Goal: Information Seeking & Learning: Compare options

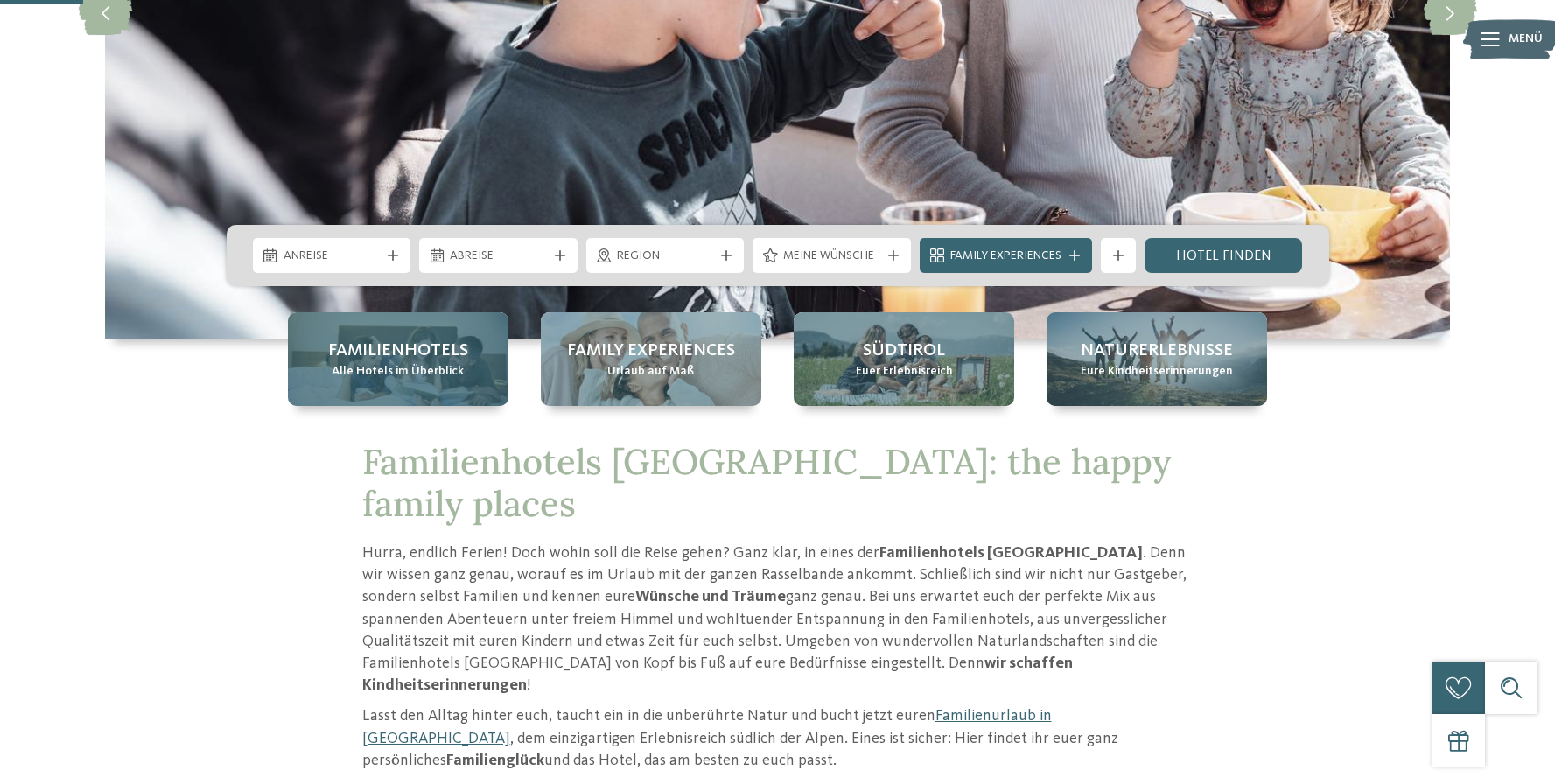
click at [413, 388] on div "Familienhotels Alle Hotels im Überblick" at bounding box center [399, 359] width 221 height 94
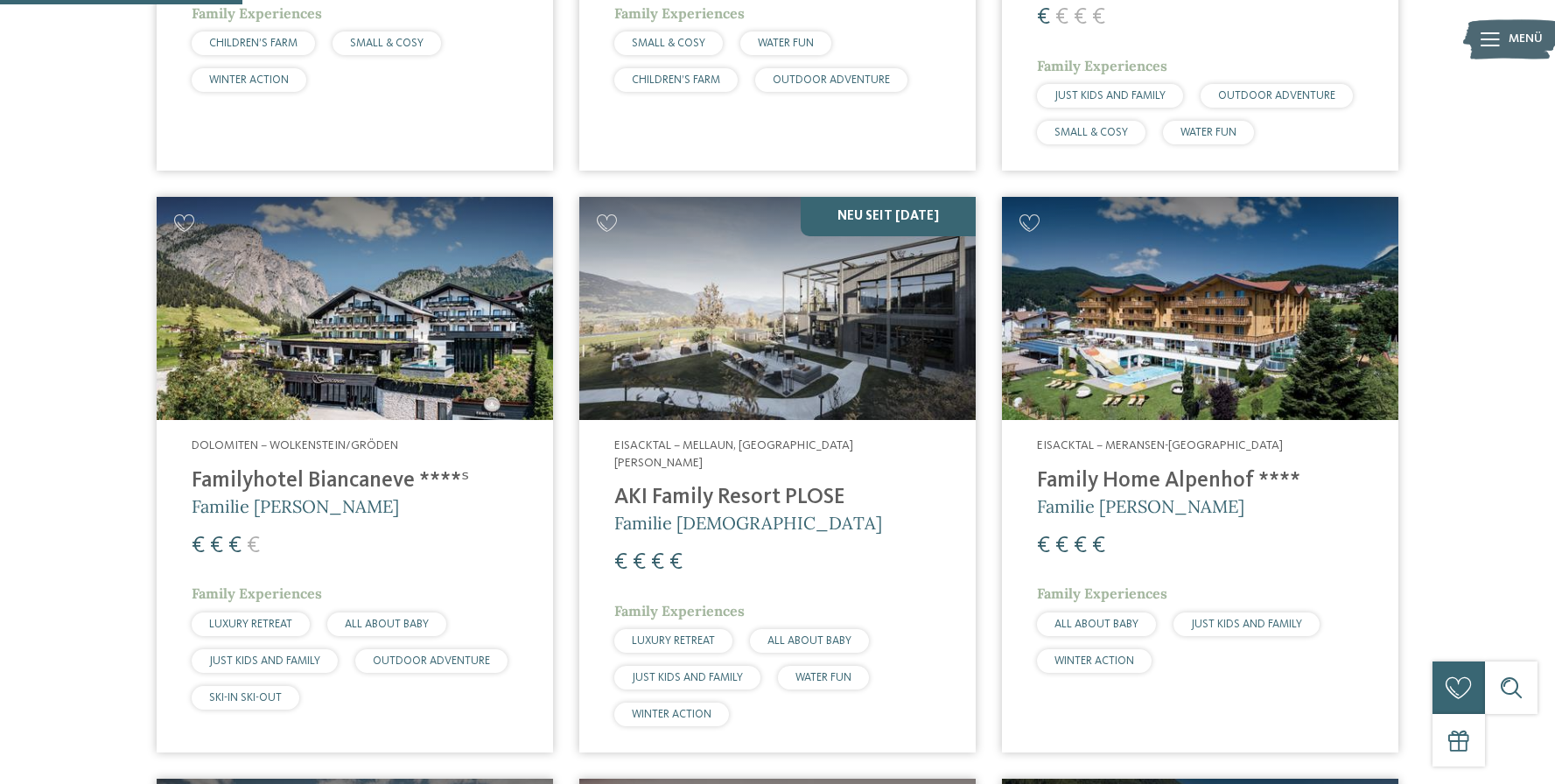
scroll to position [1013, 0]
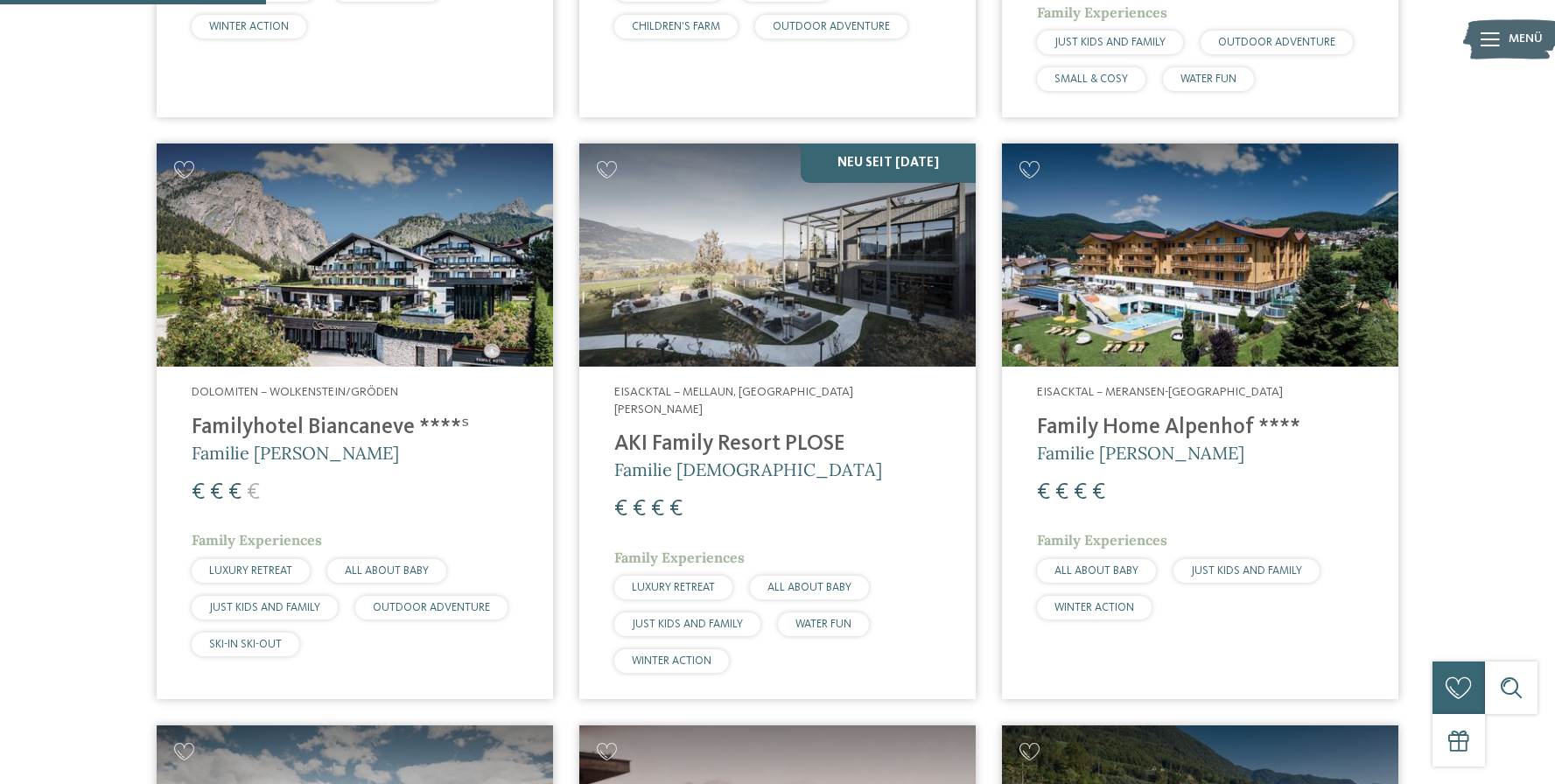
click at [284, 415] on h4 "Familyhotel Biancaneve ****ˢ" at bounding box center [354, 428] width 327 height 27
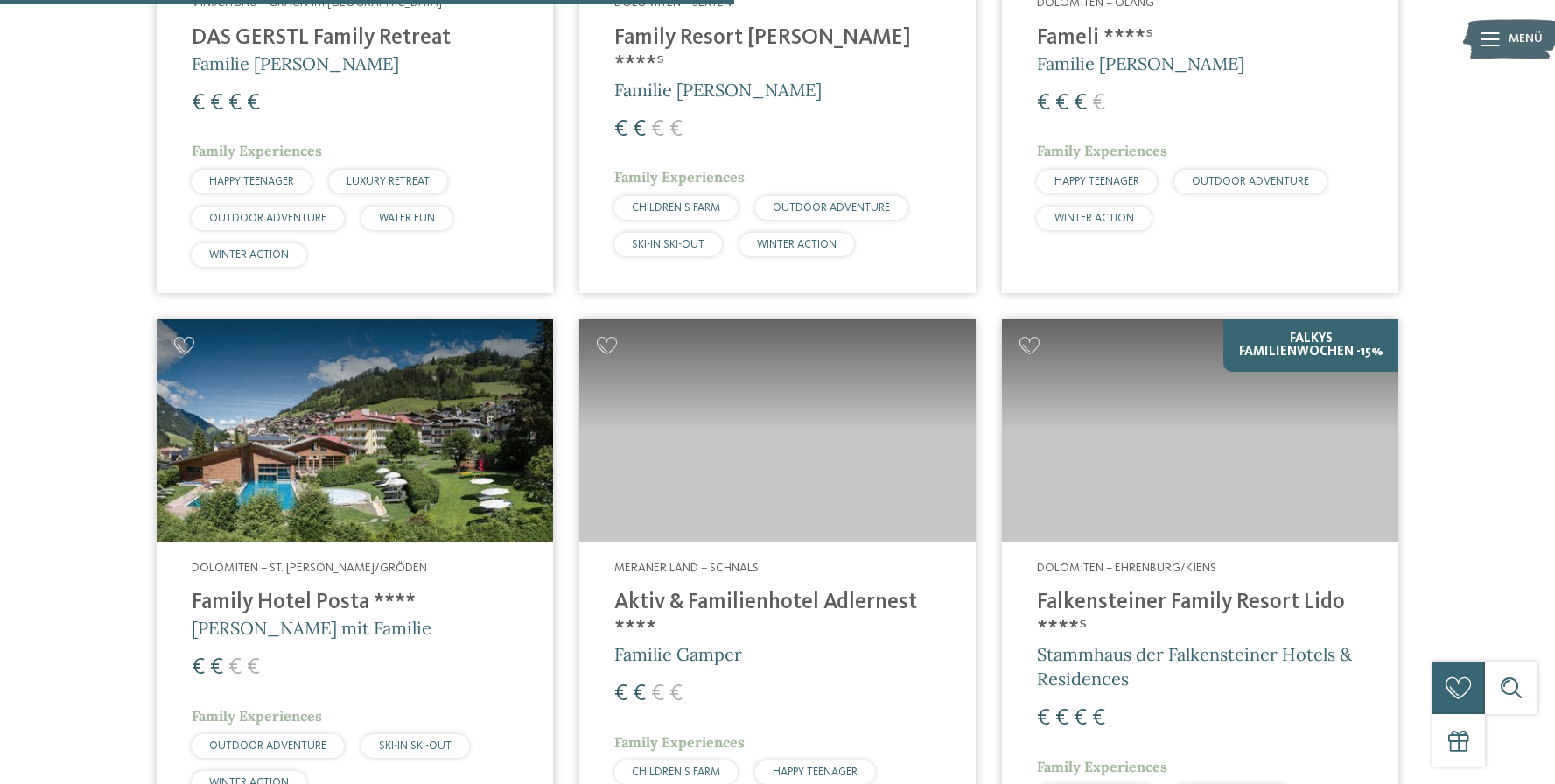
scroll to position [2794, 0]
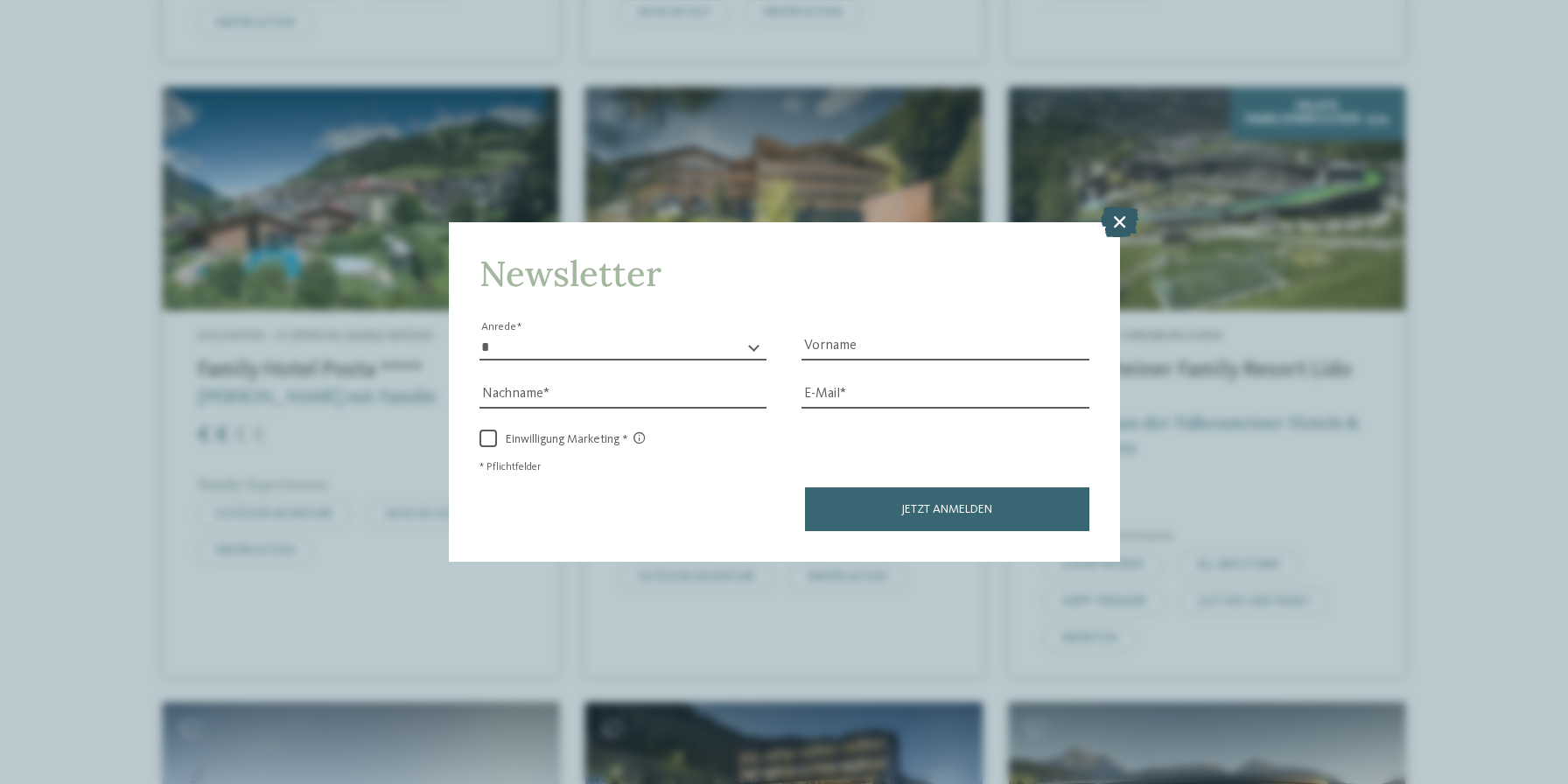
click at [1113, 223] on icon at bounding box center [1119, 220] width 38 height 30
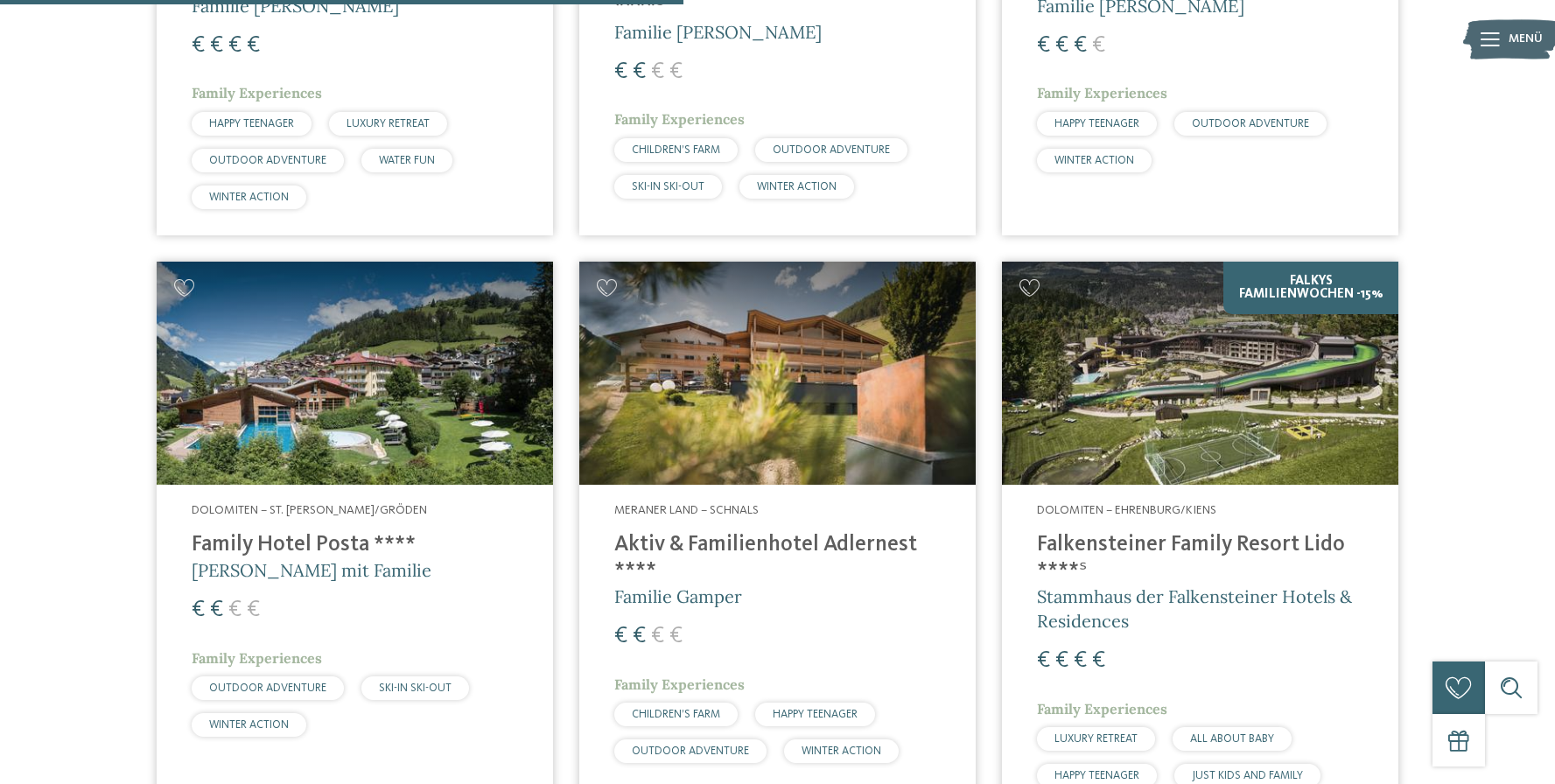
scroll to position [2669, 0]
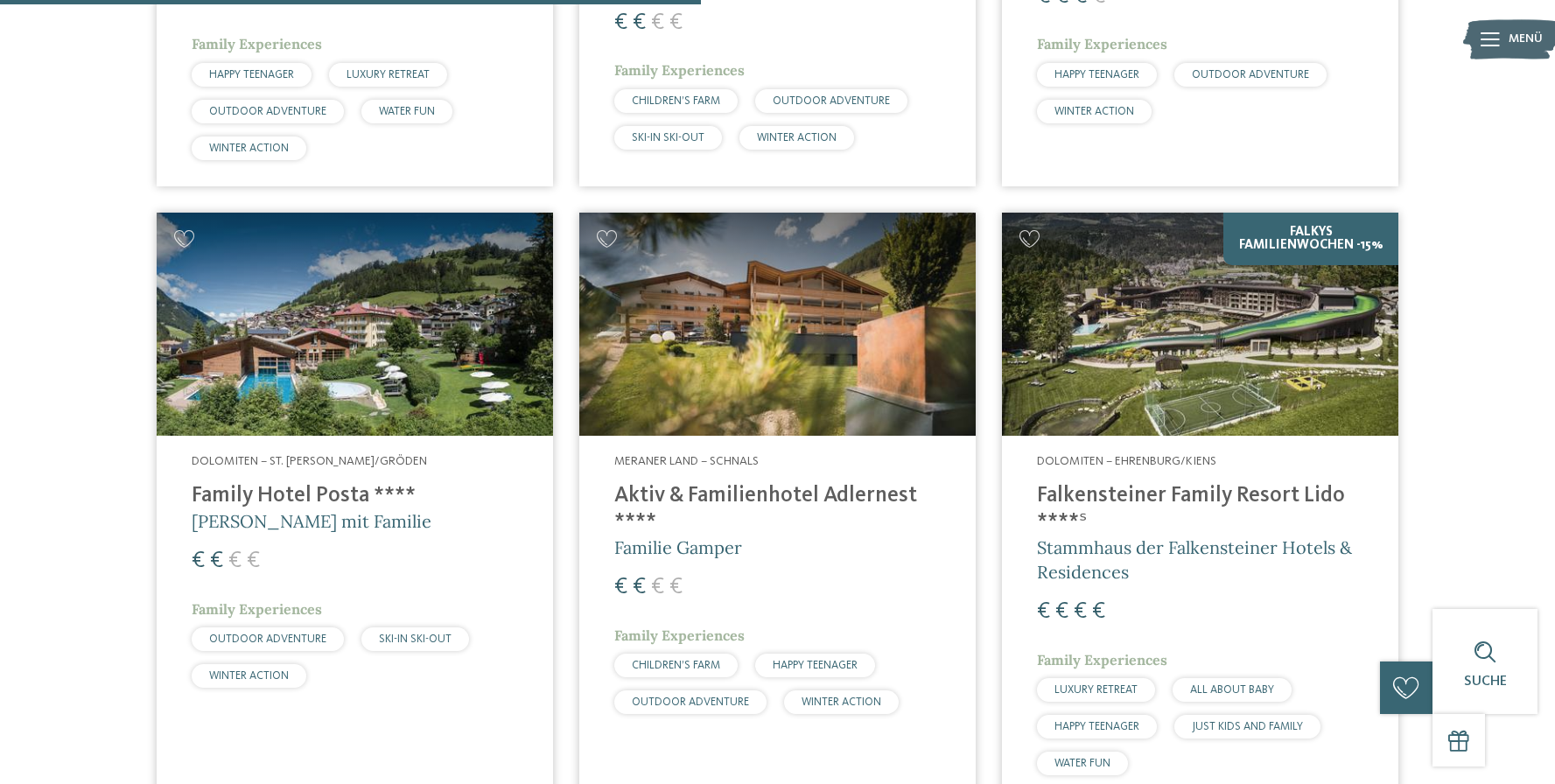
click at [1154, 435] on div "Dolomiten – Ehrenburg/Kiens Falkensteiner Family Resort Lido ****ˢ Stammhaus de…" at bounding box center [1200, 617] width 397 height 365
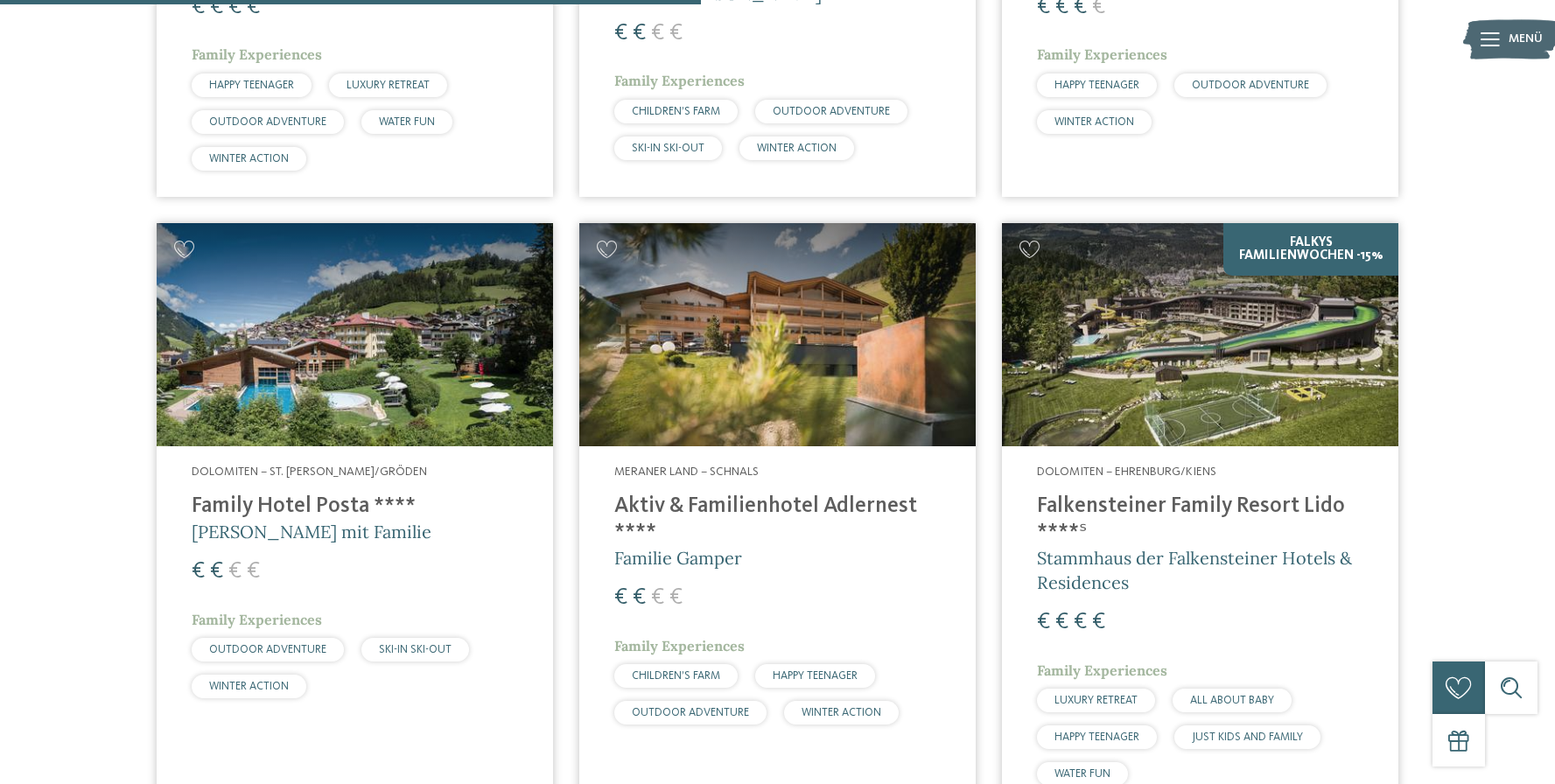
scroll to position [2658, 0]
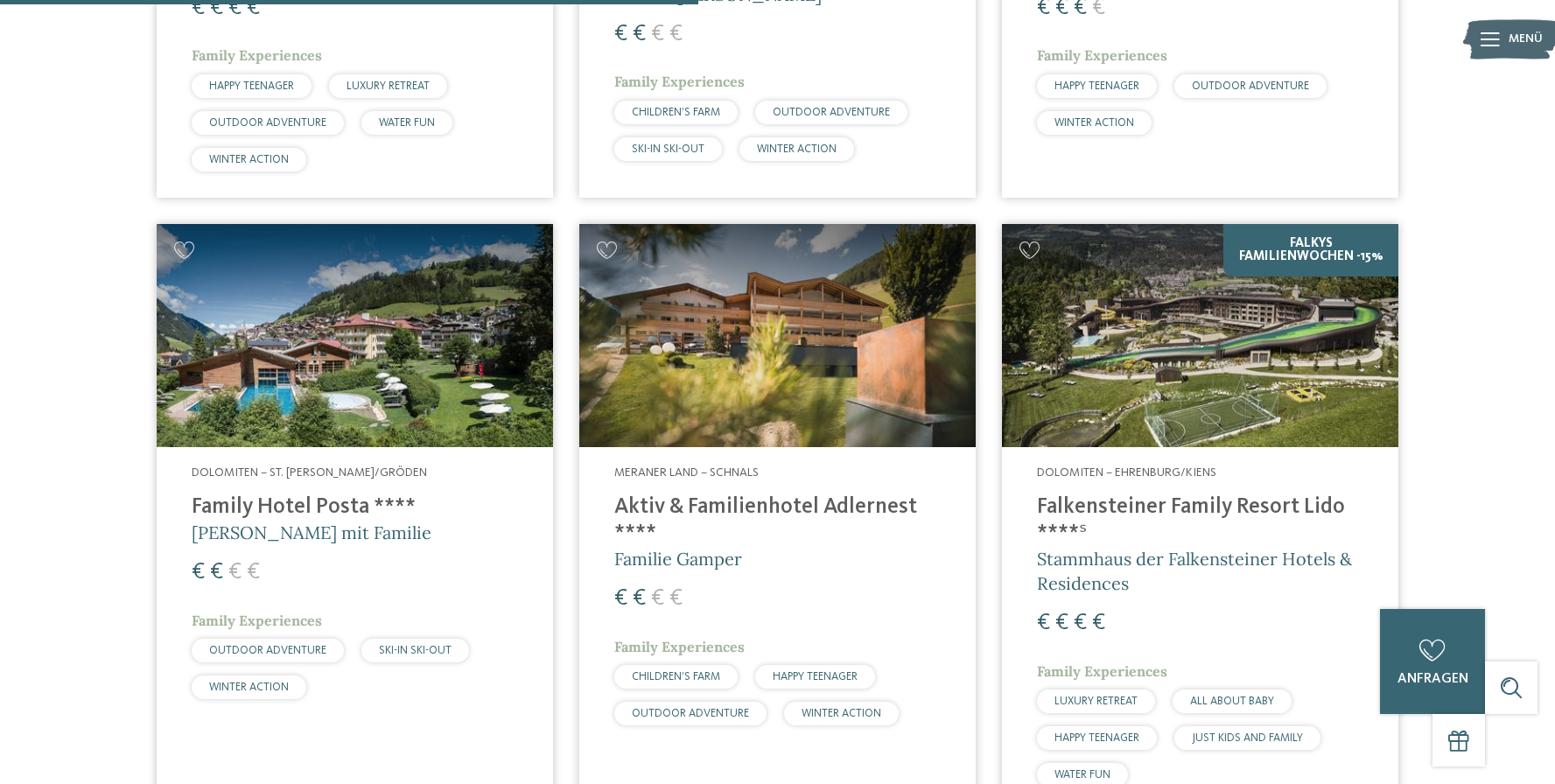
click at [1088, 494] on h4 "Falkensteiner Family Resort Lido ****ˢ" at bounding box center [1200, 520] width 327 height 52
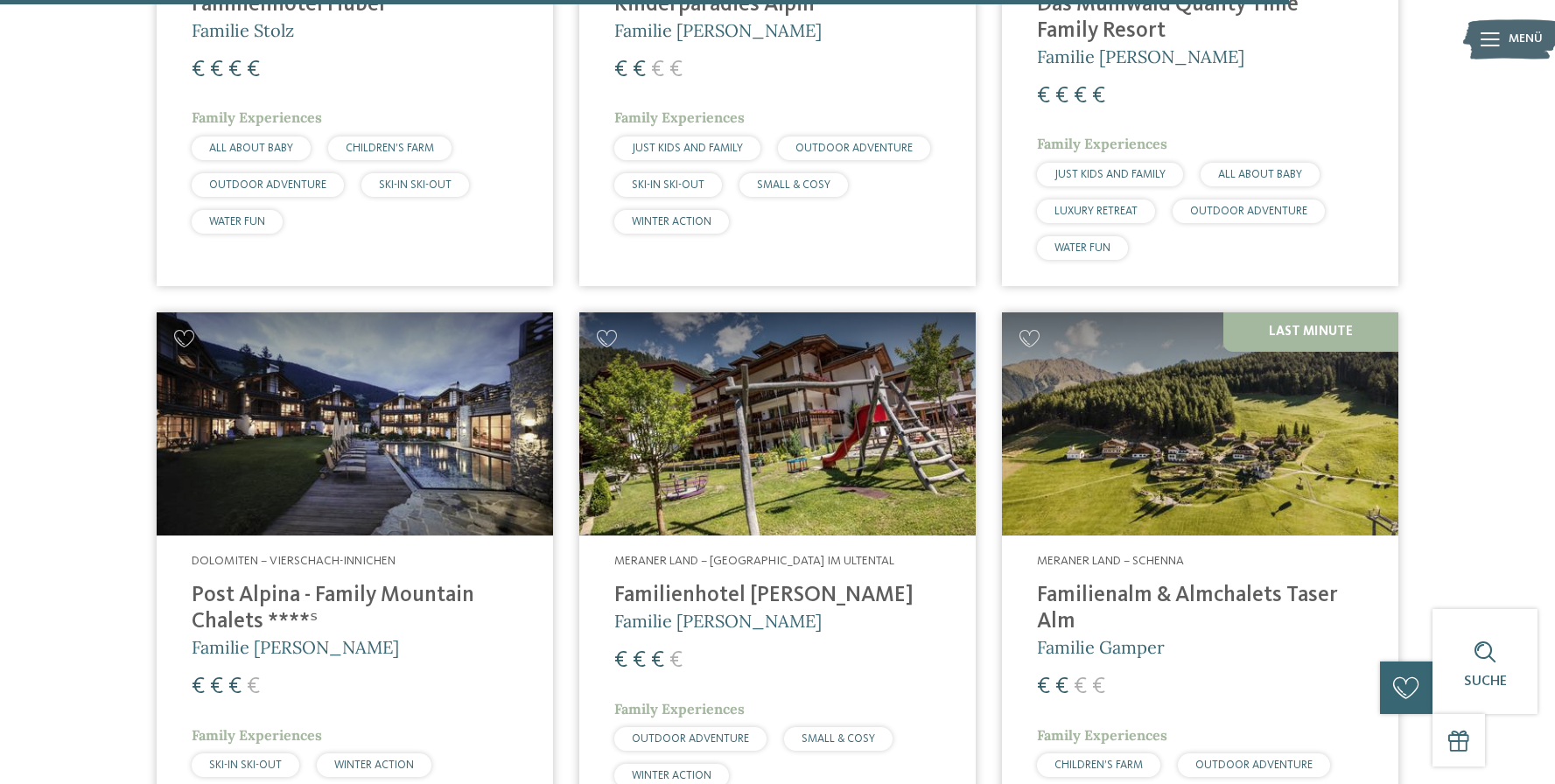
scroll to position [4939, 0]
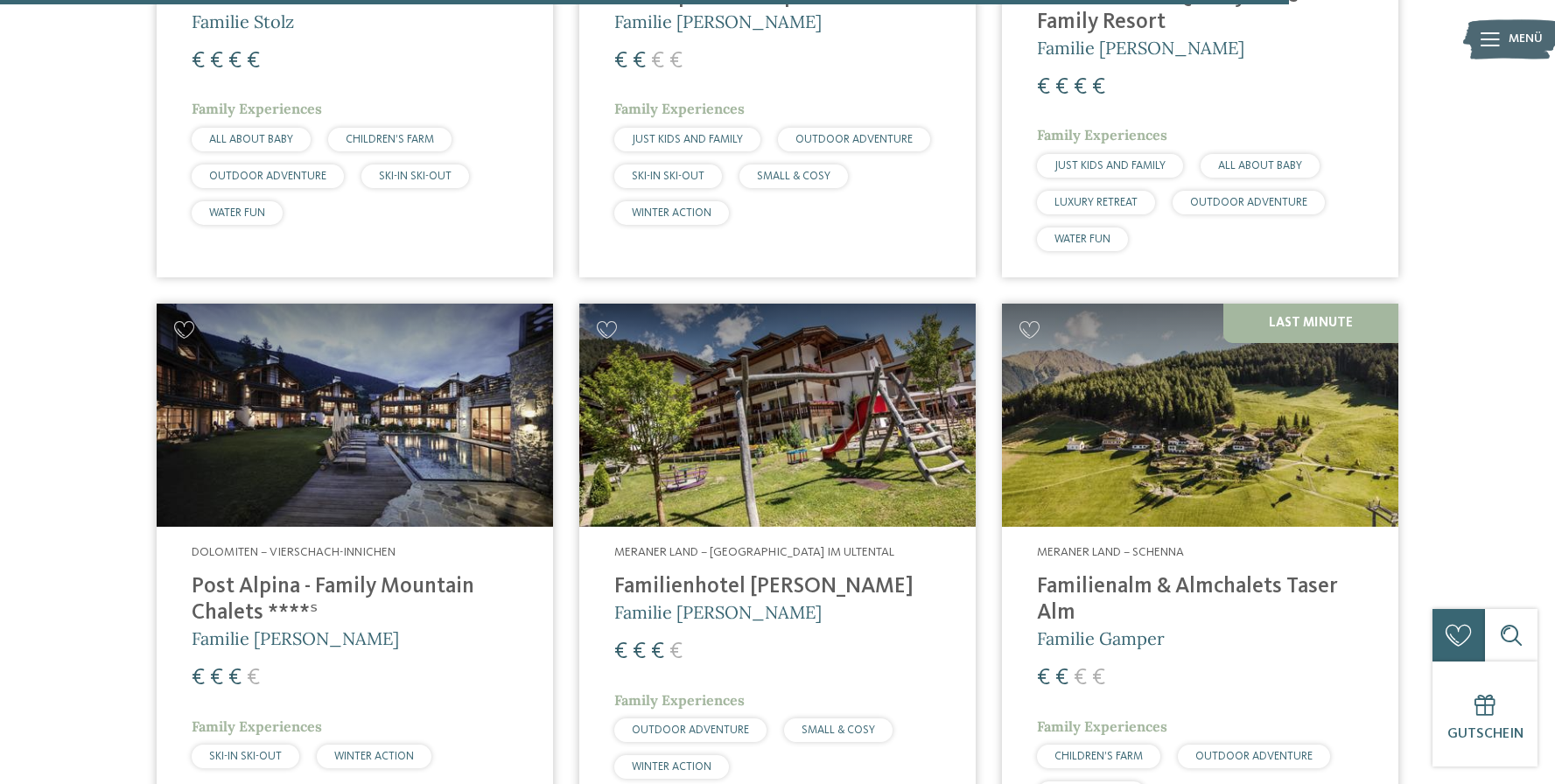
click at [354, 574] on h4 "Post Alpina - Family Mountain Chalets ****ˢ" at bounding box center [354, 600] width 327 height 52
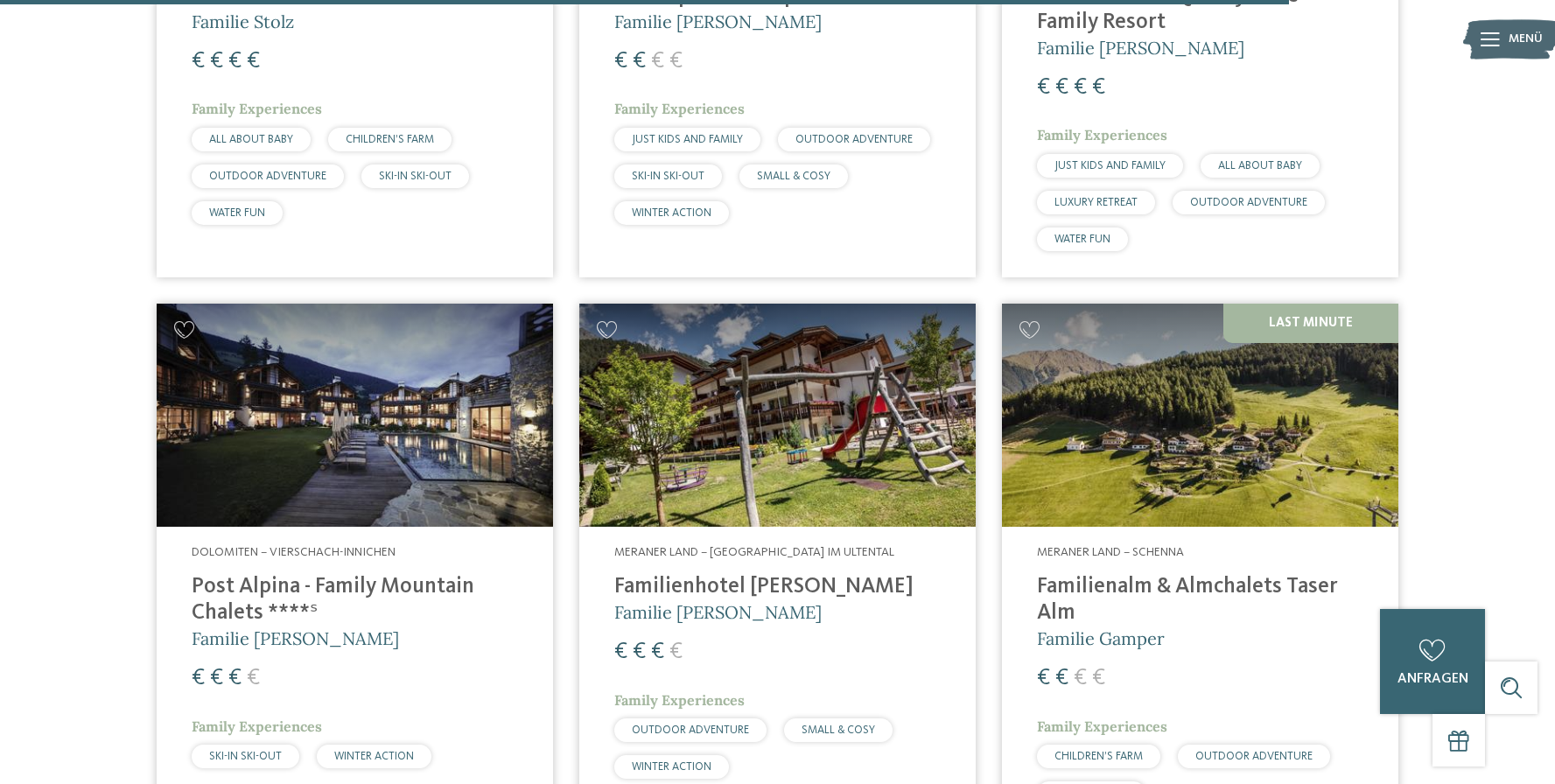
click at [354, 574] on h4 "Post Alpina - Family Mountain Chalets ****ˢ" at bounding box center [354, 600] width 327 height 52
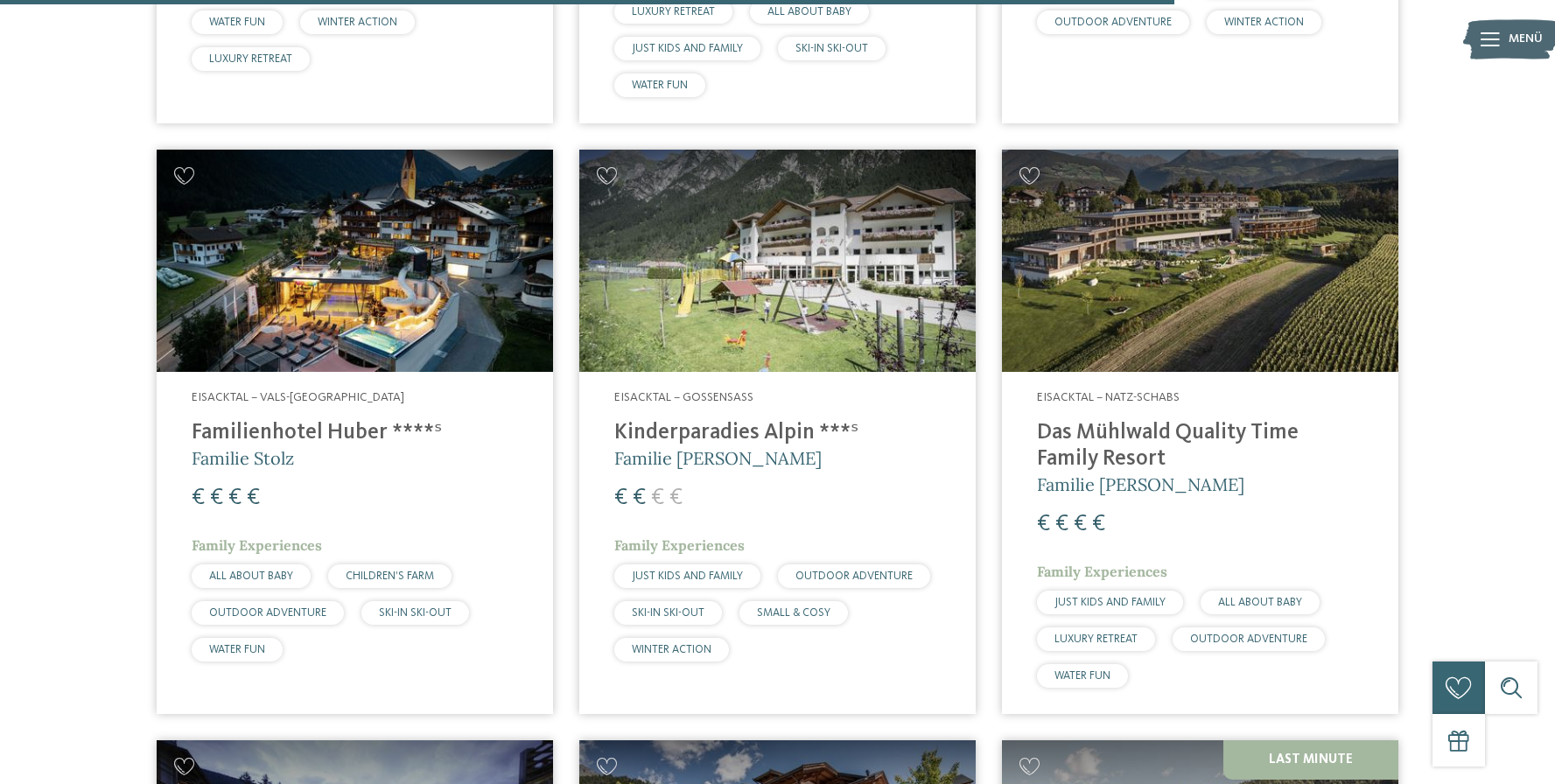
scroll to position [4502, 0]
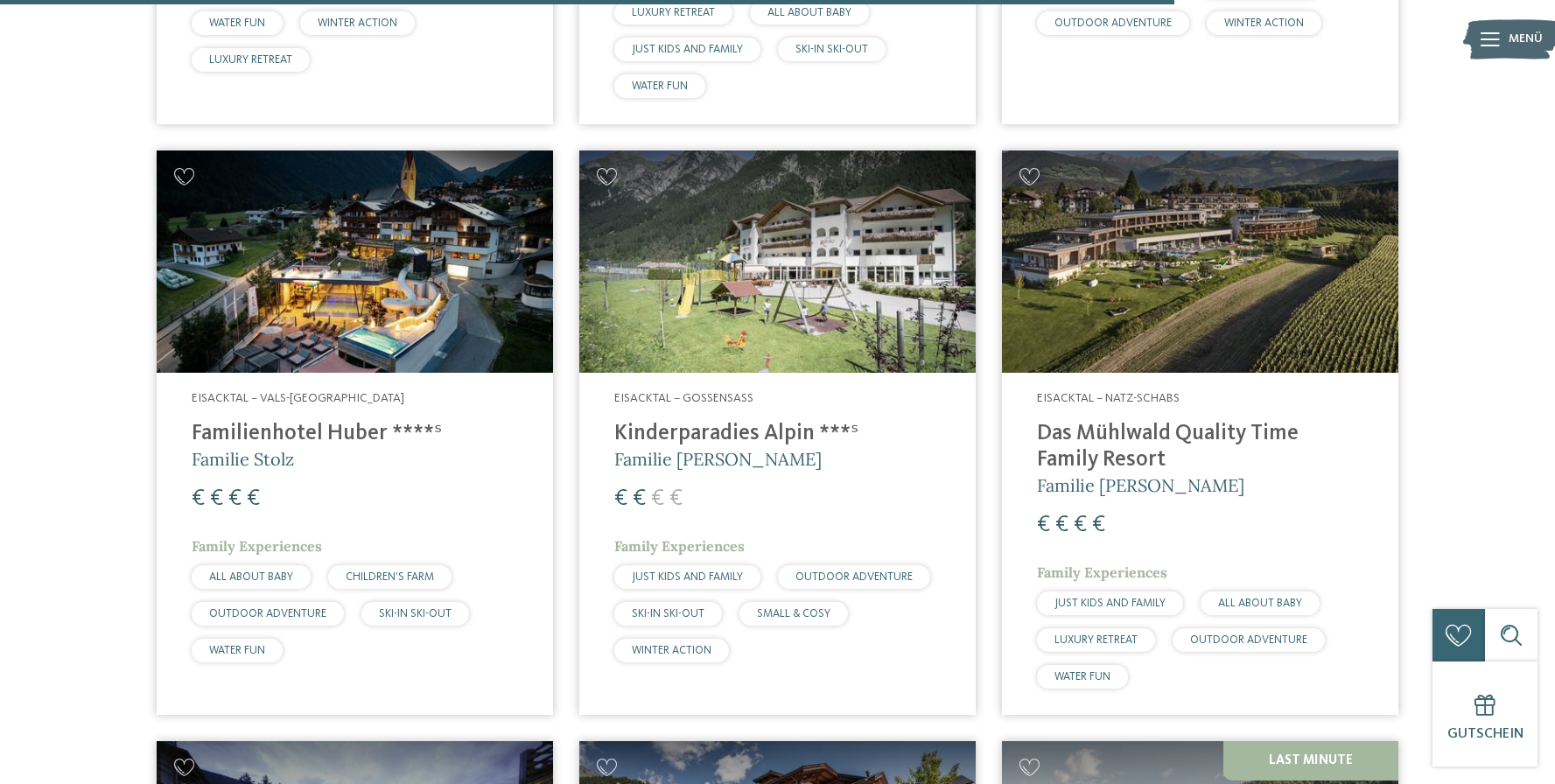
click at [1210, 421] on h4 "Das Mühlwald Quality Time Family Resort" at bounding box center [1200, 446] width 327 height 52
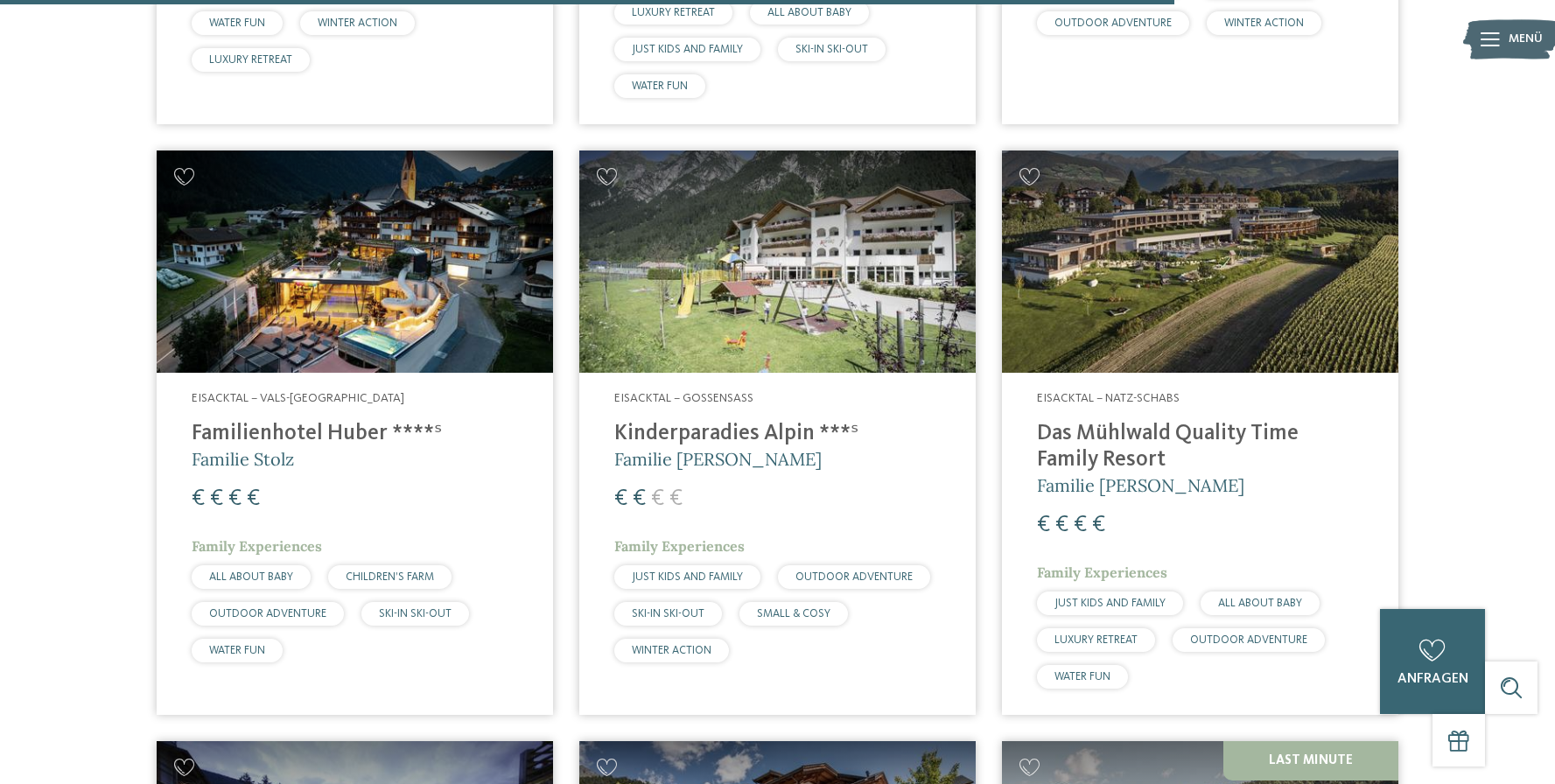
click at [1082, 421] on h4 "Das Mühlwald Quality Time Family Resort" at bounding box center [1200, 446] width 327 height 52
click at [1108, 266] on img at bounding box center [1200, 262] width 397 height 223
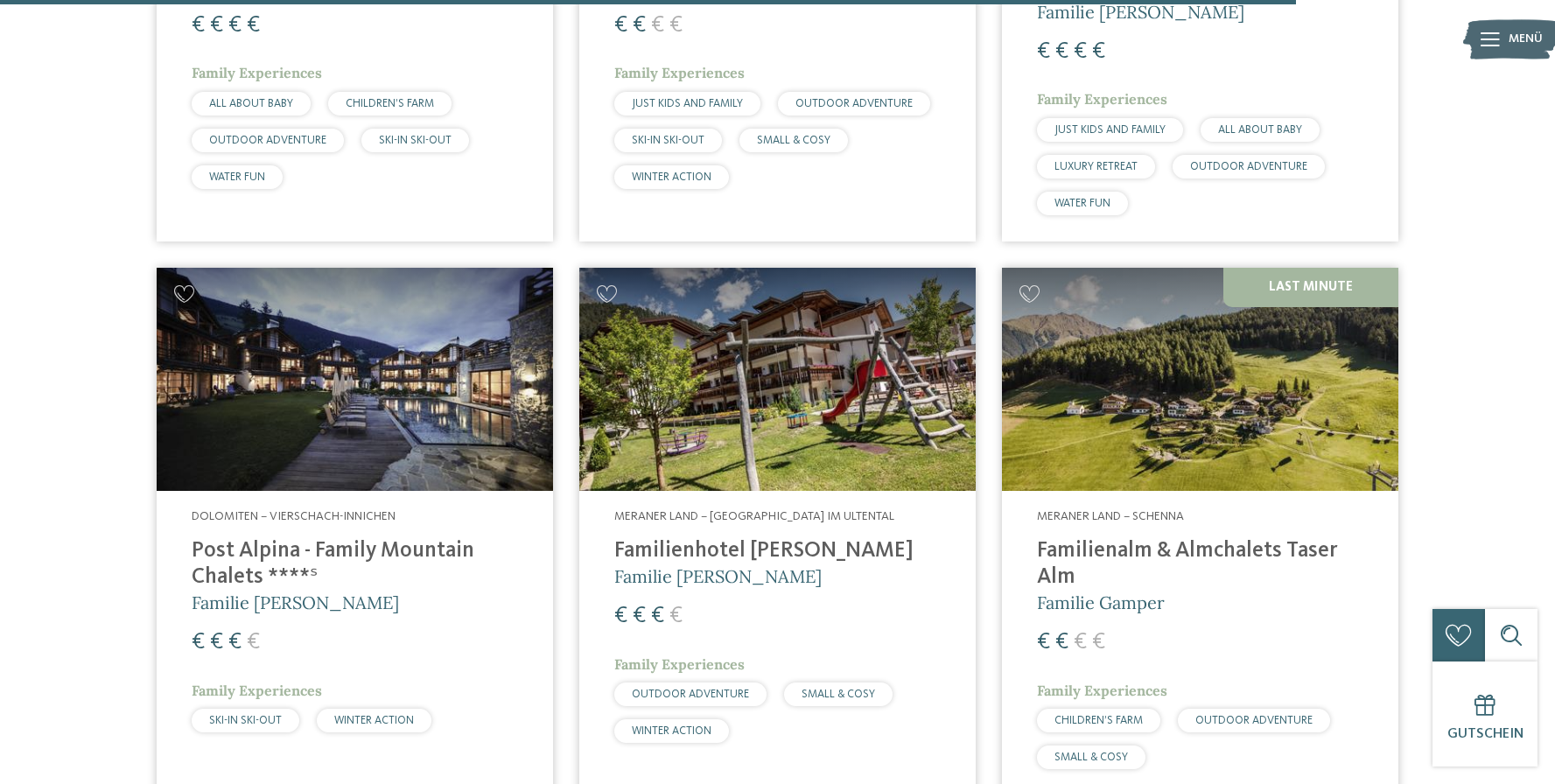
scroll to position [4976, 0]
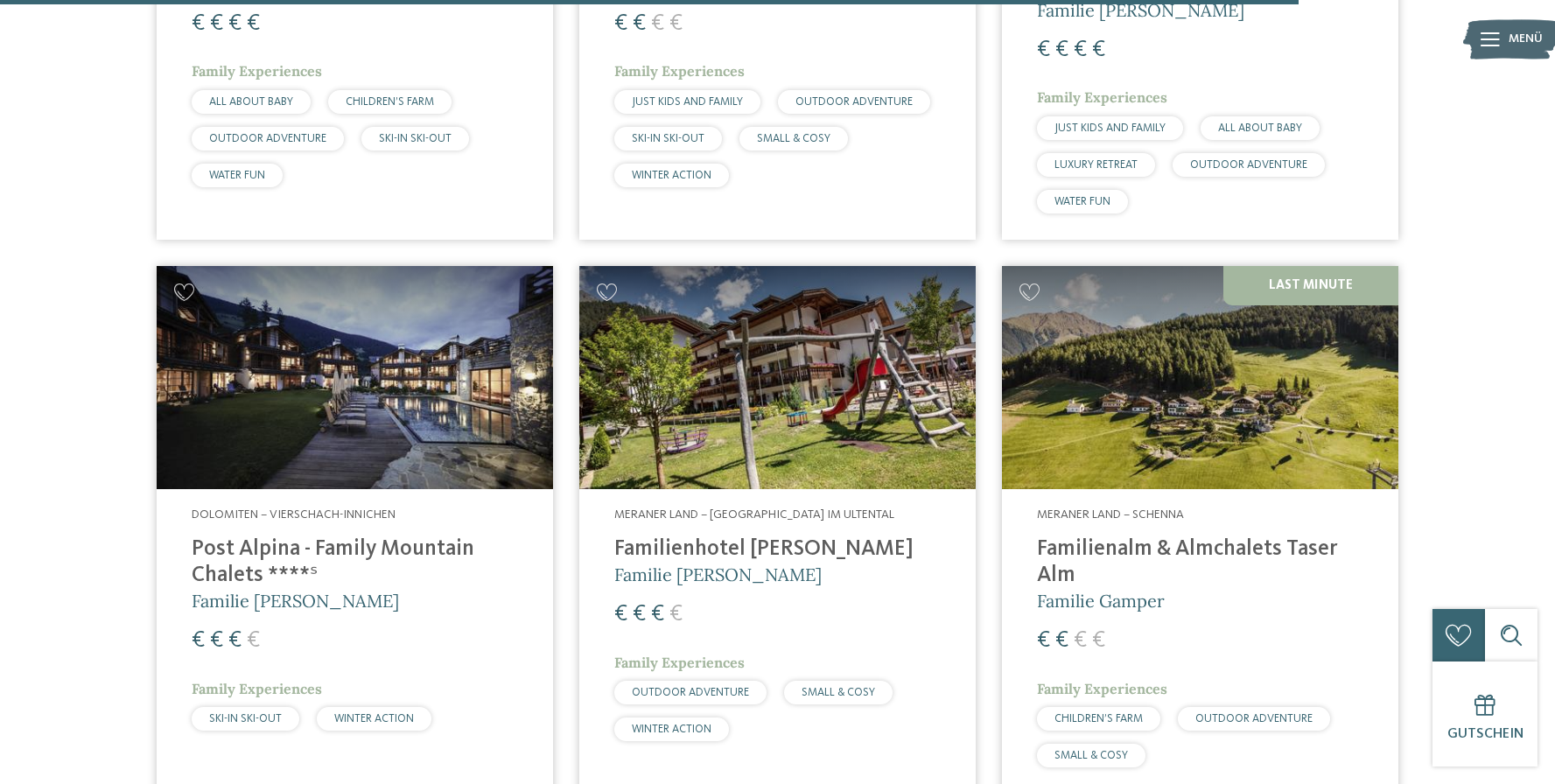
click at [1140, 536] on h4 "Familienalm & Almchalets Taser Alm" at bounding box center [1200, 562] width 327 height 52
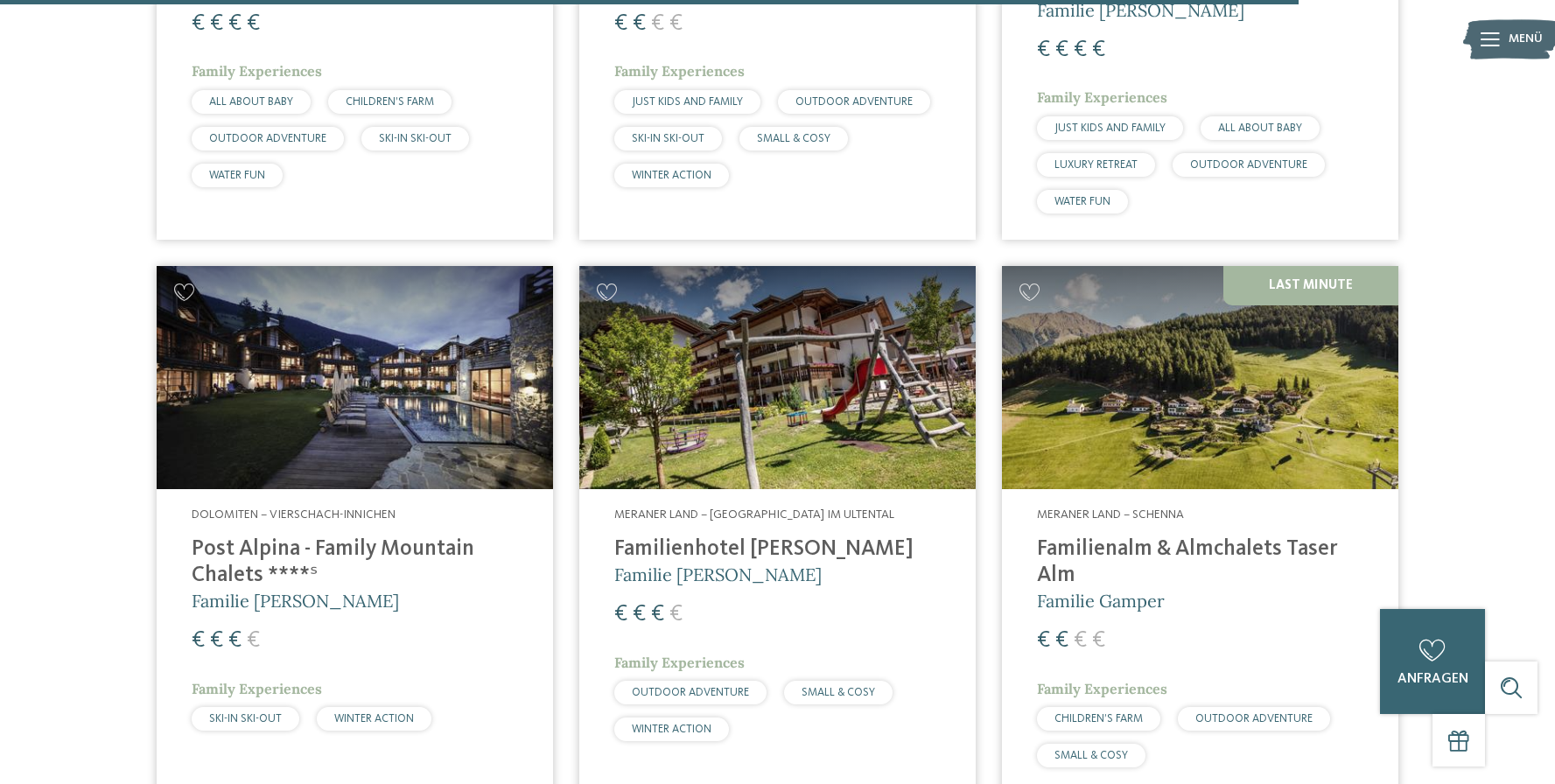
click at [1155, 536] on h4 "Familienalm & Almchalets Taser Alm" at bounding box center [1200, 562] width 327 height 52
click at [1167, 330] on img at bounding box center [1200, 377] width 397 height 223
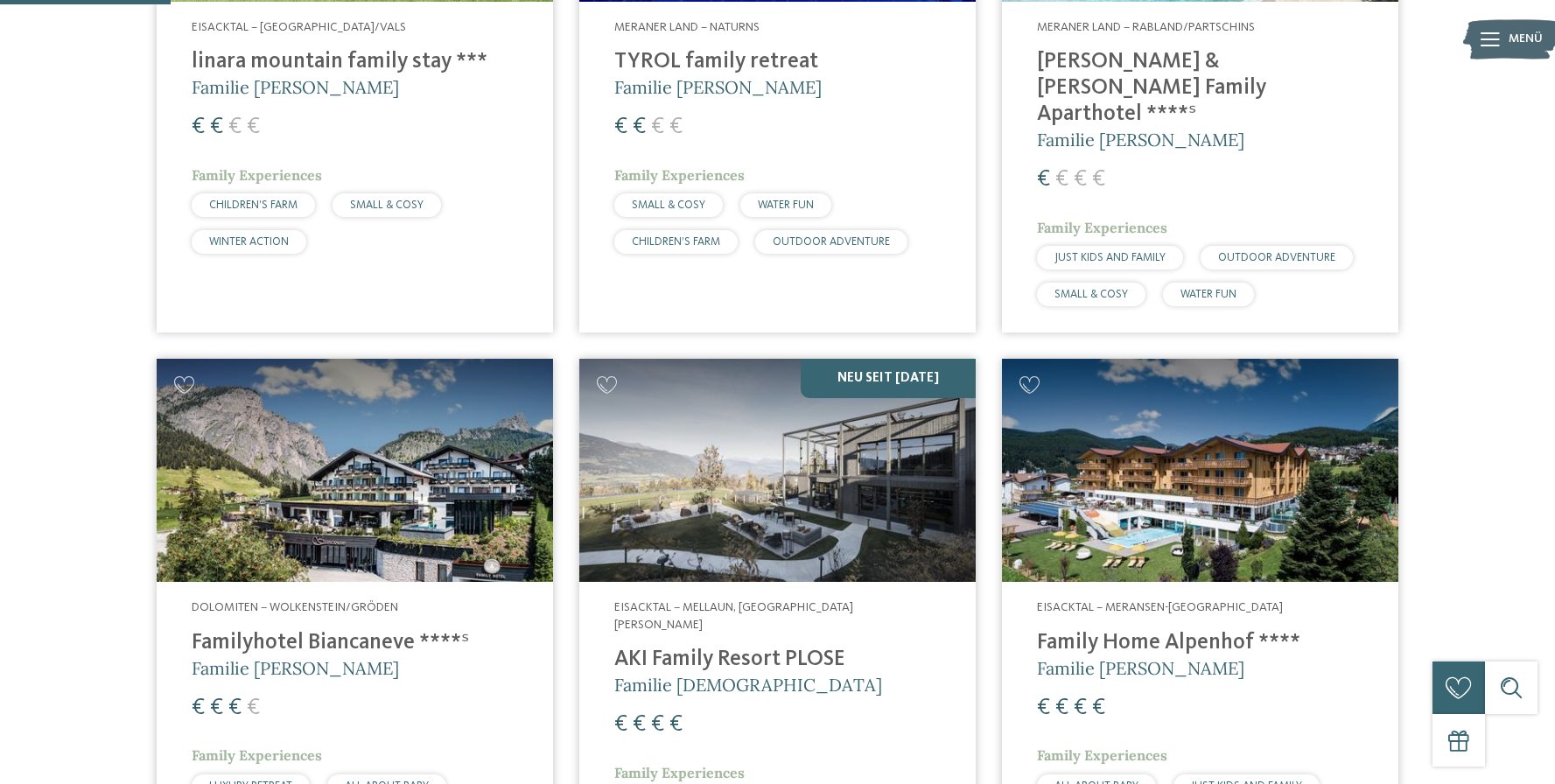
scroll to position [934, 0]
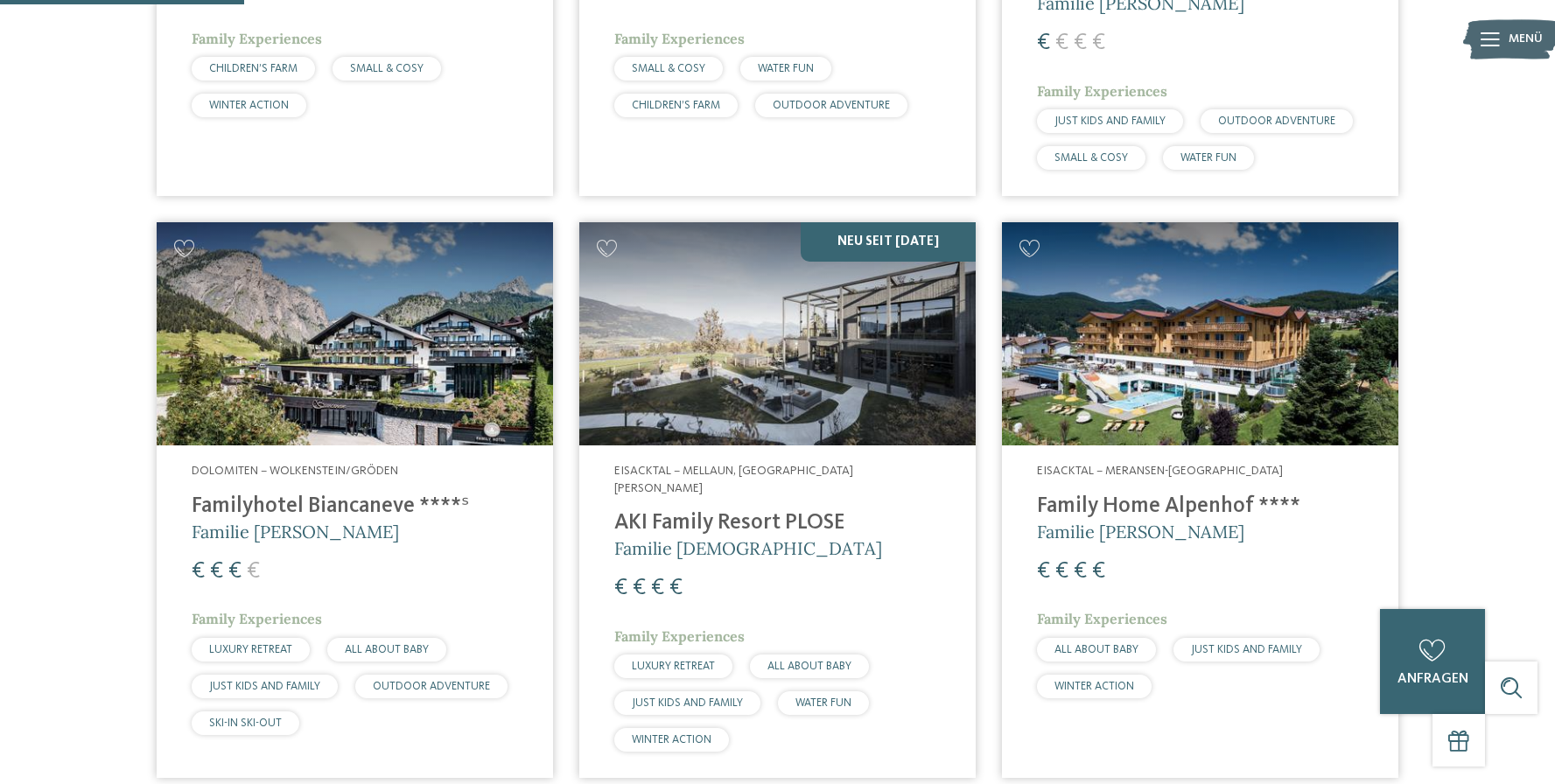
click at [1163, 493] on h4 "Family Home Alpenhof ****" at bounding box center [1200, 506] width 327 height 27
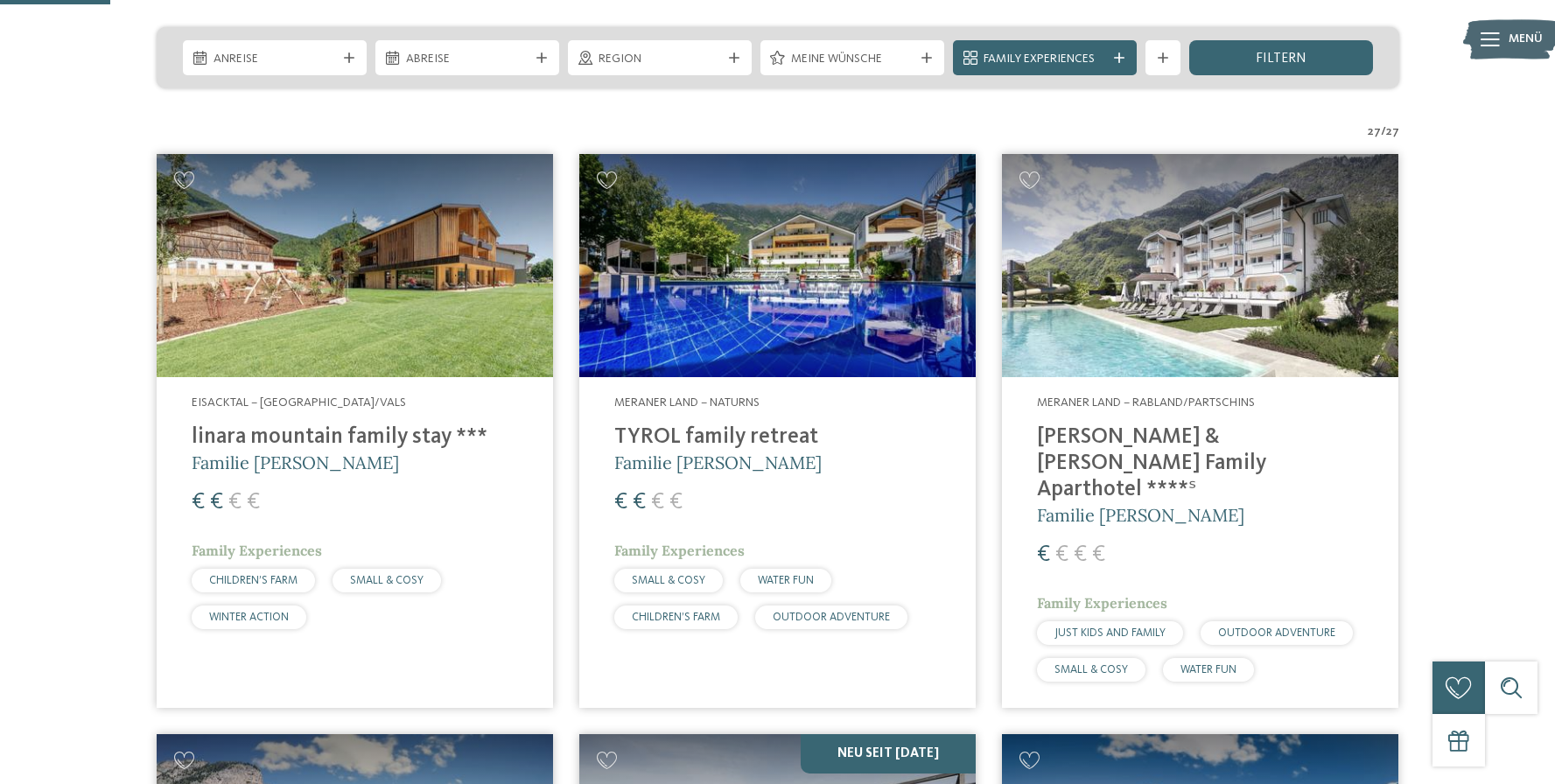
scroll to position [421, 0]
click at [1119, 432] on h4 "Heidi & Edith Family Aparthotel ****ˢ" at bounding box center [1200, 465] width 327 height 79
drag, startPoint x: 1154, startPoint y: 434, endPoint x: 1114, endPoint y: 259, distance: 179.5
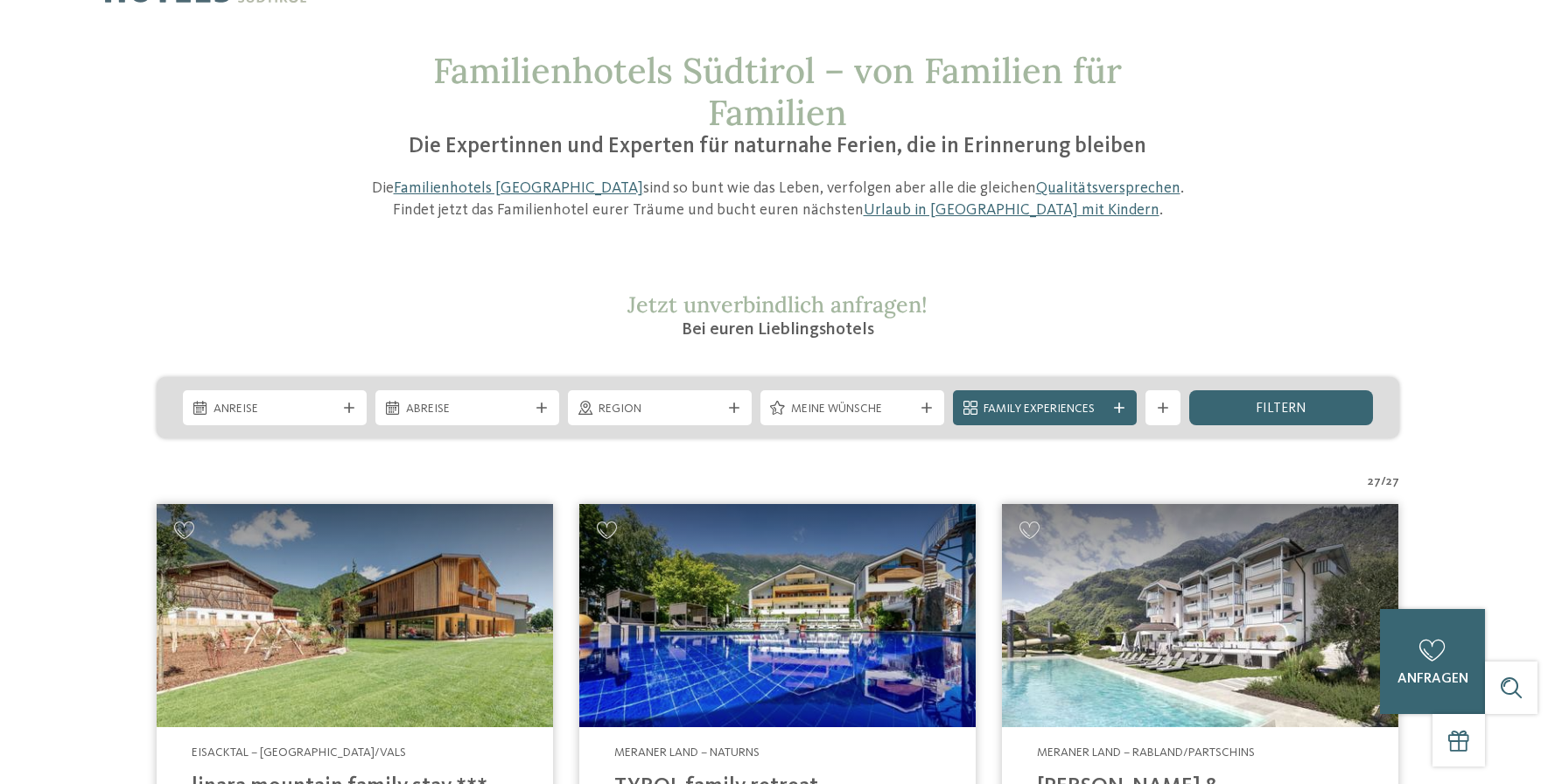
scroll to position [0, 0]
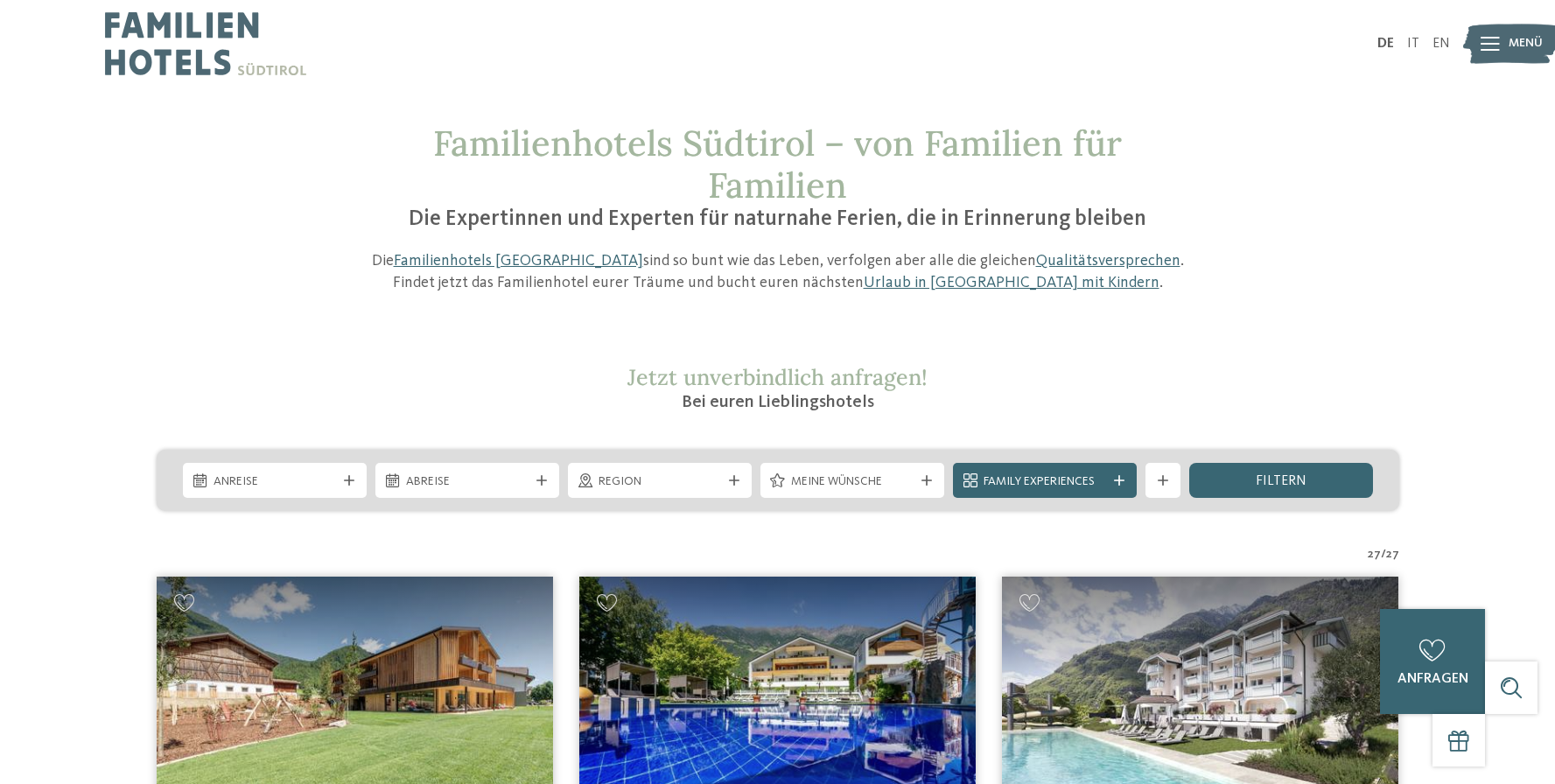
drag, startPoint x: 1115, startPoint y: 274, endPoint x: 872, endPoint y: 1, distance: 365.5
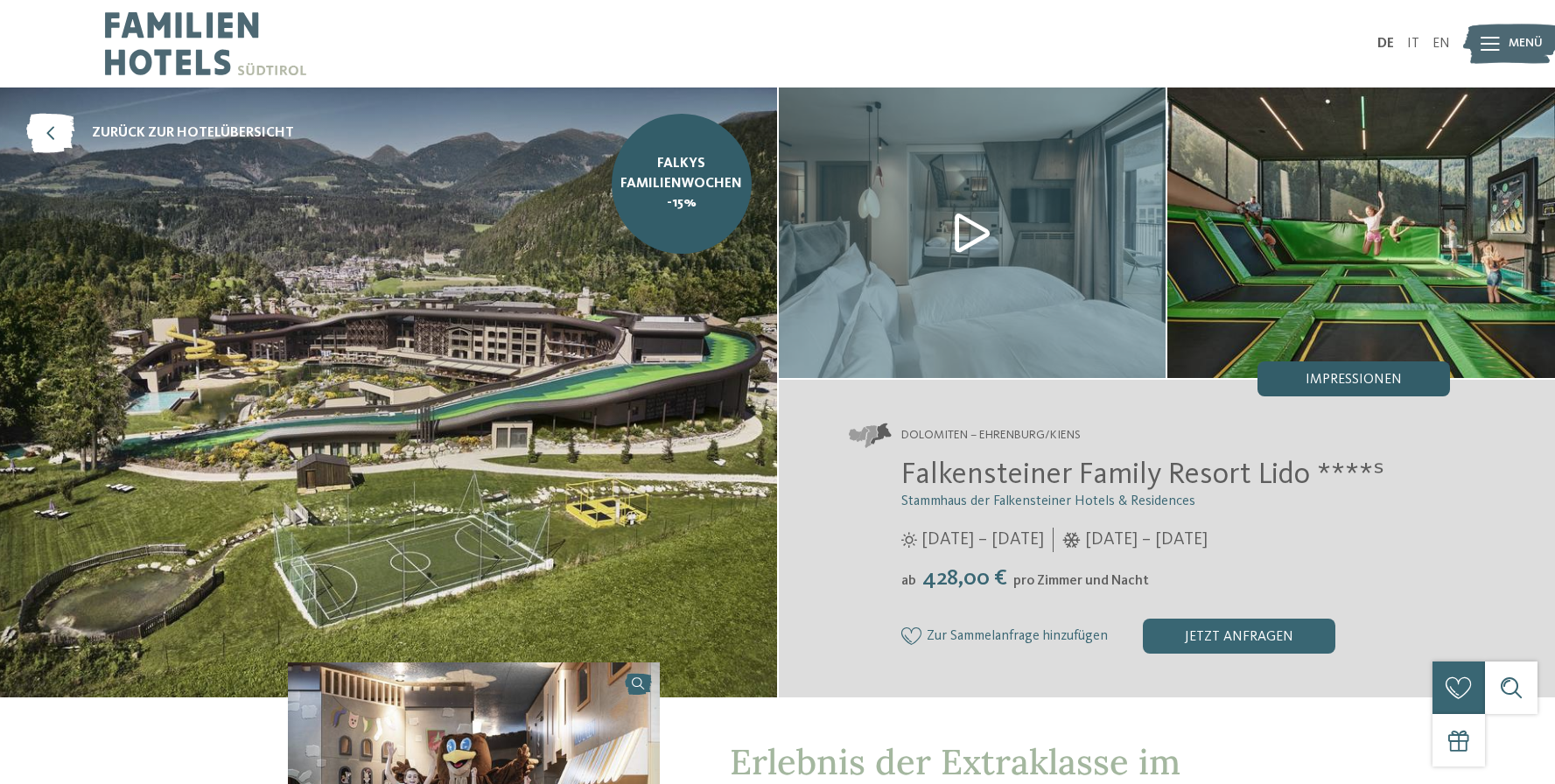
click at [1340, 389] on div "Impressionen" at bounding box center [1353, 379] width 192 height 35
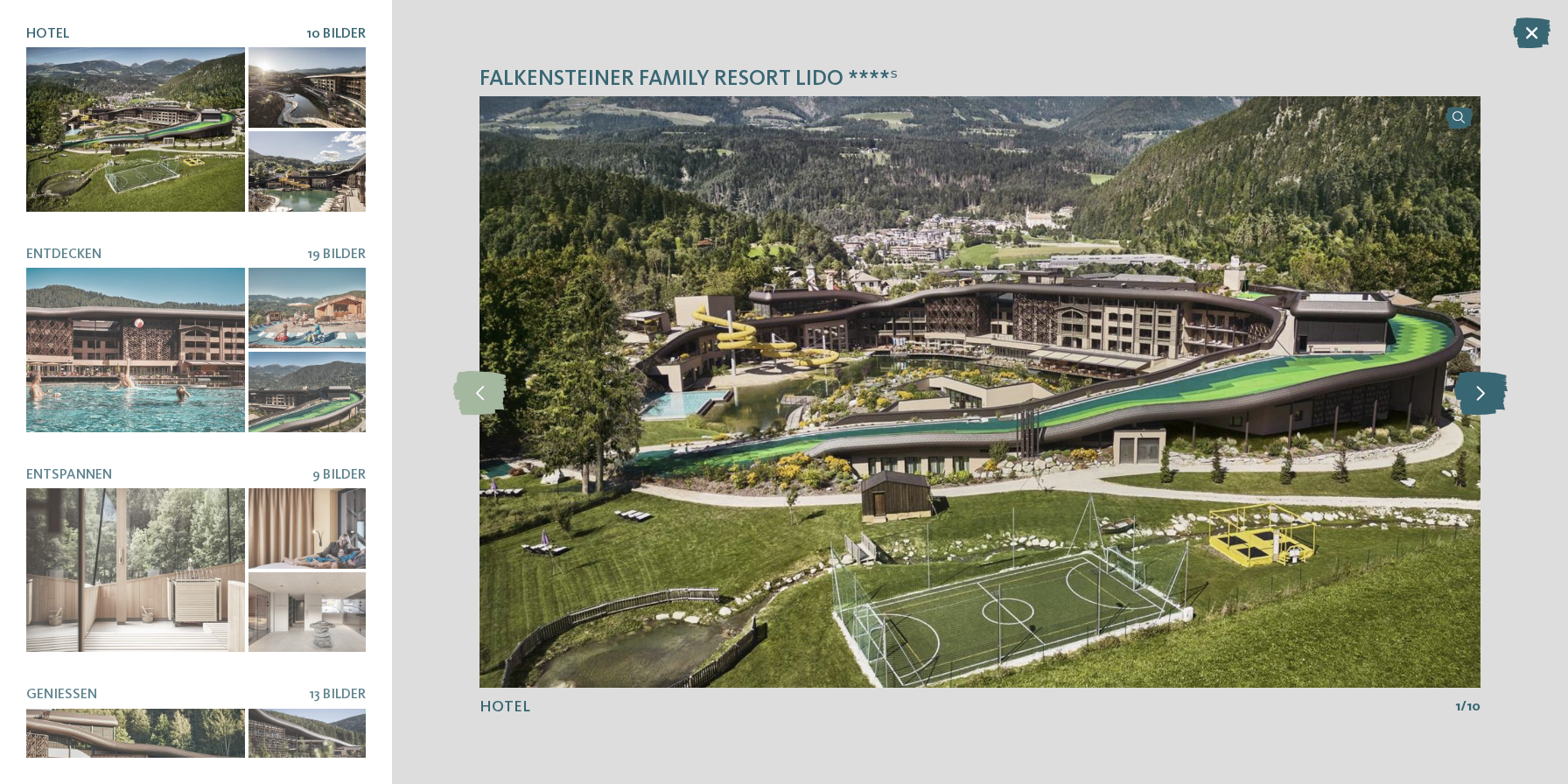
click at [1475, 388] on icon at bounding box center [1481, 392] width 53 height 44
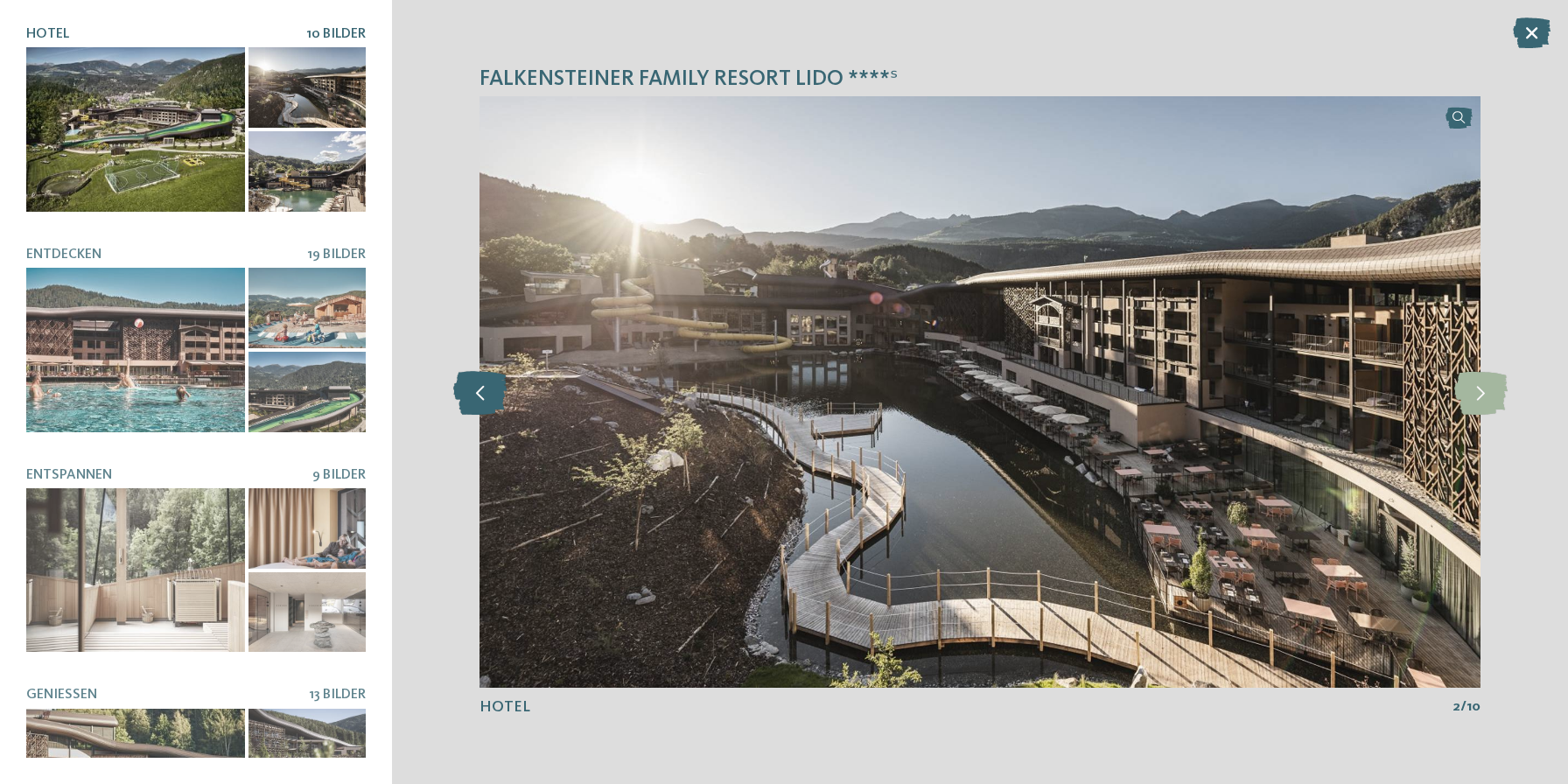
click at [495, 391] on icon at bounding box center [479, 392] width 53 height 44
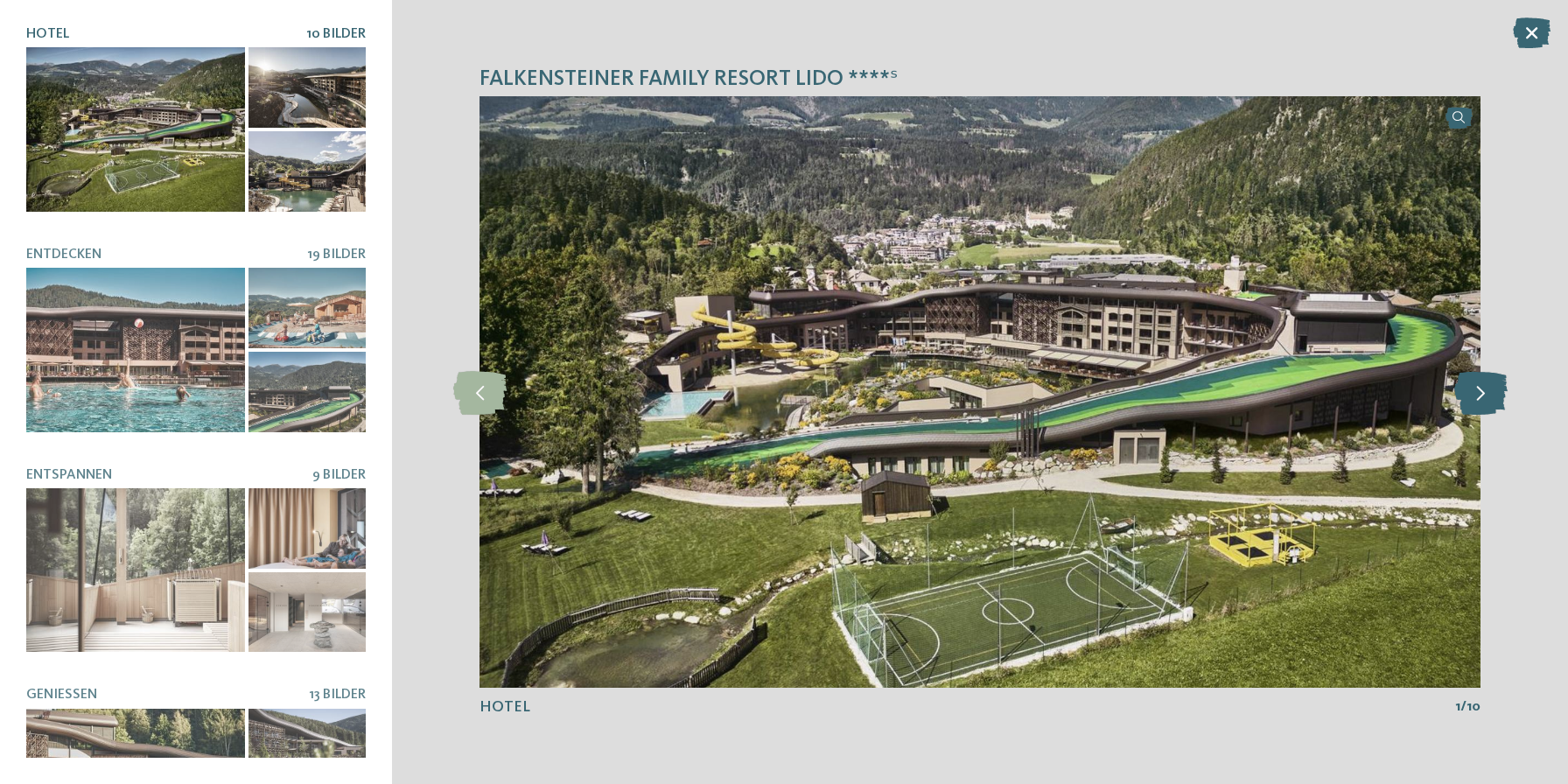
click at [1493, 390] on icon at bounding box center [1481, 392] width 53 height 44
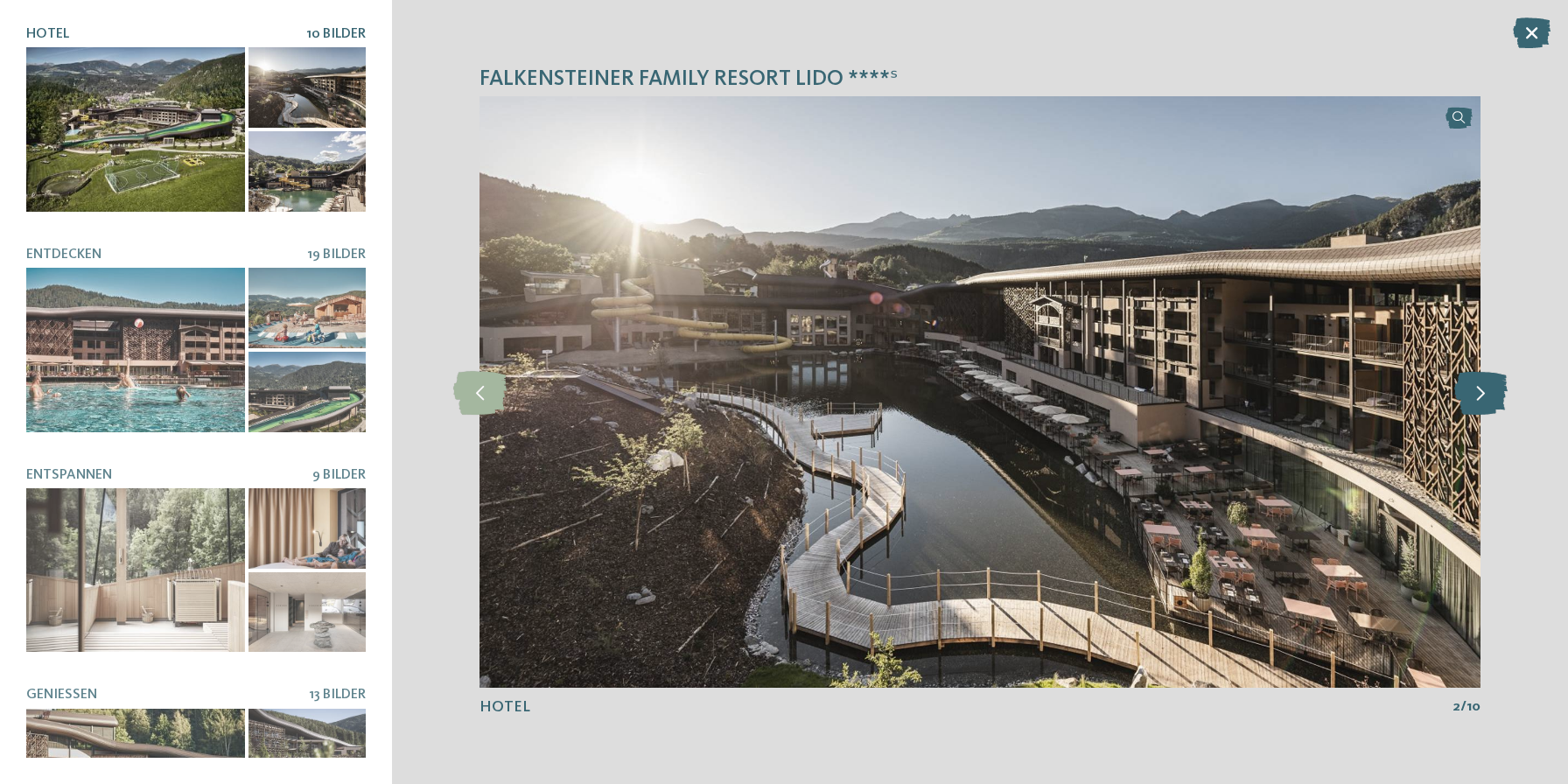
click at [1494, 390] on icon at bounding box center [1481, 392] width 53 height 44
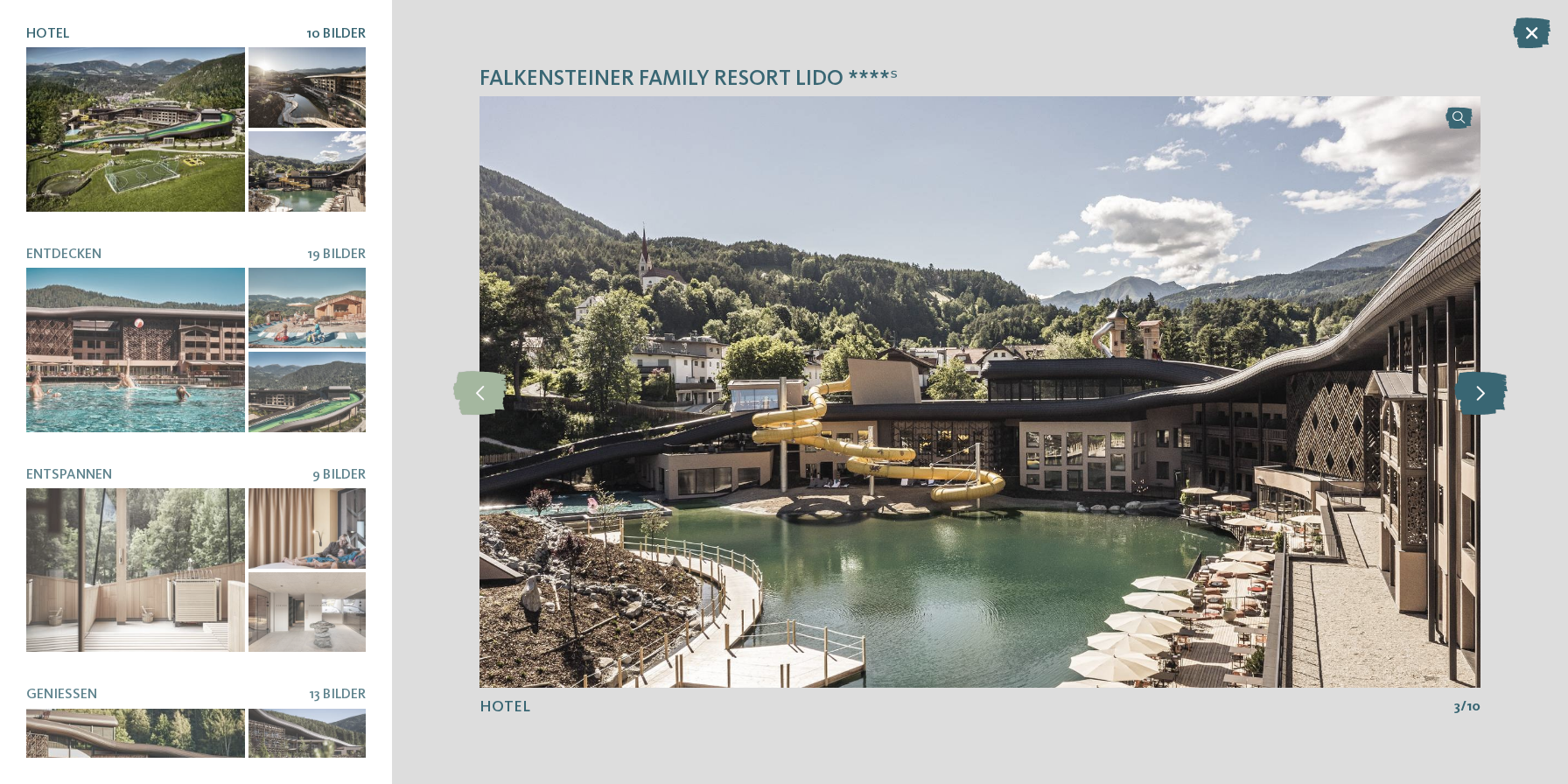
click at [1494, 390] on icon at bounding box center [1481, 392] width 53 height 44
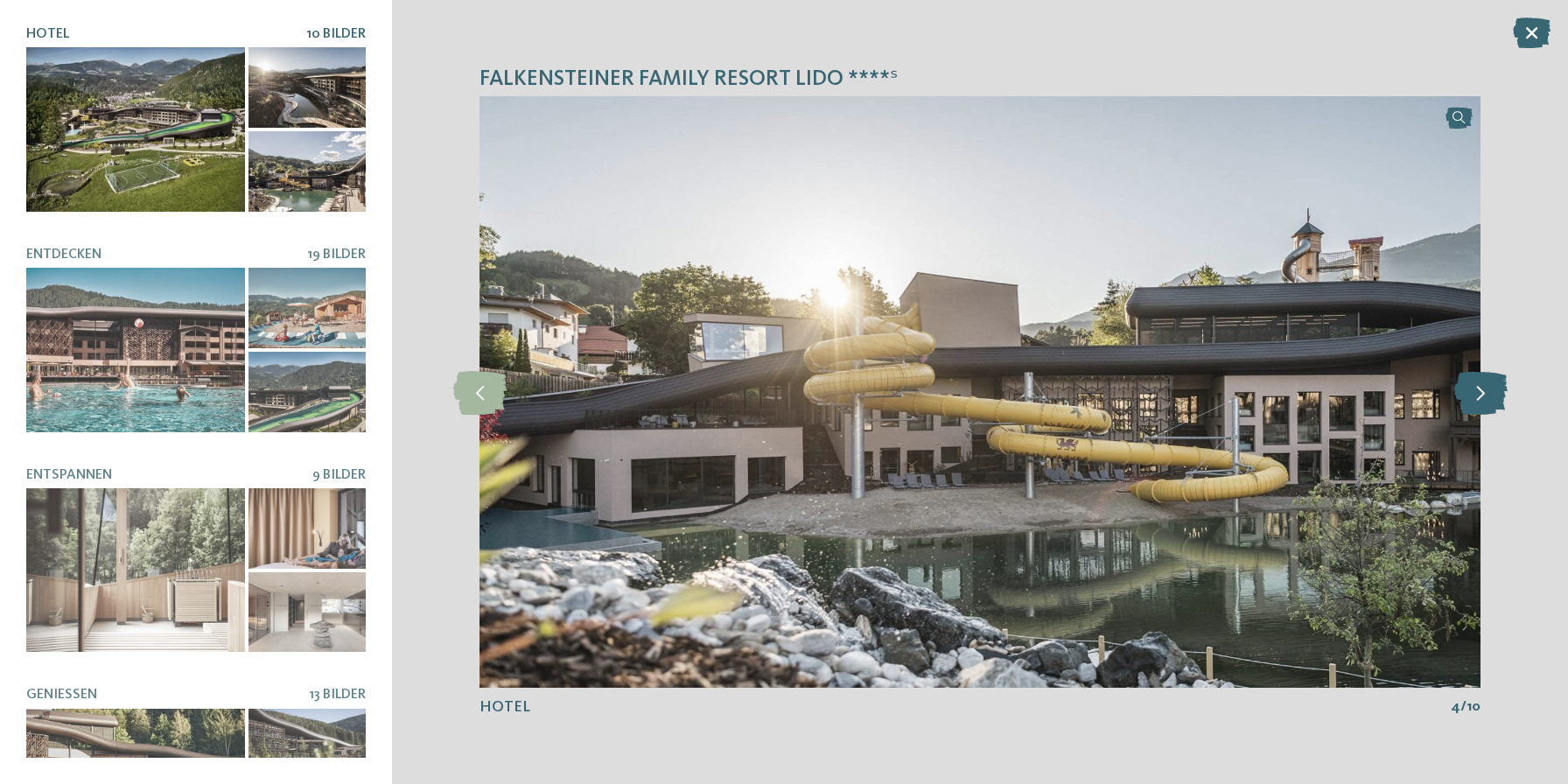
click at [1494, 390] on icon at bounding box center [1481, 392] width 53 height 44
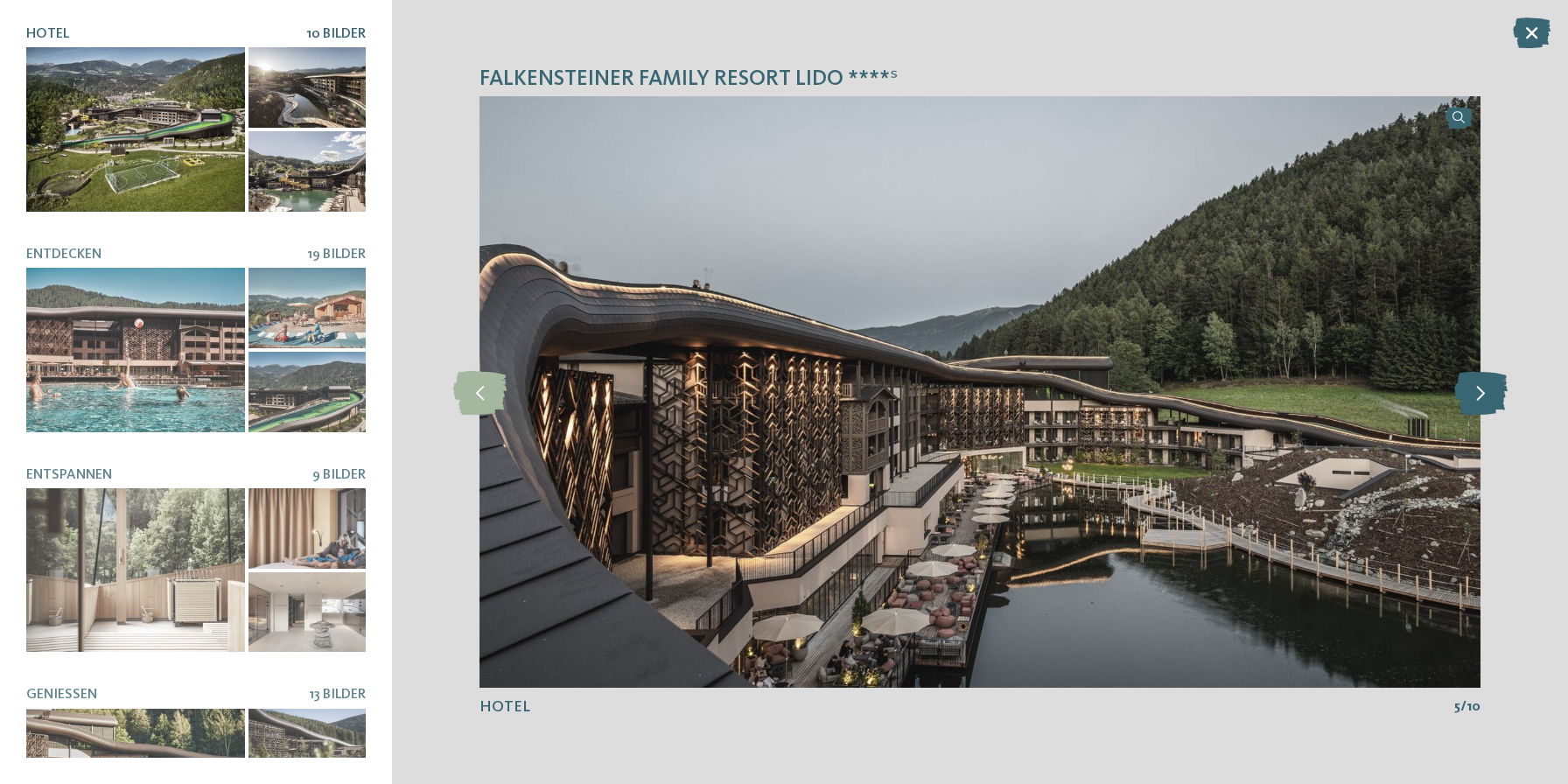
click at [1494, 390] on icon at bounding box center [1481, 392] width 53 height 44
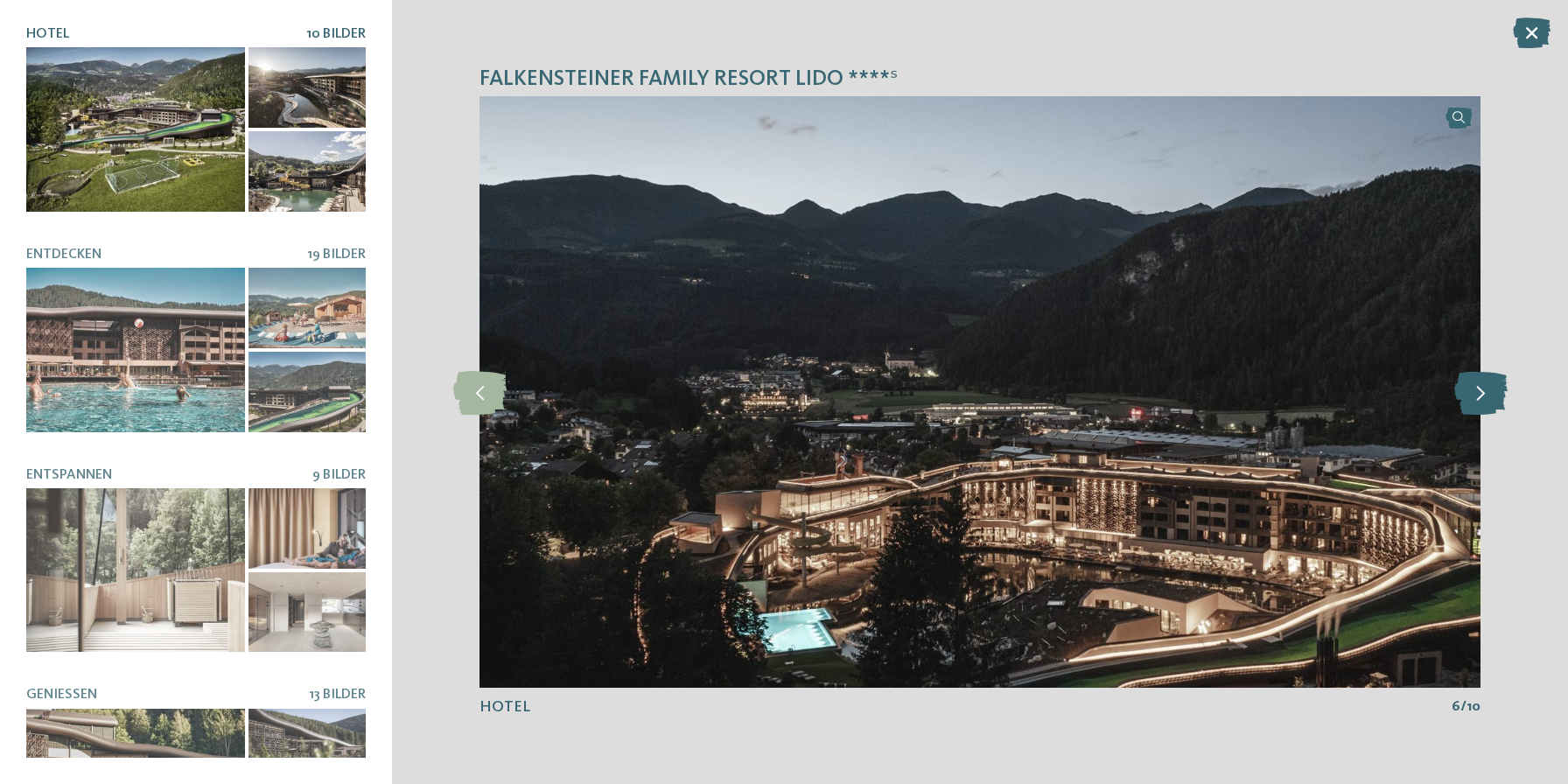
click at [1494, 390] on icon at bounding box center [1481, 392] width 53 height 44
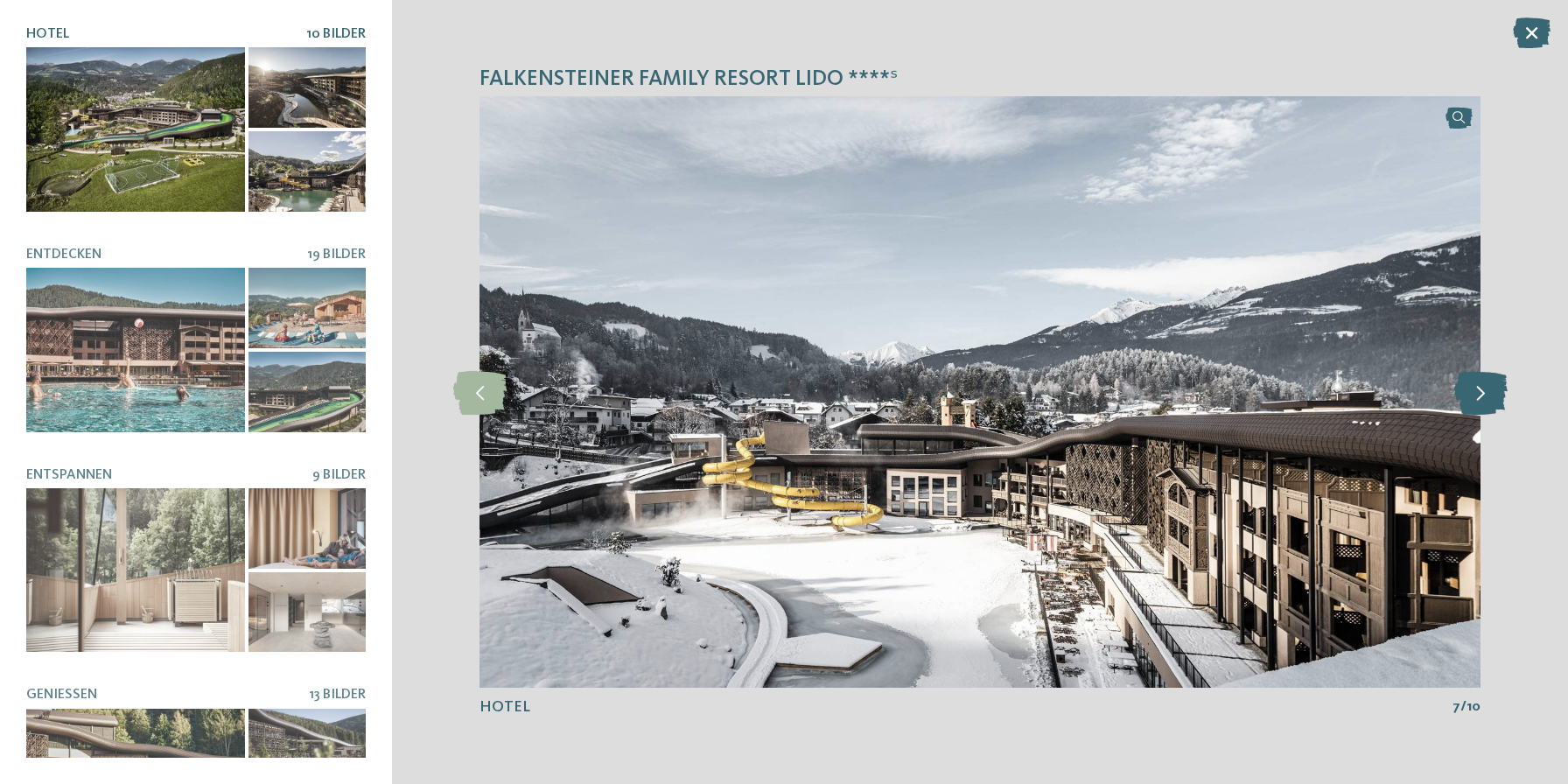
click at [1496, 390] on icon at bounding box center [1481, 392] width 53 height 44
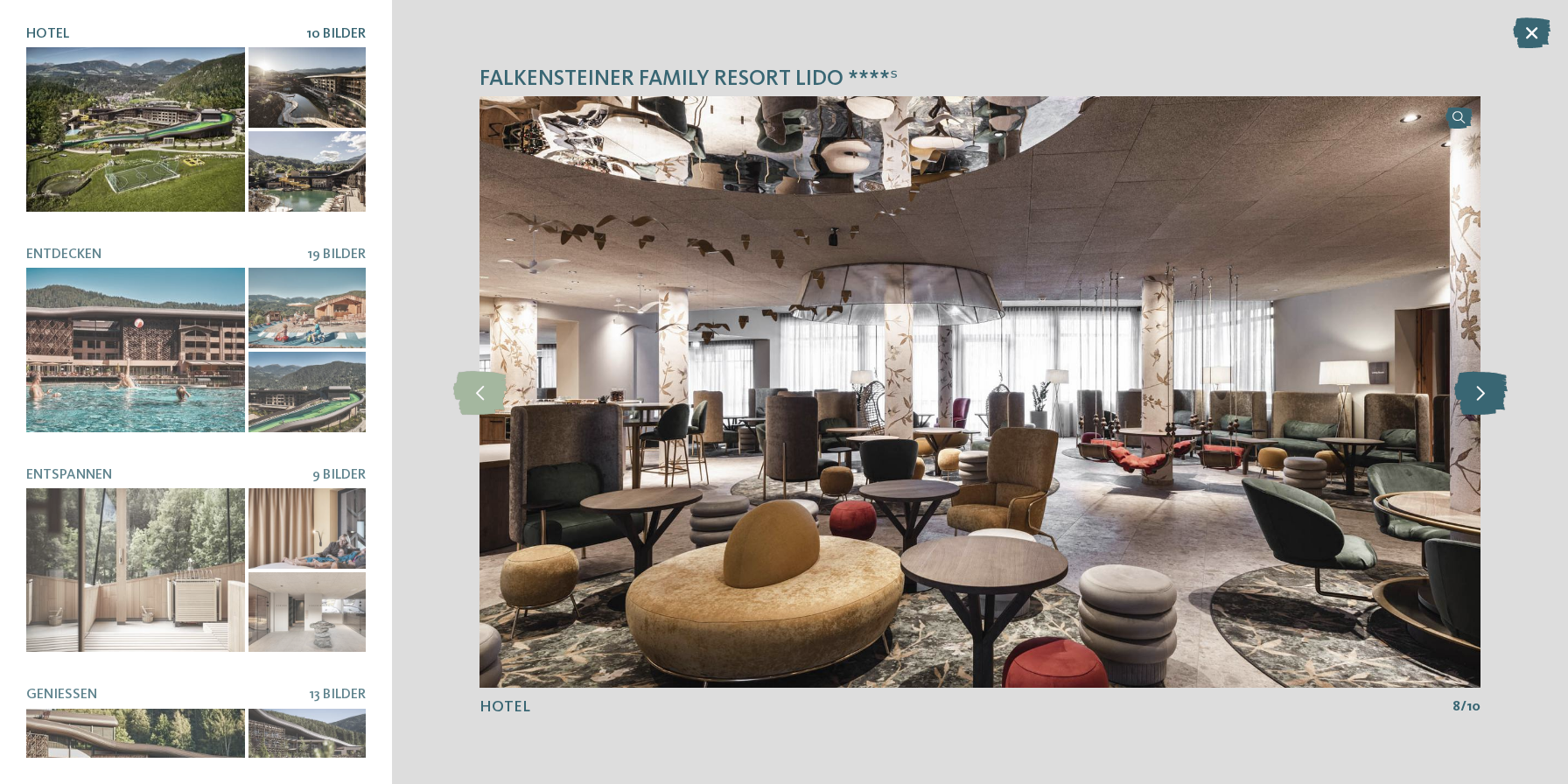
click at [1496, 391] on icon at bounding box center [1481, 392] width 53 height 44
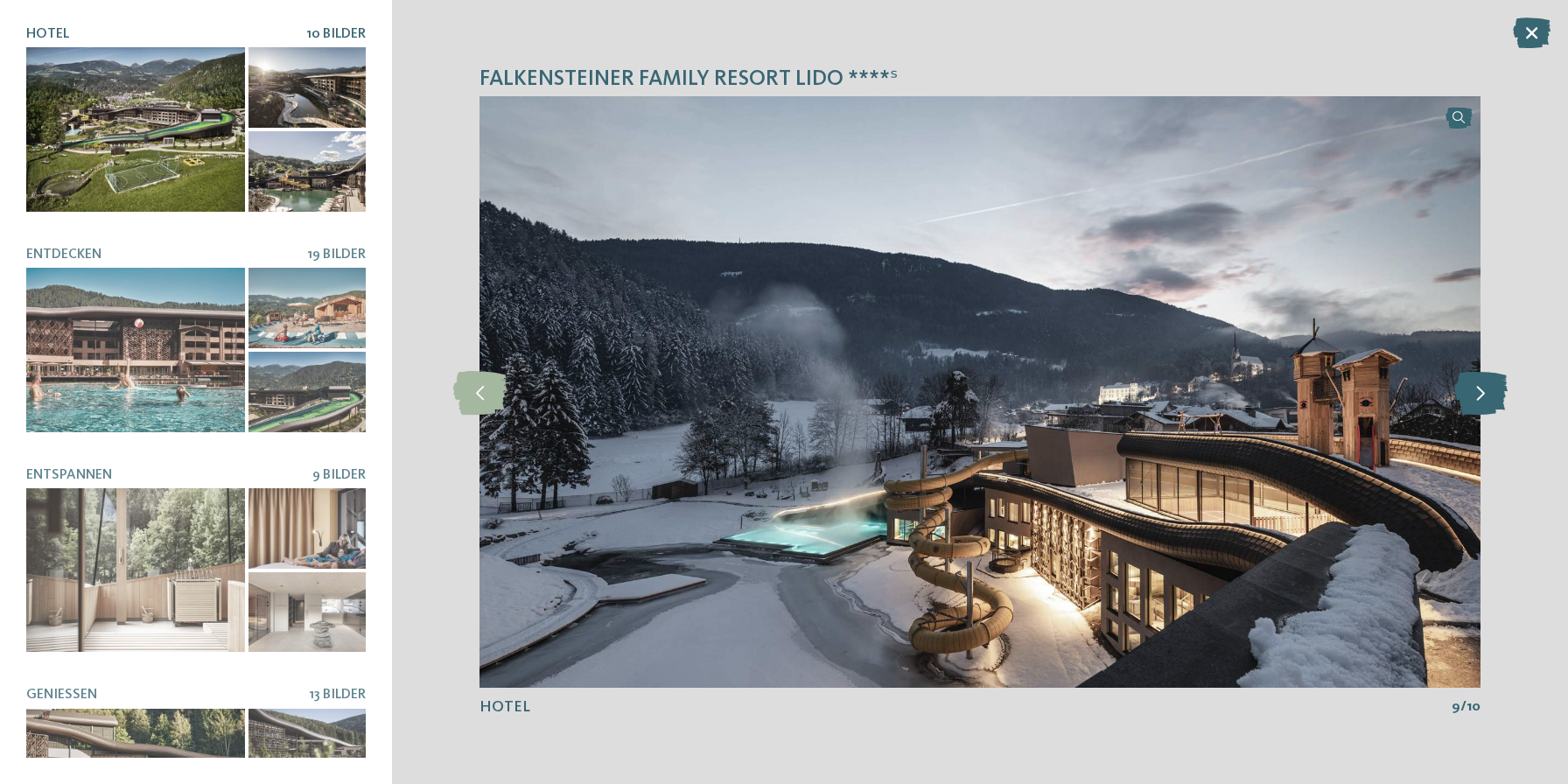
click at [1496, 391] on icon at bounding box center [1481, 392] width 53 height 44
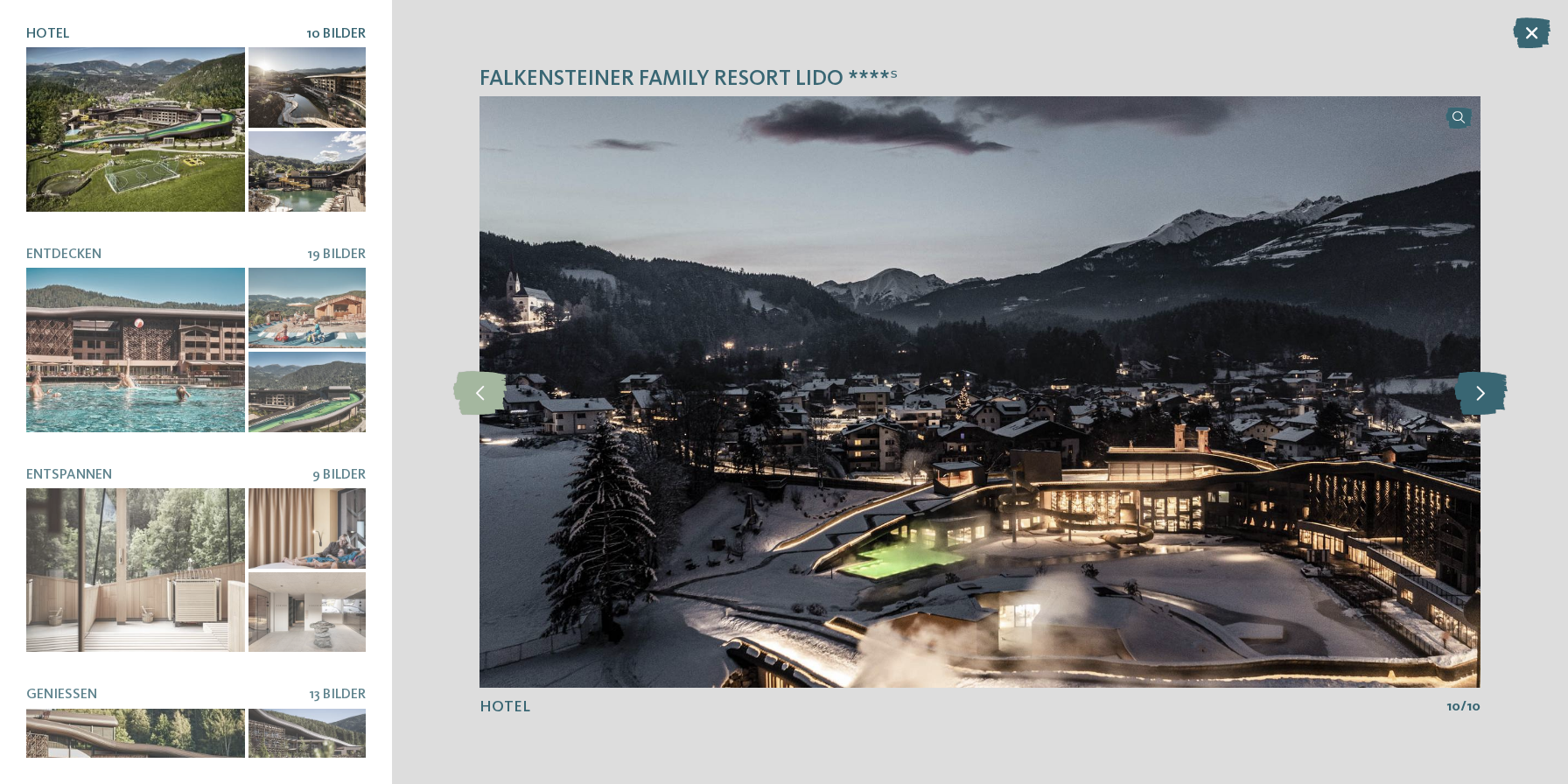
click at [1496, 391] on icon at bounding box center [1481, 392] width 53 height 44
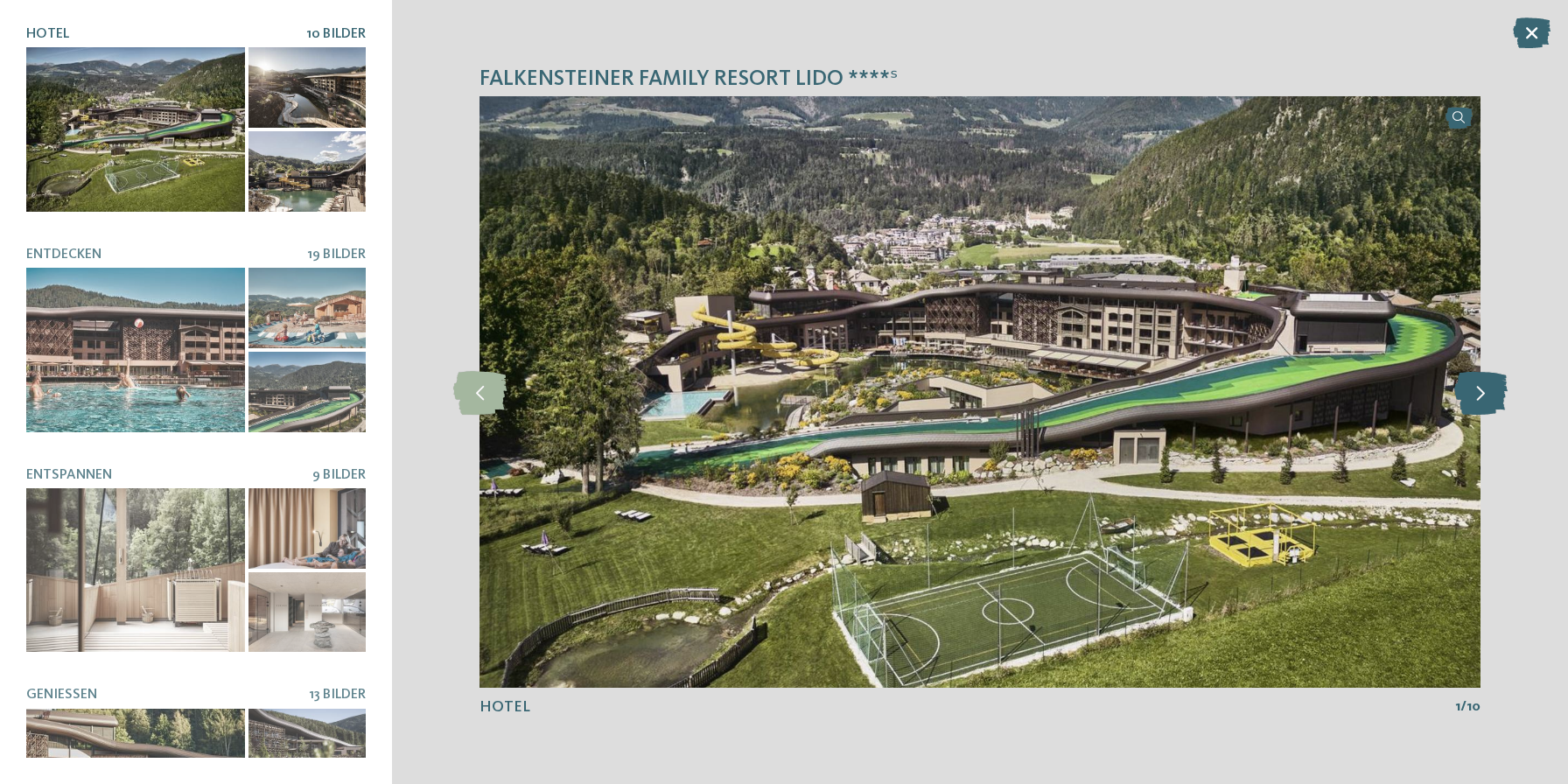
click at [1496, 391] on icon at bounding box center [1481, 392] width 53 height 44
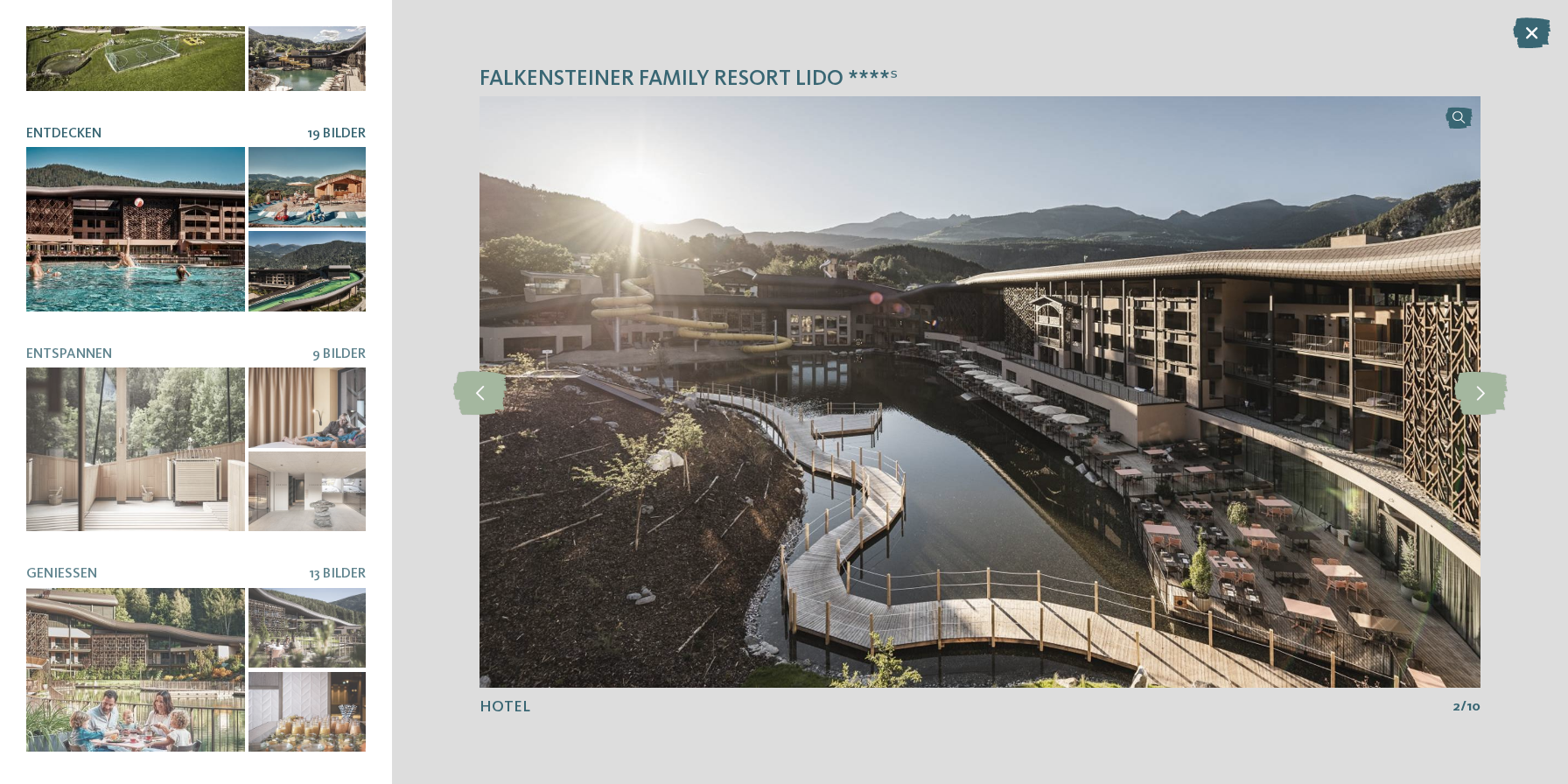
scroll to position [311, 0]
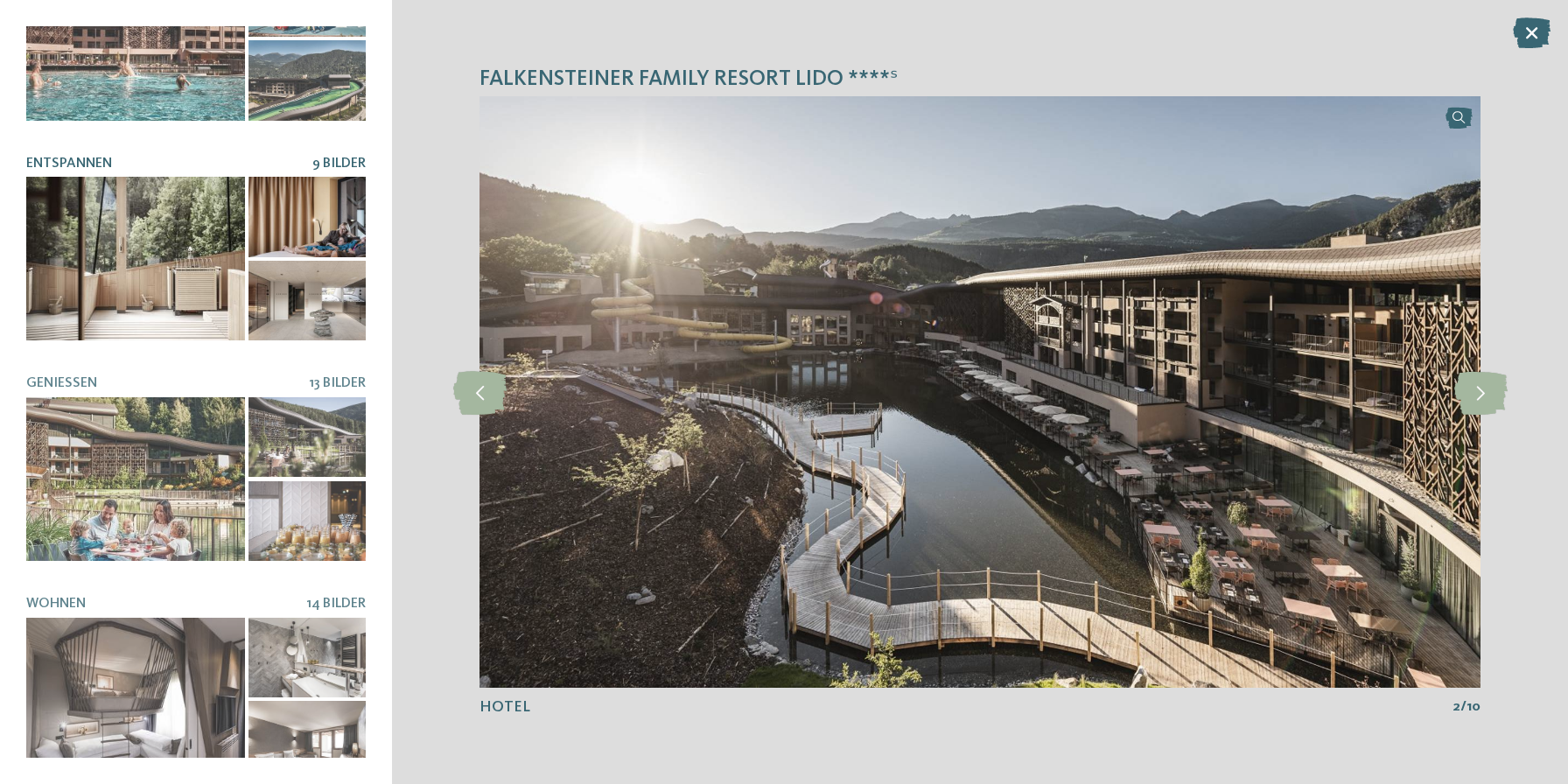
click at [158, 287] on div at bounding box center [136, 259] width 219 height 165
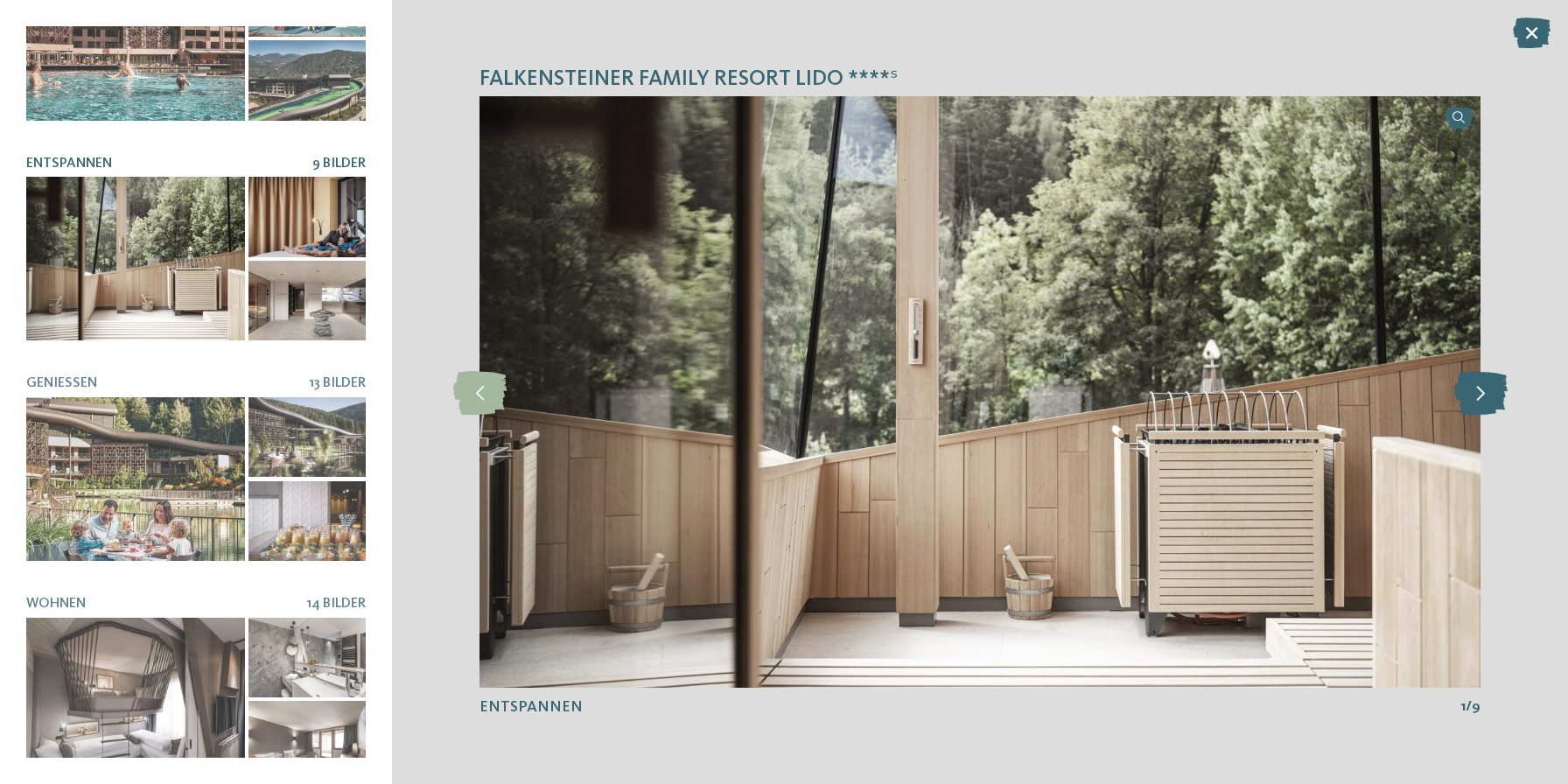
click at [1491, 386] on icon at bounding box center [1481, 392] width 53 height 44
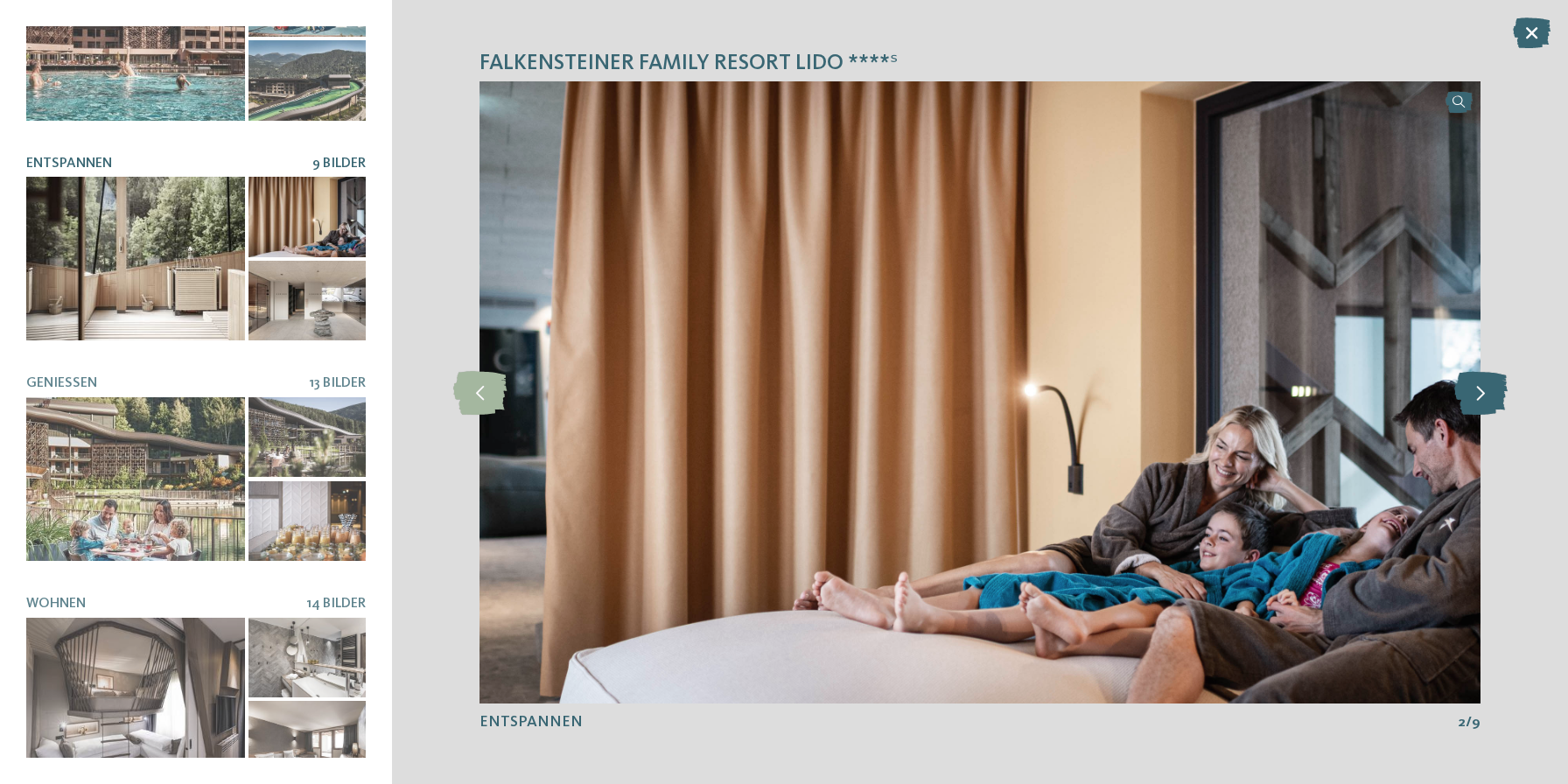
click at [1490, 386] on icon at bounding box center [1481, 392] width 53 height 44
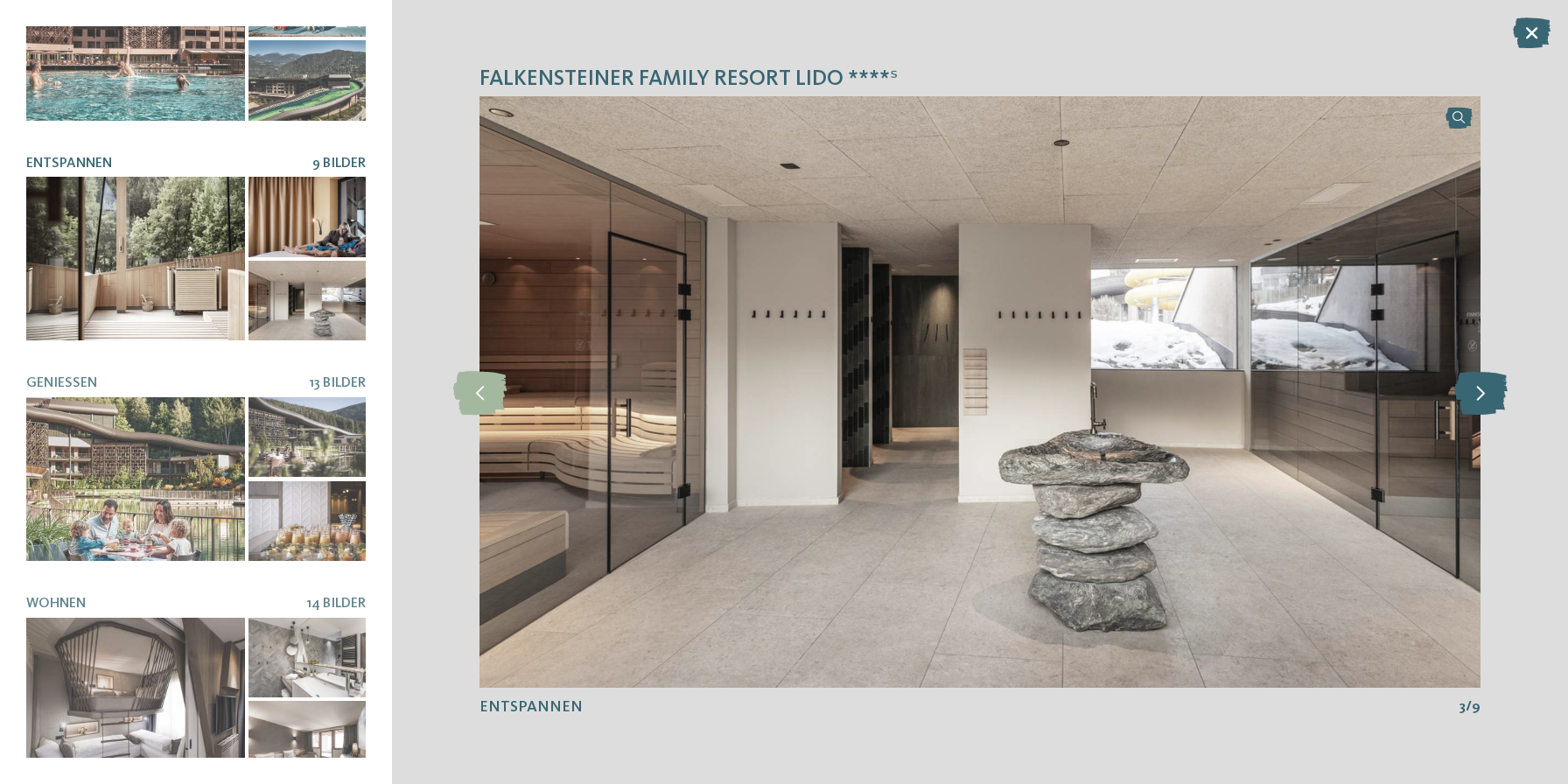
click at [1490, 386] on icon at bounding box center [1481, 392] width 53 height 44
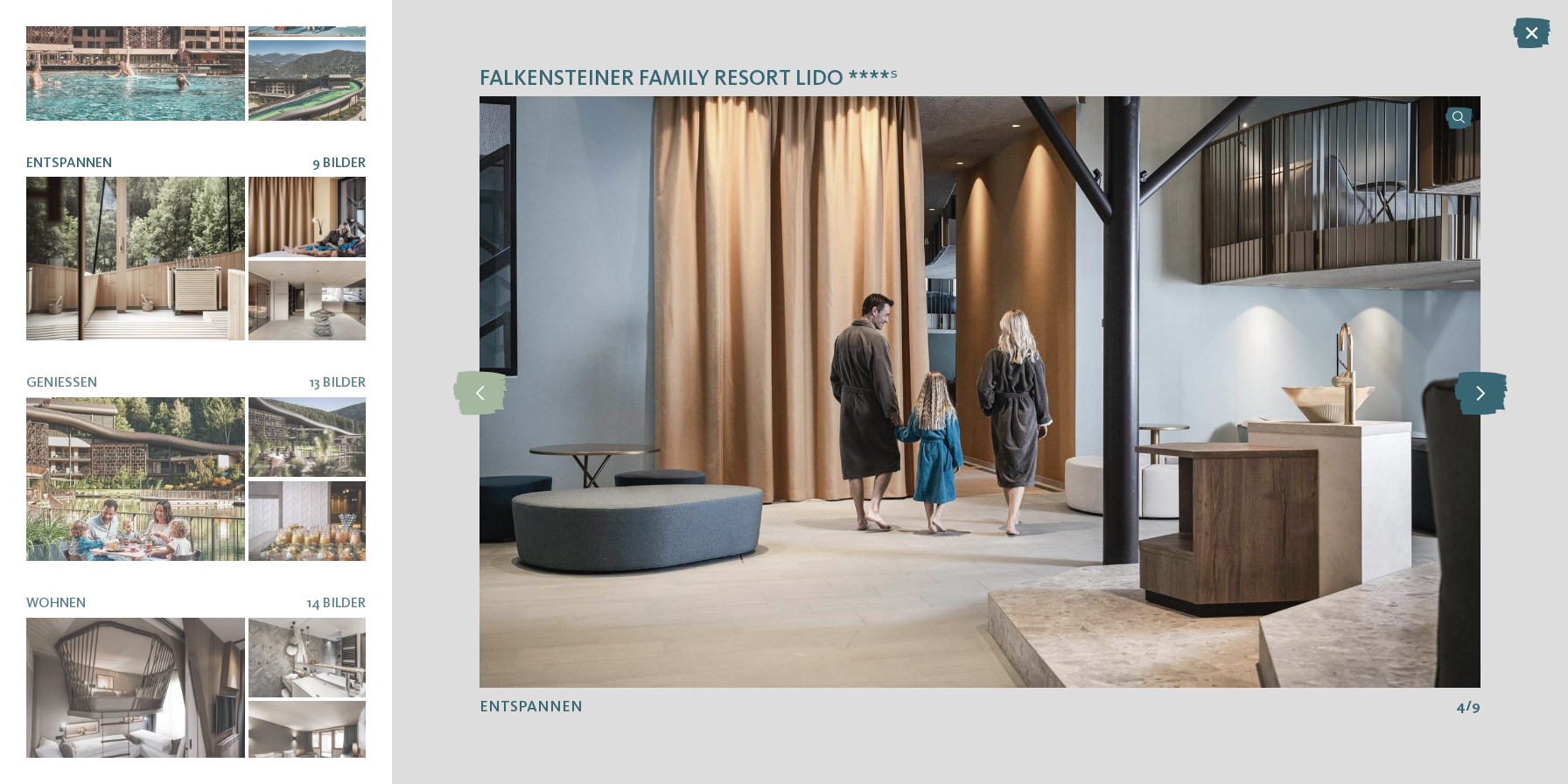
click at [1490, 386] on icon at bounding box center [1481, 392] width 53 height 44
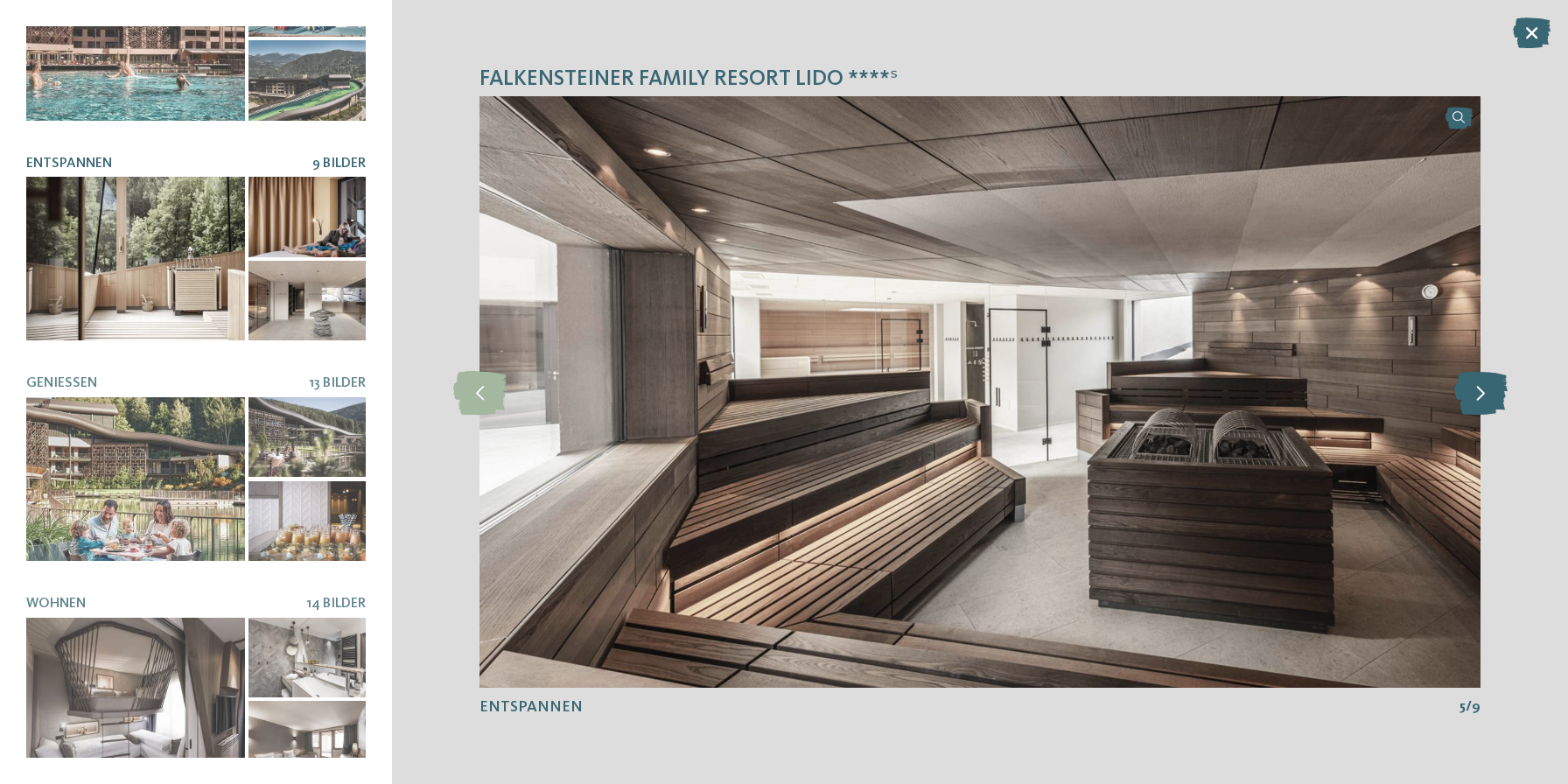
click at [1490, 386] on icon at bounding box center [1481, 392] width 53 height 44
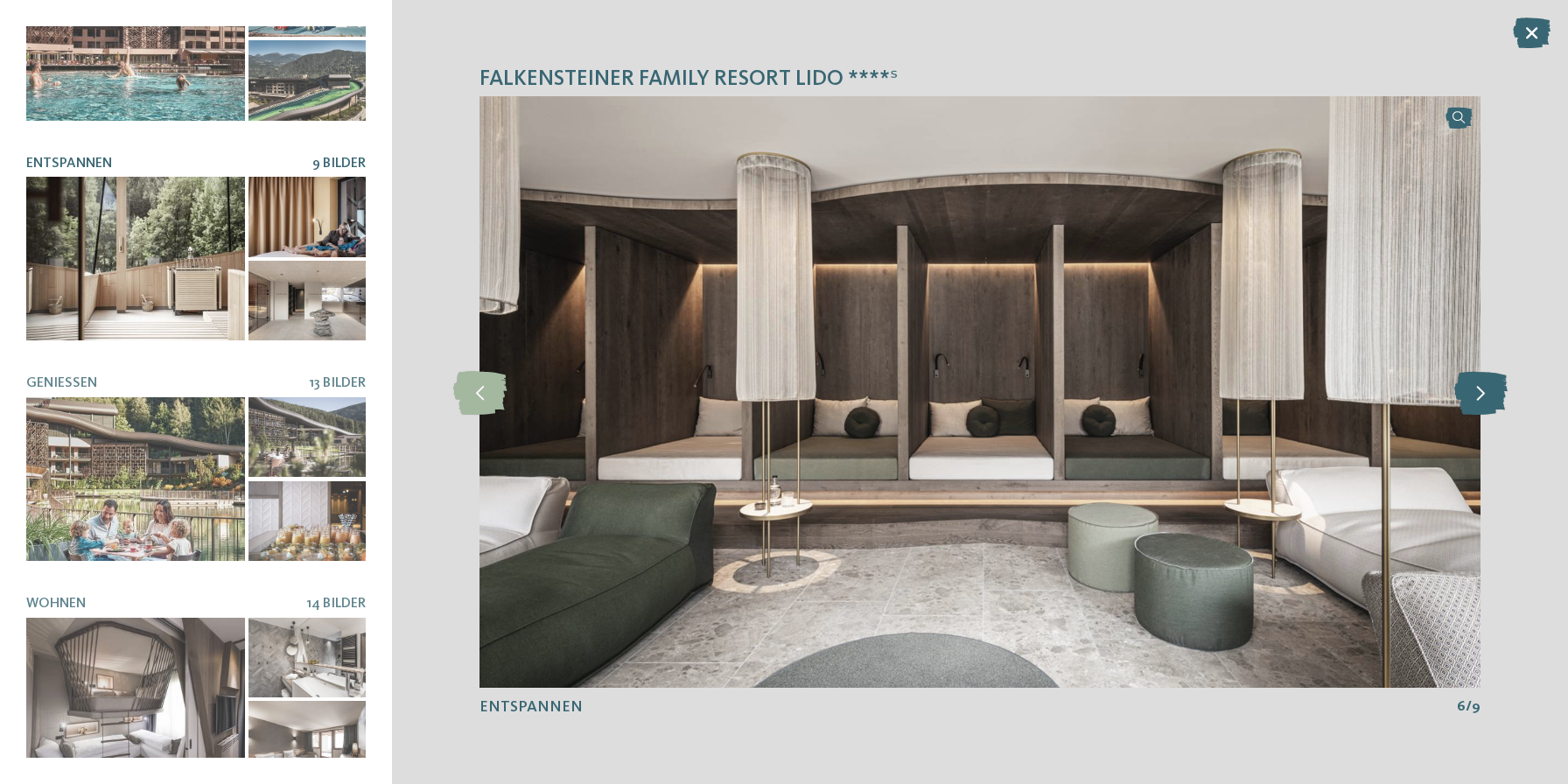
click at [1490, 386] on icon at bounding box center [1481, 392] width 53 height 44
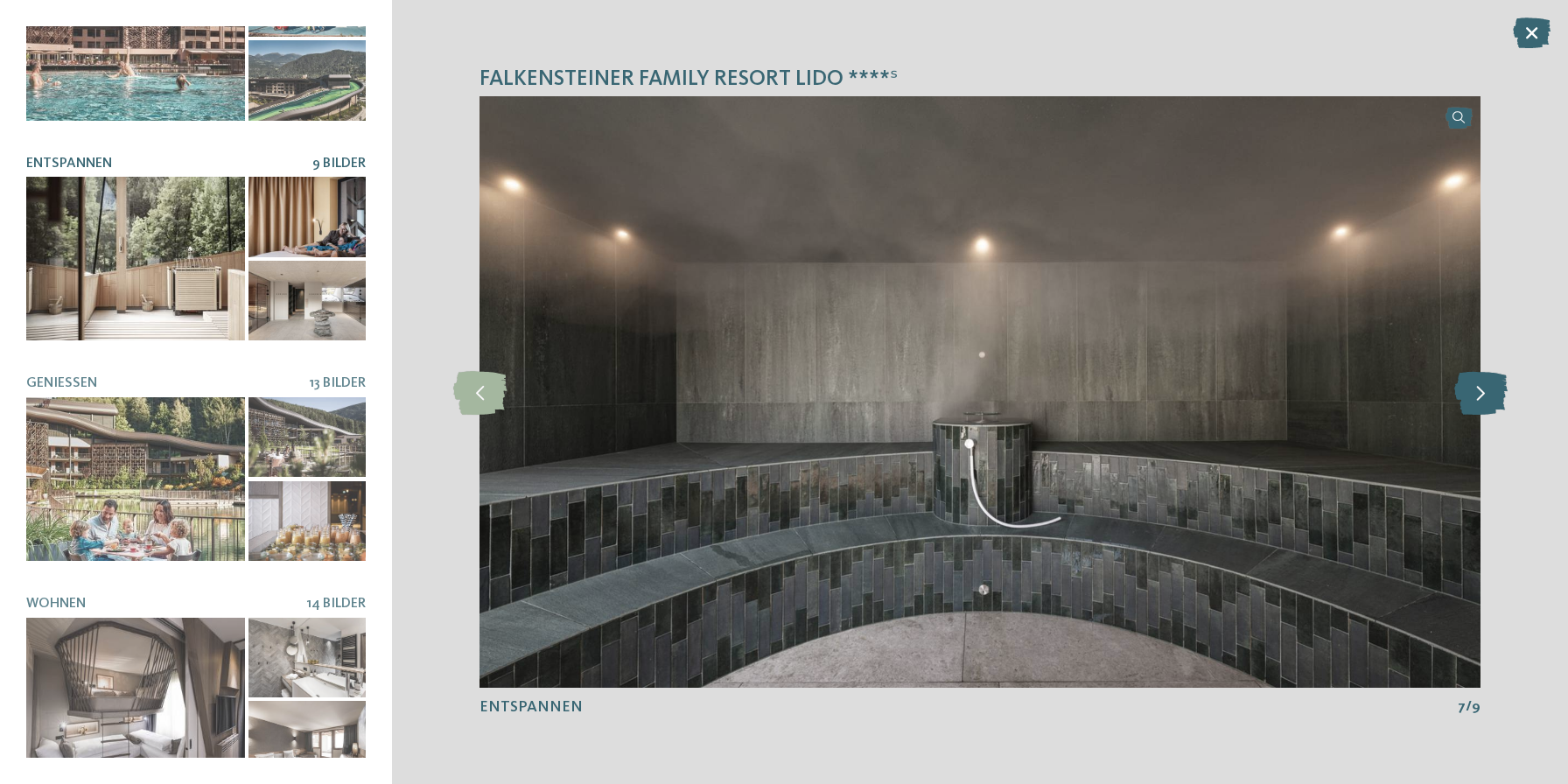
click at [1490, 386] on icon at bounding box center [1481, 392] width 53 height 44
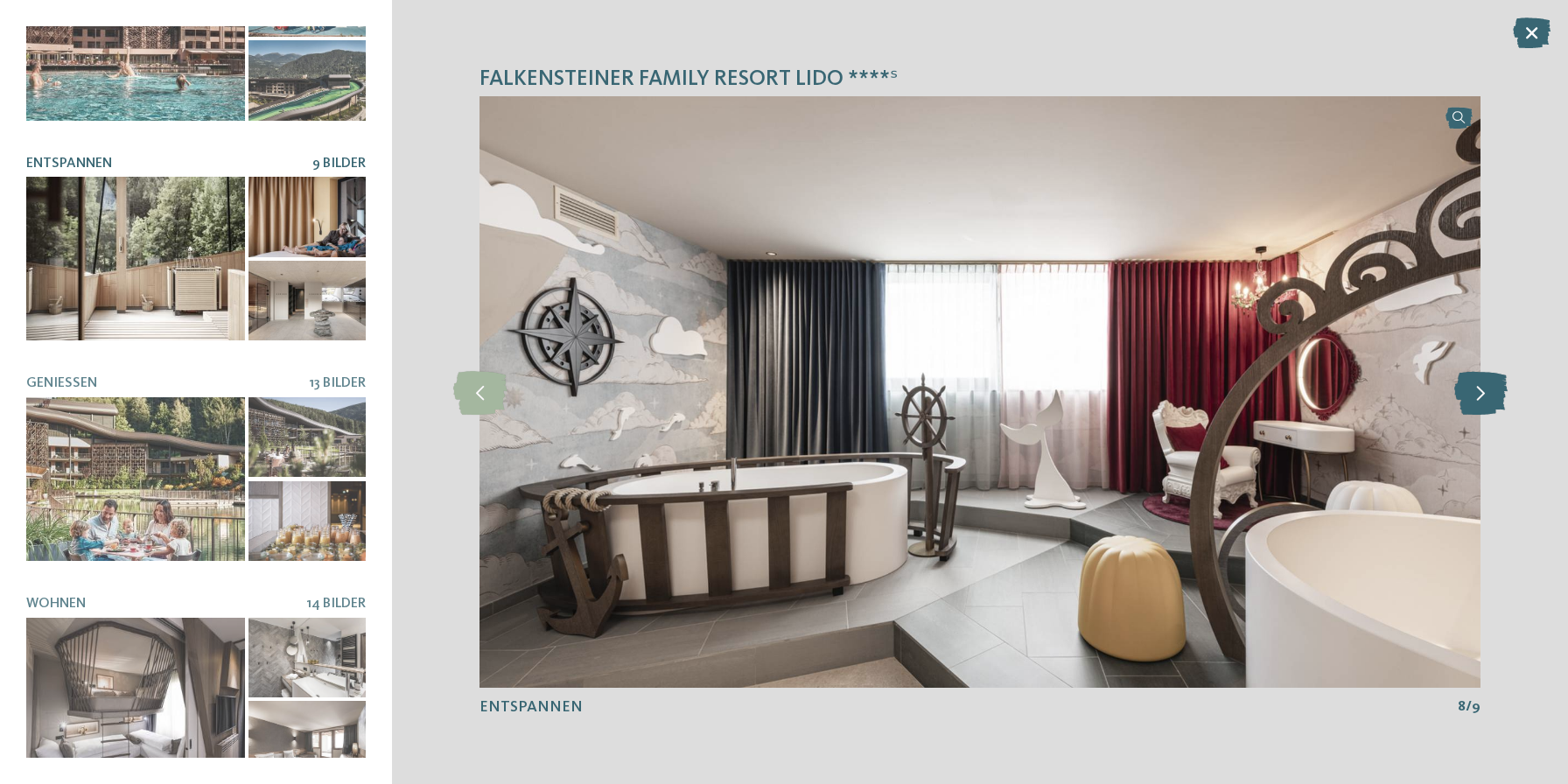
click at [1489, 386] on icon at bounding box center [1481, 392] width 53 height 44
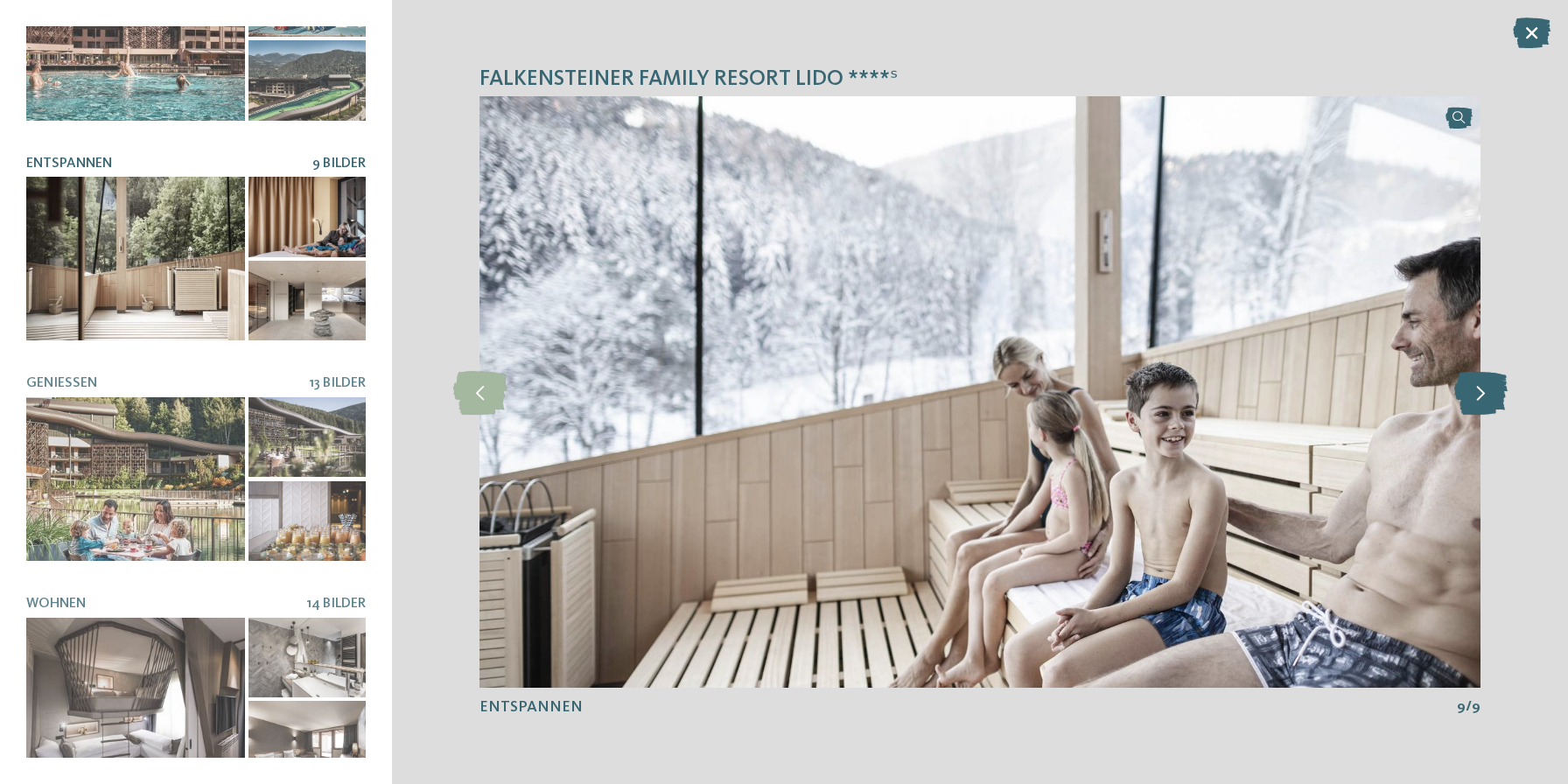
click at [1489, 386] on icon at bounding box center [1481, 392] width 53 height 44
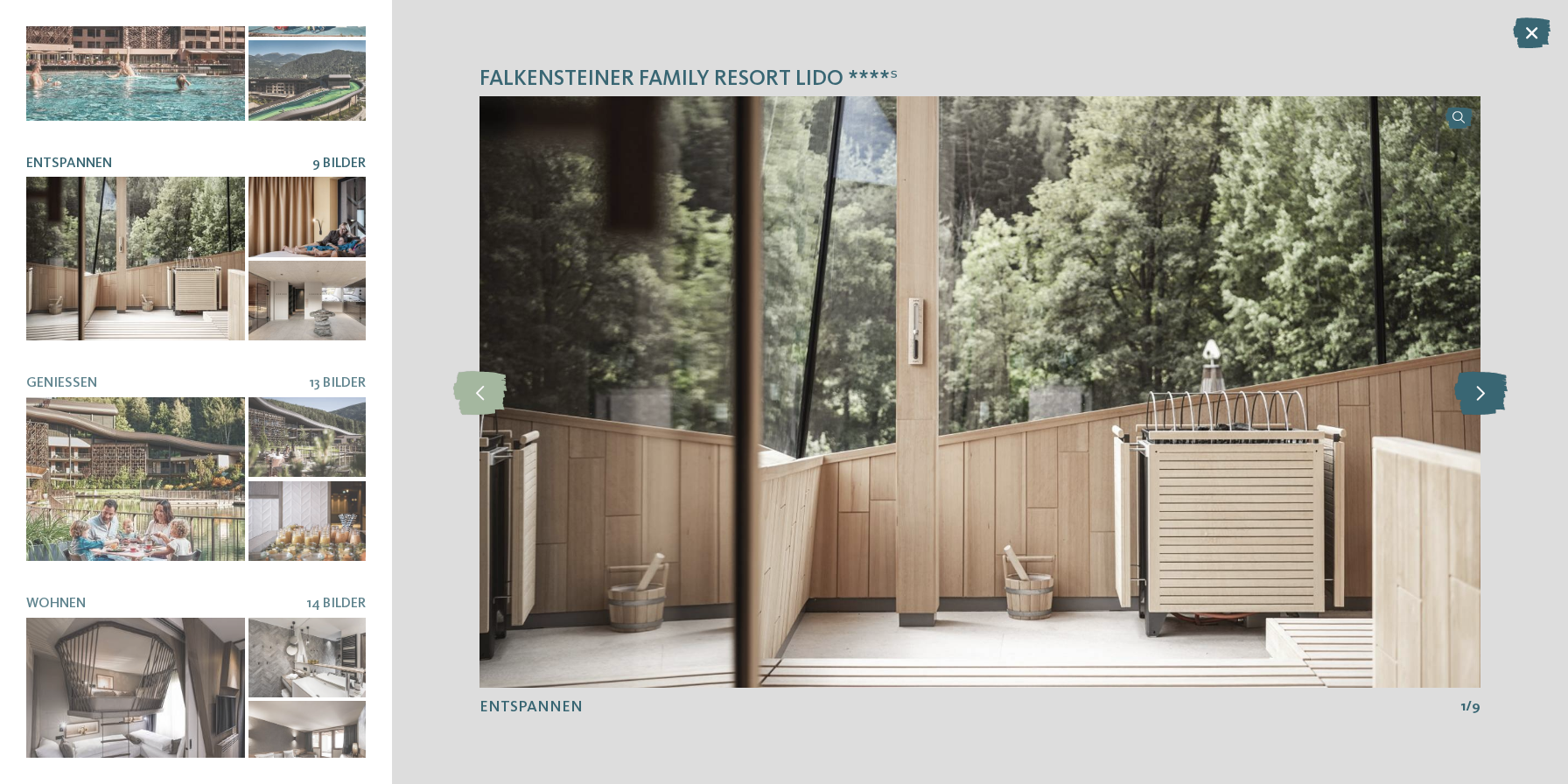
click at [1489, 386] on icon at bounding box center [1481, 392] width 53 height 44
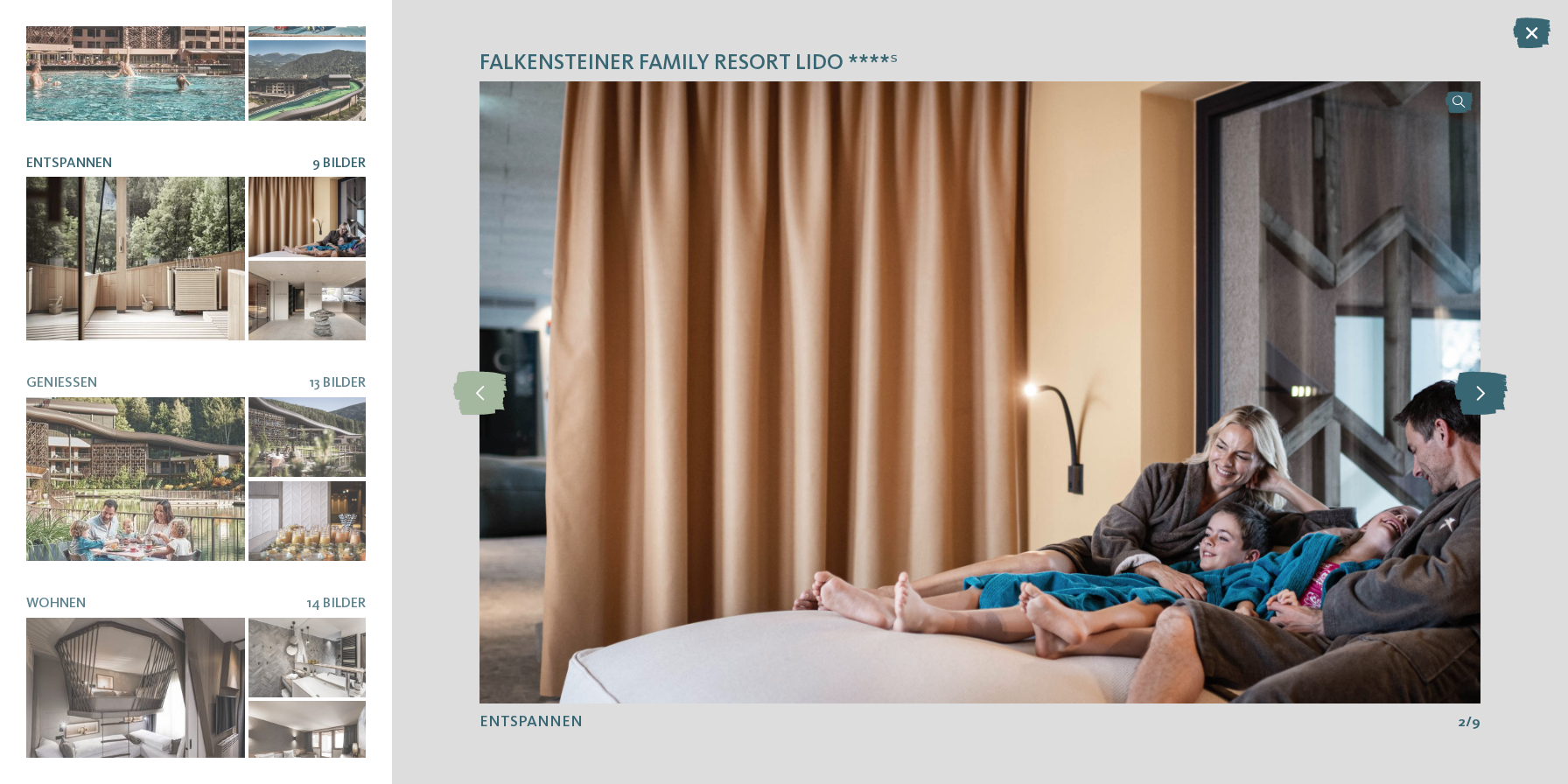
click at [1489, 386] on icon at bounding box center [1481, 392] width 53 height 44
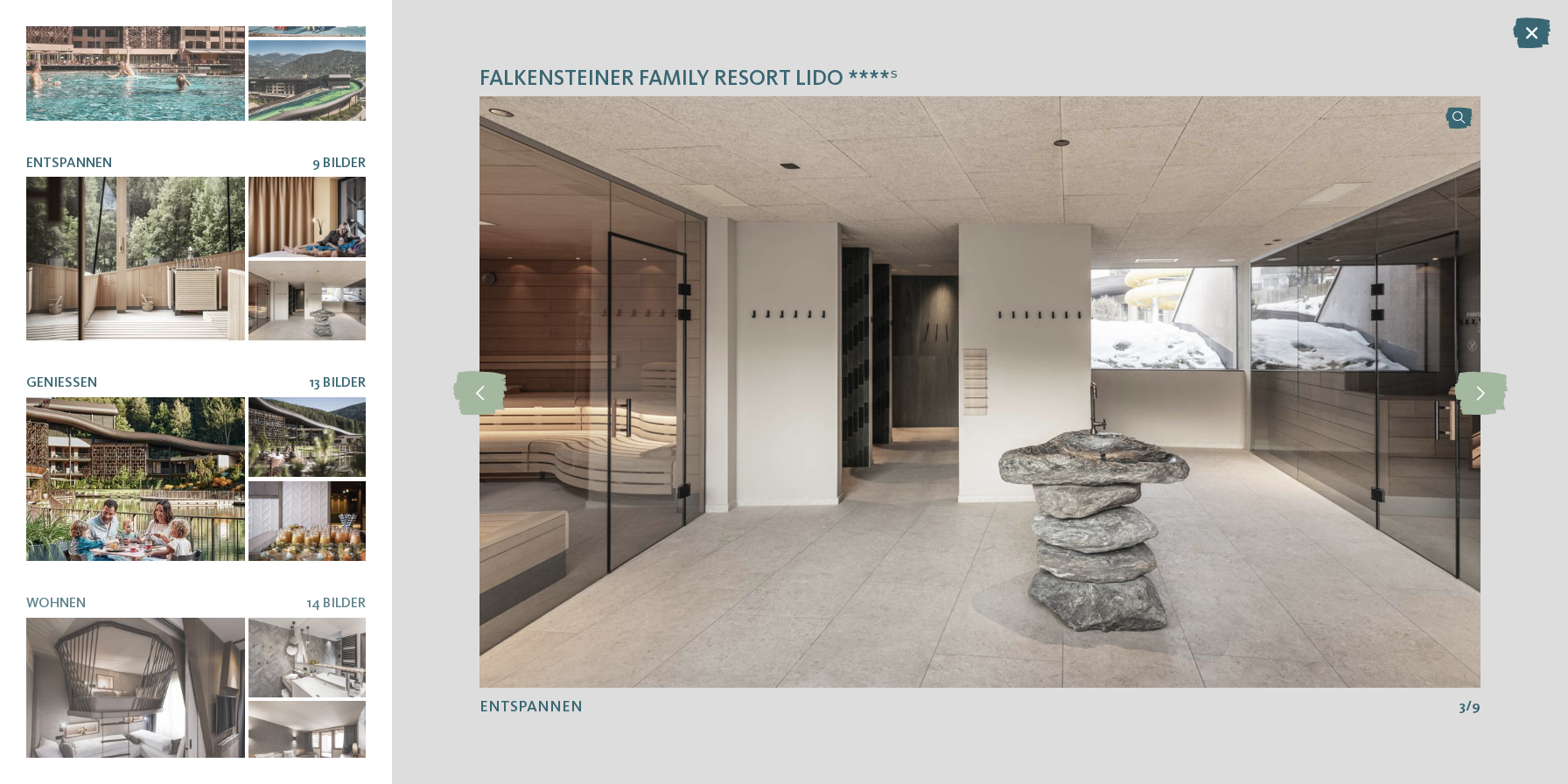
click at [180, 434] on div at bounding box center [136, 479] width 219 height 165
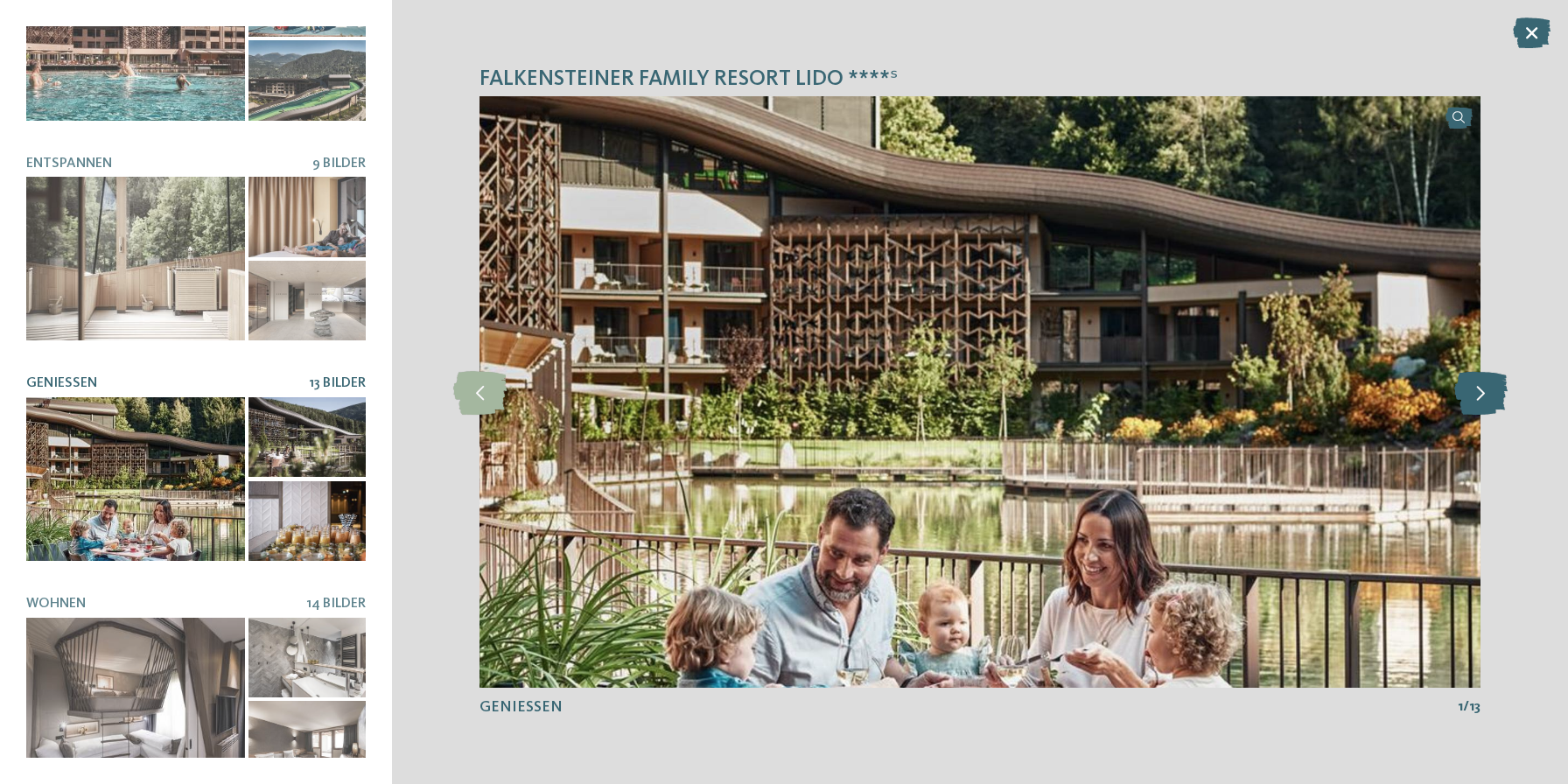
click at [1473, 401] on icon at bounding box center [1481, 392] width 53 height 44
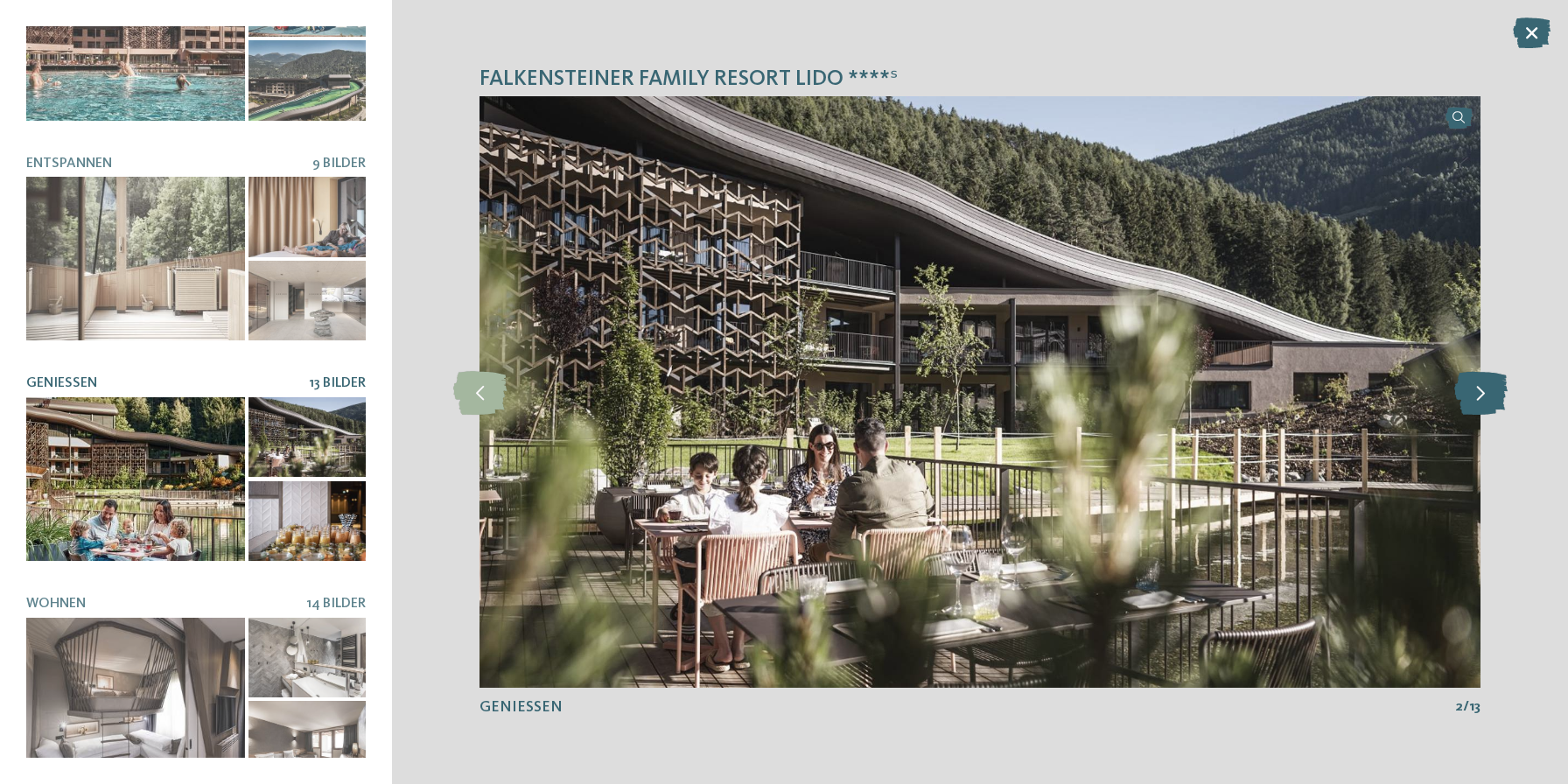
click at [1472, 401] on icon at bounding box center [1481, 392] width 53 height 44
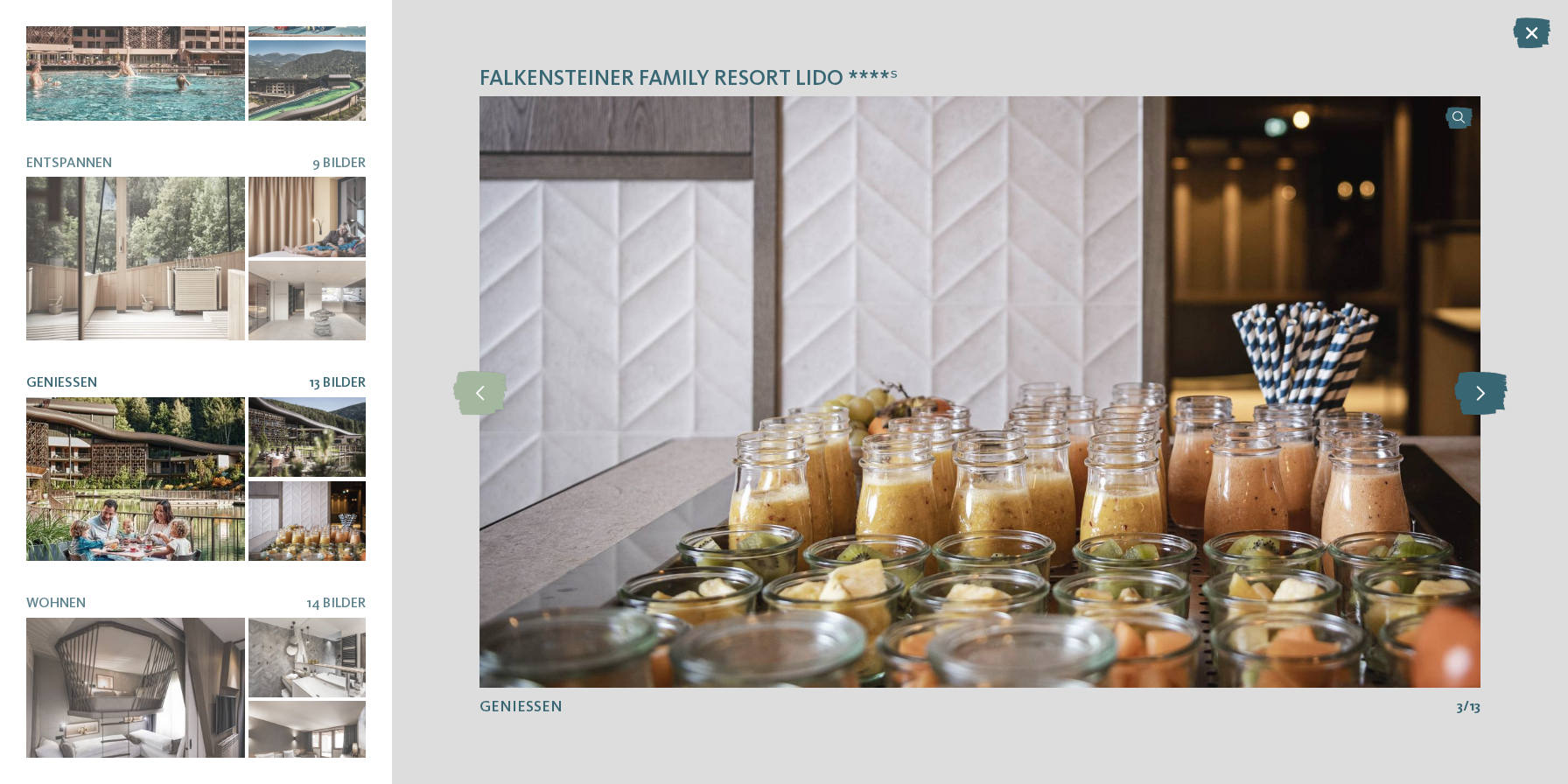
click at [1472, 401] on icon at bounding box center [1481, 392] width 53 height 44
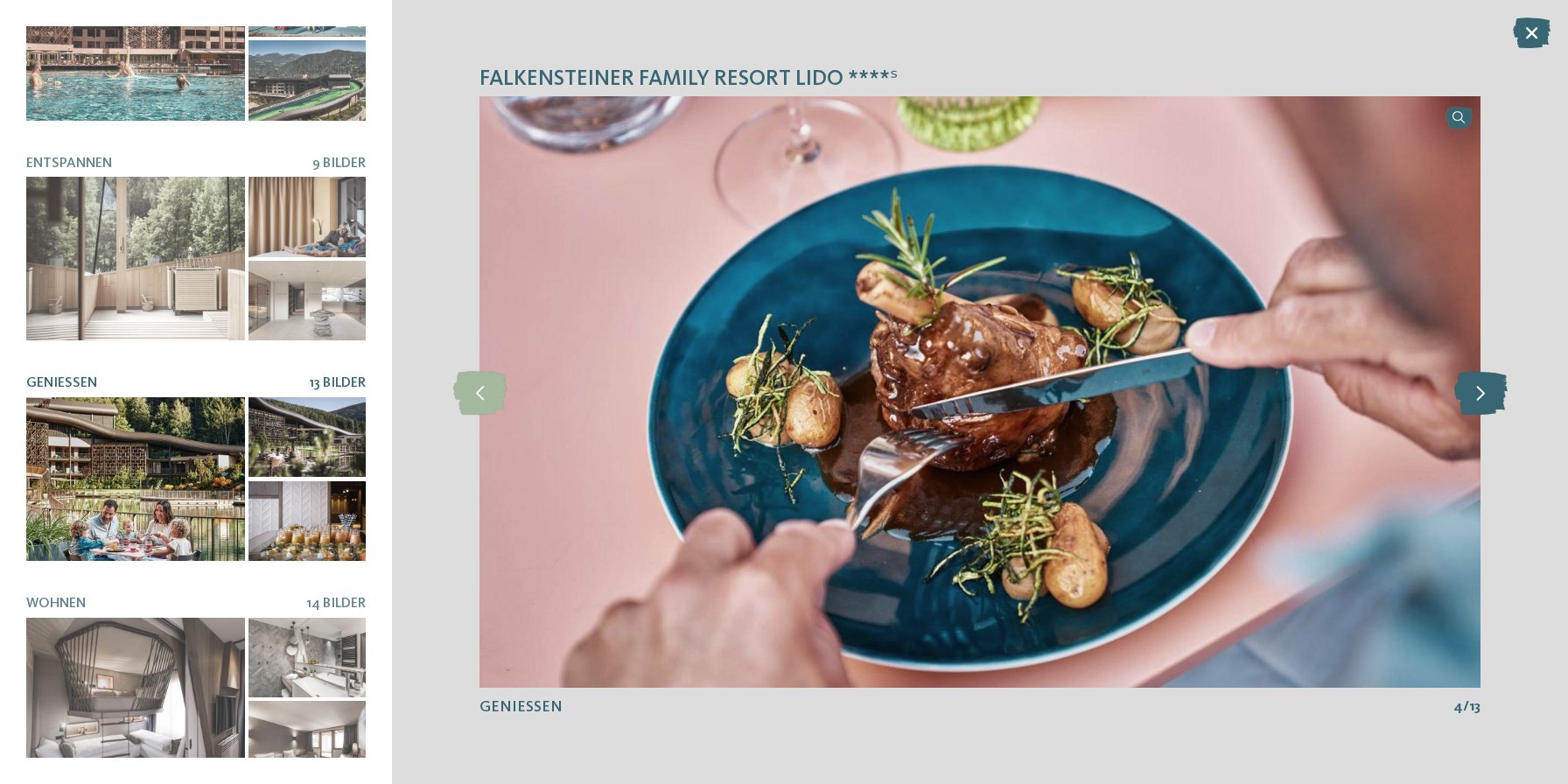
click at [1475, 401] on icon at bounding box center [1481, 392] width 53 height 44
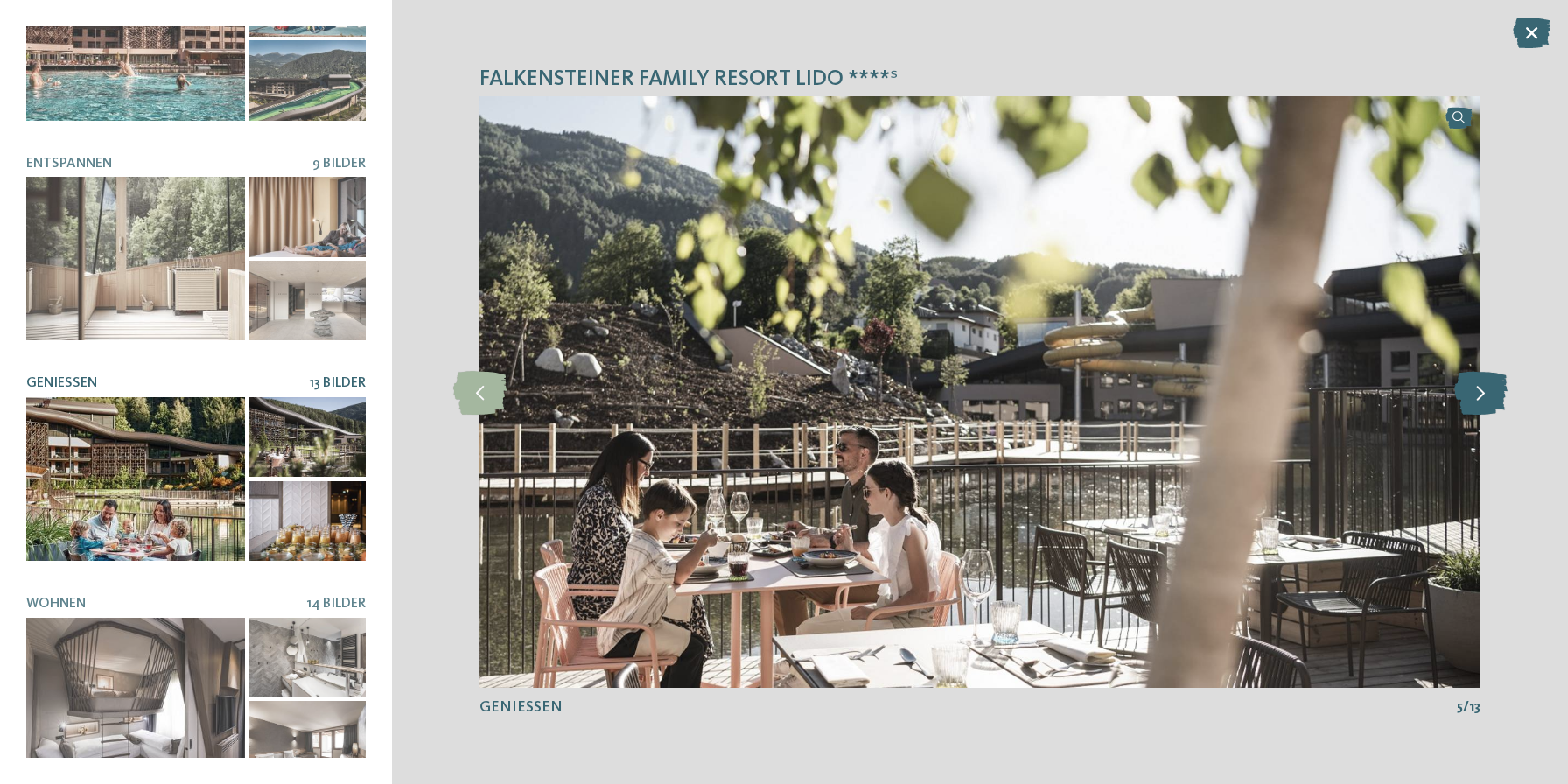
click at [1475, 401] on icon at bounding box center [1481, 392] width 53 height 44
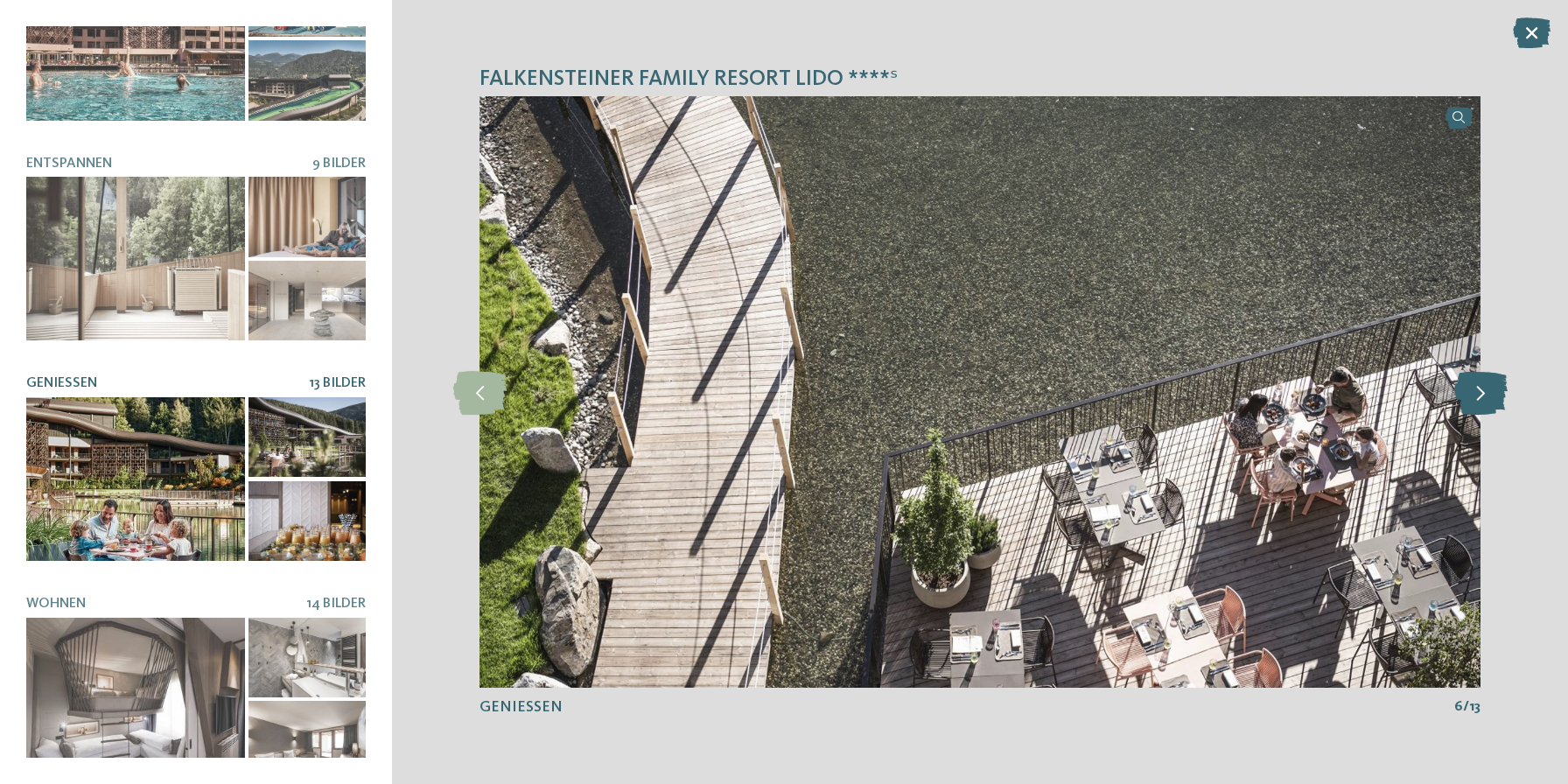
click at [1475, 403] on icon at bounding box center [1481, 392] width 53 height 44
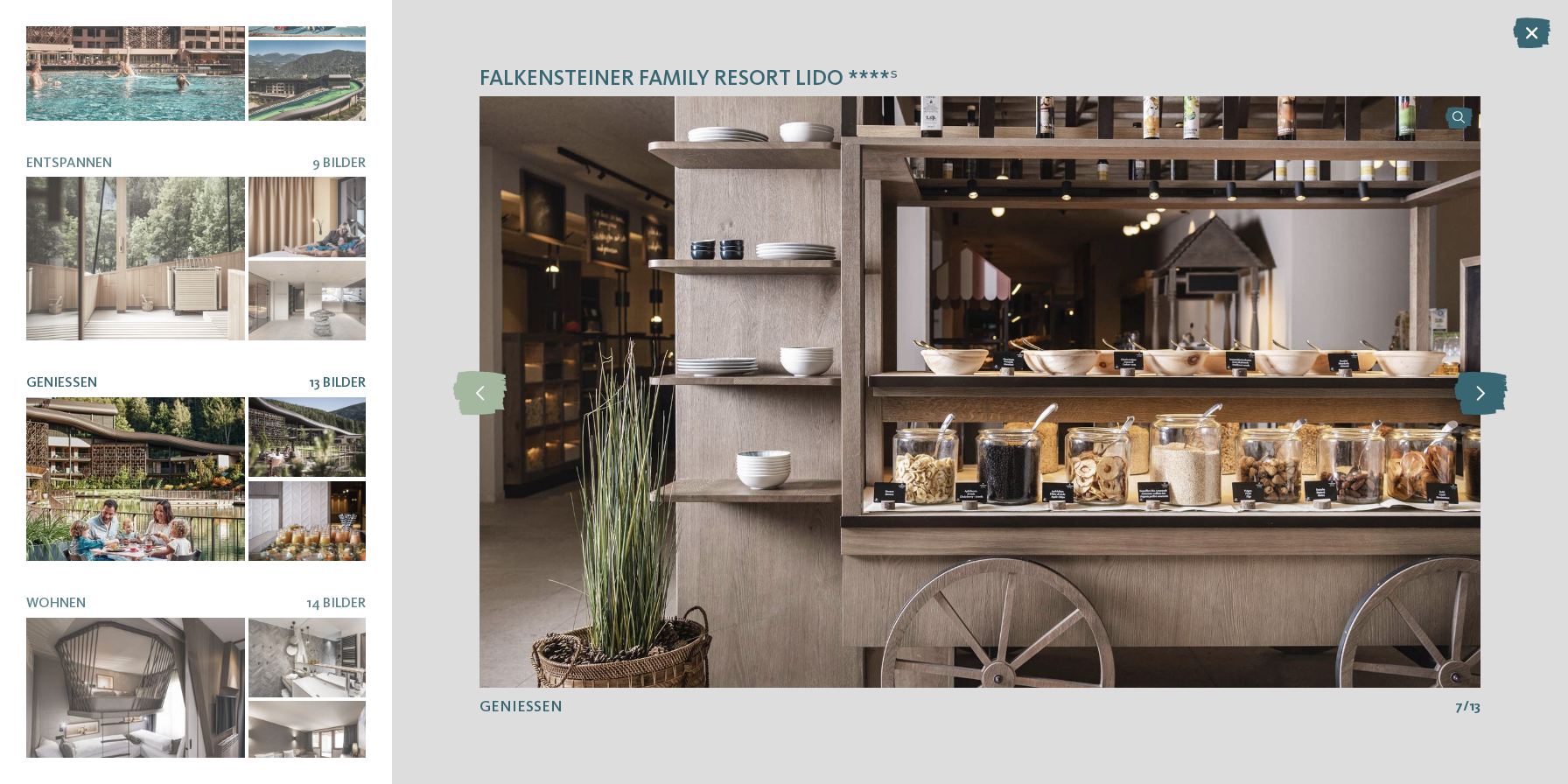
click at [1474, 403] on icon at bounding box center [1481, 392] width 53 height 44
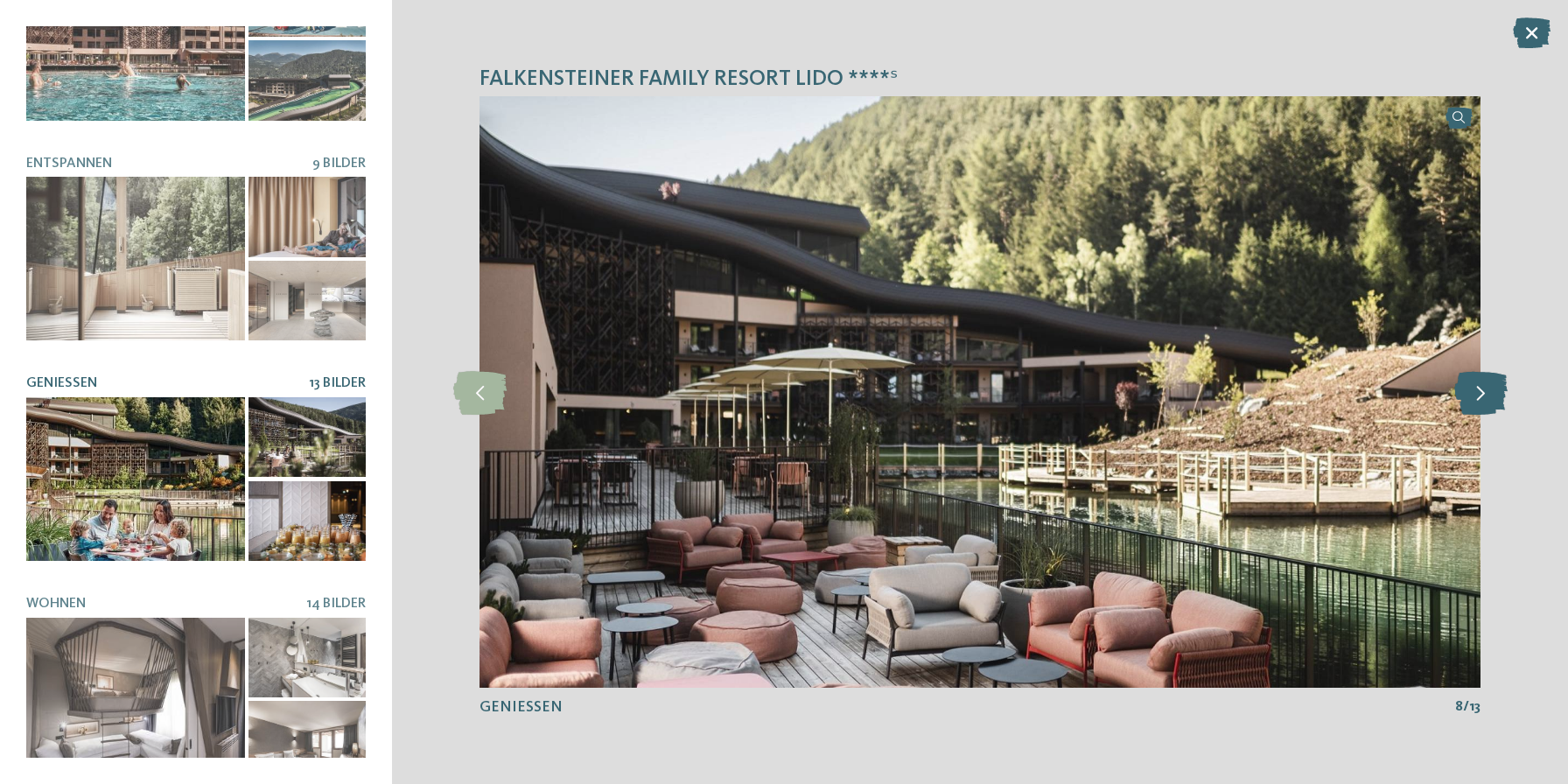
click at [1474, 403] on icon at bounding box center [1481, 392] width 53 height 44
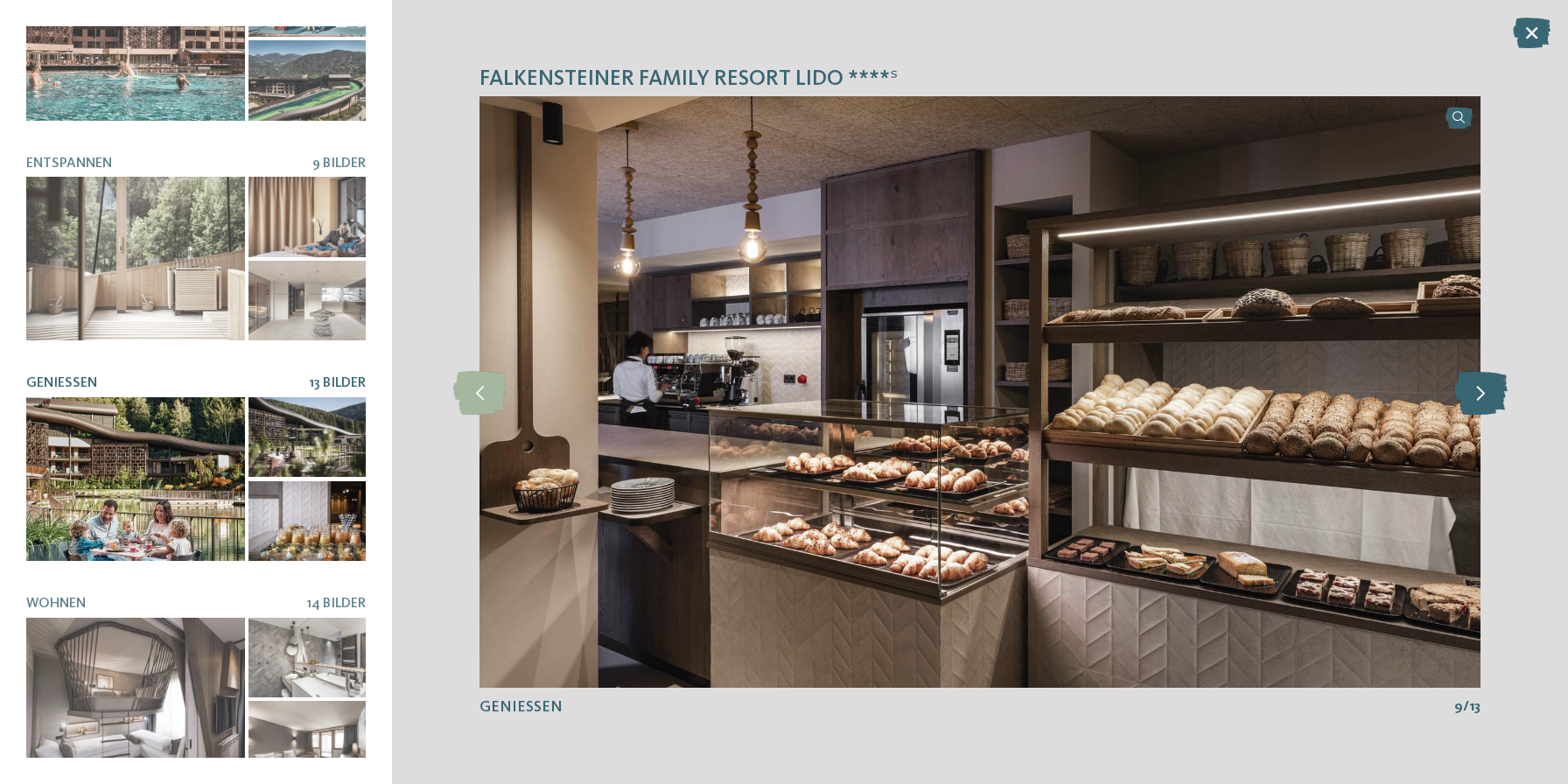
click at [1474, 403] on icon at bounding box center [1481, 392] width 53 height 44
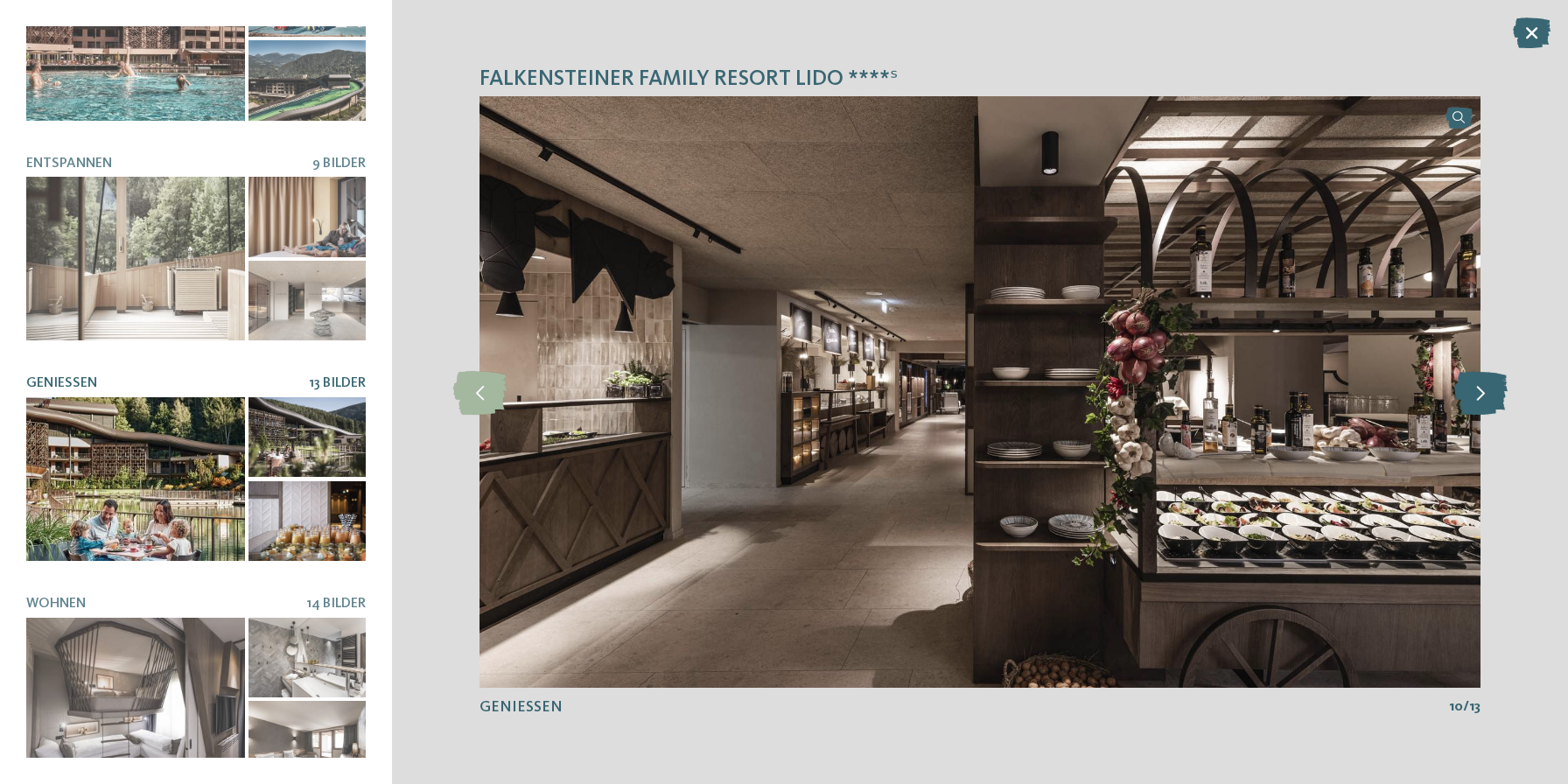
click at [1474, 403] on icon at bounding box center [1481, 392] width 53 height 44
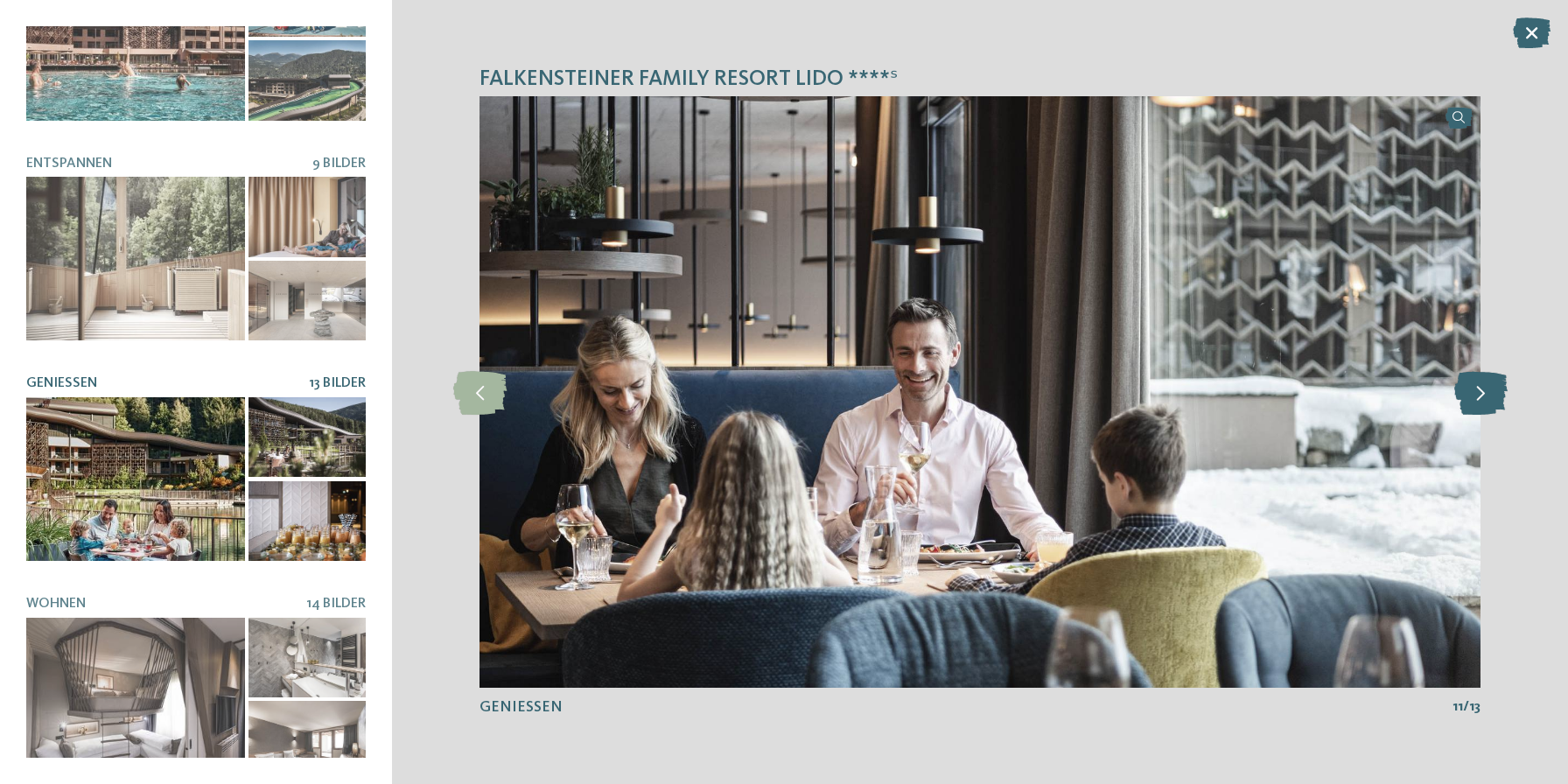
click at [1474, 403] on icon at bounding box center [1481, 392] width 53 height 44
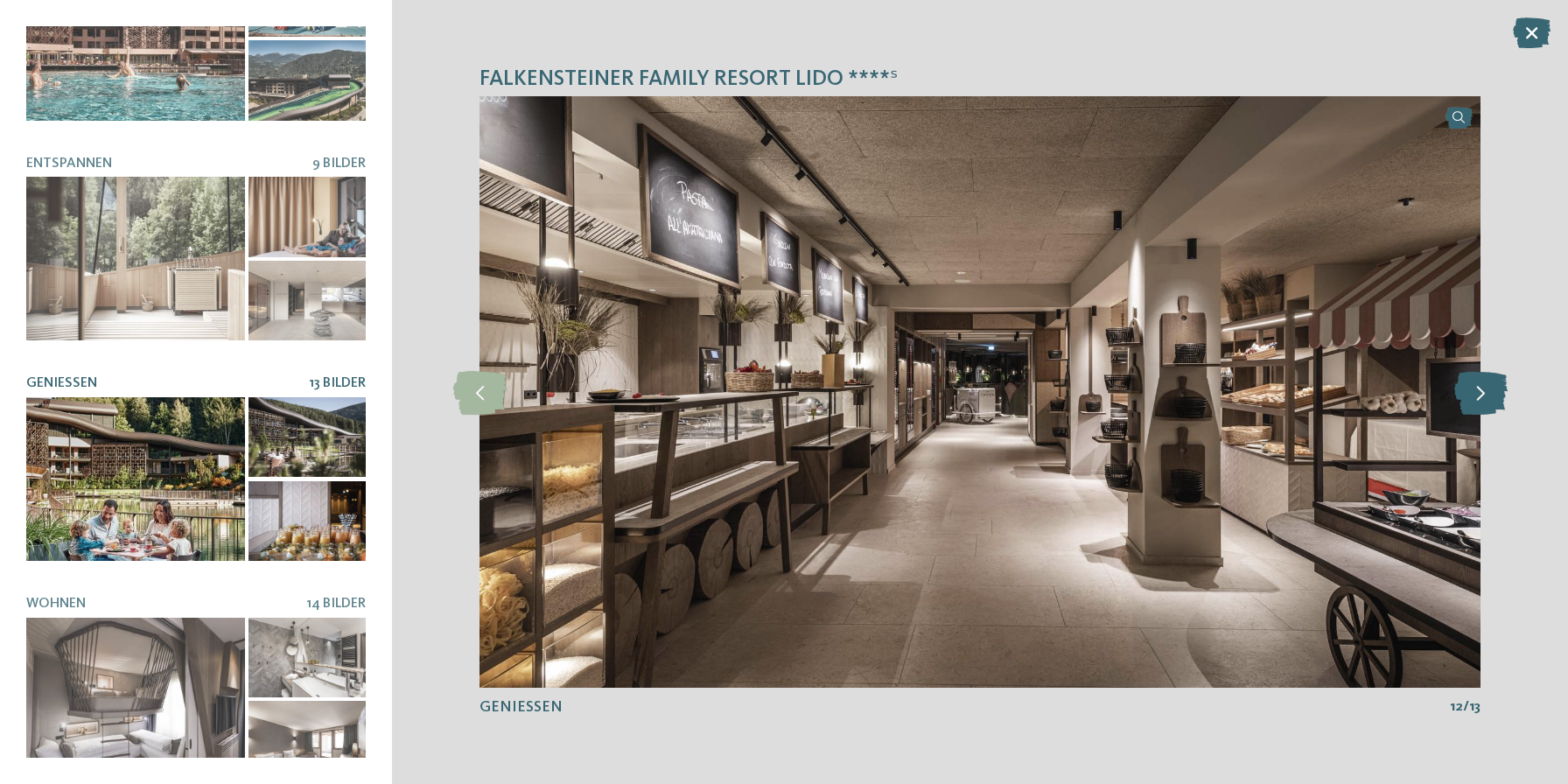
click at [1474, 403] on icon at bounding box center [1481, 392] width 53 height 44
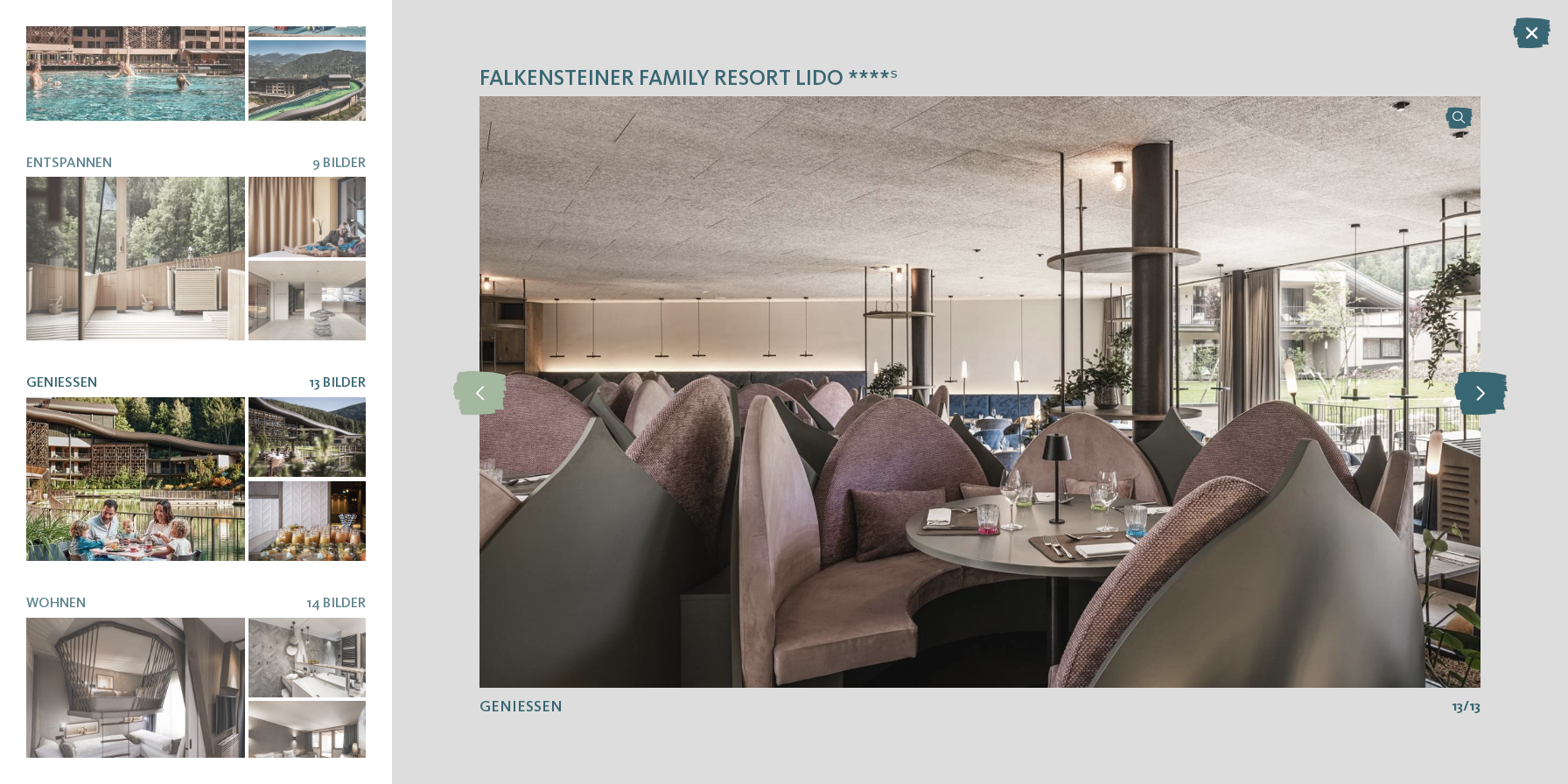
click at [1474, 403] on icon at bounding box center [1481, 392] width 53 height 44
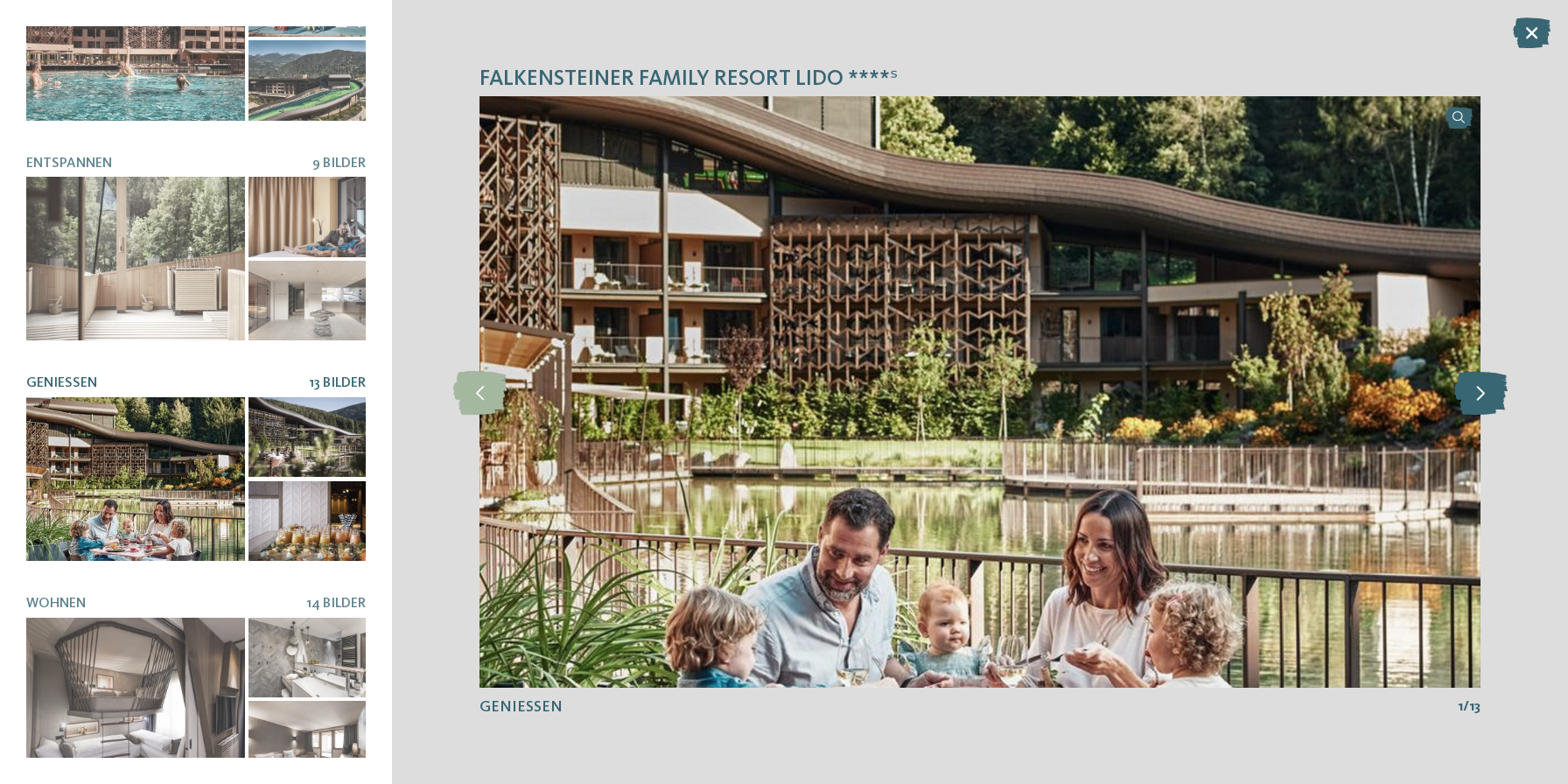
click at [1474, 403] on icon at bounding box center [1481, 392] width 53 height 44
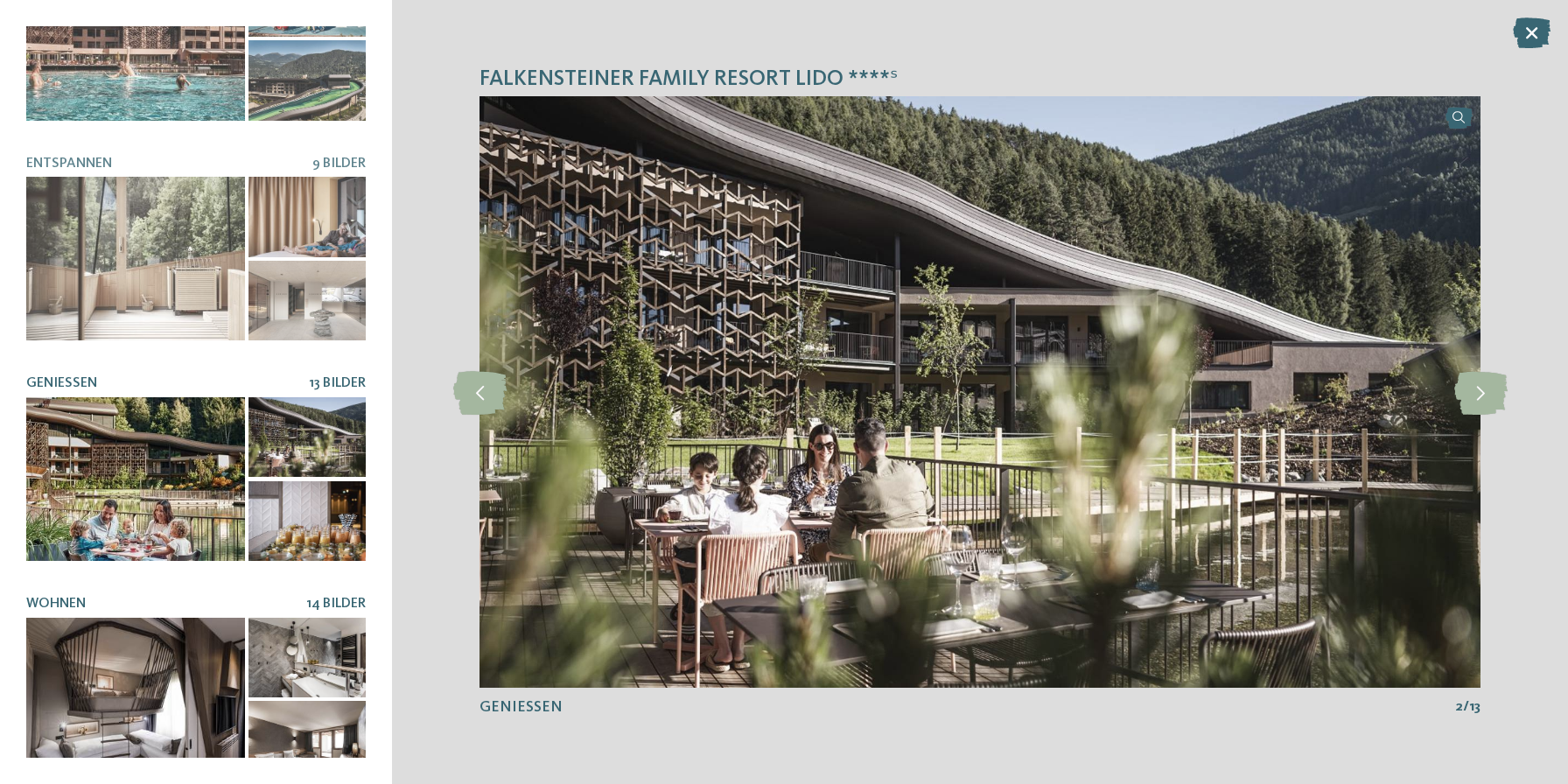
click at [202, 677] on div at bounding box center [136, 699] width 219 height 165
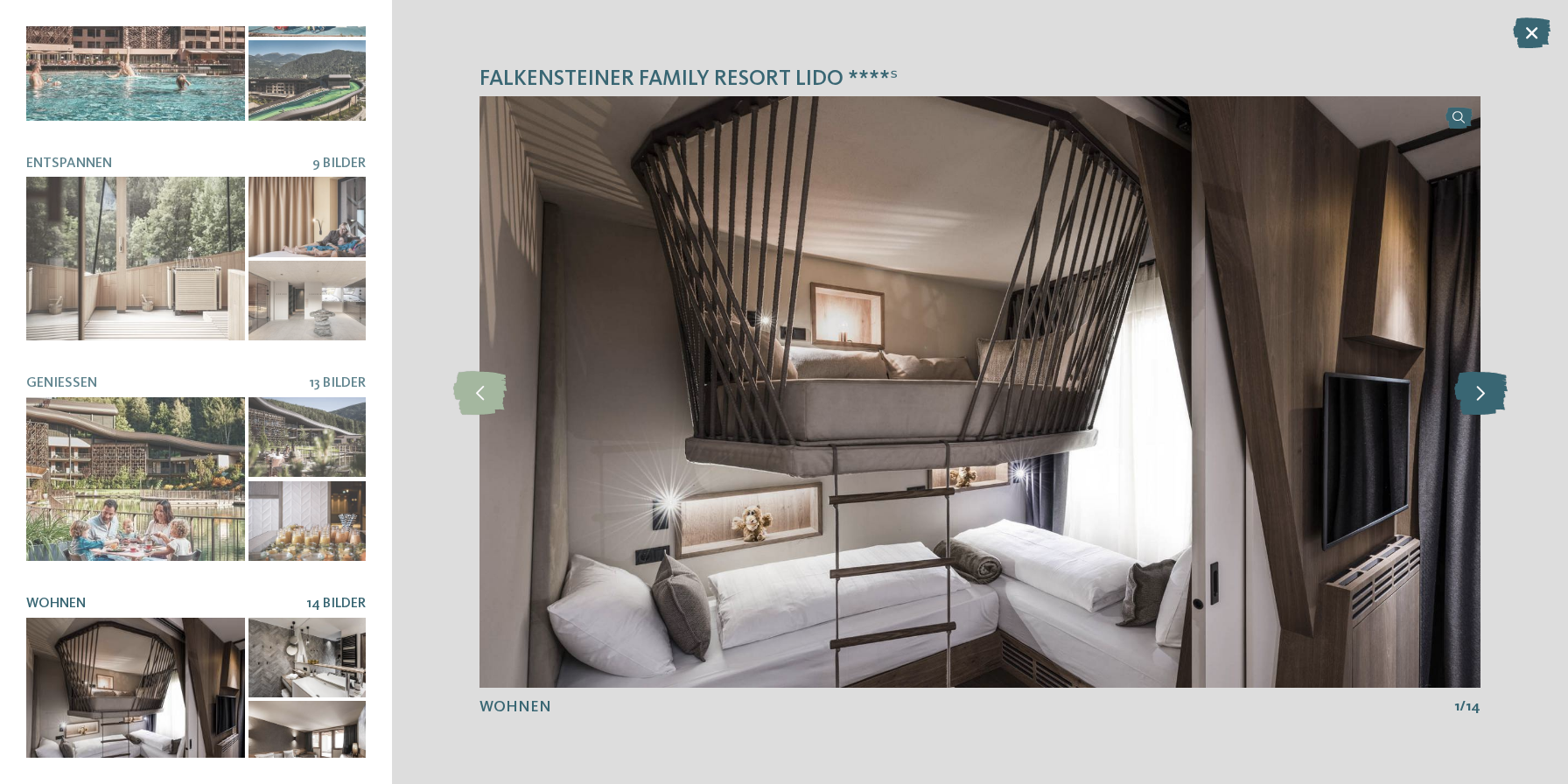
click at [1462, 391] on icon at bounding box center [1481, 392] width 53 height 44
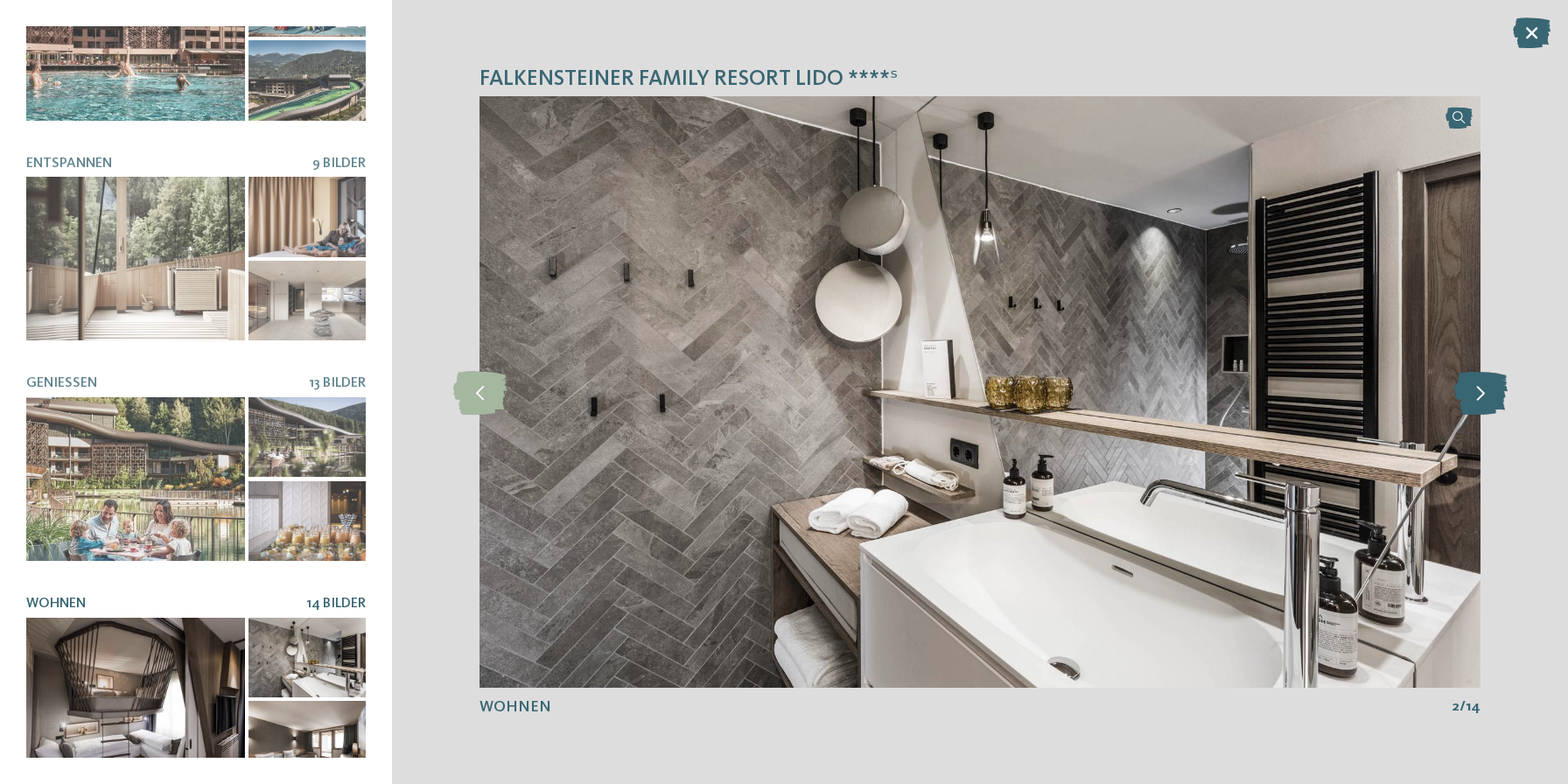
click at [1462, 391] on icon at bounding box center [1481, 392] width 53 height 44
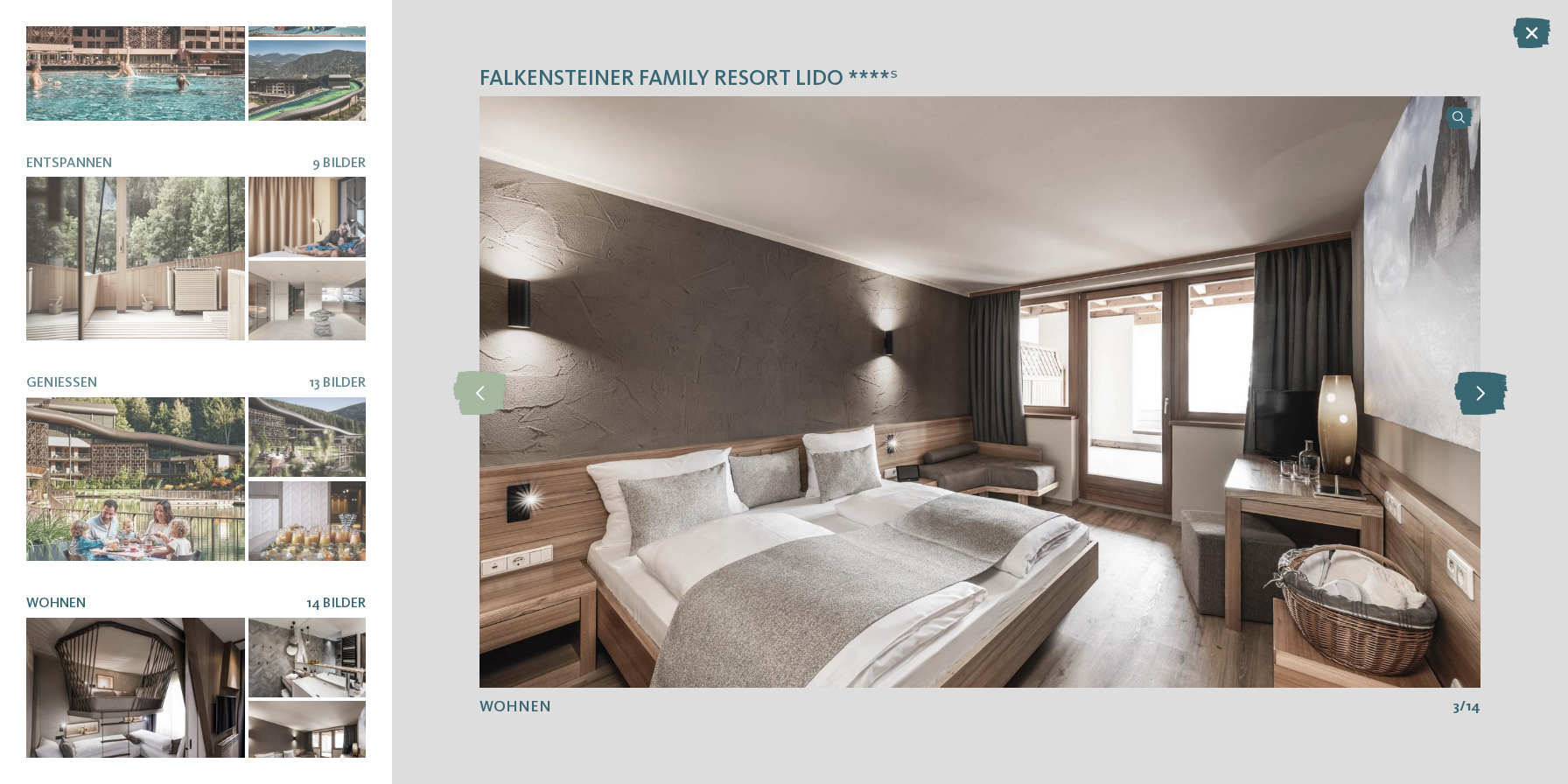
click at [1461, 391] on icon at bounding box center [1481, 392] width 53 height 44
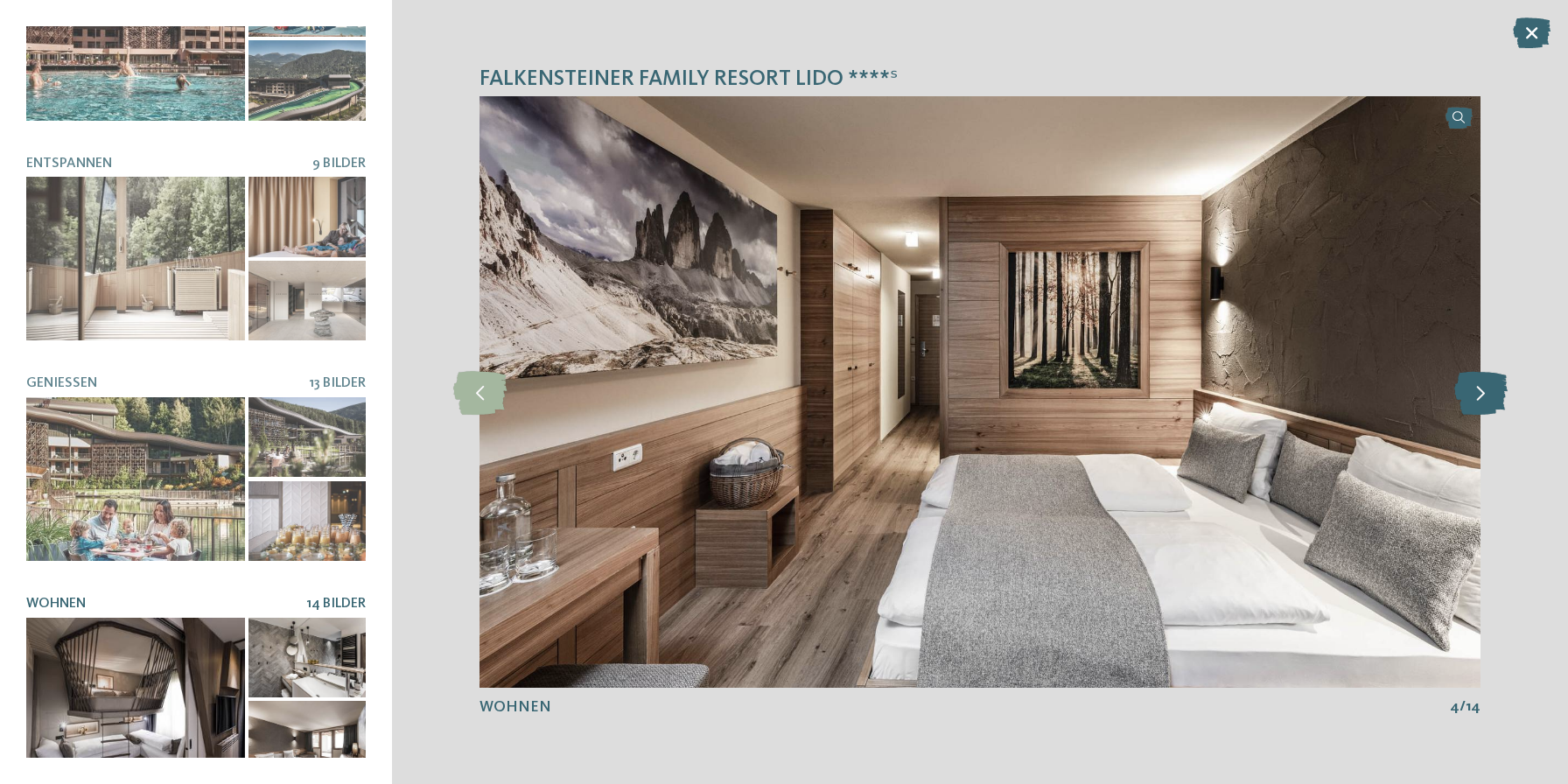
click at [1461, 391] on icon at bounding box center [1481, 392] width 53 height 44
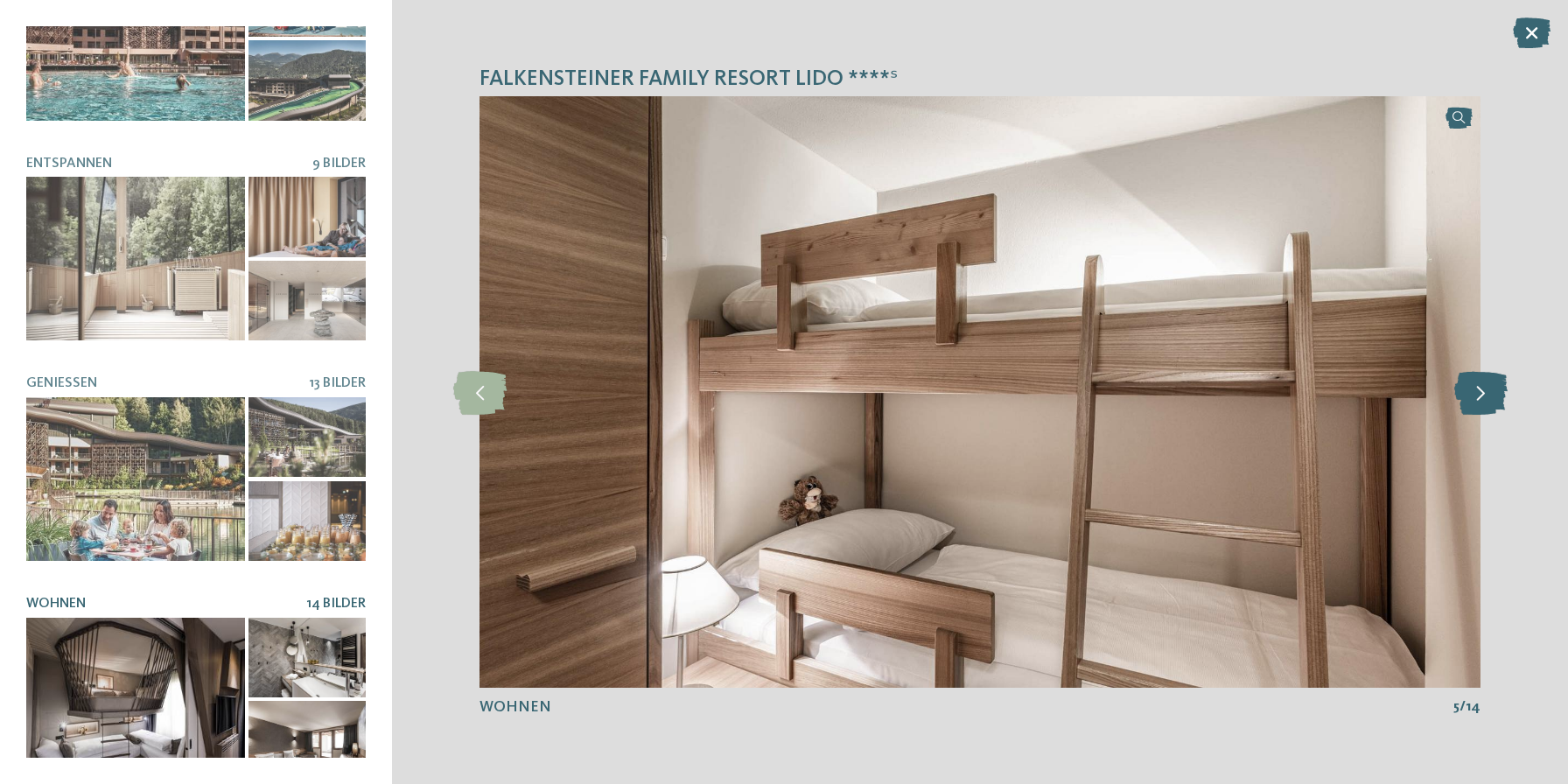
click at [1461, 391] on icon at bounding box center [1481, 392] width 53 height 44
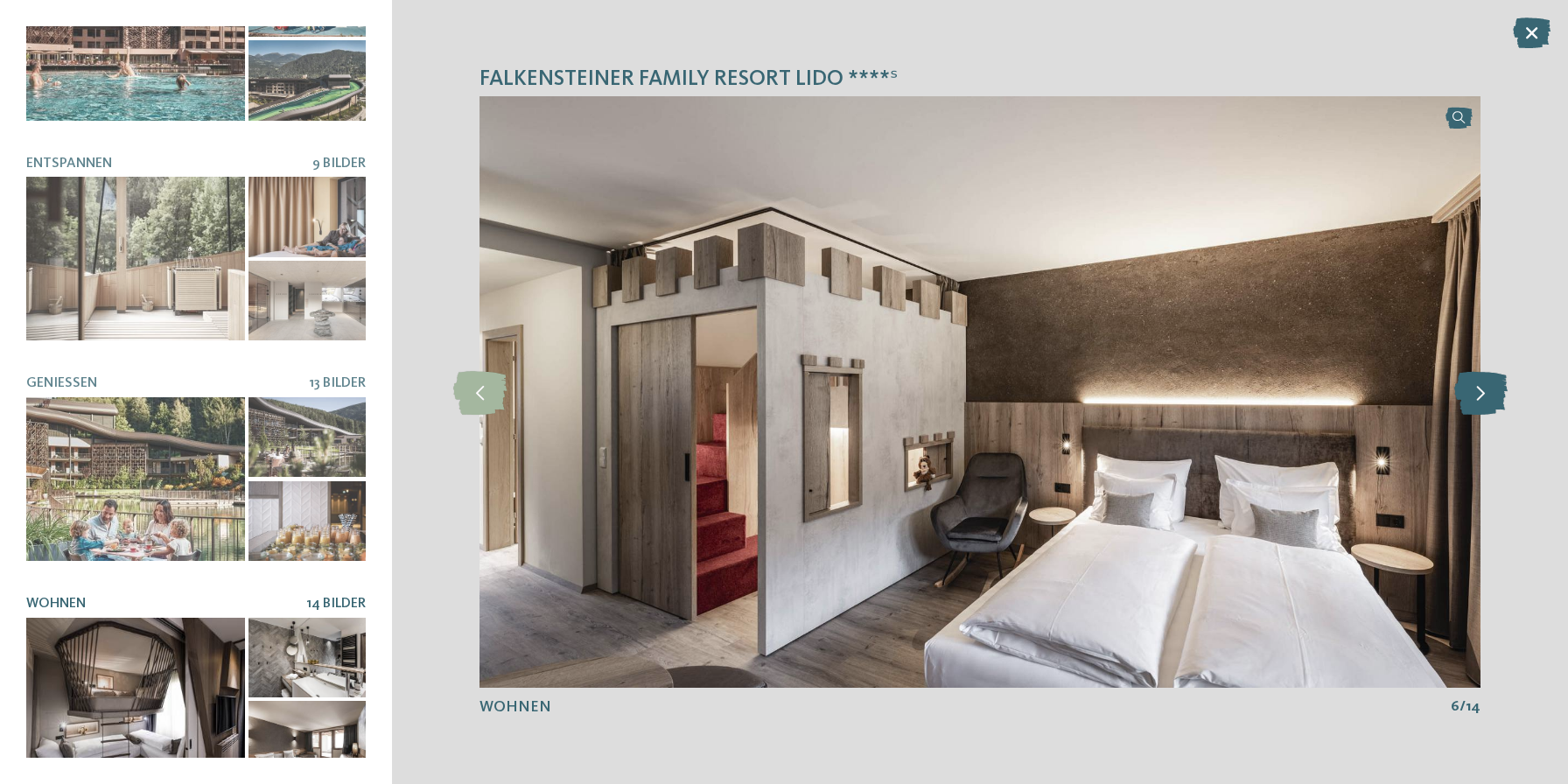
click at [1461, 391] on icon at bounding box center [1481, 392] width 53 height 44
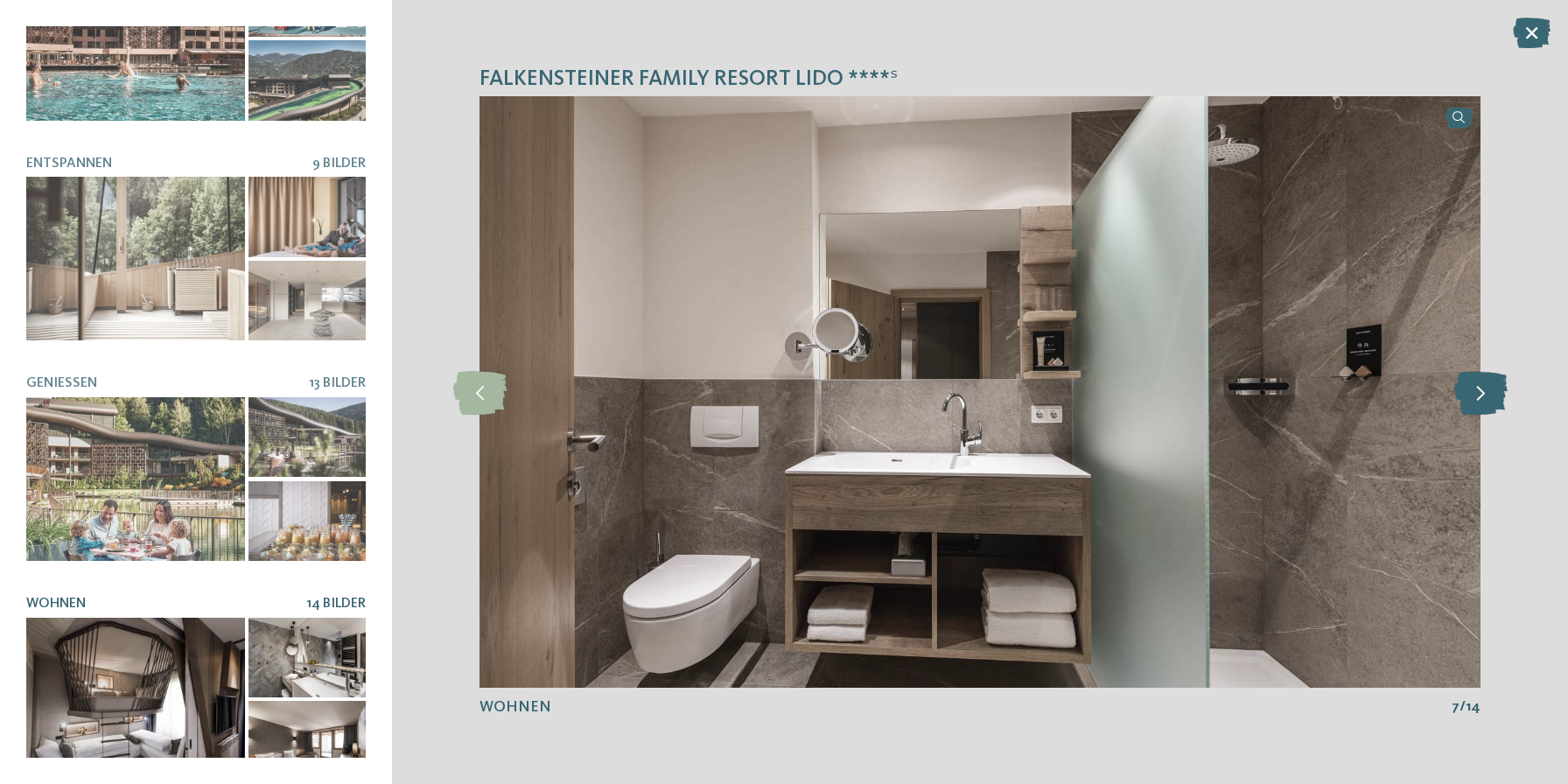
click at [1461, 391] on icon at bounding box center [1481, 392] width 53 height 44
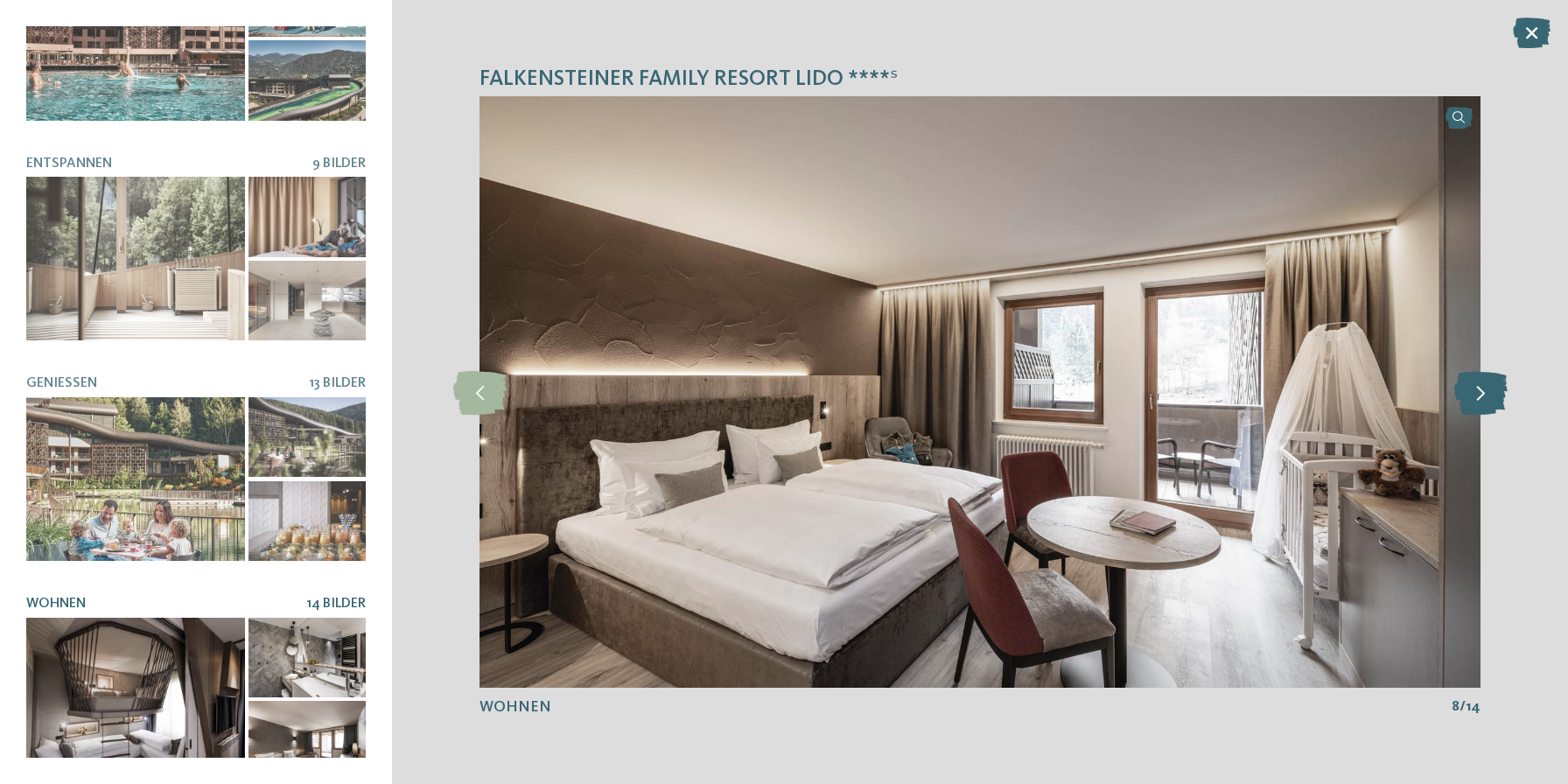
click at [1461, 391] on icon at bounding box center [1481, 392] width 53 height 44
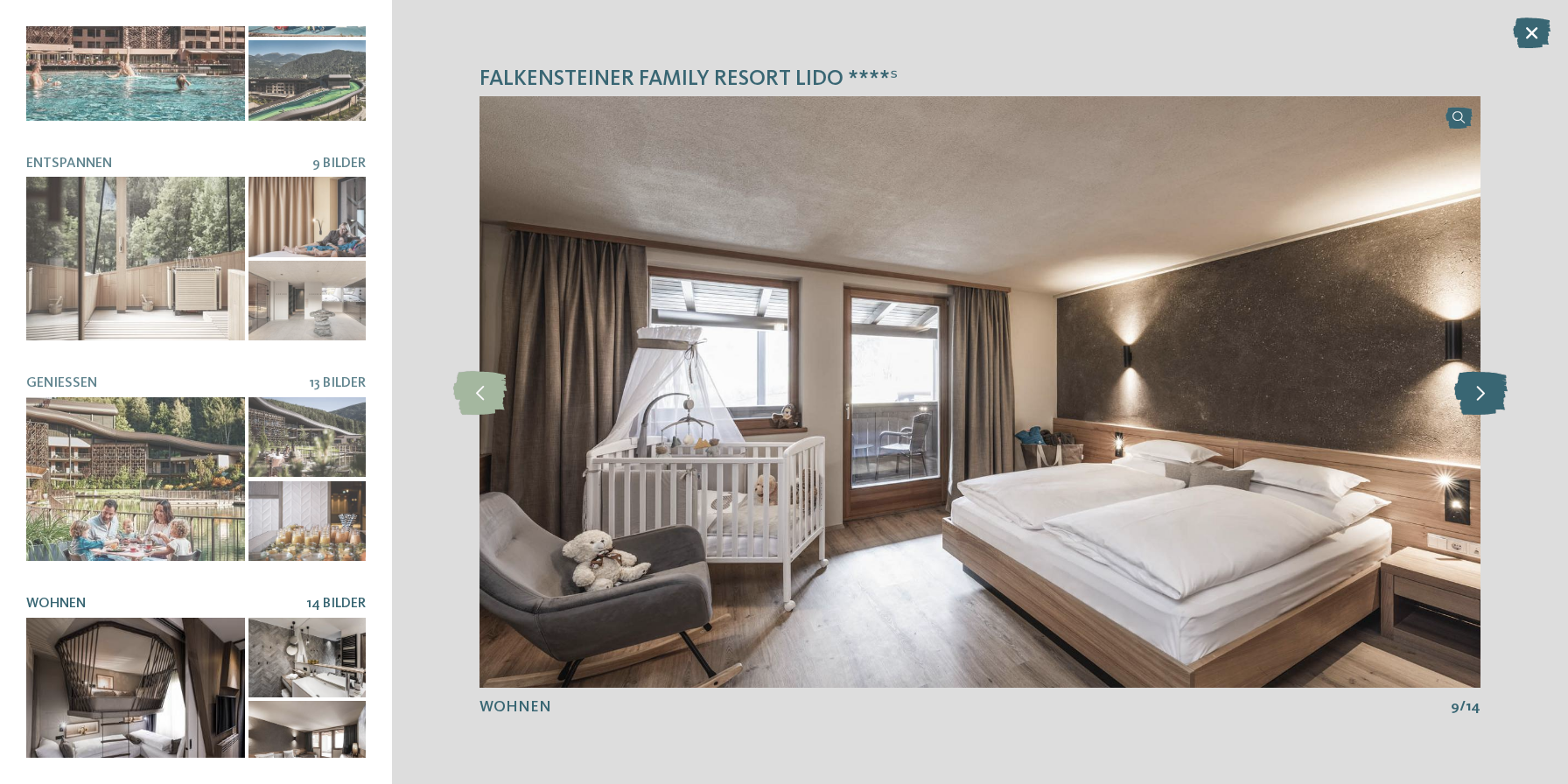
click at [1461, 391] on icon at bounding box center [1481, 392] width 53 height 44
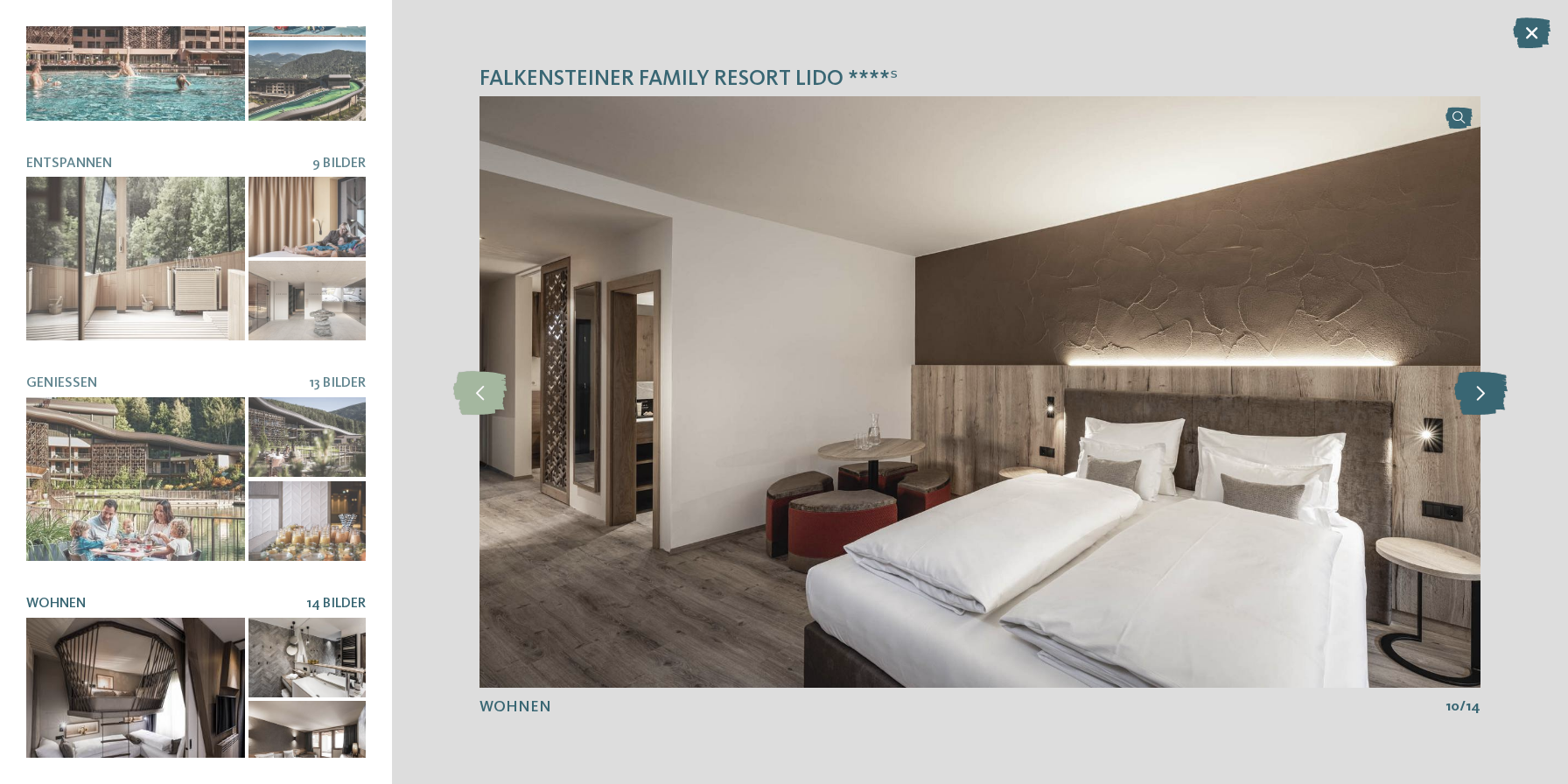
click at [1461, 391] on icon at bounding box center [1481, 392] width 53 height 44
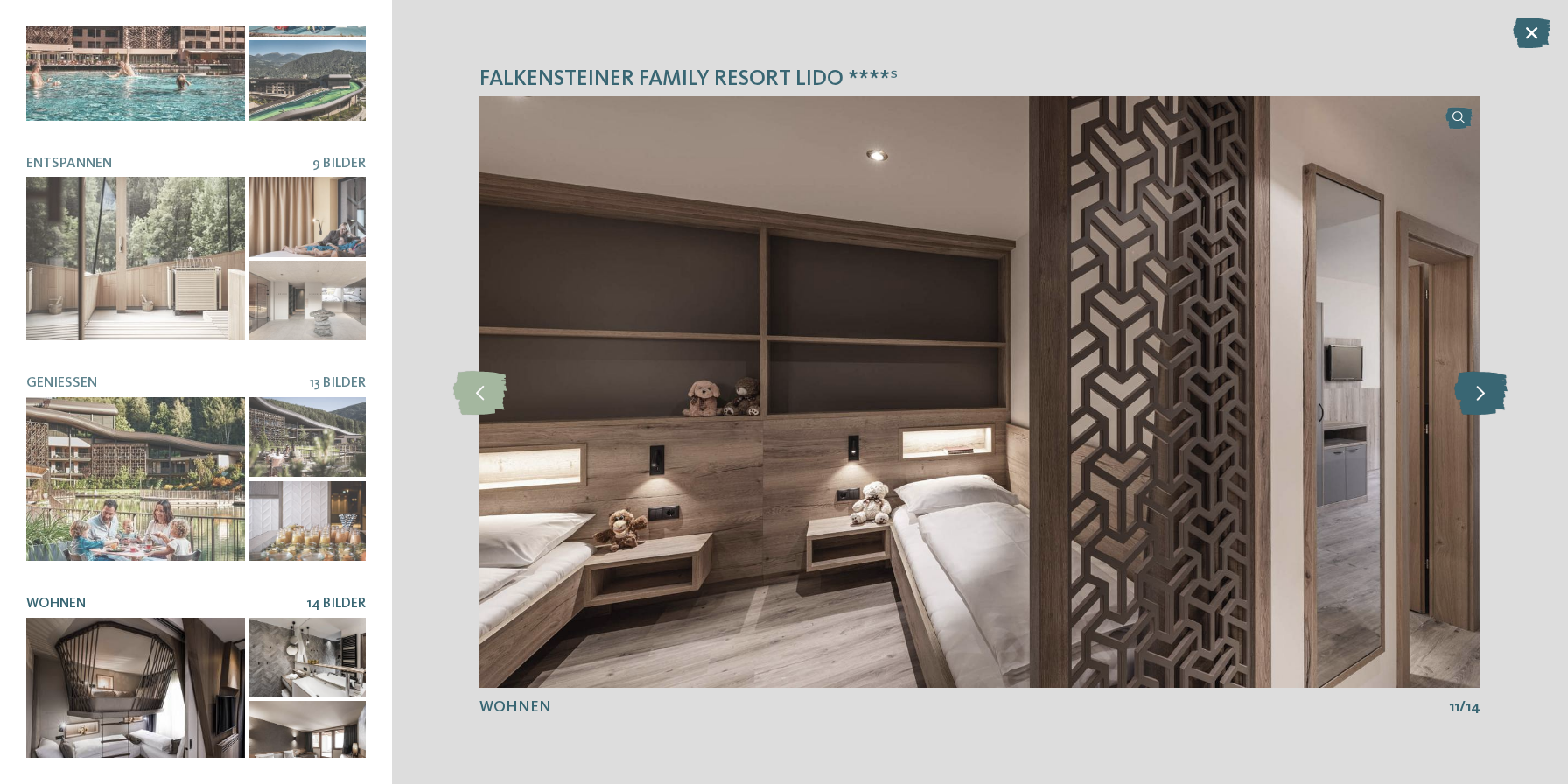
click at [1461, 392] on icon at bounding box center [1481, 392] width 53 height 44
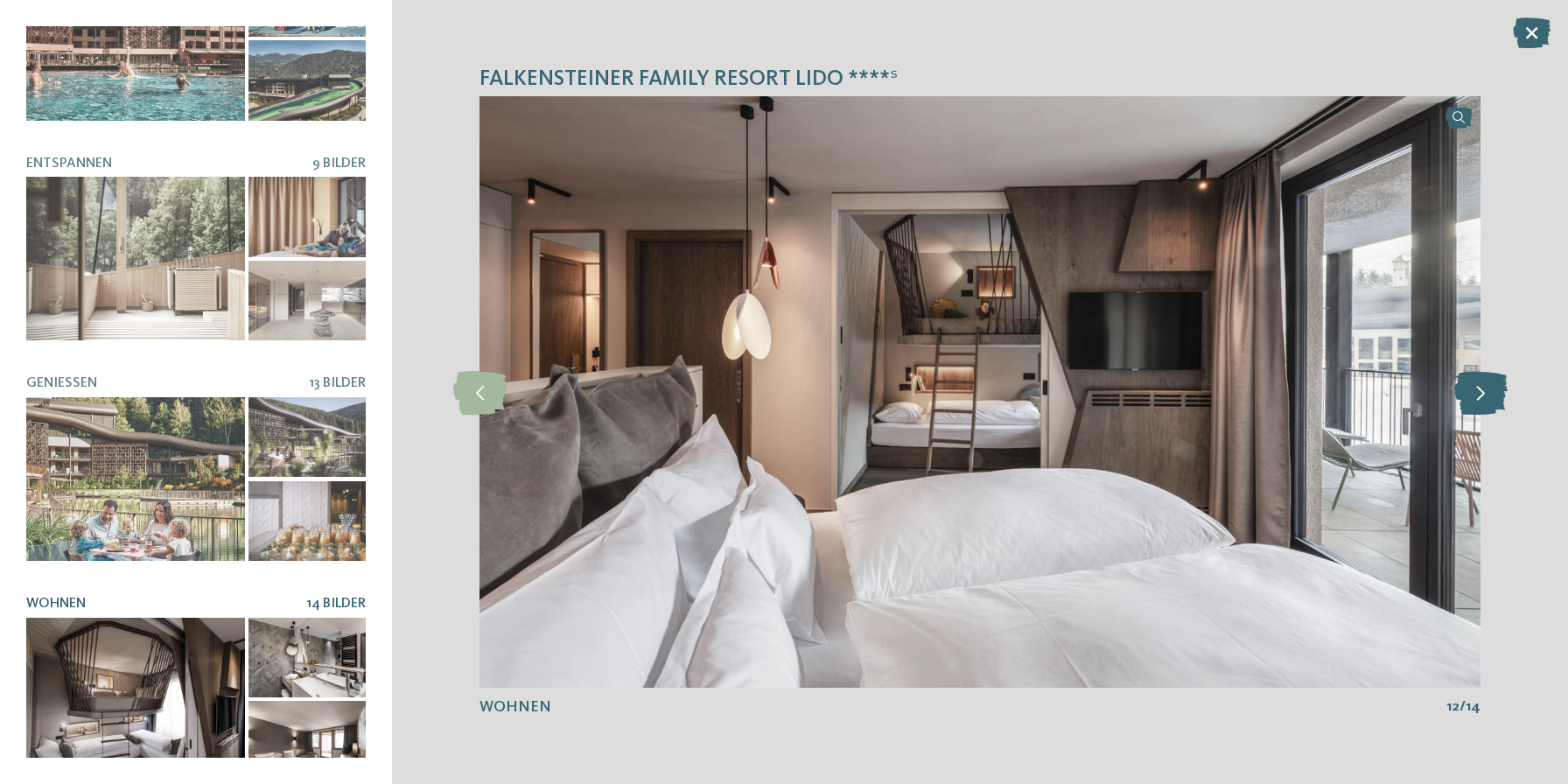
click at [1460, 393] on icon at bounding box center [1481, 392] width 53 height 44
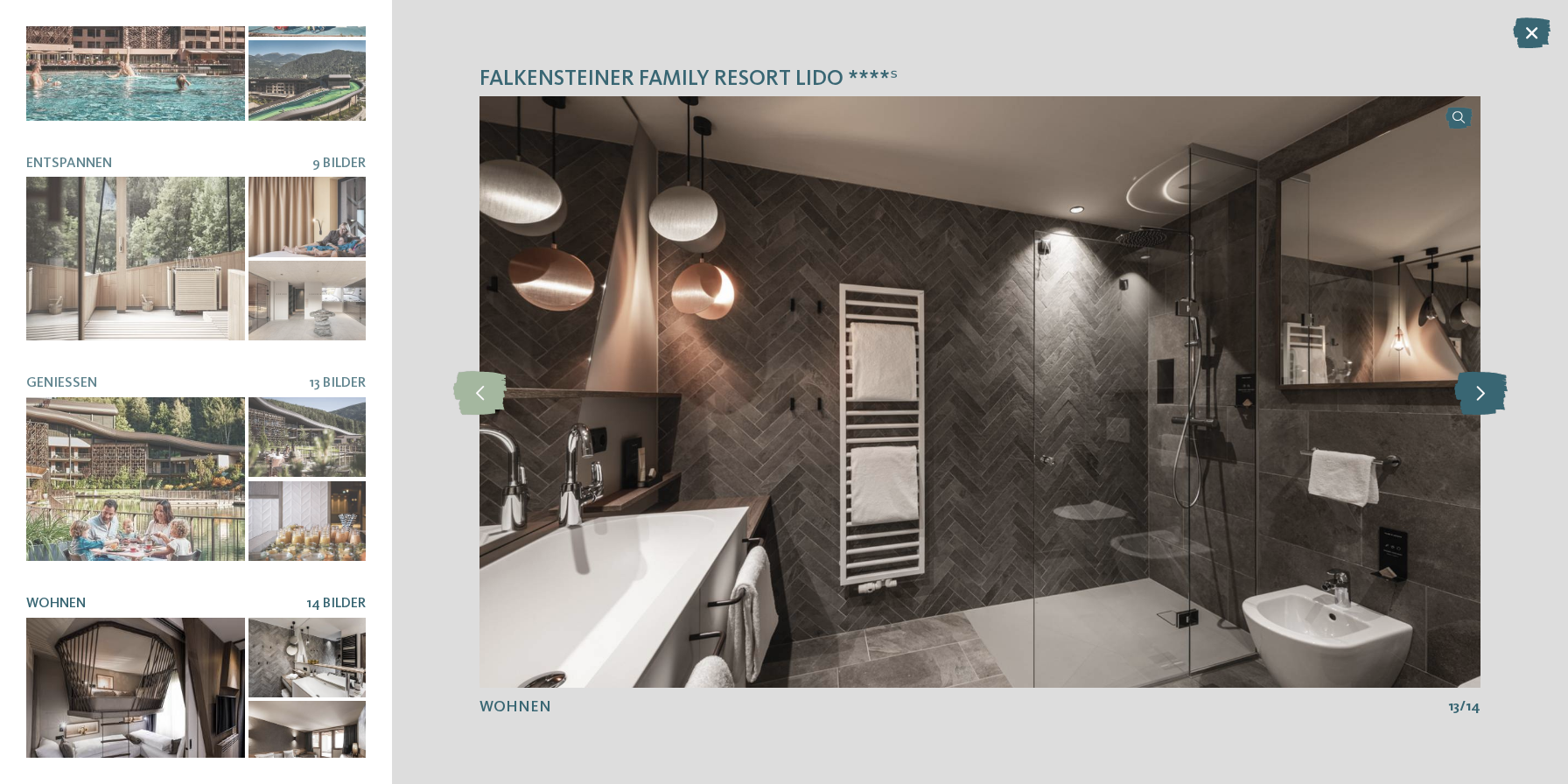
click at [1460, 393] on icon at bounding box center [1481, 392] width 53 height 44
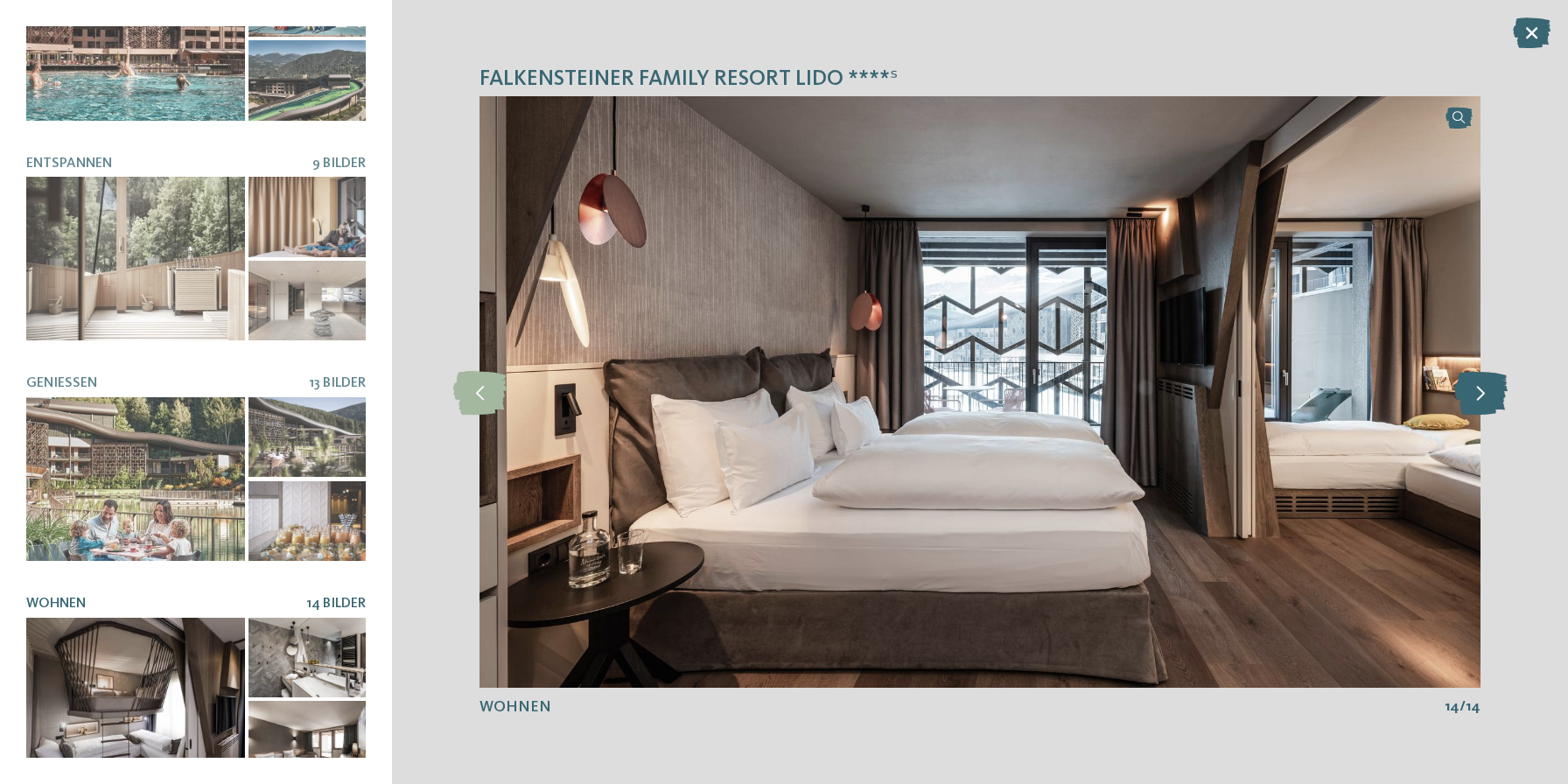
click at [1459, 393] on icon at bounding box center [1481, 392] width 53 height 44
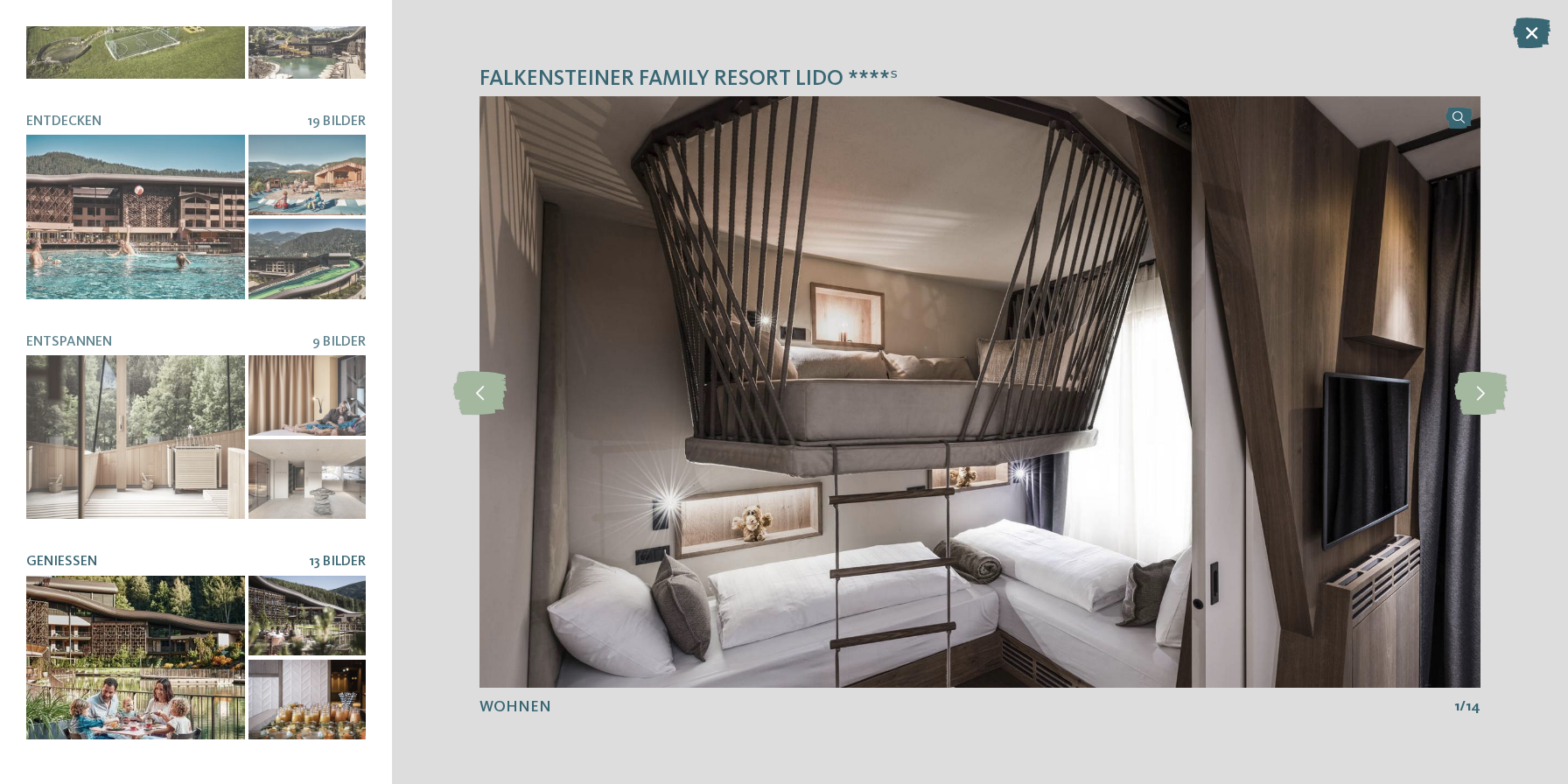
scroll to position [0, 0]
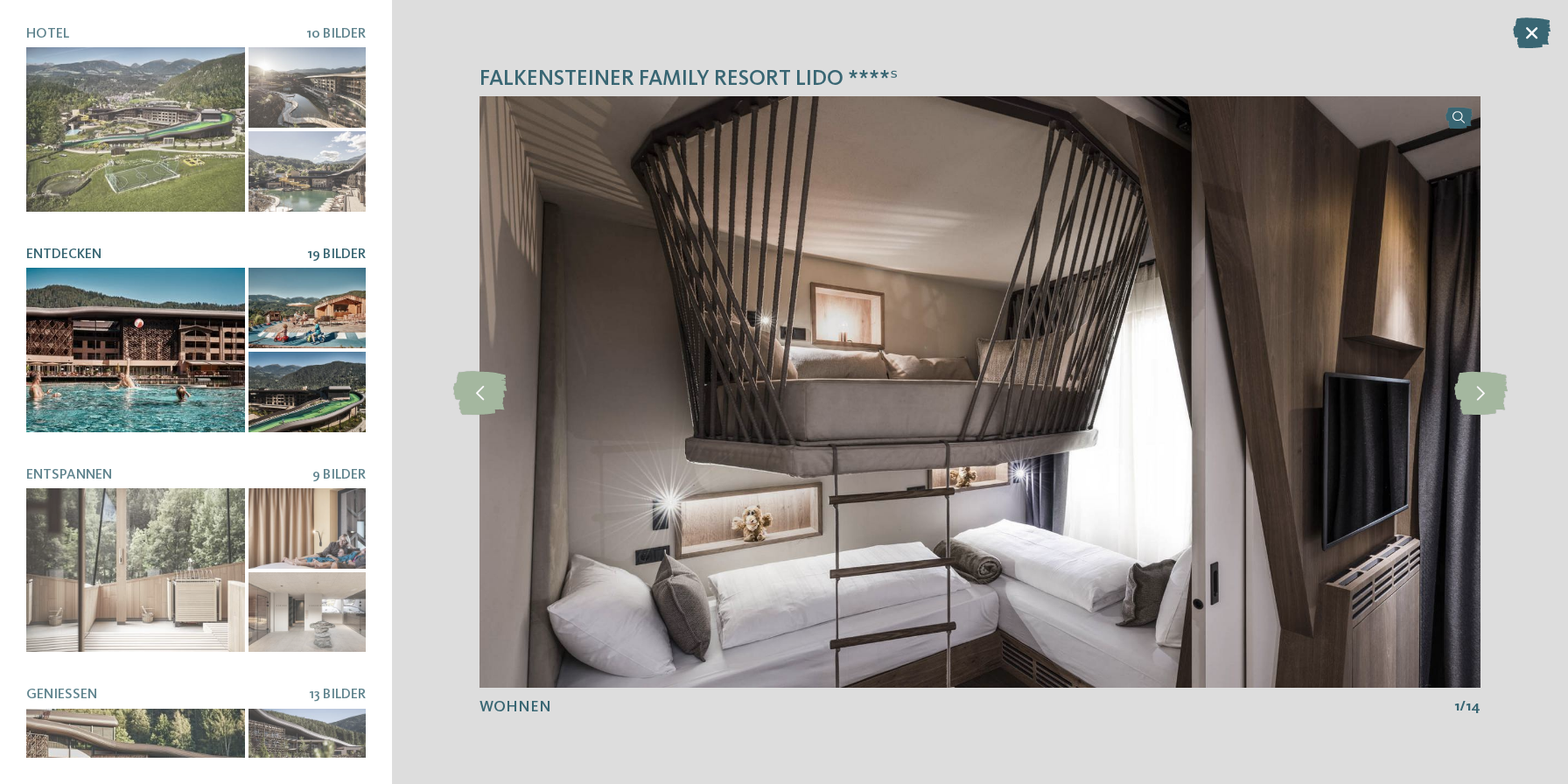
click at [277, 328] on div at bounding box center [306, 307] width 117 height 80
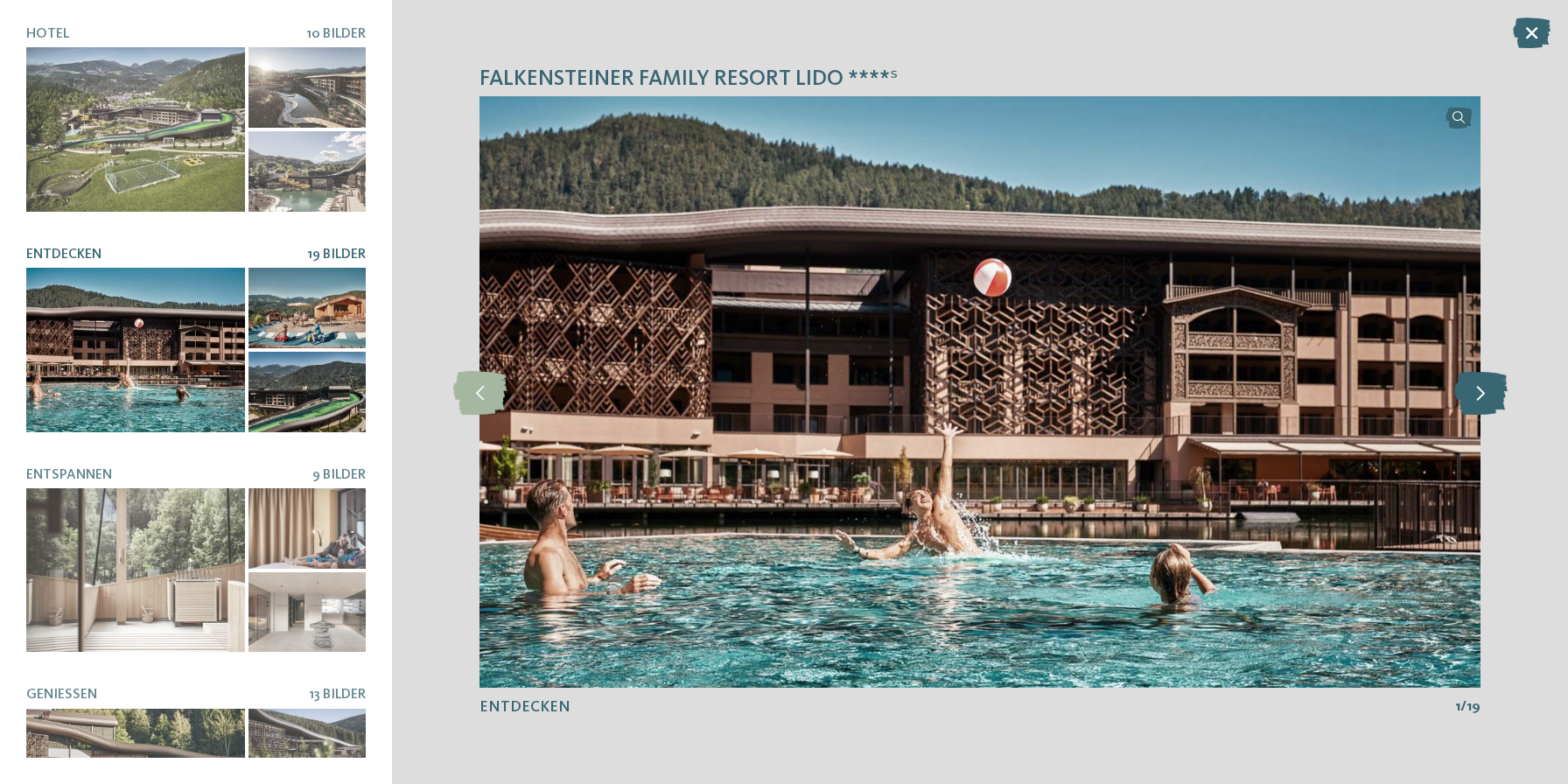
click at [1480, 401] on icon at bounding box center [1481, 392] width 53 height 44
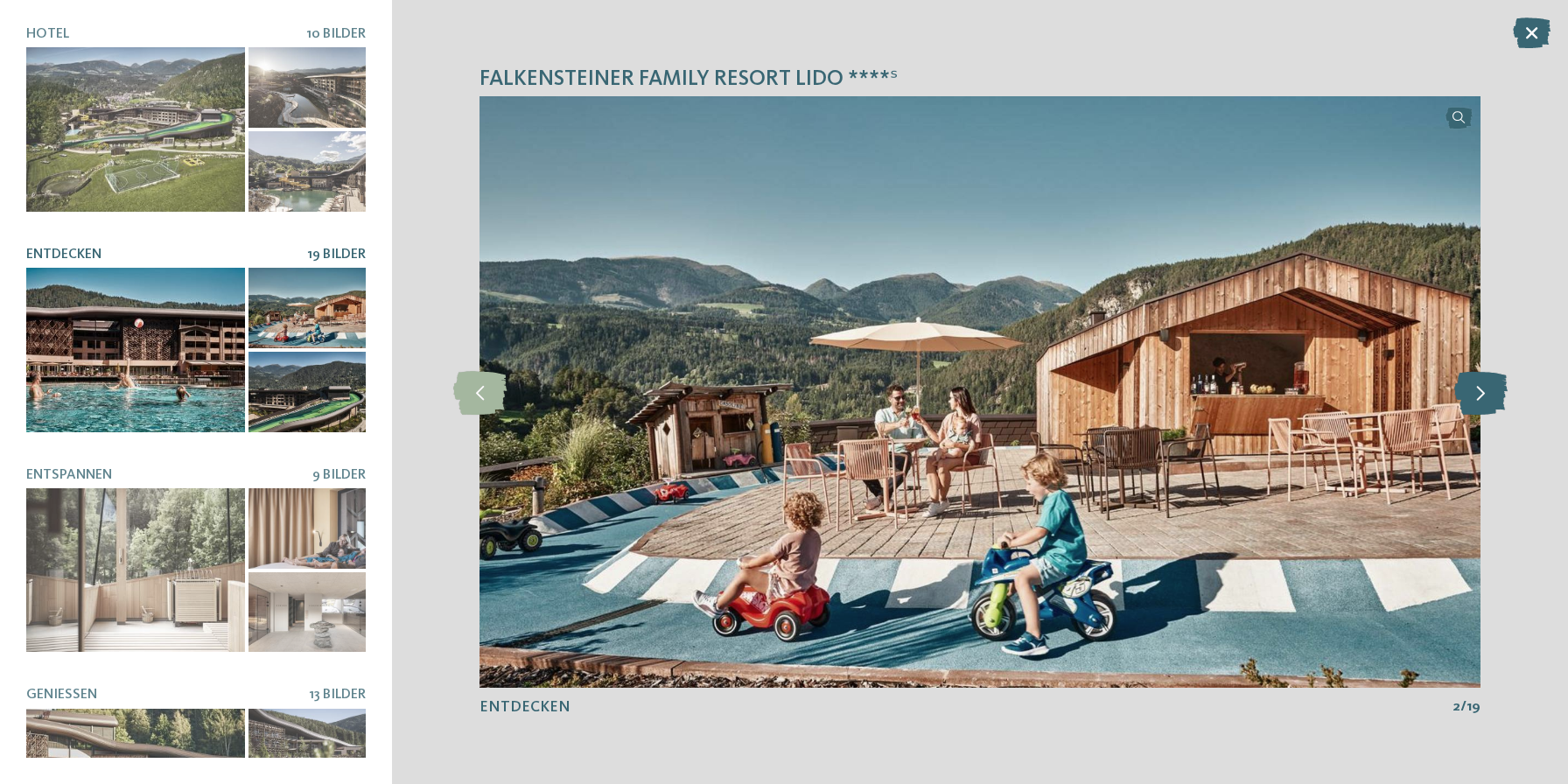
click at [1480, 401] on icon at bounding box center [1481, 392] width 53 height 44
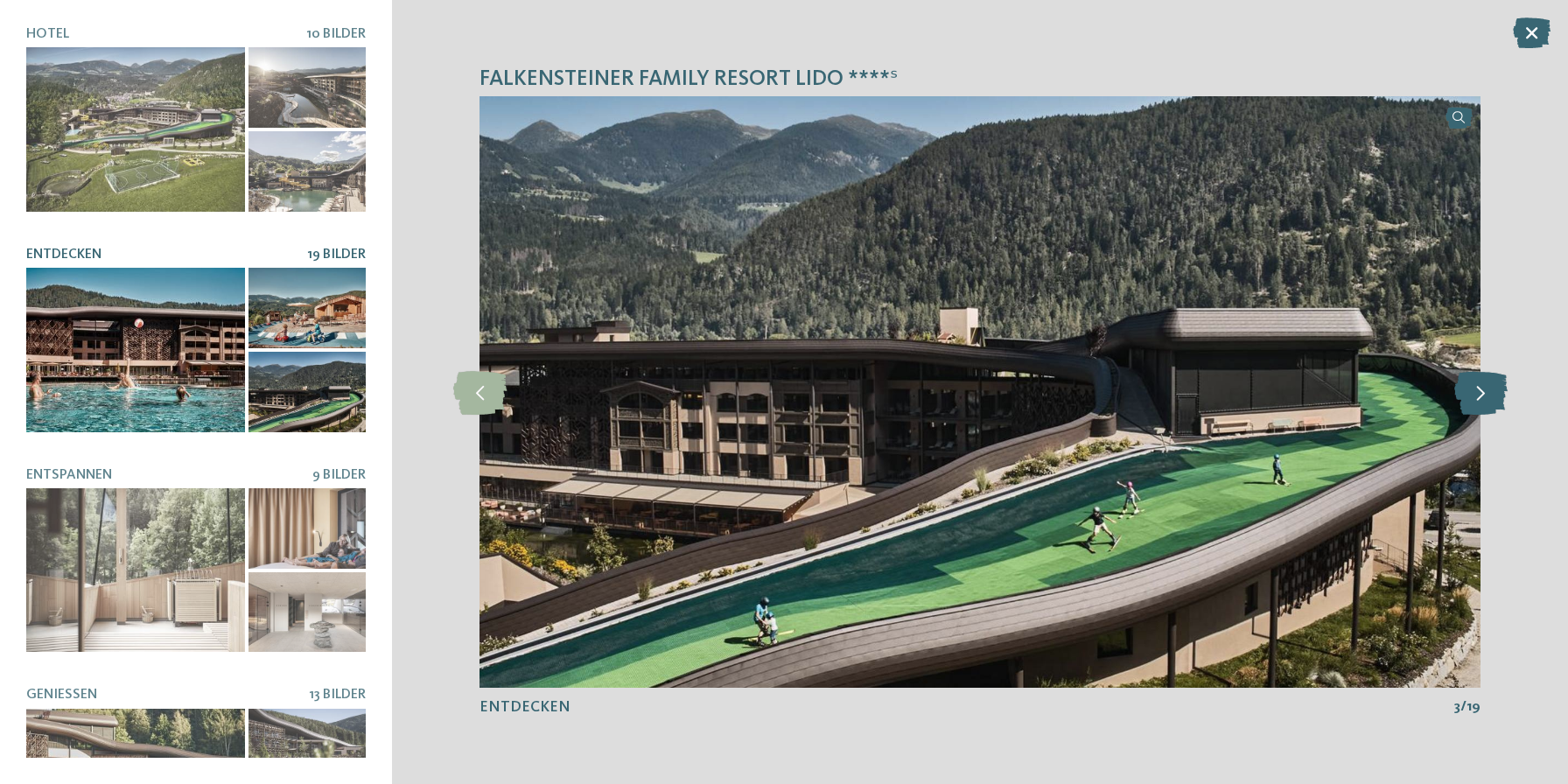
click at [1480, 401] on icon at bounding box center [1481, 392] width 53 height 44
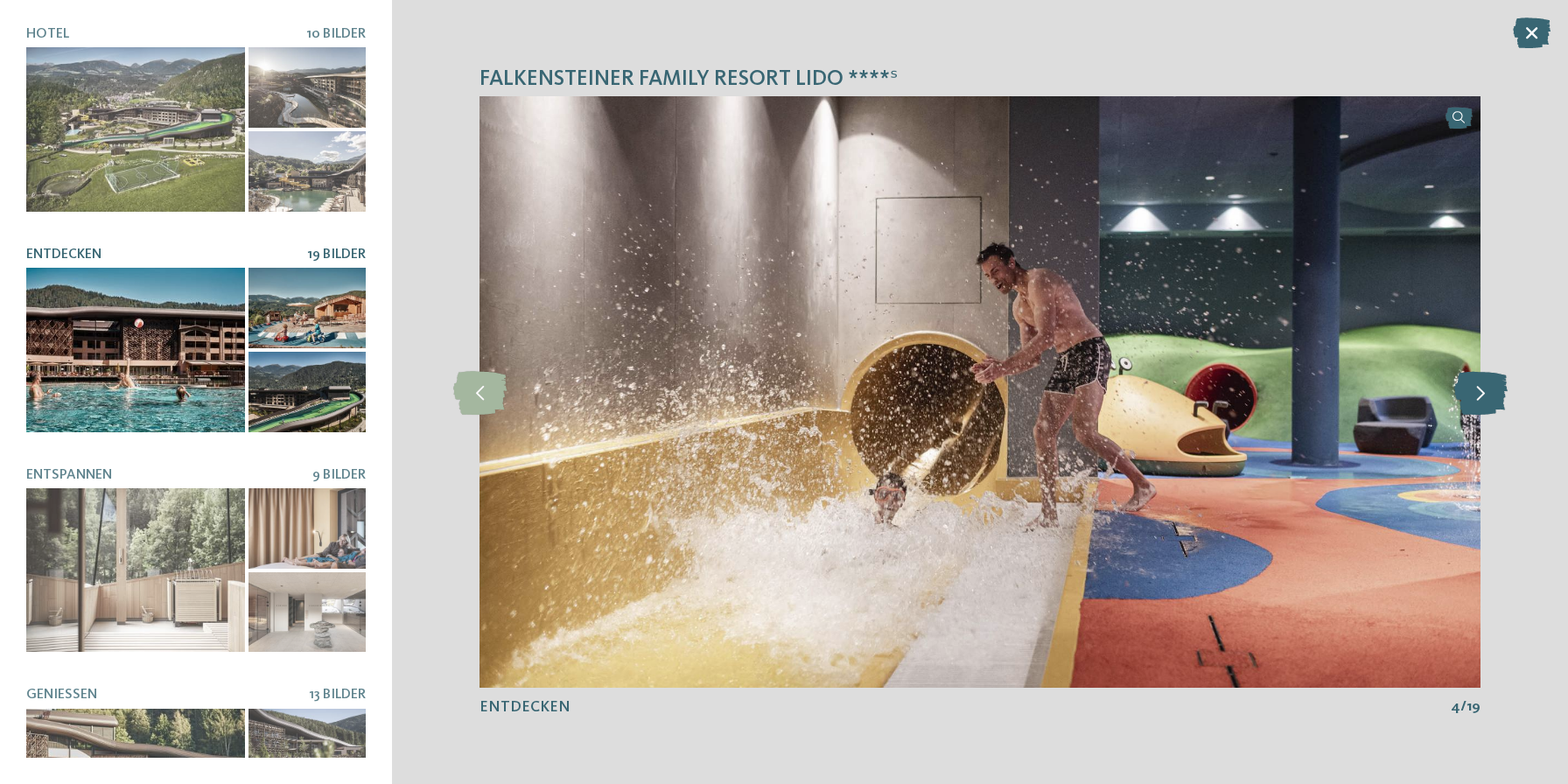
click at [1479, 401] on icon at bounding box center [1481, 392] width 53 height 44
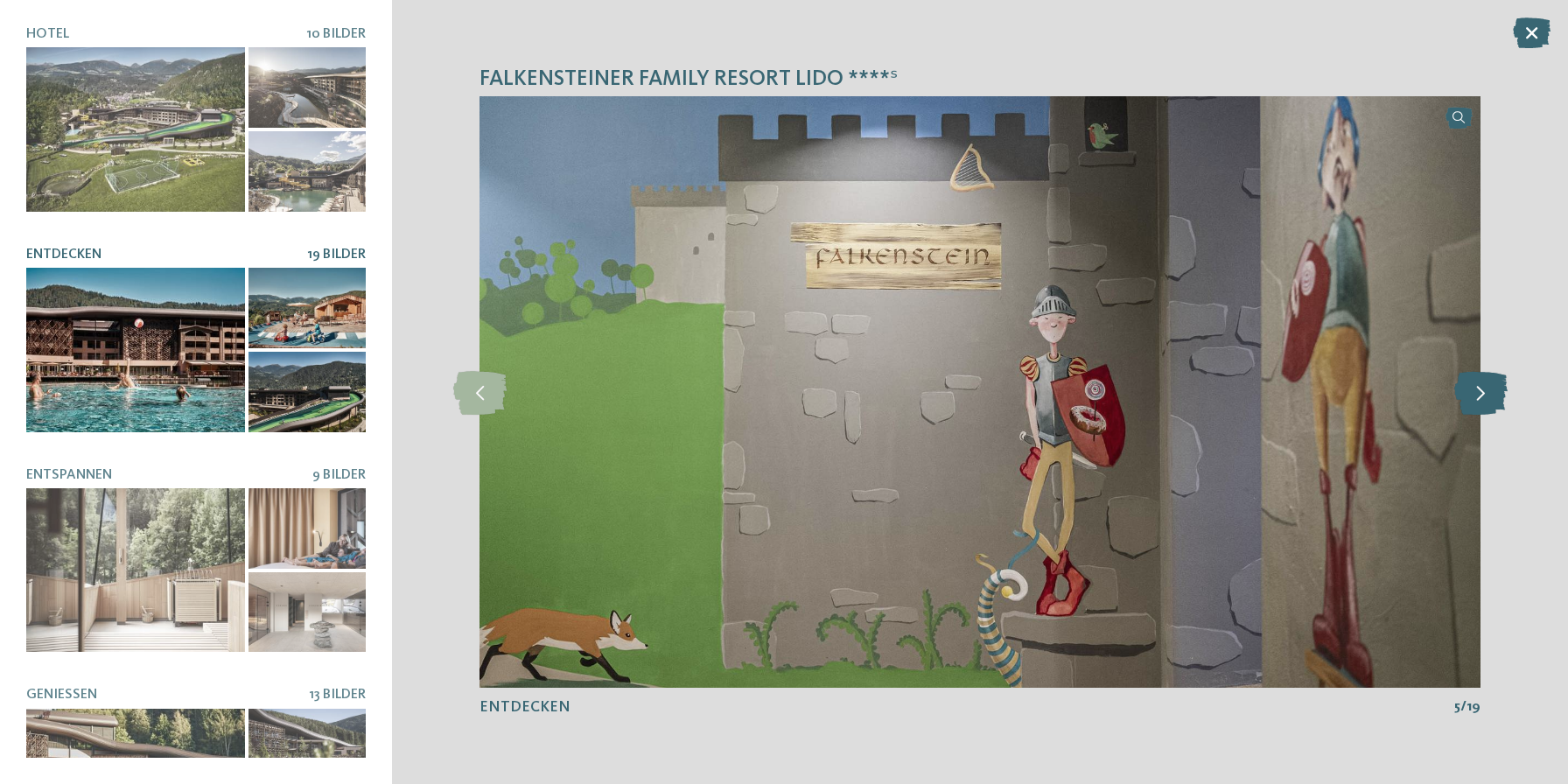
click at [1479, 401] on icon at bounding box center [1481, 392] width 53 height 44
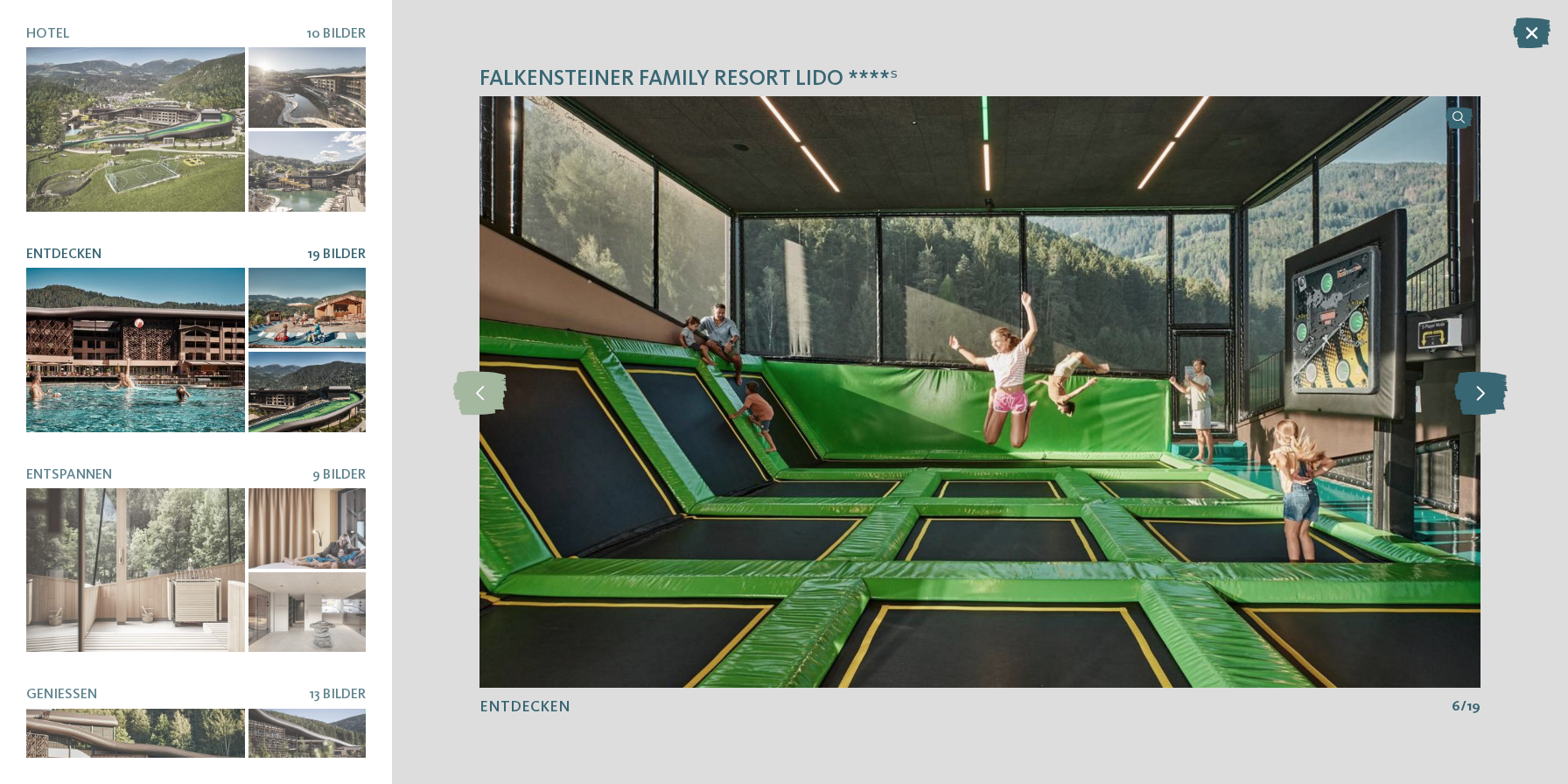
click at [1479, 401] on icon at bounding box center [1481, 392] width 53 height 44
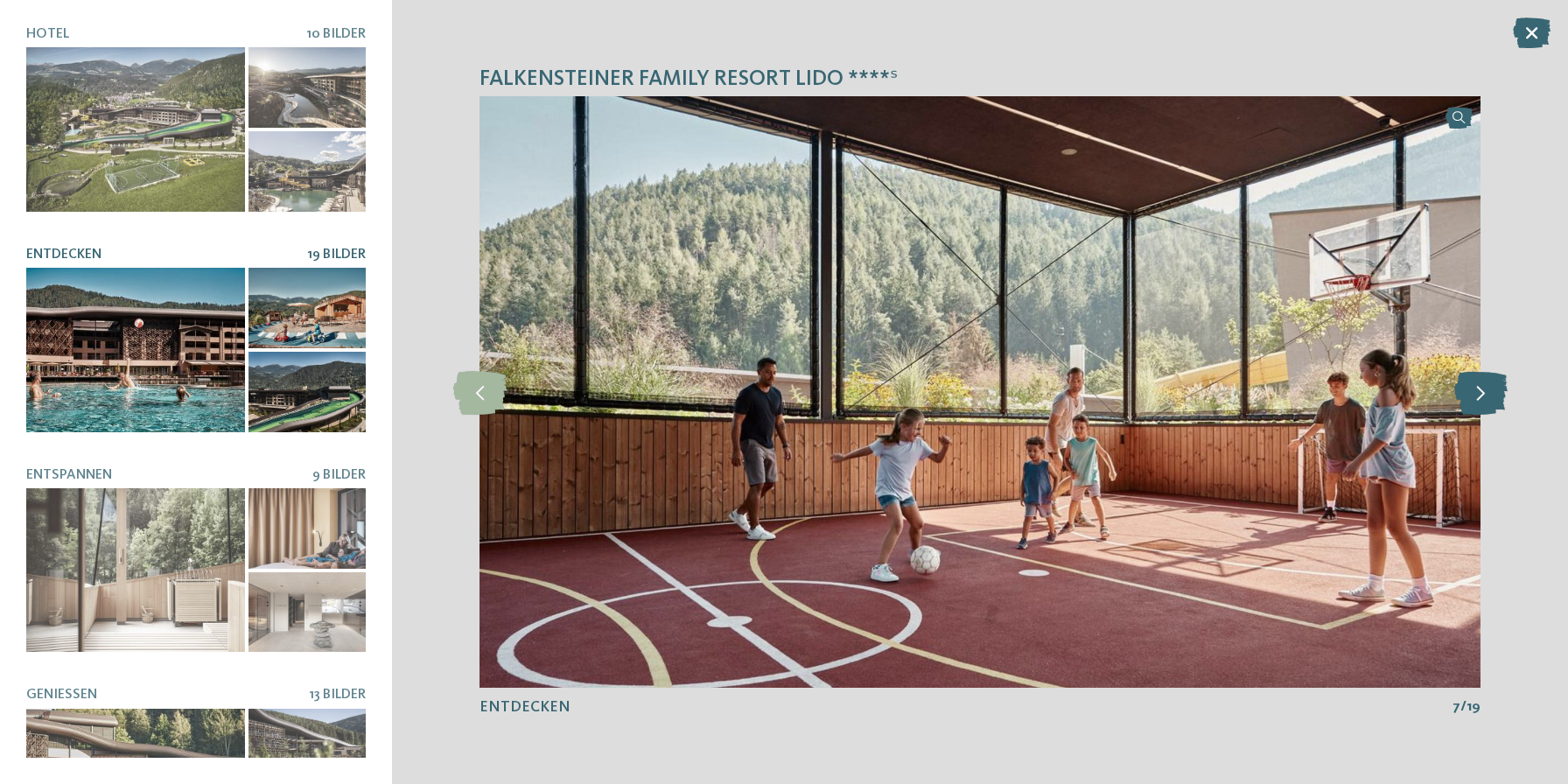
click at [1479, 401] on icon at bounding box center [1481, 392] width 53 height 44
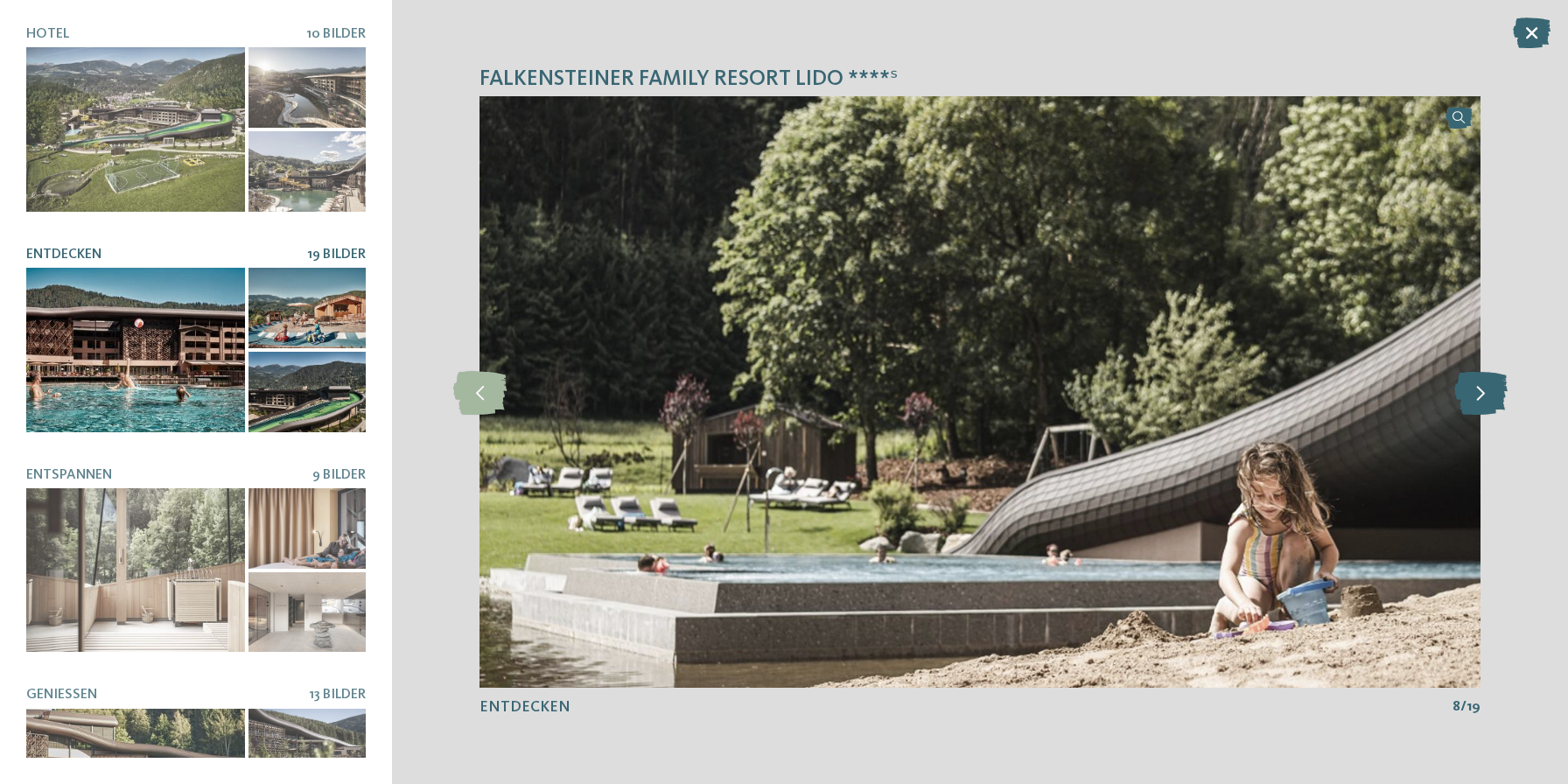
click at [1479, 401] on icon at bounding box center [1481, 392] width 53 height 44
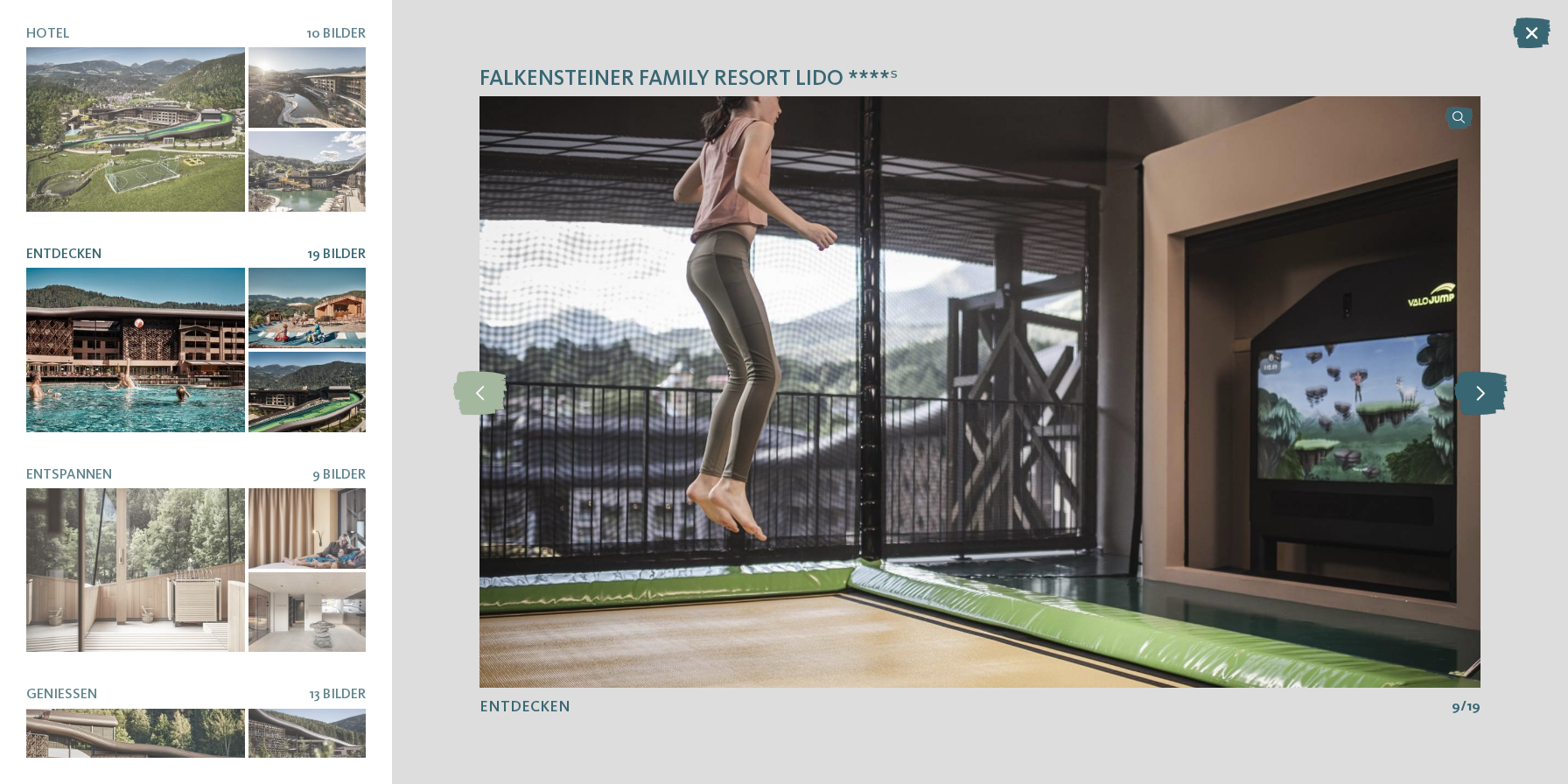
click at [1479, 401] on icon at bounding box center [1481, 392] width 53 height 44
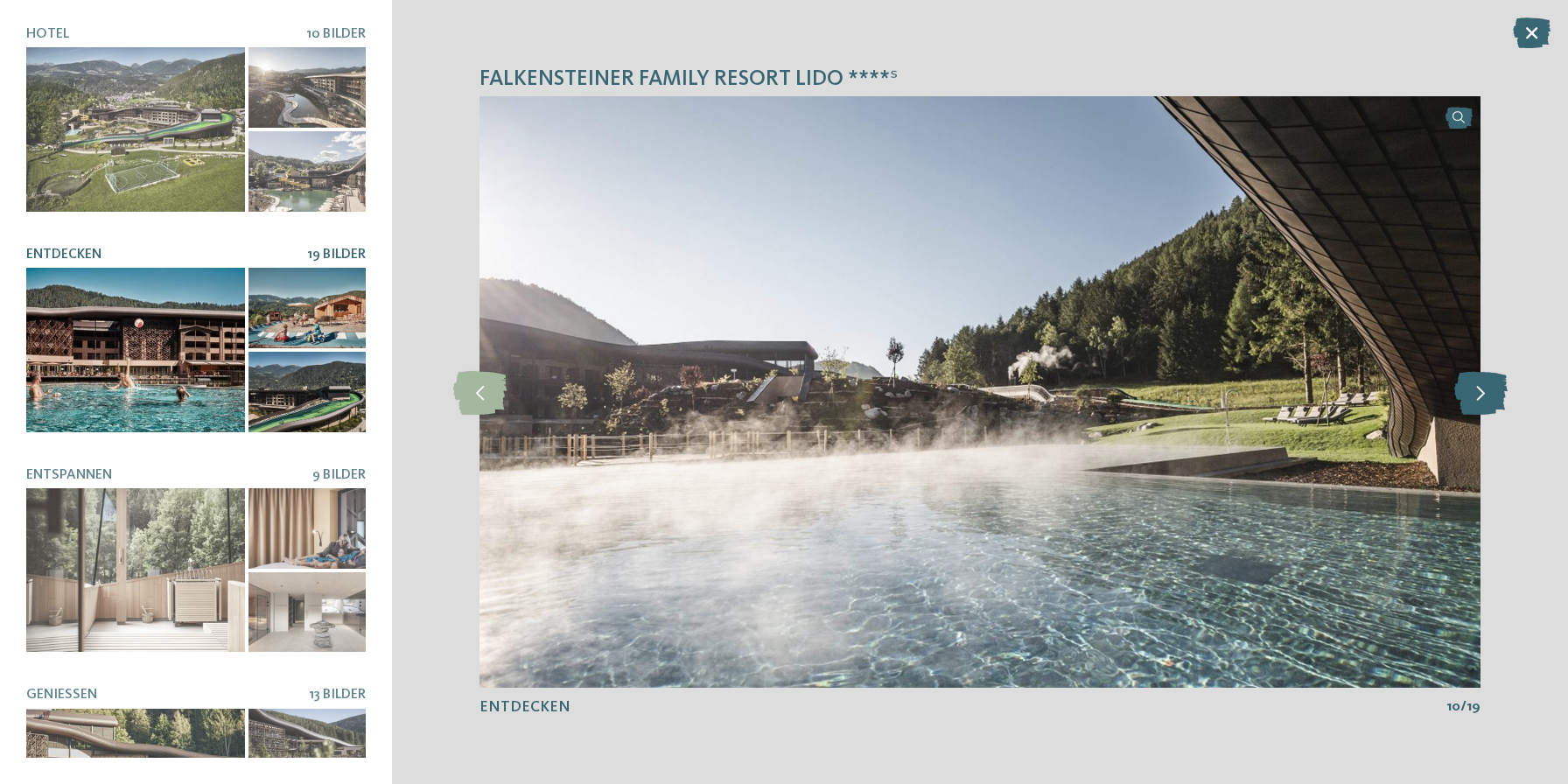
click at [1479, 401] on icon at bounding box center [1481, 392] width 53 height 44
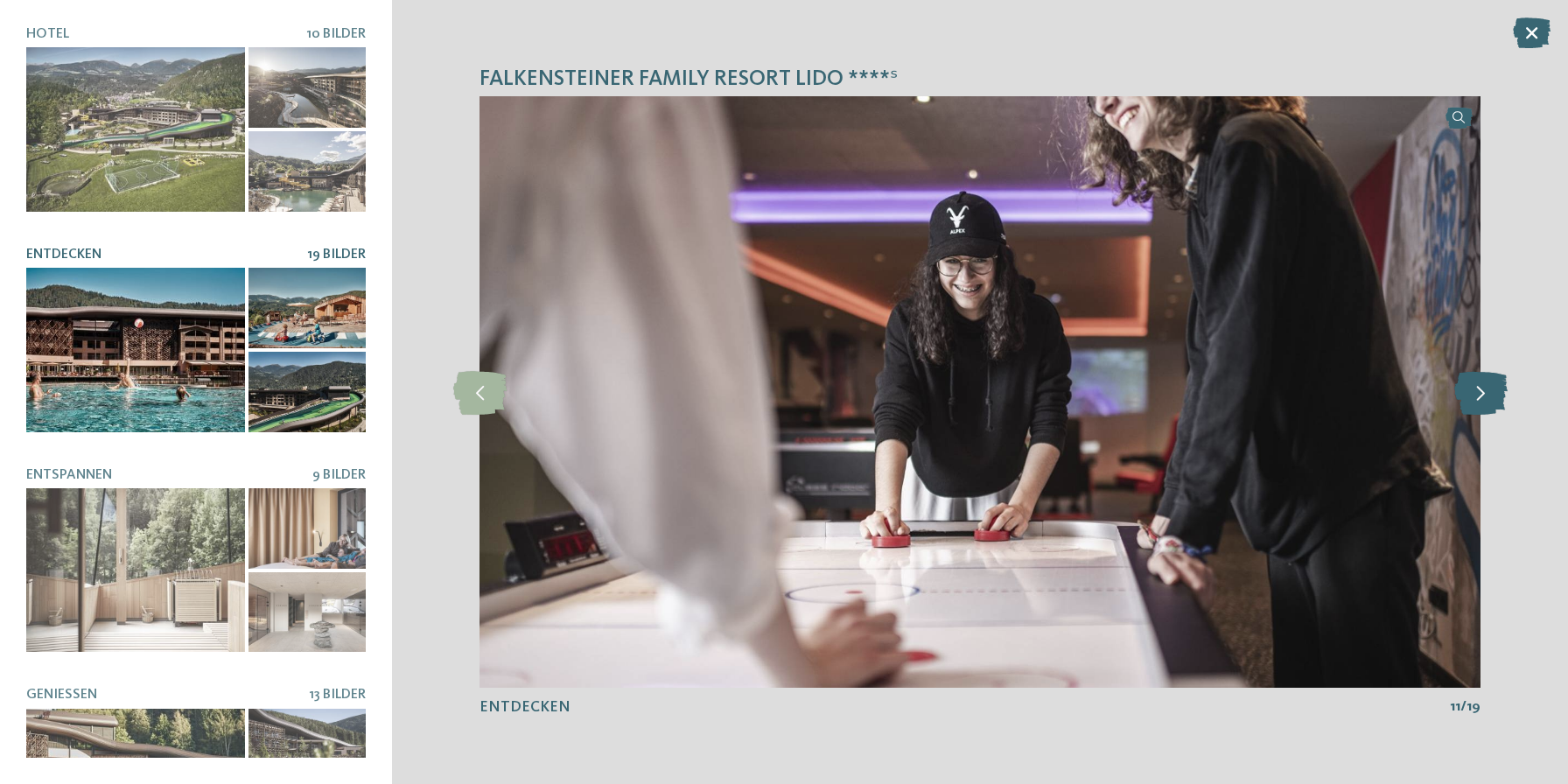
click at [1479, 401] on icon at bounding box center [1481, 392] width 53 height 44
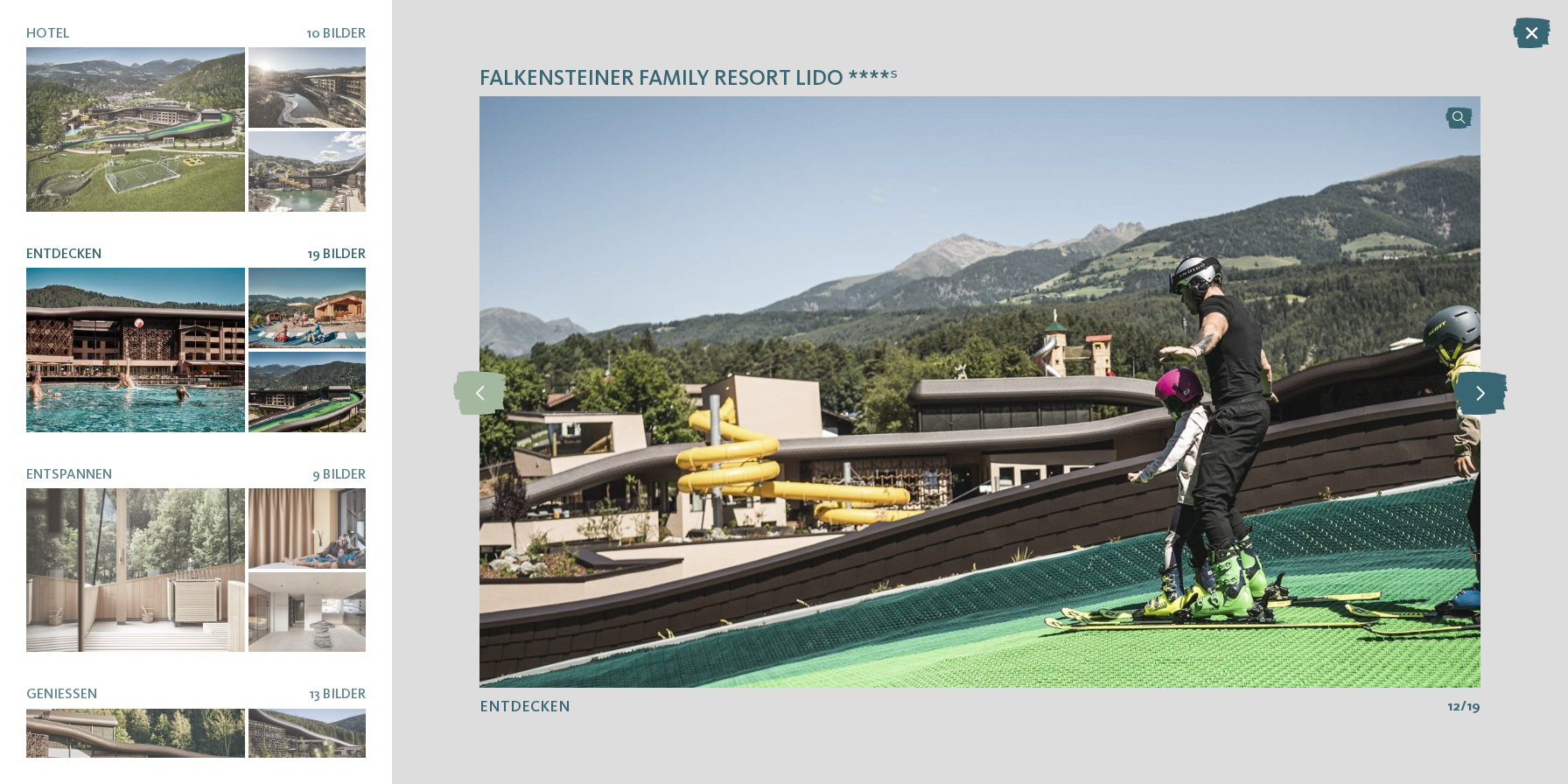
click at [1479, 401] on icon at bounding box center [1481, 392] width 53 height 44
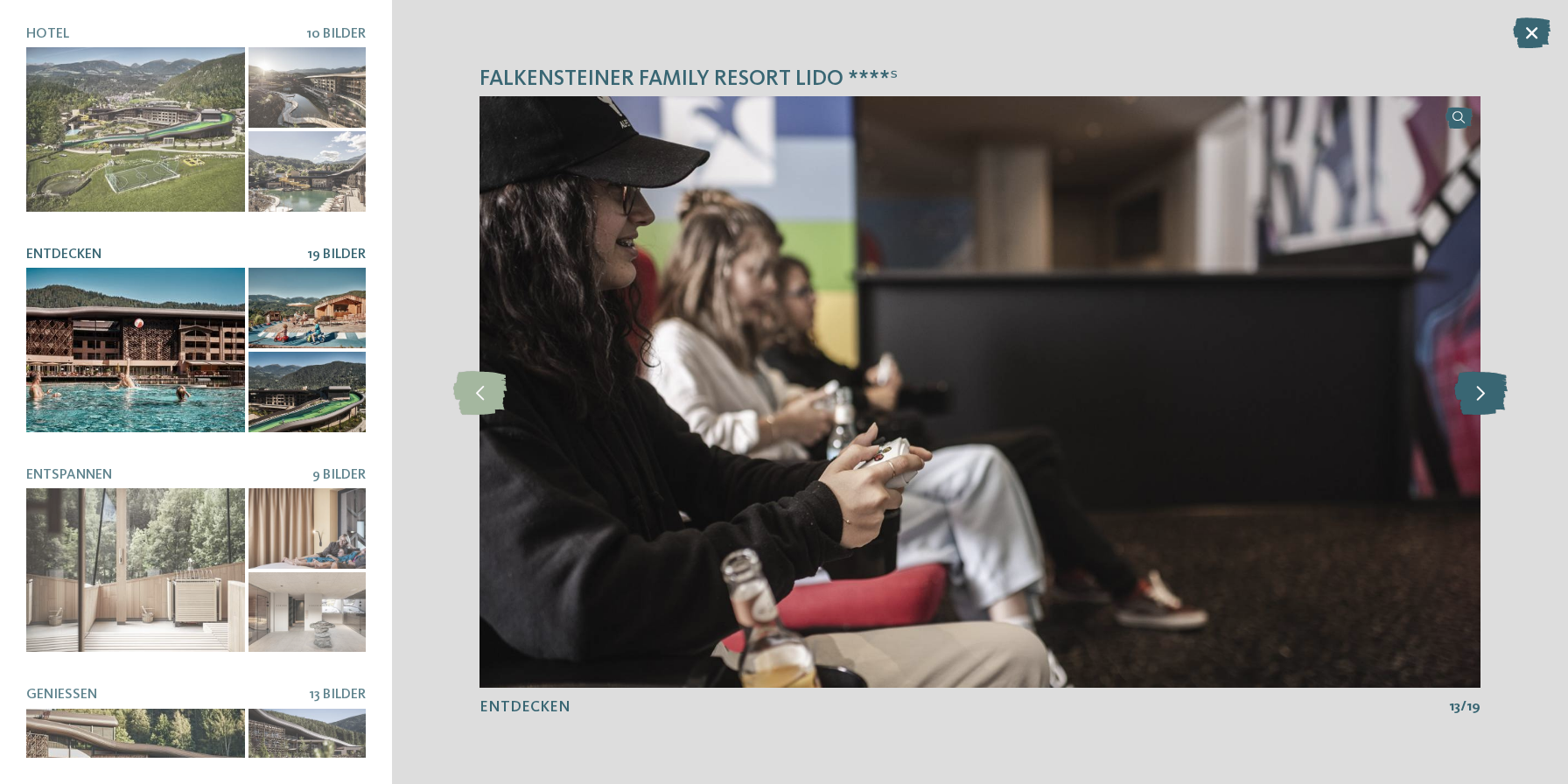
click at [1479, 401] on icon at bounding box center [1481, 392] width 53 height 44
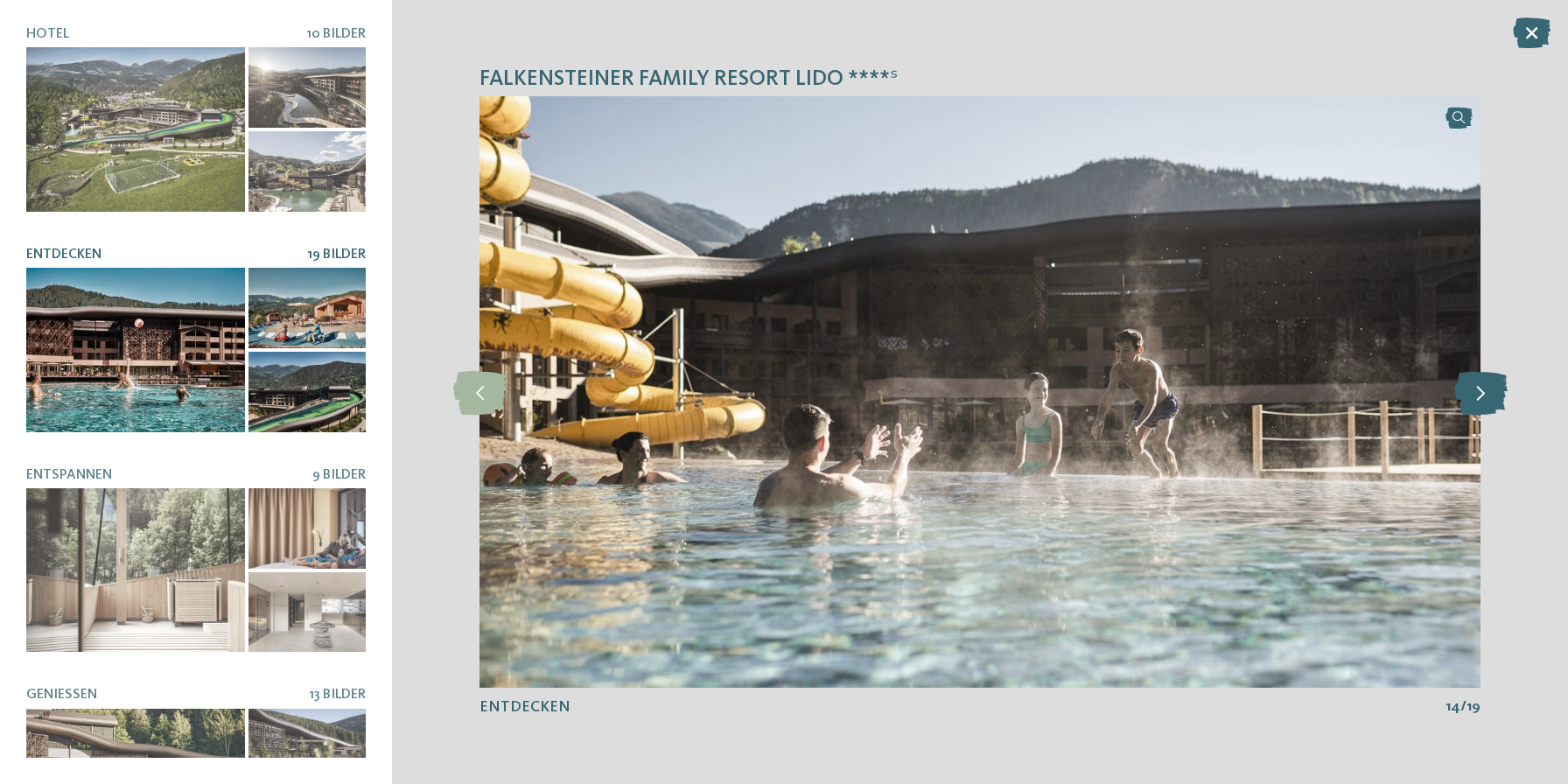
click at [1479, 401] on icon at bounding box center [1481, 392] width 53 height 44
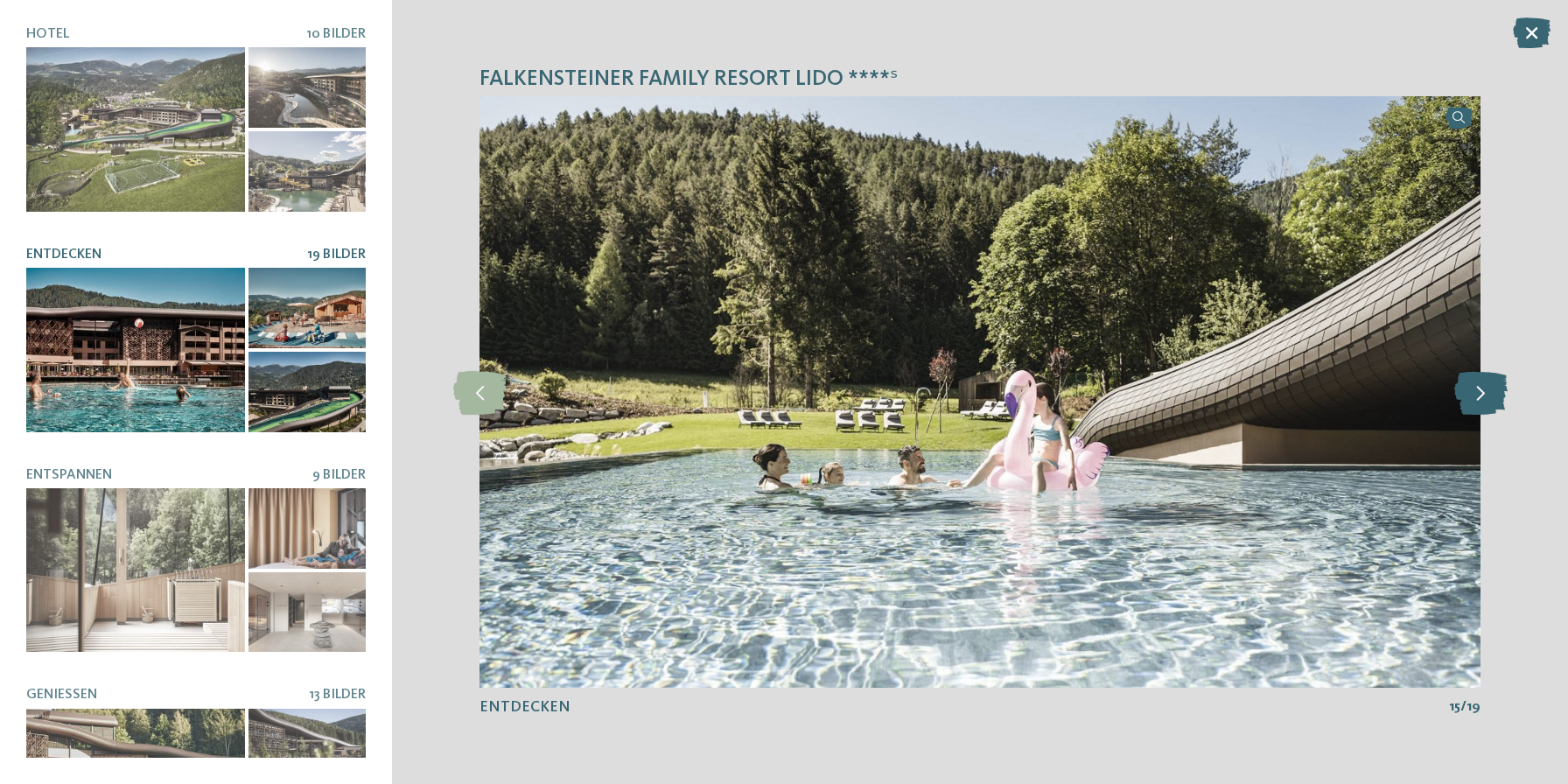
click at [1479, 401] on icon at bounding box center [1481, 392] width 53 height 44
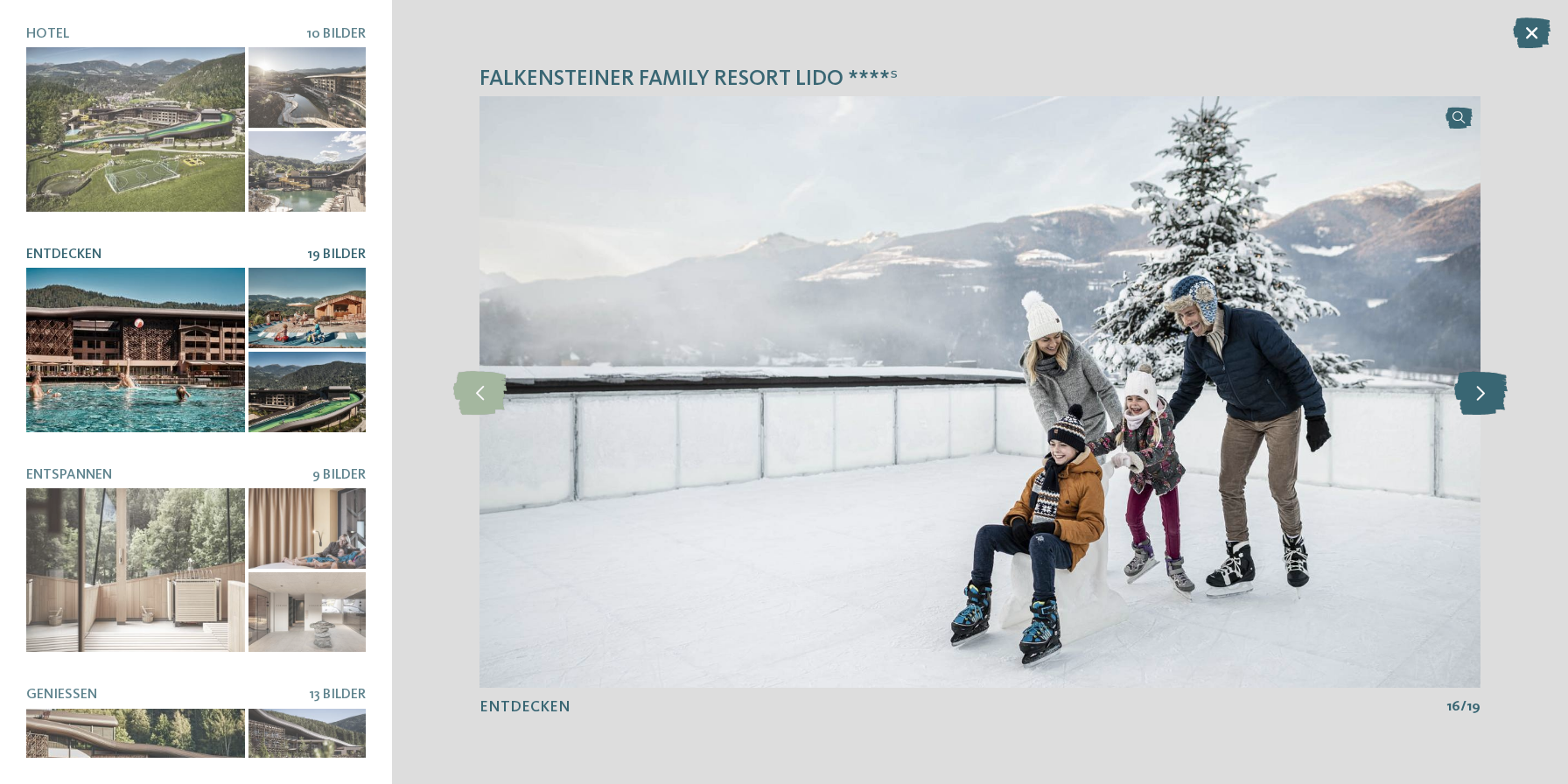
click at [1479, 401] on icon at bounding box center [1481, 392] width 53 height 44
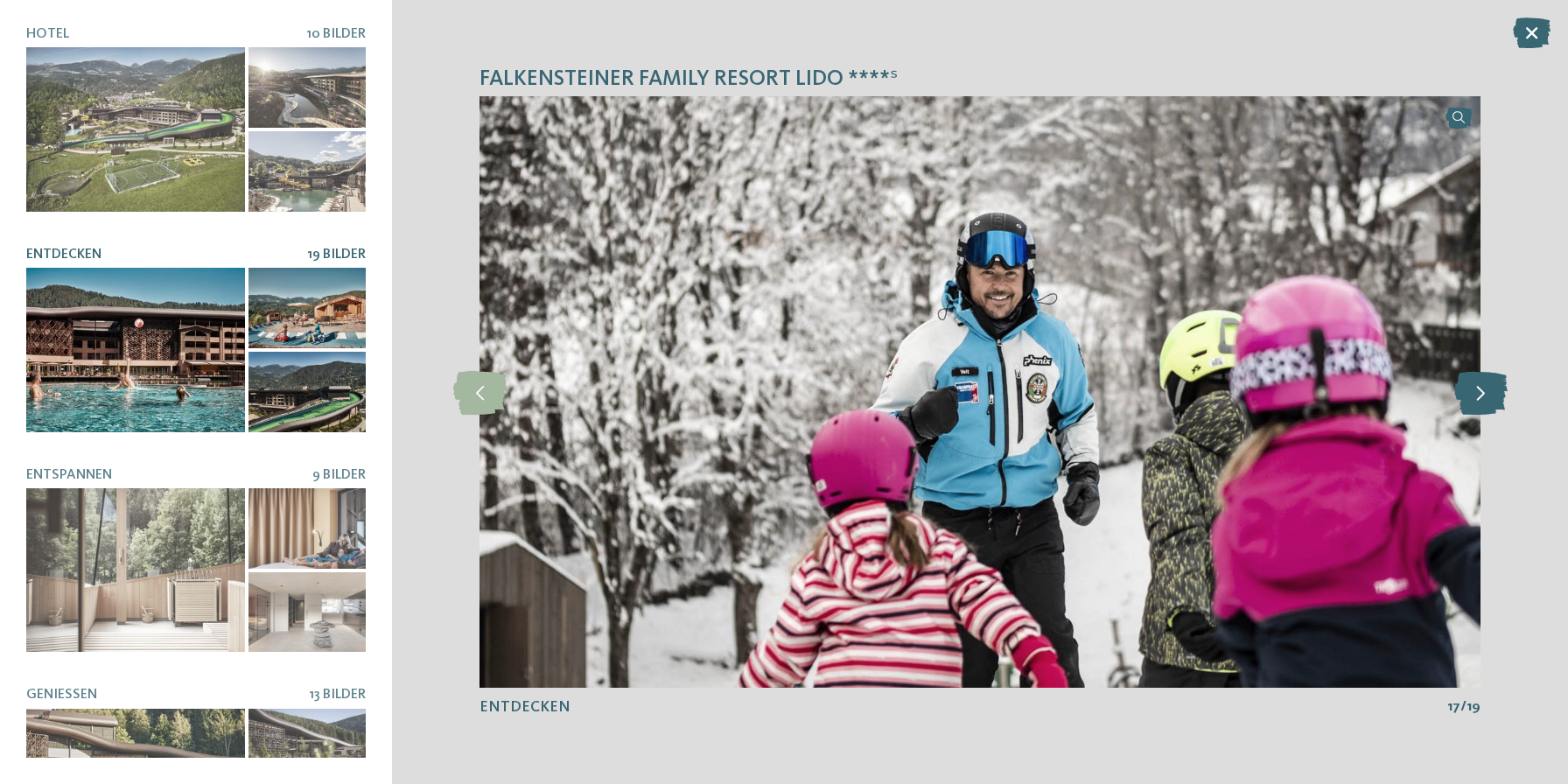
click at [1479, 401] on icon at bounding box center [1481, 392] width 53 height 44
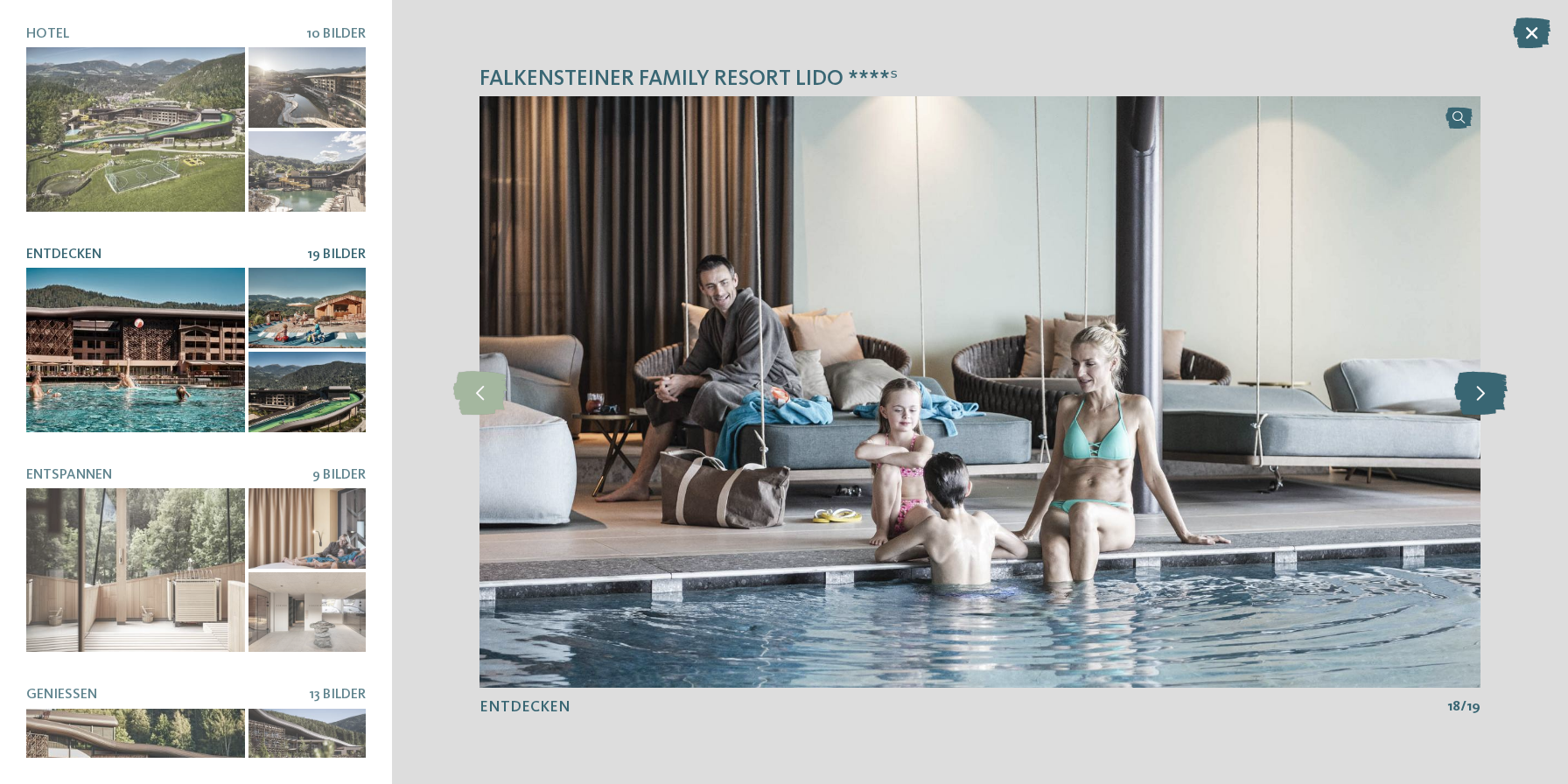
click at [1479, 401] on icon at bounding box center [1481, 392] width 53 height 44
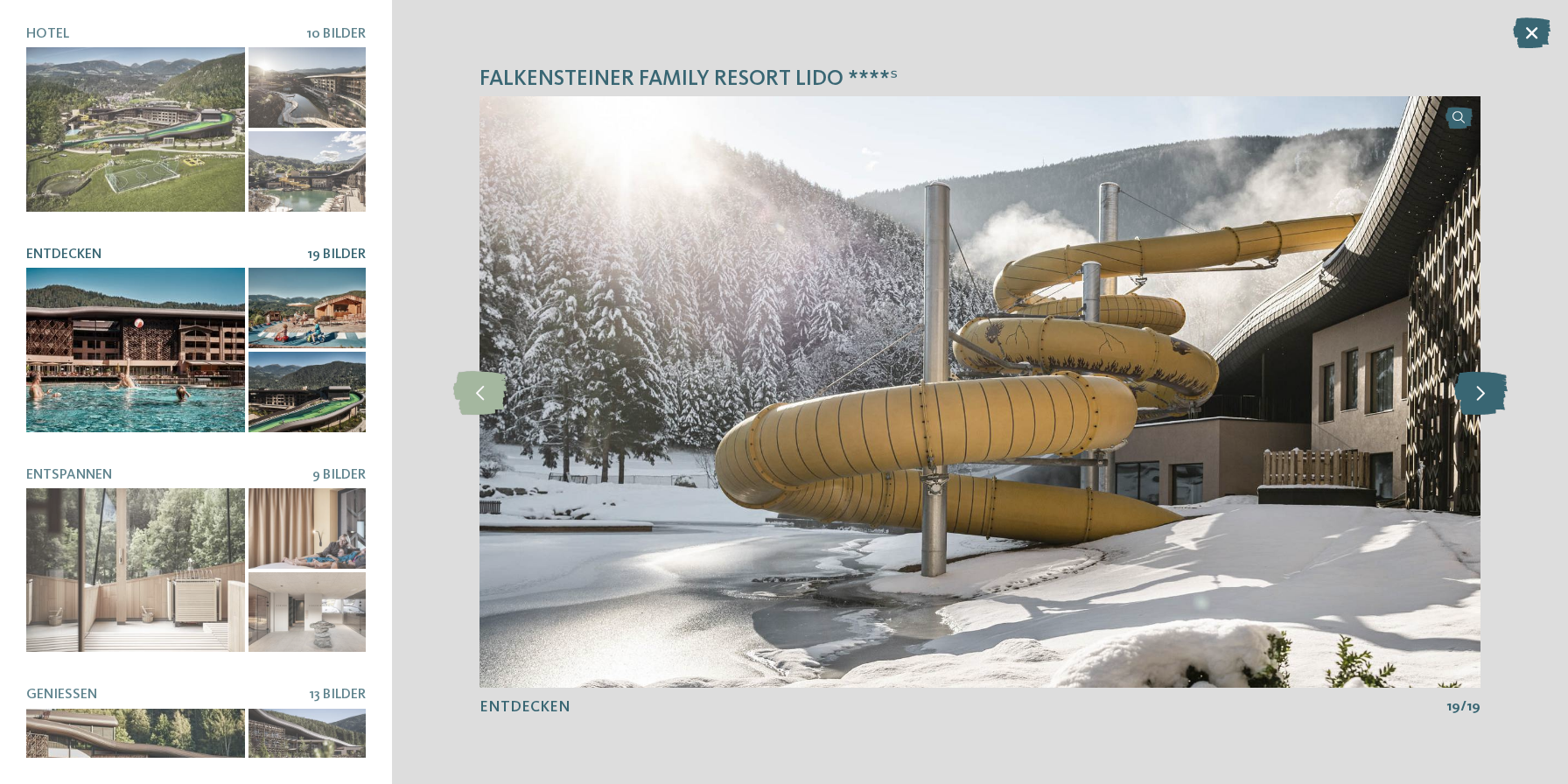
click at [1479, 401] on icon at bounding box center [1481, 392] width 53 height 44
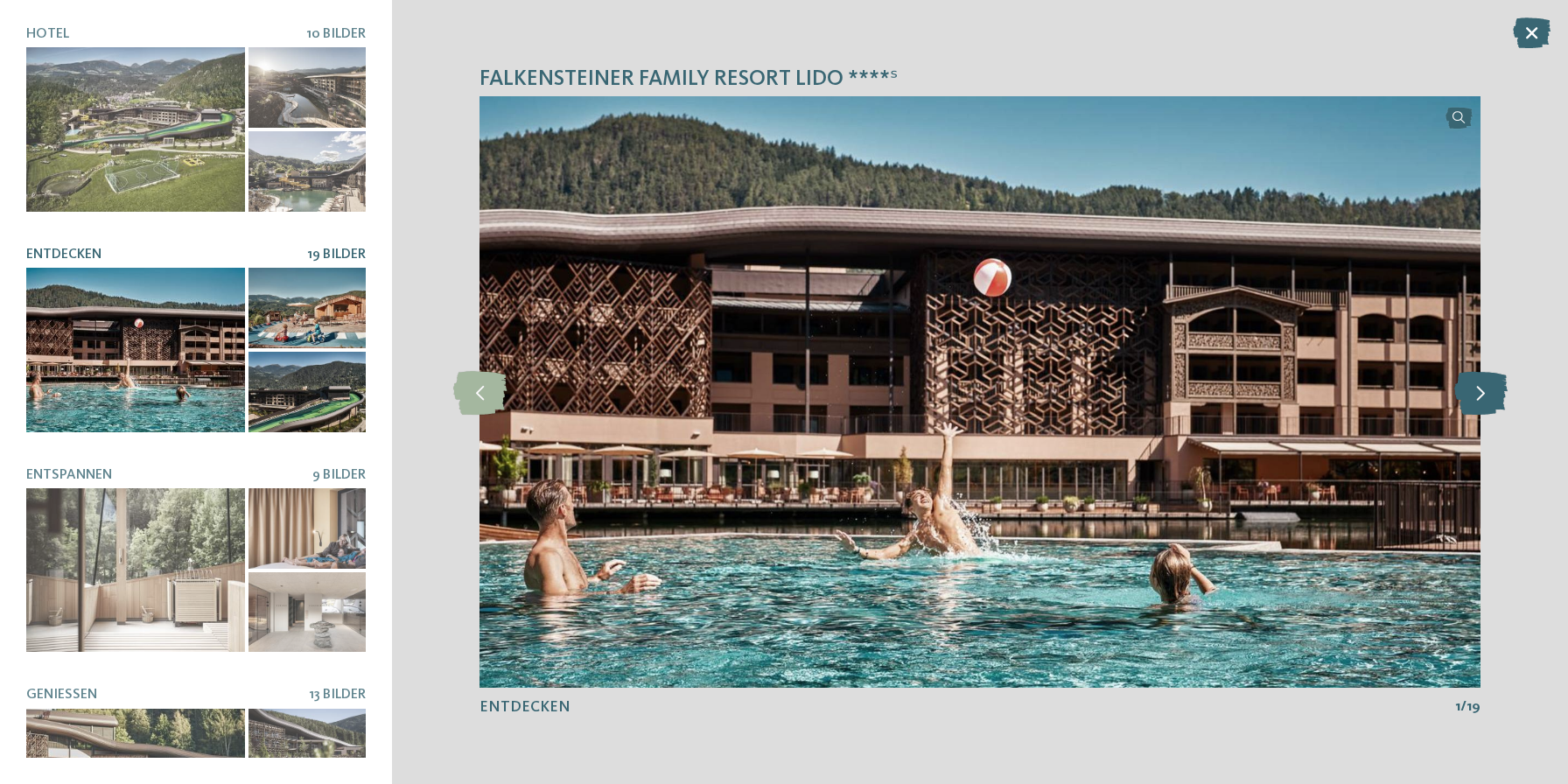
click at [1480, 400] on icon at bounding box center [1481, 392] width 53 height 44
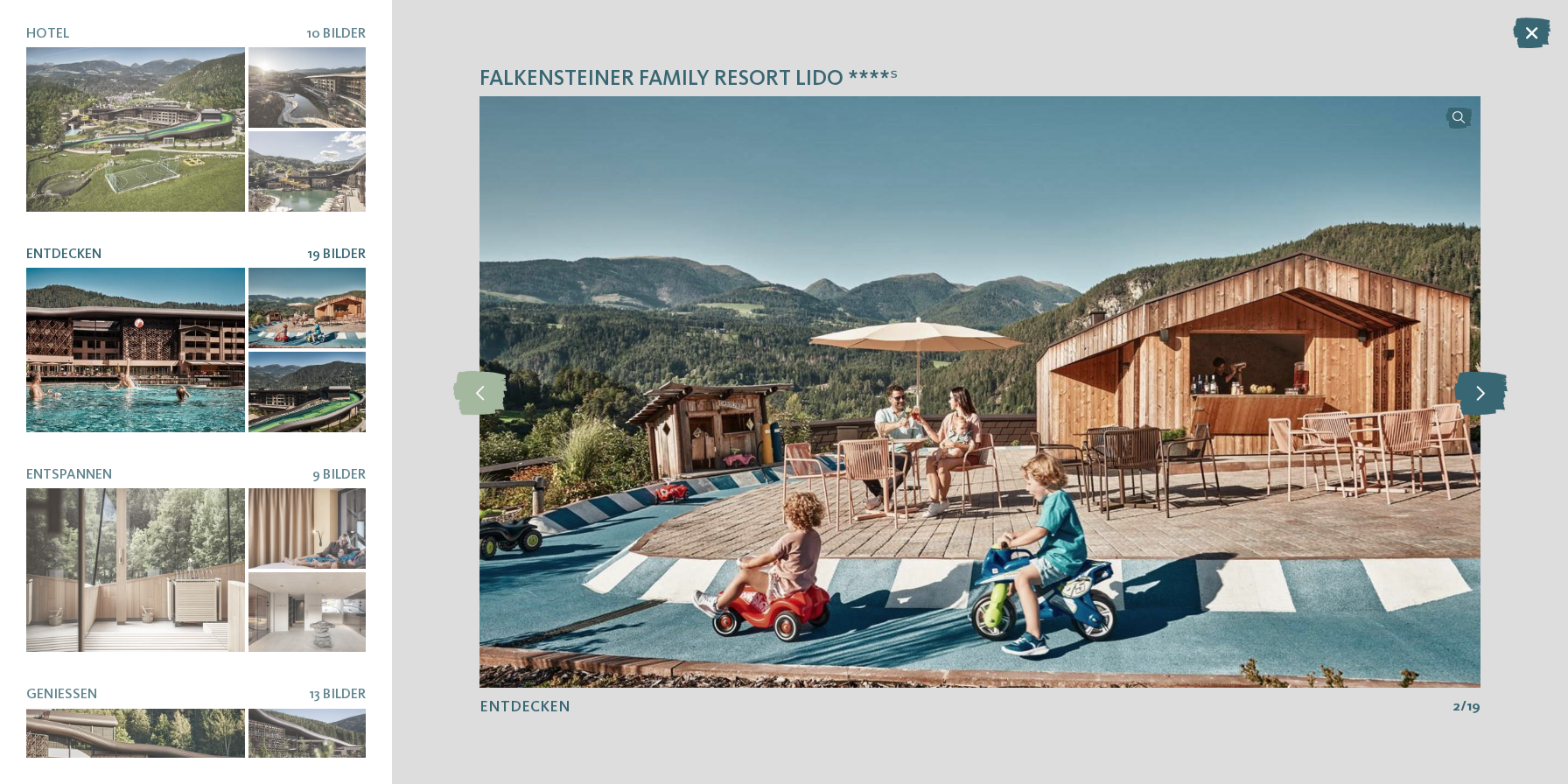
click at [1480, 401] on icon at bounding box center [1481, 392] width 53 height 44
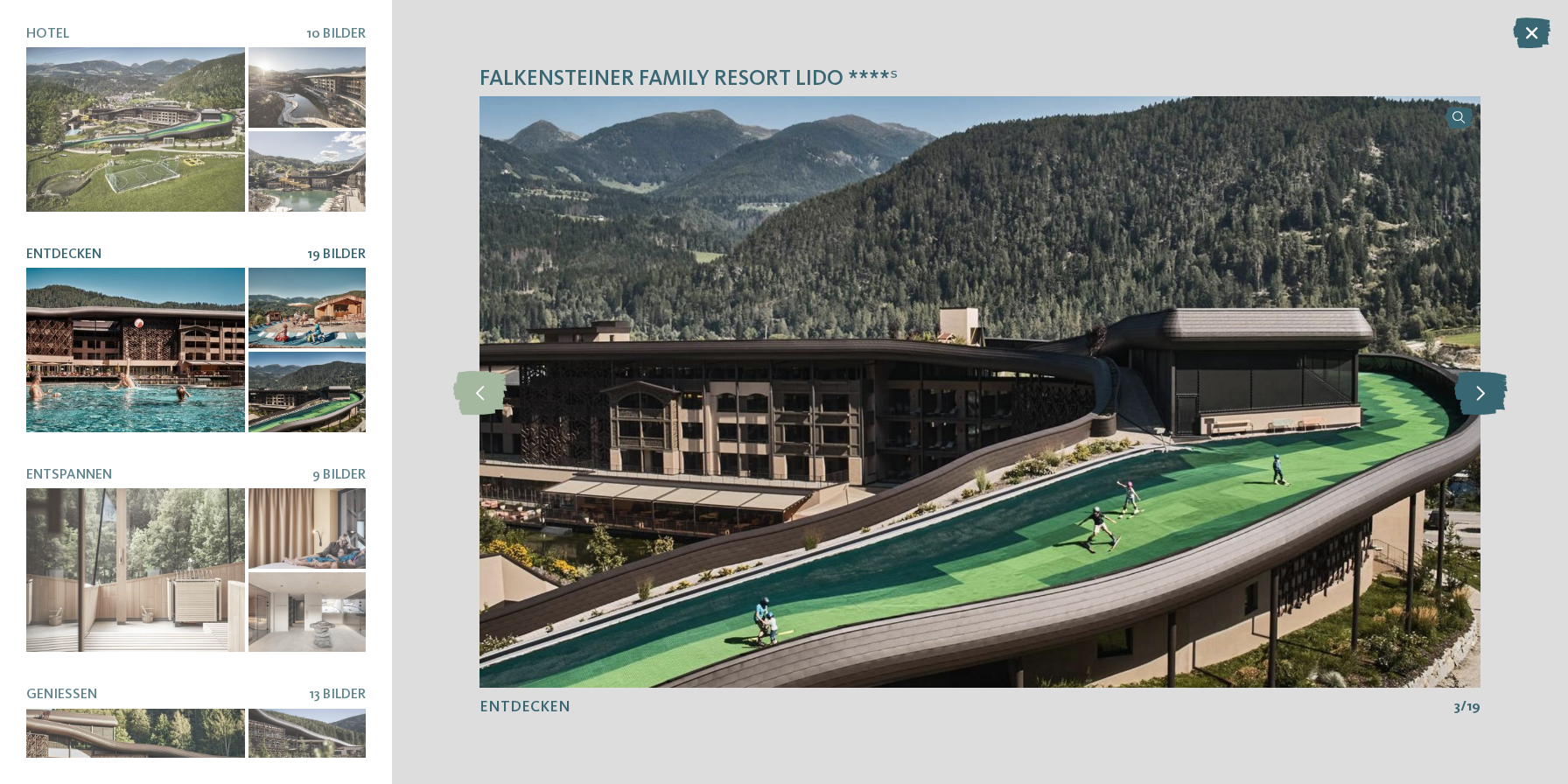
click at [1480, 402] on icon at bounding box center [1481, 392] width 53 height 44
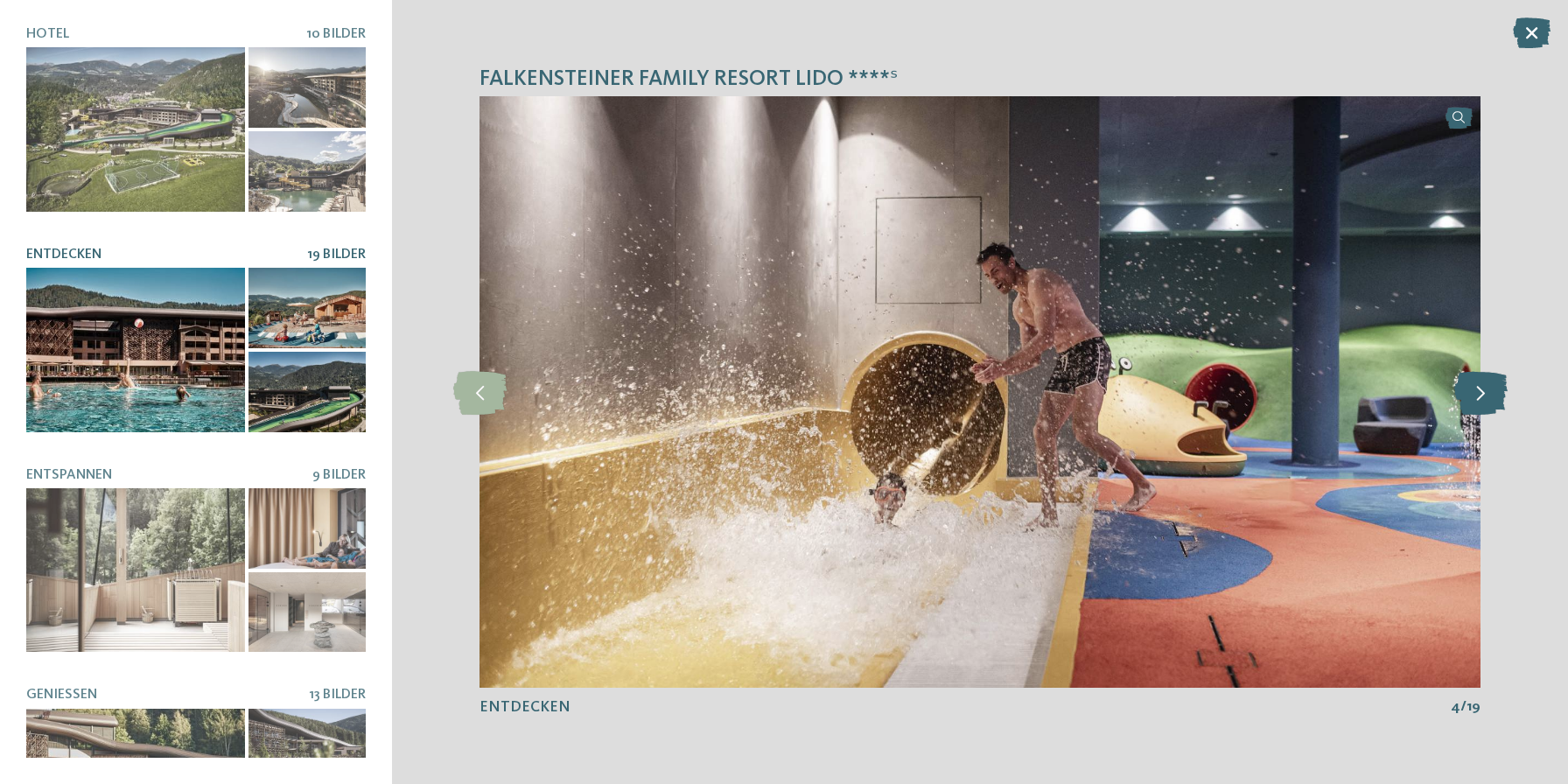
click at [1480, 402] on icon at bounding box center [1481, 392] width 53 height 44
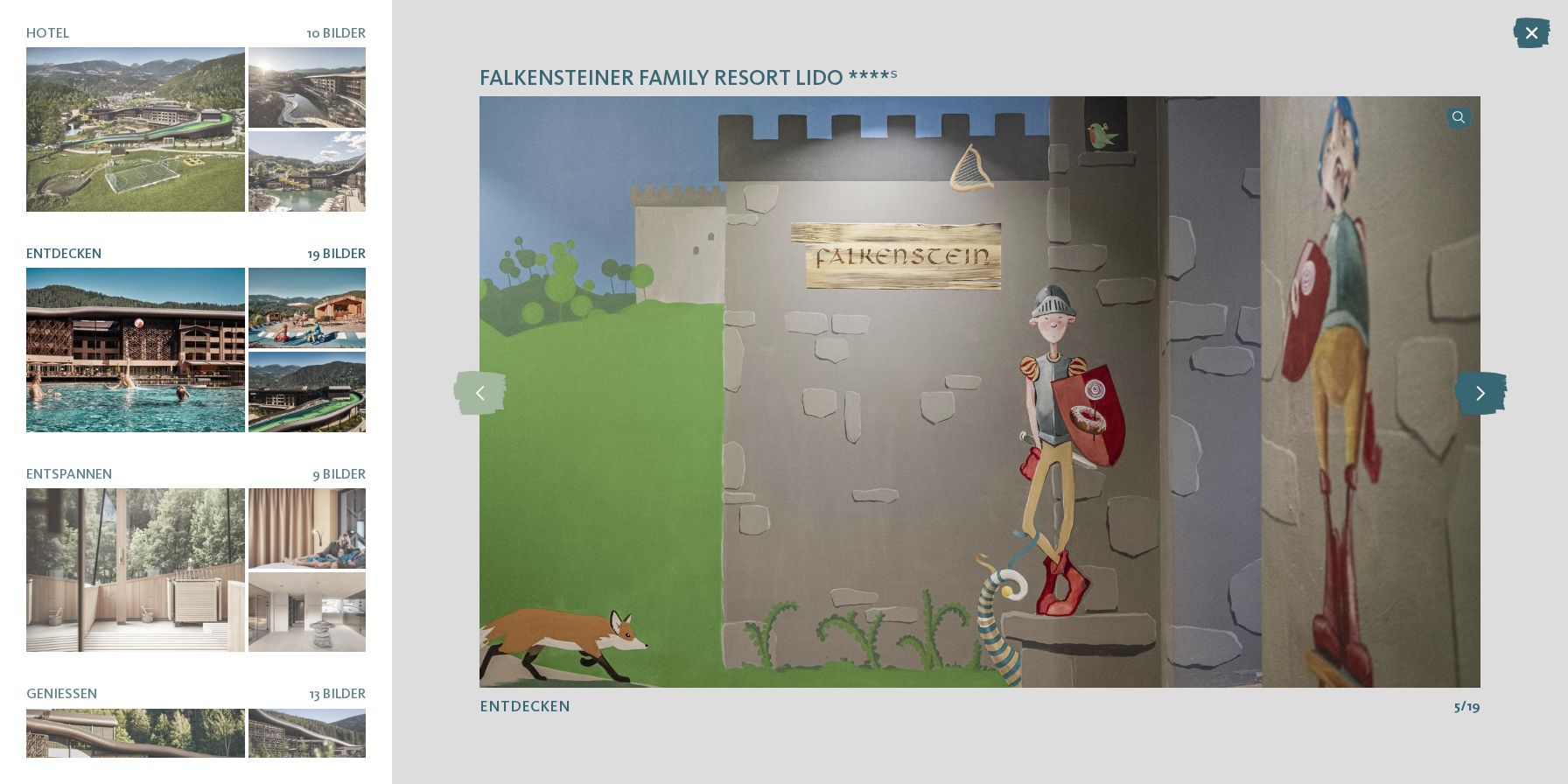
click at [1478, 402] on icon at bounding box center [1481, 392] width 53 height 44
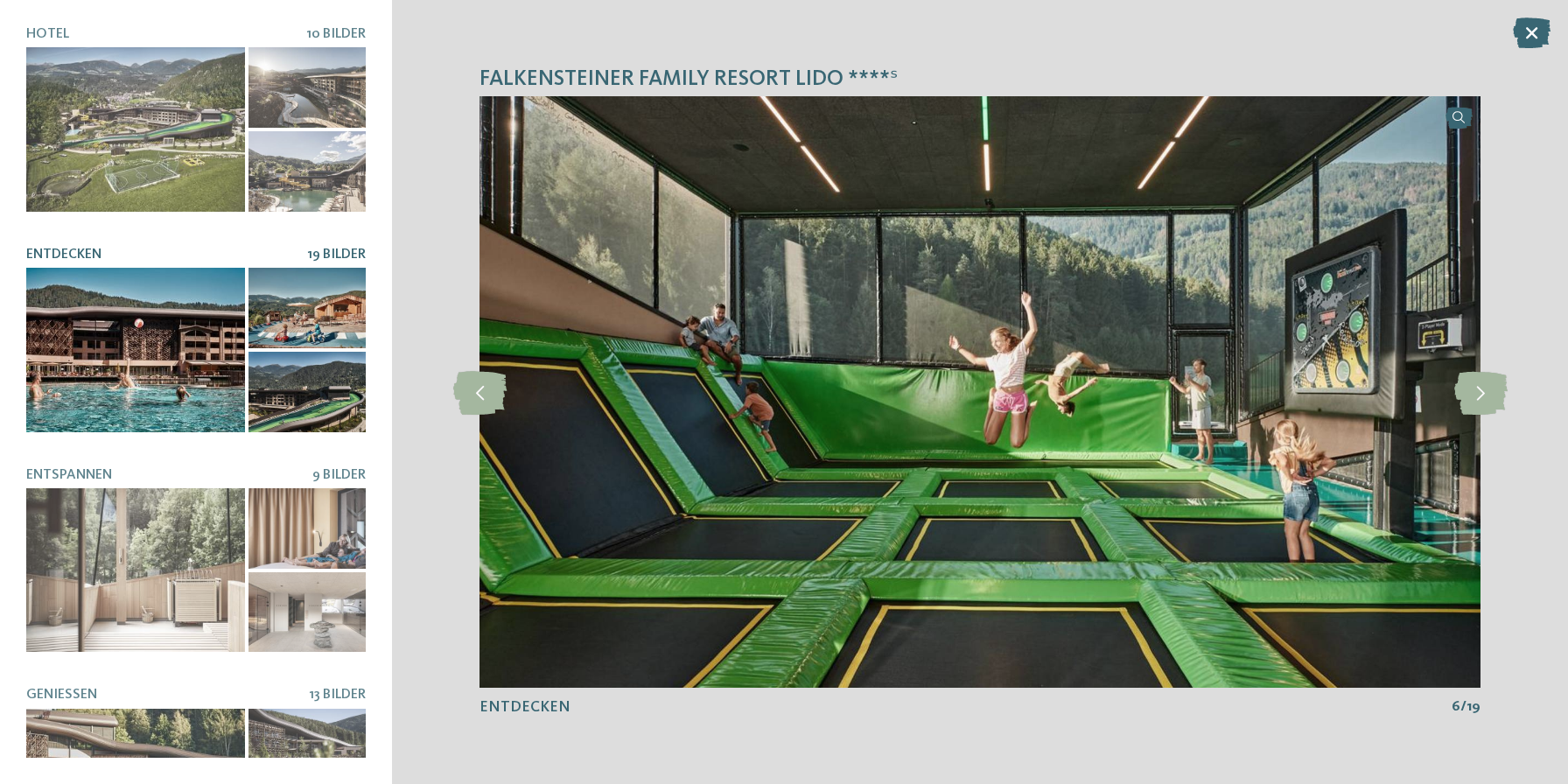
click at [1528, 22] on icon at bounding box center [1531, 32] width 38 height 30
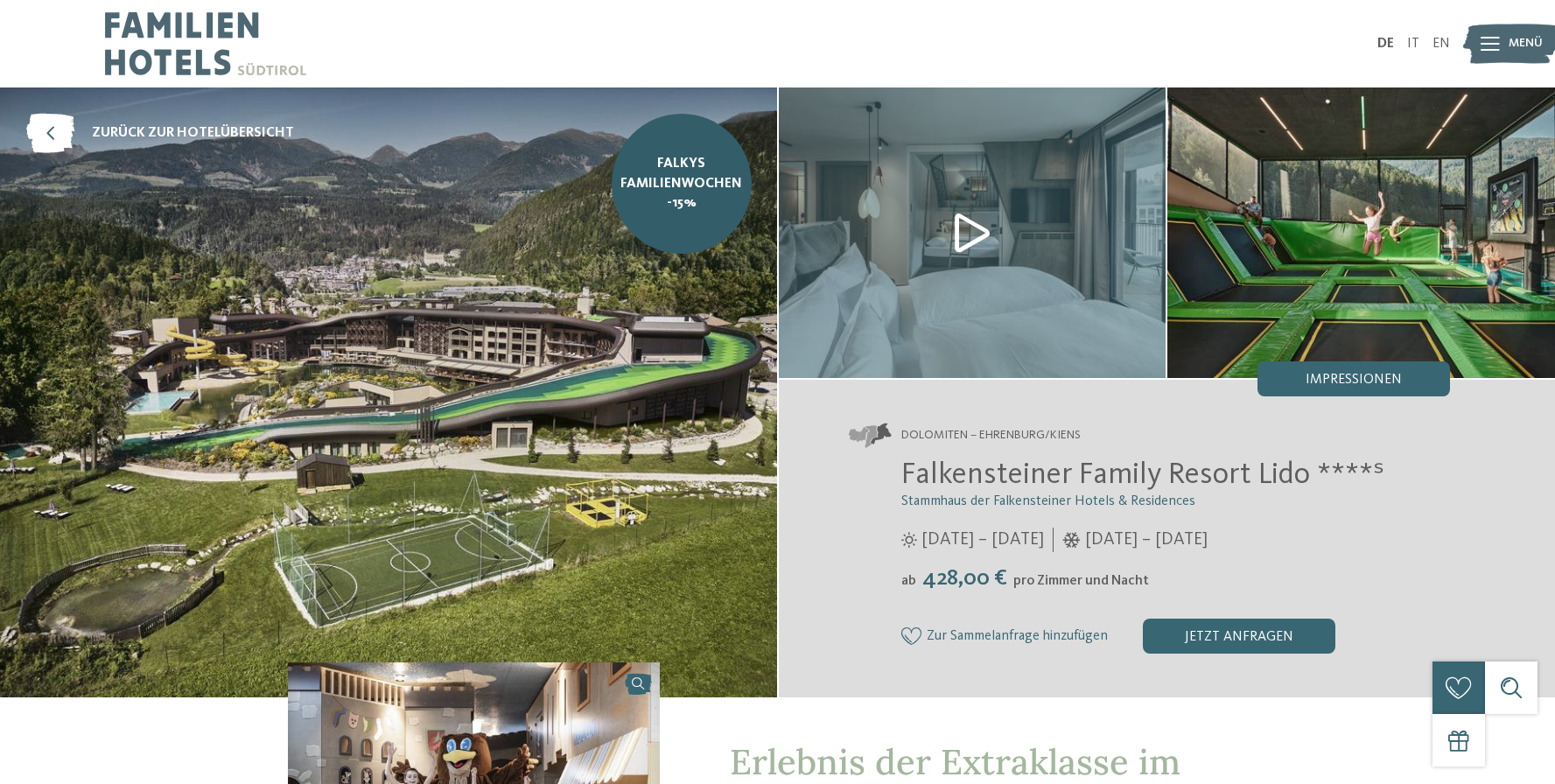
click at [1514, 46] on span "Menü" at bounding box center [1526, 43] width 34 height 17
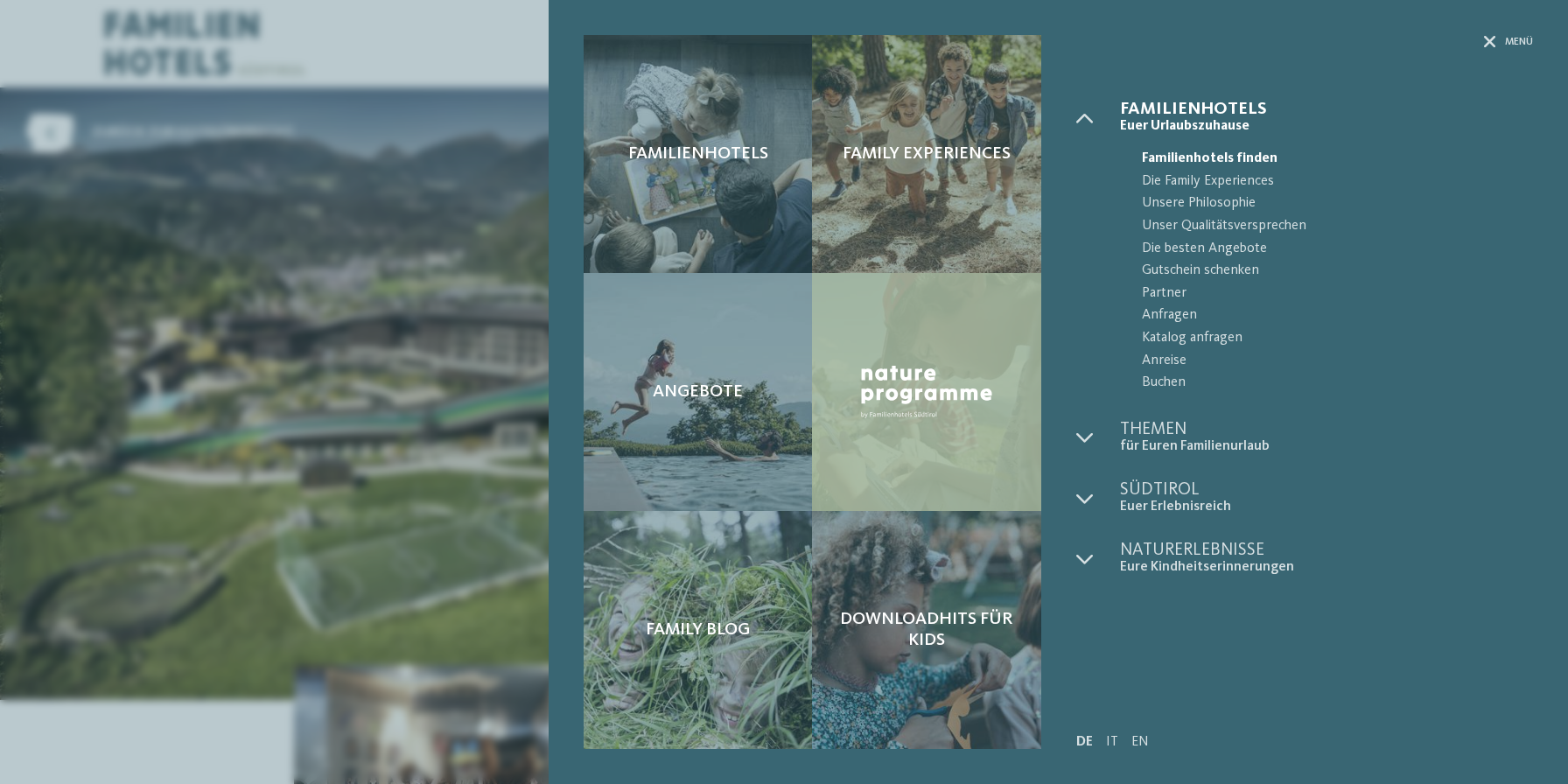
click at [923, 401] on img at bounding box center [926, 392] width 141 height 63
click at [909, 375] on img at bounding box center [926, 392] width 141 height 63
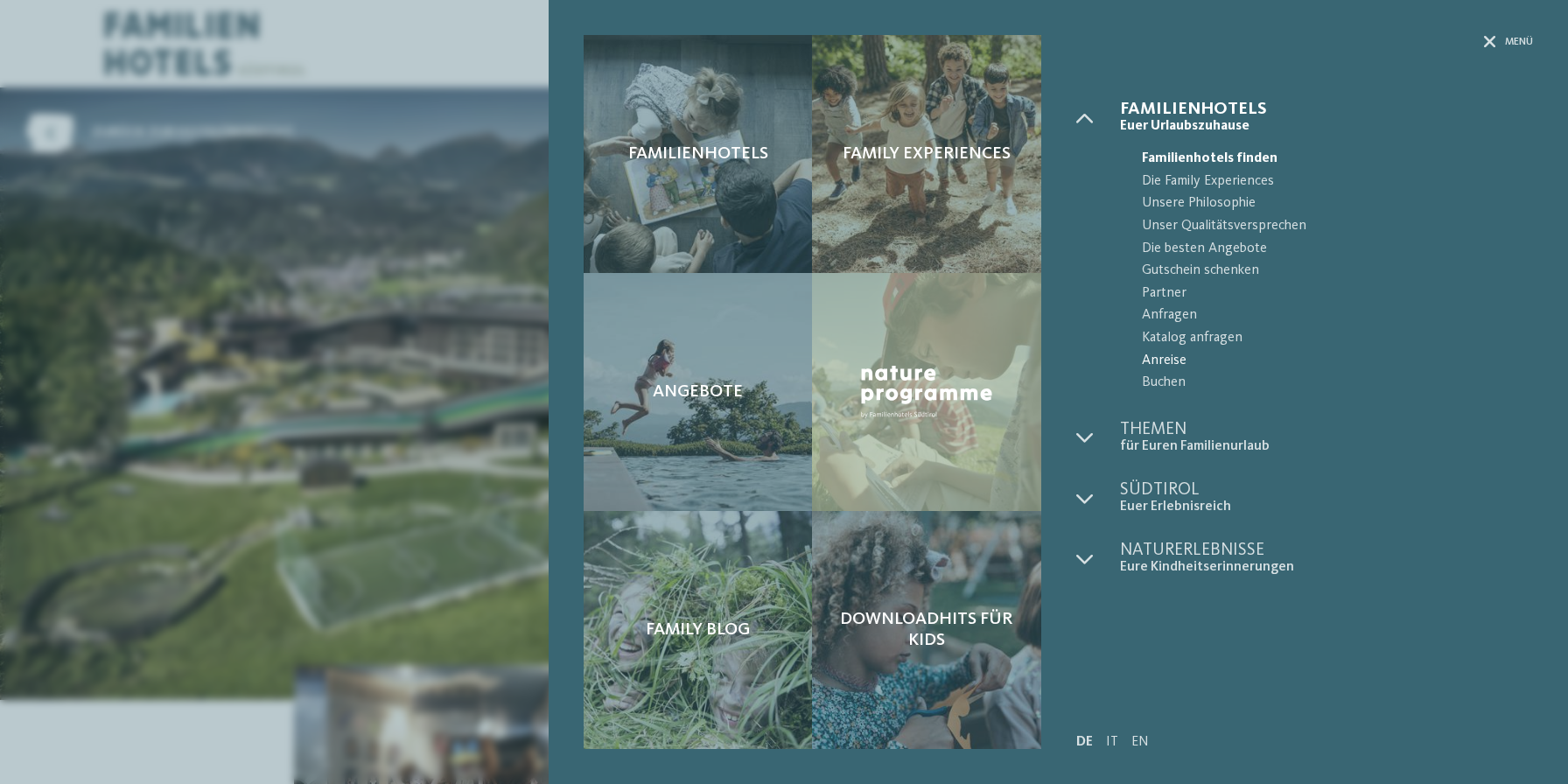
click at [1170, 363] on span "Anreise" at bounding box center [1337, 361] width 391 height 23
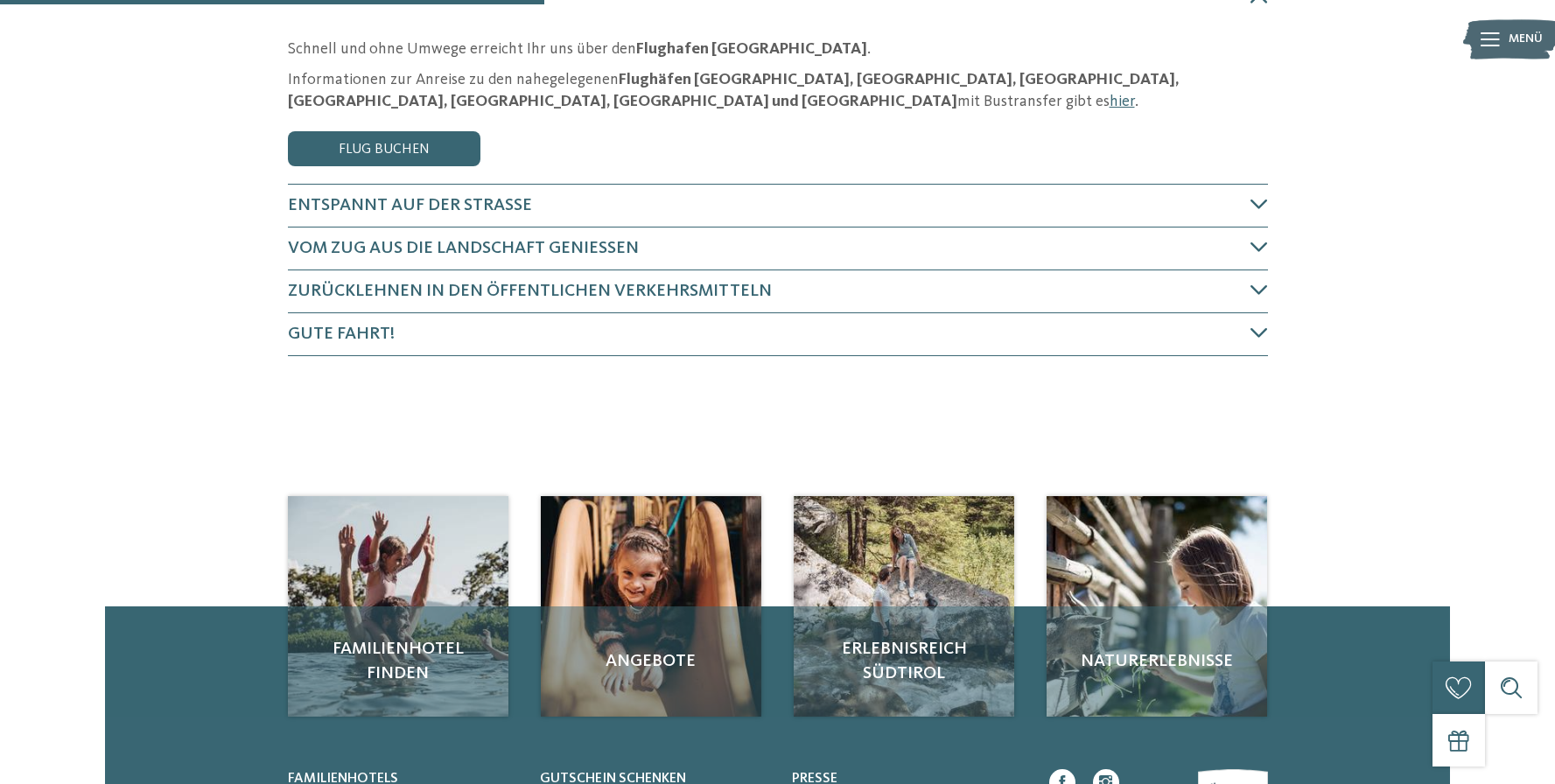
scroll to position [271, 0]
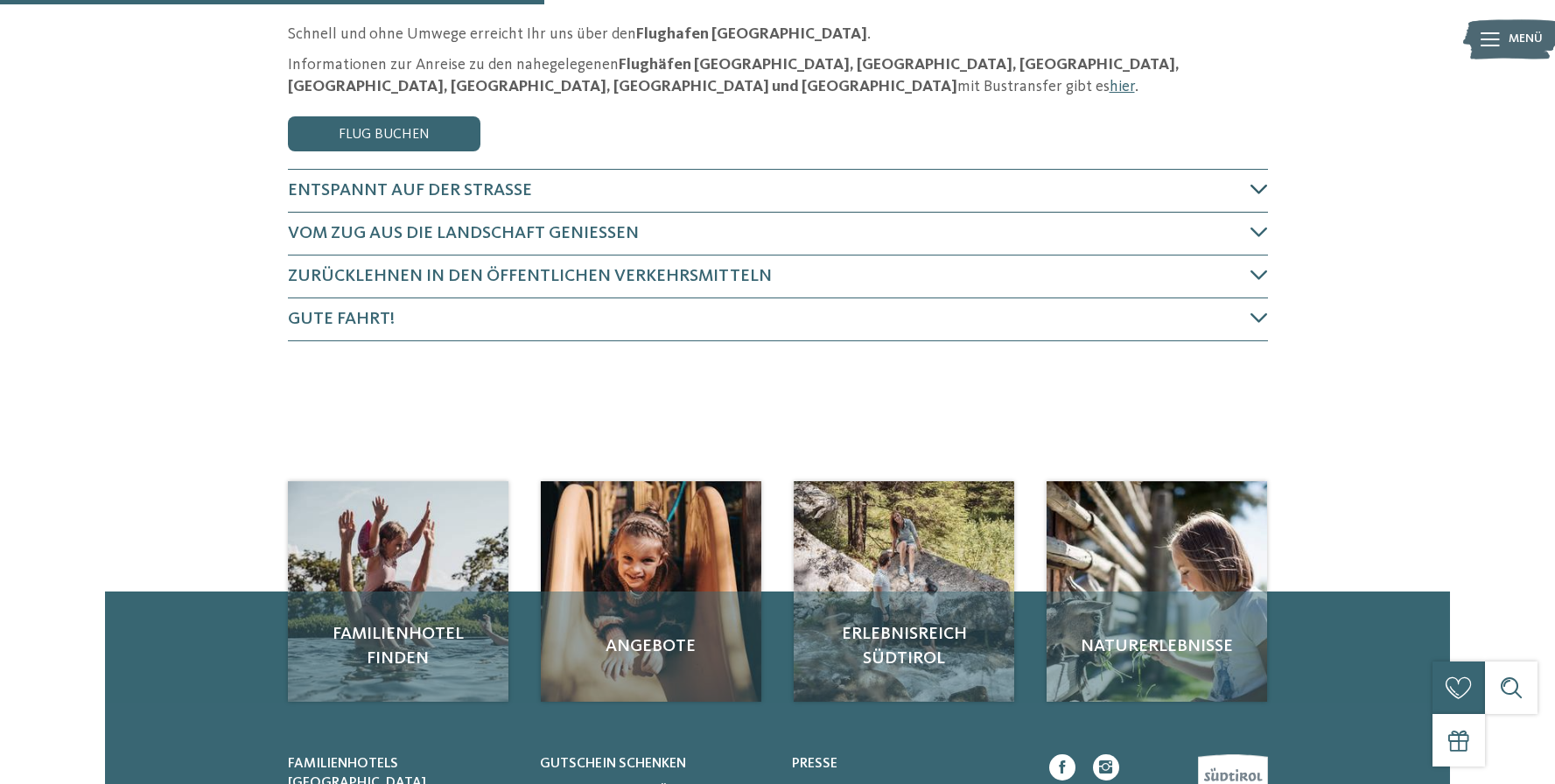
click at [390, 192] on span "Entspannt auf der Straße" at bounding box center [410, 190] width 244 height 17
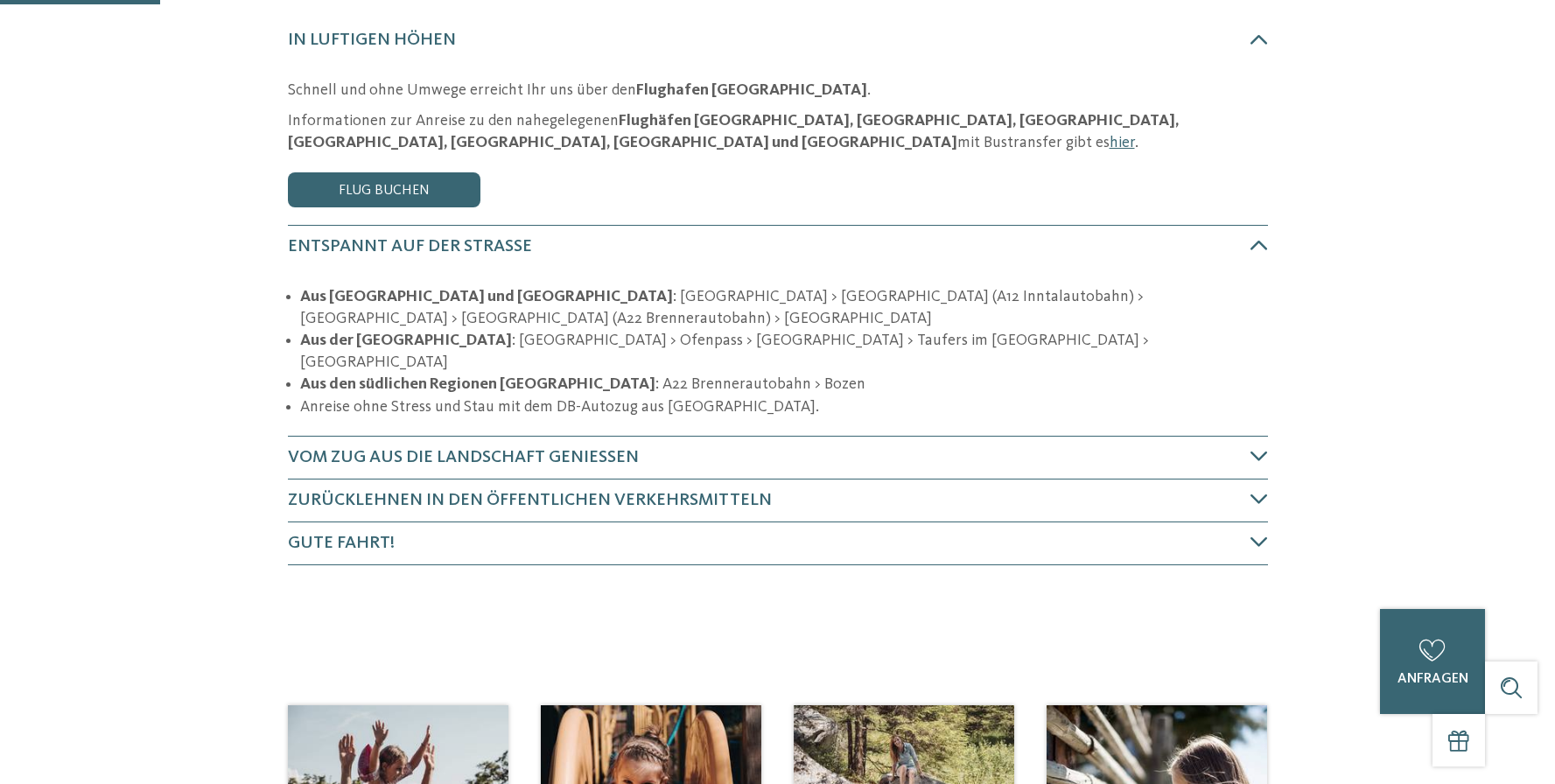
scroll to position [0, 0]
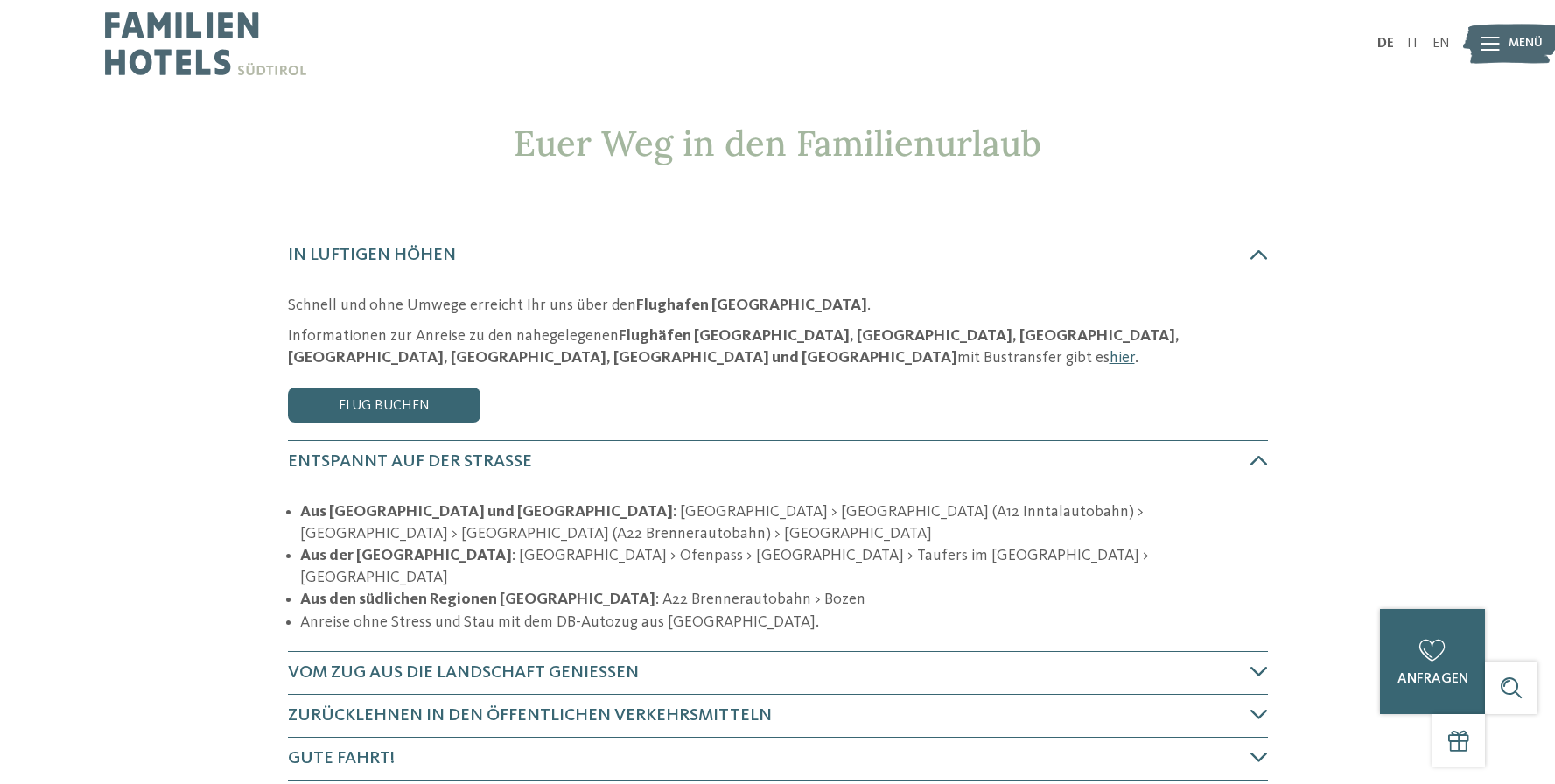
click at [1491, 43] on icon at bounding box center [1490, 43] width 19 height 14
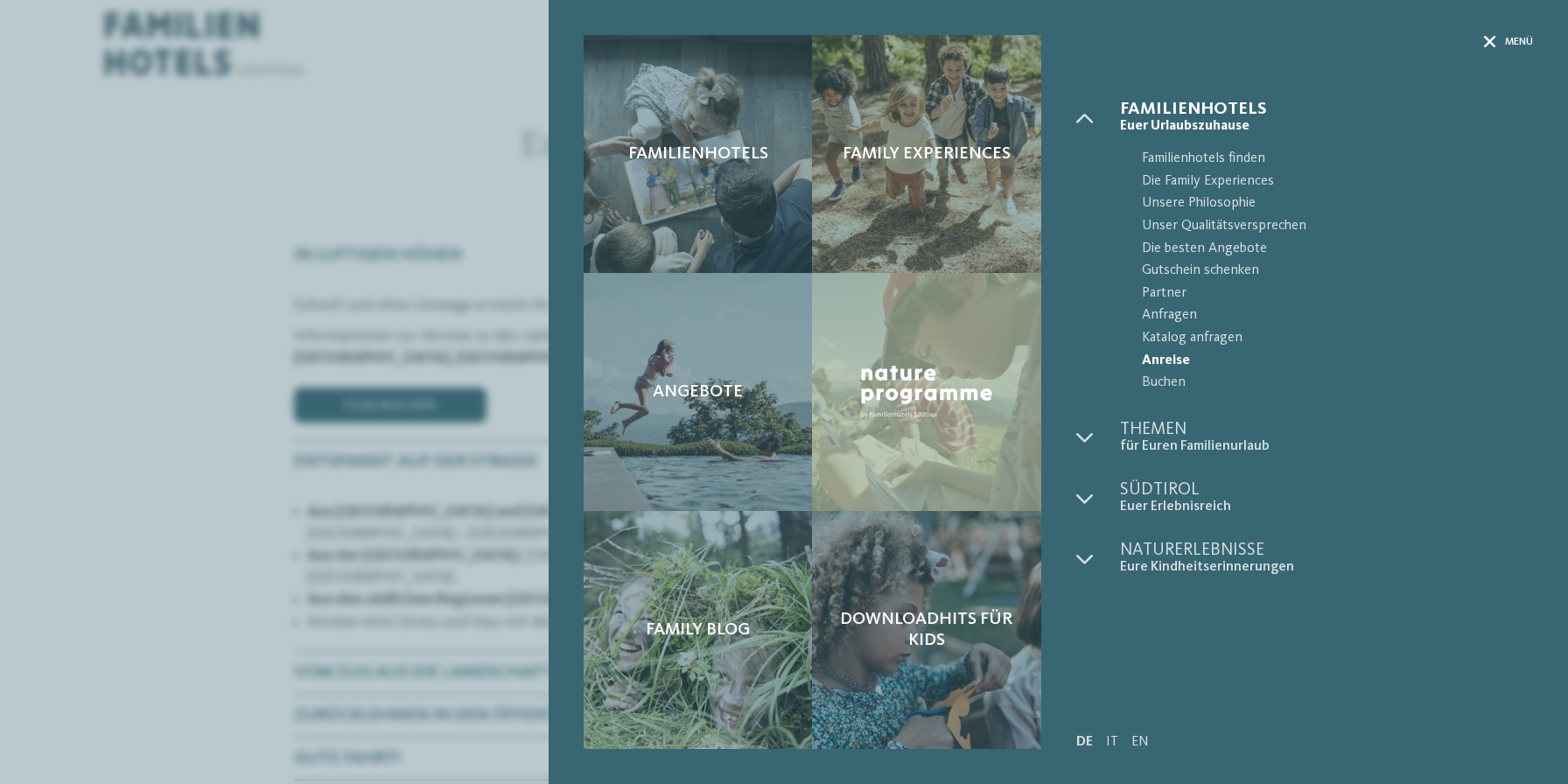
click at [1517, 40] on span "Menü" at bounding box center [1518, 42] width 28 height 15
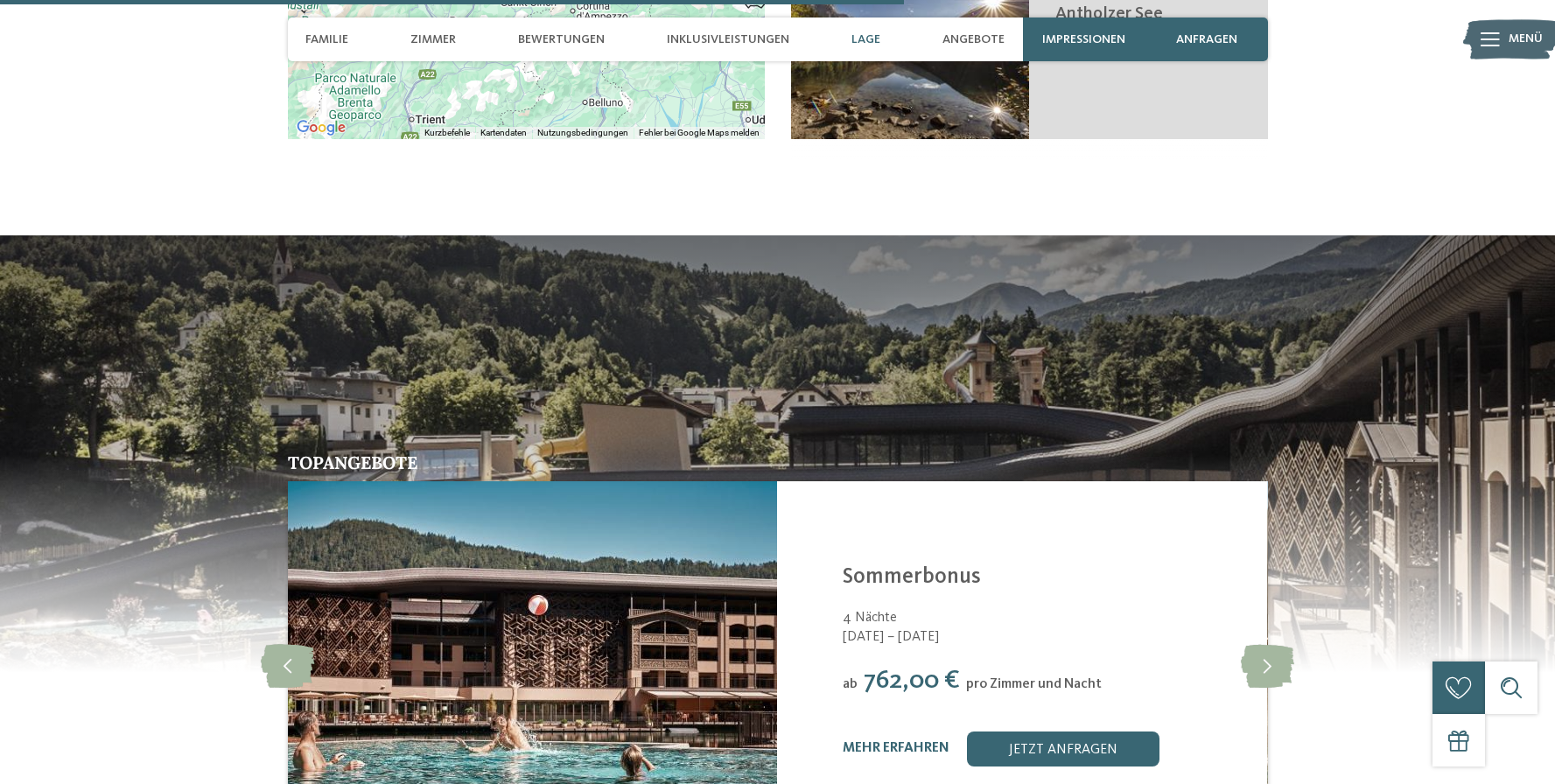
scroll to position [3010, 0]
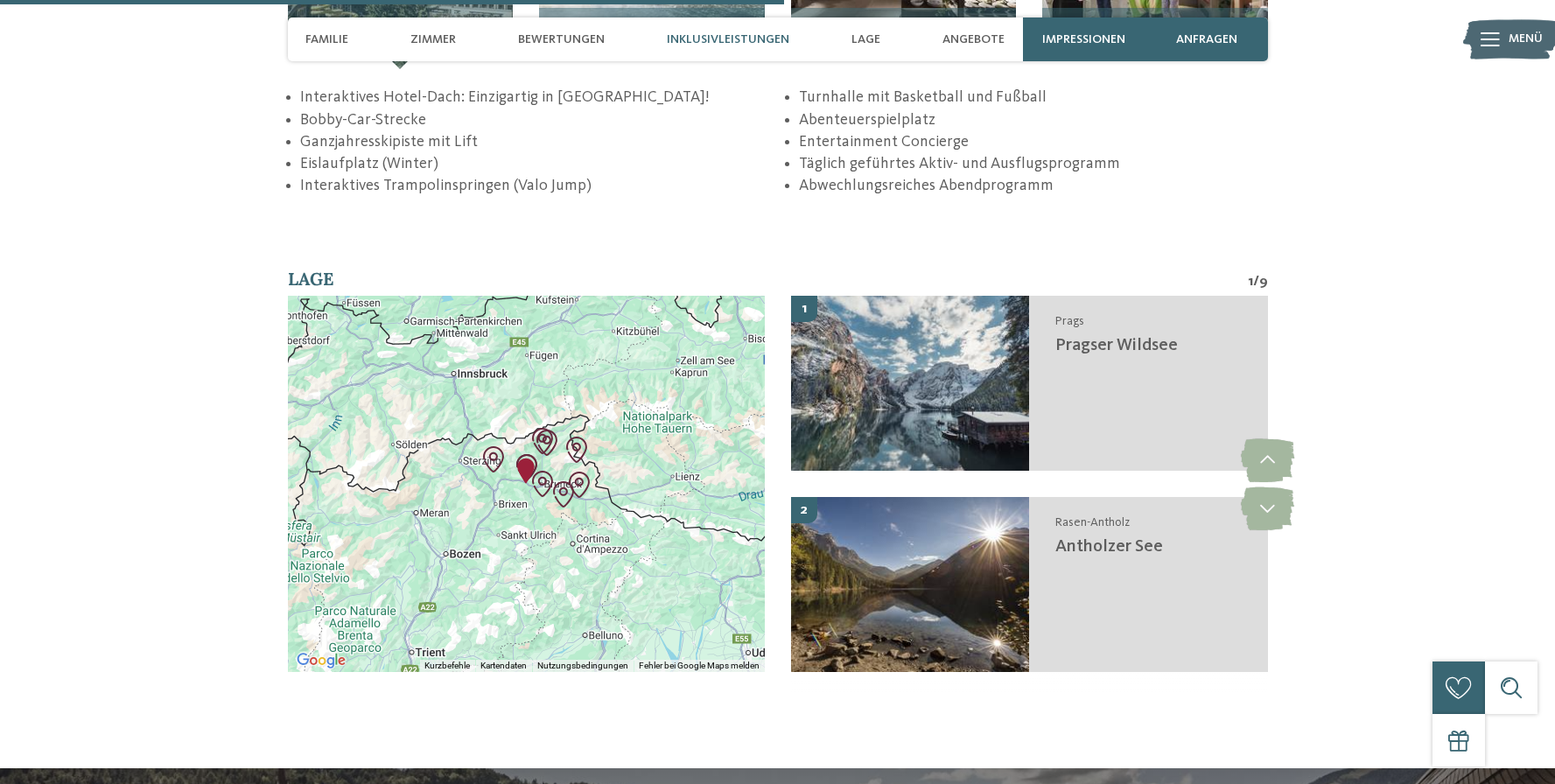
click at [526, 457] on img "Family Resort Lido" at bounding box center [526, 470] width 27 height 27
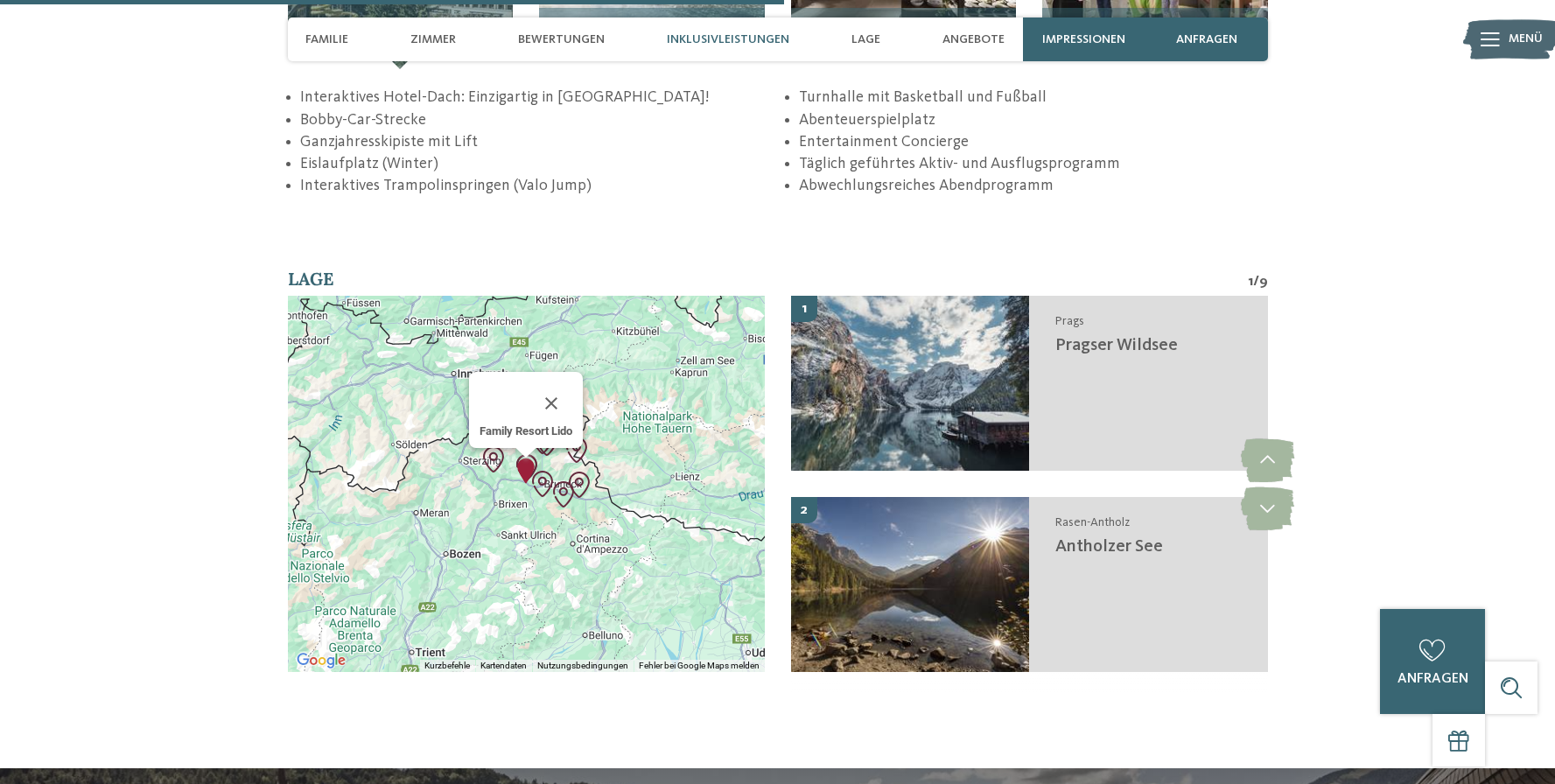
click at [526, 457] on img "Family Resort Lido" at bounding box center [526, 470] width 27 height 27
click at [525, 457] on img "Family Resort Lido" at bounding box center [526, 470] width 27 height 27
click at [671, 452] on div "Um von einem Element zum anderen zu gelangen, drückst du die Pfeiltasten entspr…" at bounding box center [527, 483] width 477 height 376
click at [556, 387] on button "Schließen" at bounding box center [551, 403] width 42 height 42
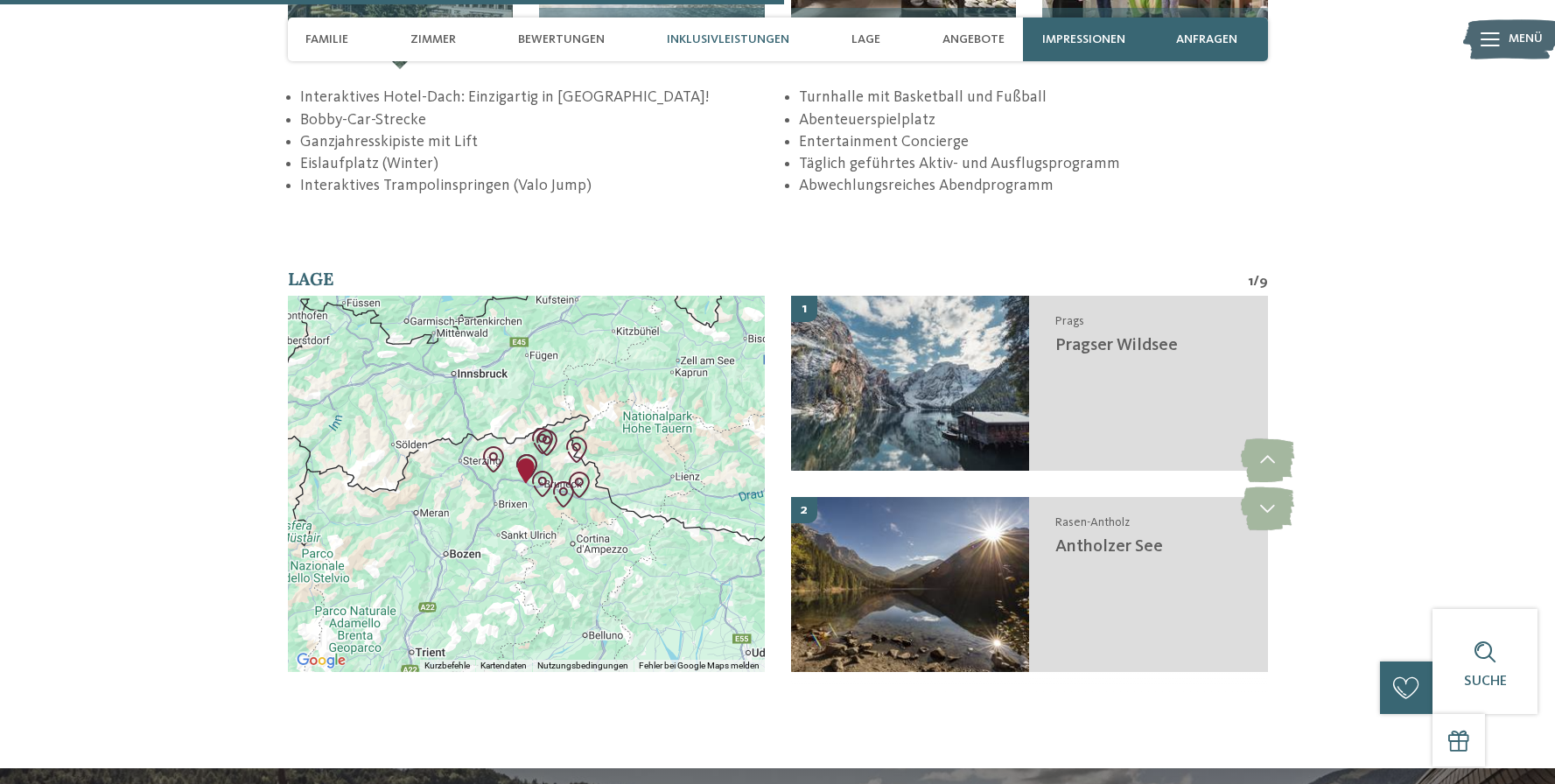
click at [507, 469] on div "Um von einem Element zum anderen zu gelangen, drückst du die Pfeiltasten entspr…" at bounding box center [527, 483] width 477 height 376
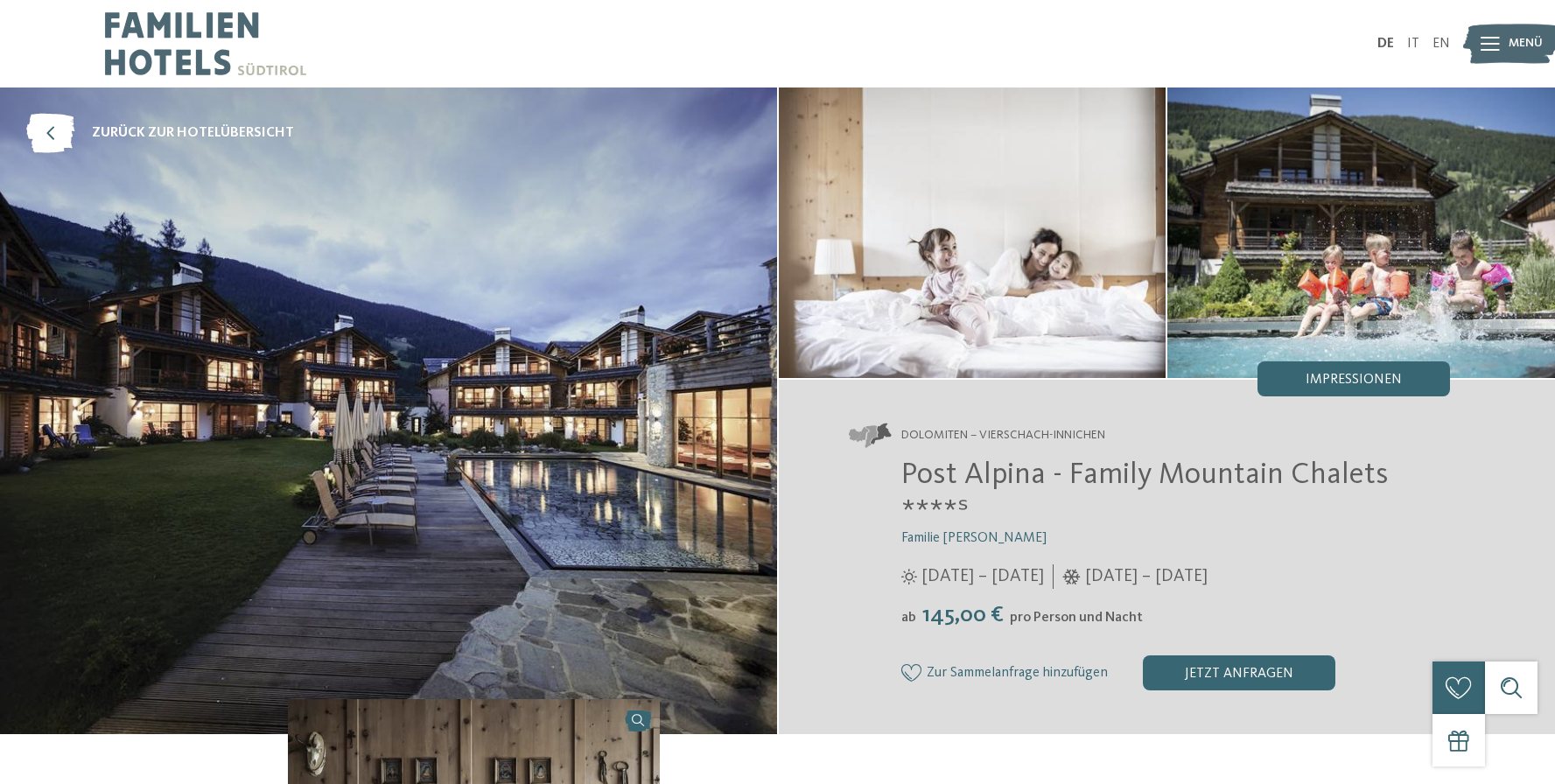
click at [1336, 359] on img at bounding box center [1361, 233] width 388 height 291
click at [1340, 373] on span "Impressionen" at bounding box center [1353, 379] width 97 height 14
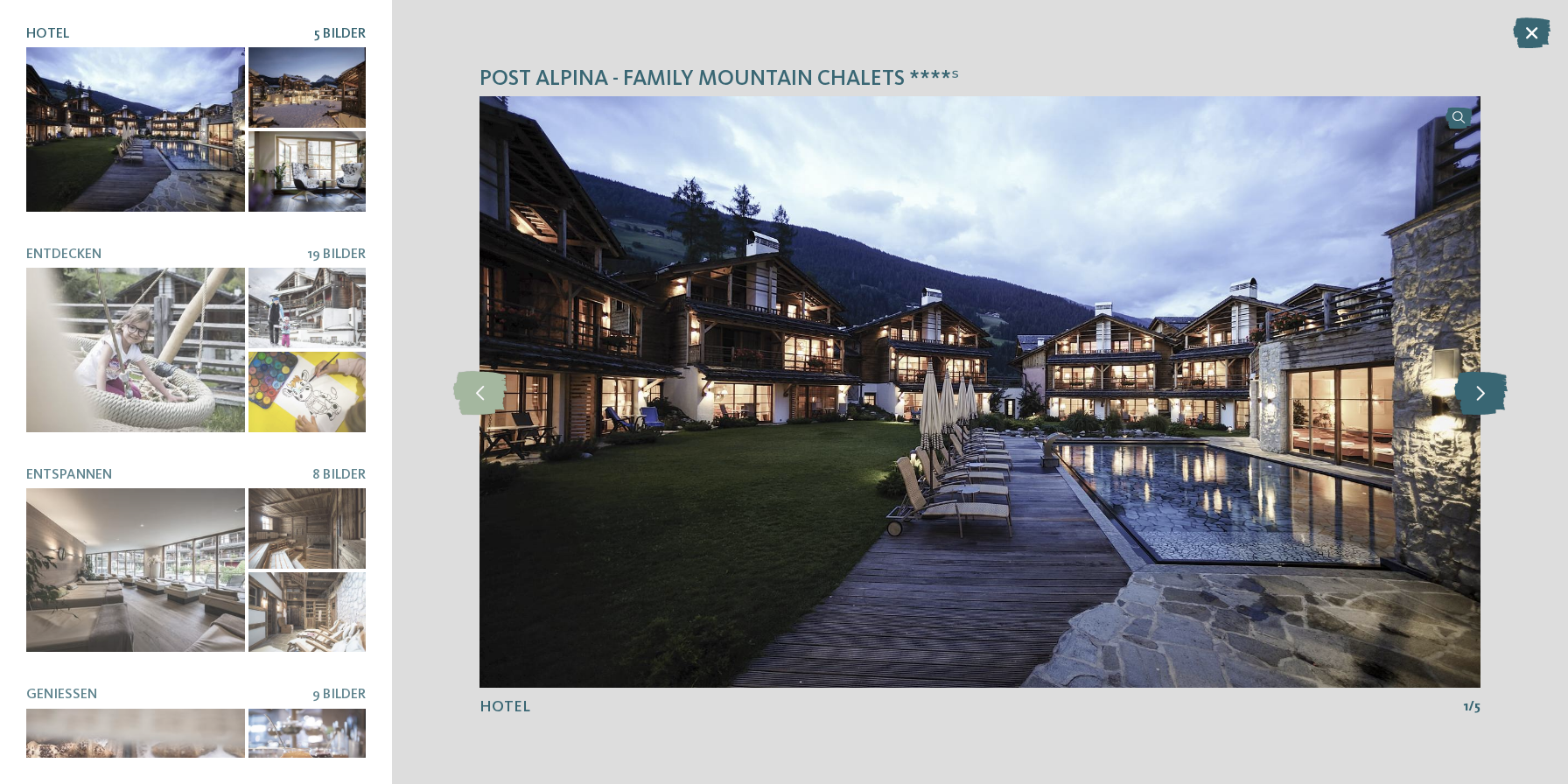
click at [1489, 398] on icon at bounding box center [1481, 392] width 53 height 44
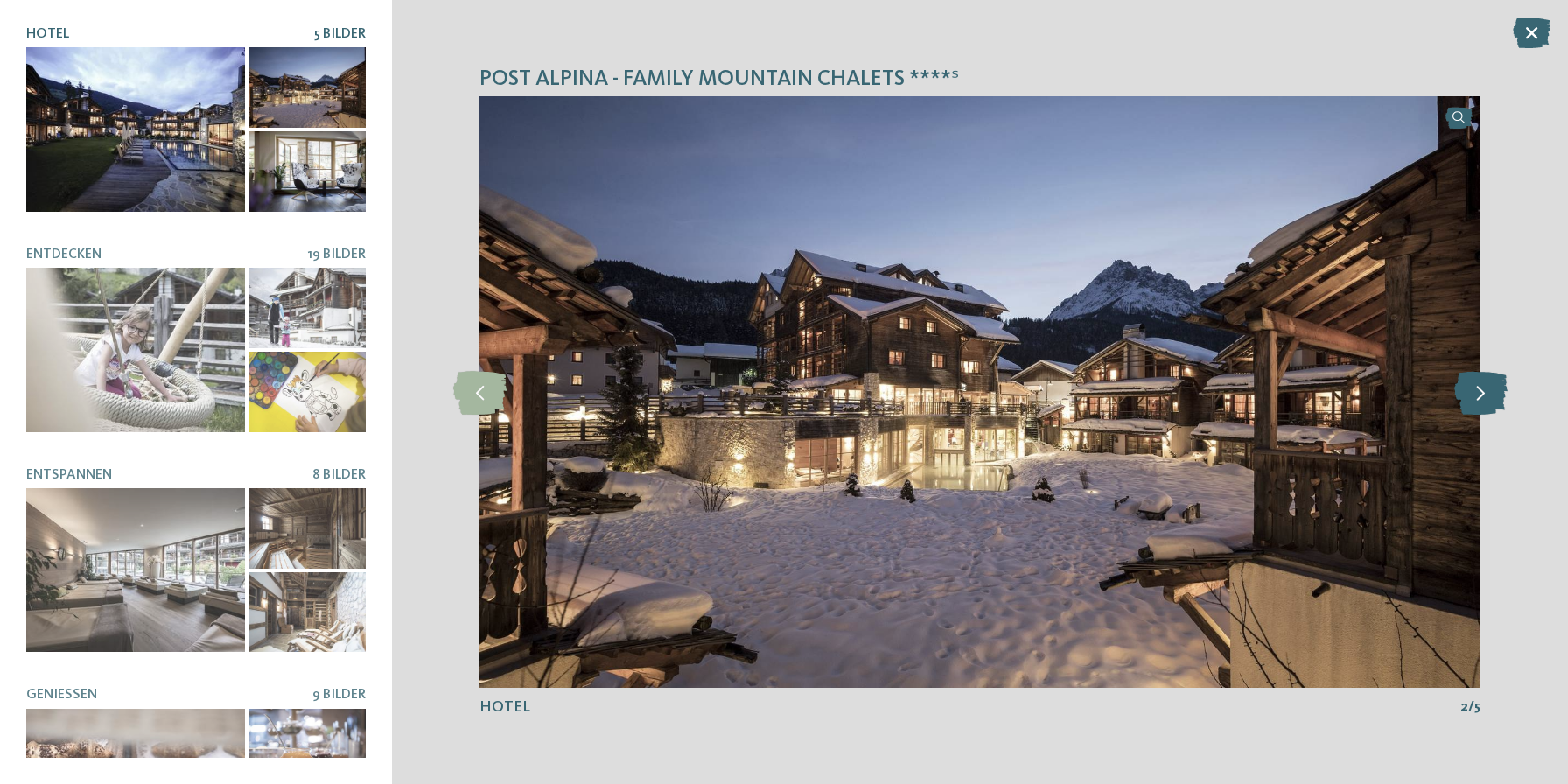
click at [1489, 398] on icon at bounding box center [1481, 392] width 53 height 44
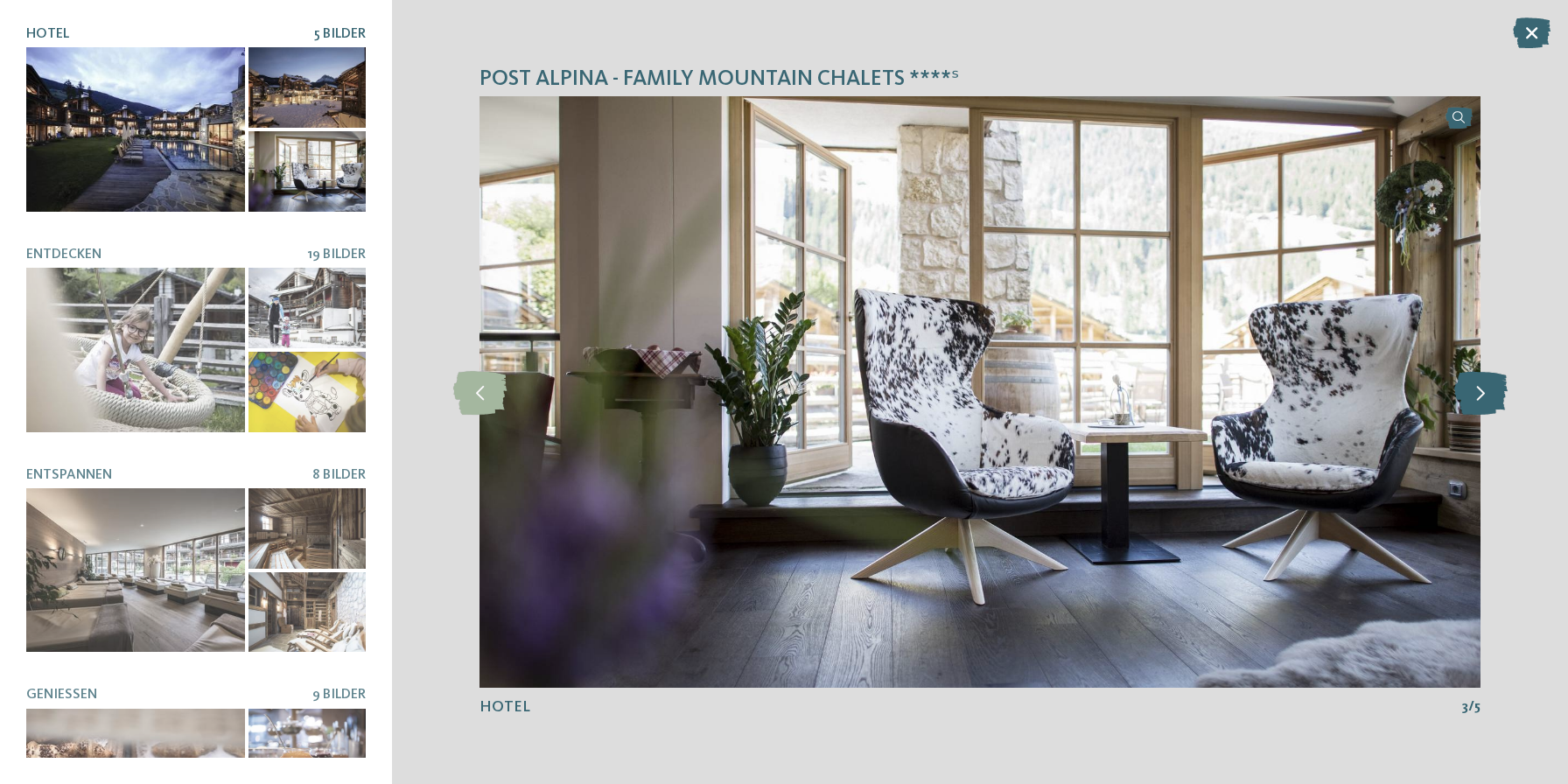
click at [1489, 398] on icon at bounding box center [1481, 392] width 53 height 44
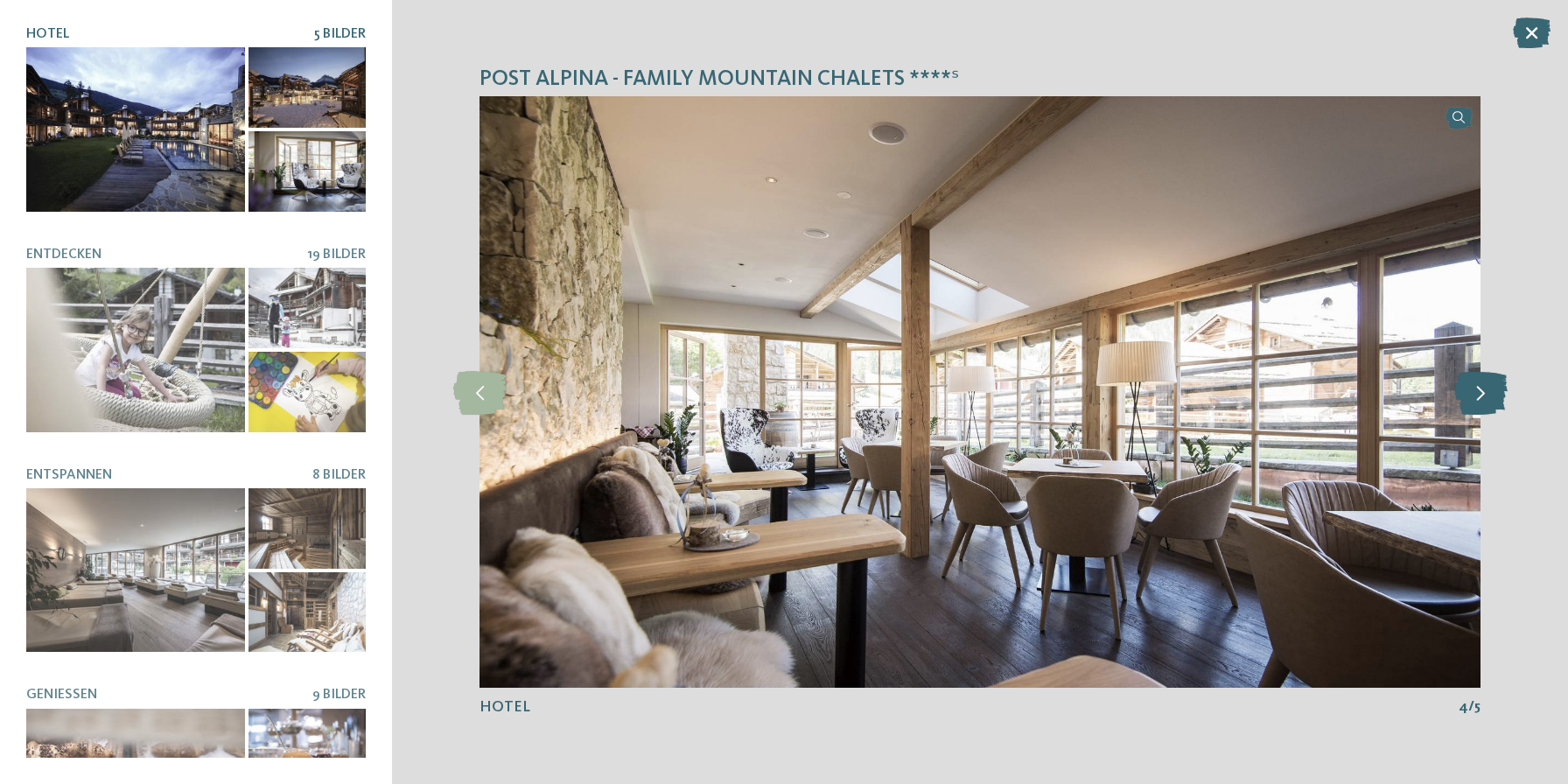
click at [1489, 398] on icon at bounding box center [1481, 392] width 53 height 44
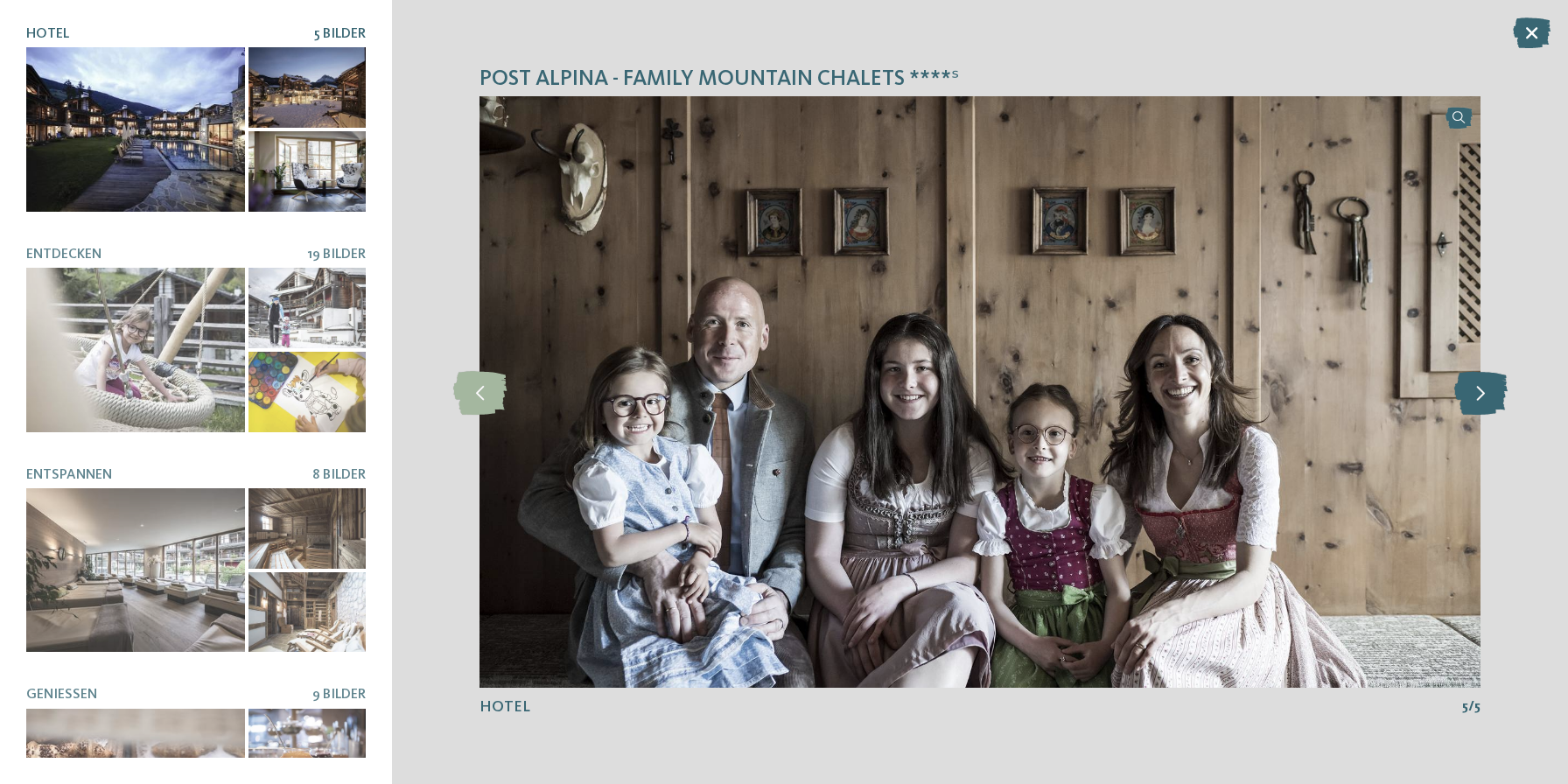
click at [1489, 398] on icon at bounding box center [1481, 392] width 53 height 44
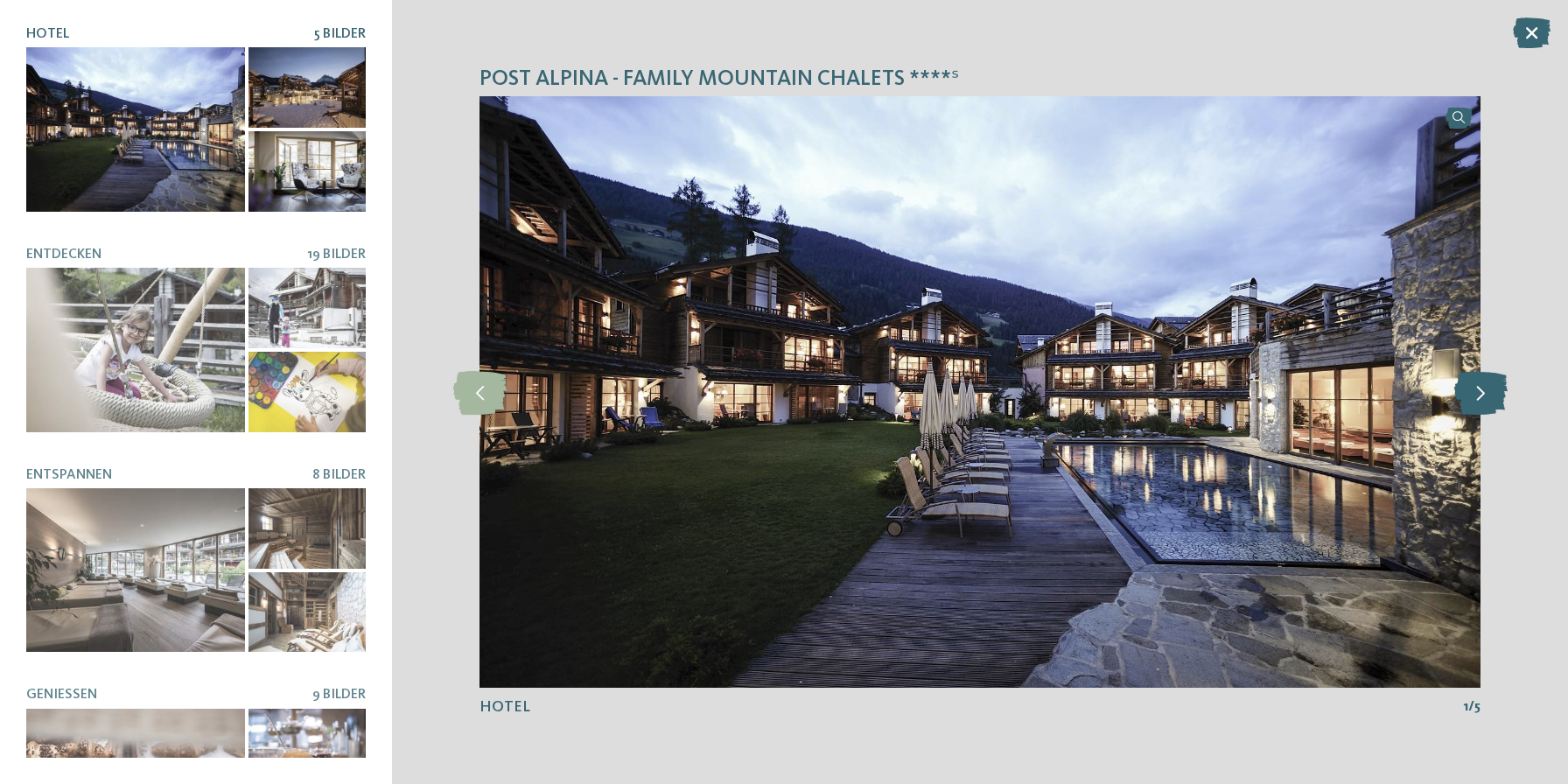
click at [1489, 398] on icon at bounding box center [1481, 392] width 53 height 44
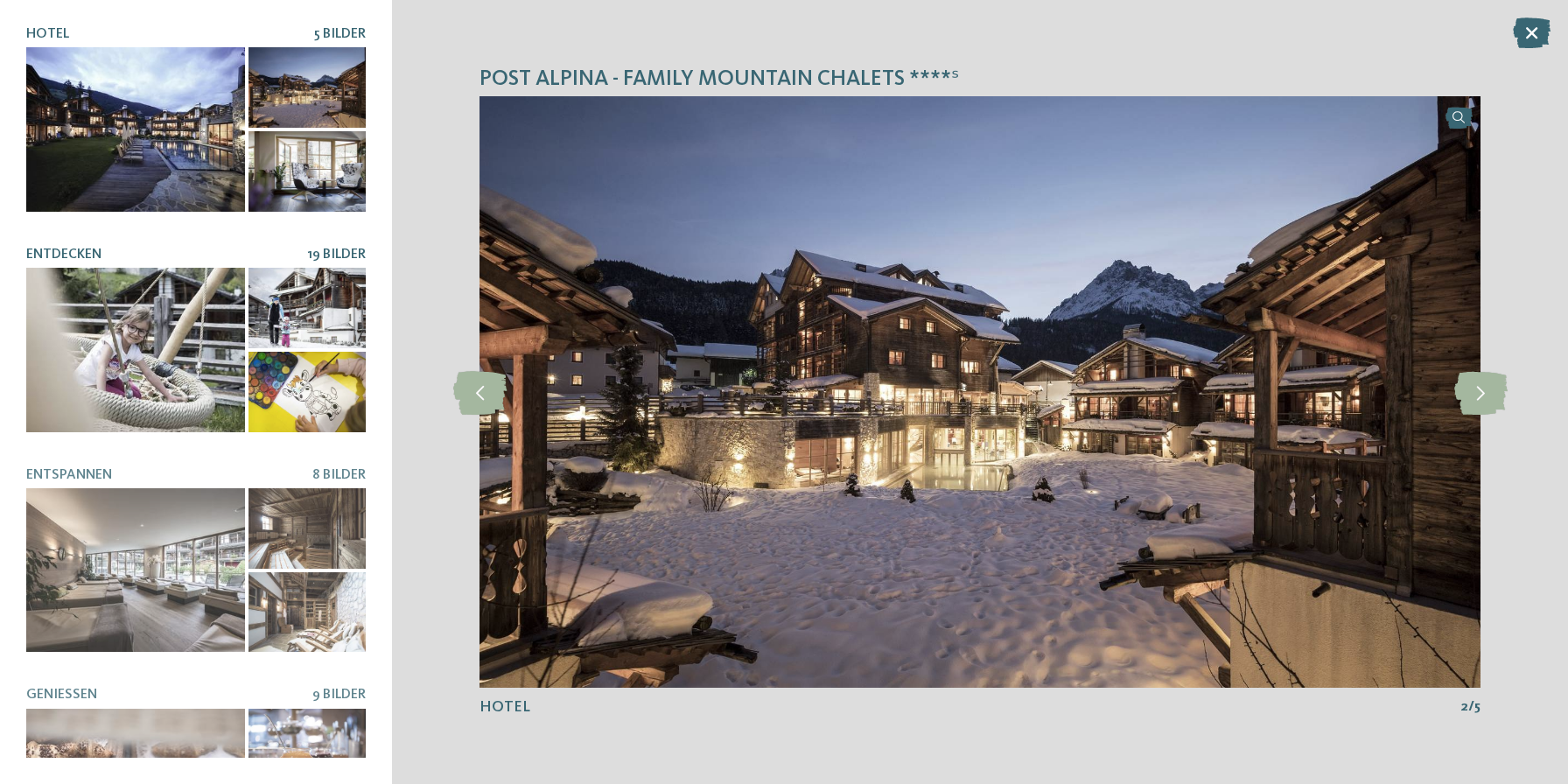
click at [259, 372] on div at bounding box center [306, 391] width 117 height 80
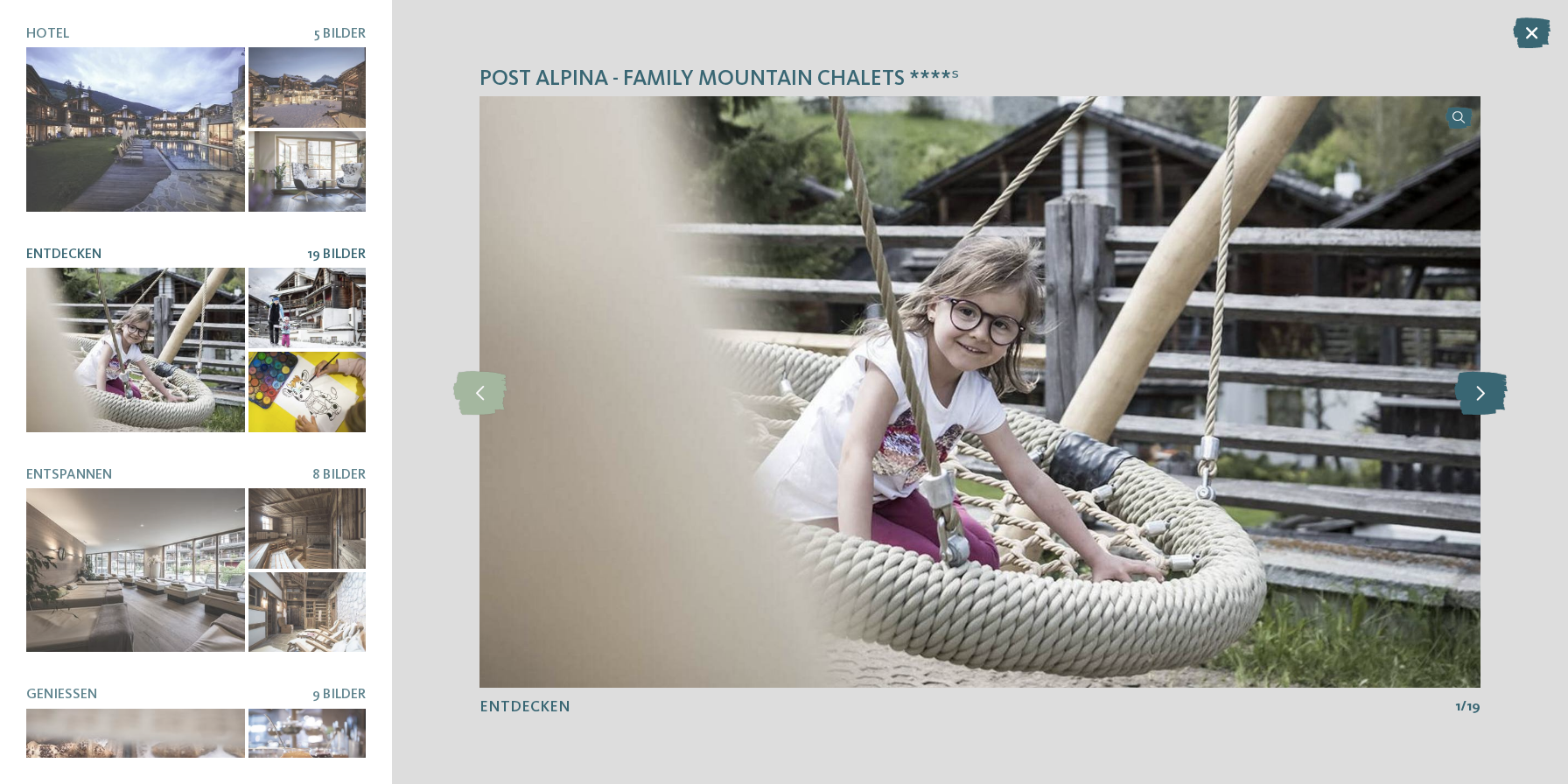
click at [1478, 381] on icon at bounding box center [1481, 392] width 53 height 44
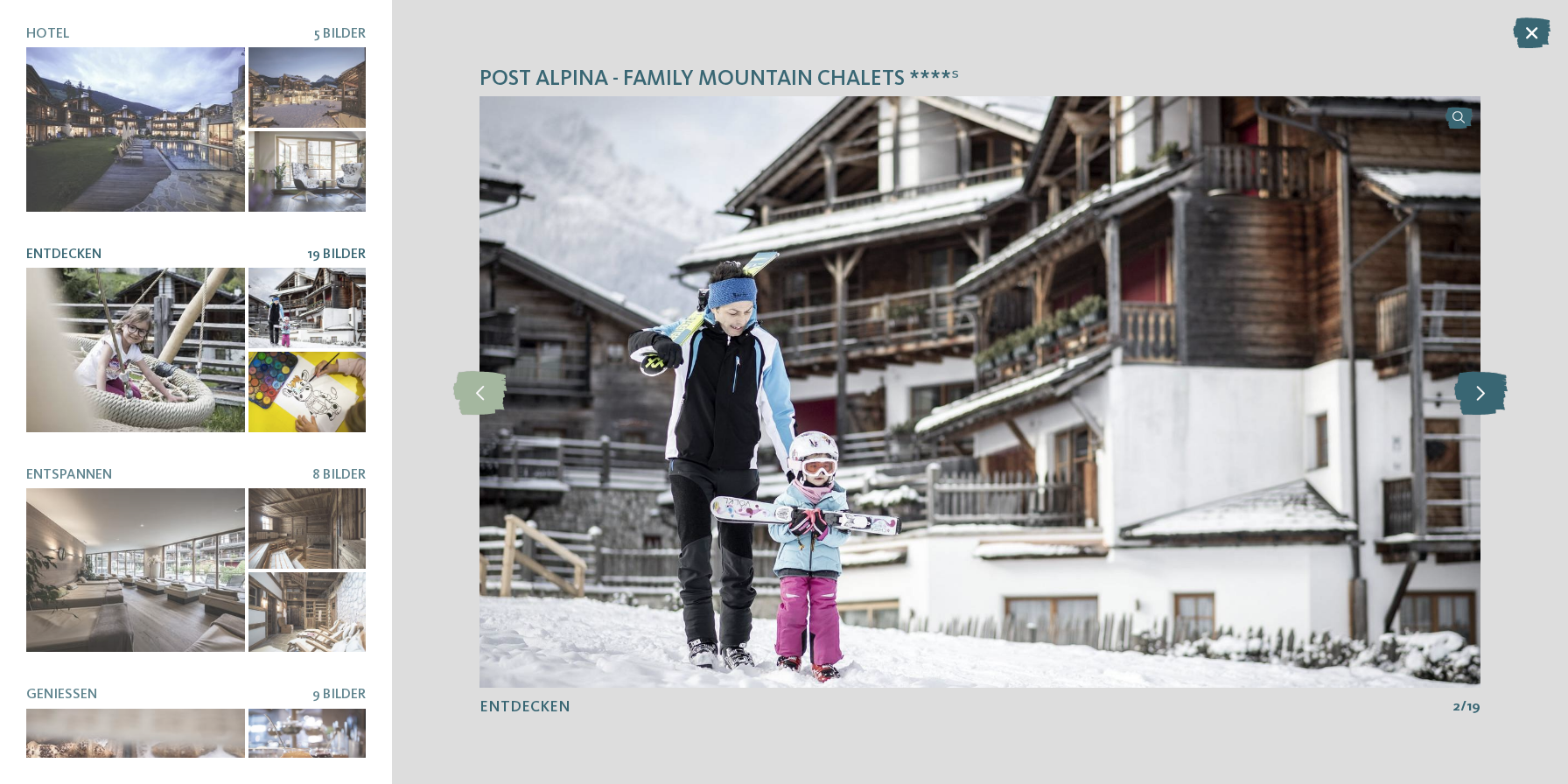
click at [1478, 381] on icon at bounding box center [1481, 392] width 53 height 44
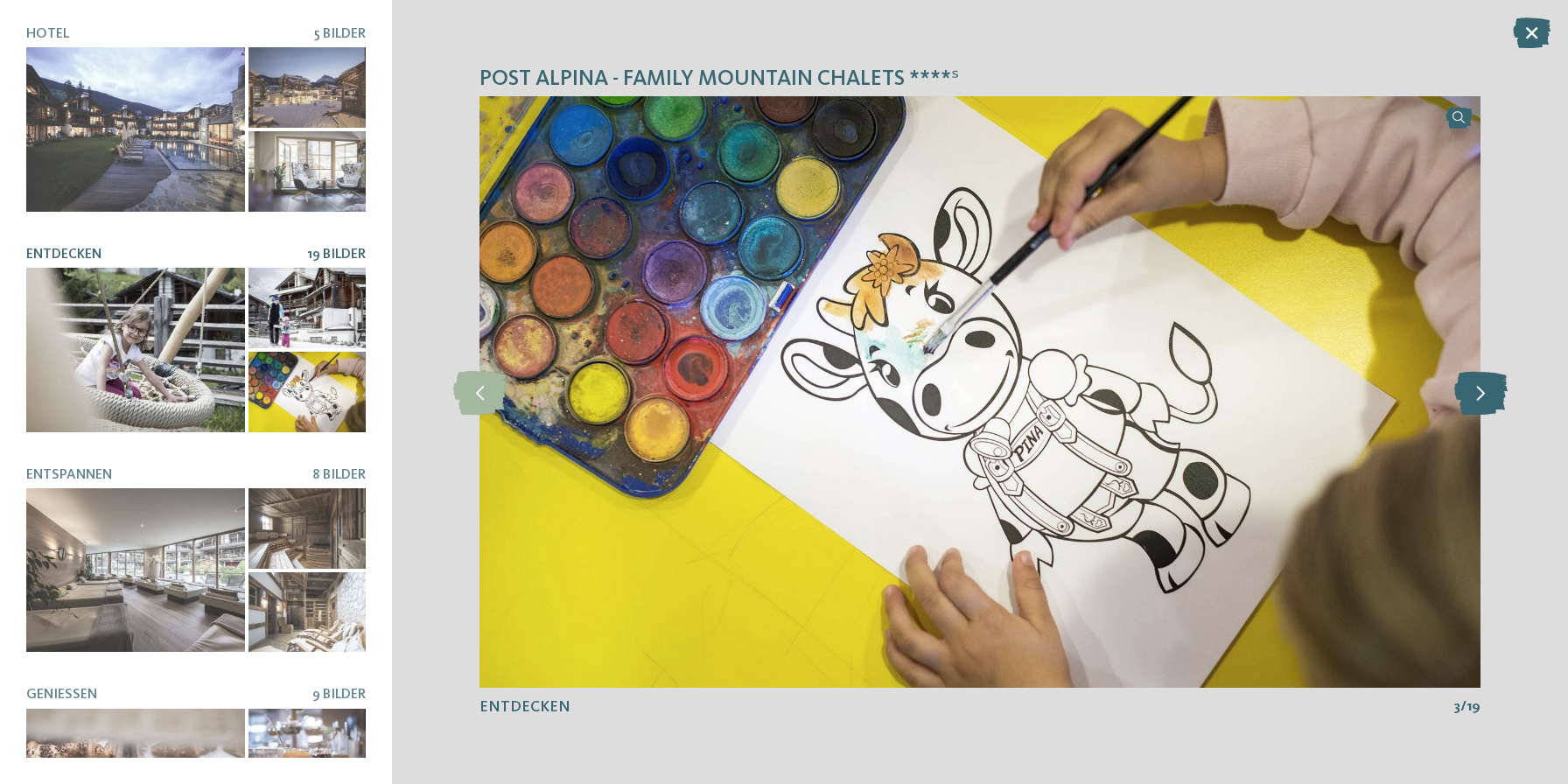
click at [1478, 381] on icon at bounding box center [1481, 392] width 53 height 44
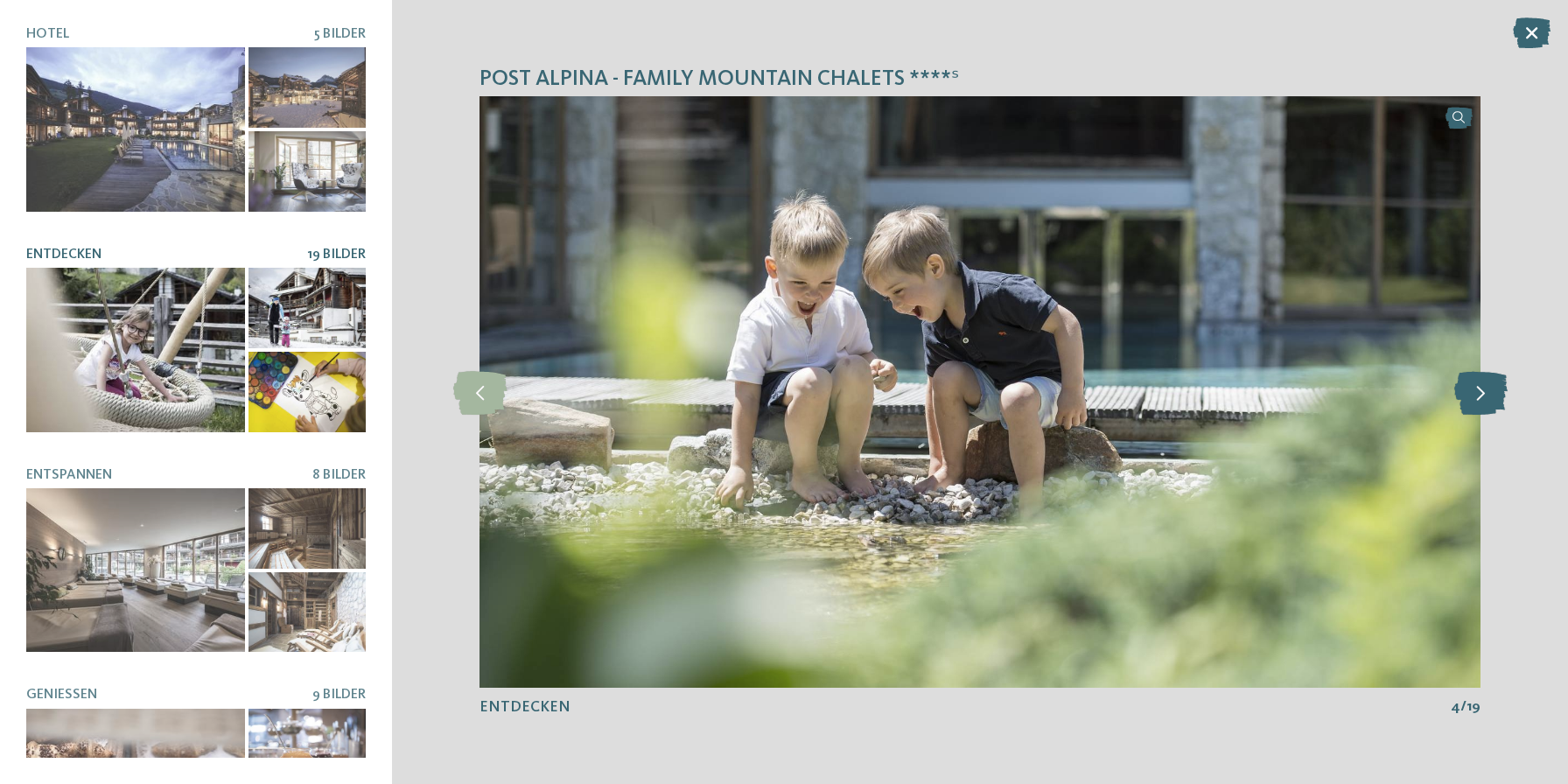
click at [1478, 381] on icon at bounding box center [1481, 392] width 53 height 44
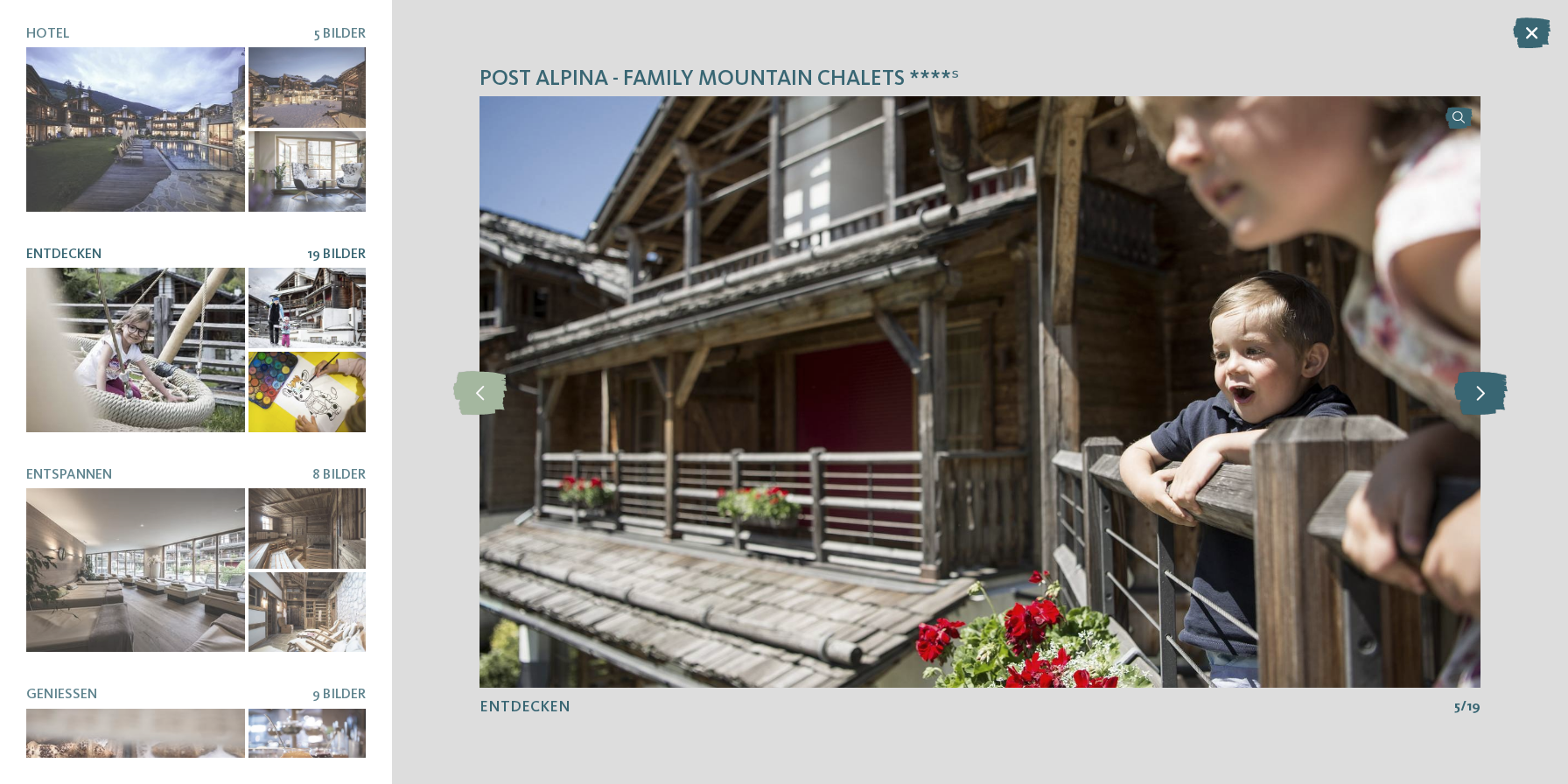
click at [1478, 381] on icon at bounding box center [1481, 392] width 53 height 44
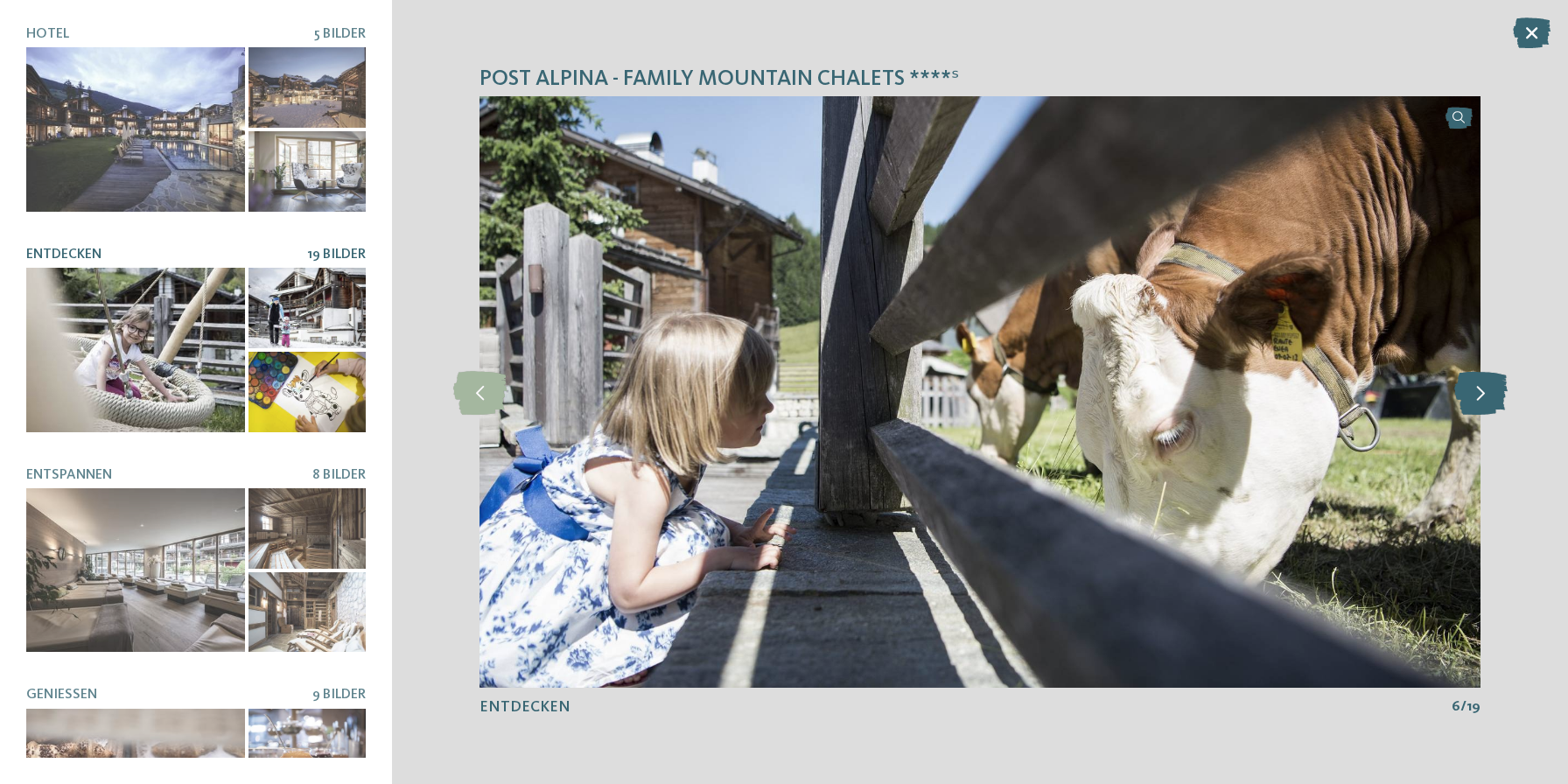
click at [1478, 381] on icon at bounding box center [1481, 392] width 53 height 44
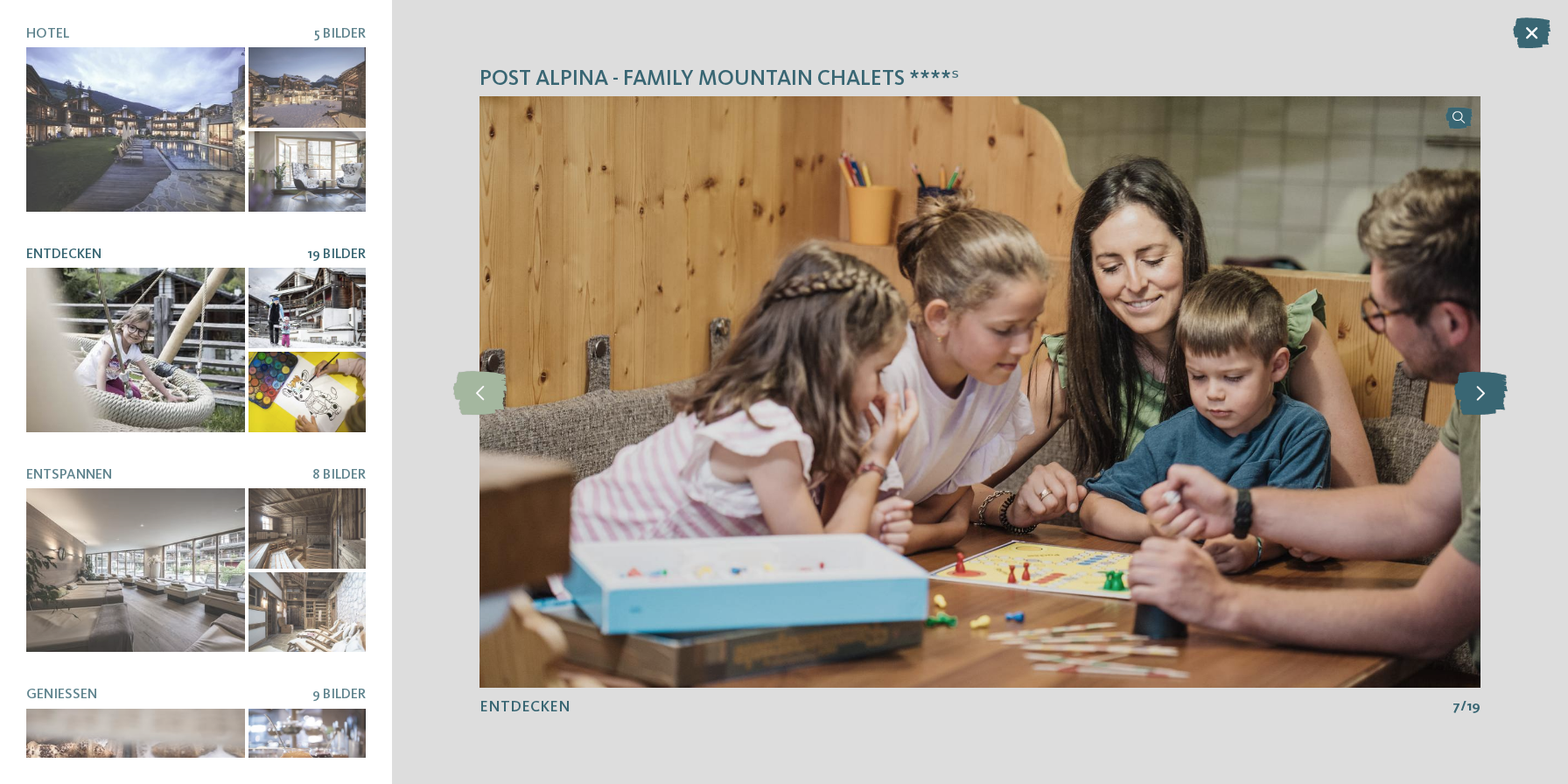
click at [1478, 381] on icon at bounding box center [1481, 392] width 53 height 44
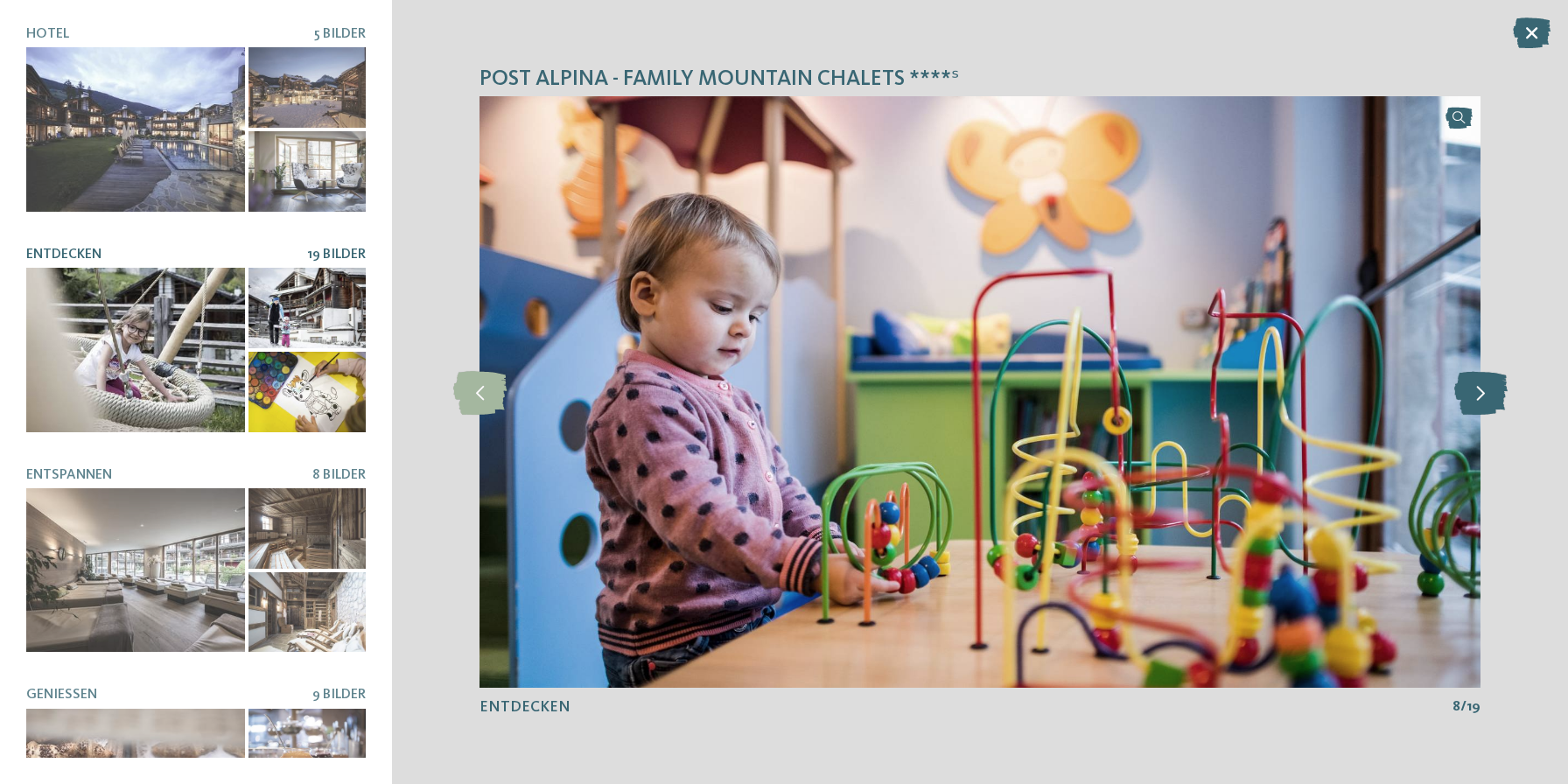
click at [1478, 381] on icon at bounding box center [1481, 392] width 53 height 44
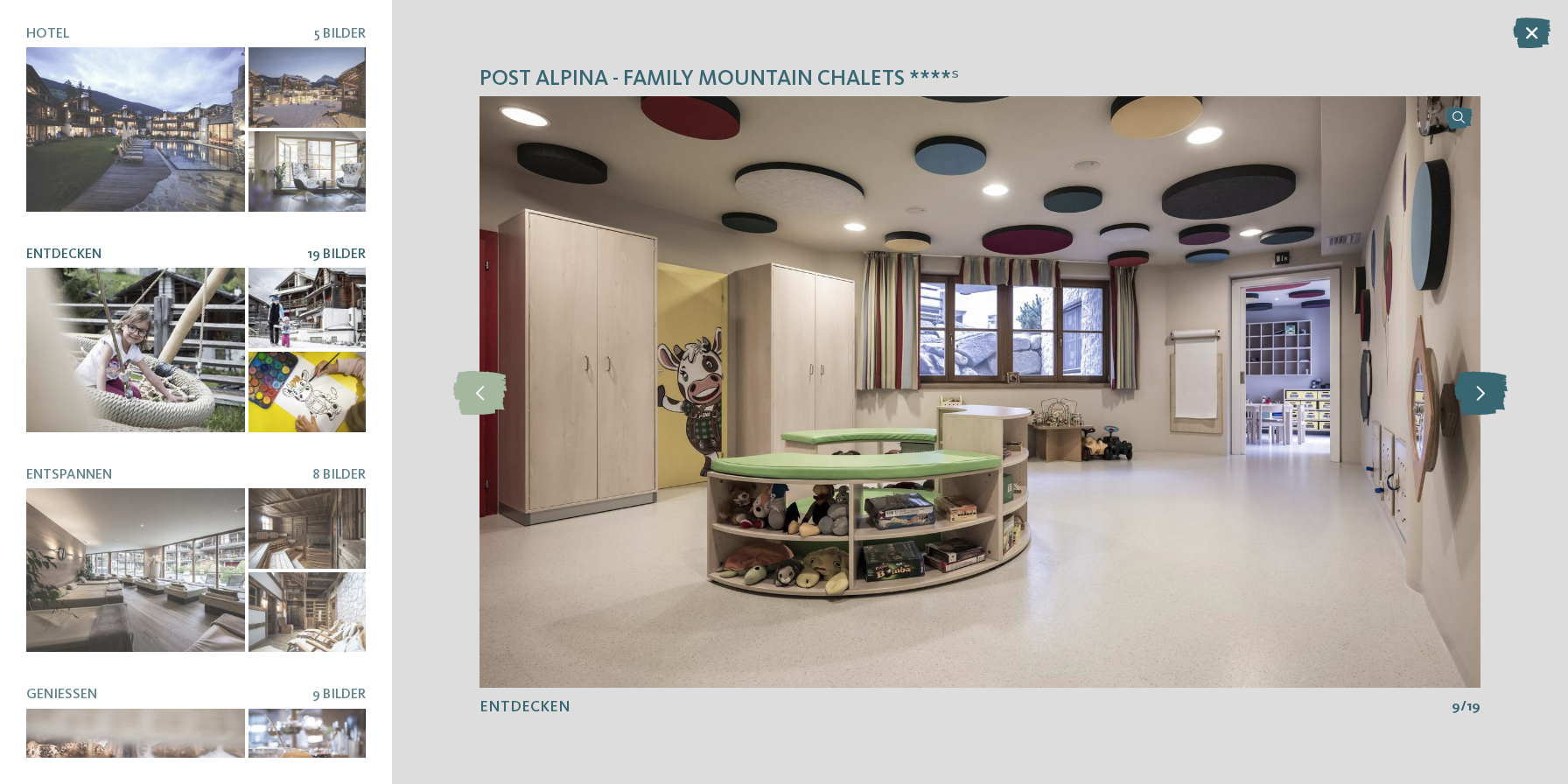
click at [1478, 381] on icon at bounding box center [1481, 392] width 53 height 44
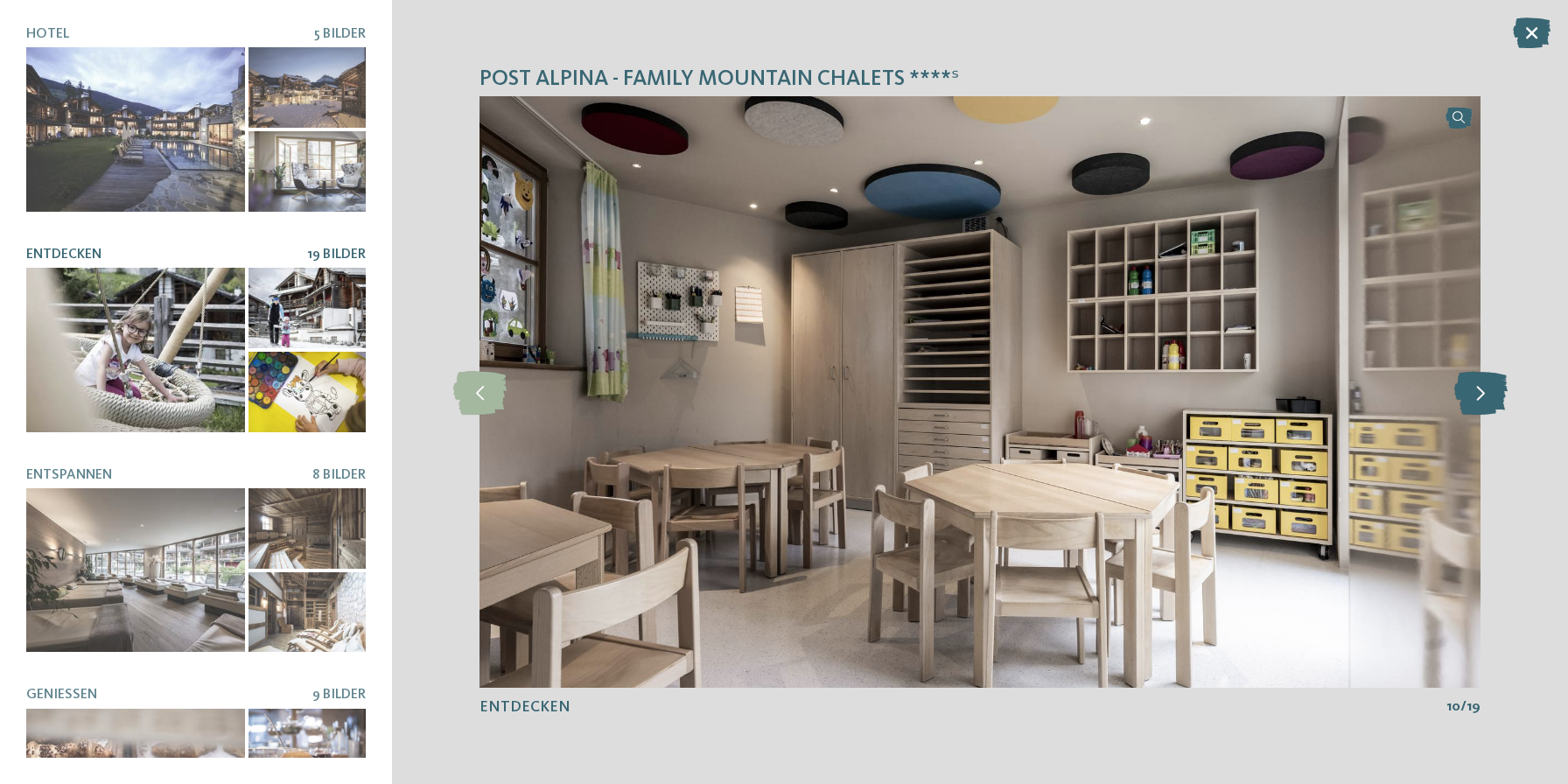
click at [1478, 381] on icon at bounding box center [1481, 392] width 53 height 44
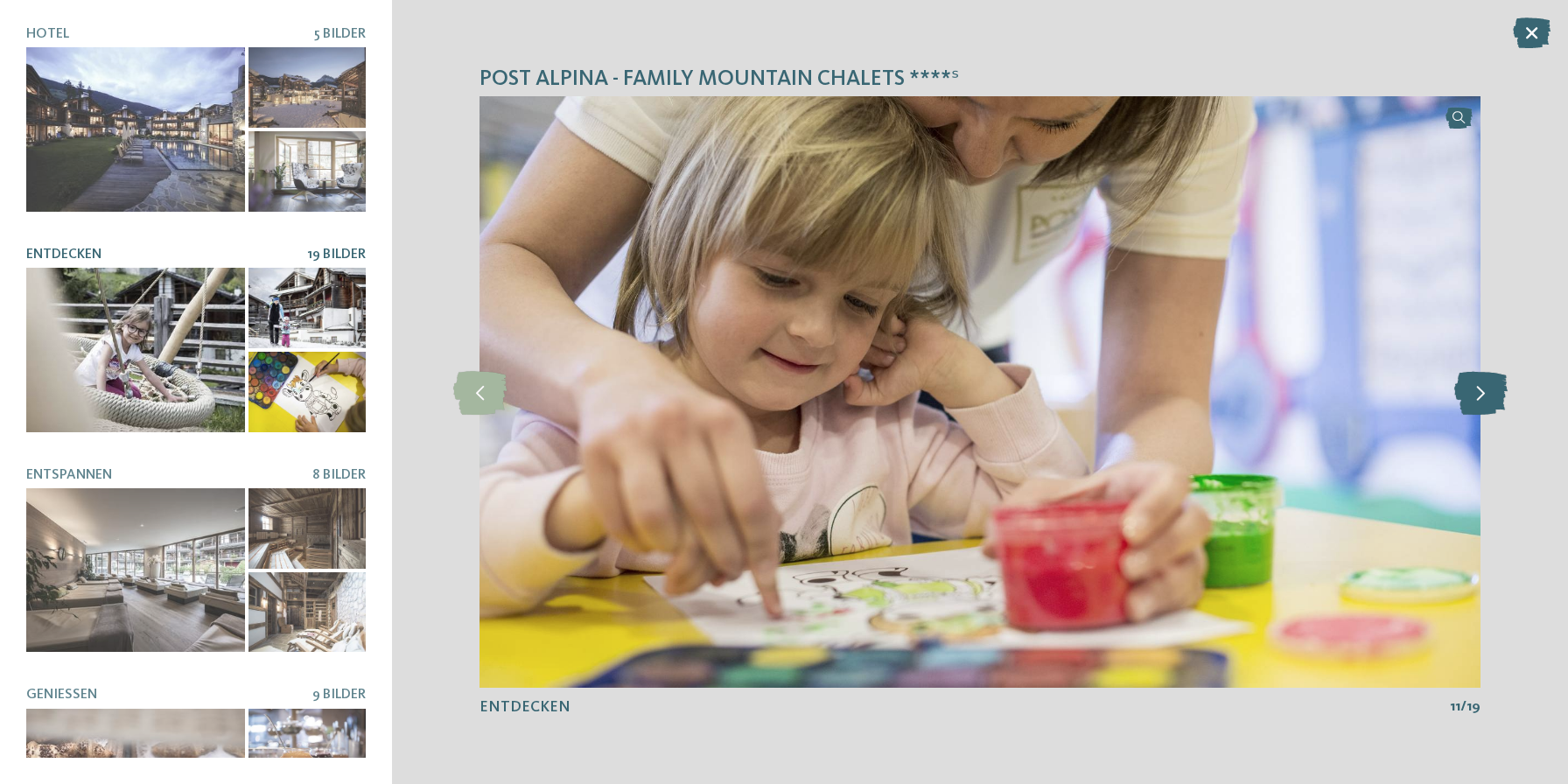
click at [1478, 381] on icon at bounding box center [1481, 392] width 53 height 44
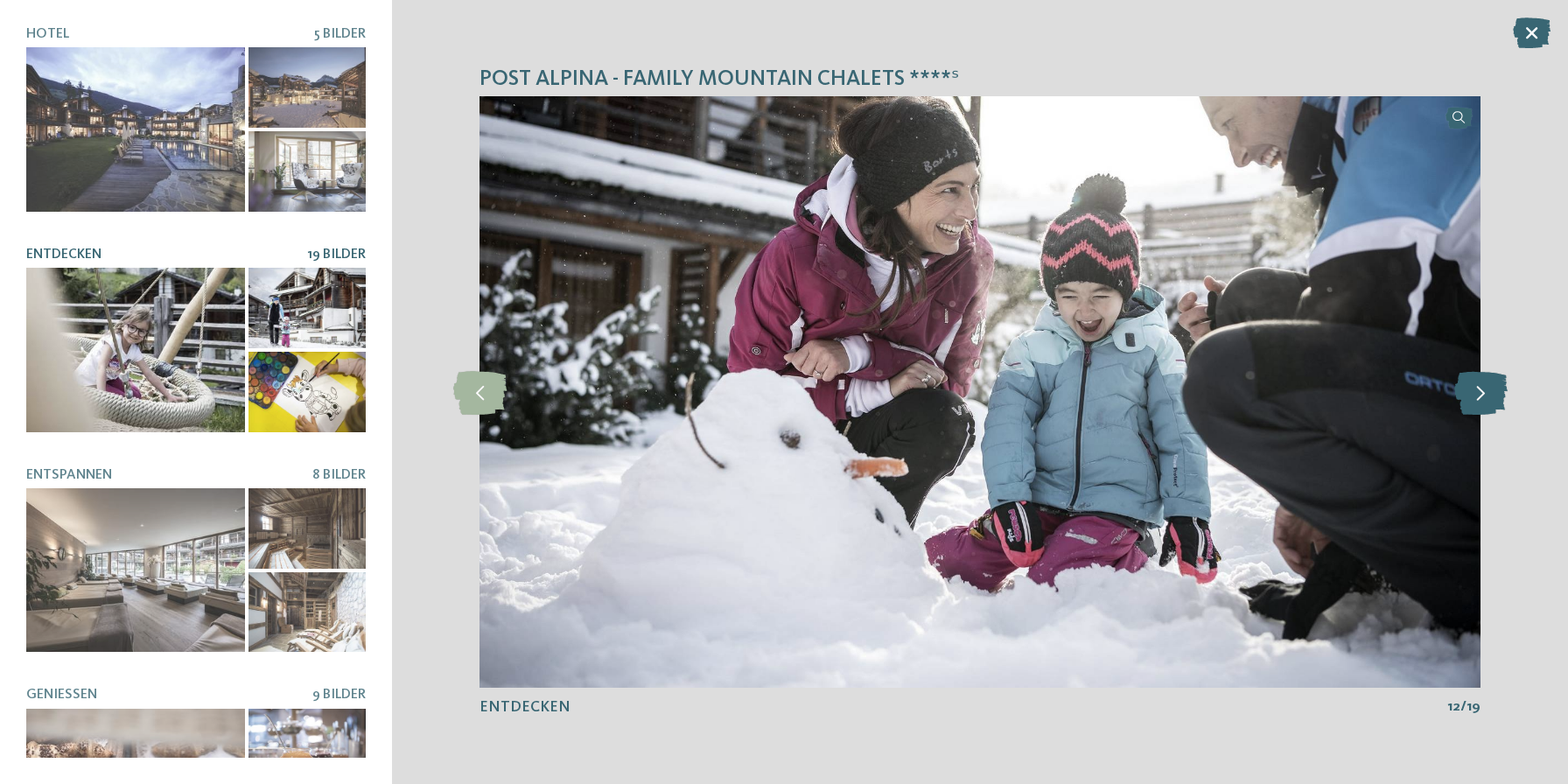
click at [1478, 381] on icon at bounding box center [1481, 392] width 53 height 44
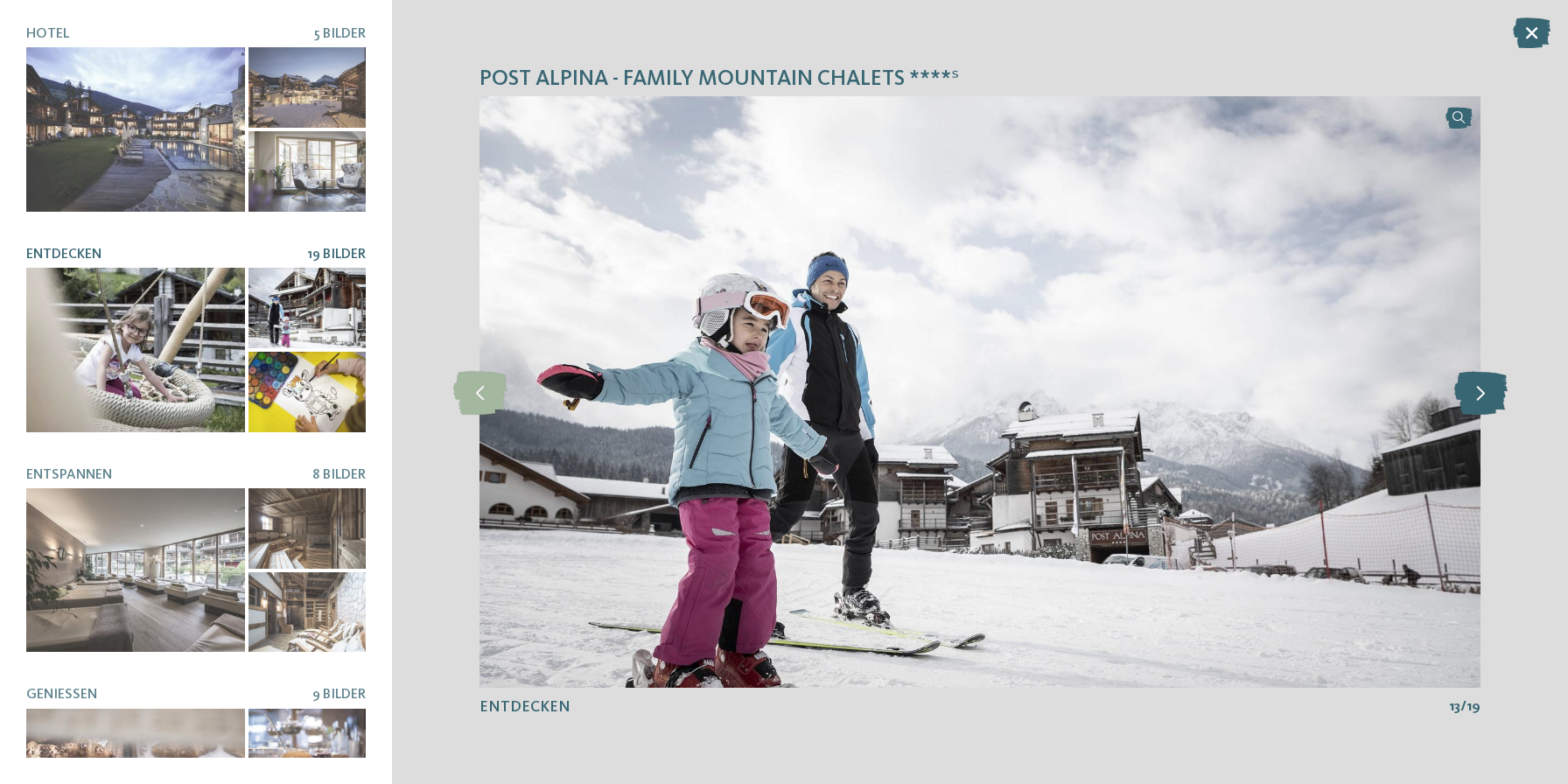
click at [1478, 381] on icon at bounding box center [1481, 392] width 53 height 44
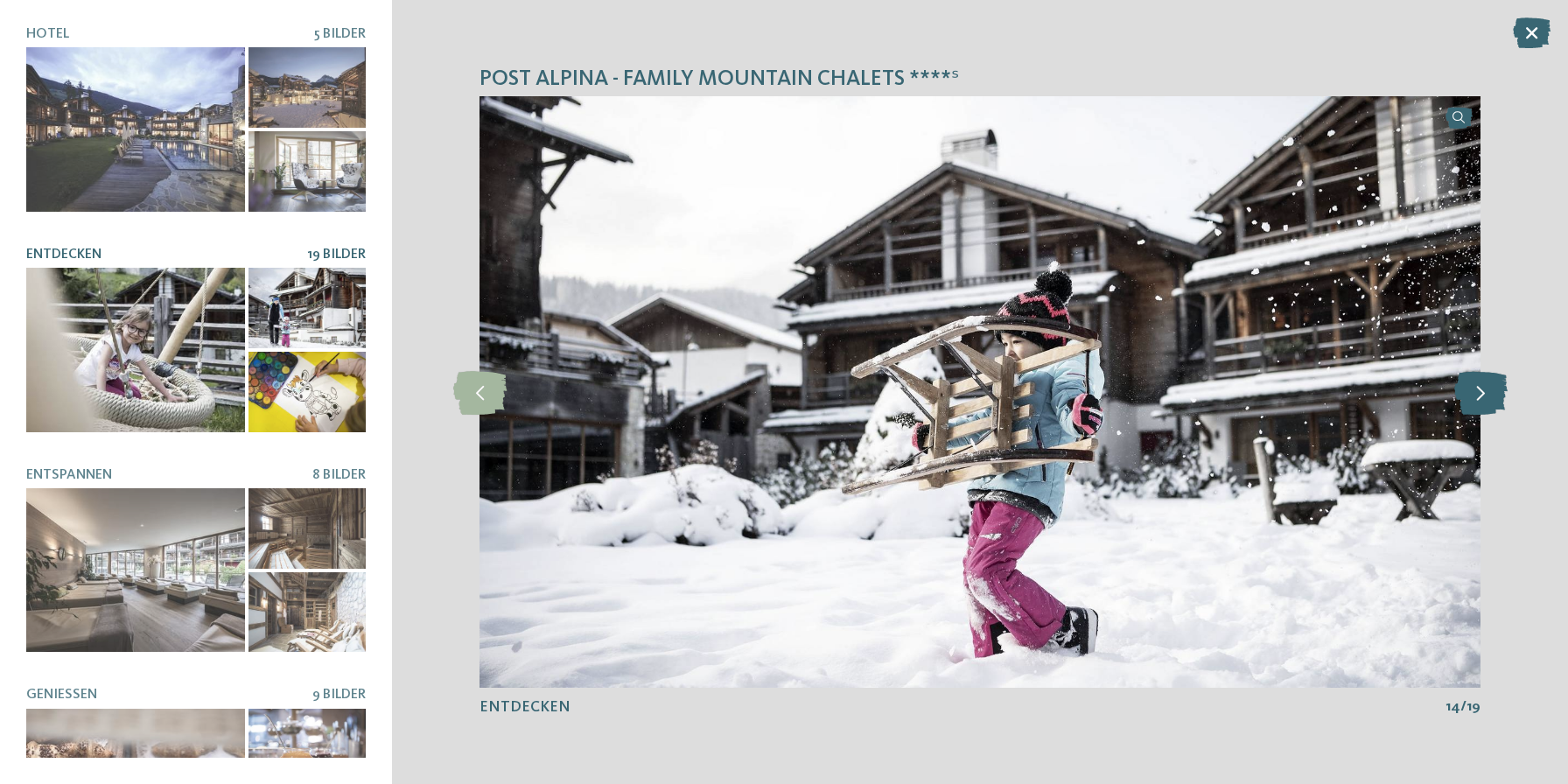
click at [1478, 381] on icon at bounding box center [1481, 392] width 53 height 44
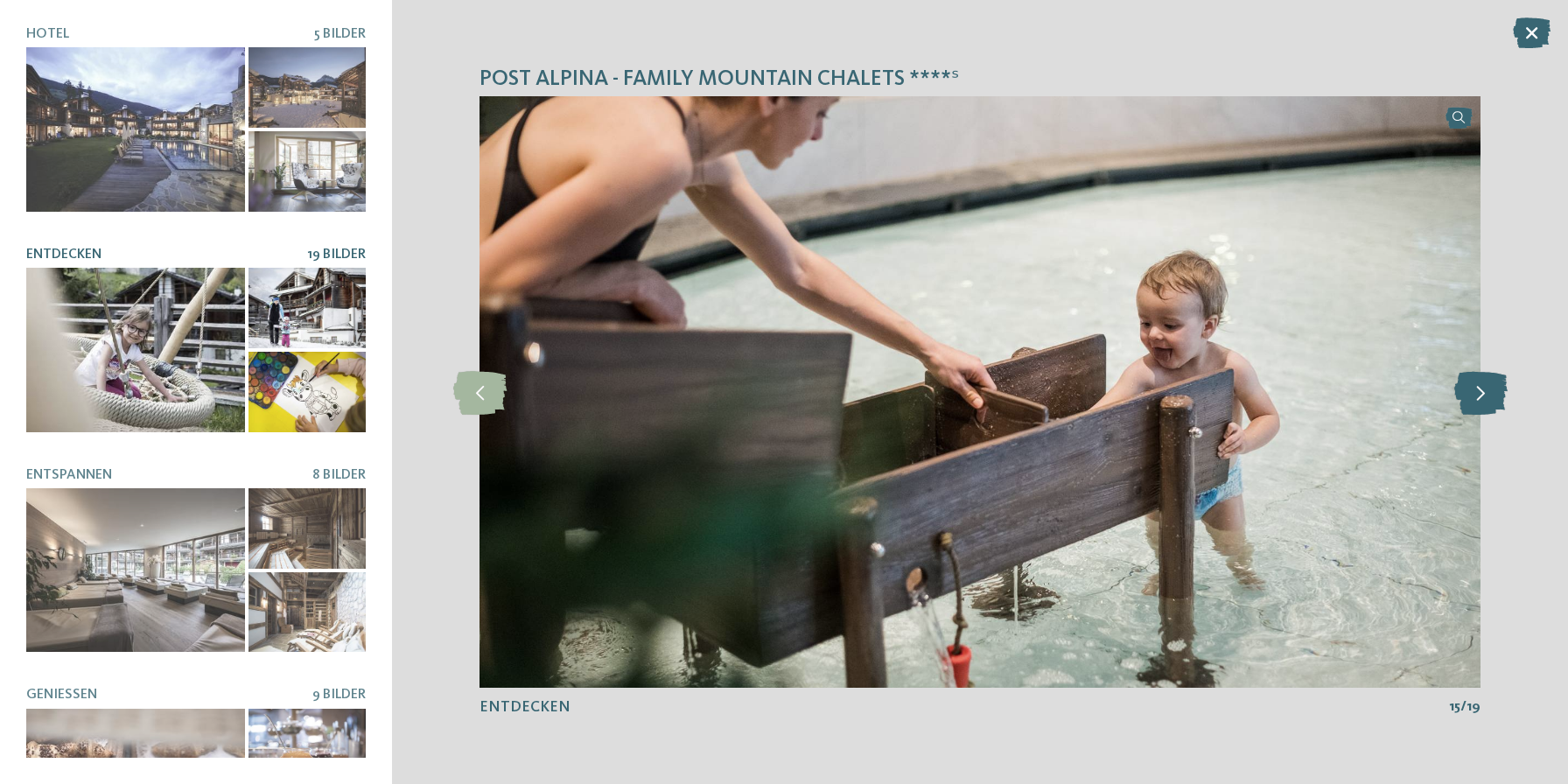
click at [1478, 381] on icon at bounding box center [1481, 392] width 53 height 44
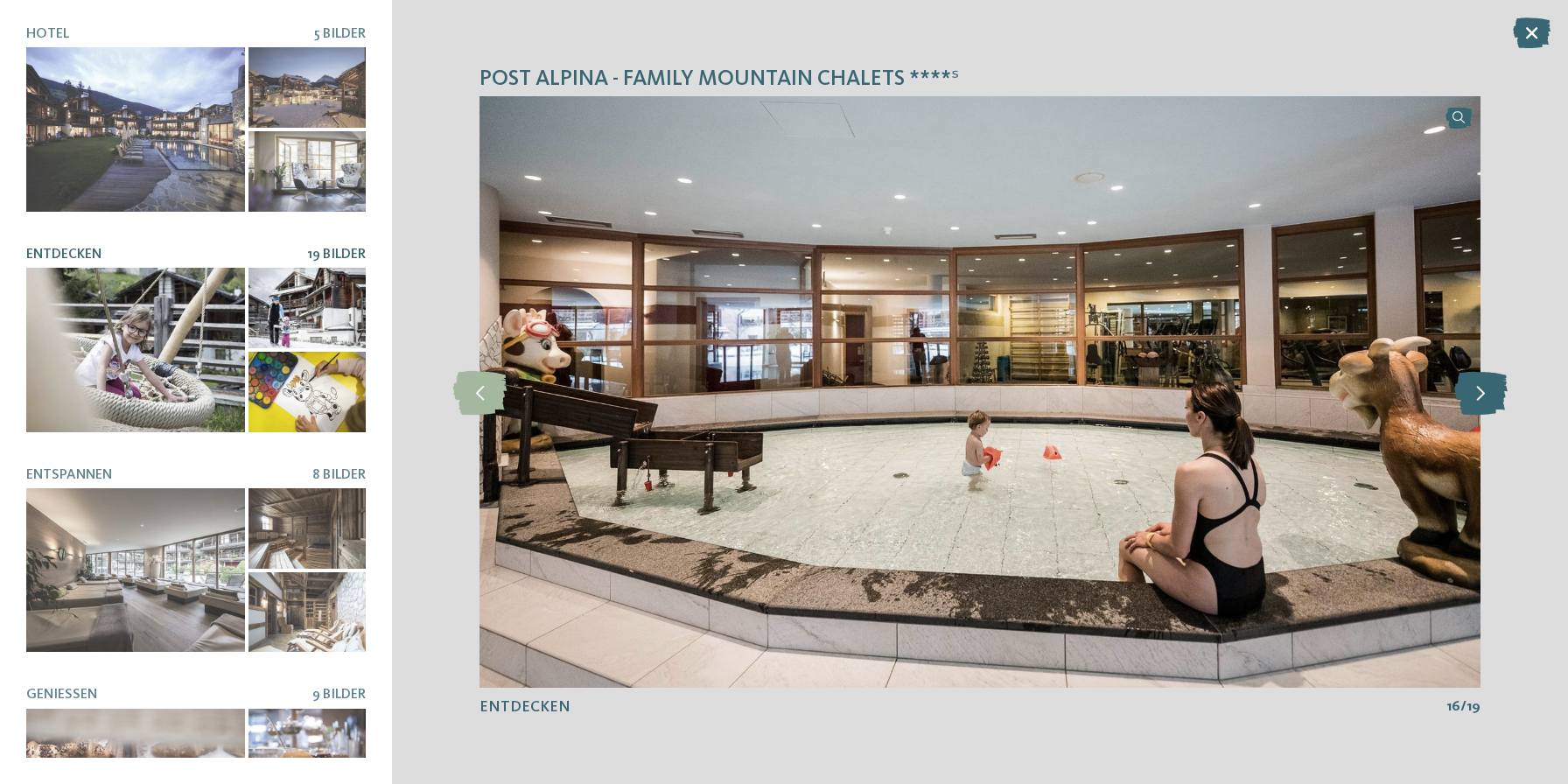
click at [1479, 381] on icon at bounding box center [1481, 392] width 53 height 44
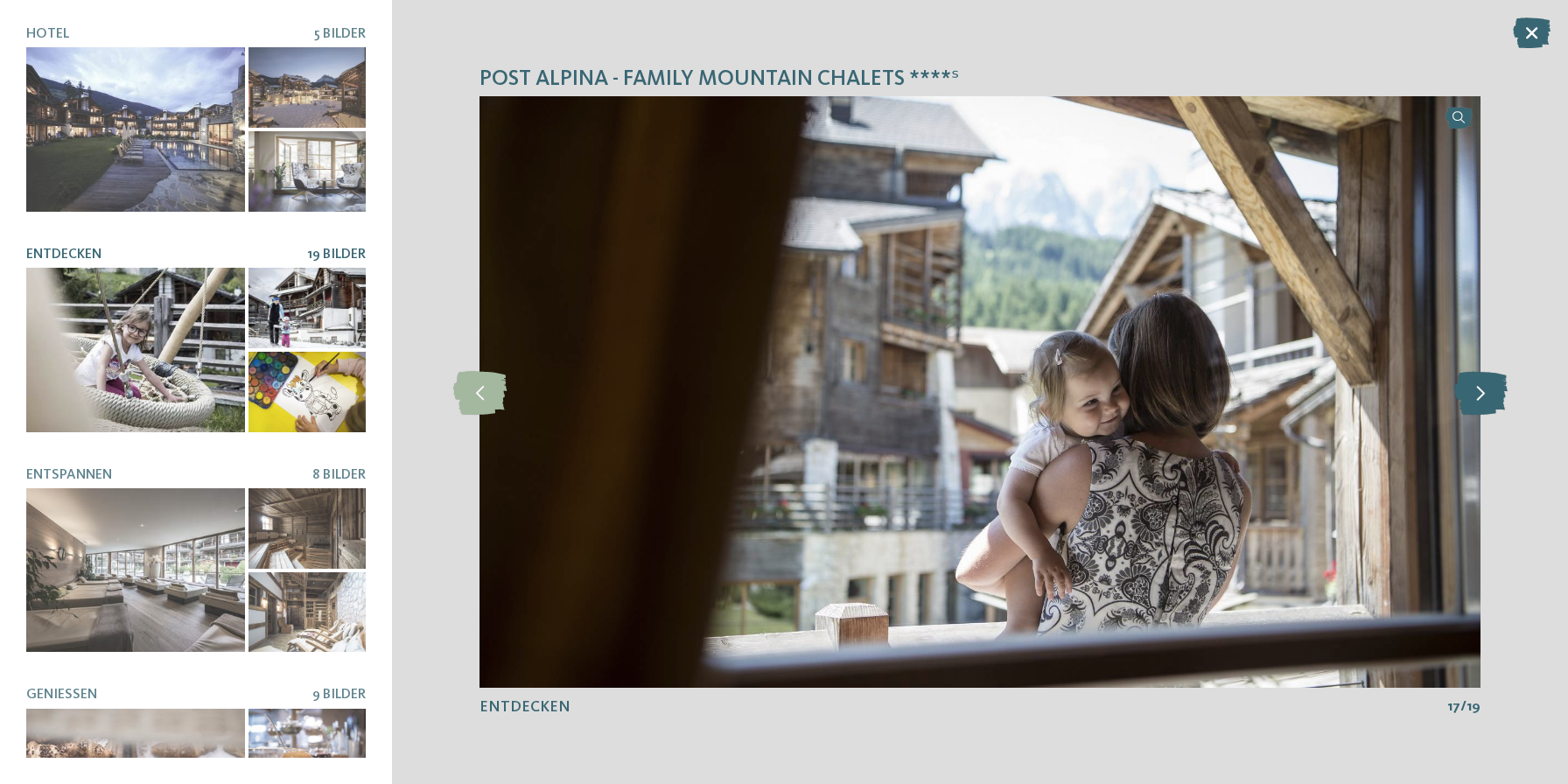
click at [1479, 381] on icon at bounding box center [1481, 392] width 53 height 44
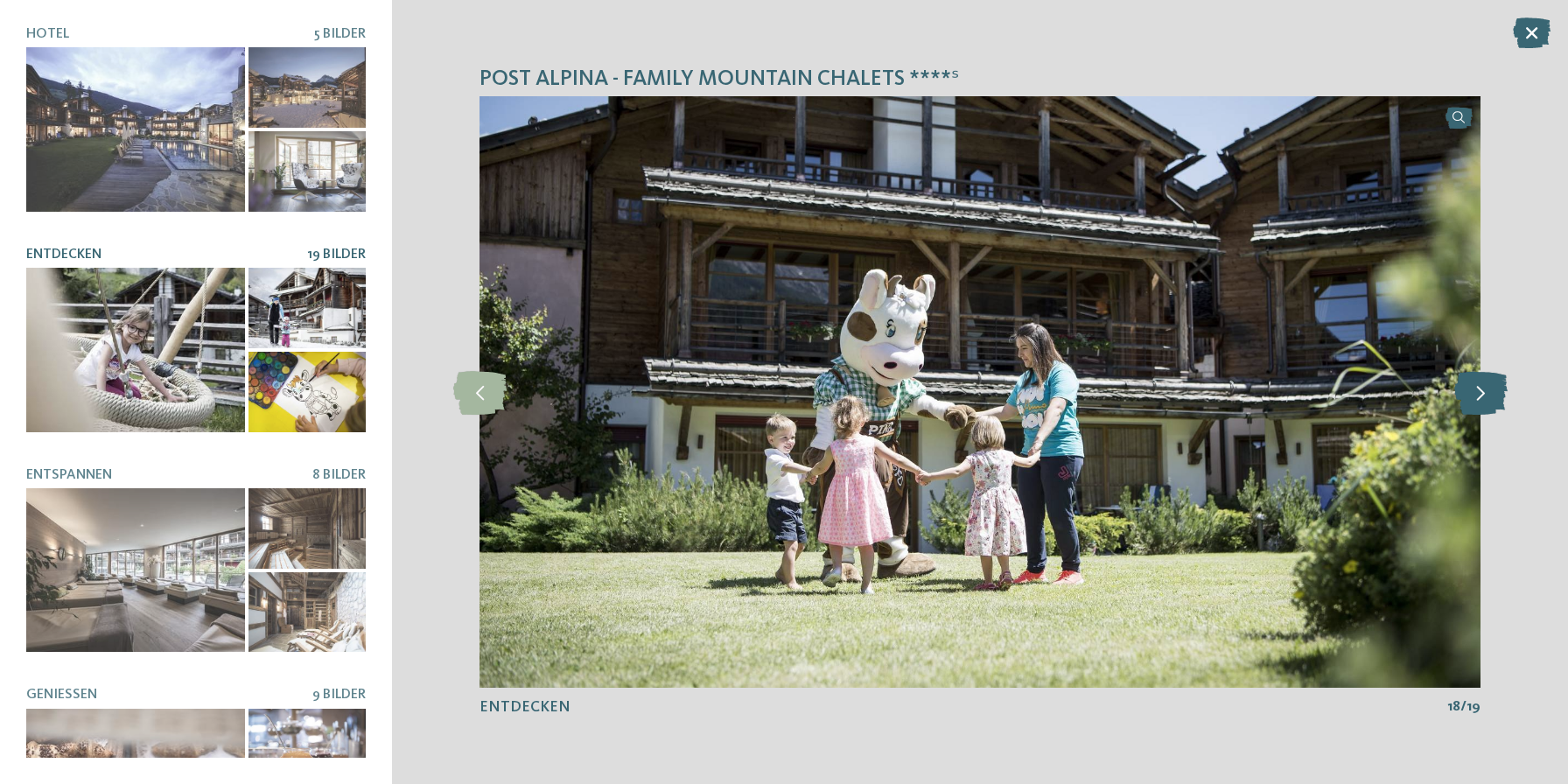
click at [1479, 381] on icon at bounding box center [1481, 392] width 53 height 44
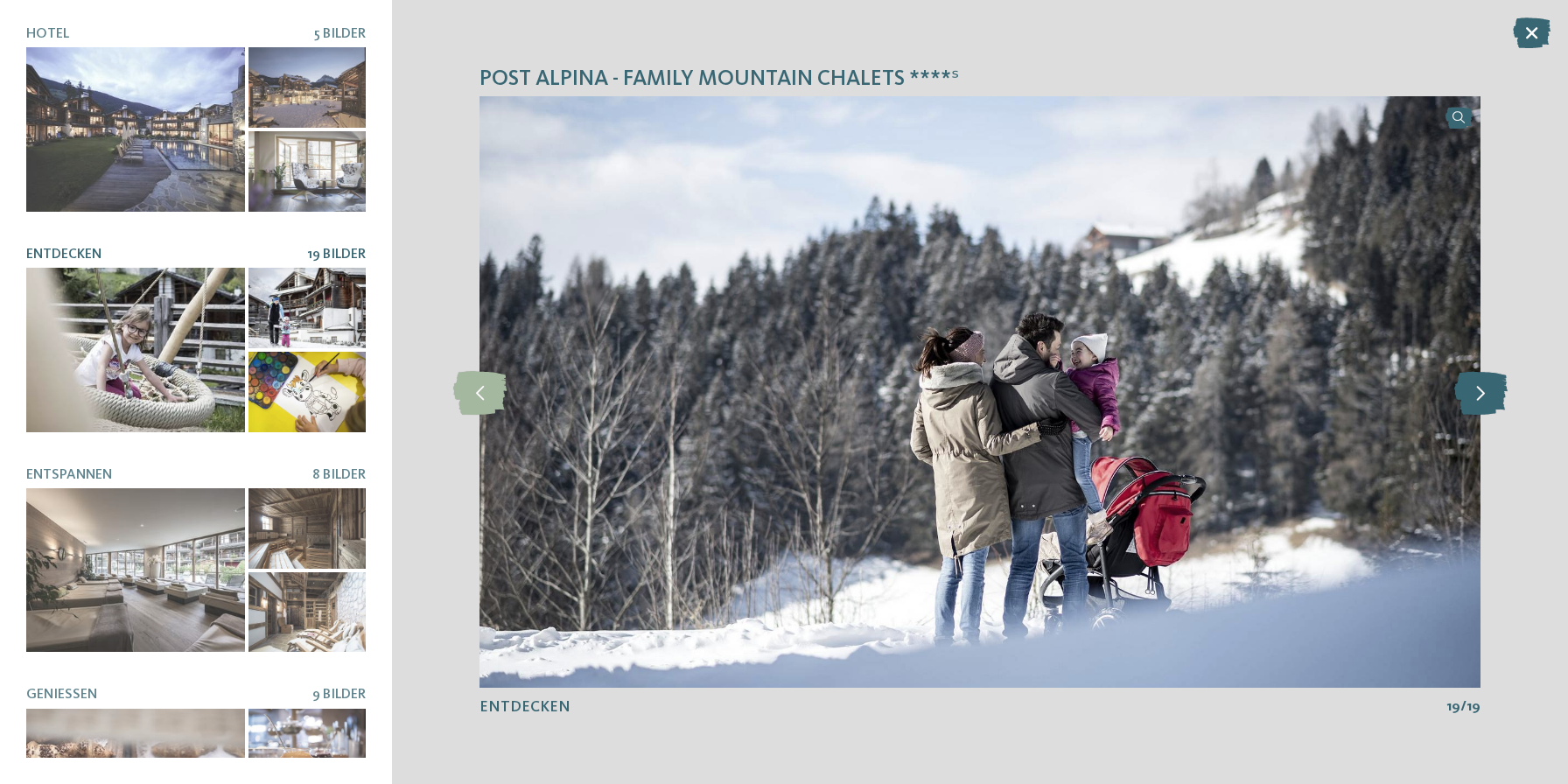
click at [1479, 381] on icon at bounding box center [1481, 392] width 53 height 44
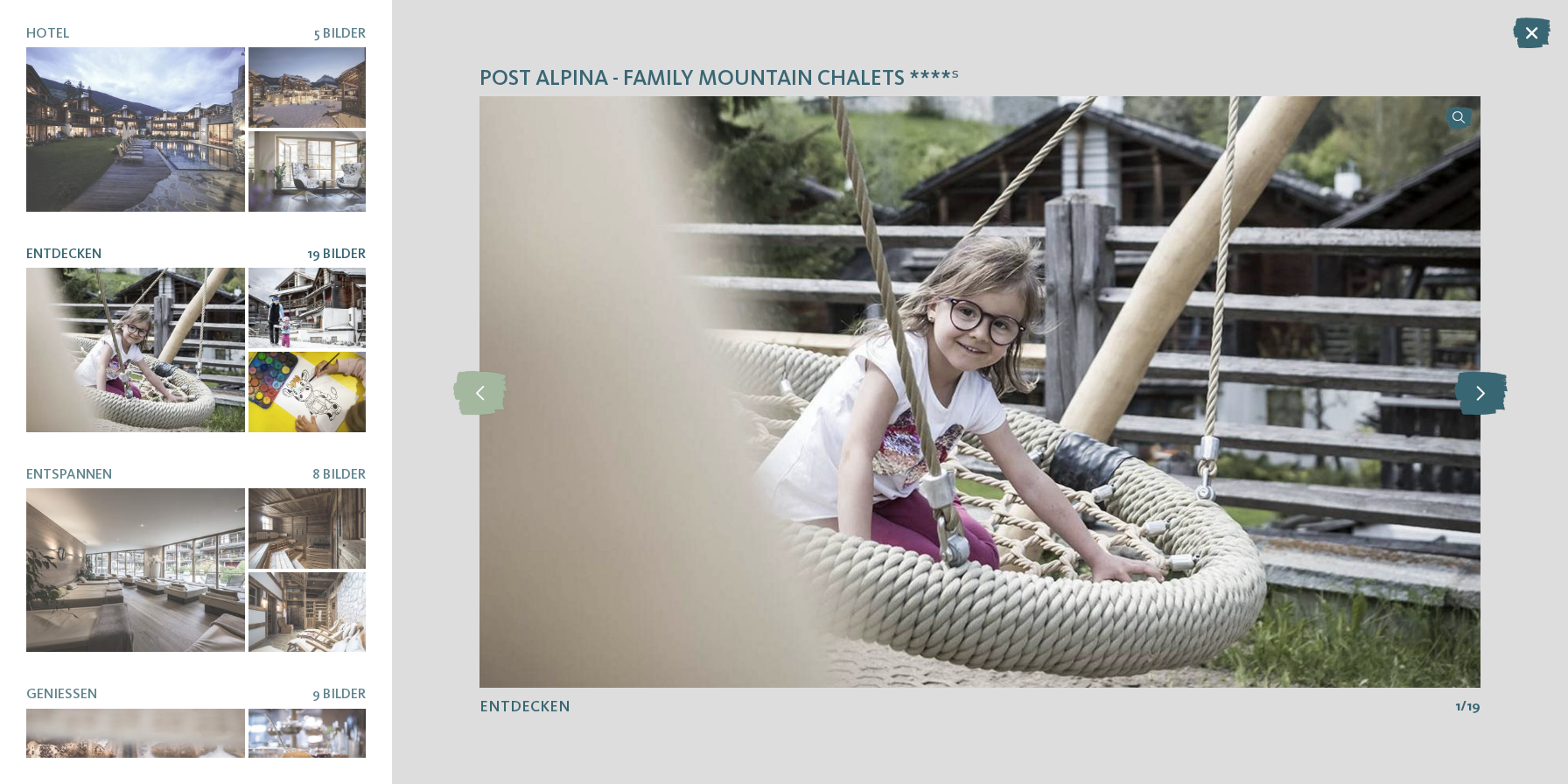
click at [1479, 381] on icon at bounding box center [1481, 392] width 53 height 44
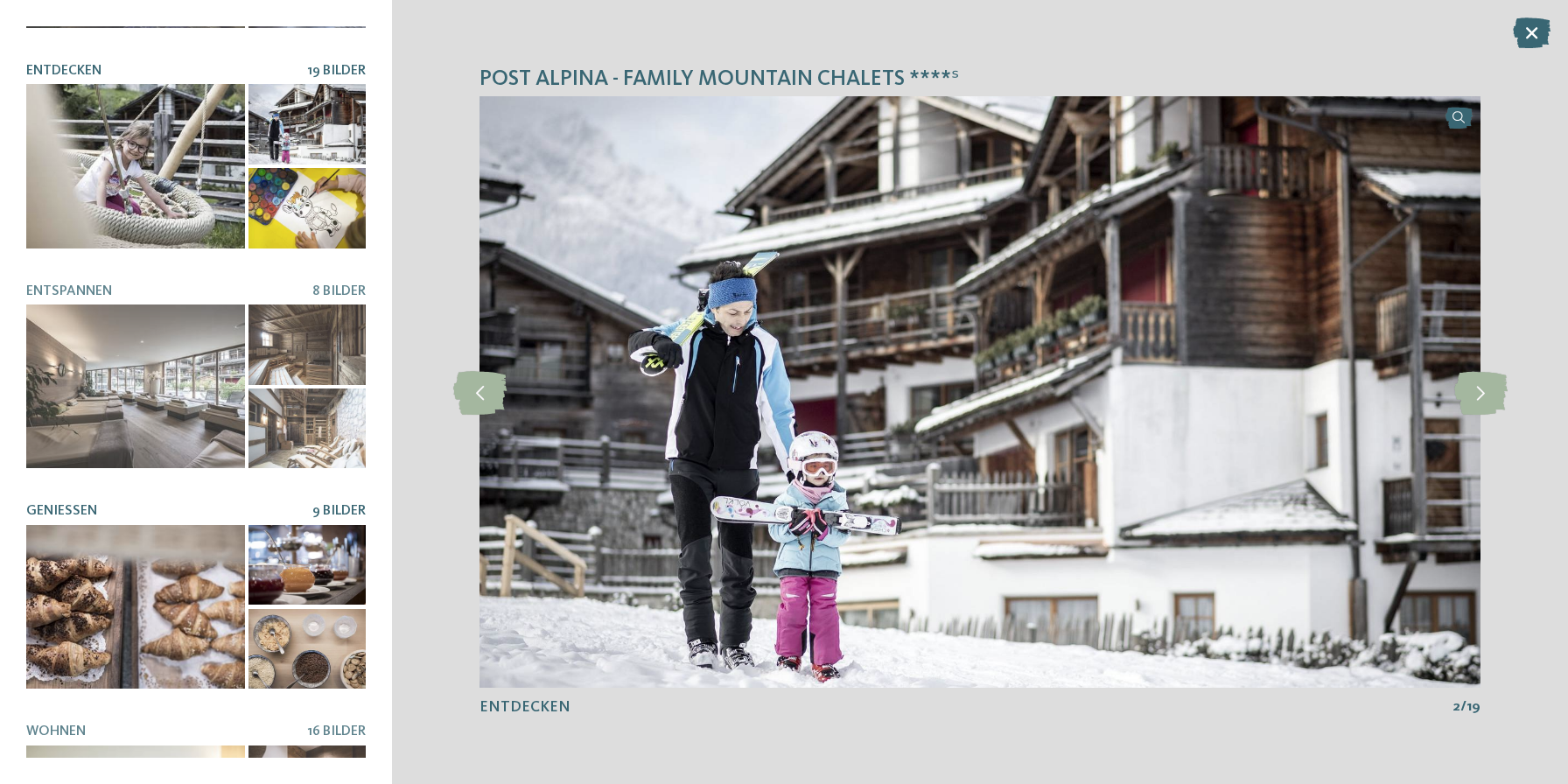
scroll to position [311, 0]
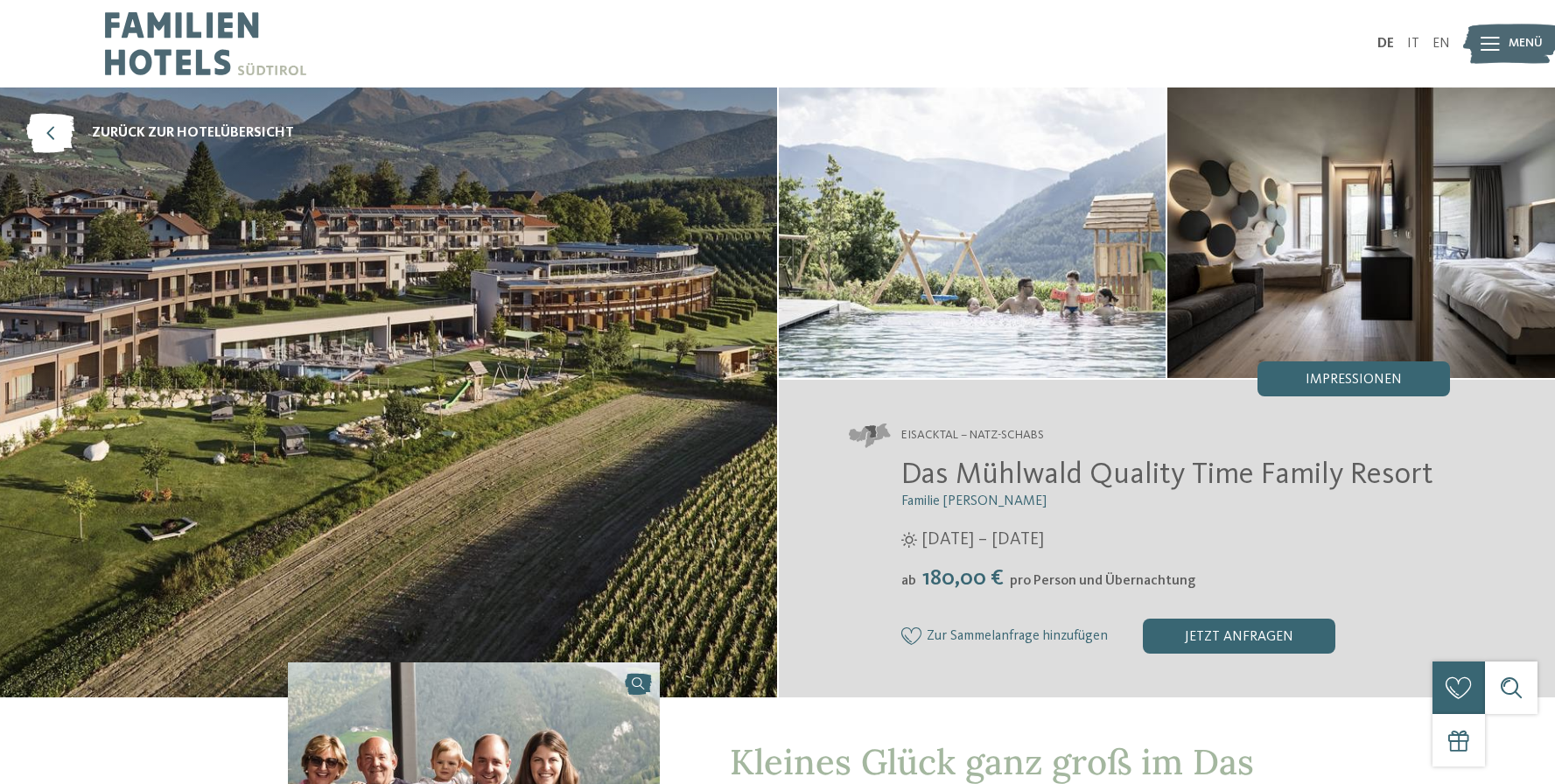
click at [1384, 385] on span "Impressionen" at bounding box center [1353, 379] width 97 height 14
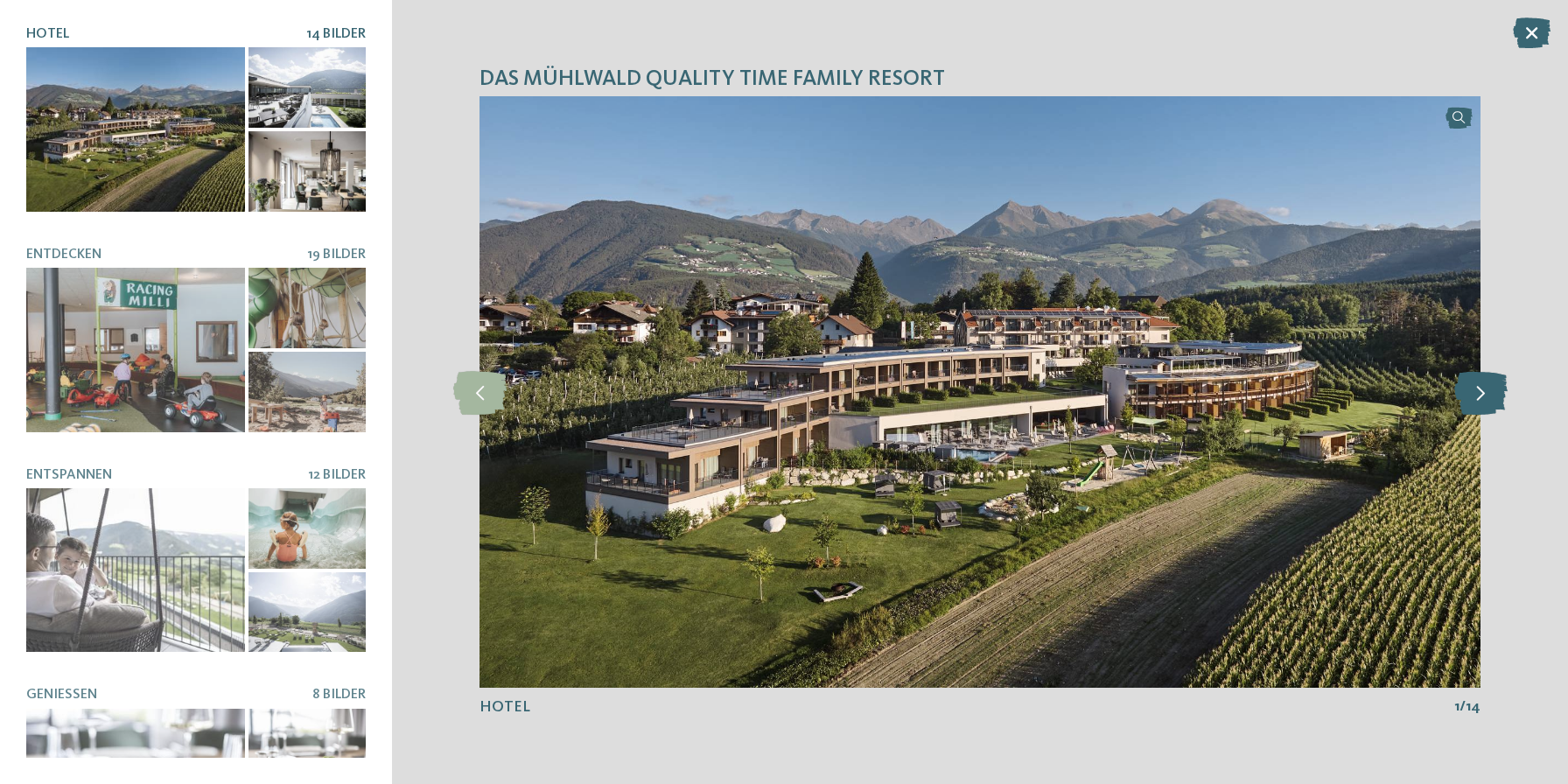
click at [1472, 398] on icon at bounding box center [1481, 392] width 53 height 44
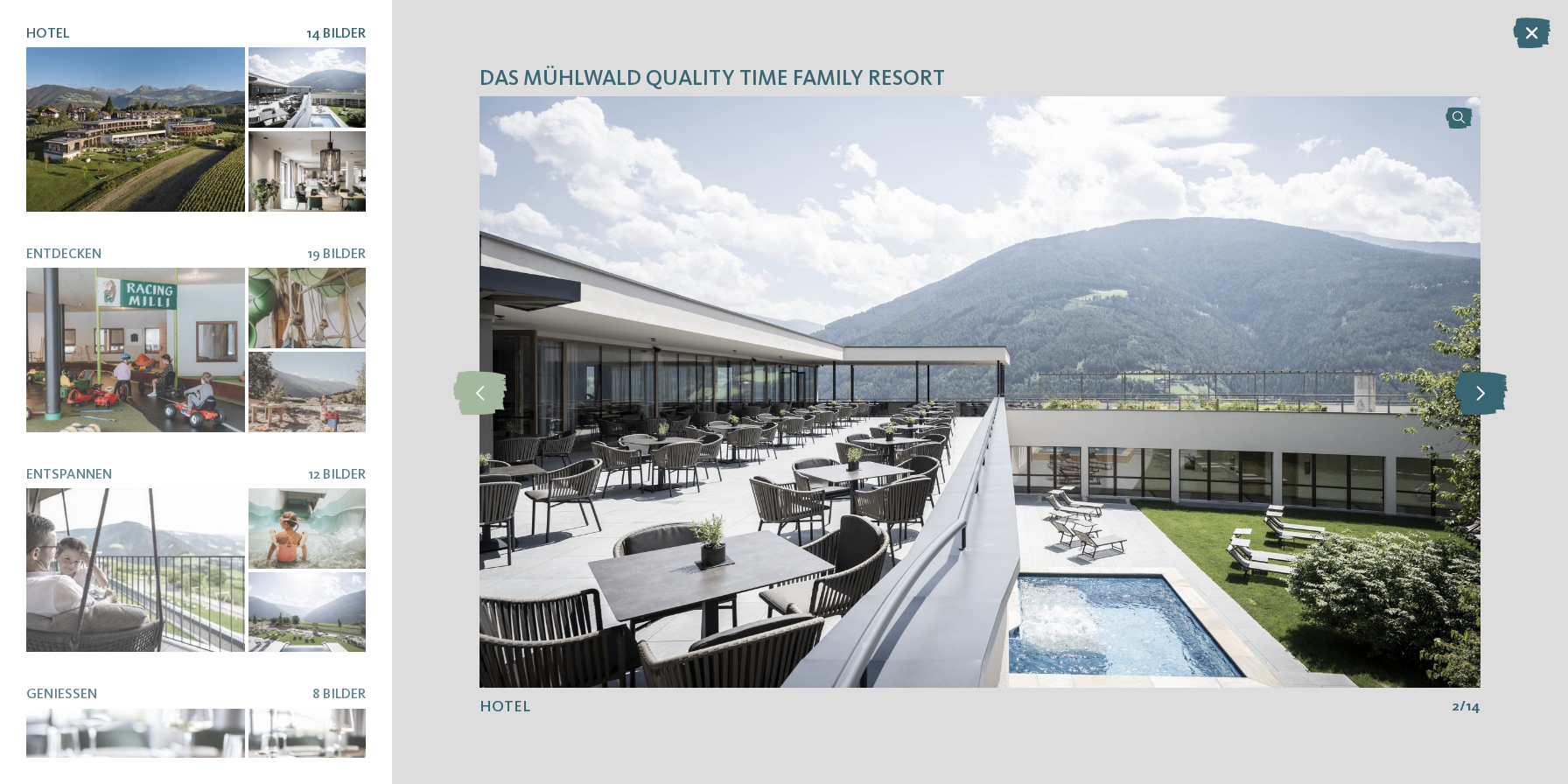
click at [1471, 398] on icon at bounding box center [1481, 392] width 53 height 44
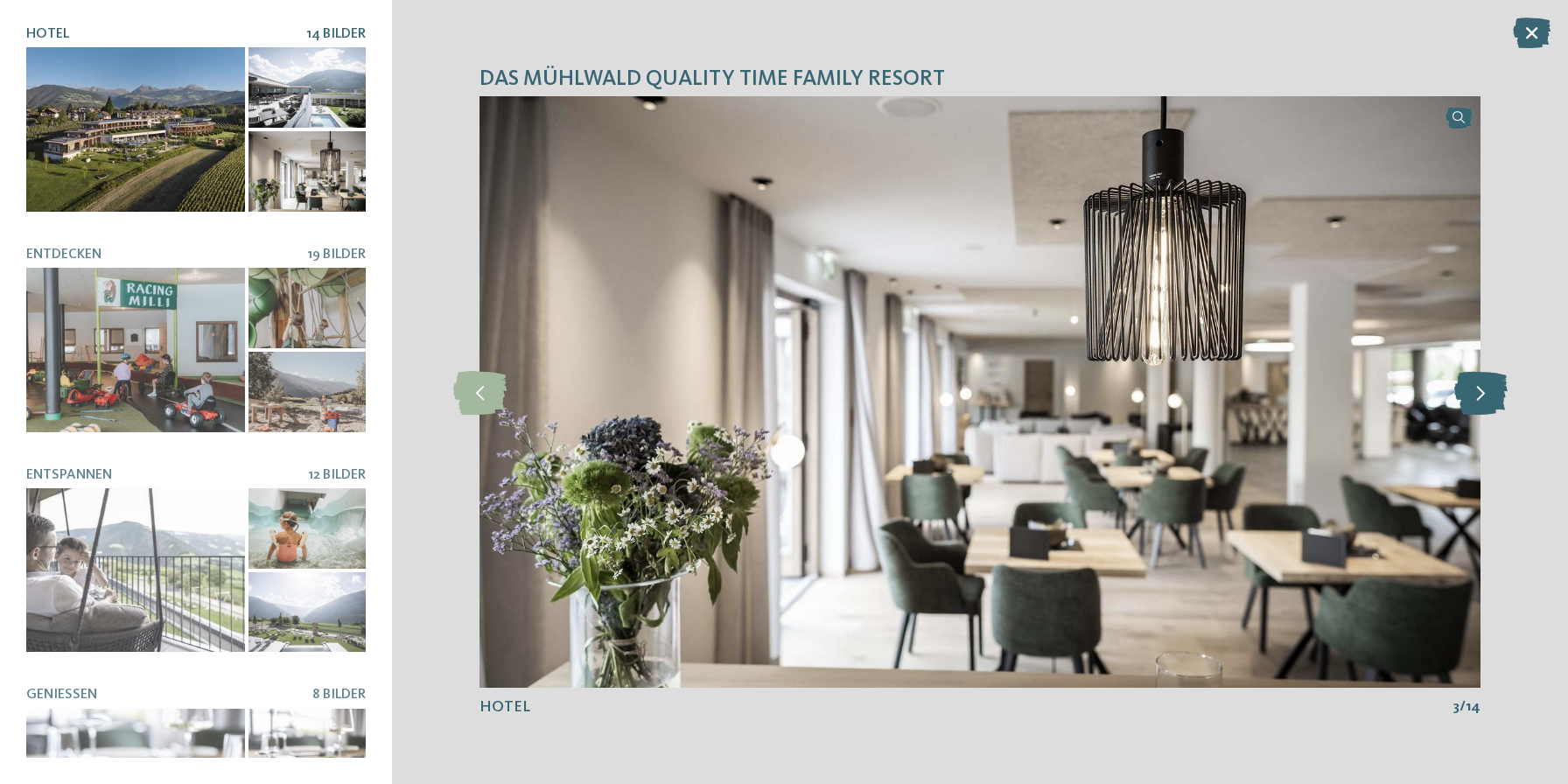
click at [1471, 398] on icon at bounding box center [1481, 392] width 53 height 44
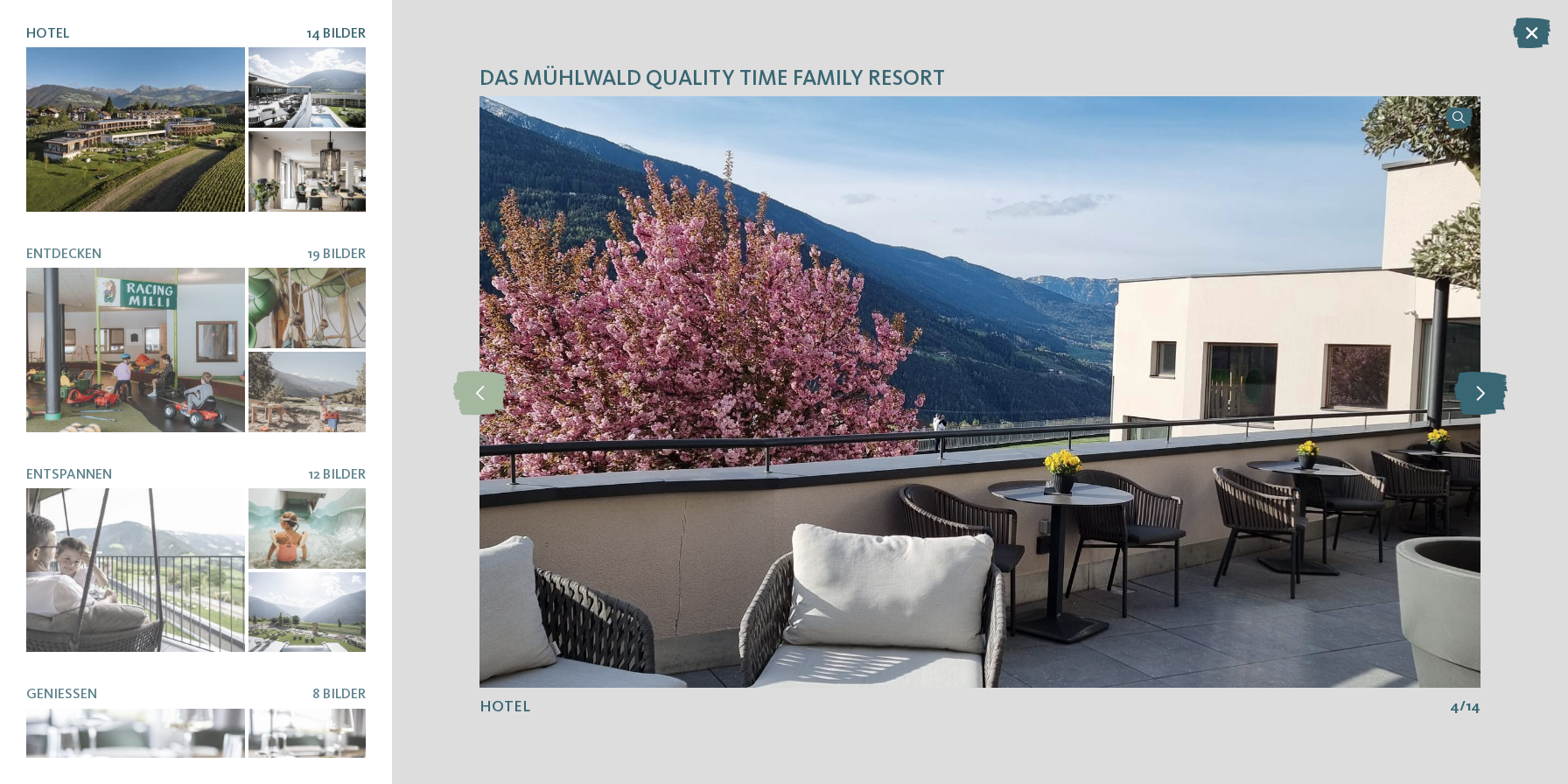
click at [1471, 398] on icon at bounding box center [1481, 392] width 53 height 44
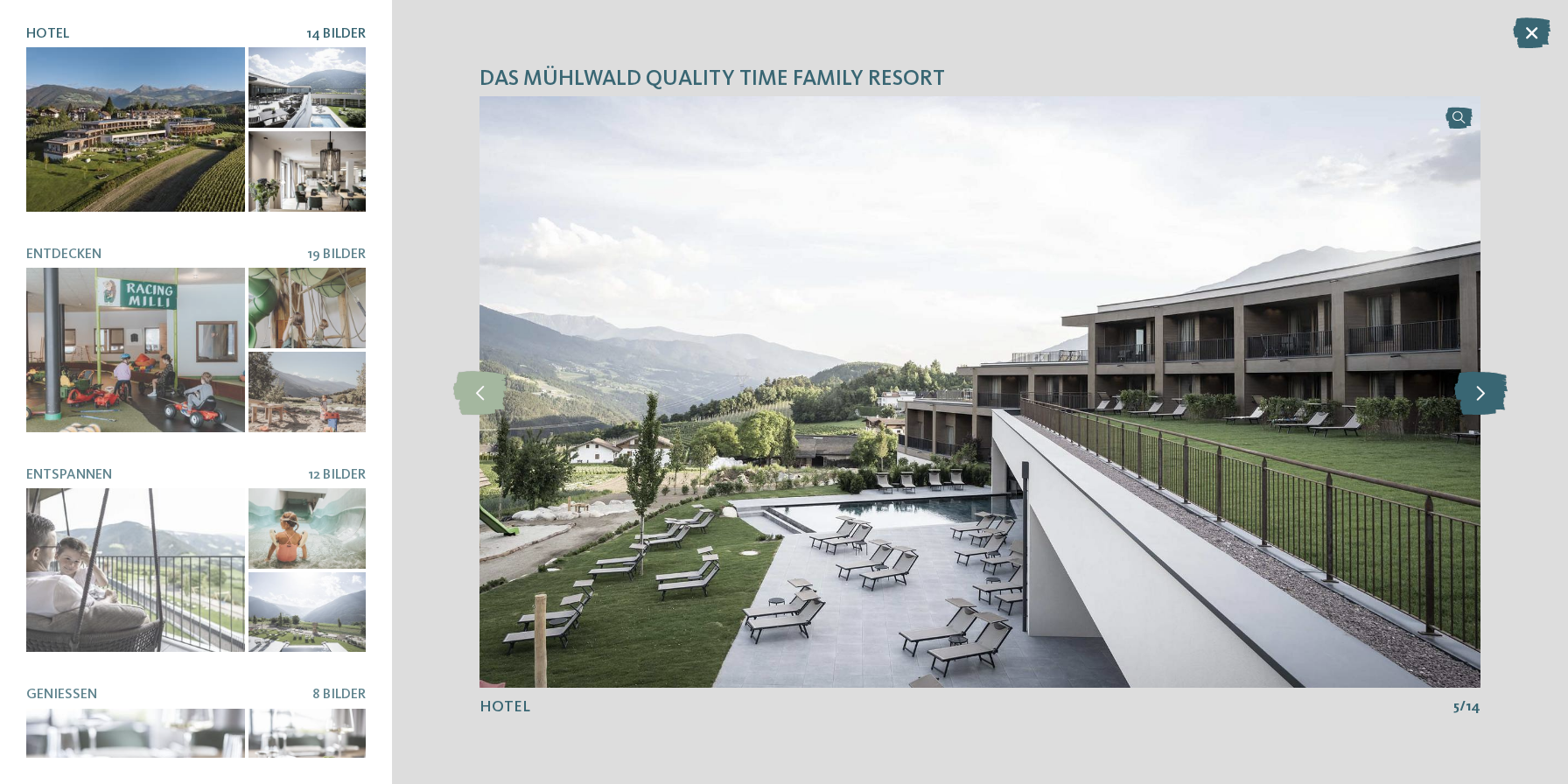
click at [1471, 398] on icon at bounding box center [1481, 392] width 53 height 44
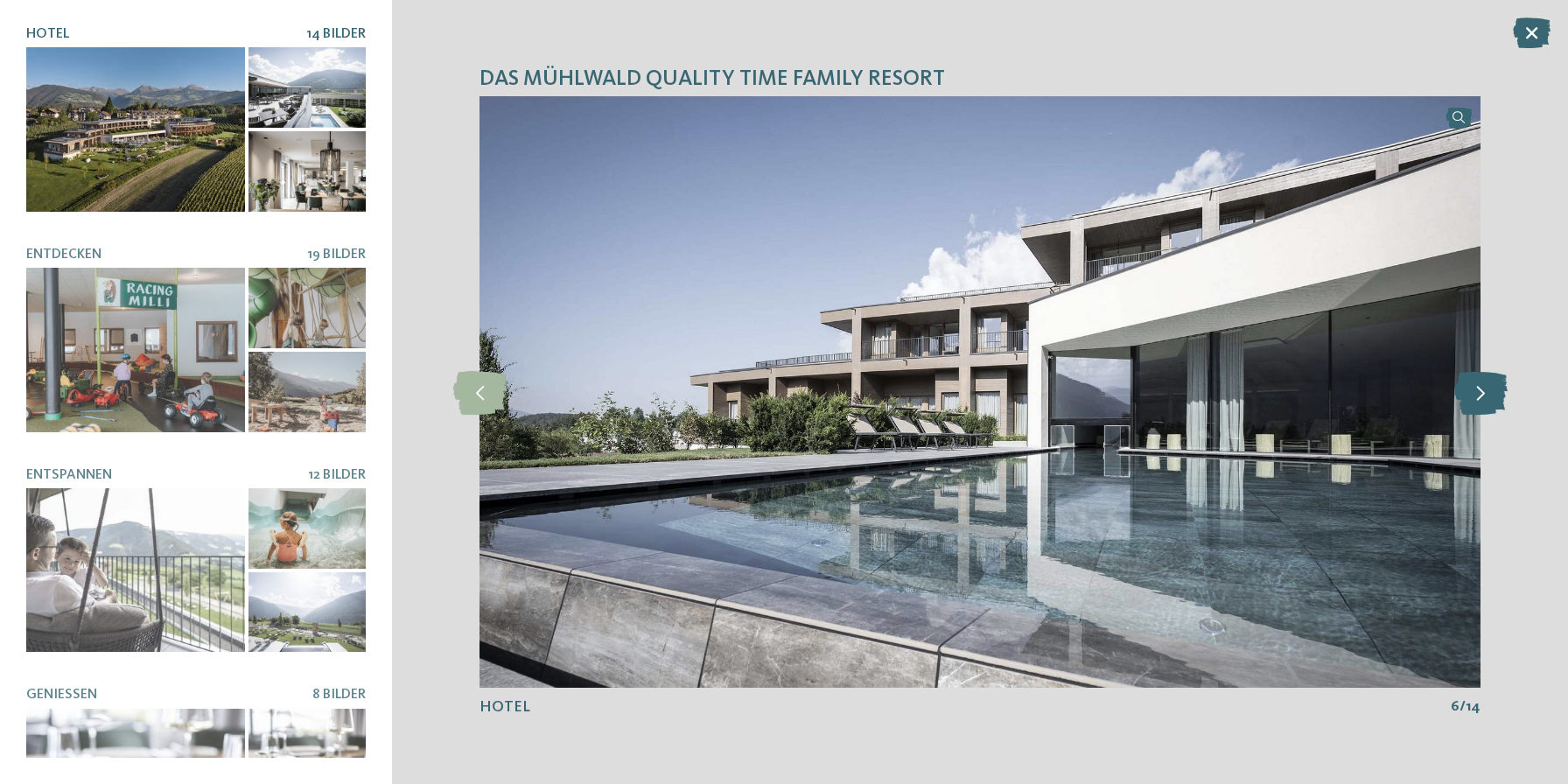
click at [1471, 398] on icon at bounding box center [1481, 392] width 53 height 44
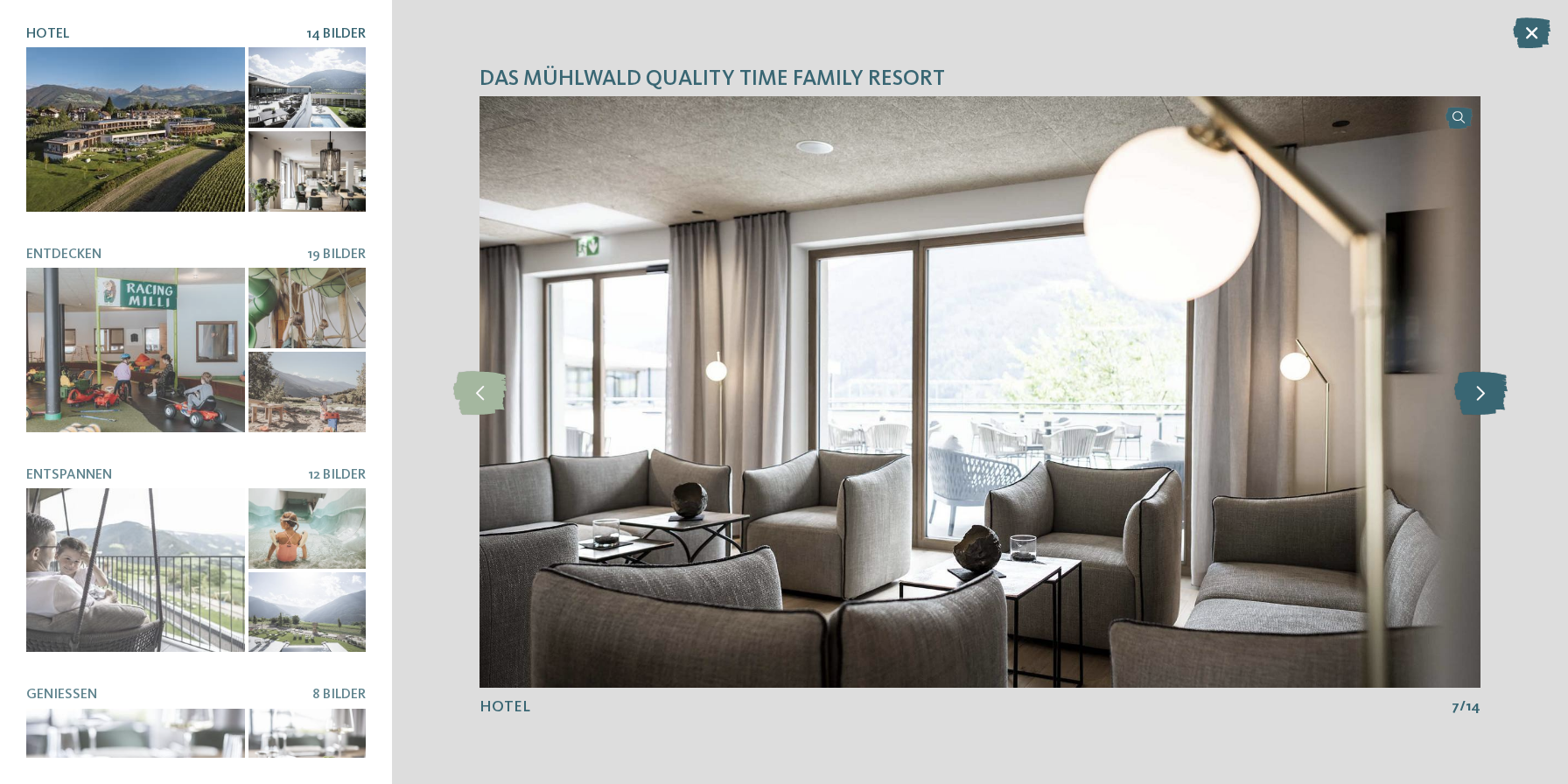
click at [1471, 398] on icon at bounding box center [1481, 392] width 53 height 44
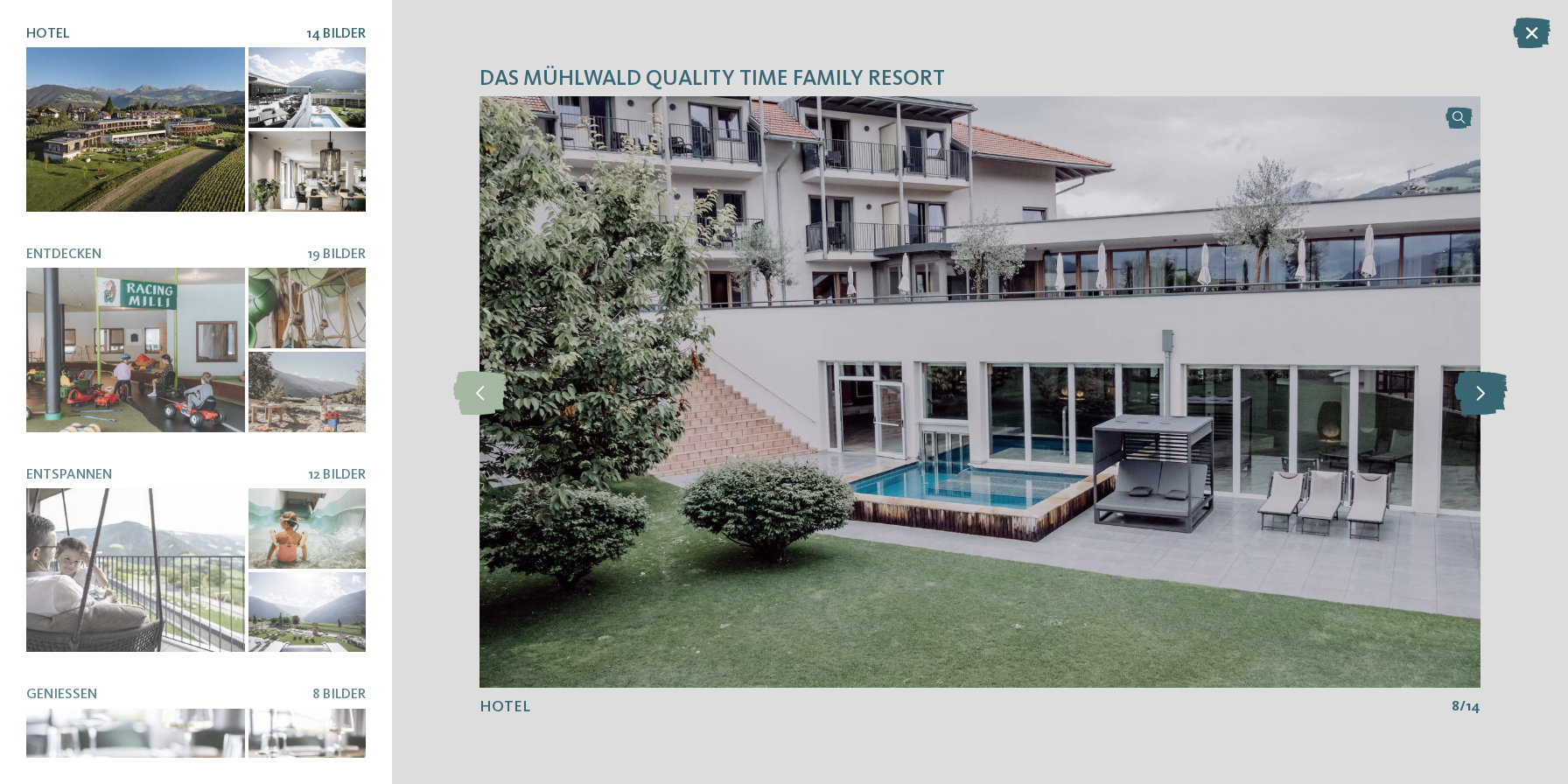
click at [1471, 398] on icon at bounding box center [1481, 392] width 53 height 44
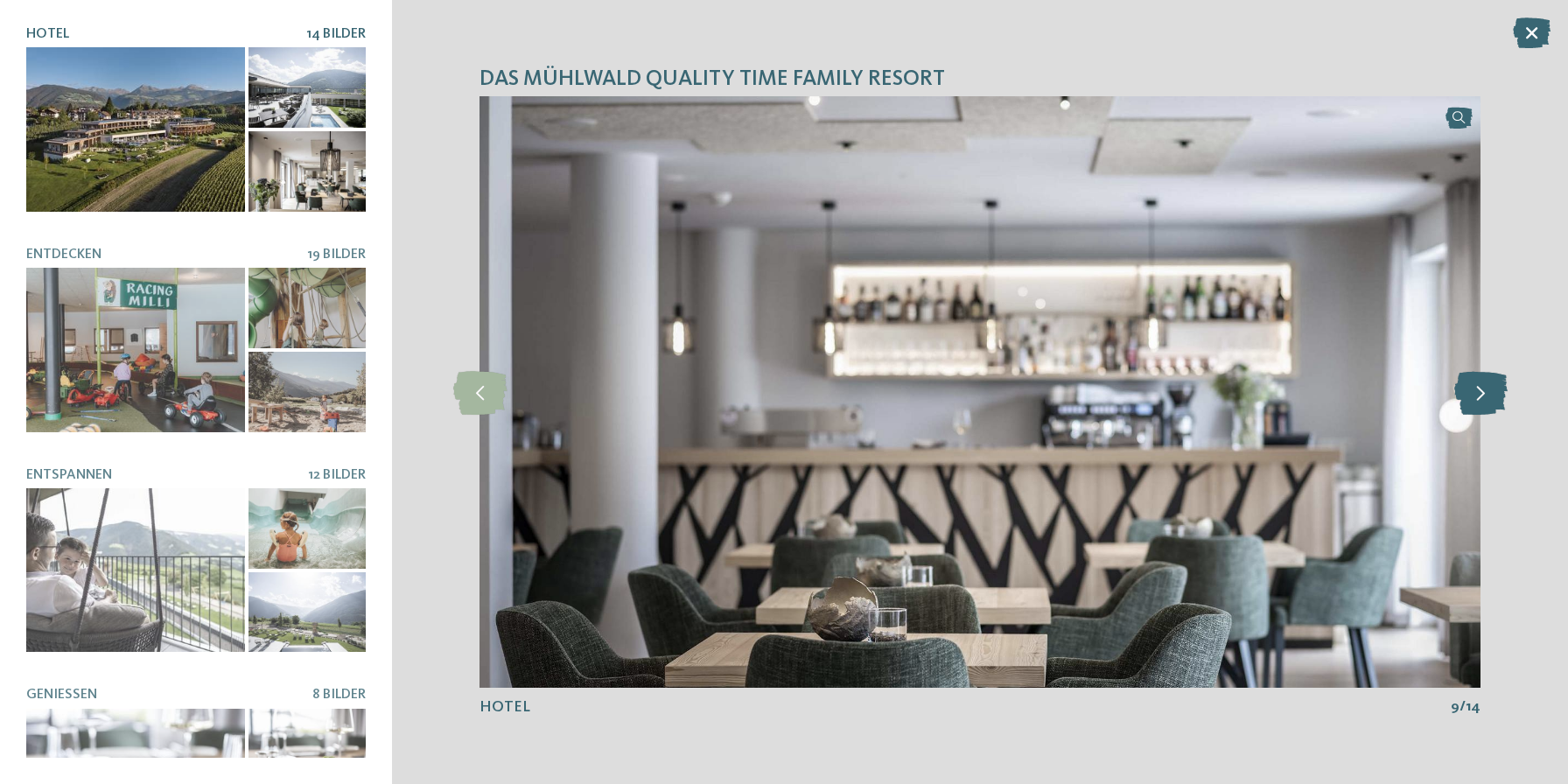
click at [1471, 398] on icon at bounding box center [1481, 392] width 53 height 44
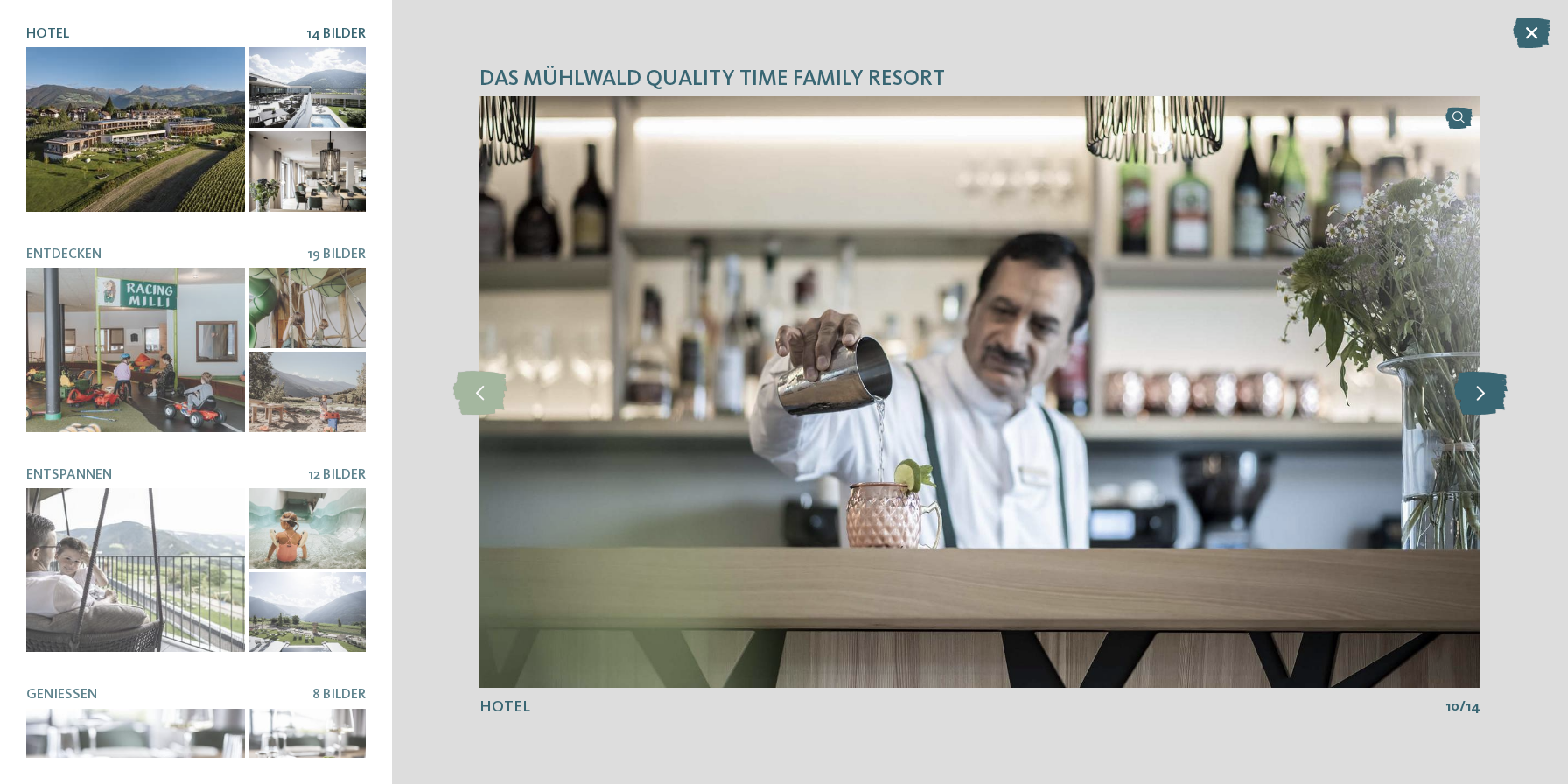
click at [1471, 398] on icon at bounding box center [1481, 392] width 53 height 44
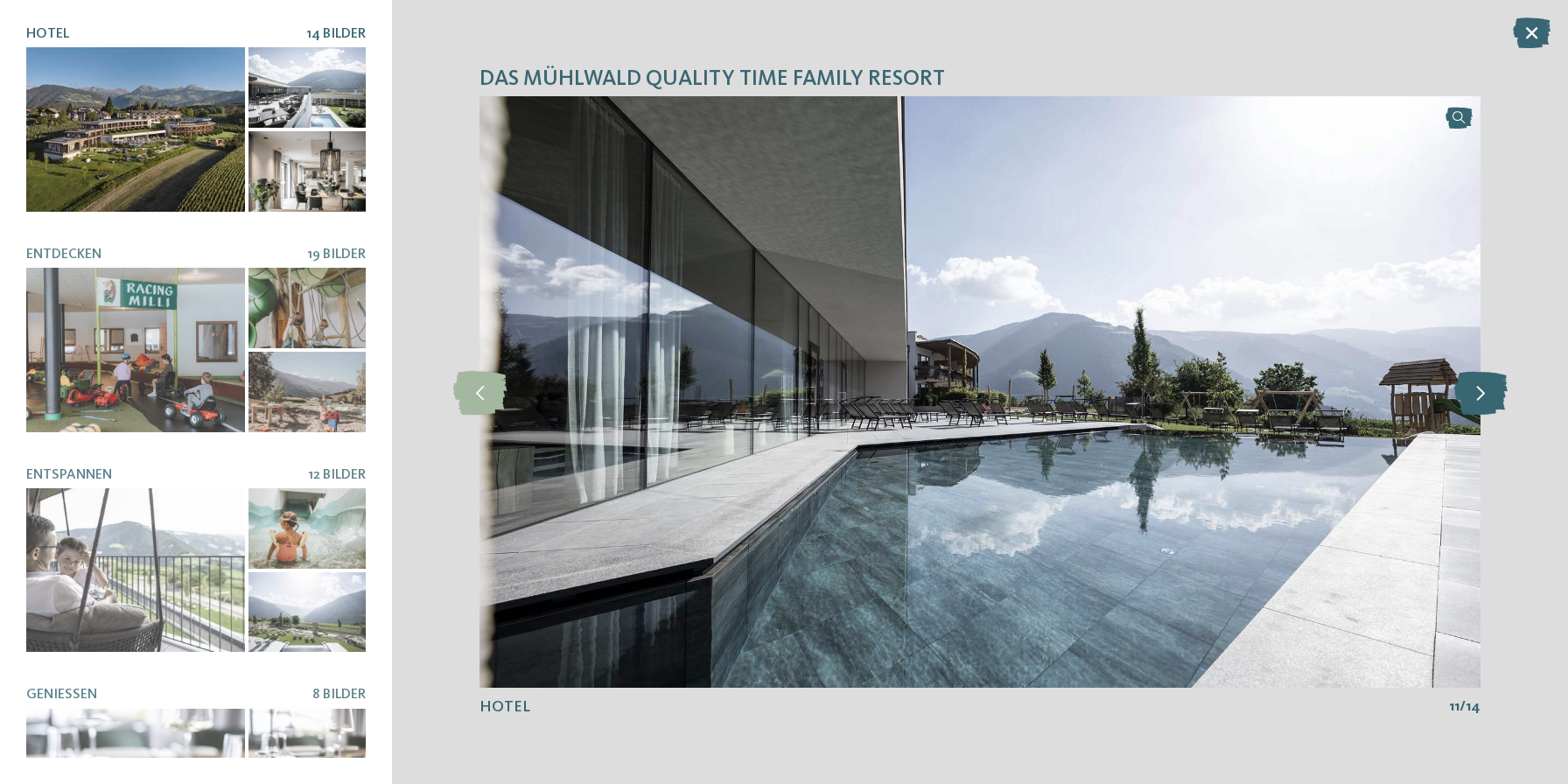
click at [1471, 398] on icon at bounding box center [1481, 392] width 53 height 44
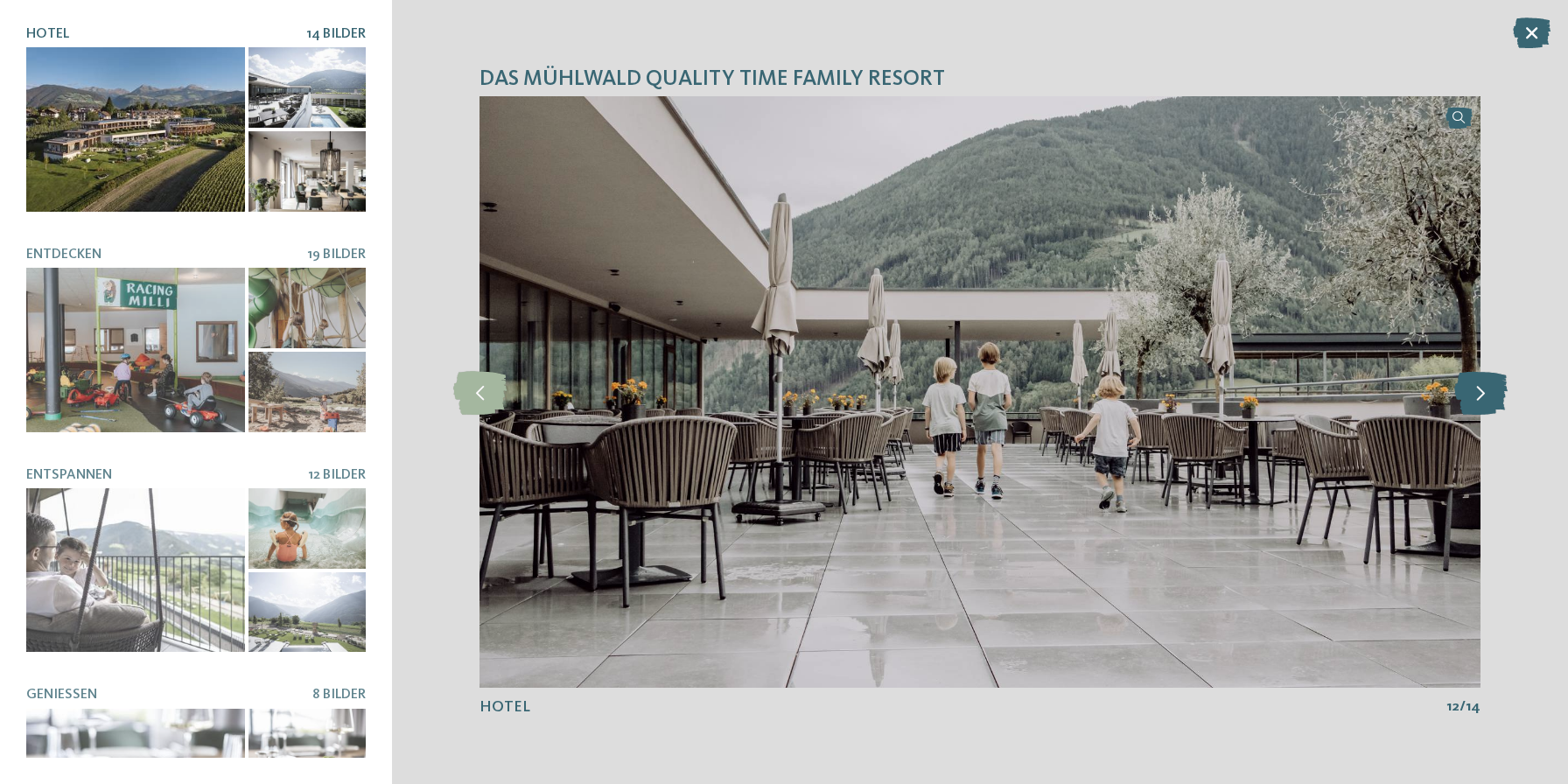
click at [1471, 398] on icon at bounding box center [1481, 392] width 53 height 44
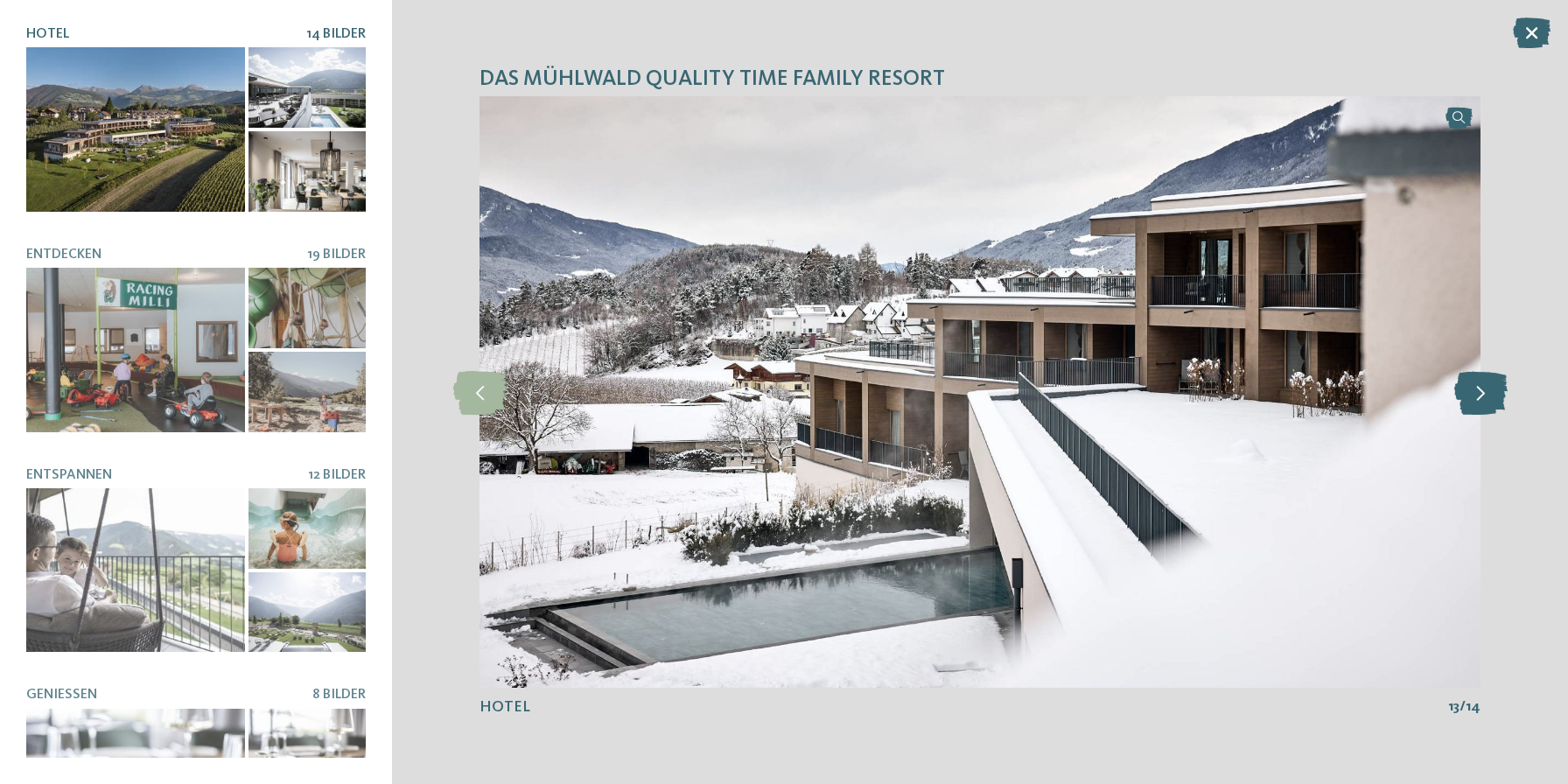
click at [1471, 398] on icon at bounding box center [1481, 392] width 53 height 44
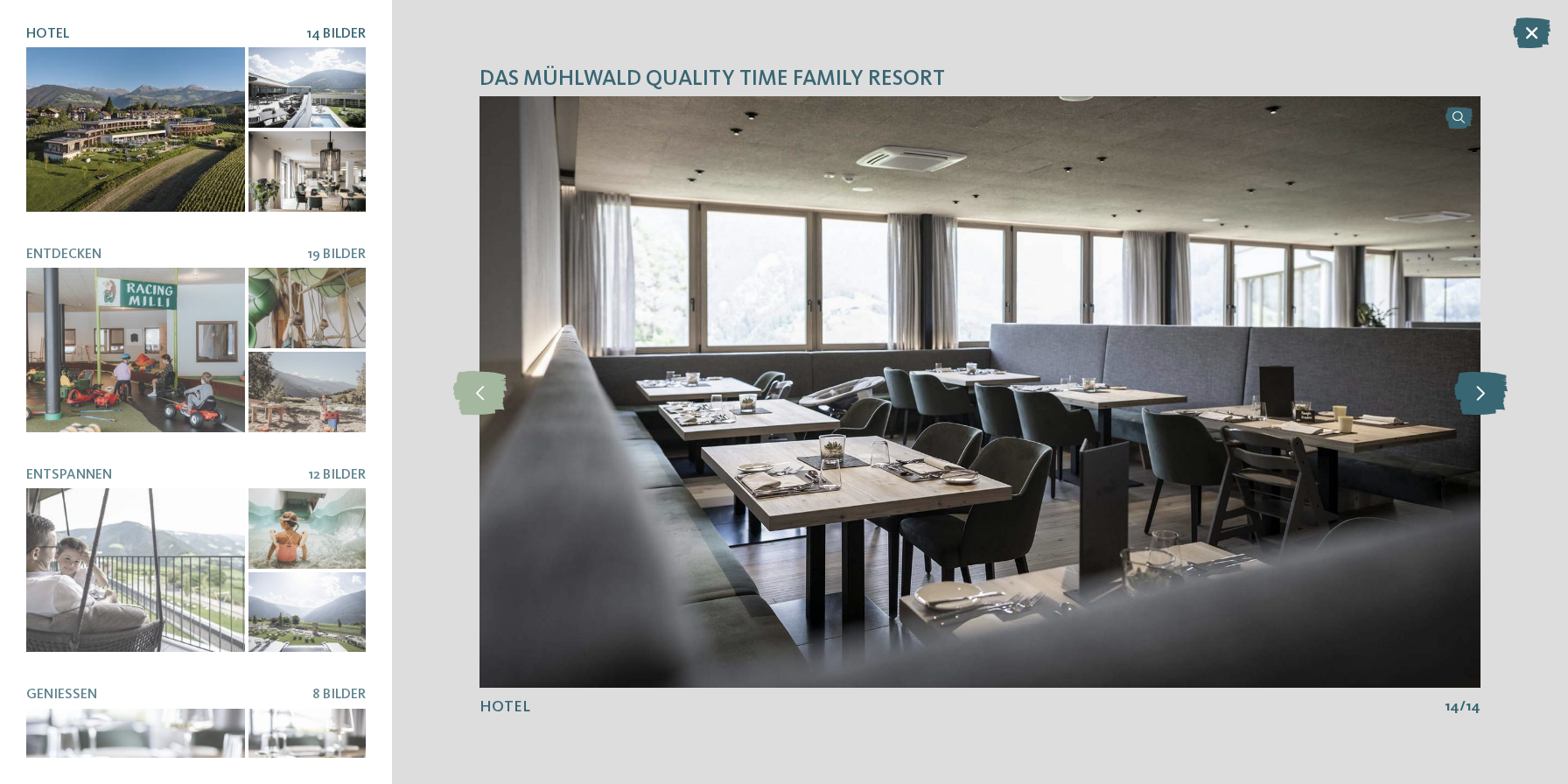
click at [1471, 399] on icon at bounding box center [1481, 392] width 53 height 44
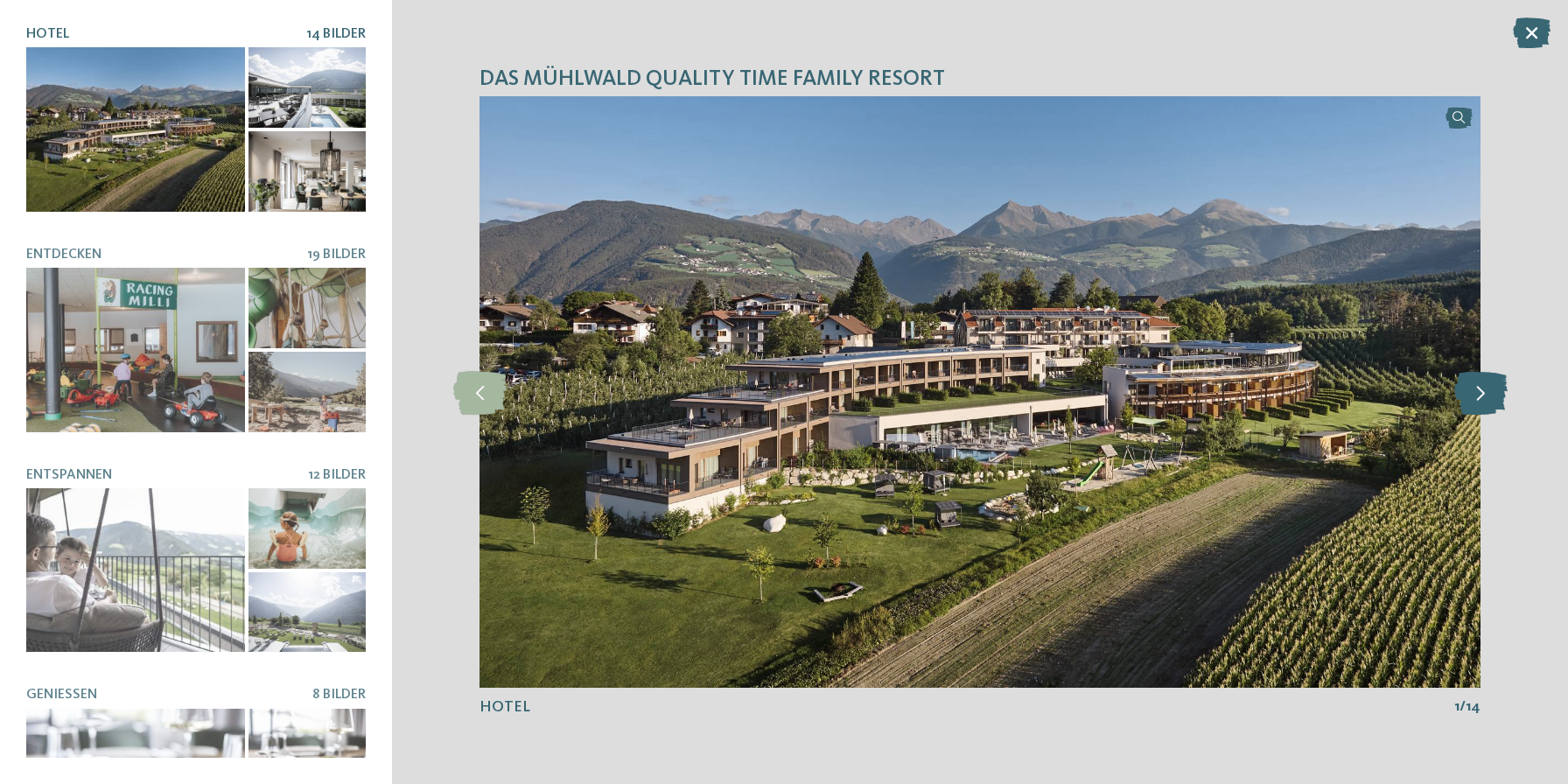
click at [1471, 399] on icon at bounding box center [1481, 392] width 53 height 44
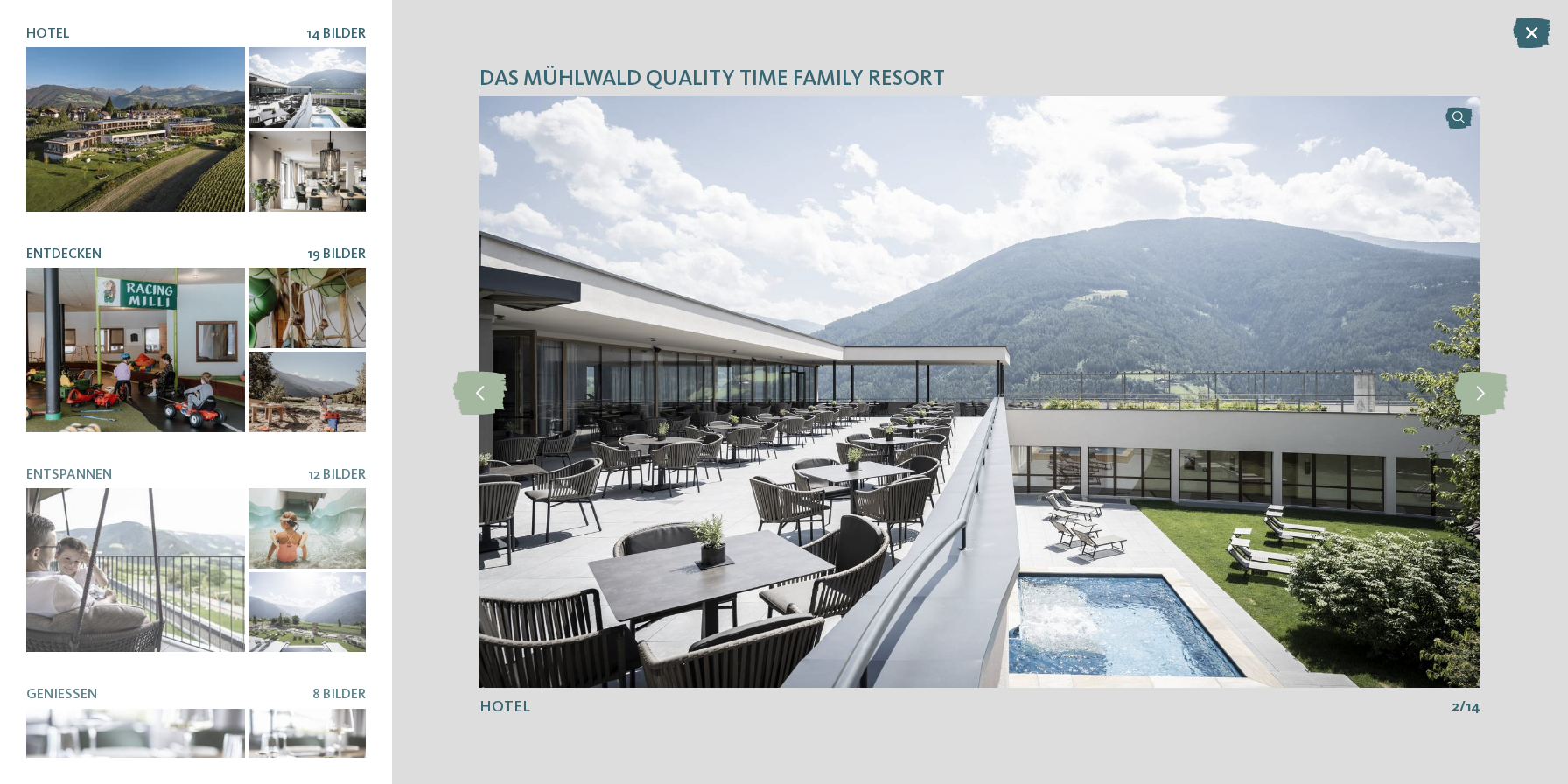
click at [144, 326] on div at bounding box center [136, 350] width 219 height 165
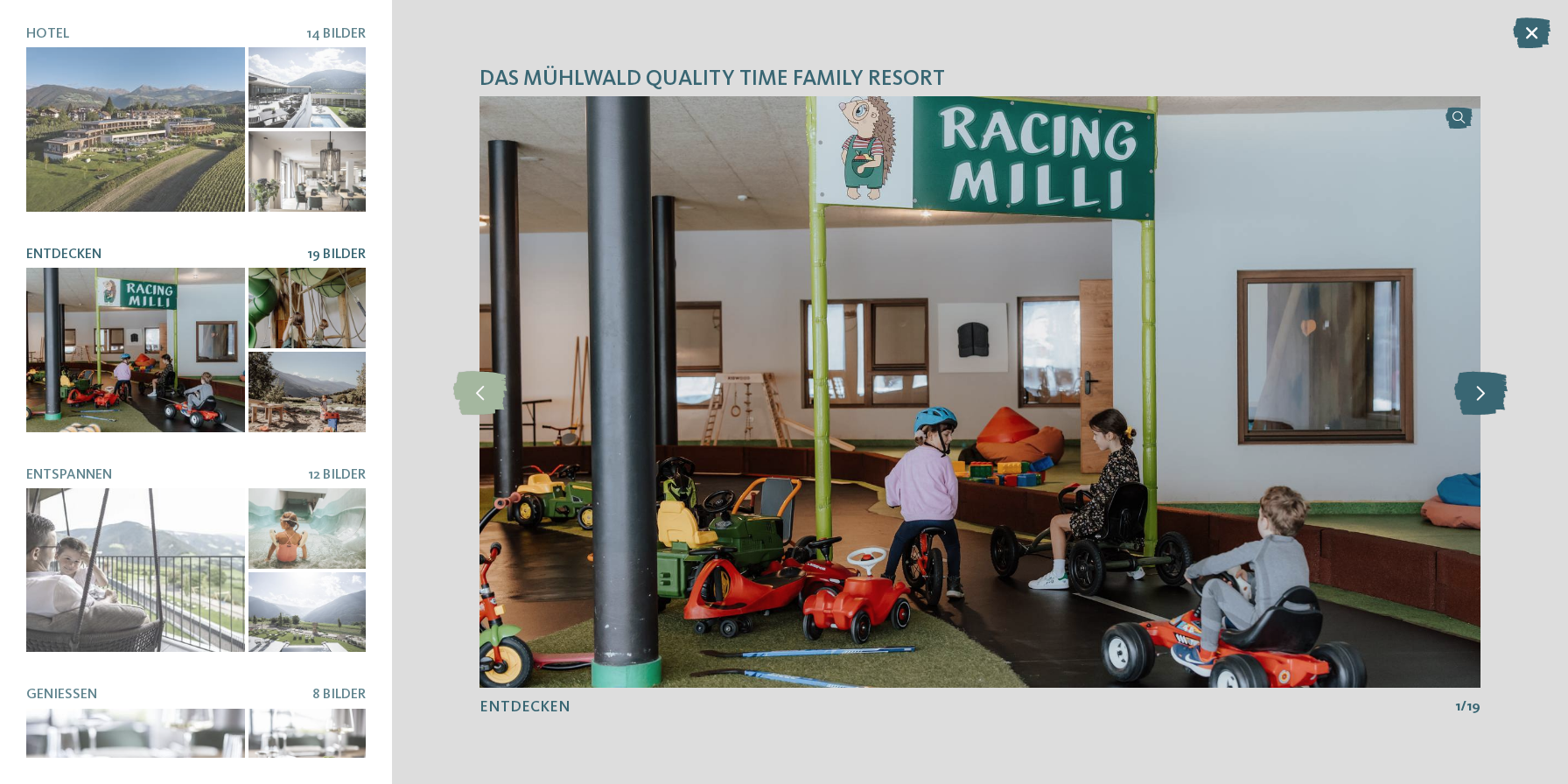
click at [1484, 392] on icon at bounding box center [1481, 392] width 53 height 44
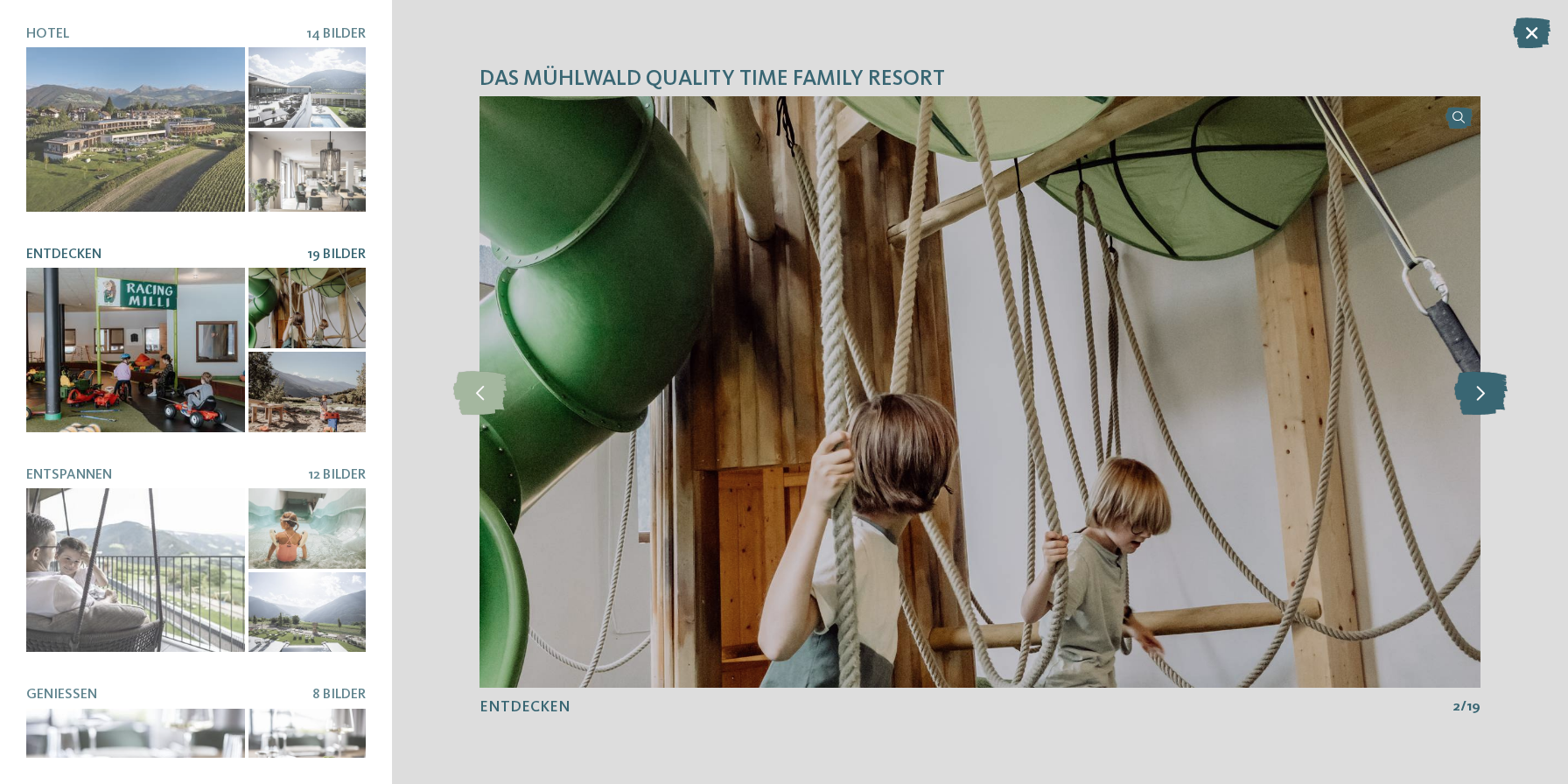
click at [1484, 392] on icon at bounding box center [1481, 392] width 53 height 44
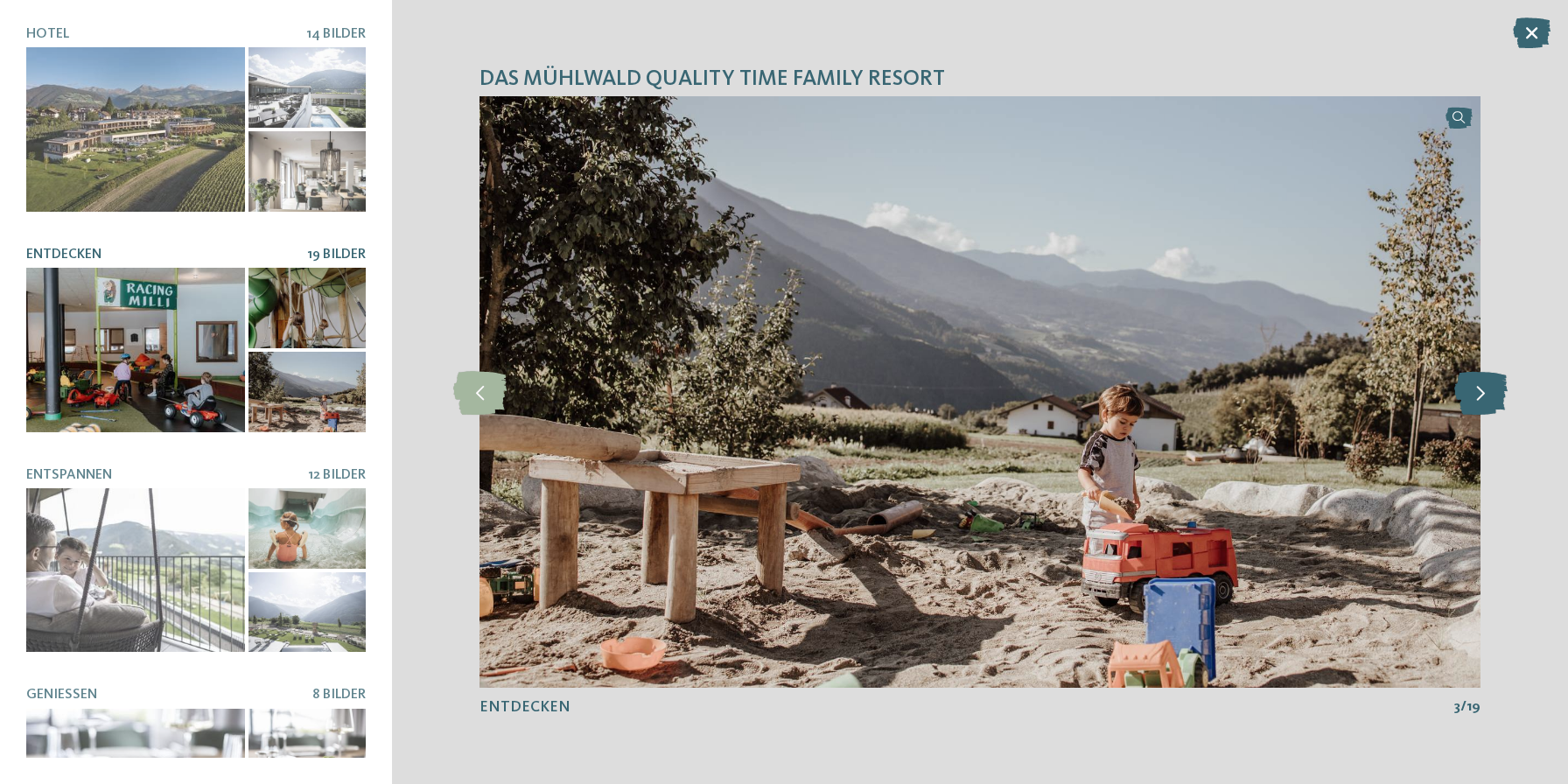
click at [1483, 393] on icon at bounding box center [1481, 392] width 53 height 44
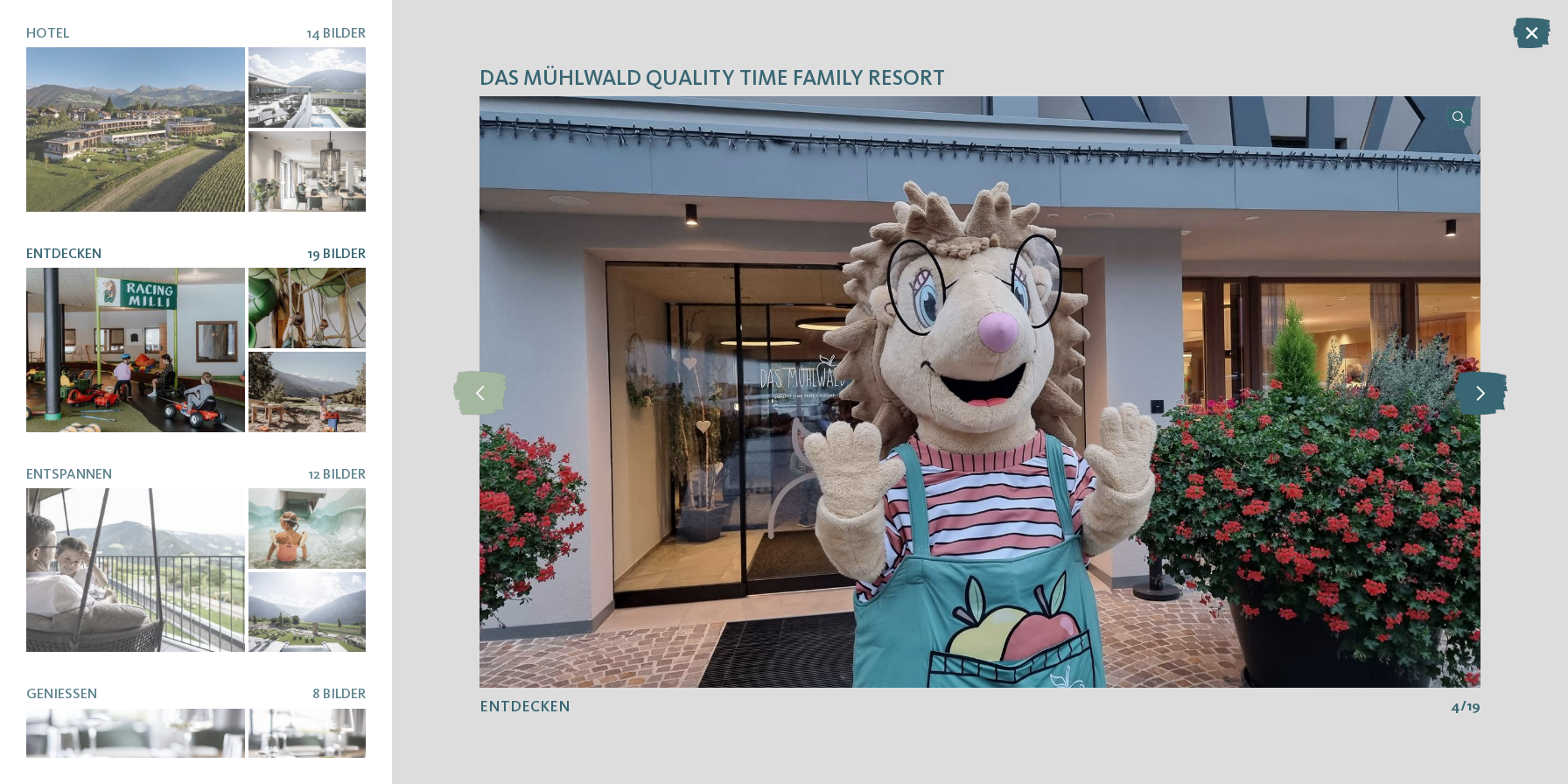
click at [1483, 393] on icon at bounding box center [1481, 392] width 53 height 44
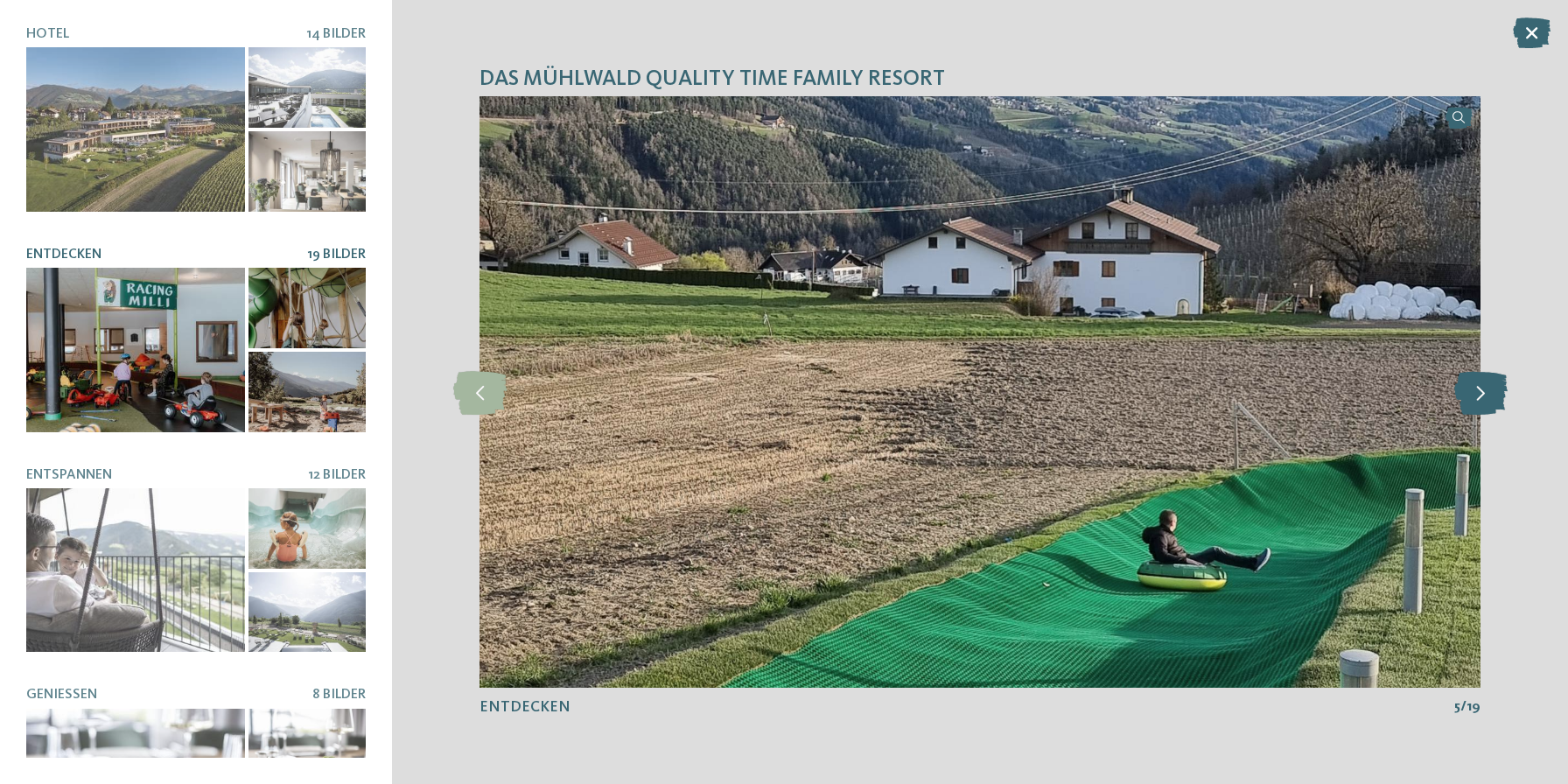
click at [1483, 393] on icon at bounding box center [1481, 392] width 53 height 44
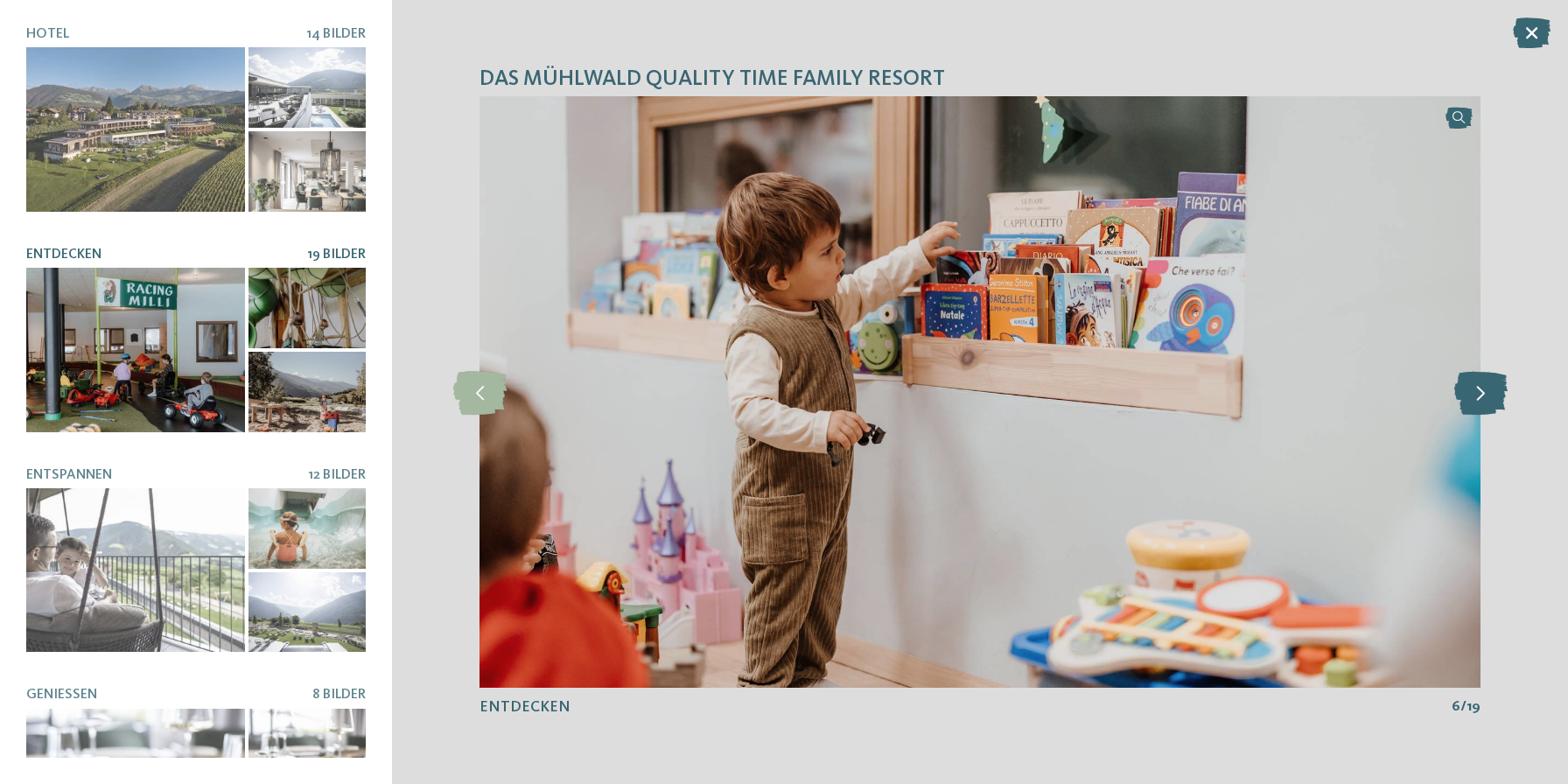
click at [1483, 393] on icon at bounding box center [1481, 392] width 53 height 44
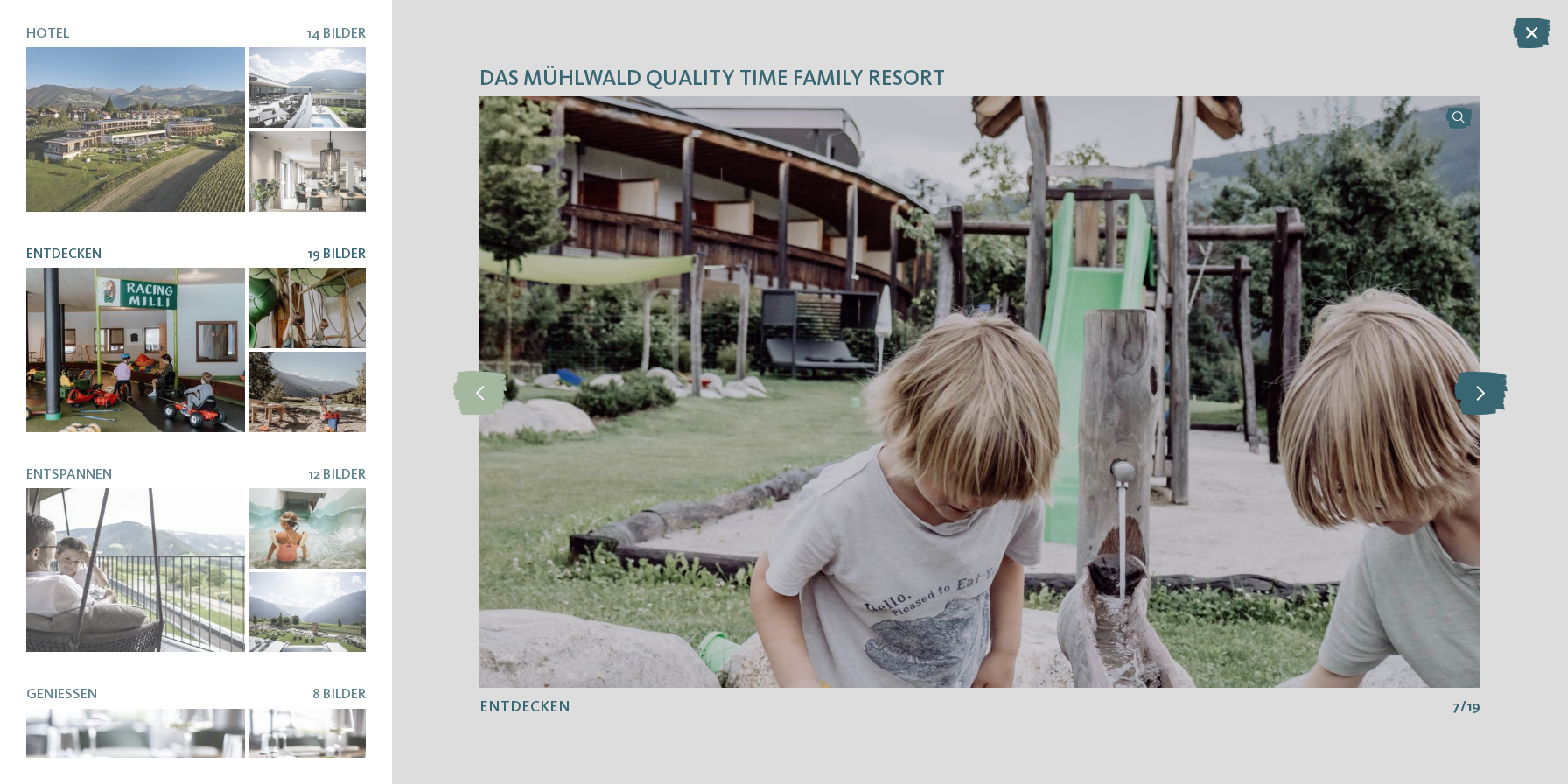
click at [1483, 393] on icon at bounding box center [1481, 392] width 53 height 44
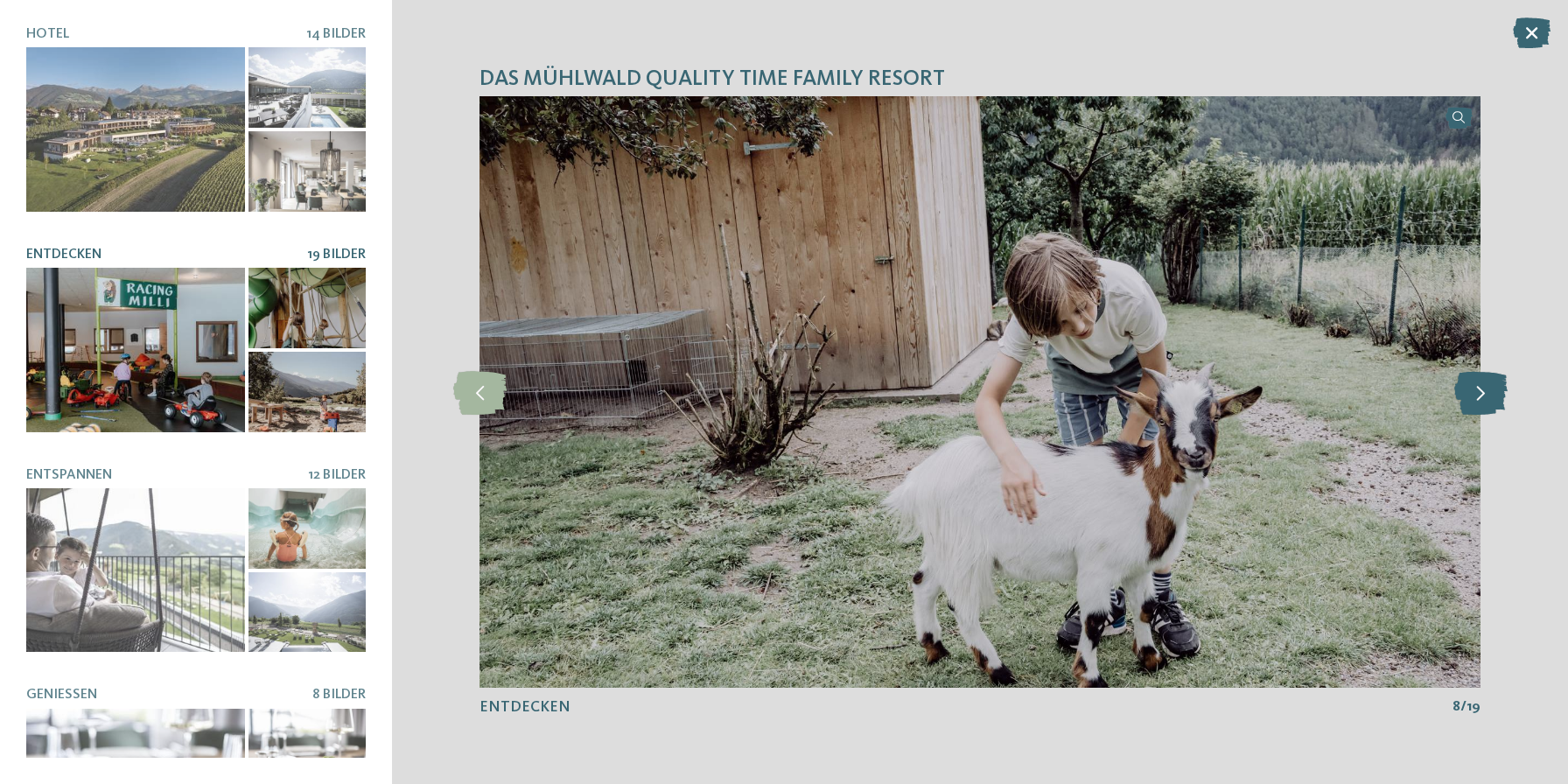
click at [1483, 393] on icon at bounding box center [1481, 392] width 53 height 44
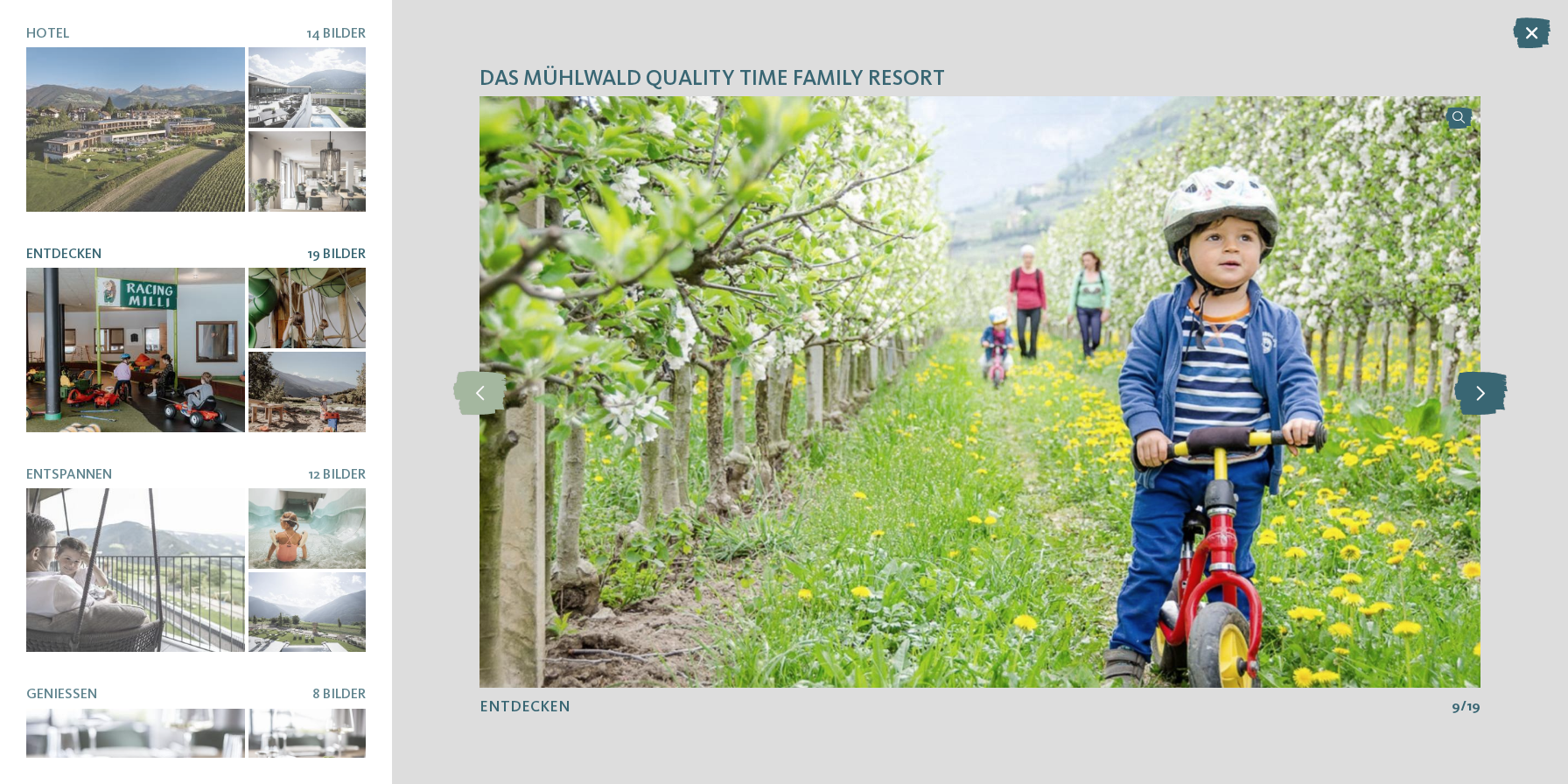
click at [1483, 393] on icon at bounding box center [1481, 392] width 53 height 44
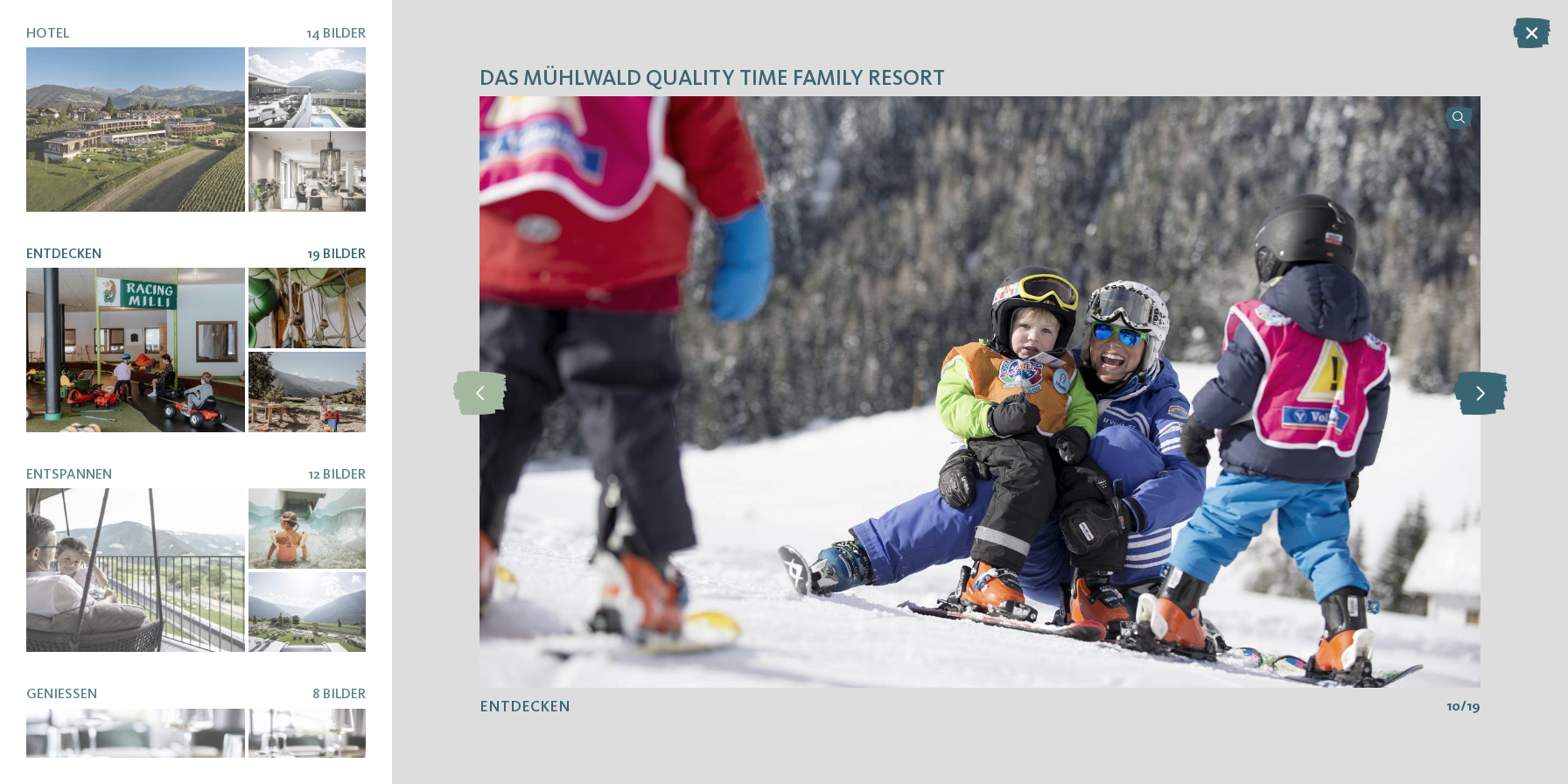
click at [1483, 393] on icon at bounding box center [1481, 392] width 53 height 44
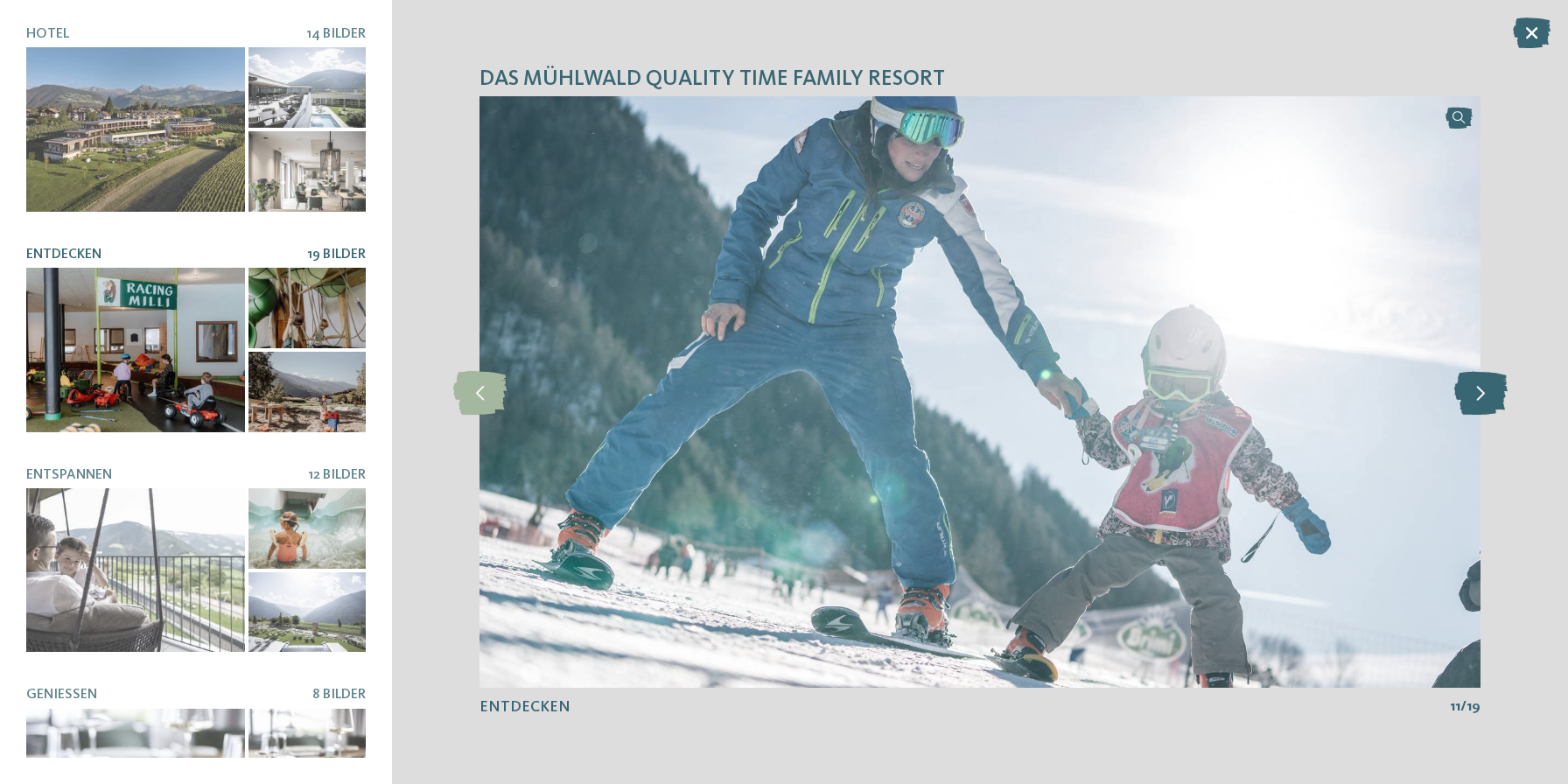
click at [1483, 393] on icon at bounding box center [1481, 392] width 53 height 44
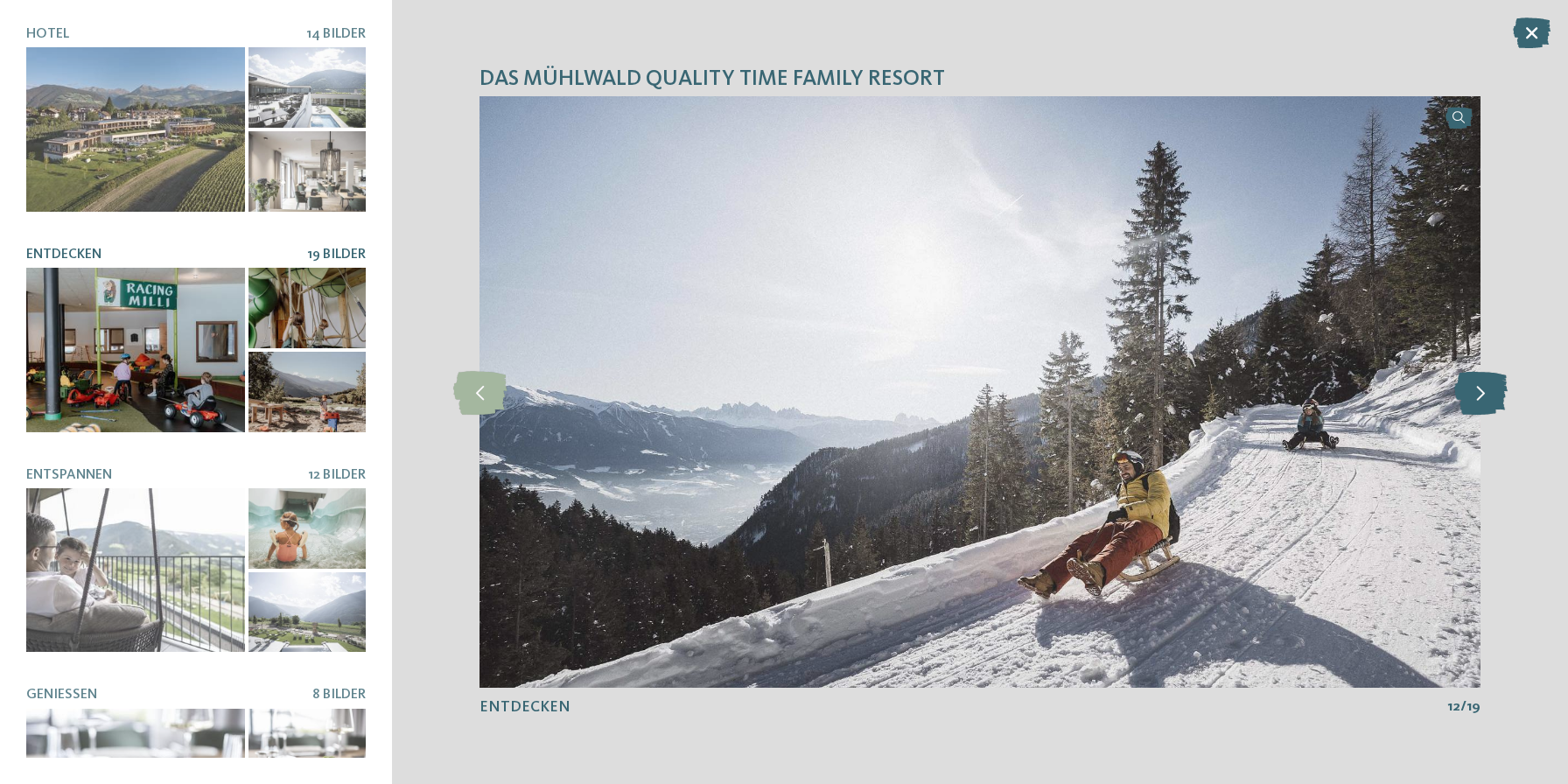
click at [1483, 393] on icon at bounding box center [1481, 392] width 53 height 44
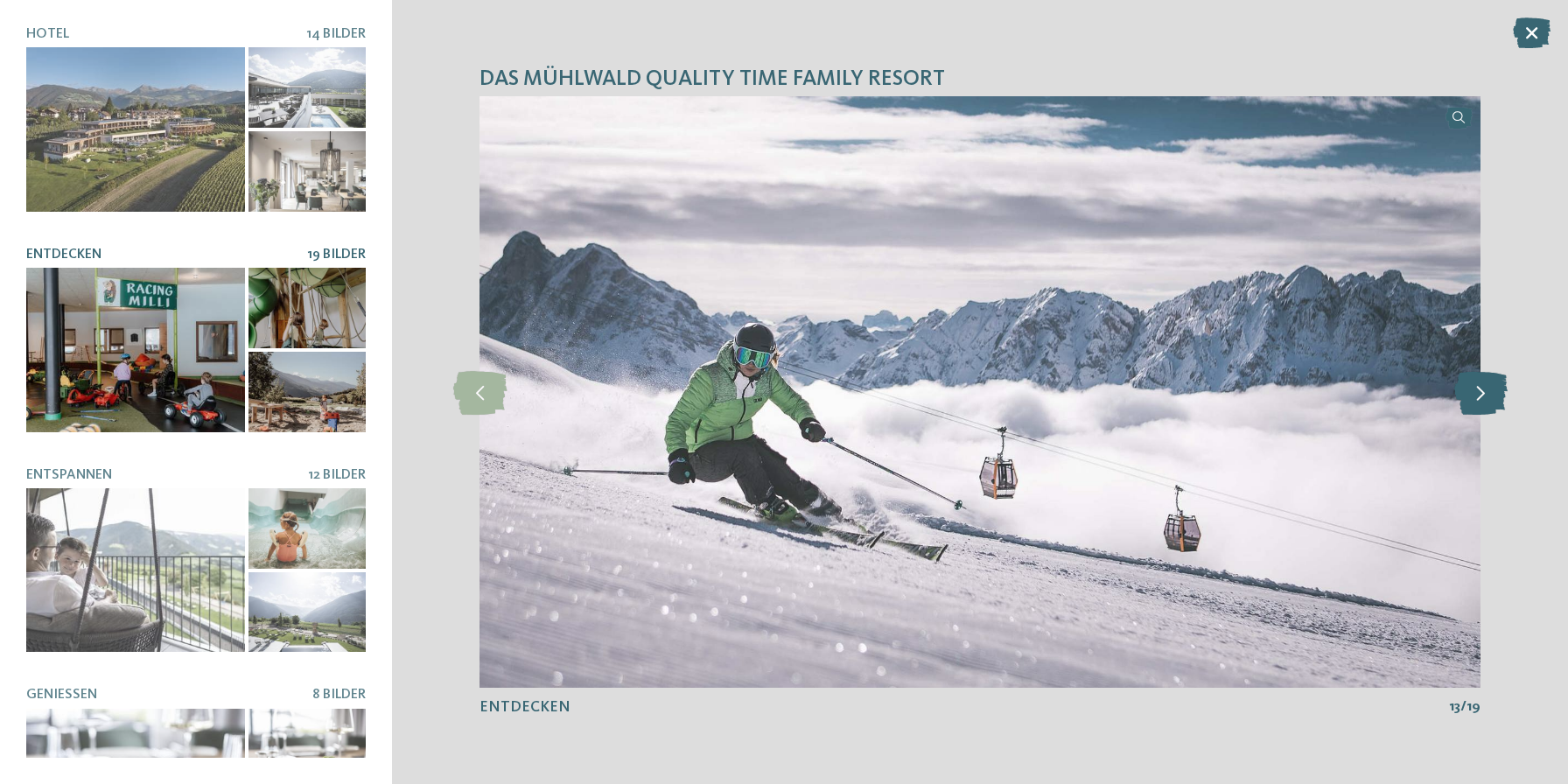
click at [1483, 393] on icon at bounding box center [1481, 392] width 53 height 44
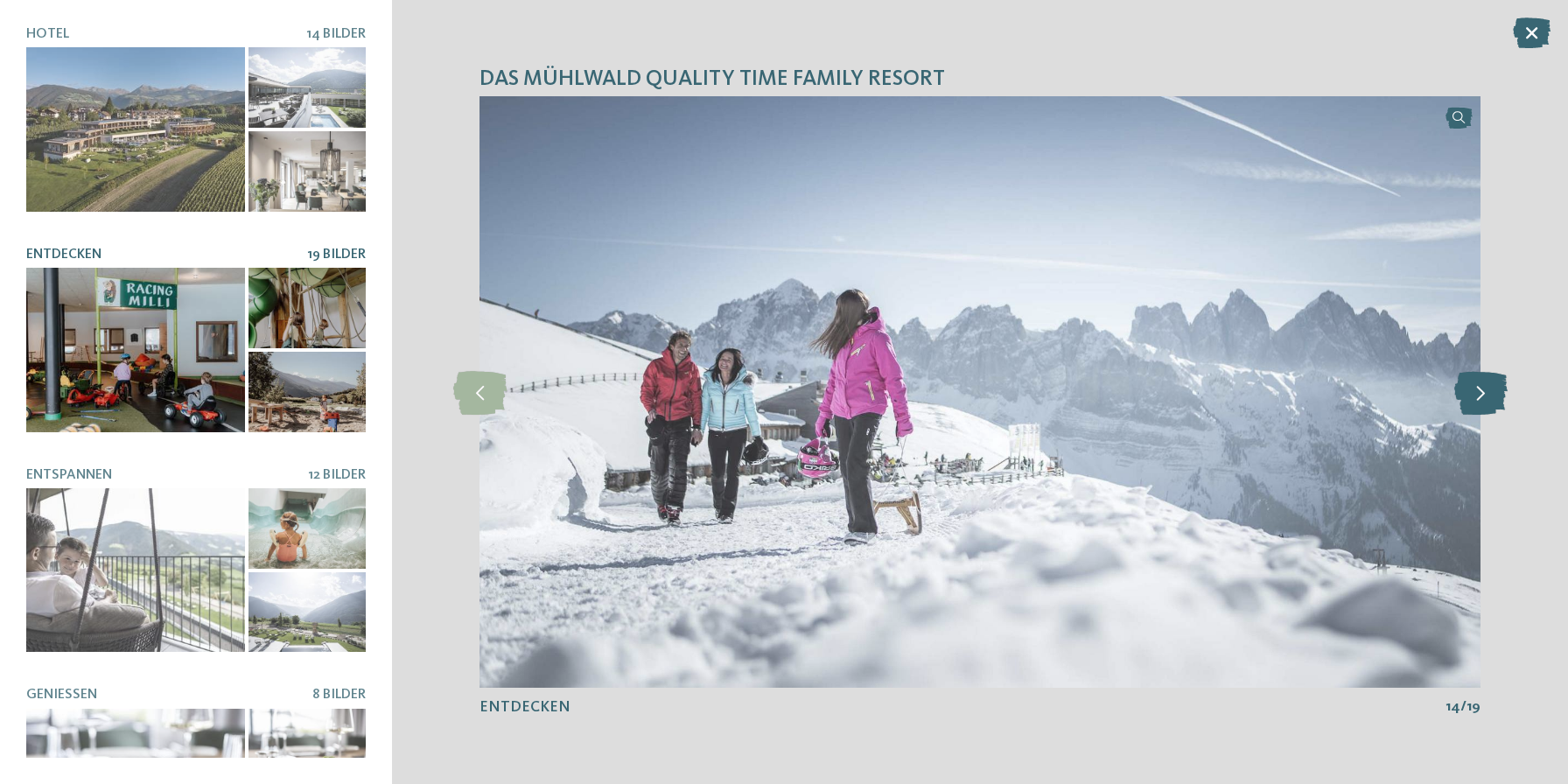
click at [1483, 393] on icon at bounding box center [1481, 392] width 53 height 44
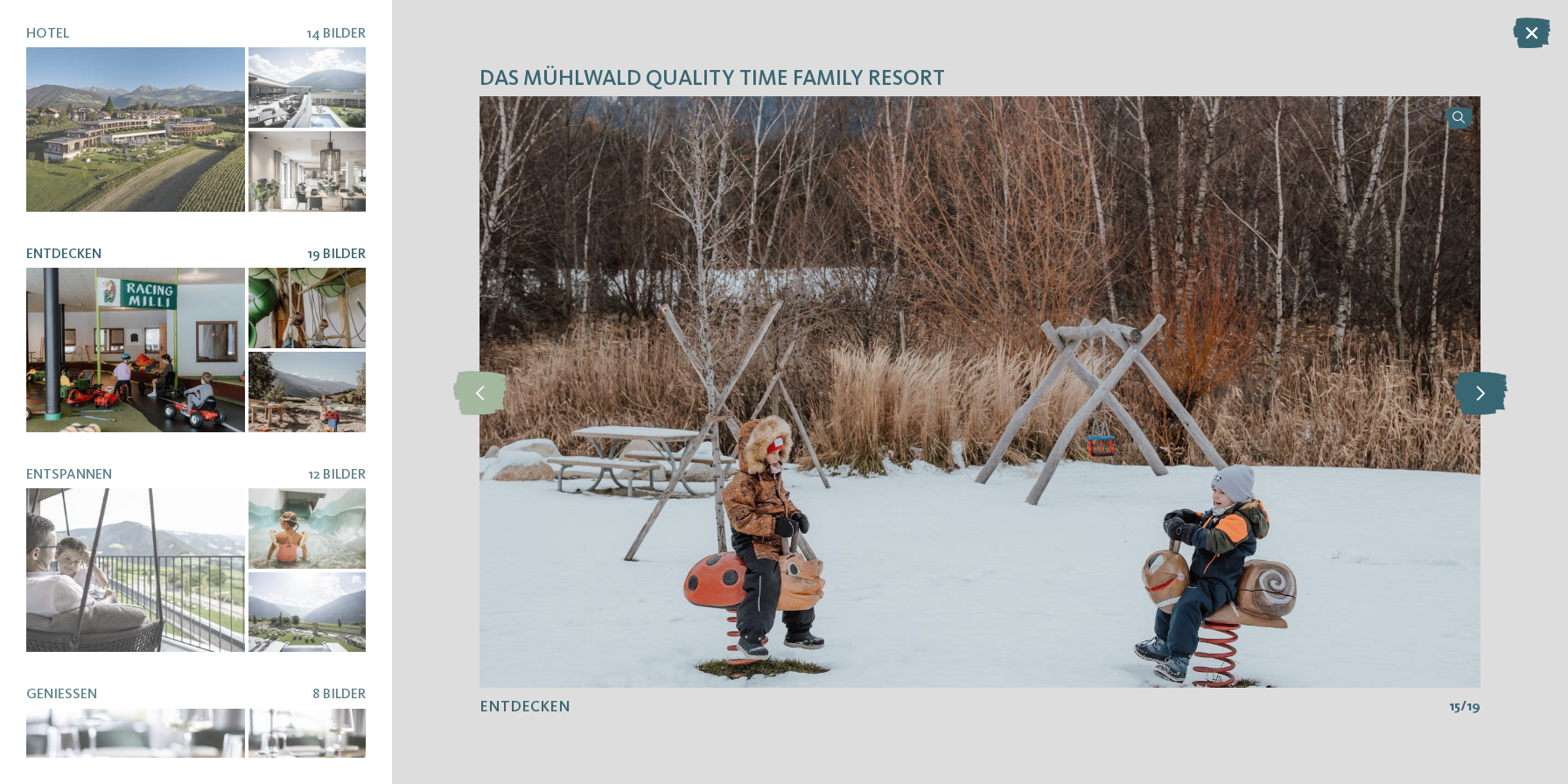
click at [1483, 393] on icon at bounding box center [1481, 392] width 53 height 44
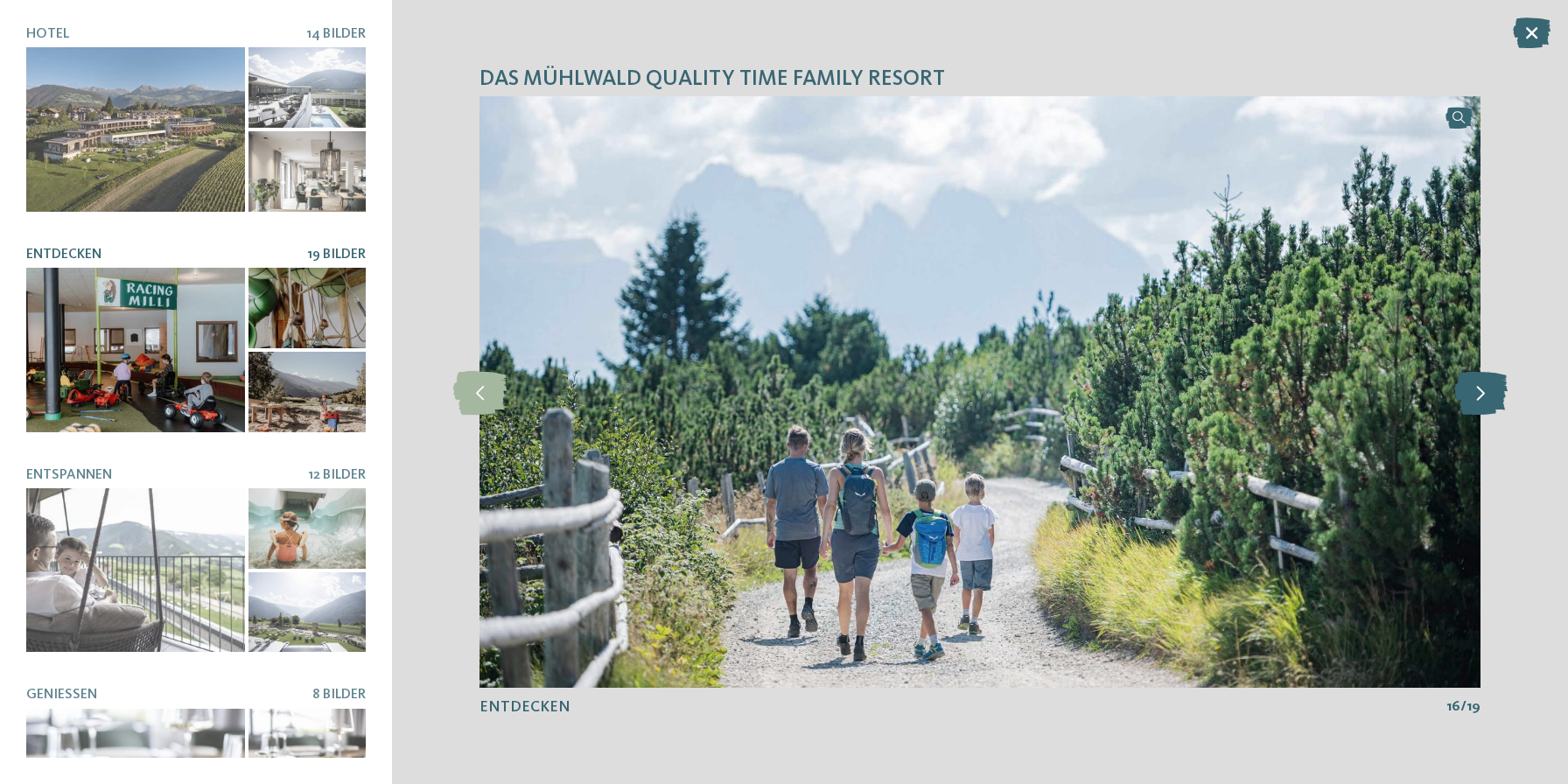
click at [1483, 393] on icon at bounding box center [1481, 392] width 53 height 44
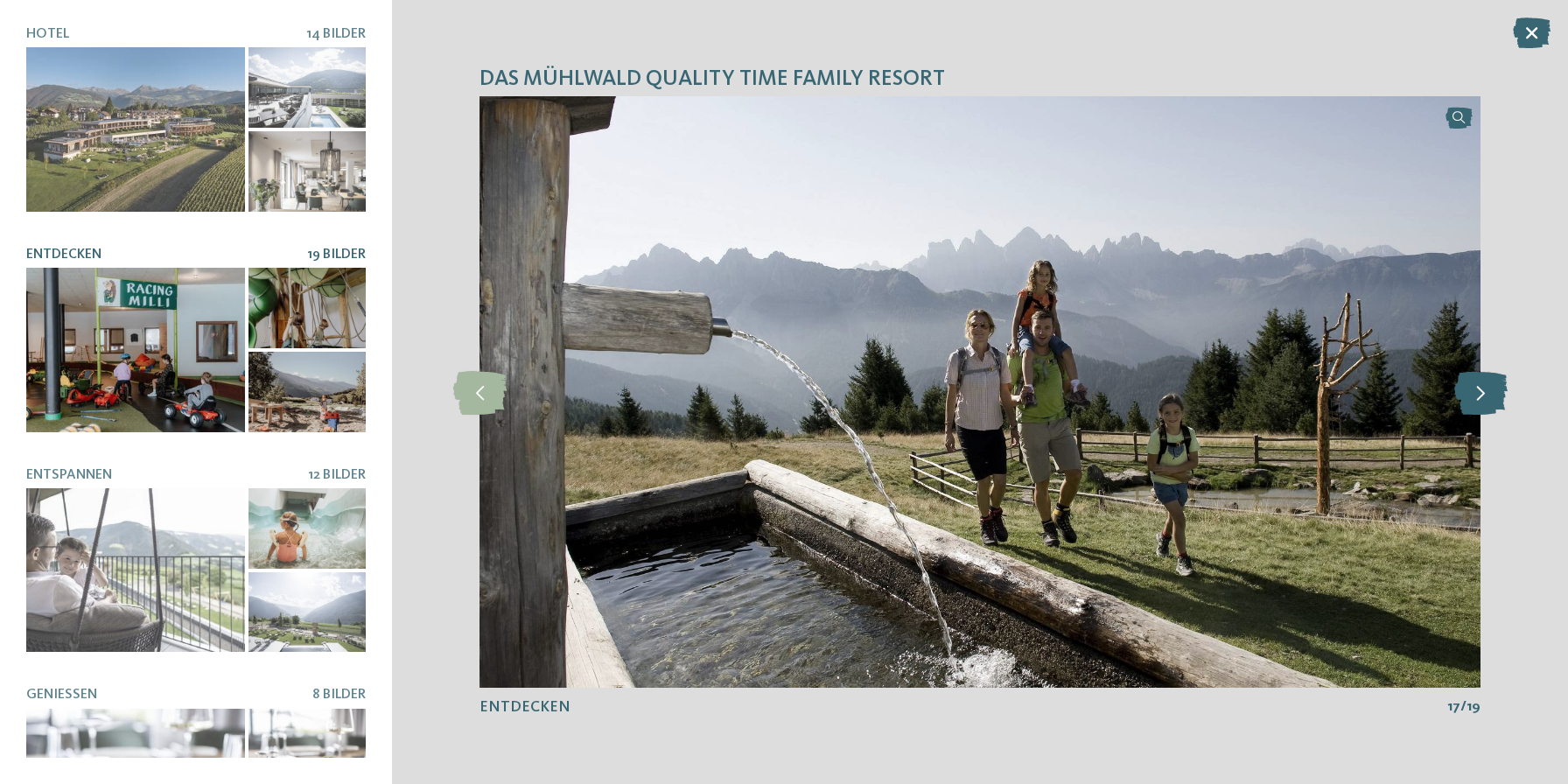
click at [1483, 393] on icon at bounding box center [1481, 392] width 53 height 44
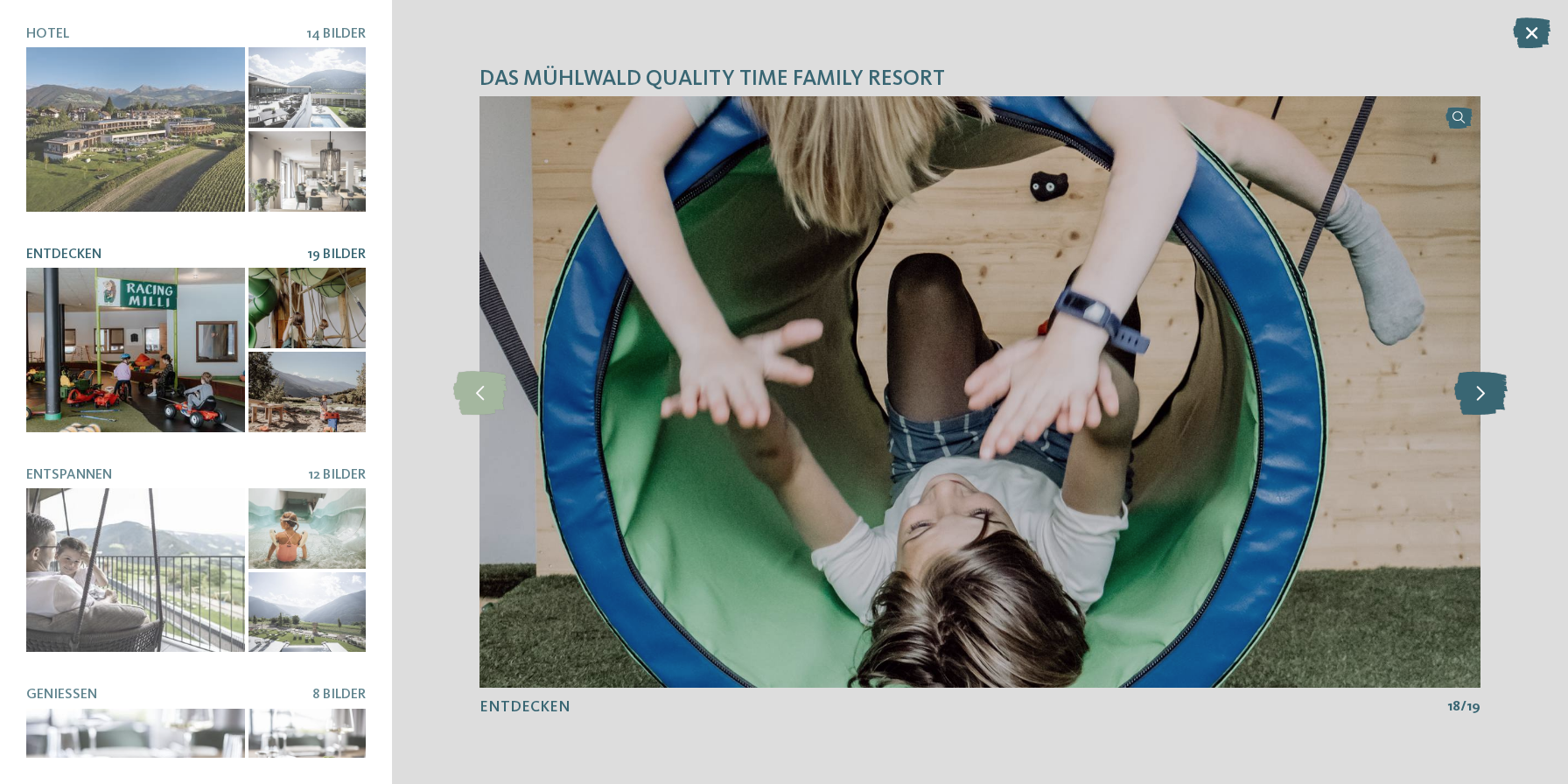
click at [1483, 393] on icon at bounding box center [1481, 392] width 53 height 44
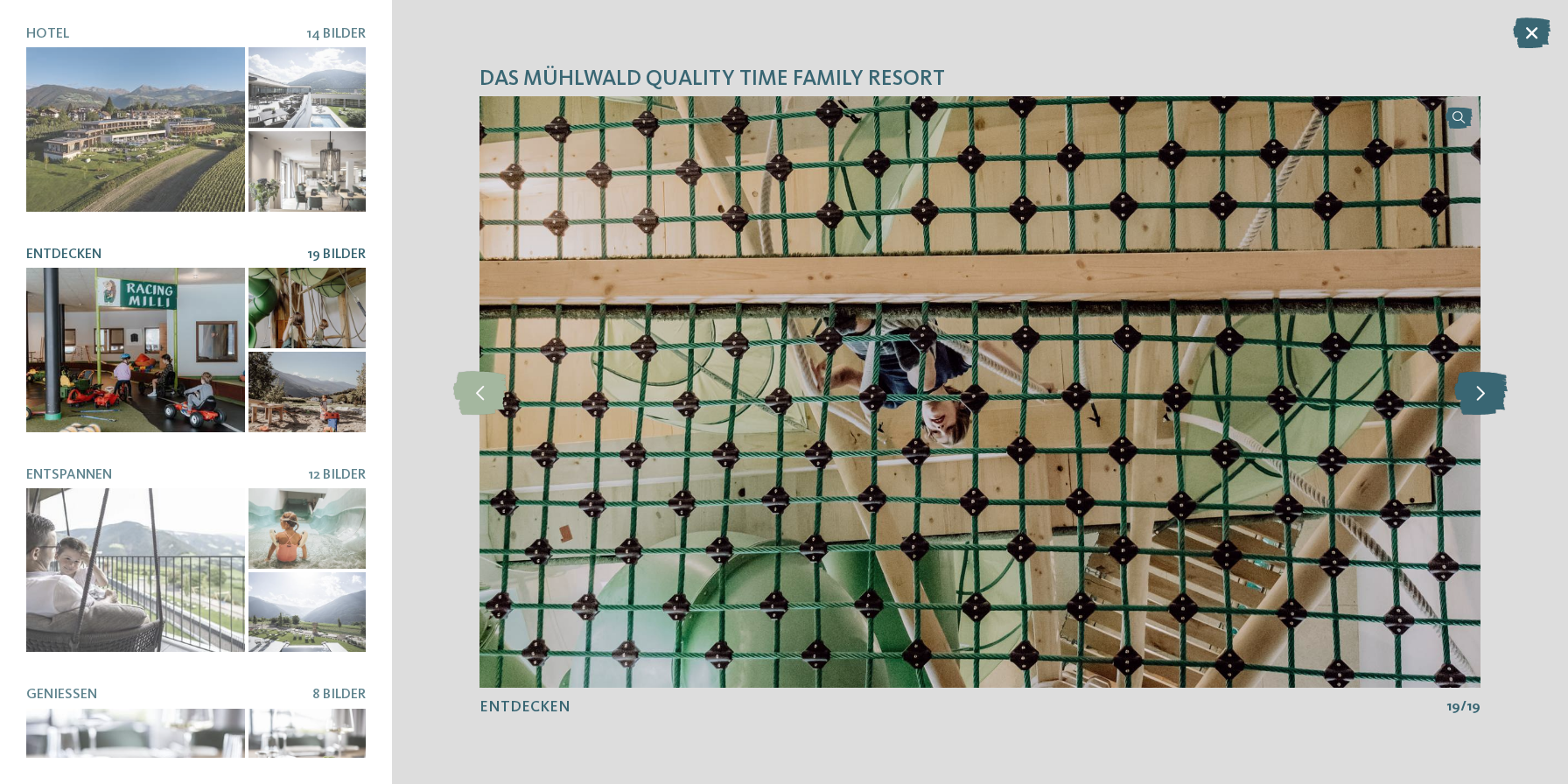
click at [1483, 393] on icon at bounding box center [1481, 392] width 53 height 44
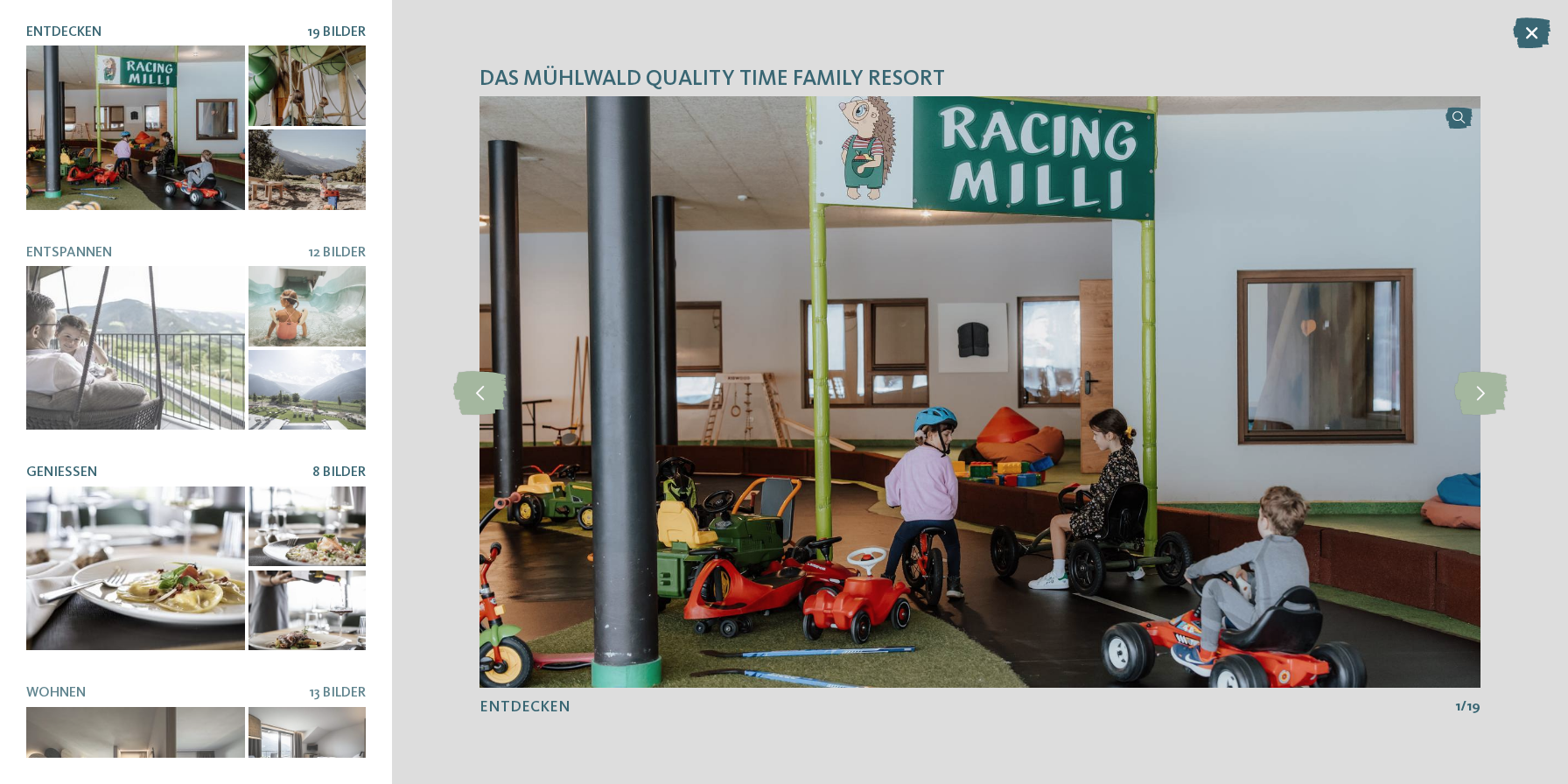
scroll to position [311, 0]
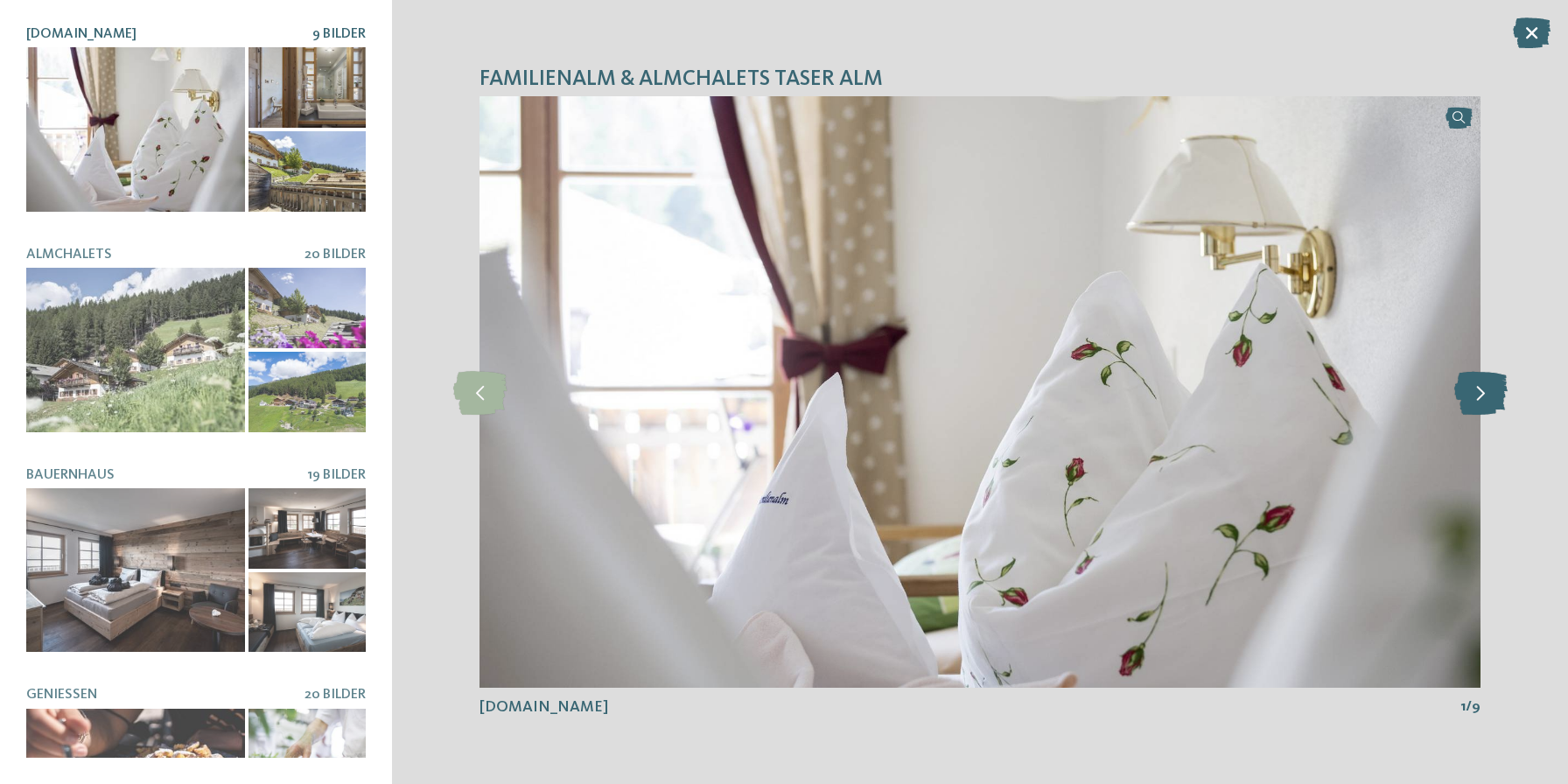
click at [1458, 390] on icon at bounding box center [1481, 392] width 53 height 44
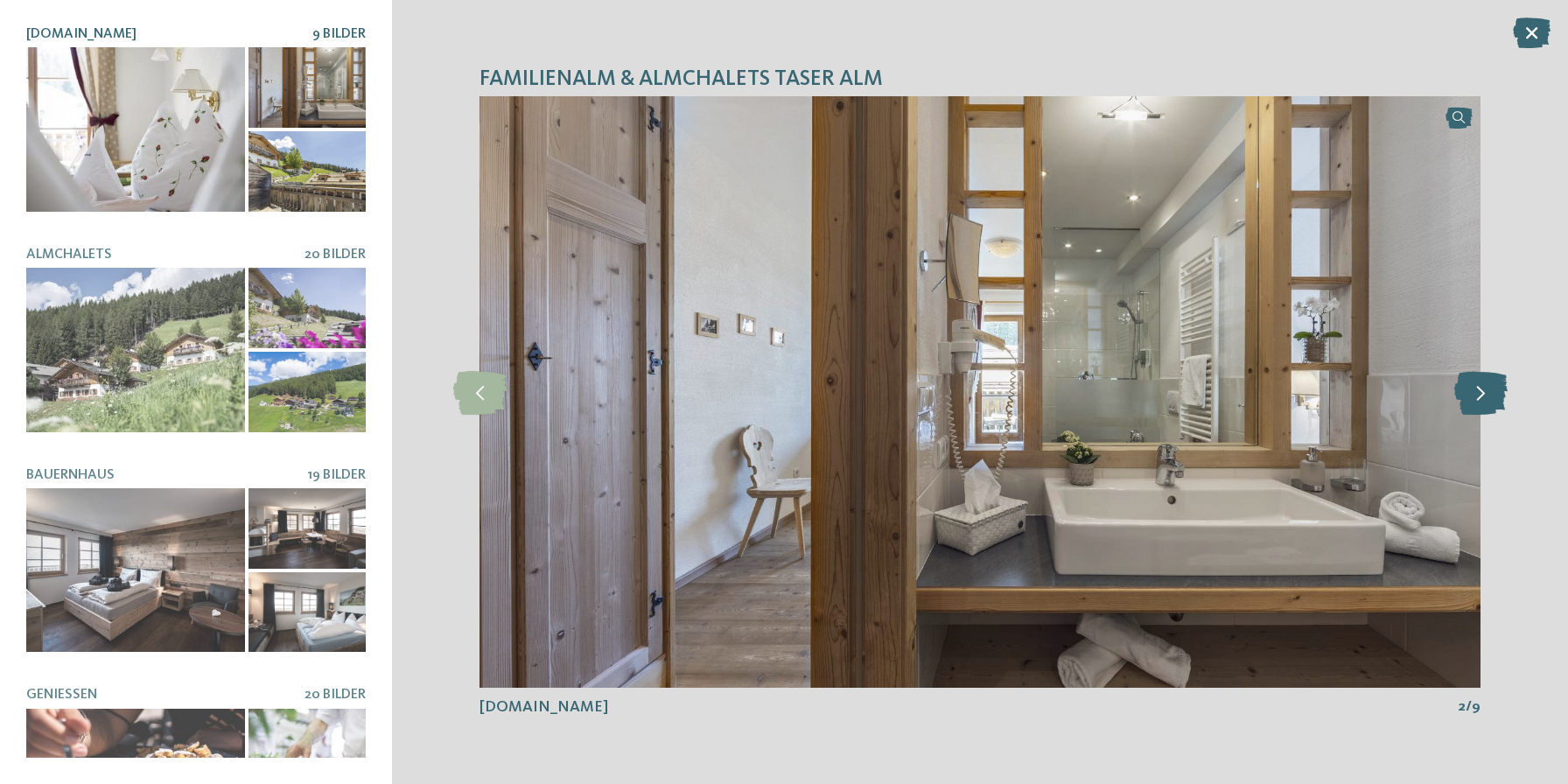
click at [1458, 390] on icon at bounding box center [1481, 392] width 53 height 44
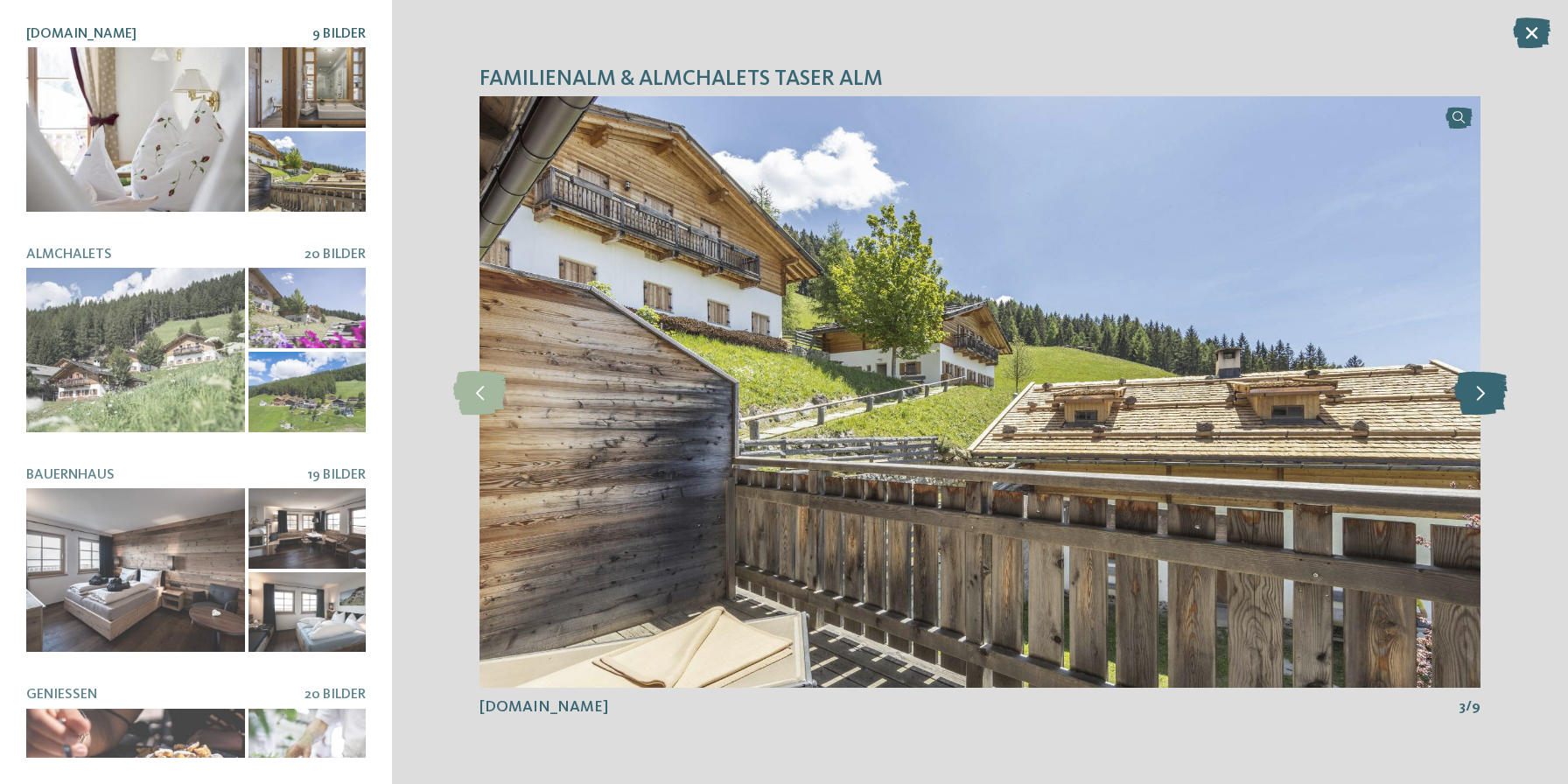
click at [1458, 390] on icon at bounding box center [1481, 392] width 53 height 44
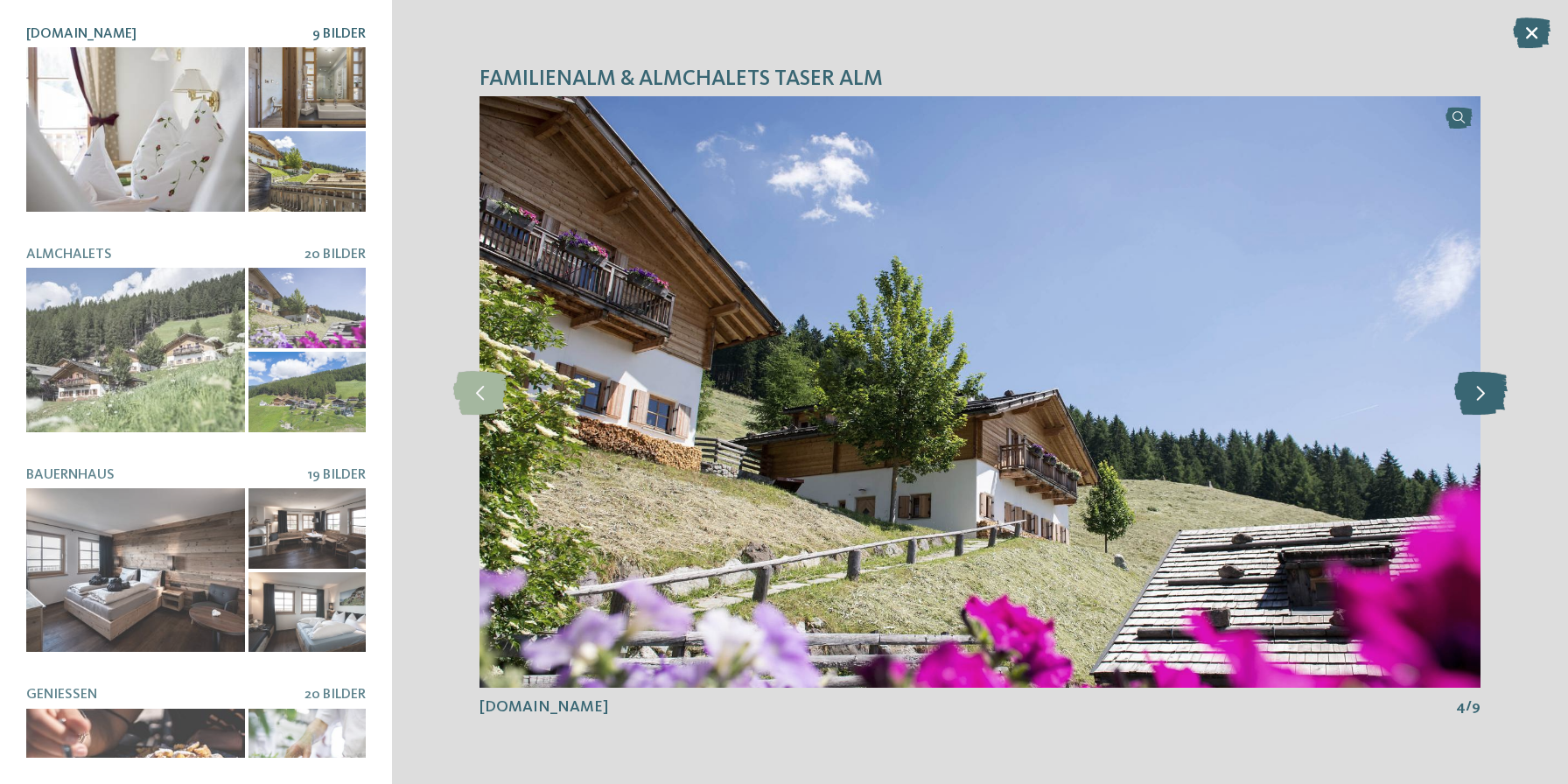
click at [1457, 390] on icon at bounding box center [1481, 392] width 53 height 44
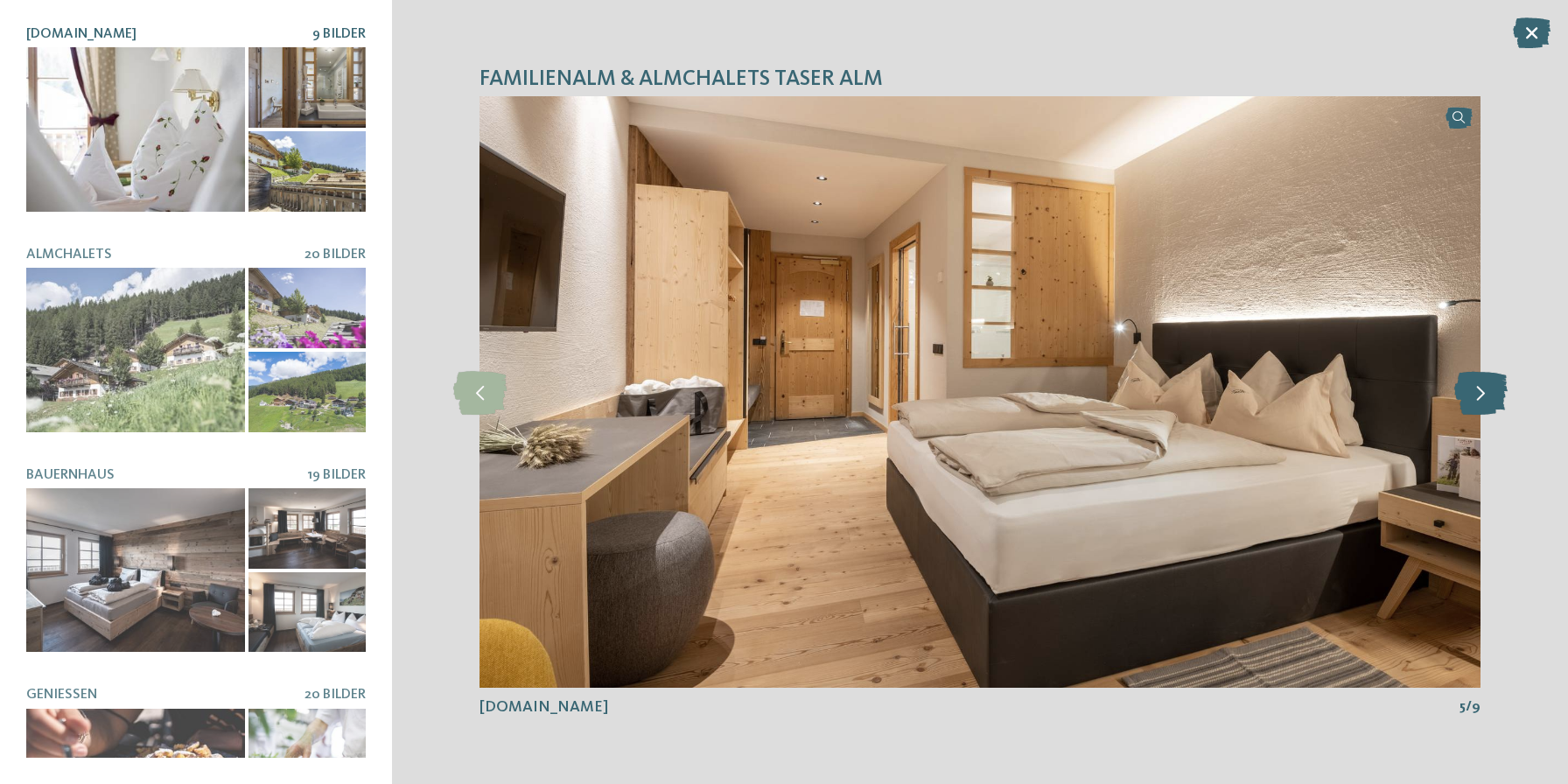
click at [1457, 390] on icon at bounding box center [1481, 392] width 53 height 44
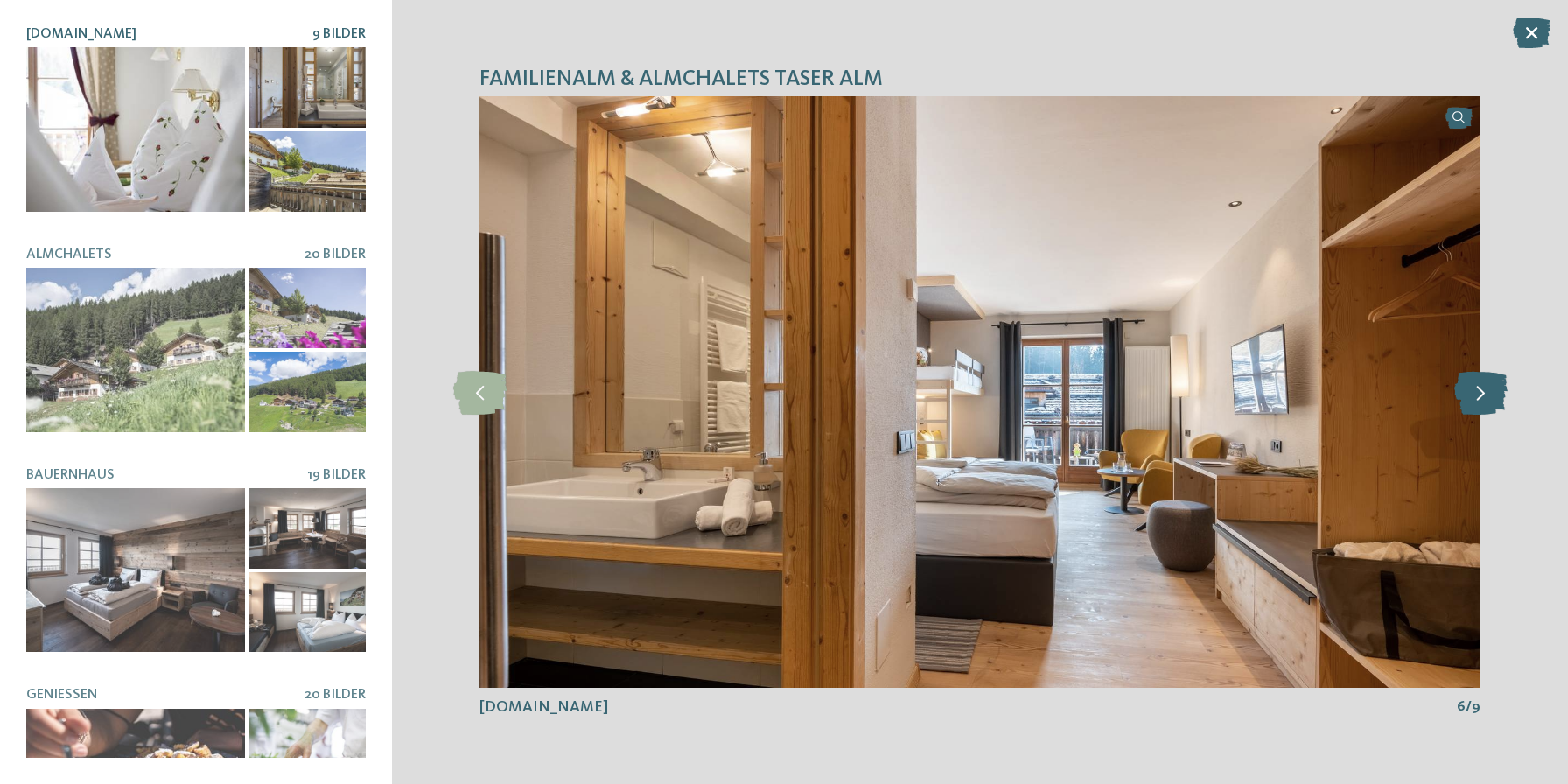
click at [1457, 390] on icon at bounding box center [1481, 392] width 53 height 44
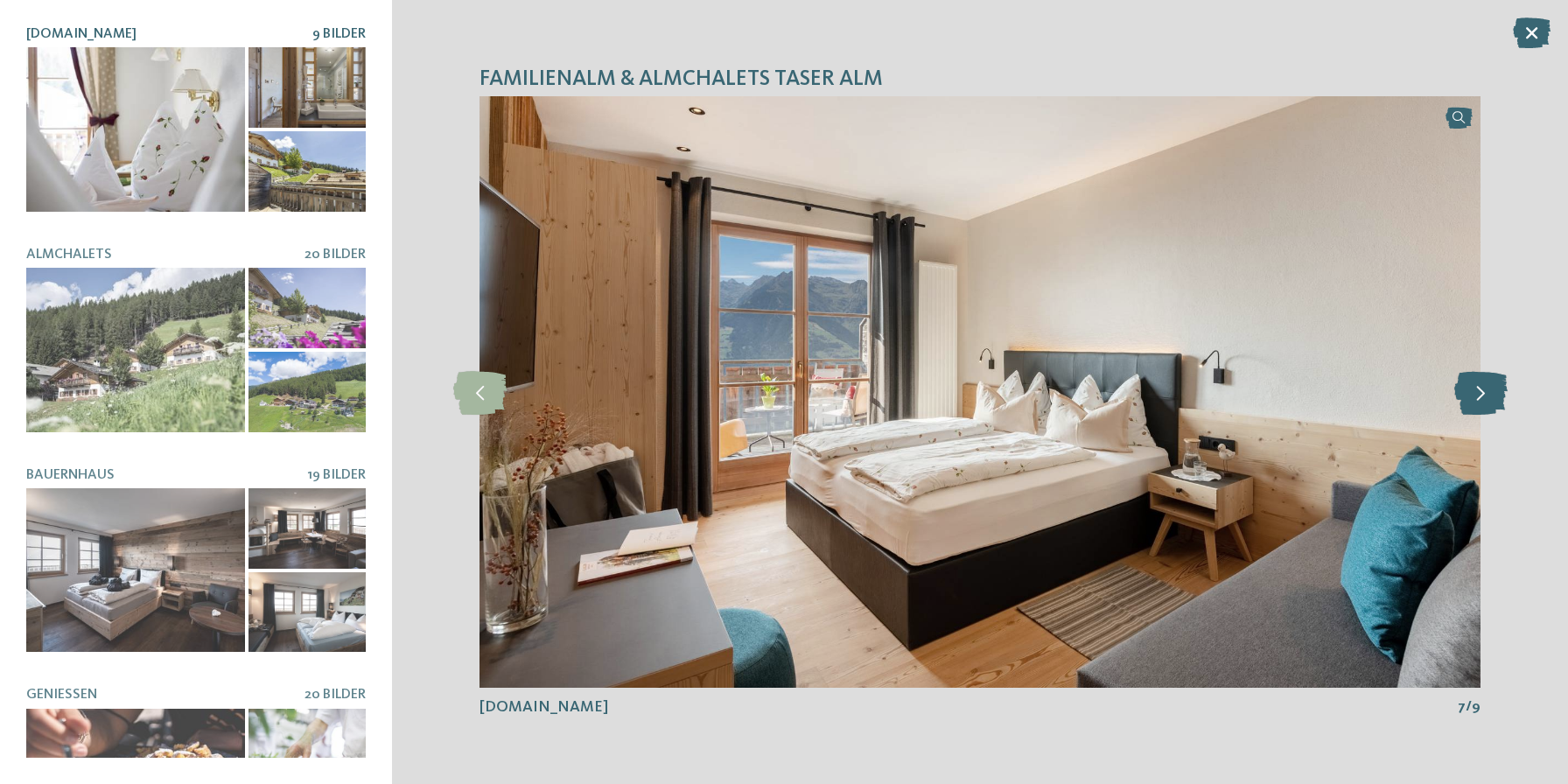
click at [1457, 390] on icon at bounding box center [1481, 392] width 53 height 44
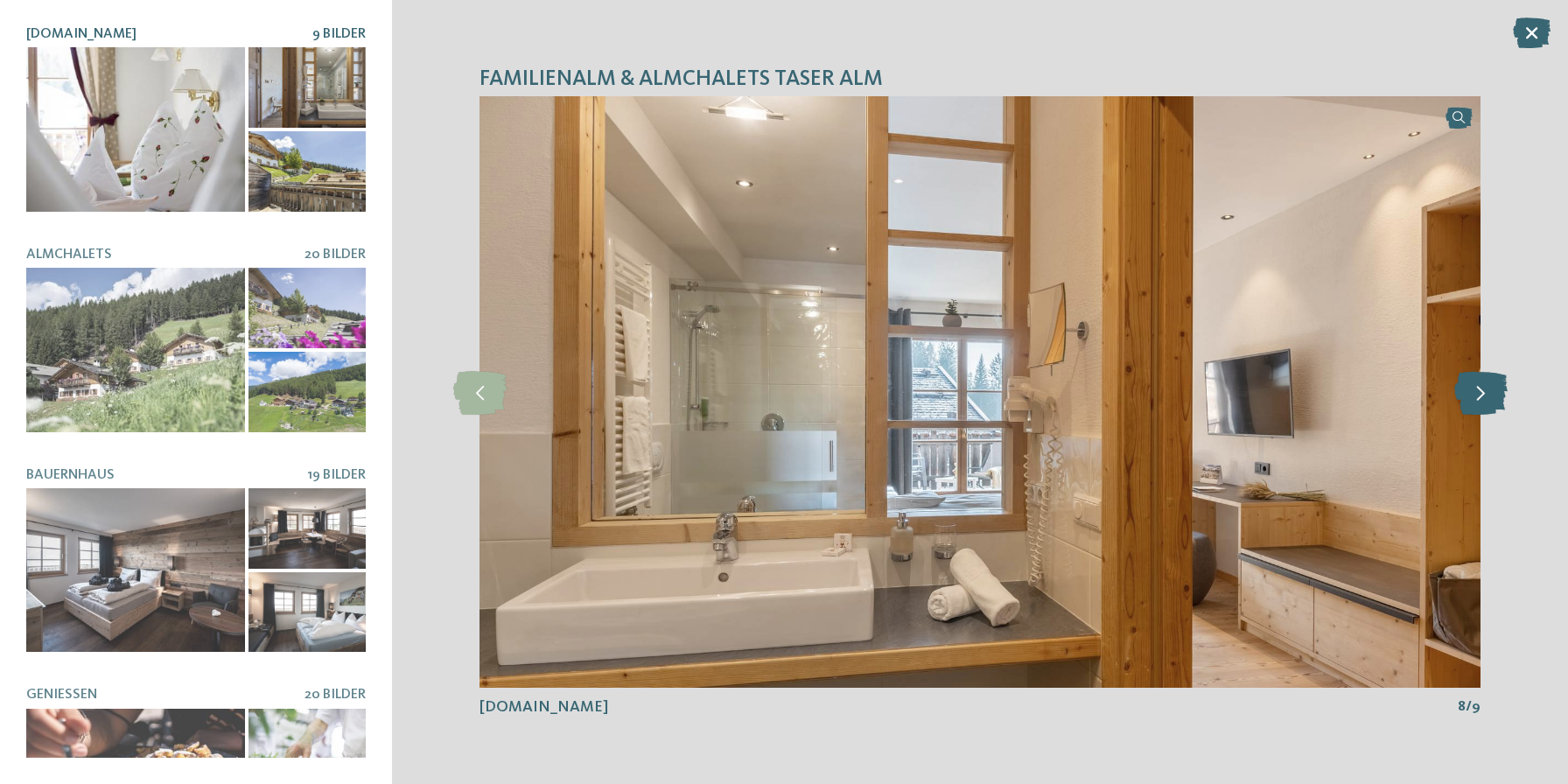
click at [1457, 390] on icon at bounding box center [1481, 392] width 53 height 44
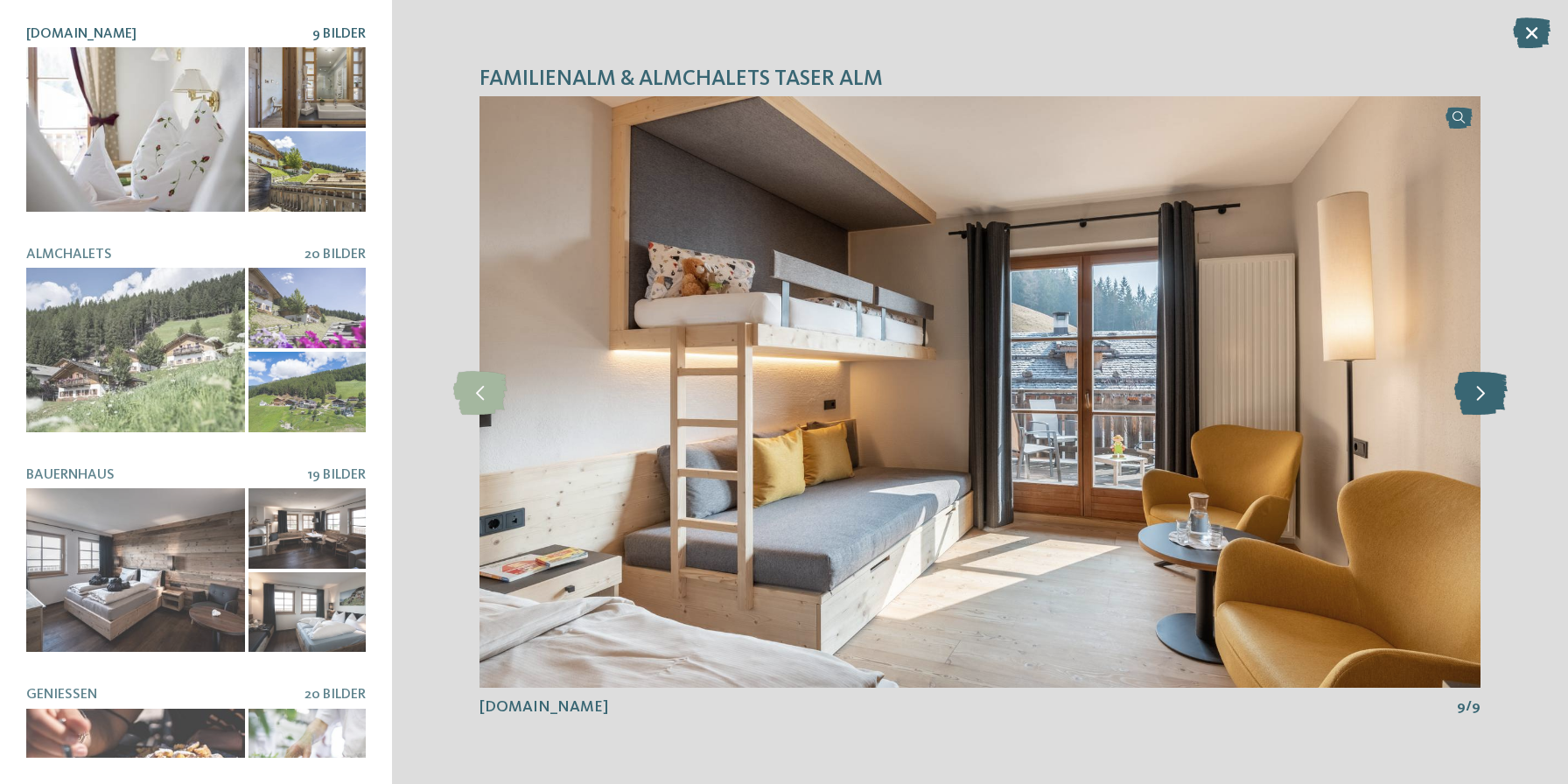
click at [1457, 390] on icon at bounding box center [1481, 392] width 53 height 44
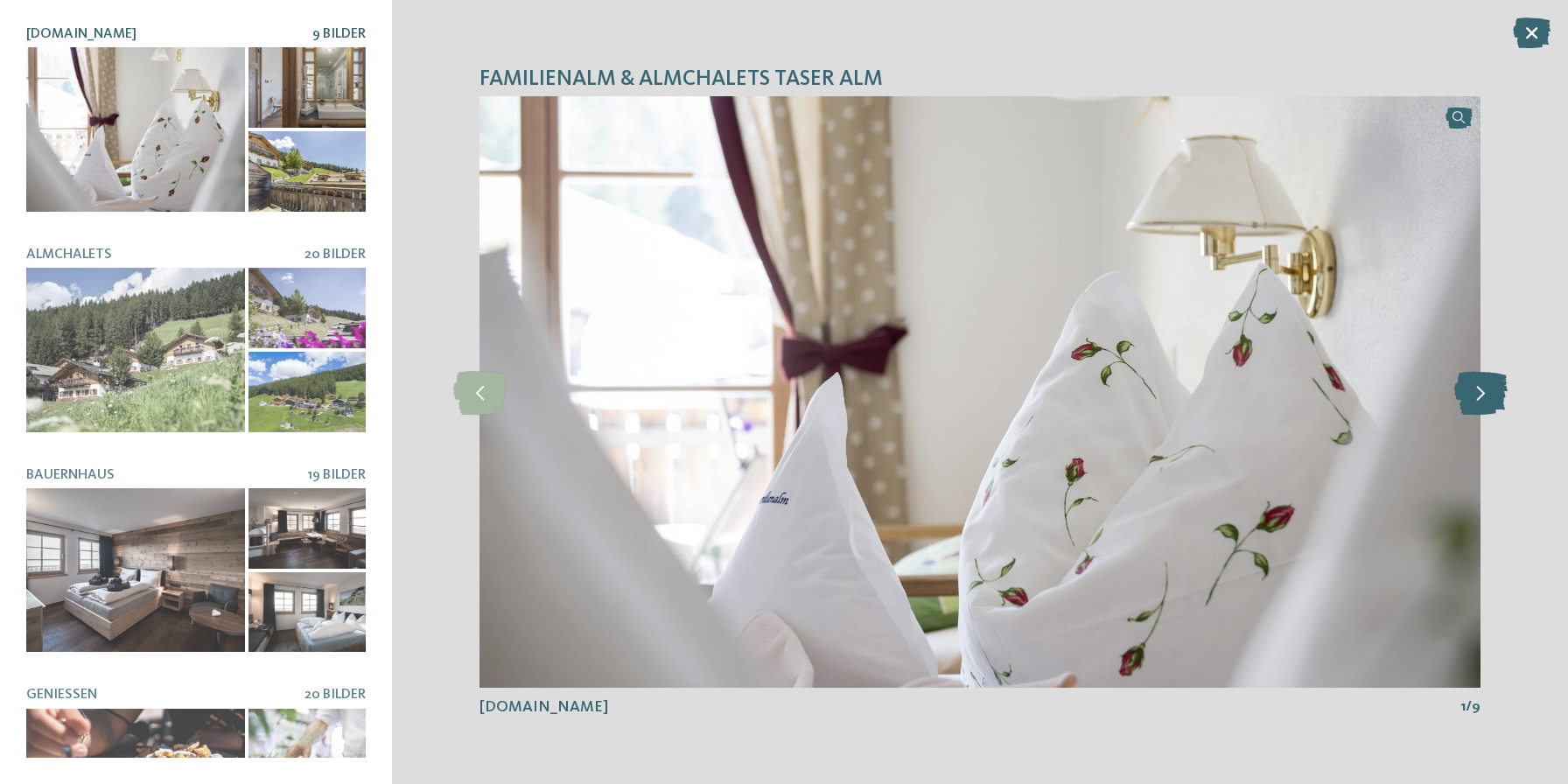
click at [1457, 390] on icon at bounding box center [1481, 392] width 53 height 44
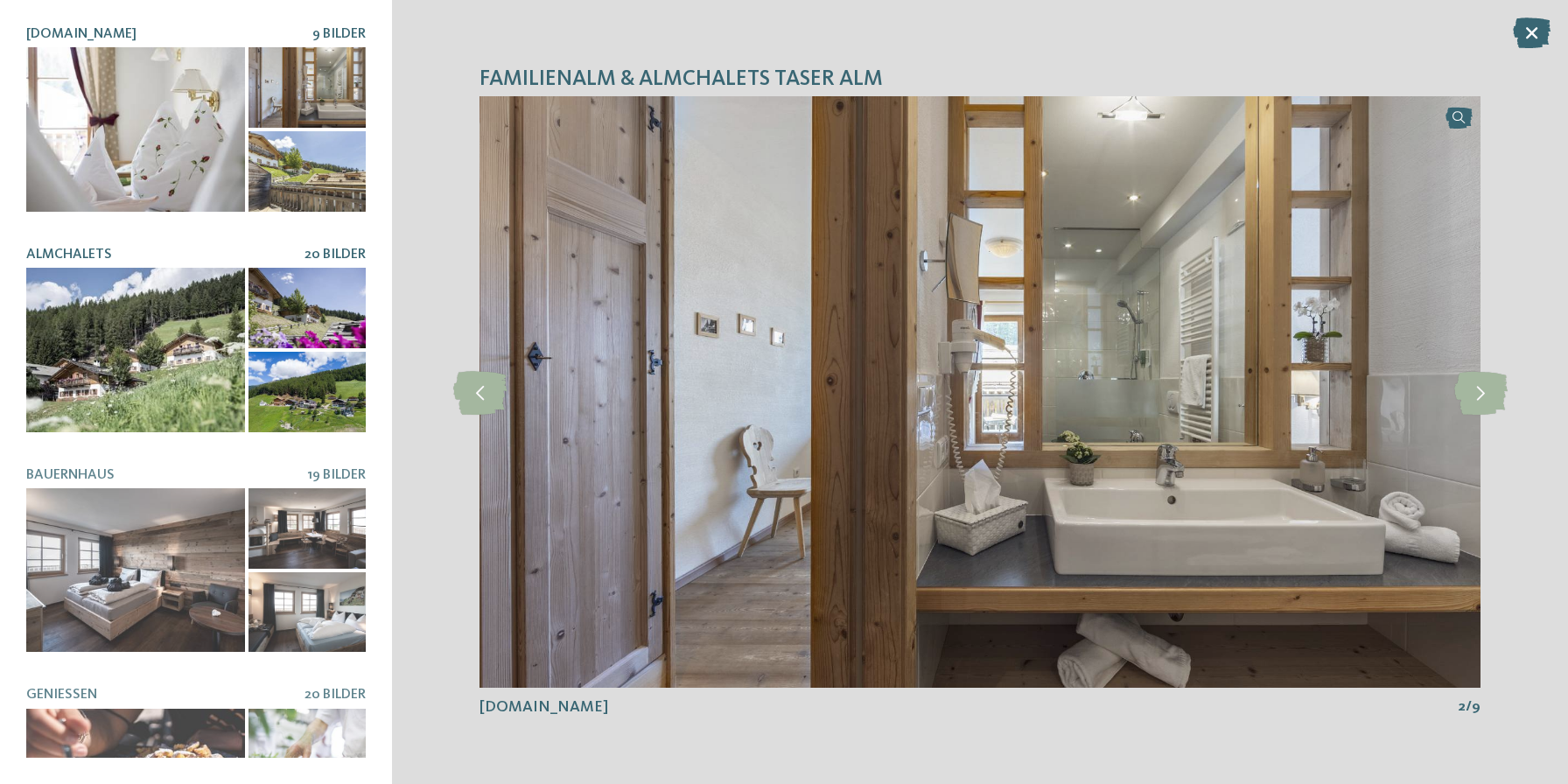
click at [46, 339] on div at bounding box center [136, 350] width 219 height 165
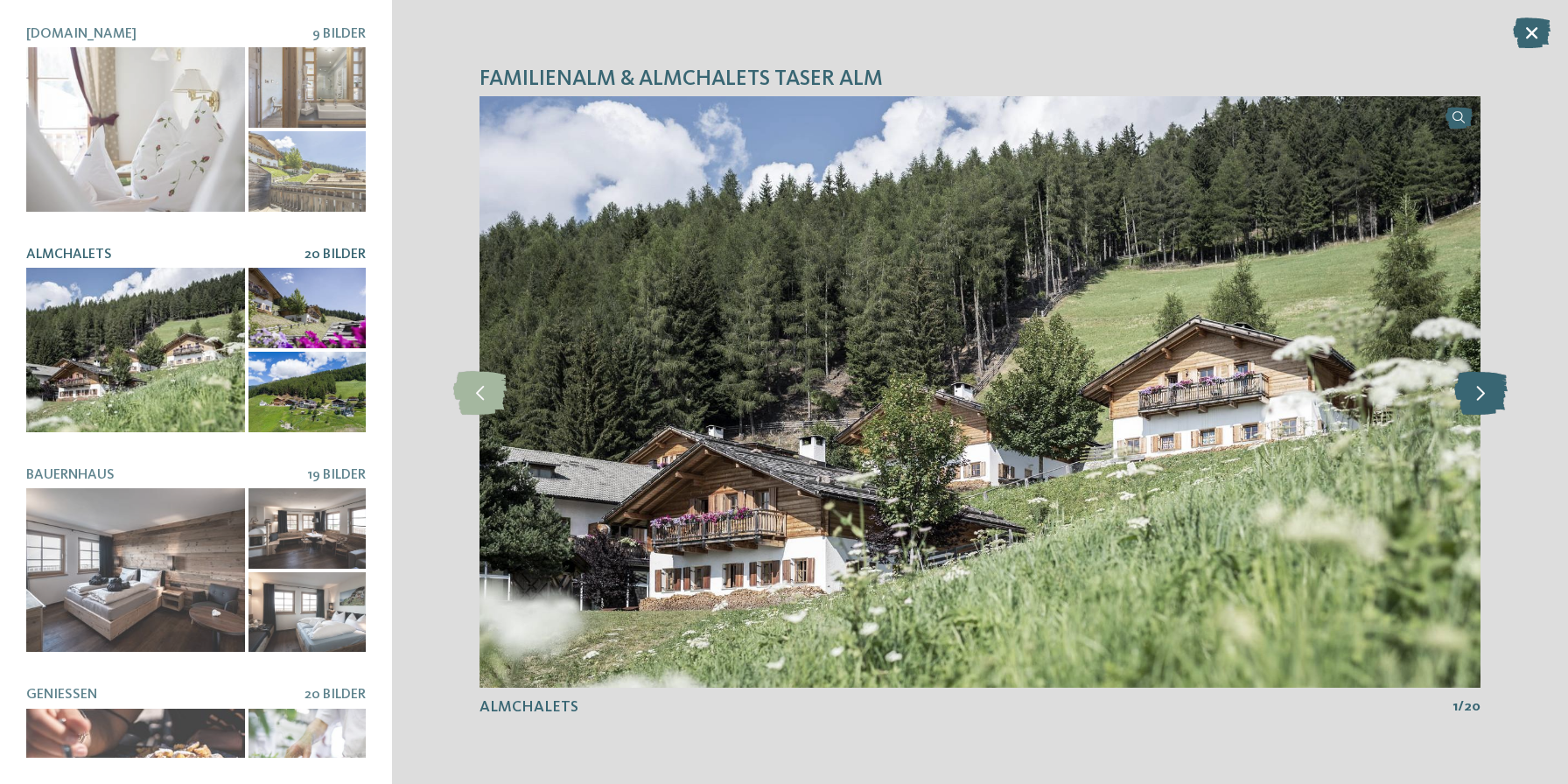
click at [1487, 387] on icon at bounding box center [1481, 392] width 53 height 44
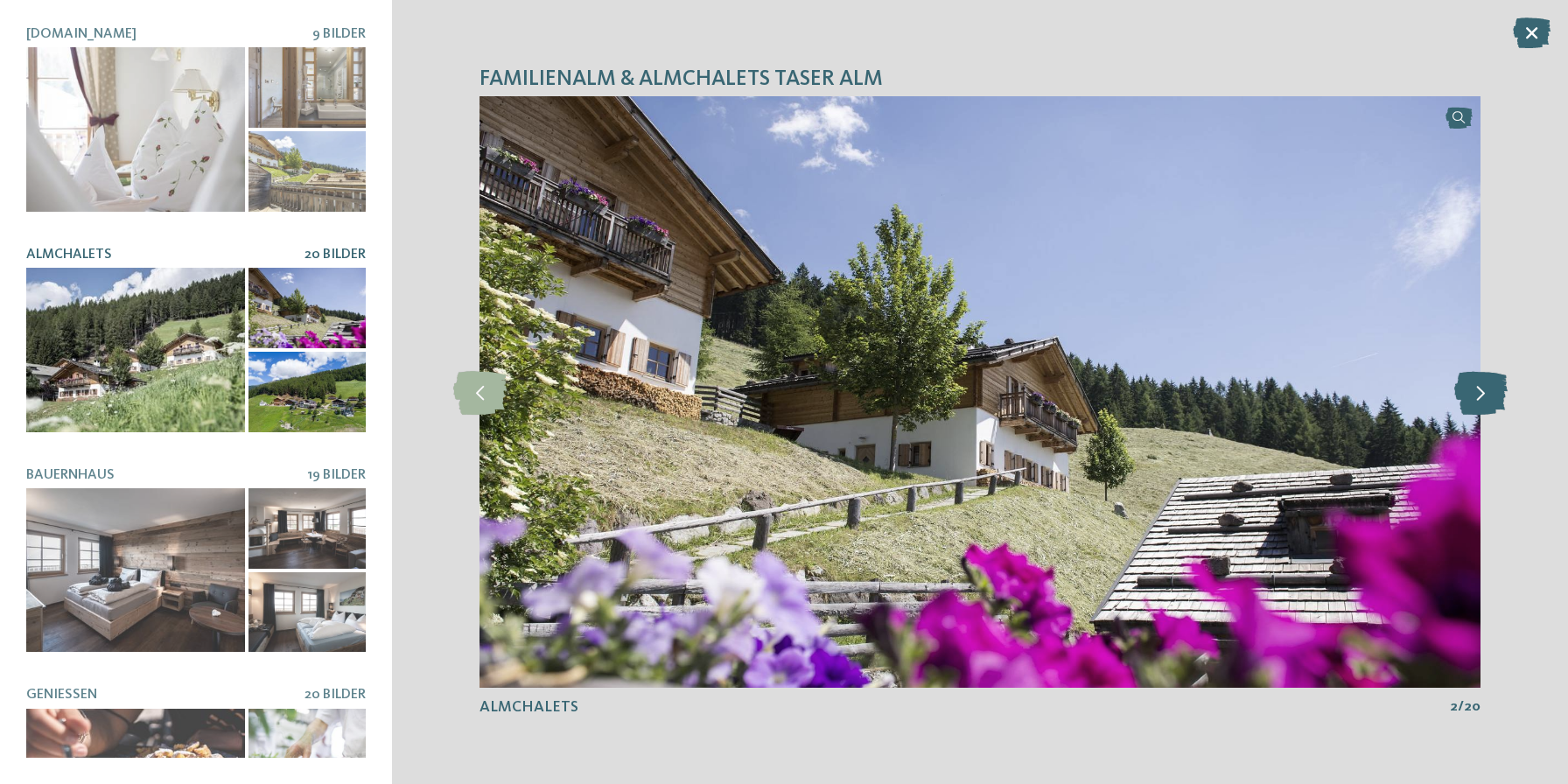
click at [1486, 387] on icon at bounding box center [1481, 392] width 53 height 44
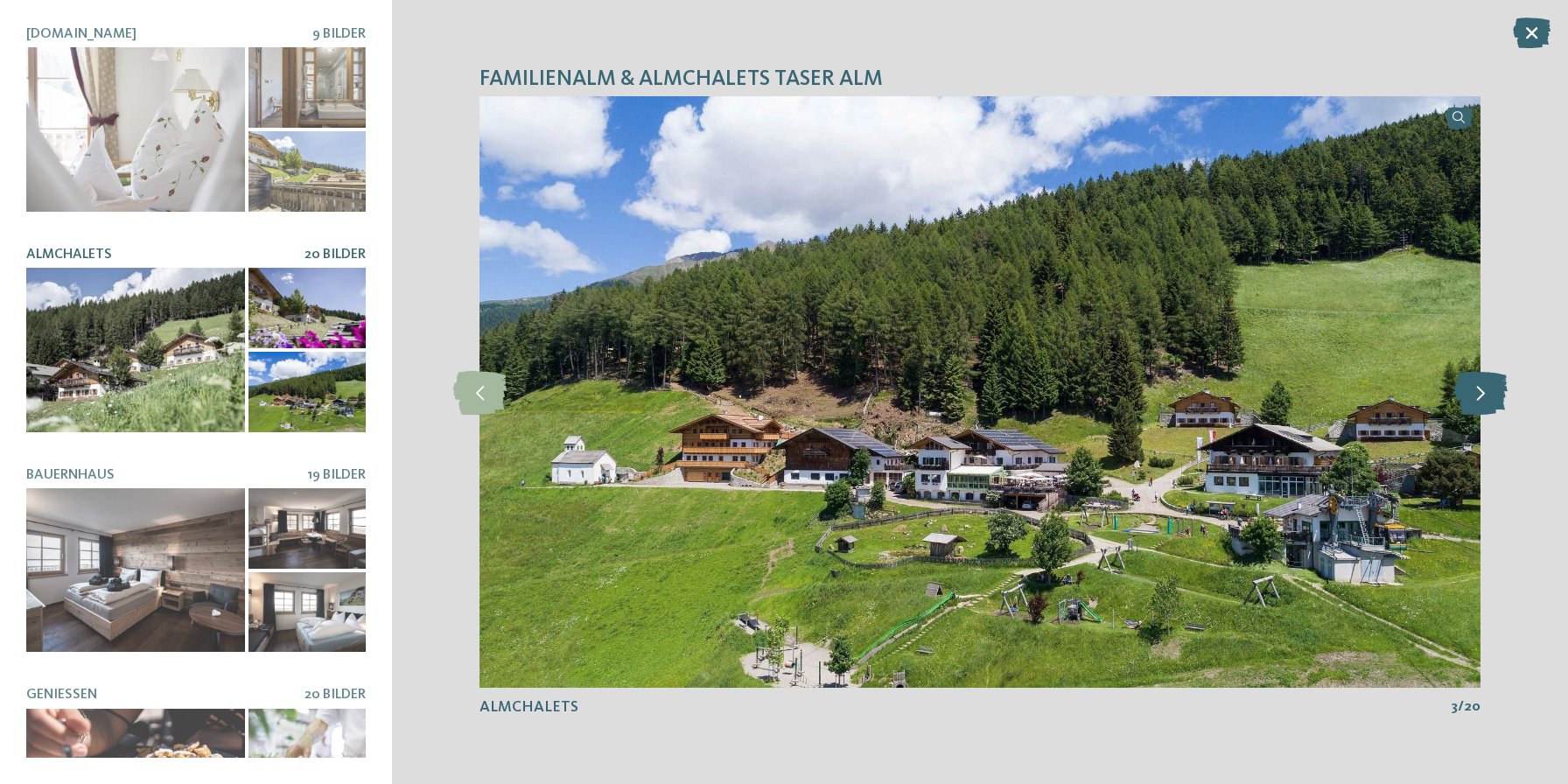
click at [1486, 387] on icon at bounding box center [1481, 392] width 53 height 44
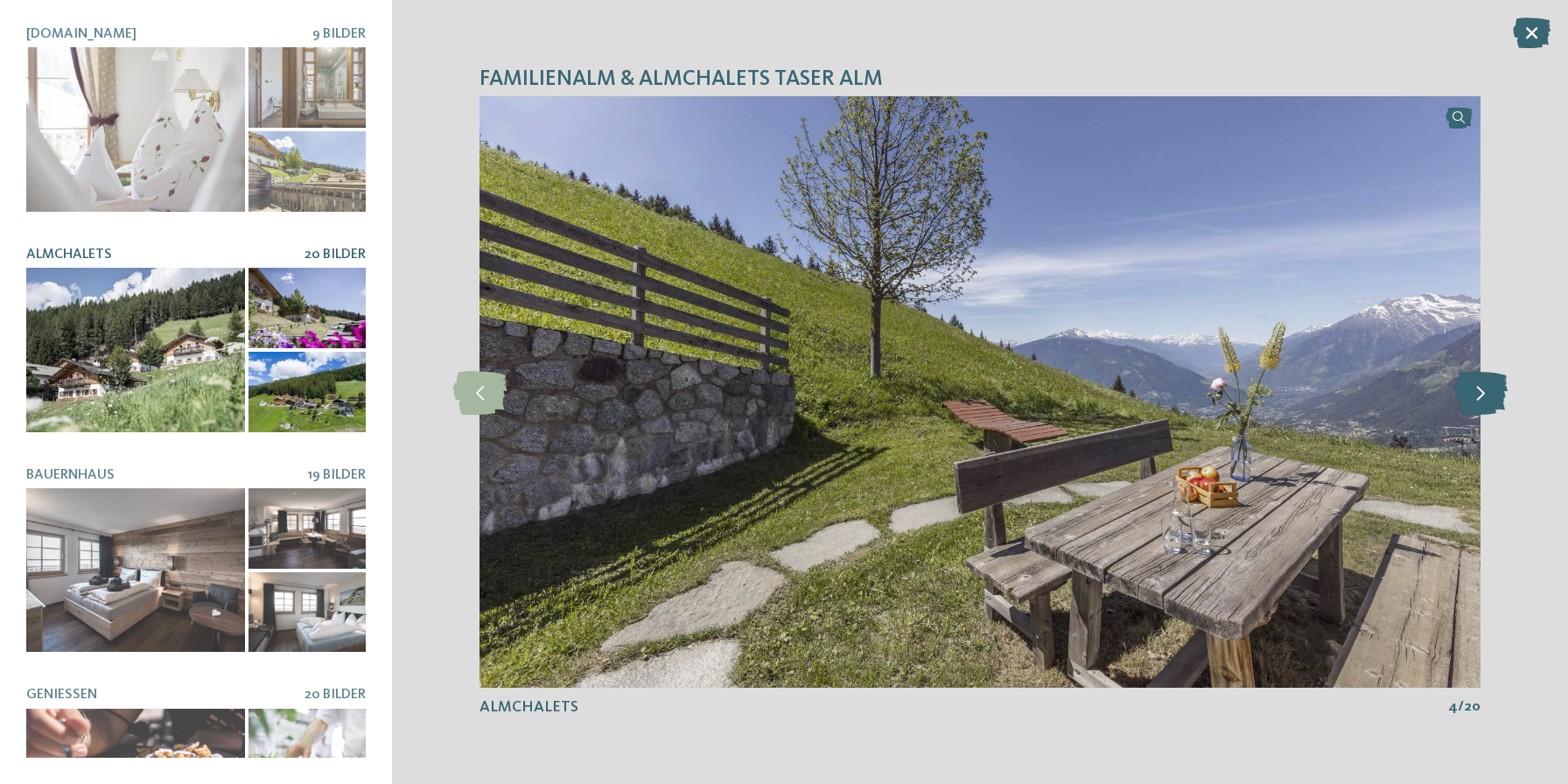
click at [1486, 387] on icon at bounding box center [1481, 392] width 53 height 44
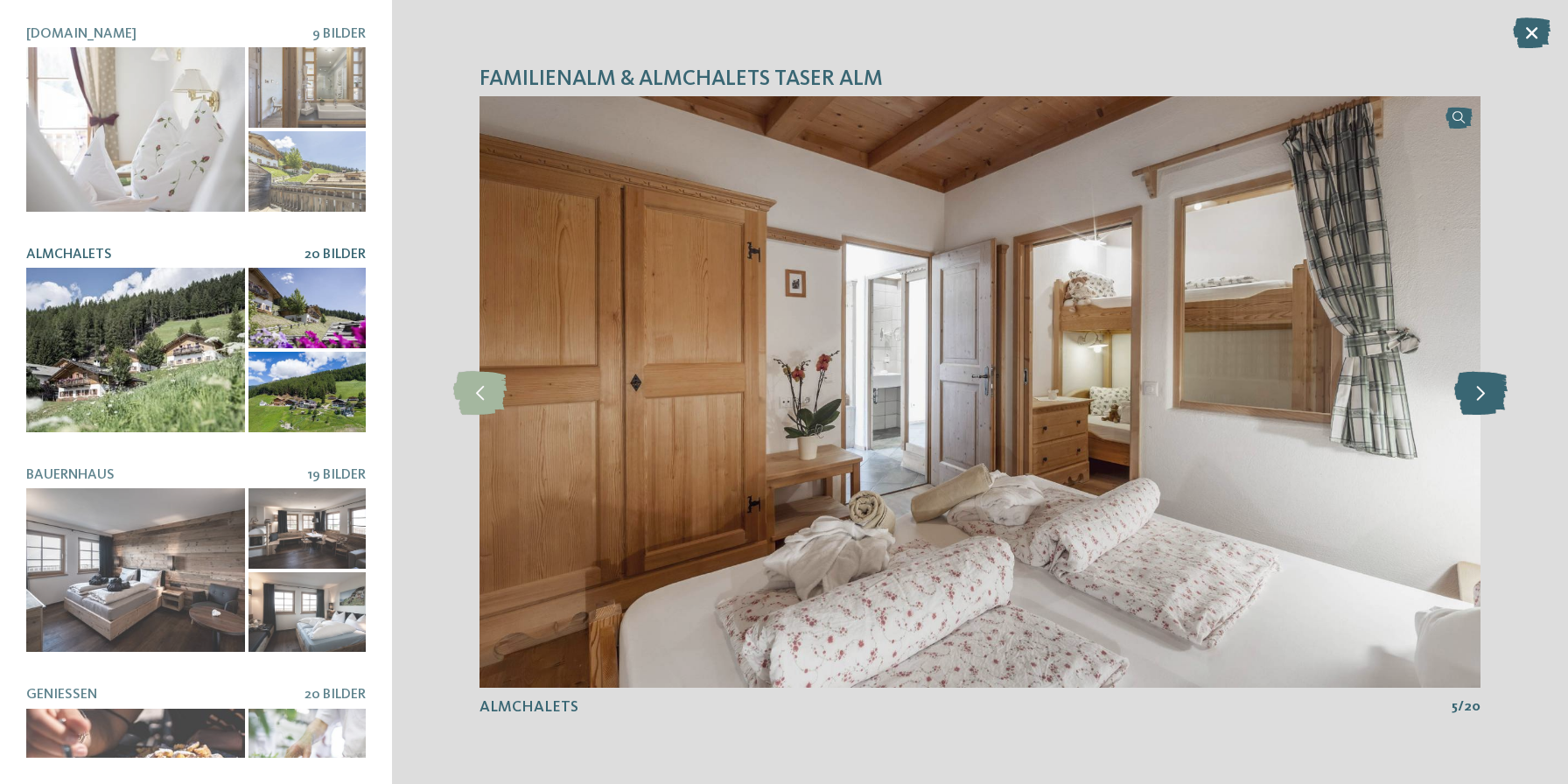
click at [1486, 387] on icon at bounding box center [1481, 392] width 53 height 44
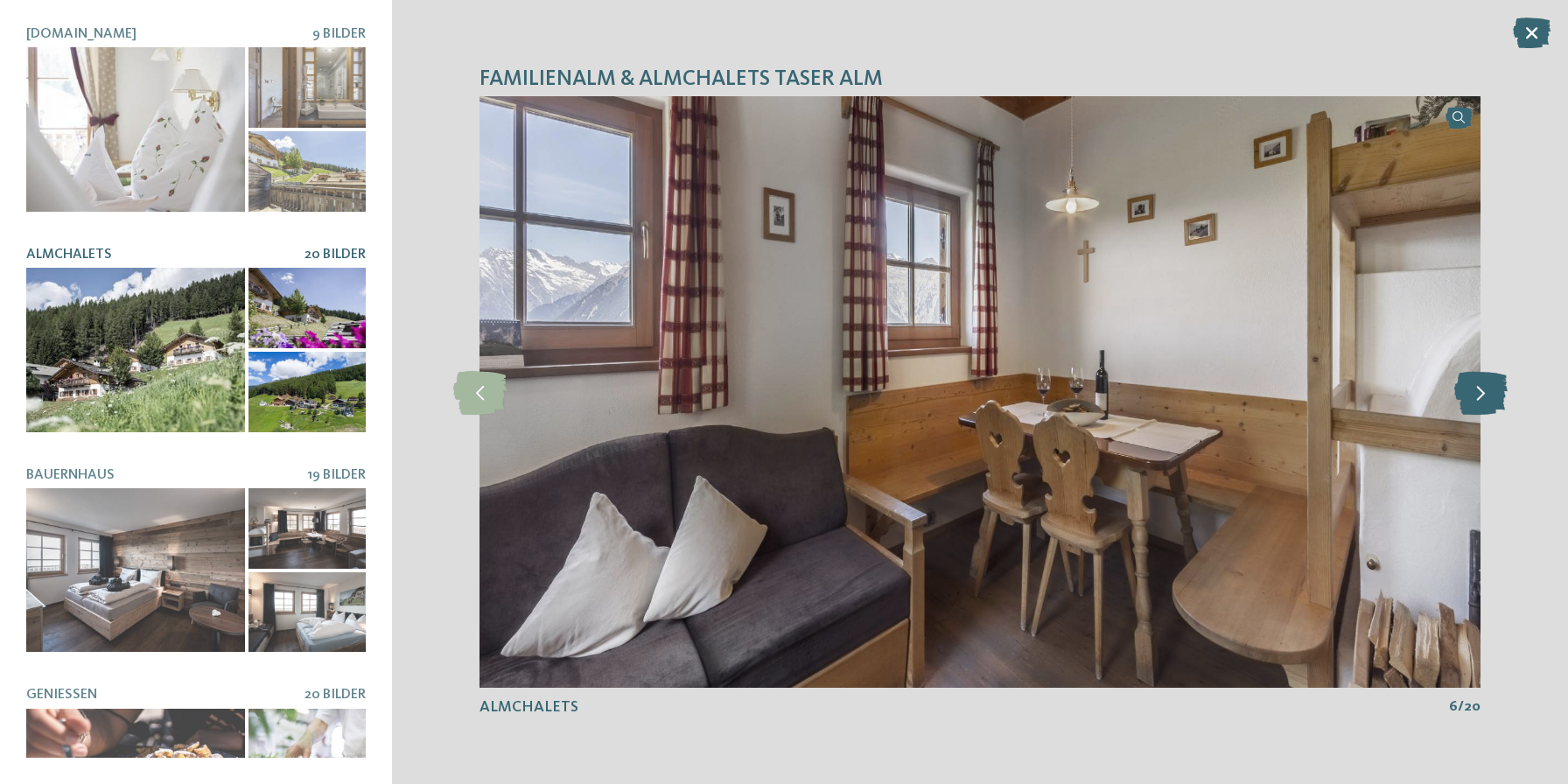
click at [1486, 387] on icon at bounding box center [1481, 392] width 53 height 44
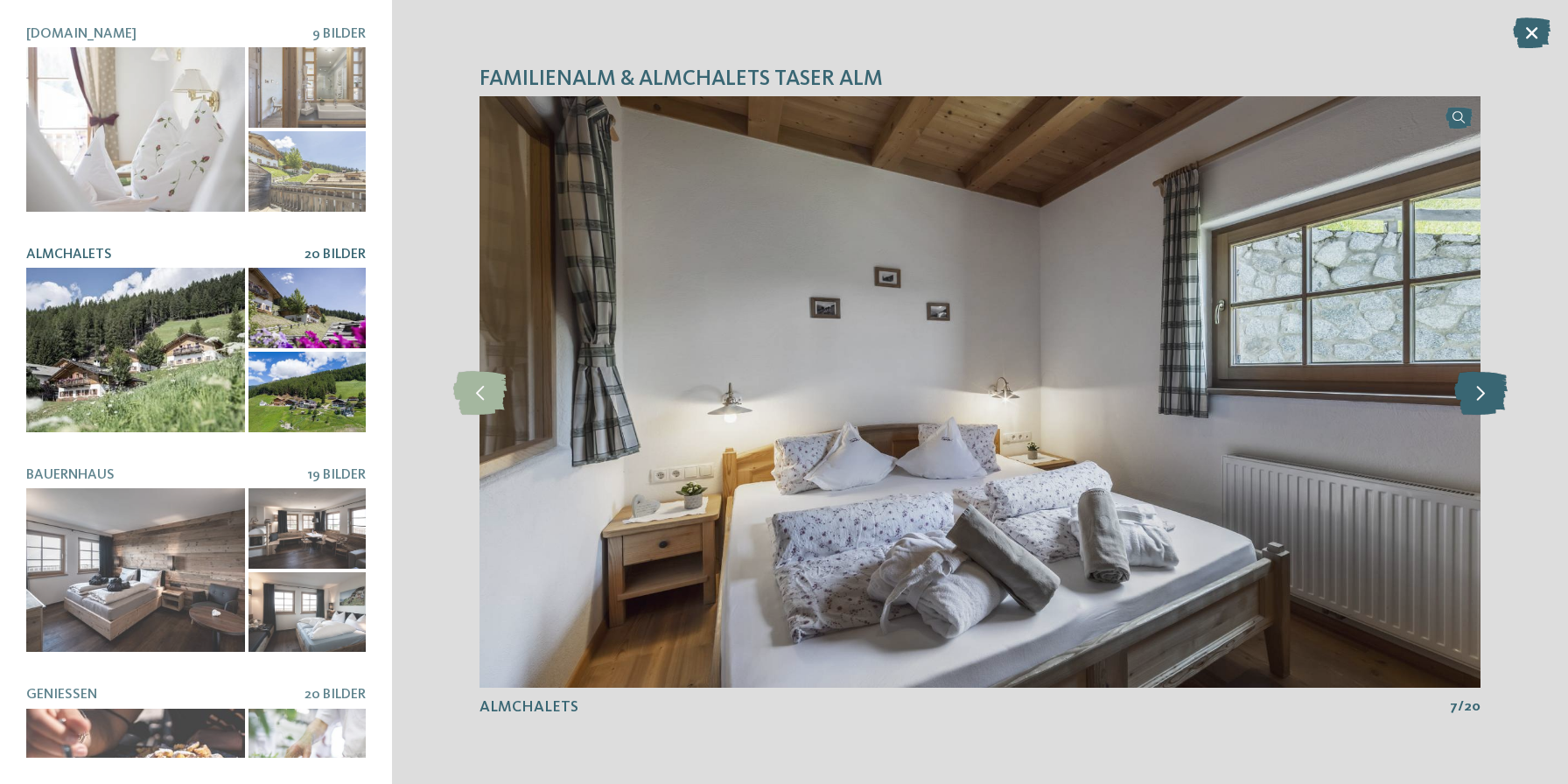
click at [1486, 387] on icon at bounding box center [1481, 392] width 53 height 44
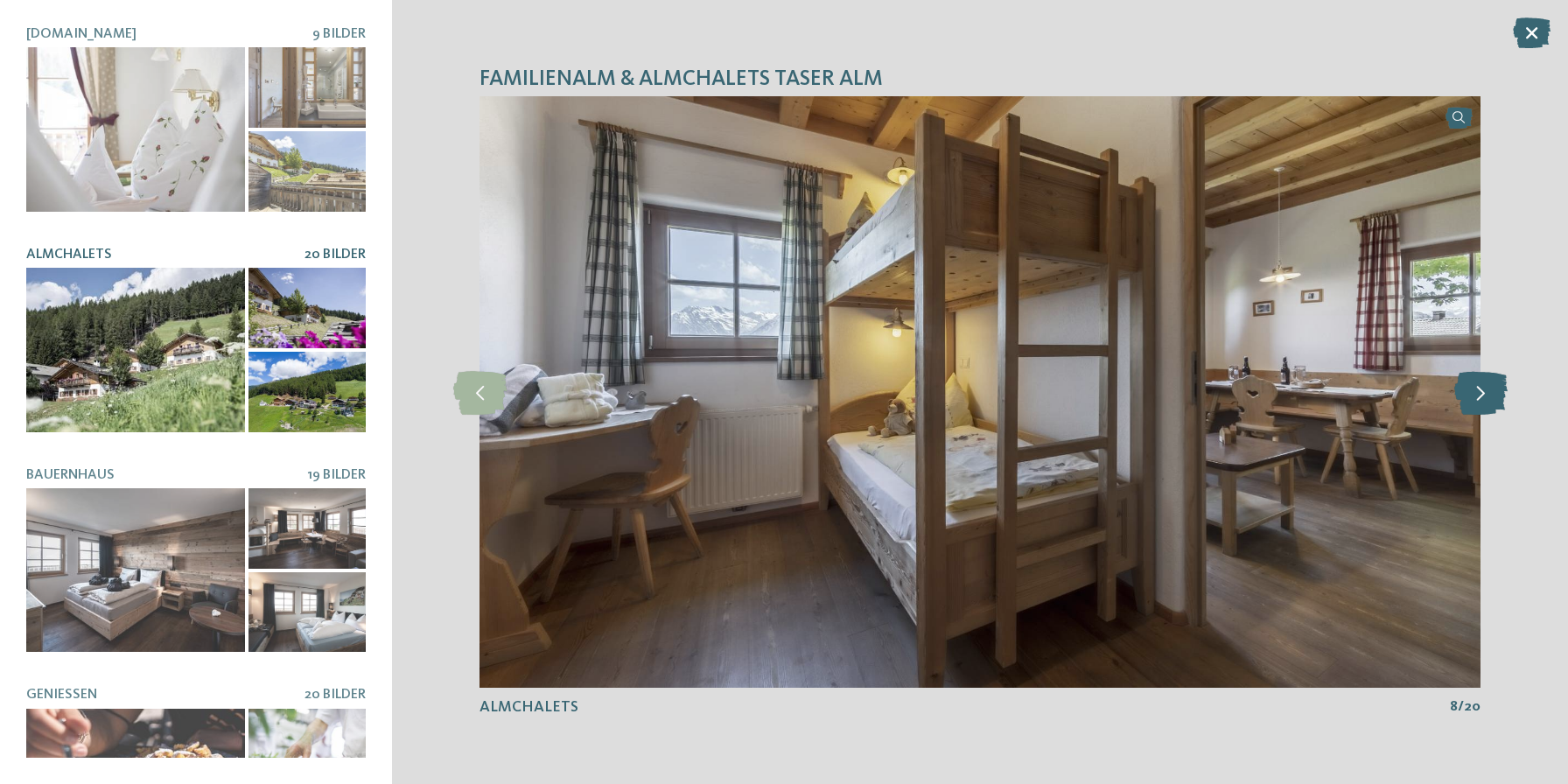
click at [1486, 387] on icon at bounding box center [1481, 392] width 53 height 44
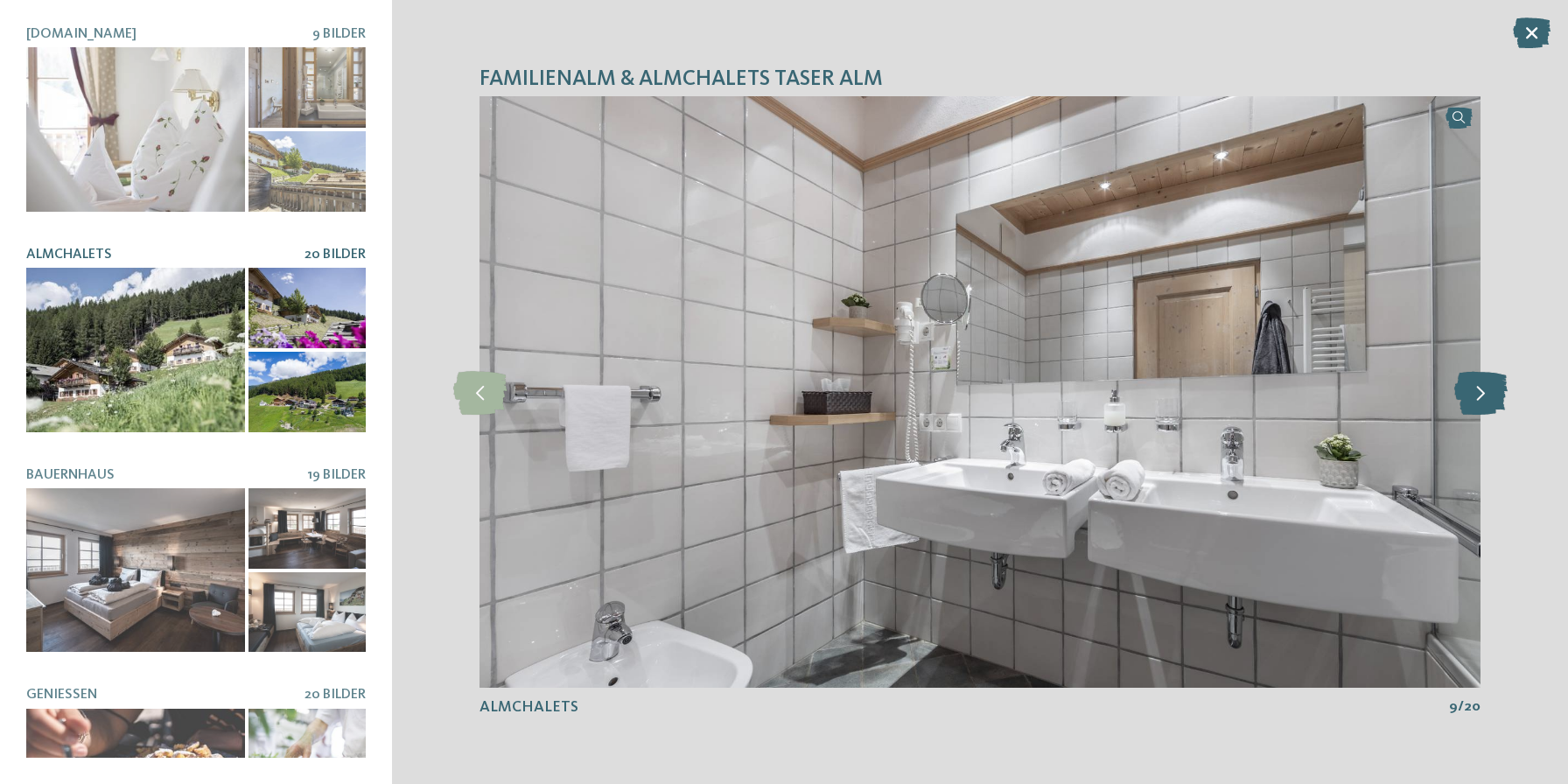
click at [1486, 387] on icon at bounding box center [1481, 392] width 53 height 44
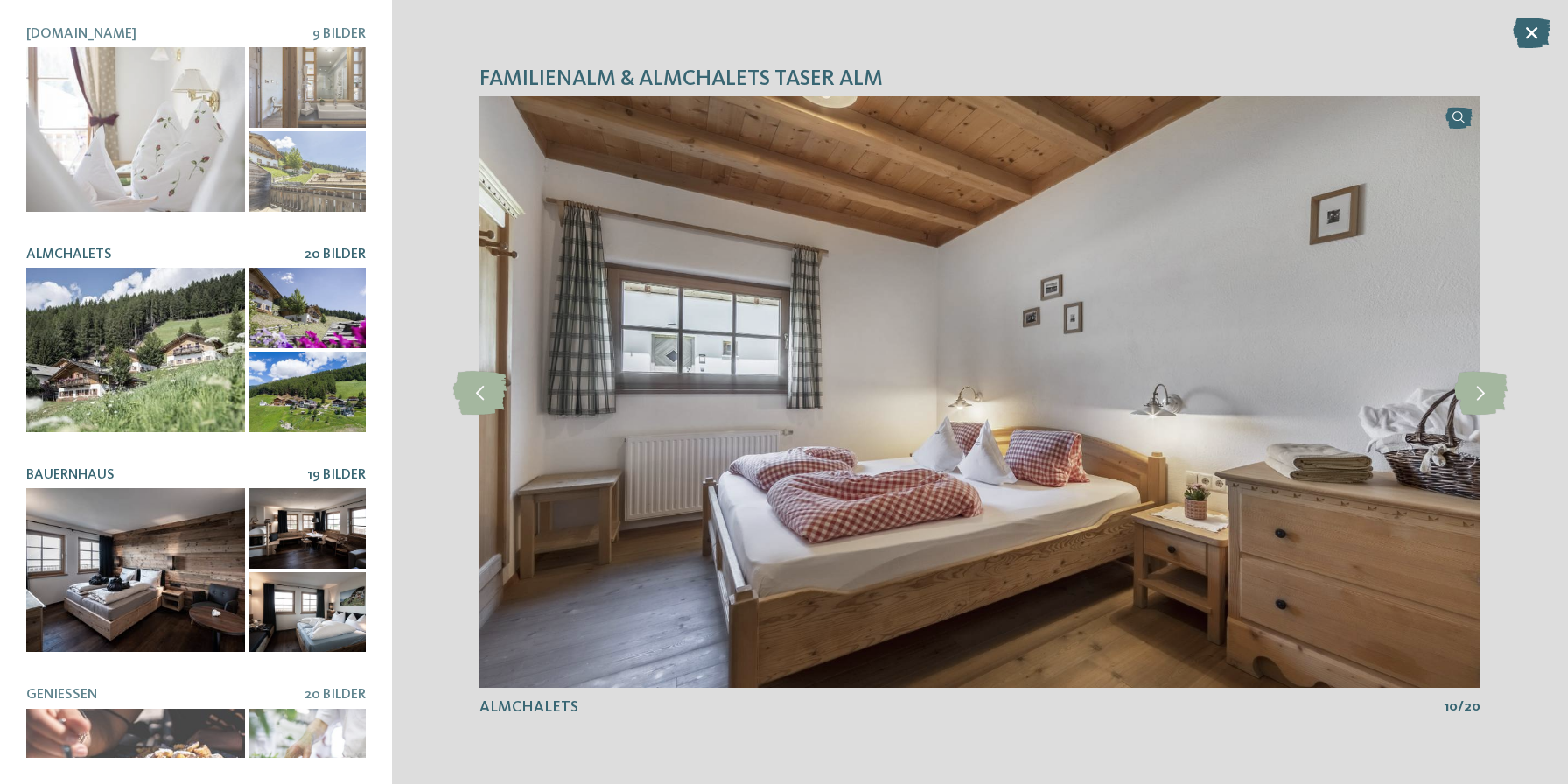
click at [248, 528] on div at bounding box center [306, 527] width 117 height 80
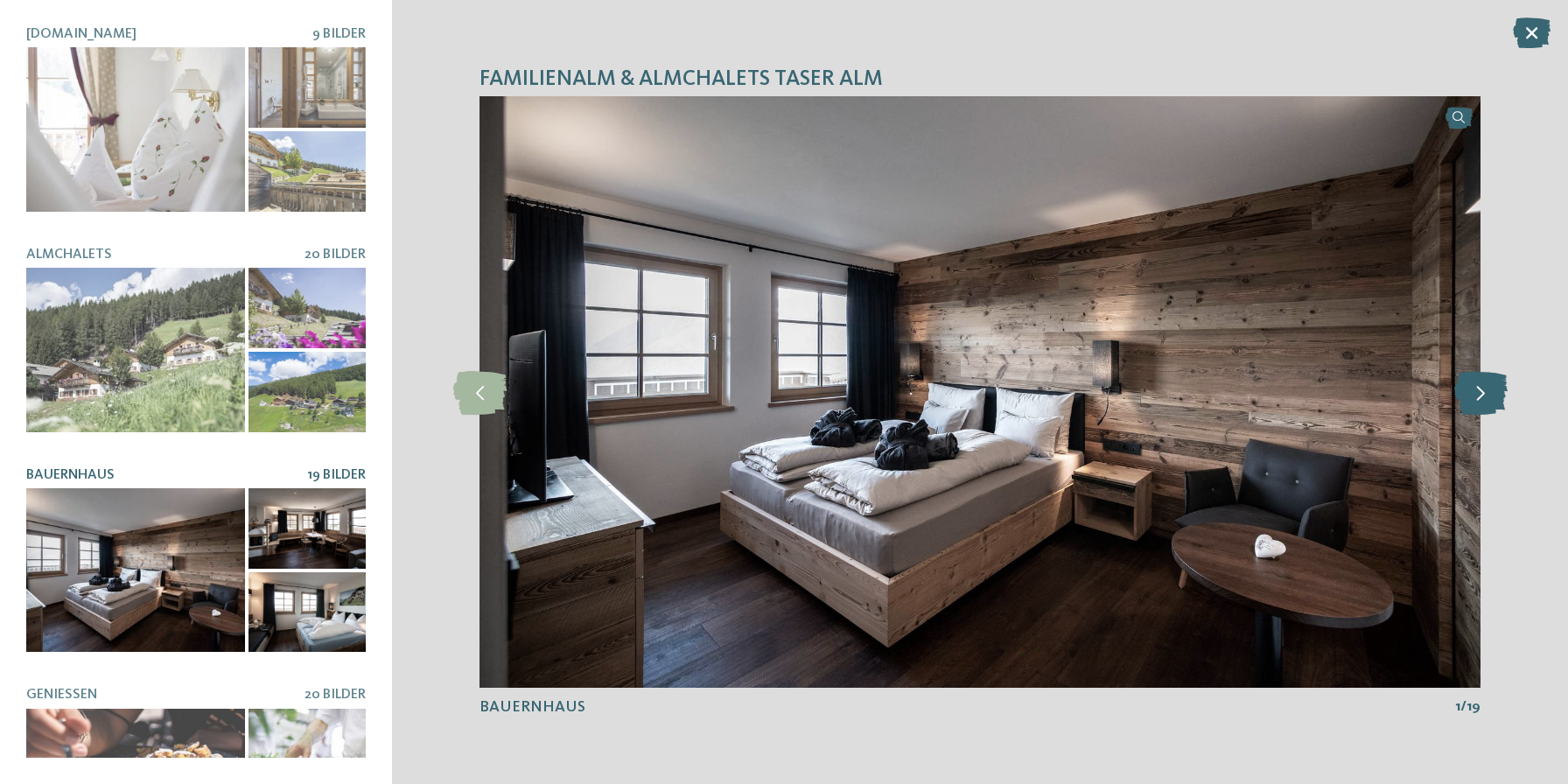
click at [1479, 405] on icon at bounding box center [1481, 392] width 53 height 44
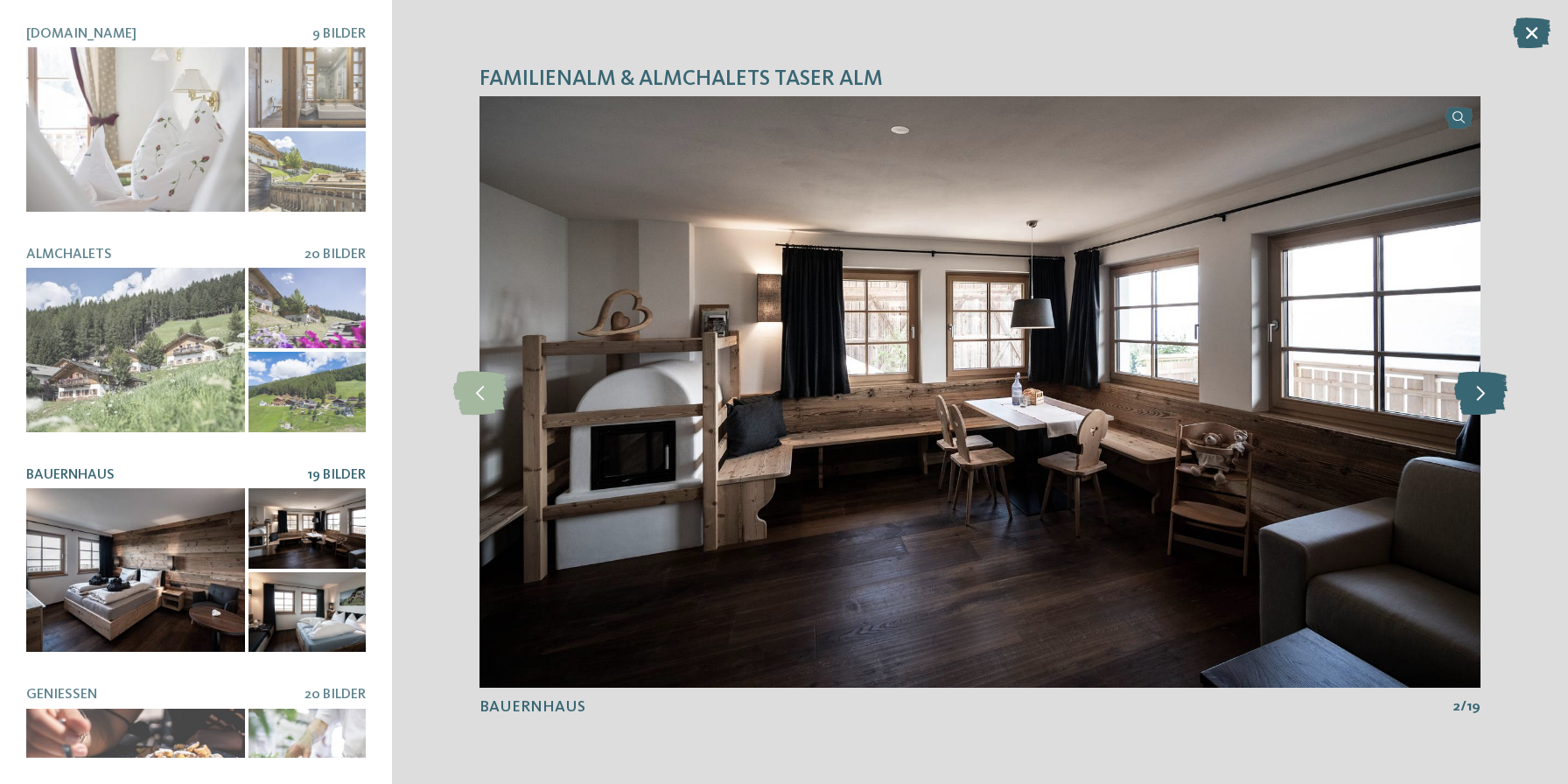
click at [1479, 405] on icon at bounding box center [1481, 392] width 53 height 44
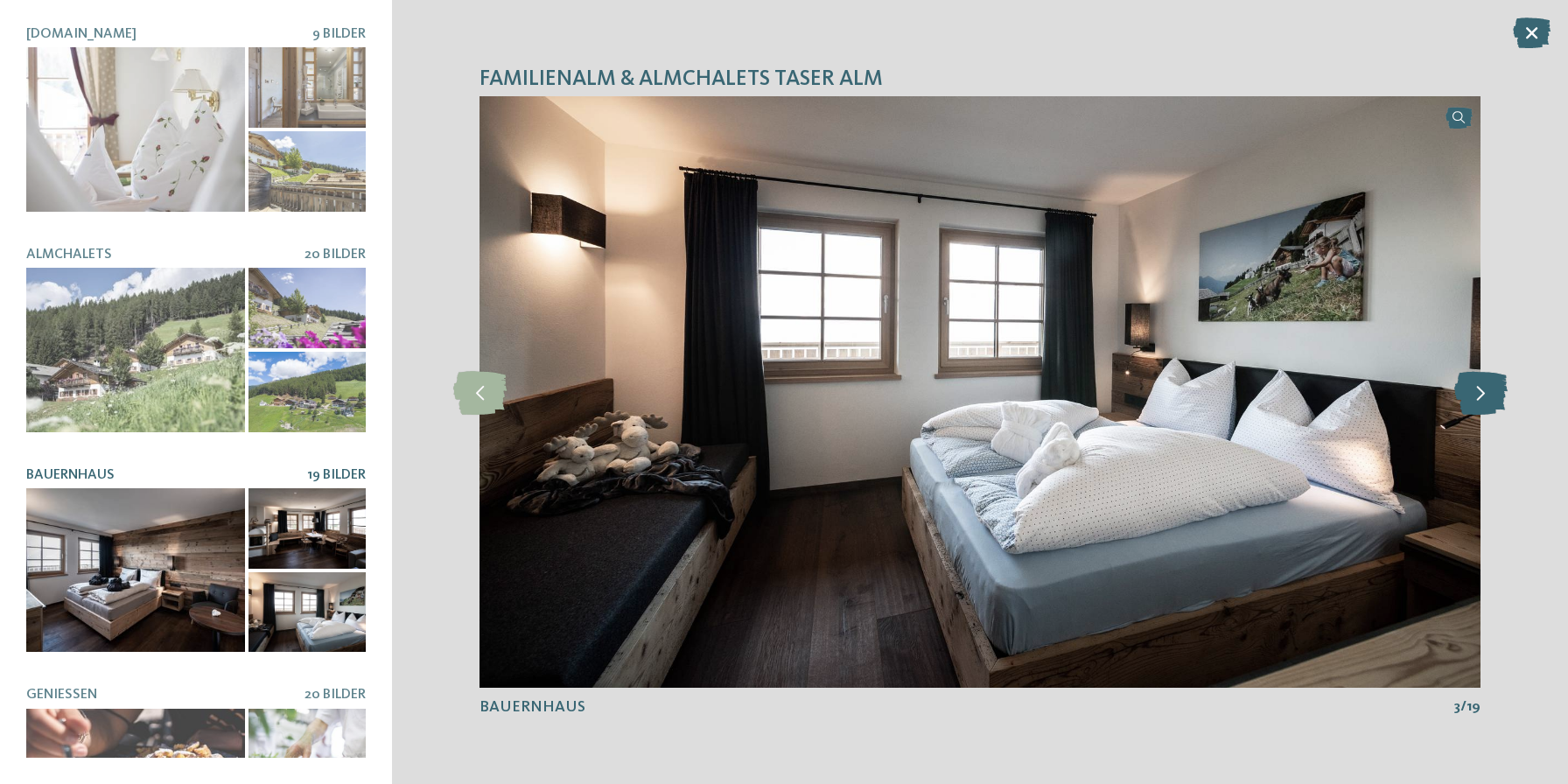
click at [1479, 405] on icon at bounding box center [1481, 392] width 53 height 44
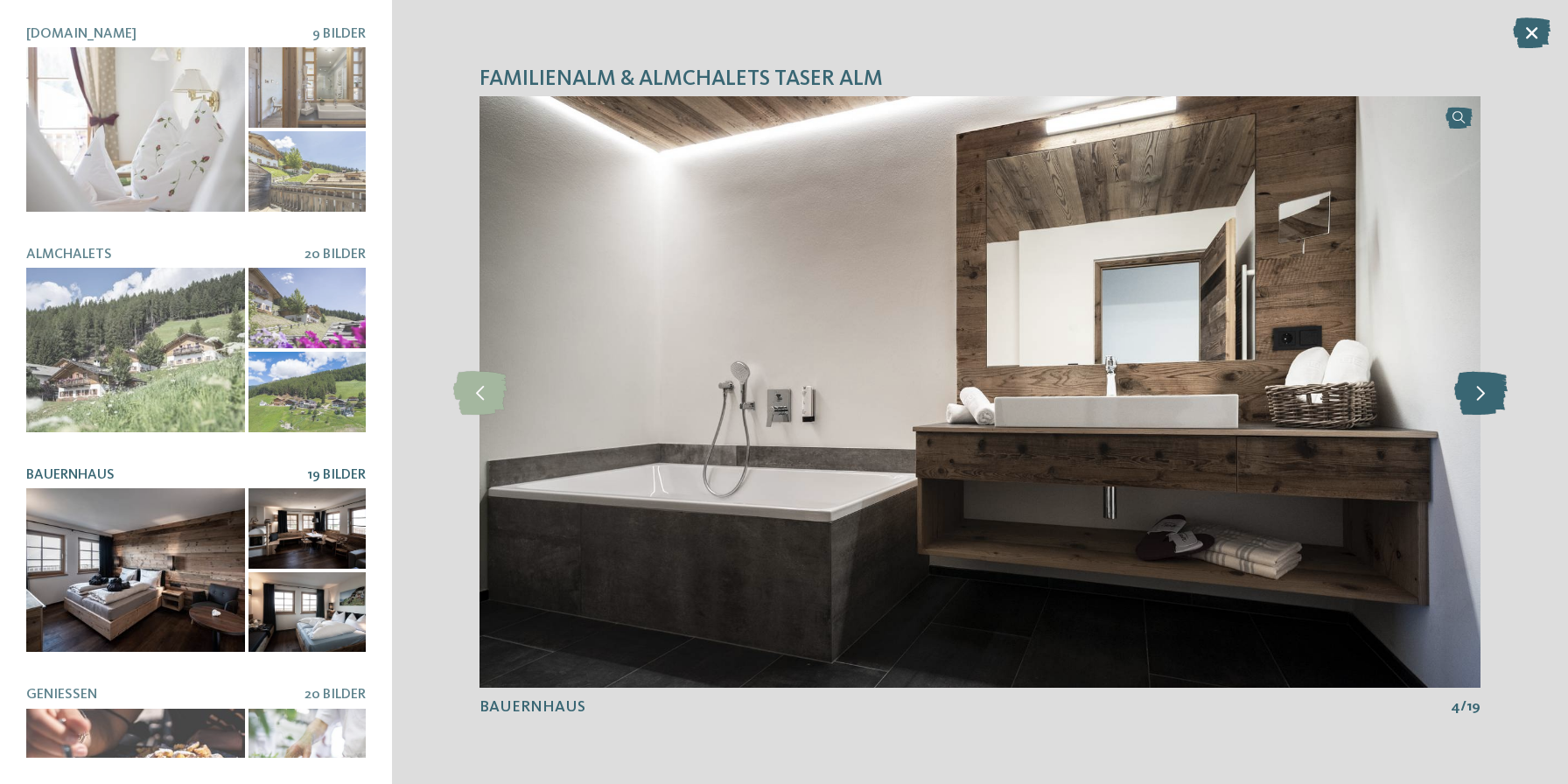
click at [1479, 405] on icon at bounding box center [1481, 392] width 53 height 44
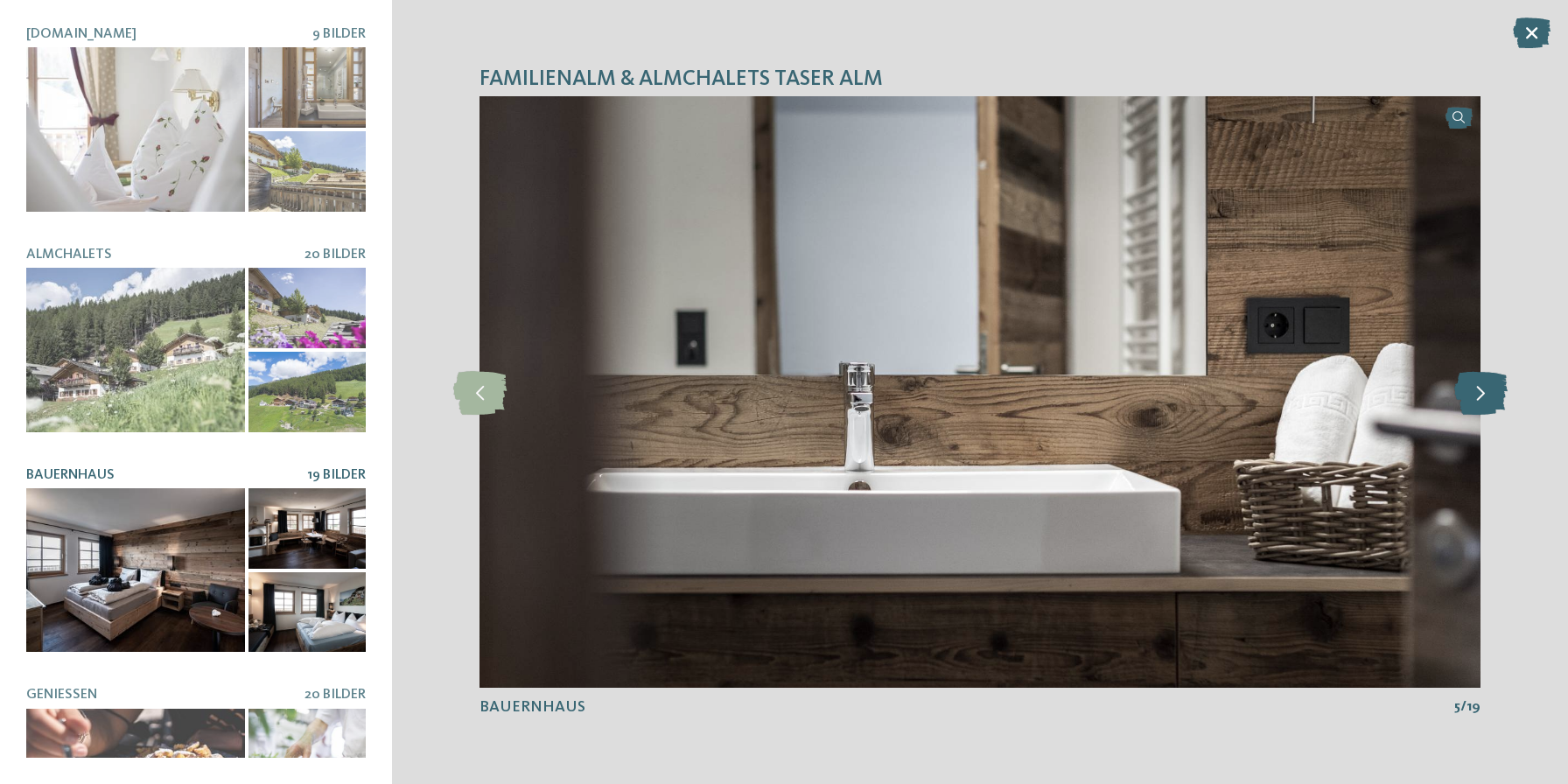
click at [1479, 405] on icon at bounding box center [1481, 392] width 53 height 44
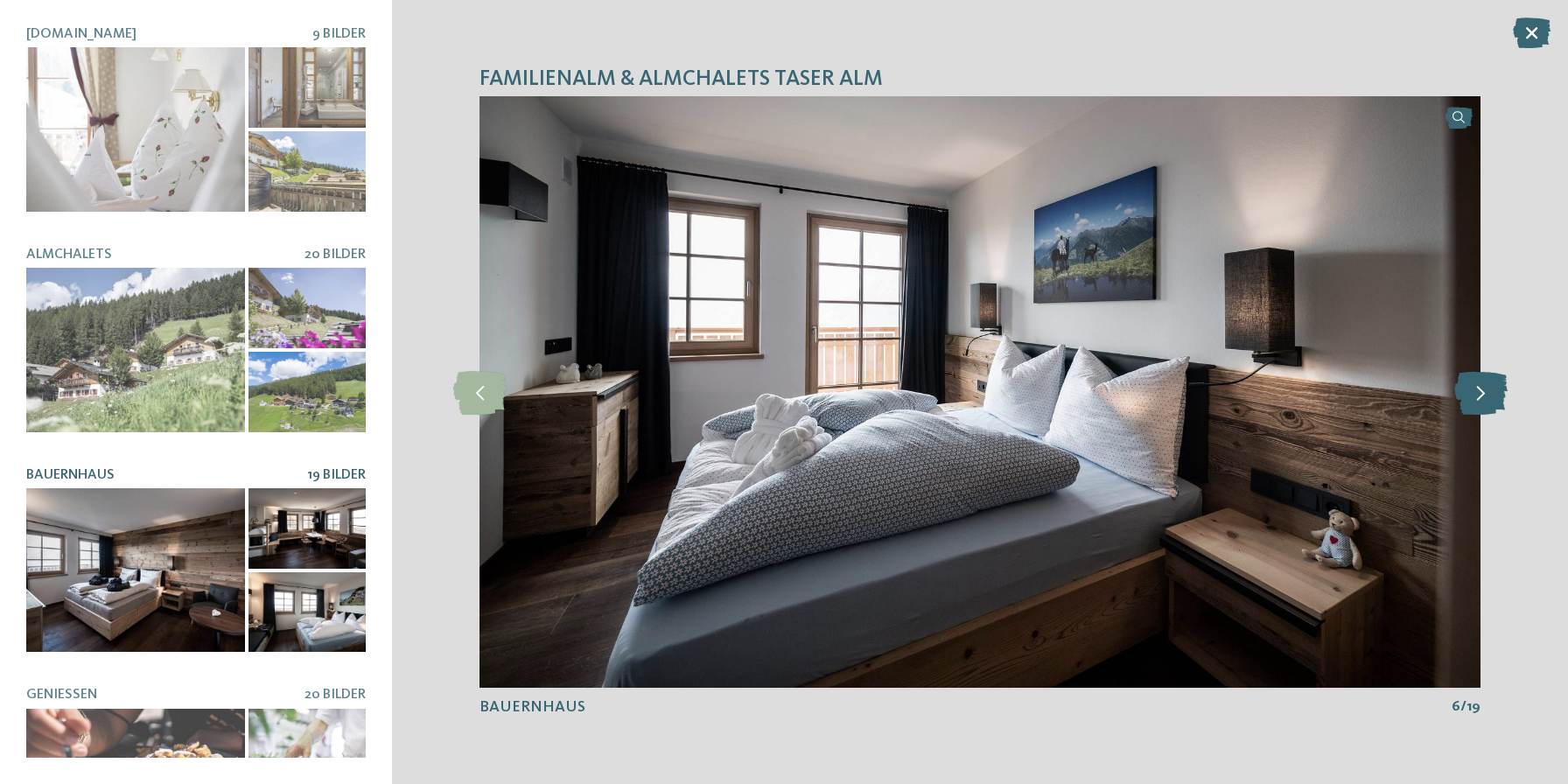
click at [1479, 405] on icon at bounding box center [1481, 392] width 53 height 44
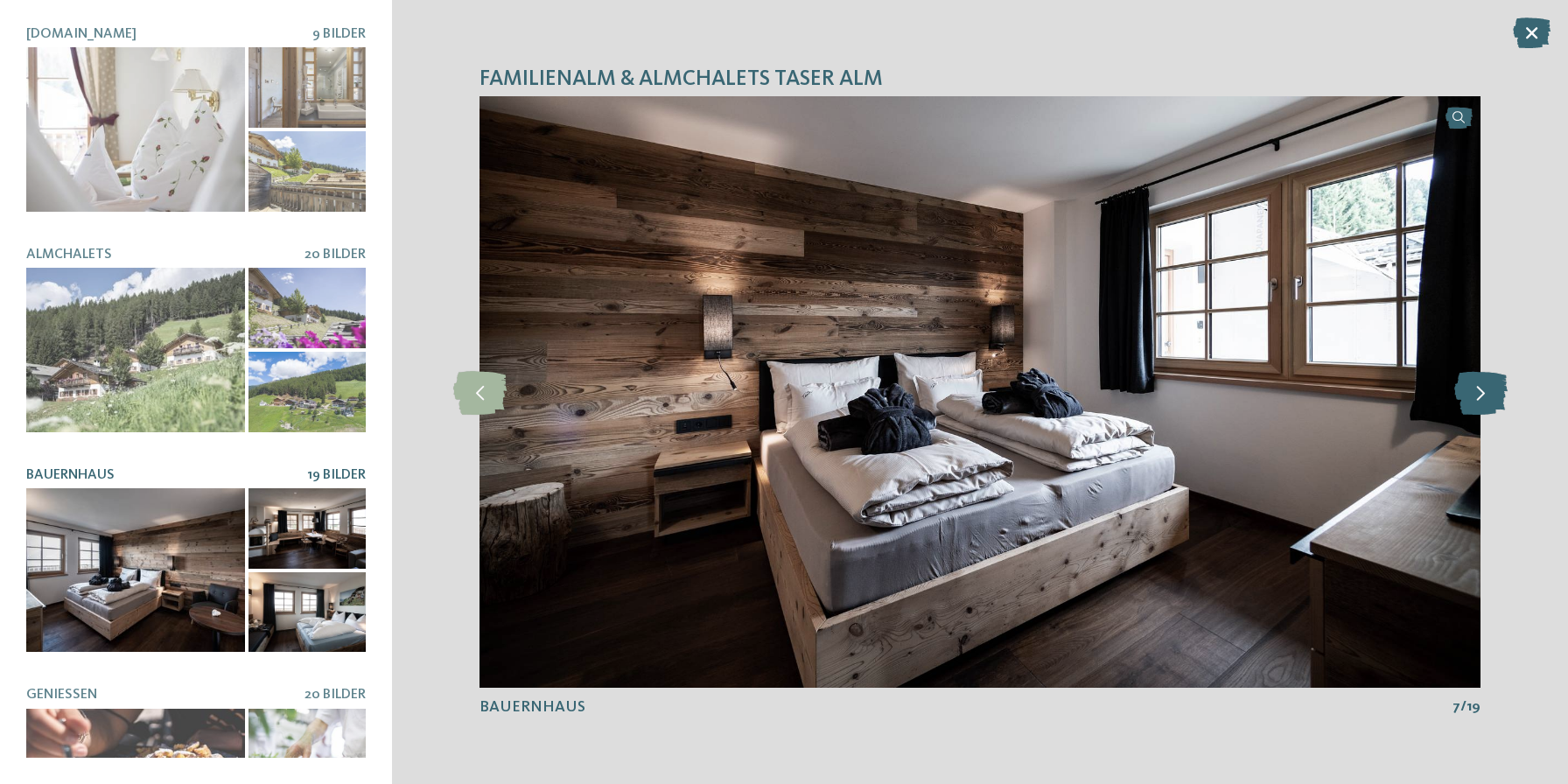
click at [1479, 405] on icon at bounding box center [1481, 392] width 53 height 44
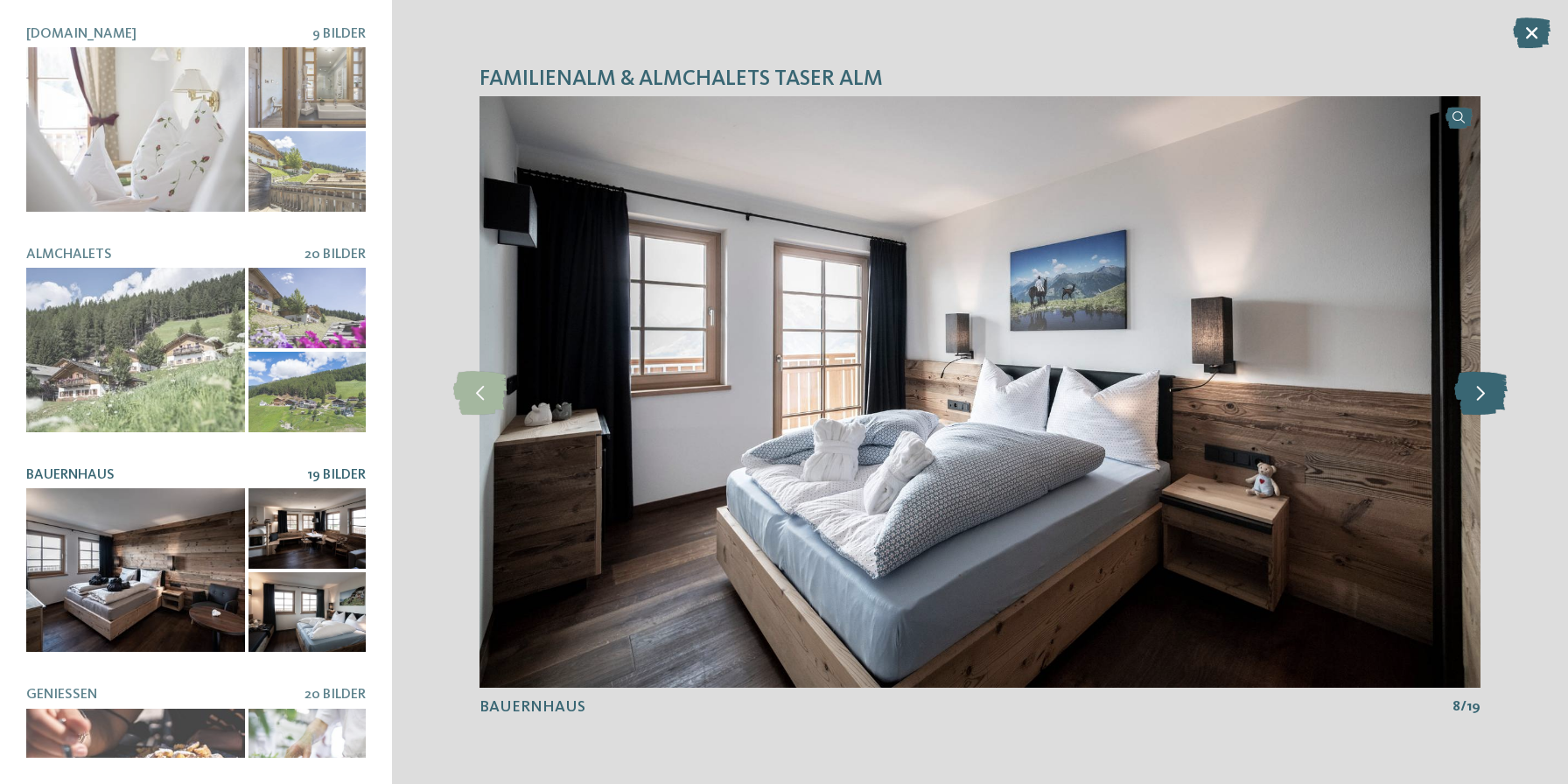
click at [1479, 405] on icon at bounding box center [1481, 392] width 53 height 44
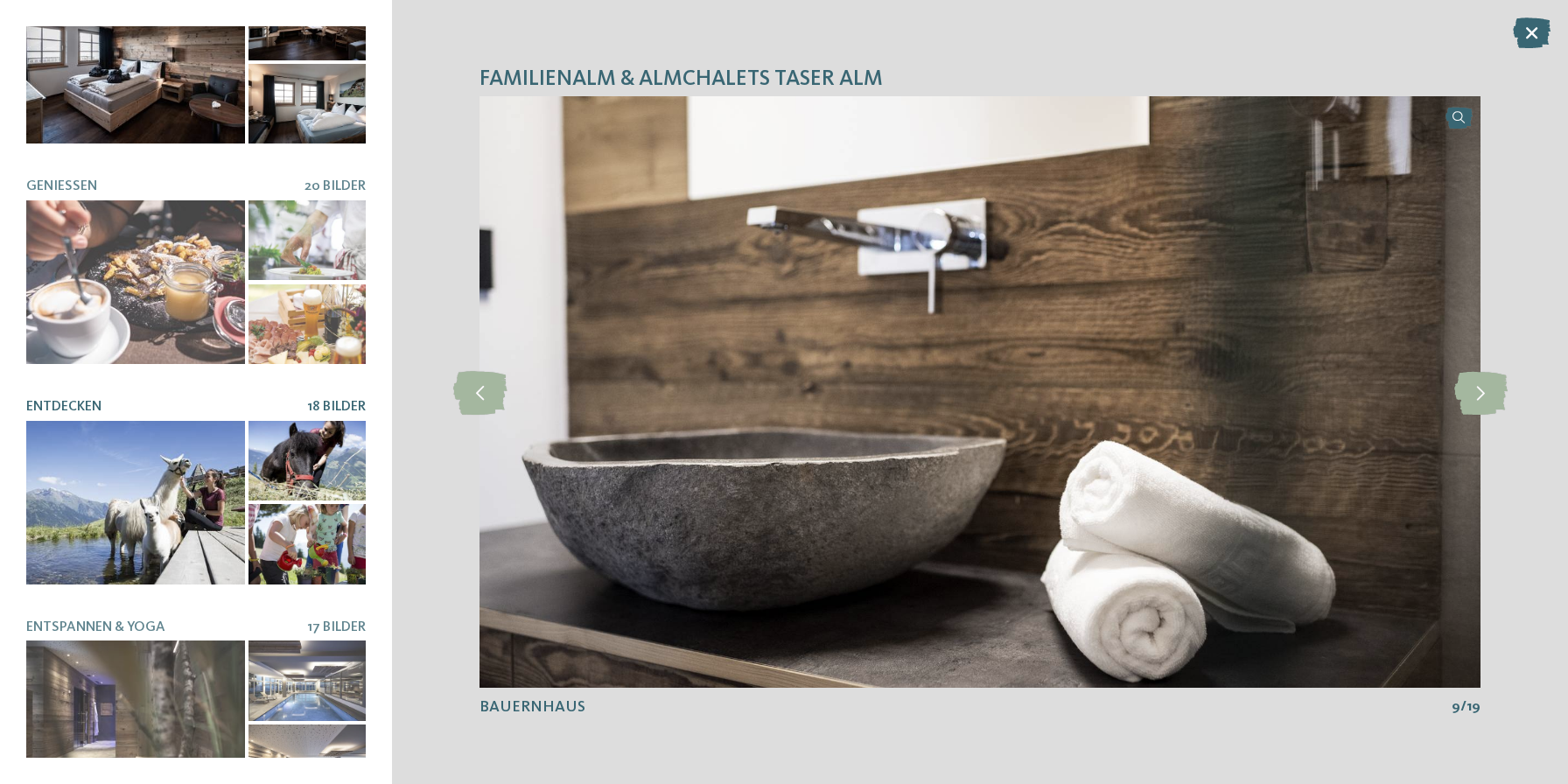
scroll to position [527, 0]
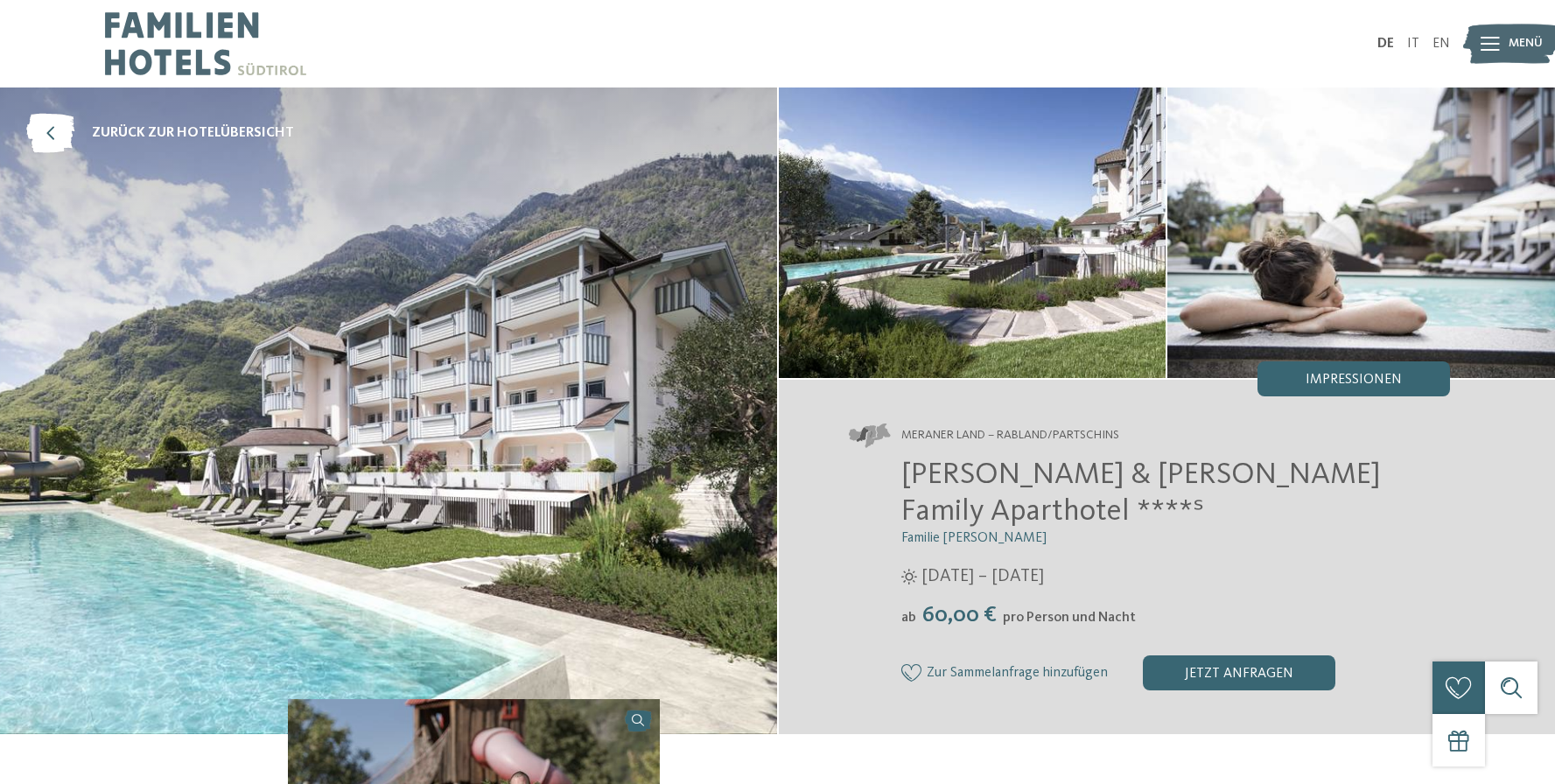
click at [1395, 380] on span "Impressionen" at bounding box center [1353, 379] width 97 height 14
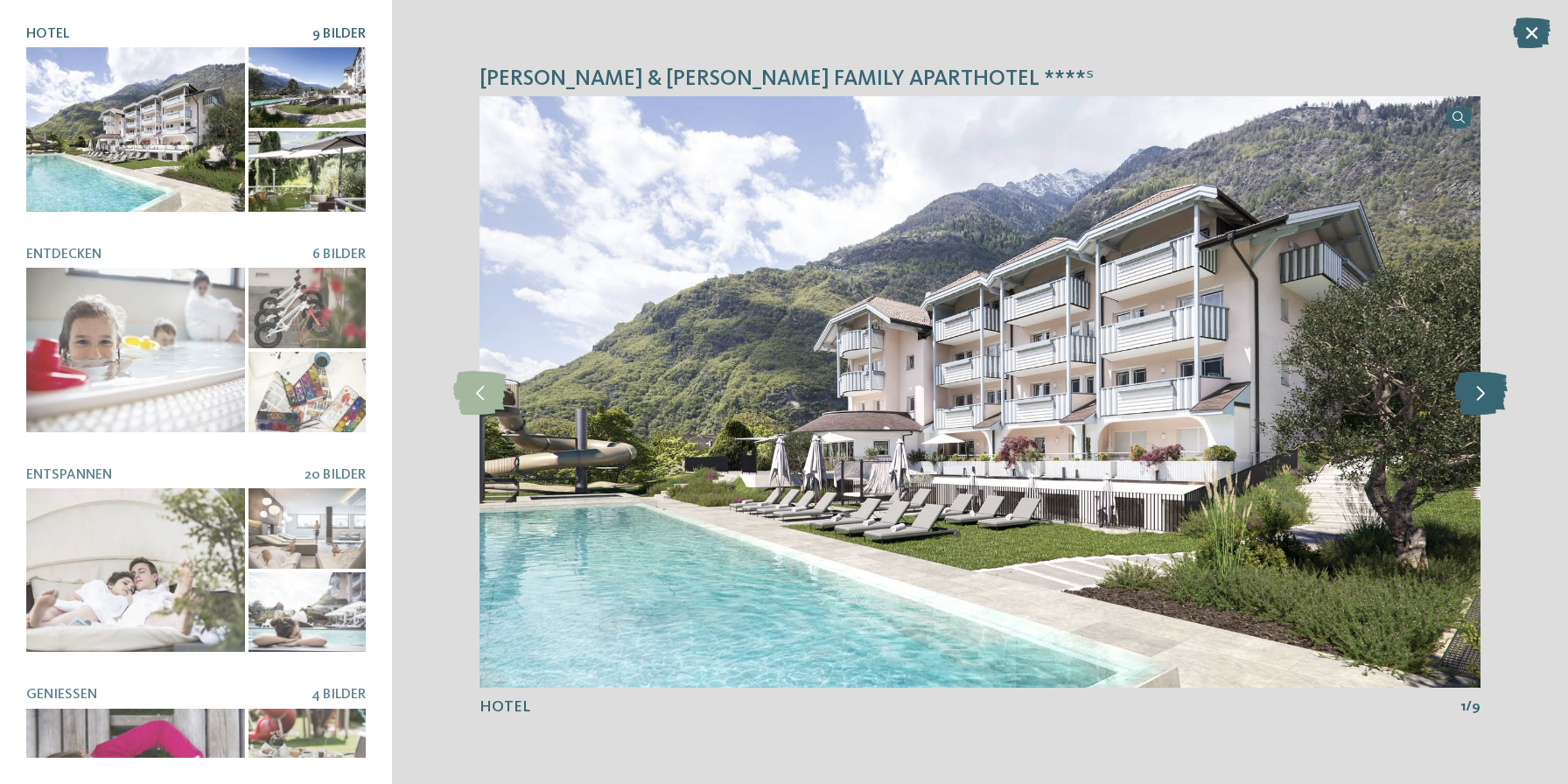
click at [1483, 388] on icon at bounding box center [1481, 392] width 53 height 44
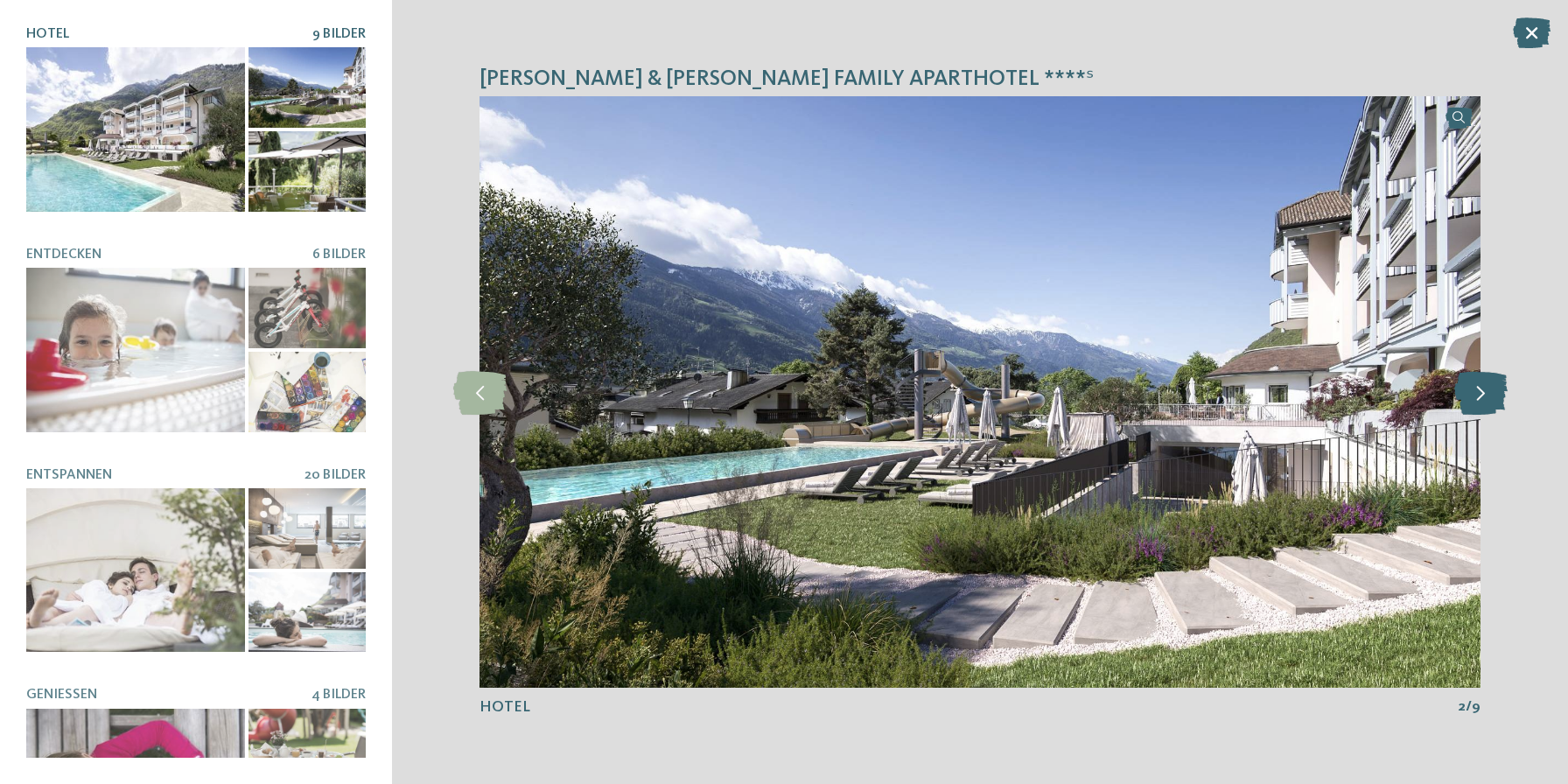
click at [1483, 389] on icon at bounding box center [1481, 392] width 53 height 44
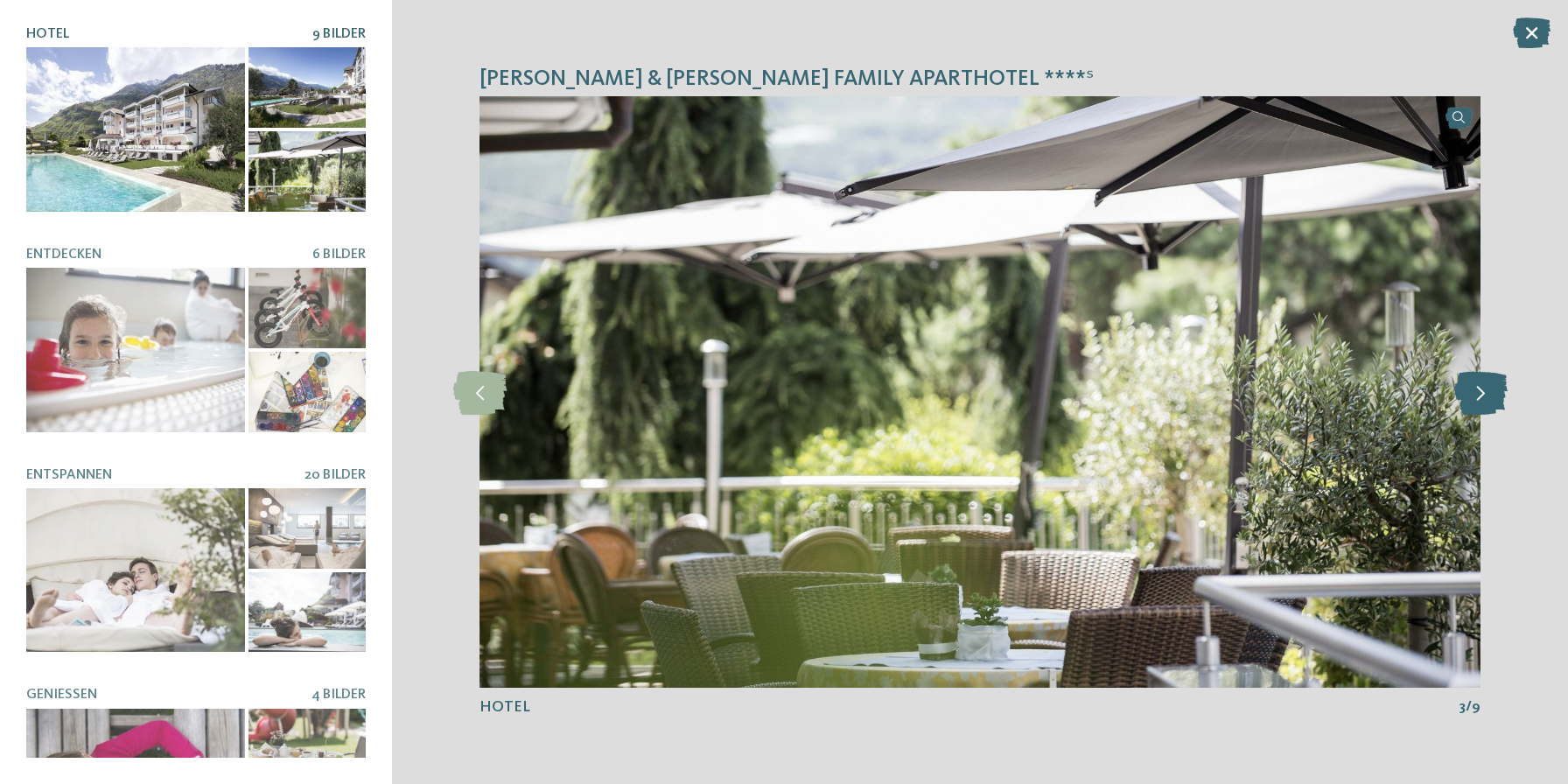
click at [1483, 389] on icon at bounding box center [1481, 392] width 53 height 44
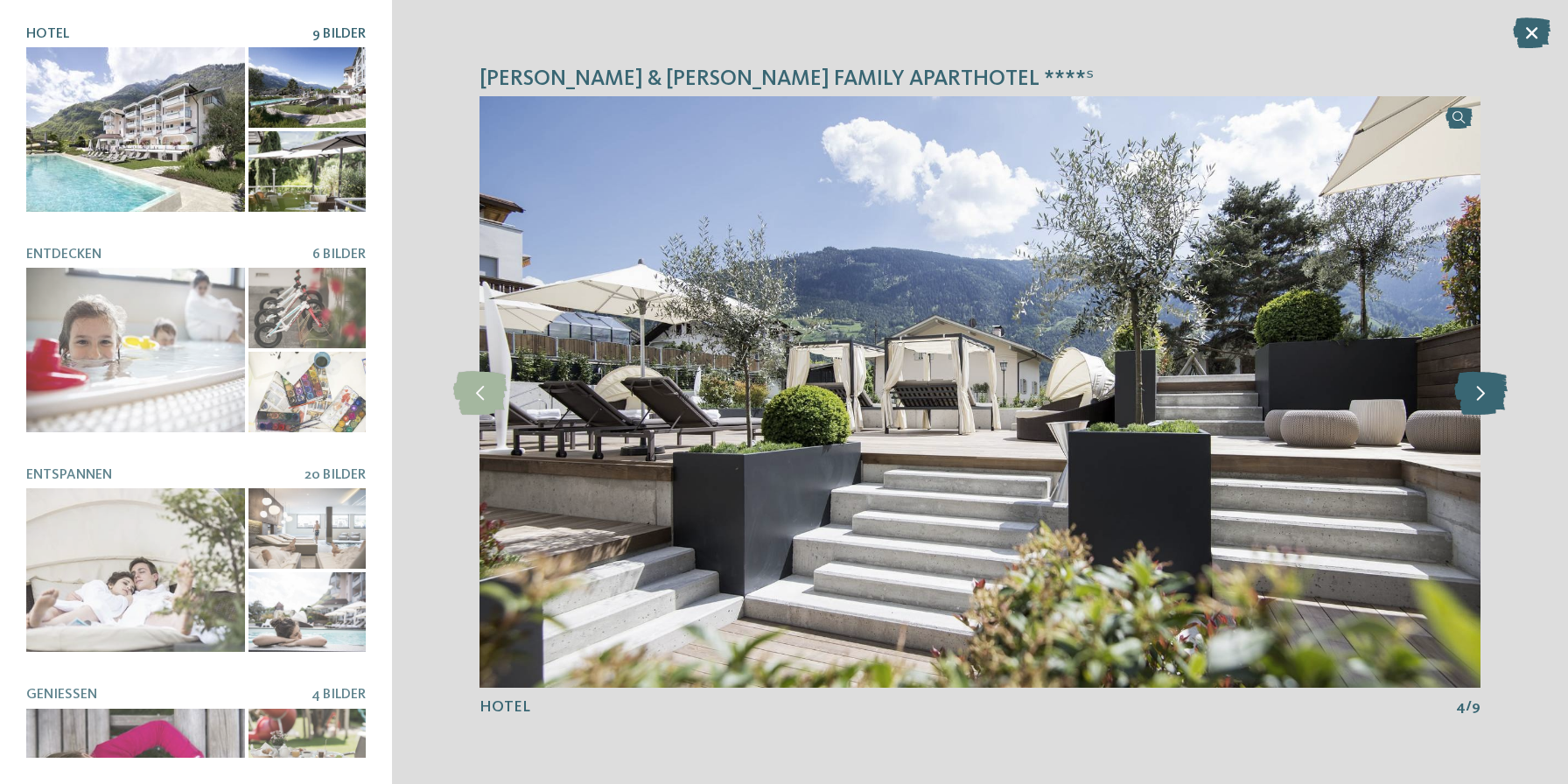
click at [1483, 390] on icon at bounding box center [1481, 392] width 53 height 44
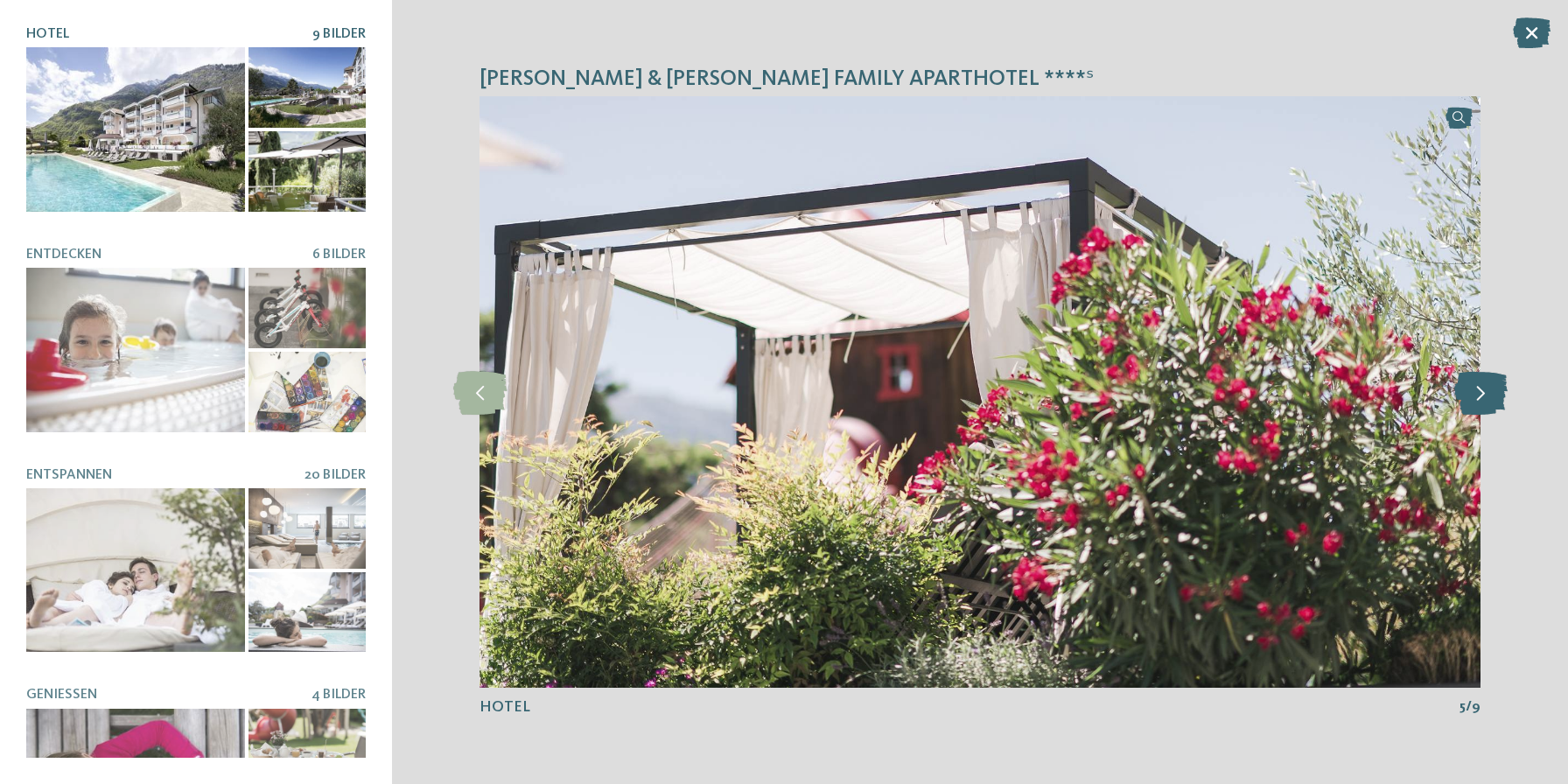
click at [1483, 390] on icon at bounding box center [1481, 392] width 53 height 44
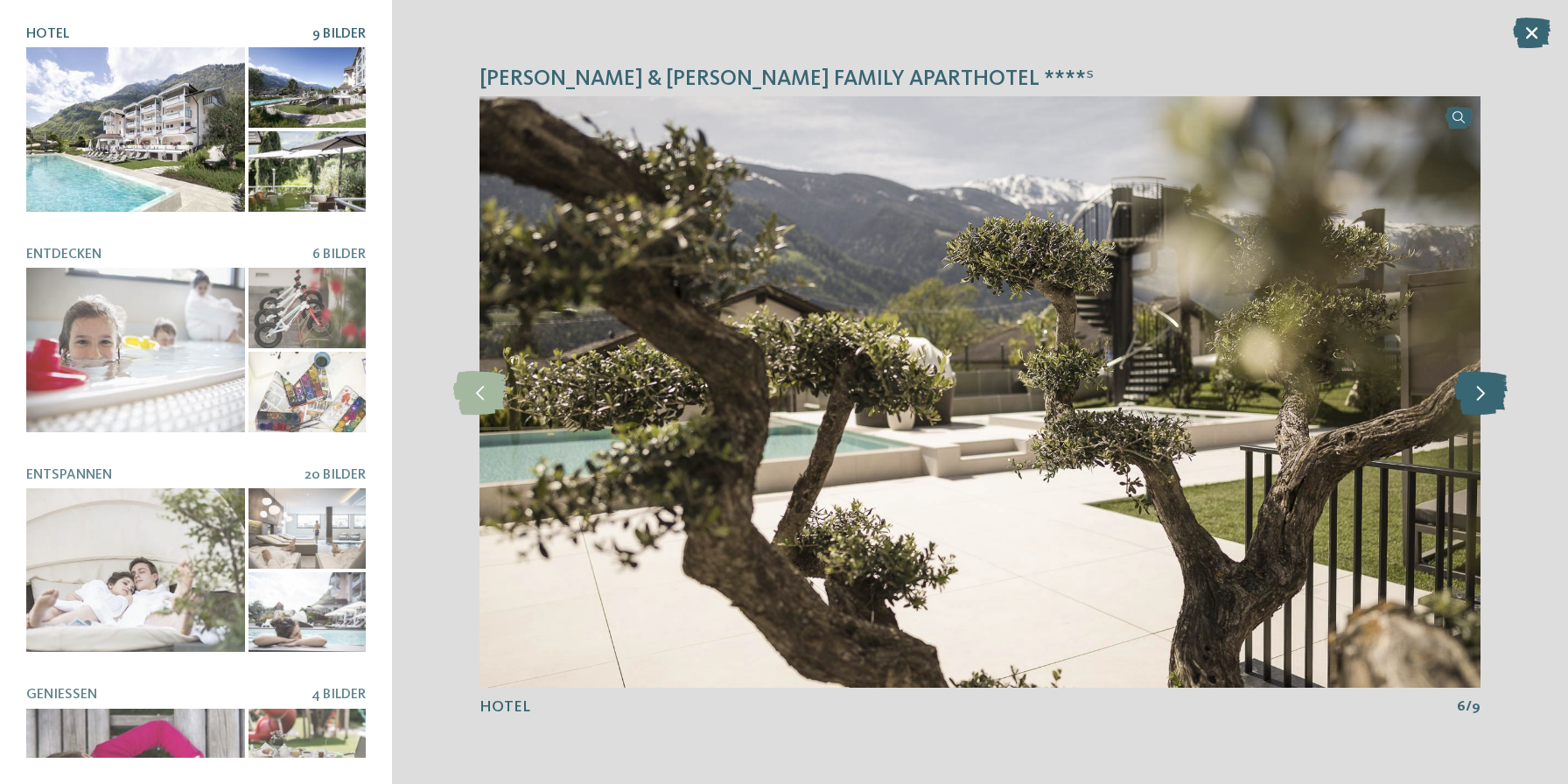
click at [1483, 390] on icon at bounding box center [1481, 392] width 53 height 44
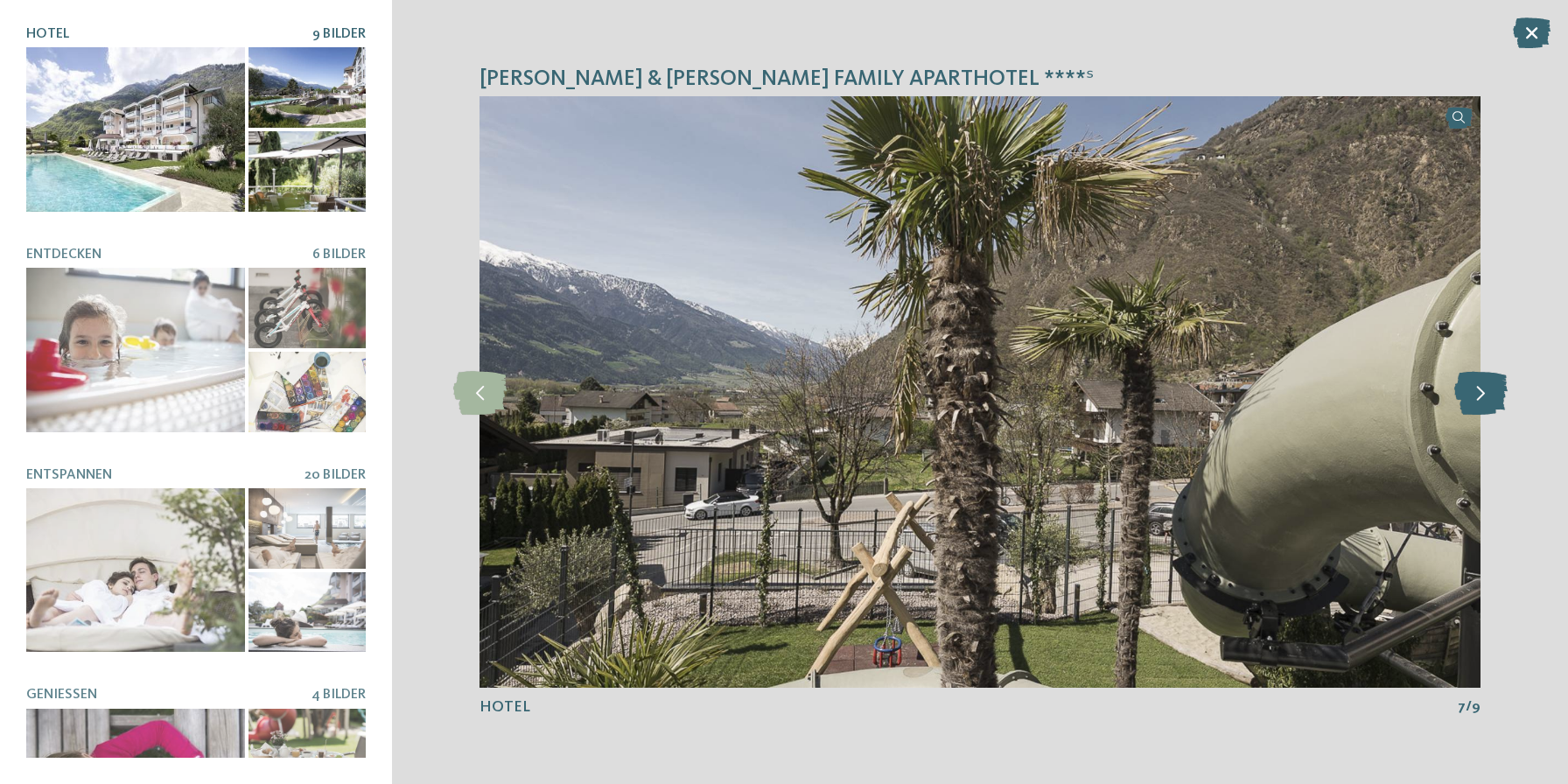
click at [1483, 390] on icon at bounding box center [1481, 392] width 53 height 44
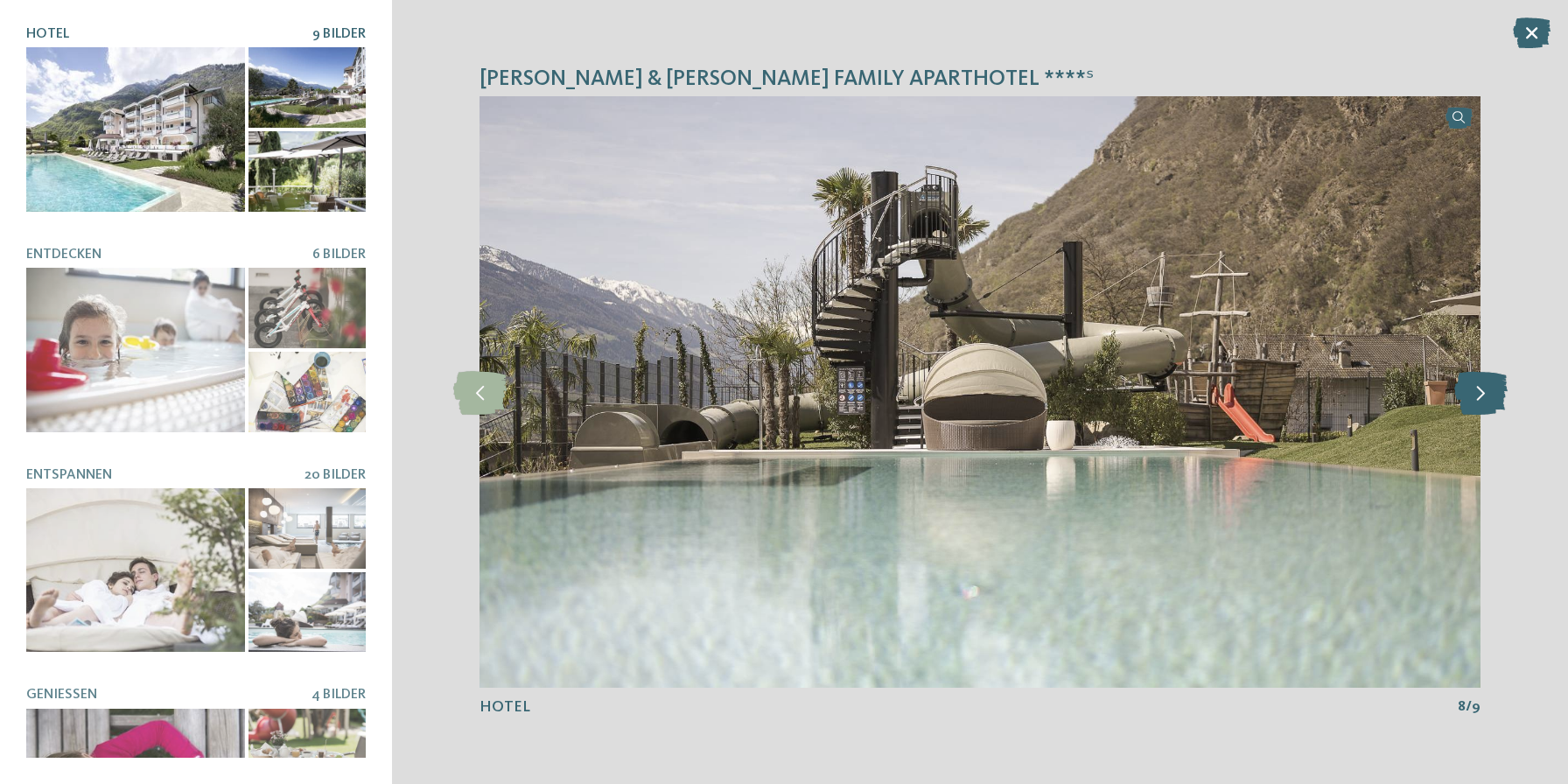
click at [1483, 390] on icon at bounding box center [1481, 392] width 53 height 44
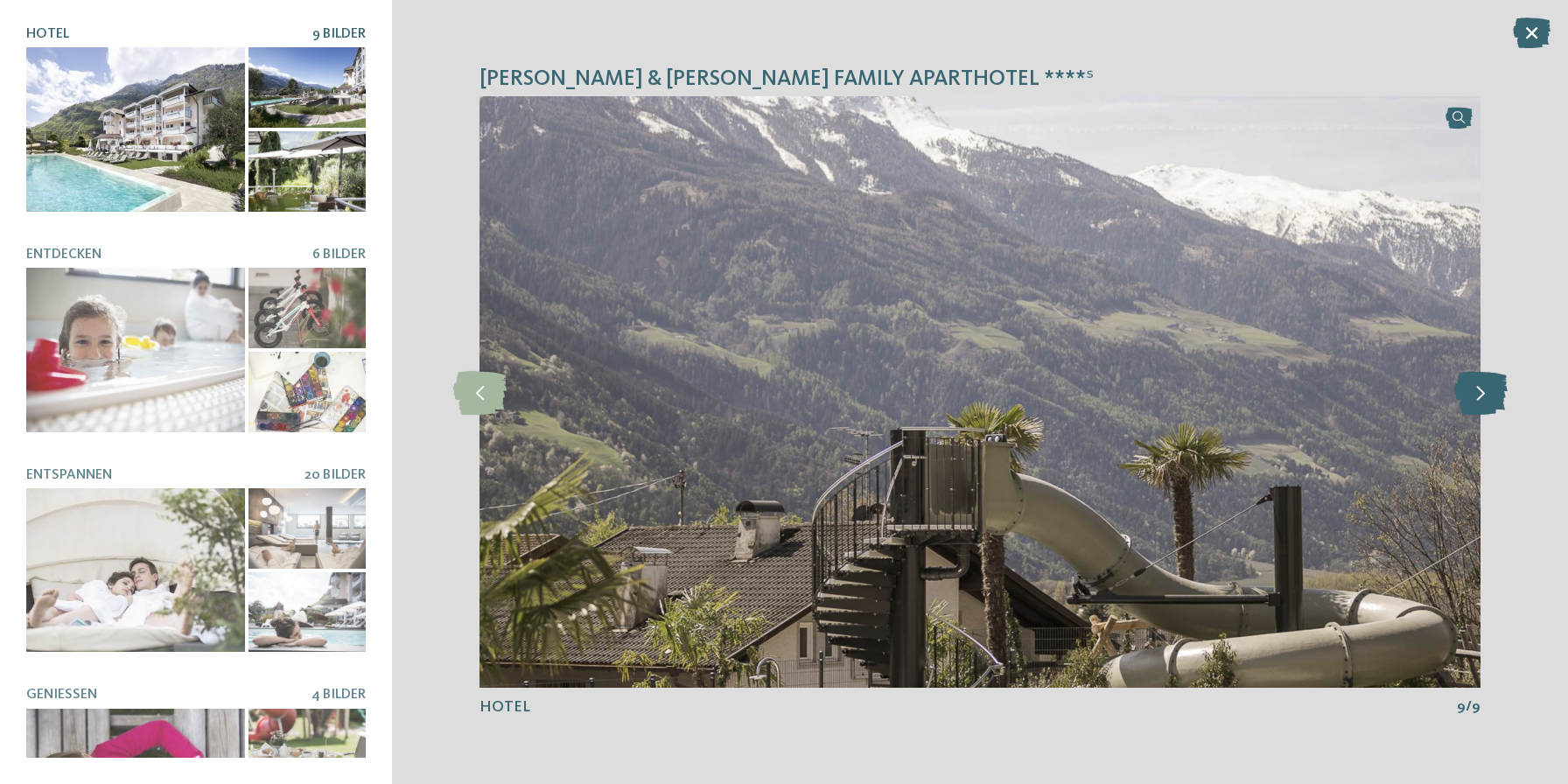
click at [1483, 390] on icon at bounding box center [1481, 392] width 53 height 44
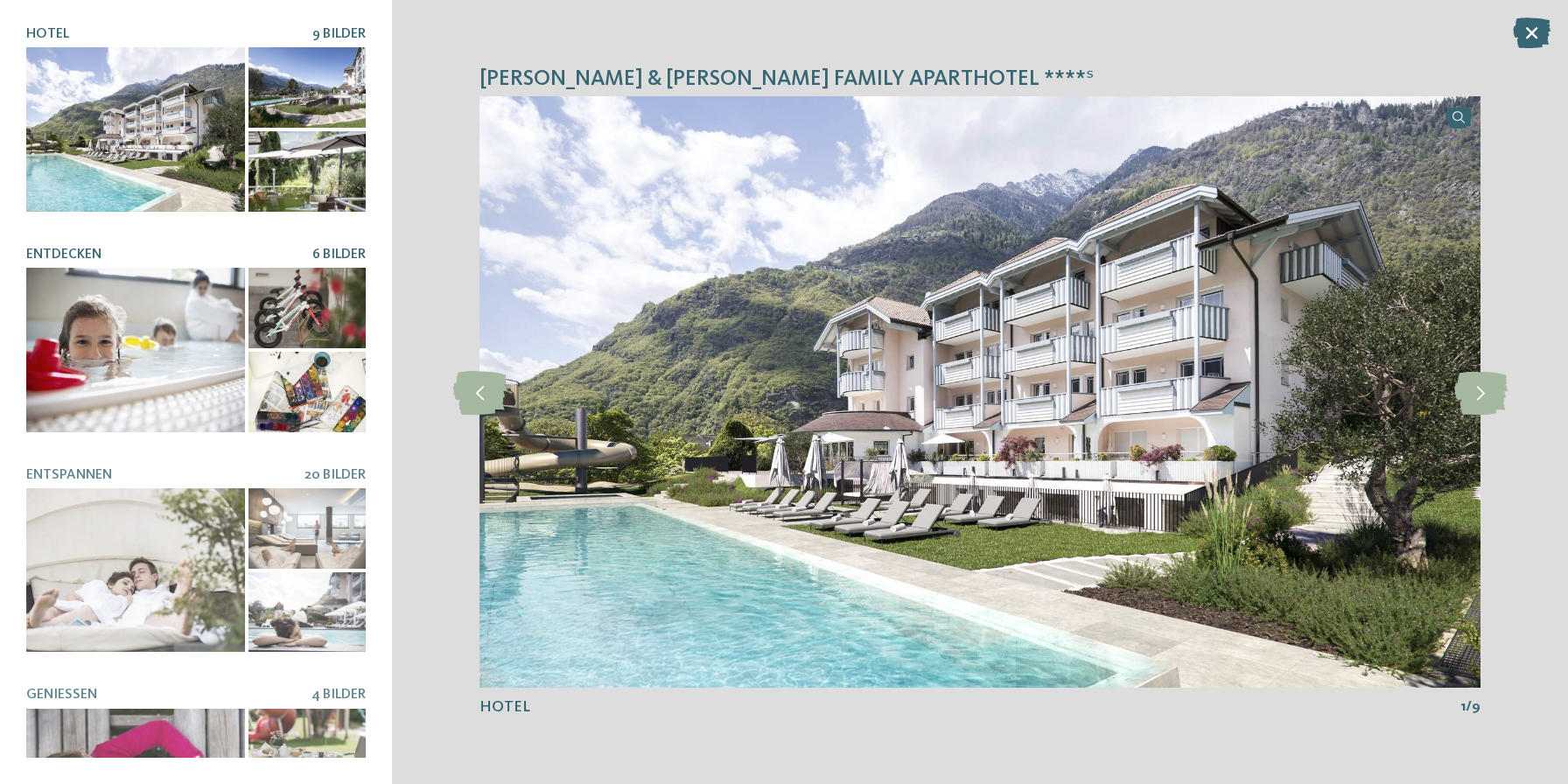
click at [170, 388] on div at bounding box center [136, 350] width 219 height 165
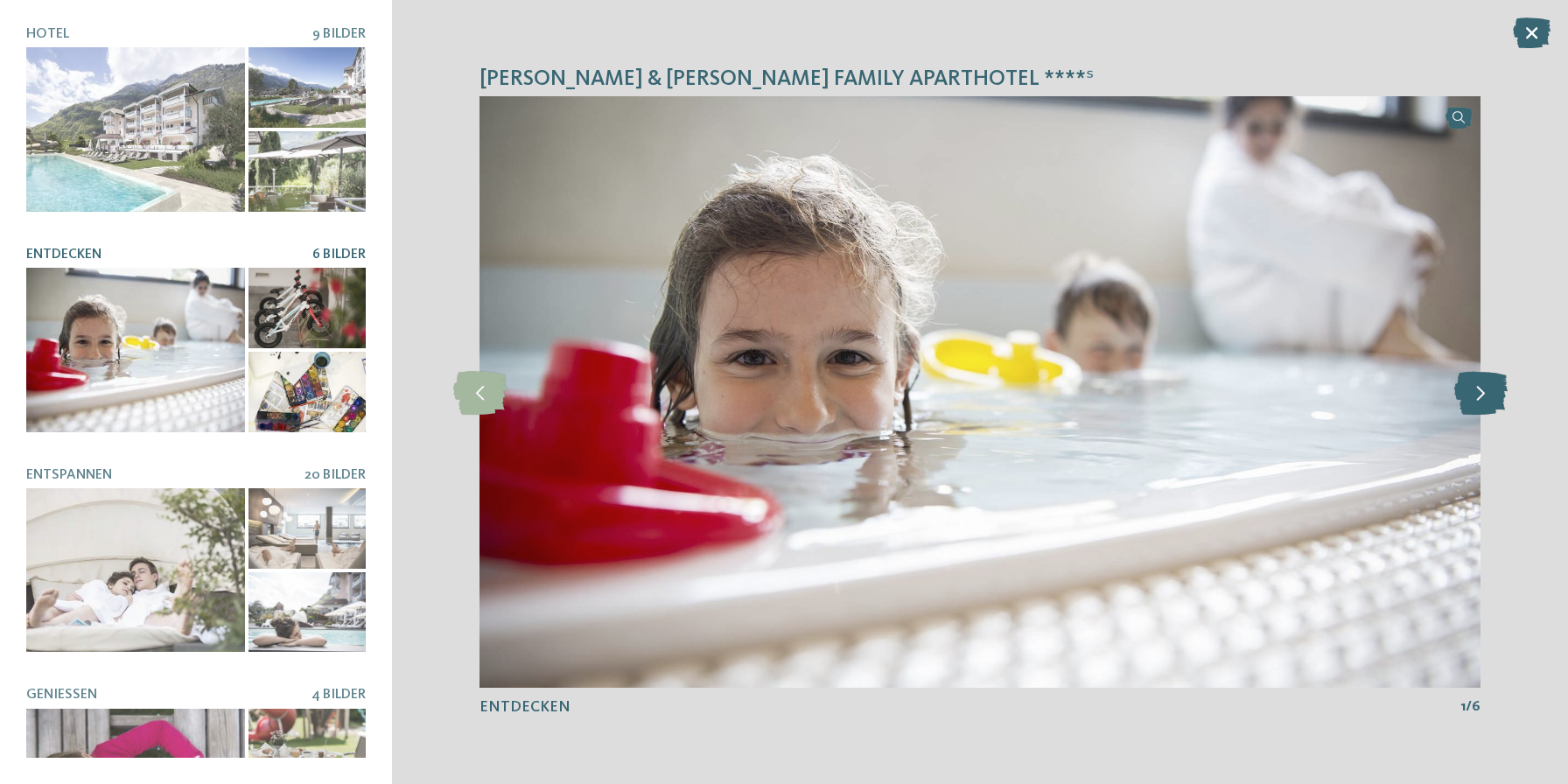
click at [1497, 393] on icon at bounding box center [1481, 392] width 53 height 44
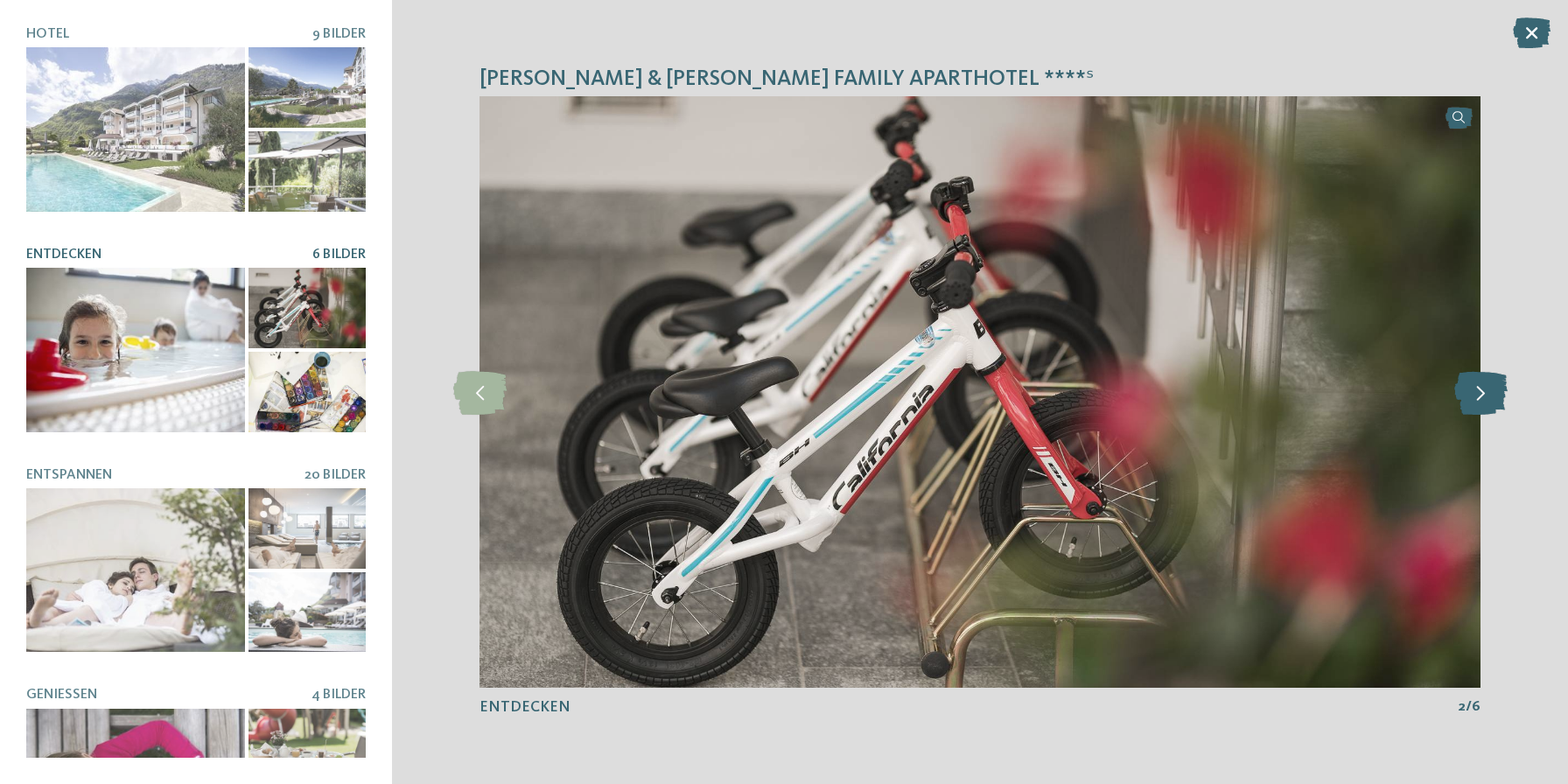
click at [1497, 393] on icon at bounding box center [1481, 392] width 53 height 44
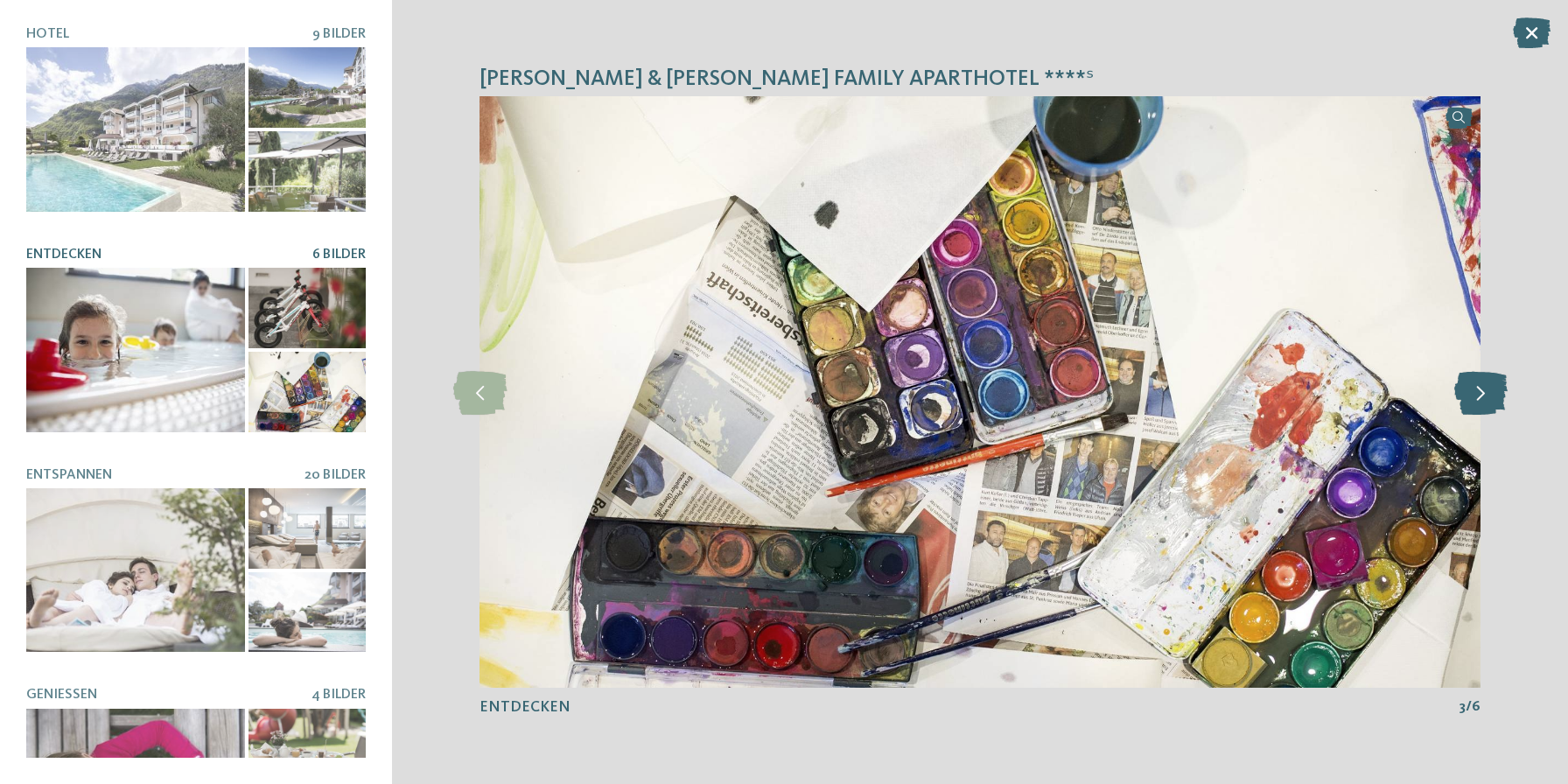
click at [1497, 393] on icon at bounding box center [1481, 392] width 53 height 44
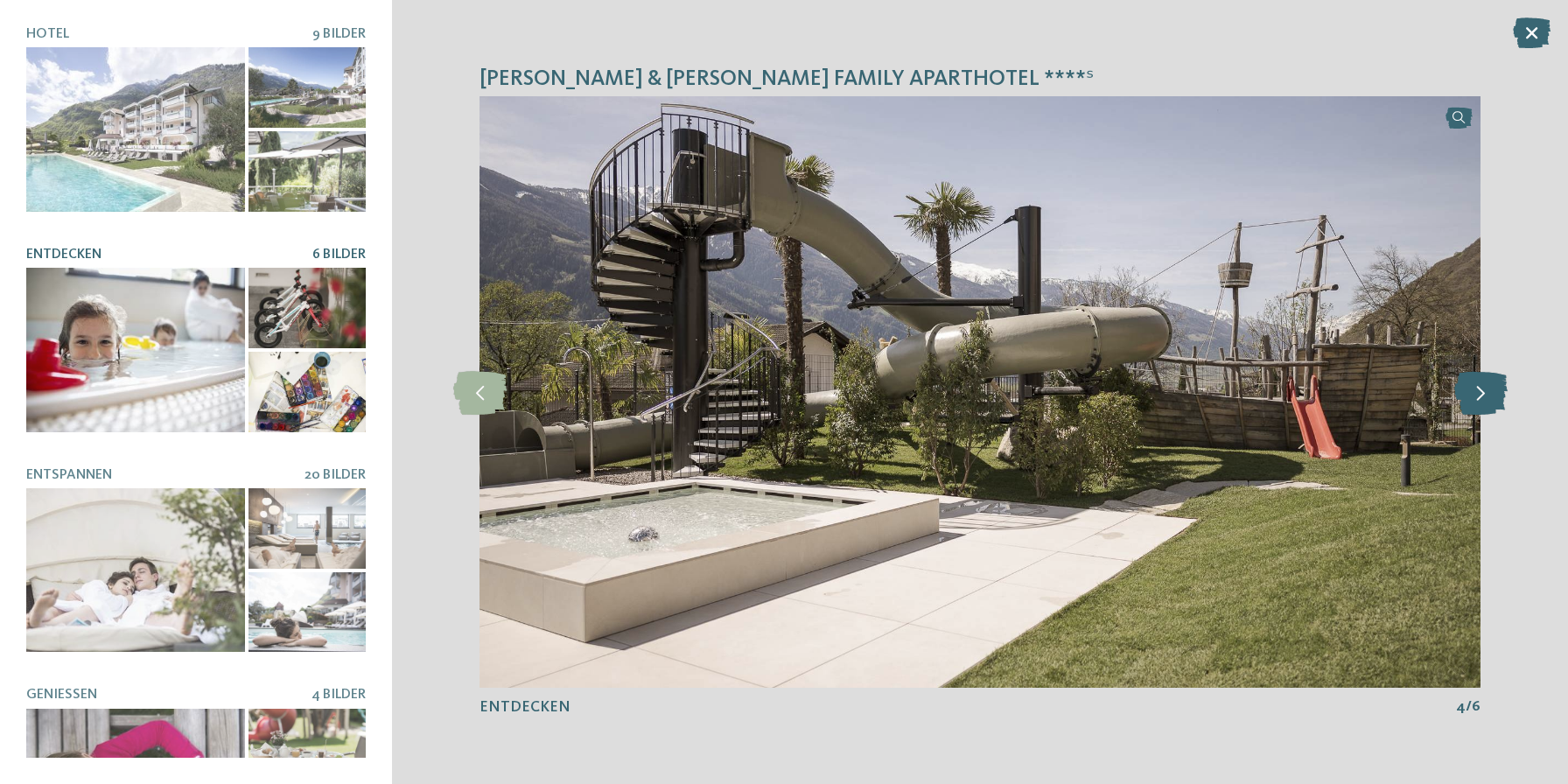
click at [1497, 393] on icon at bounding box center [1481, 392] width 53 height 44
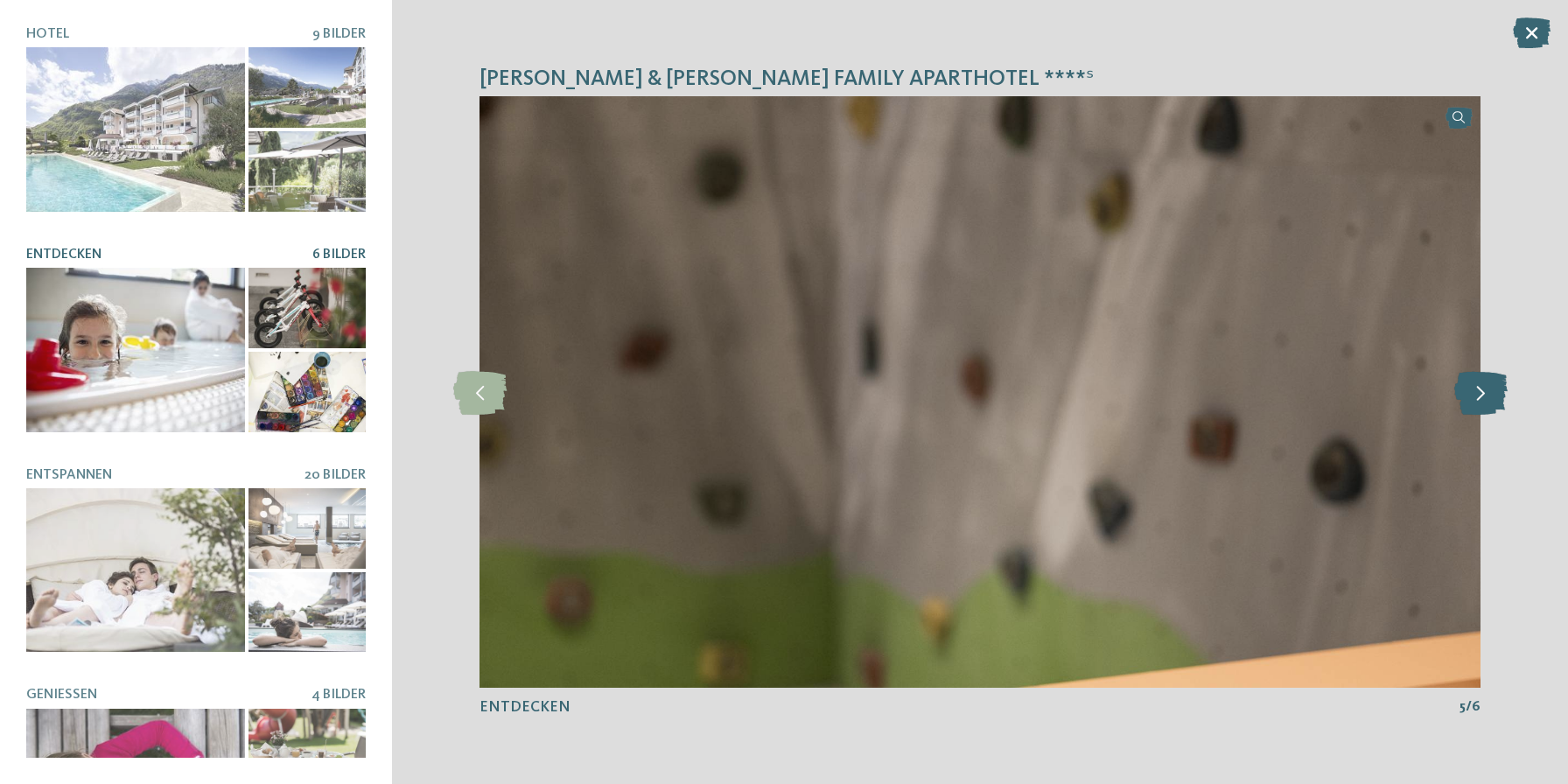
click at [1497, 393] on icon at bounding box center [1481, 392] width 53 height 44
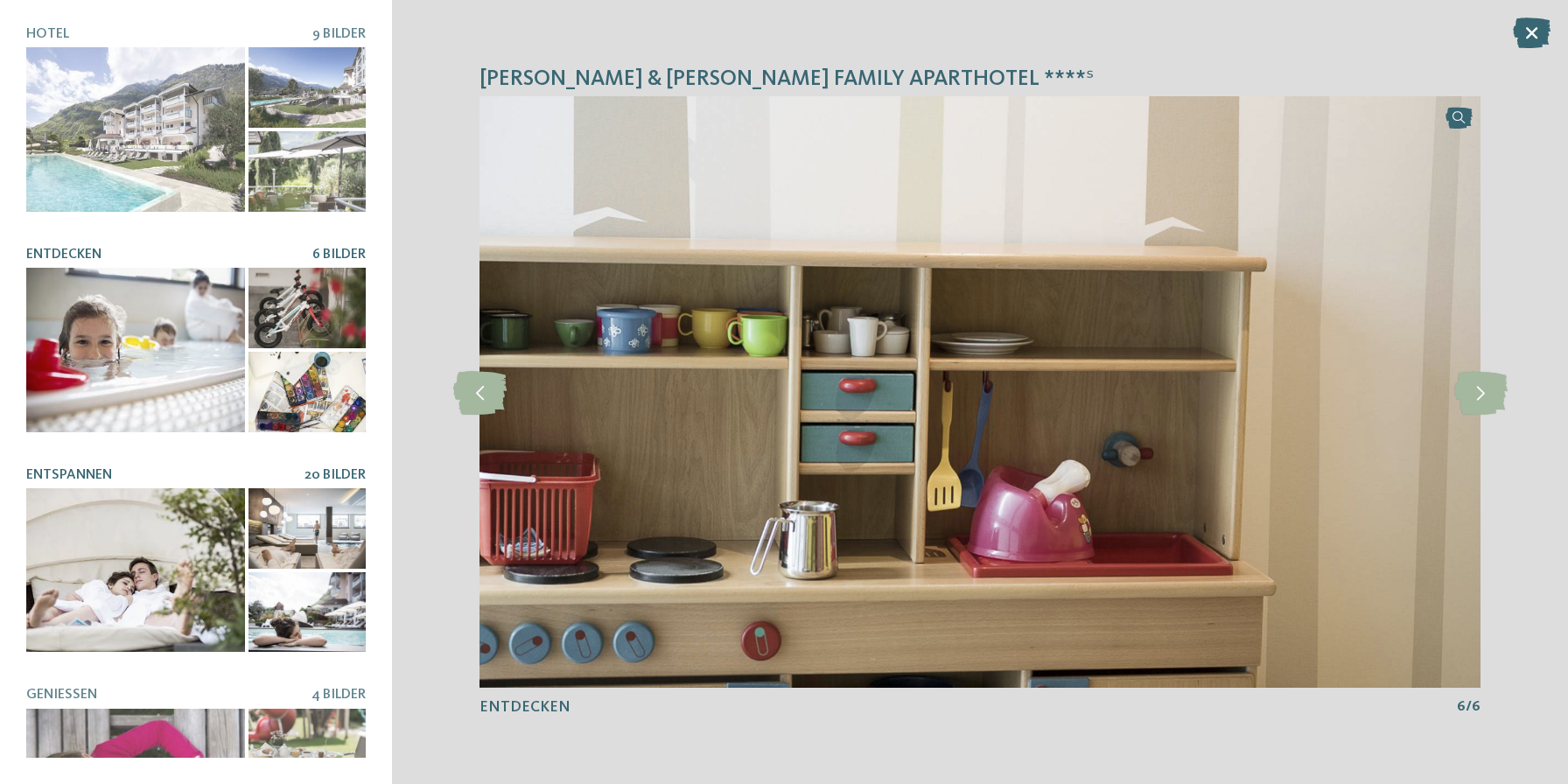
click at [129, 564] on div at bounding box center [136, 570] width 219 height 165
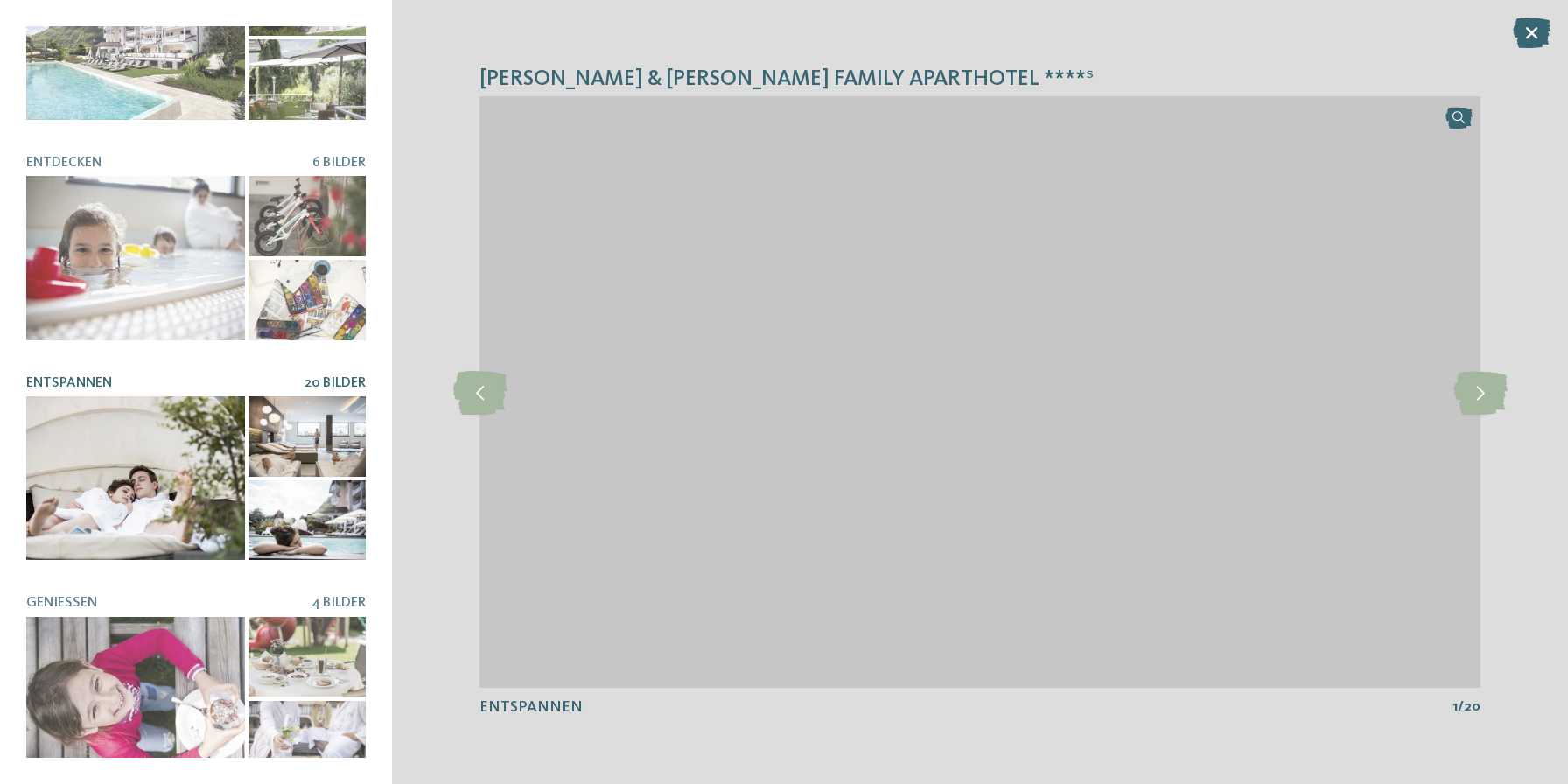
scroll to position [311, 0]
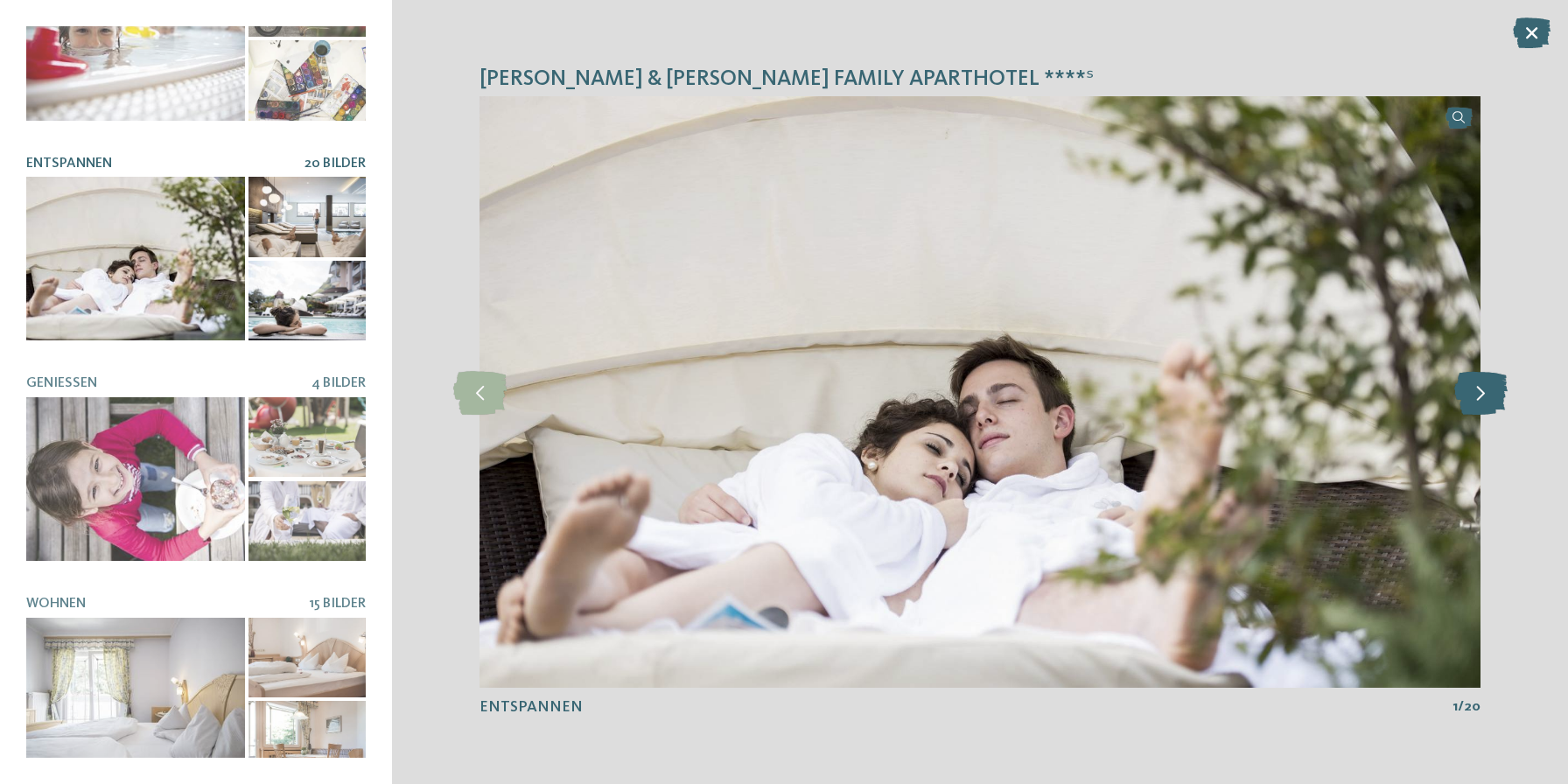
click at [1496, 390] on icon at bounding box center [1481, 392] width 53 height 44
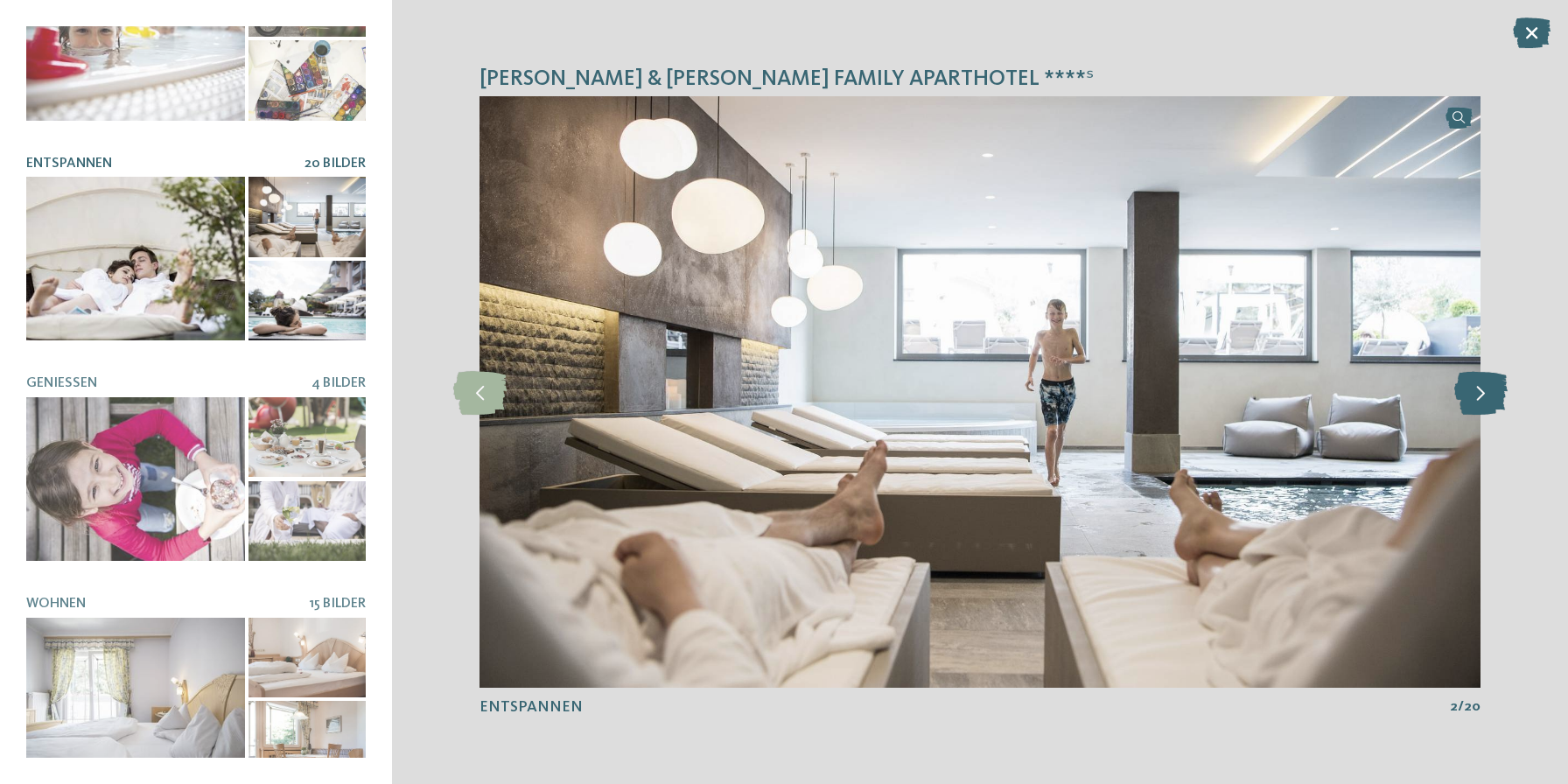
click at [1495, 390] on icon at bounding box center [1481, 392] width 53 height 44
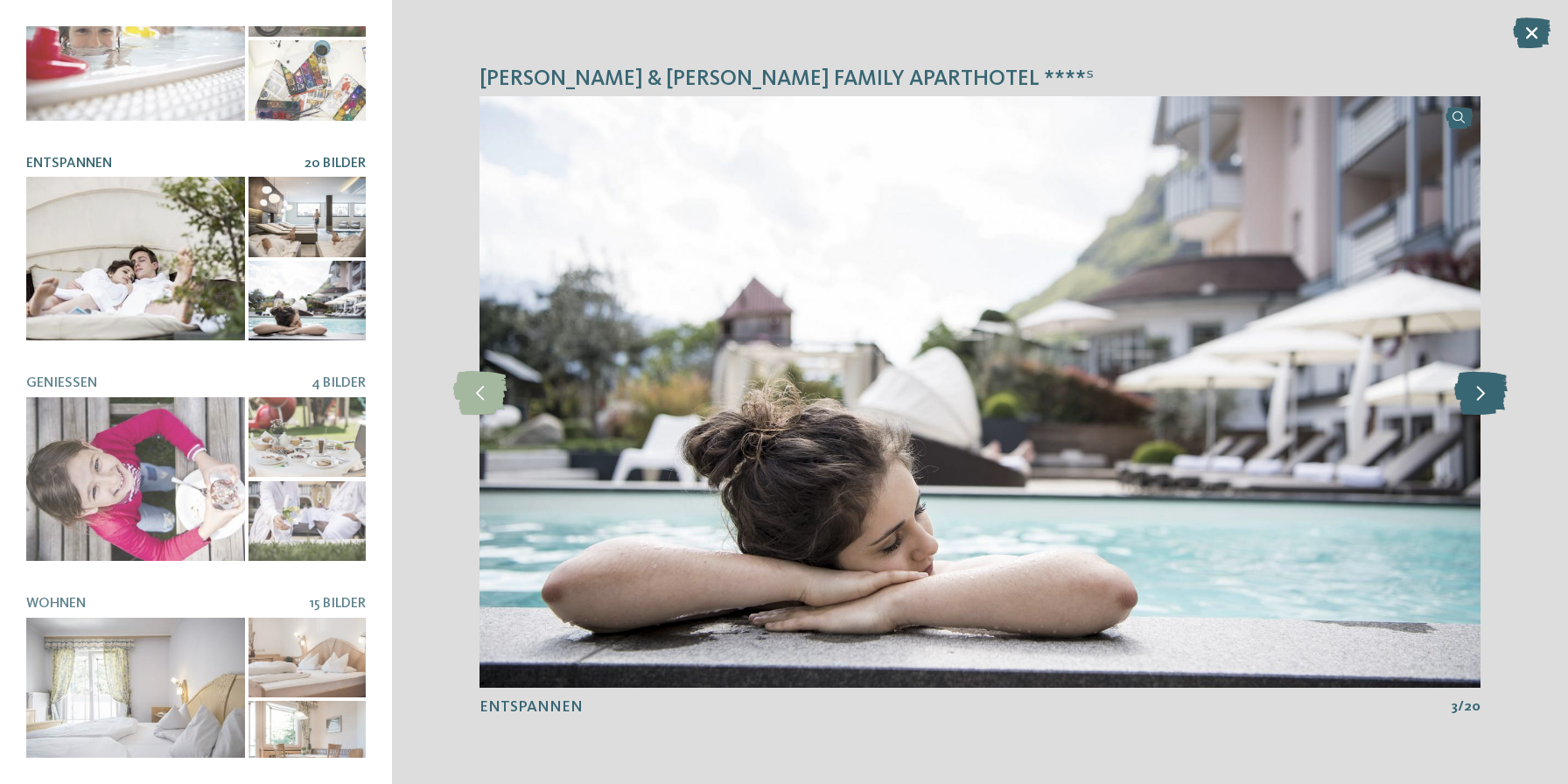
click at [1496, 391] on icon at bounding box center [1481, 392] width 53 height 44
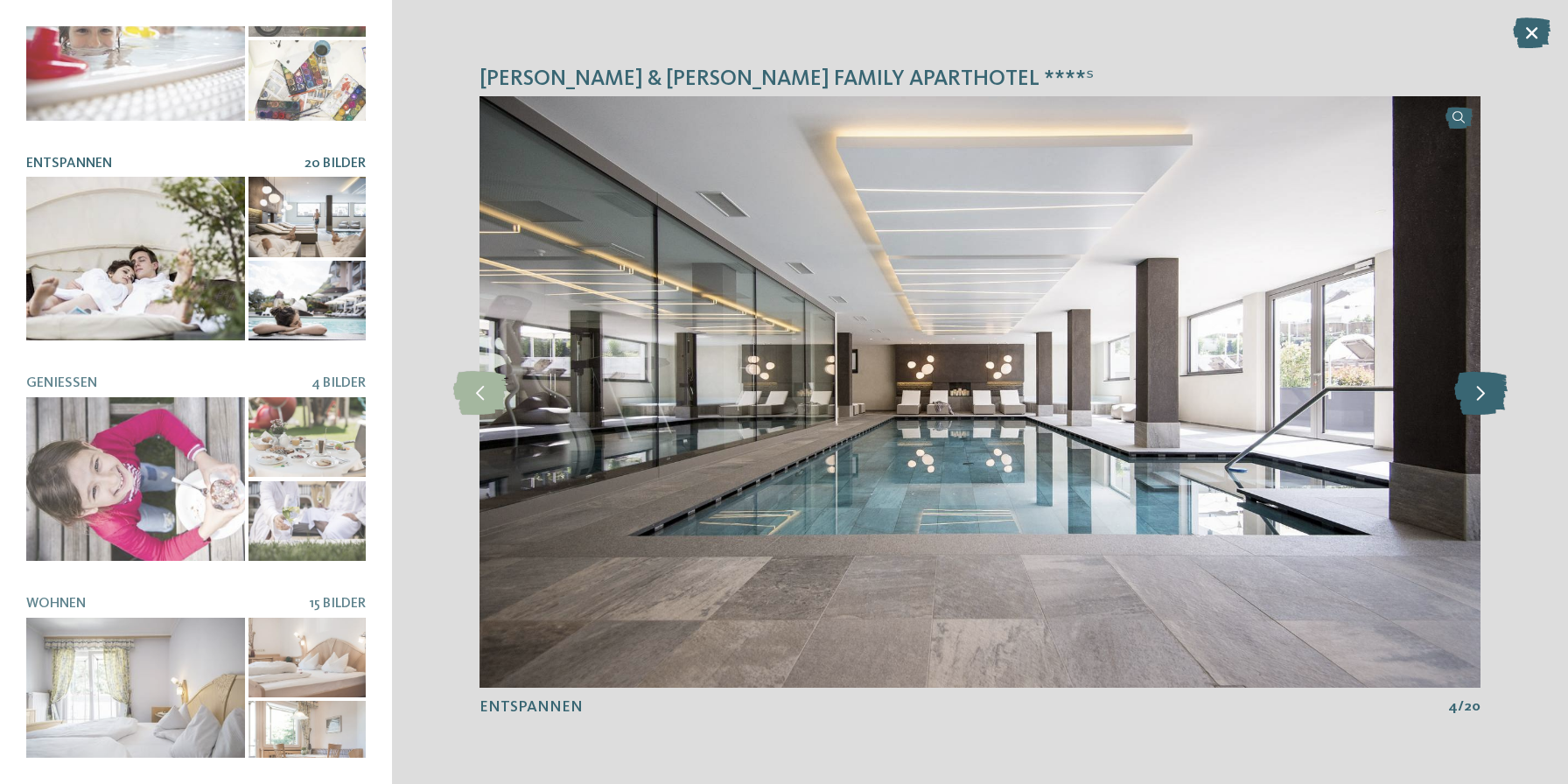
click at [1497, 391] on icon at bounding box center [1481, 392] width 53 height 44
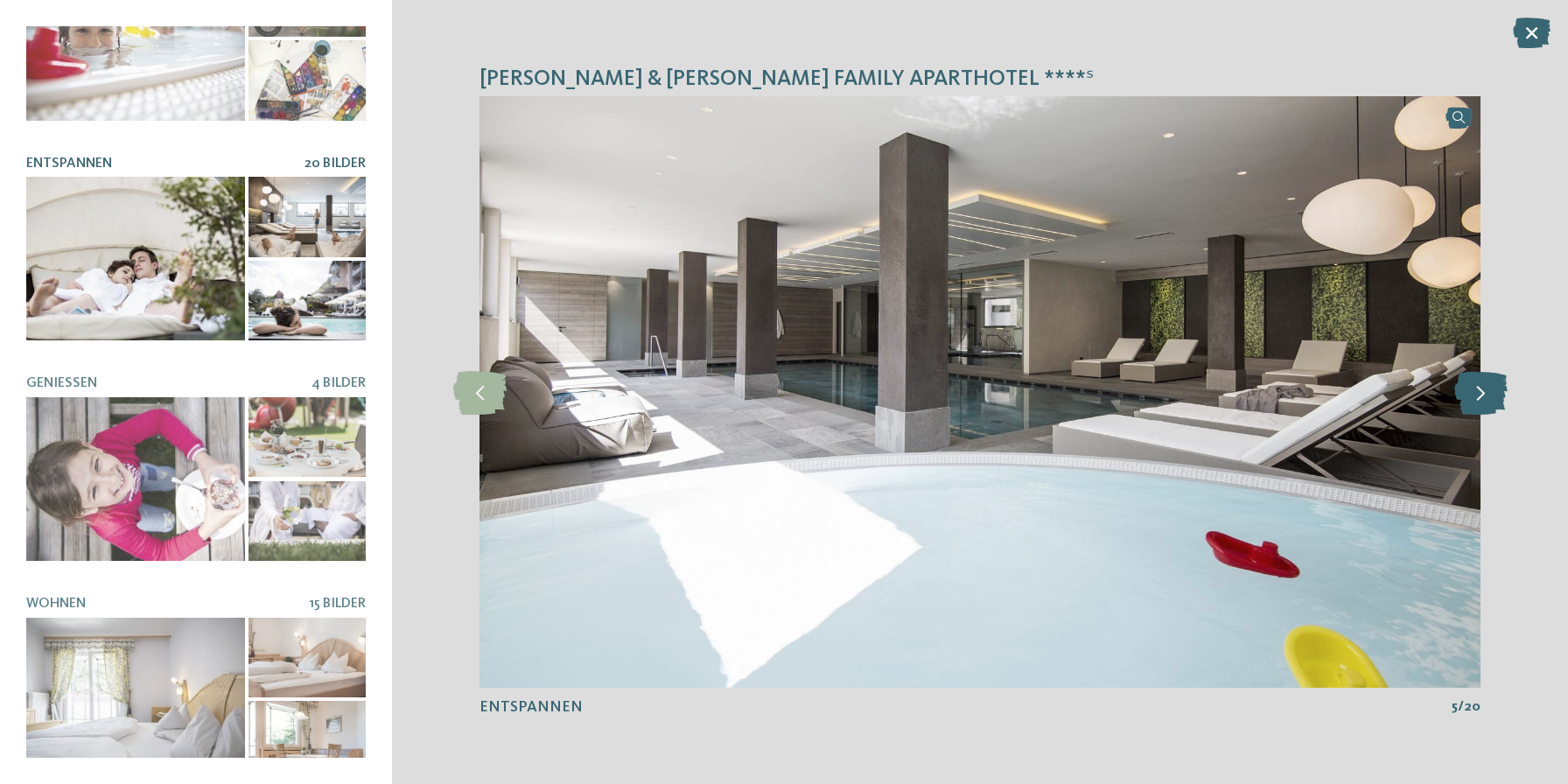
click at [1497, 391] on icon at bounding box center [1481, 392] width 53 height 44
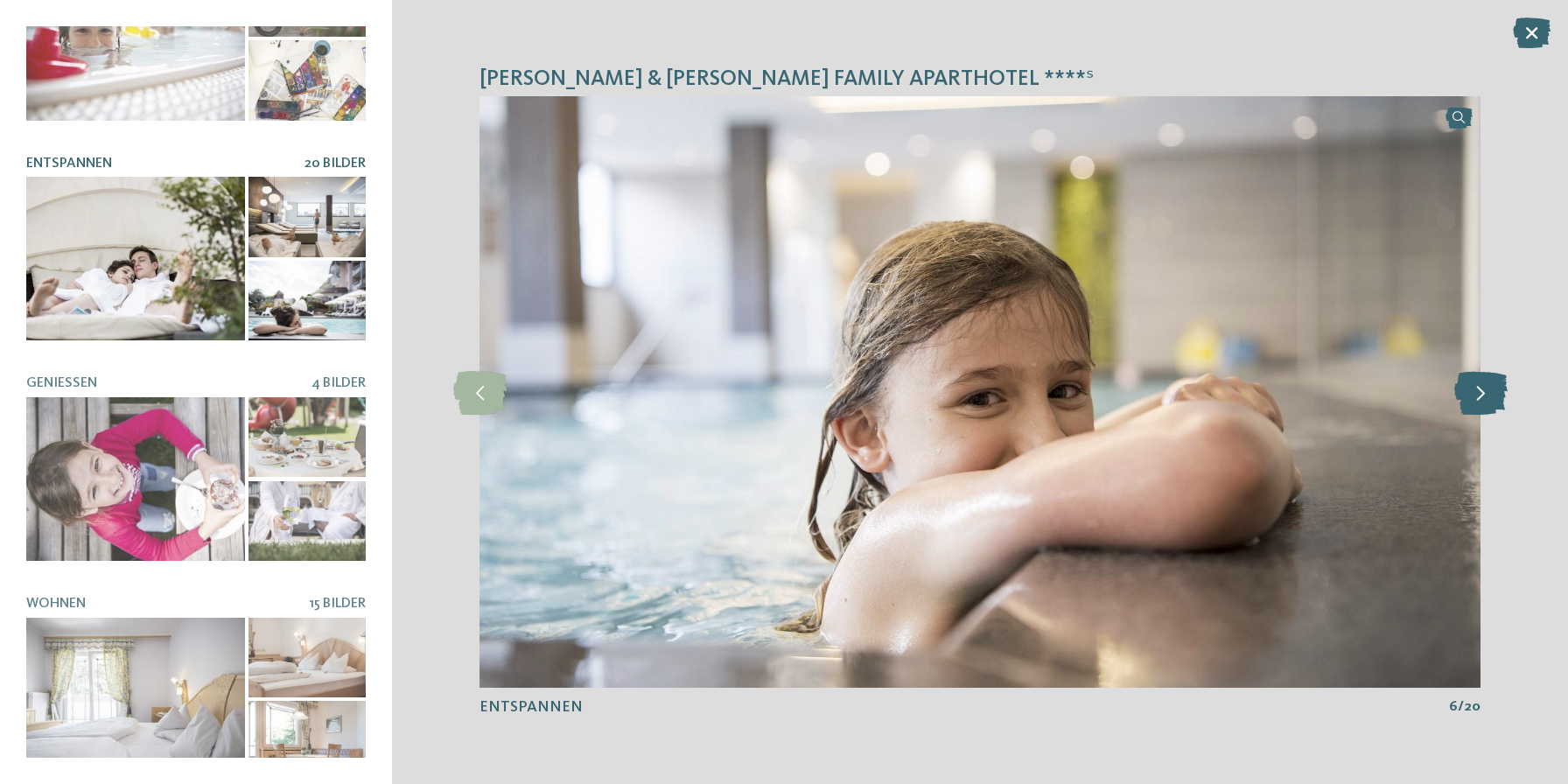
click at [1497, 392] on icon at bounding box center [1481, 392] width 53 height 44
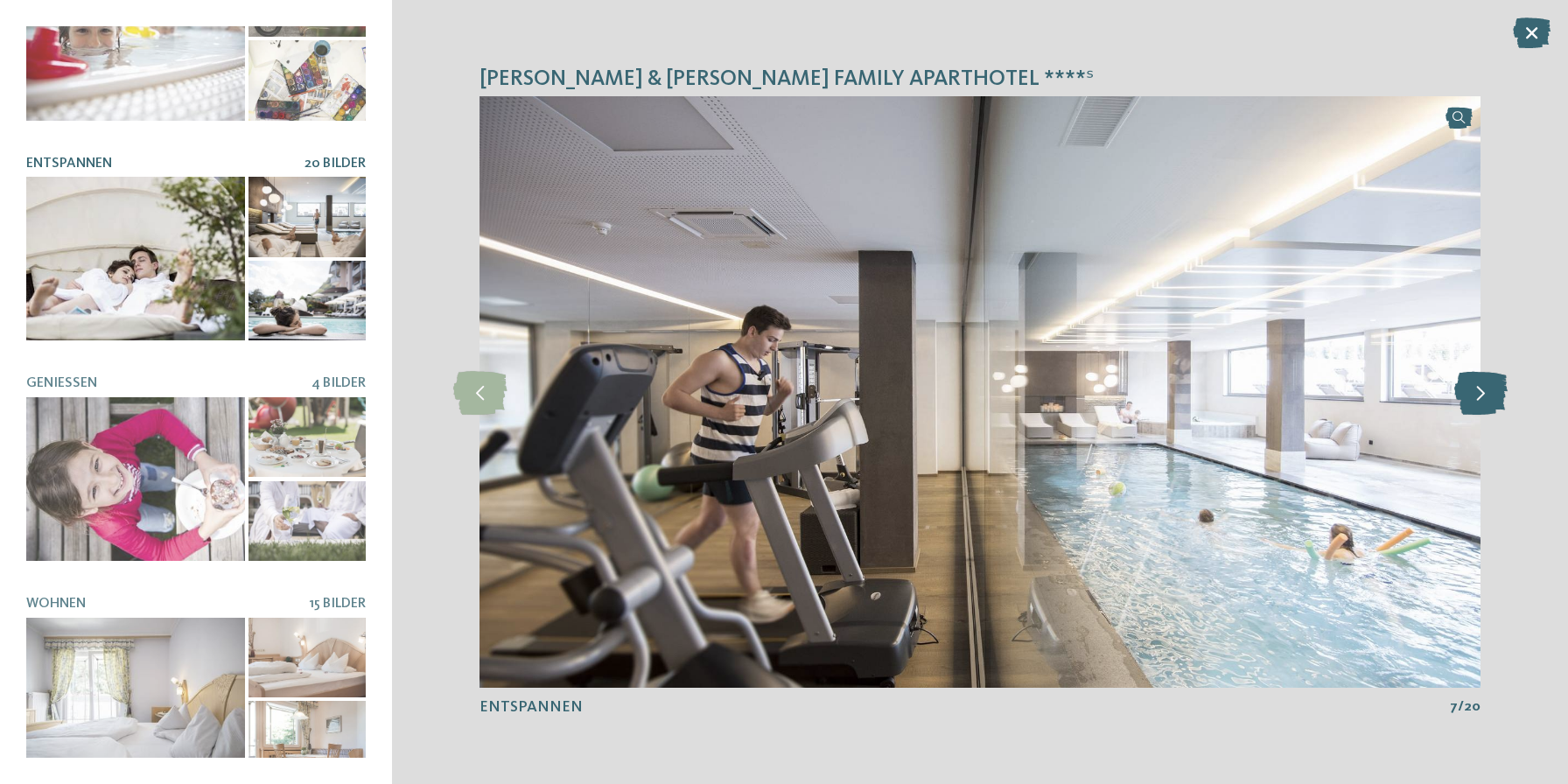
click at [1497, 392] on icon at bounding box center [1481, 392] width 53 height 44
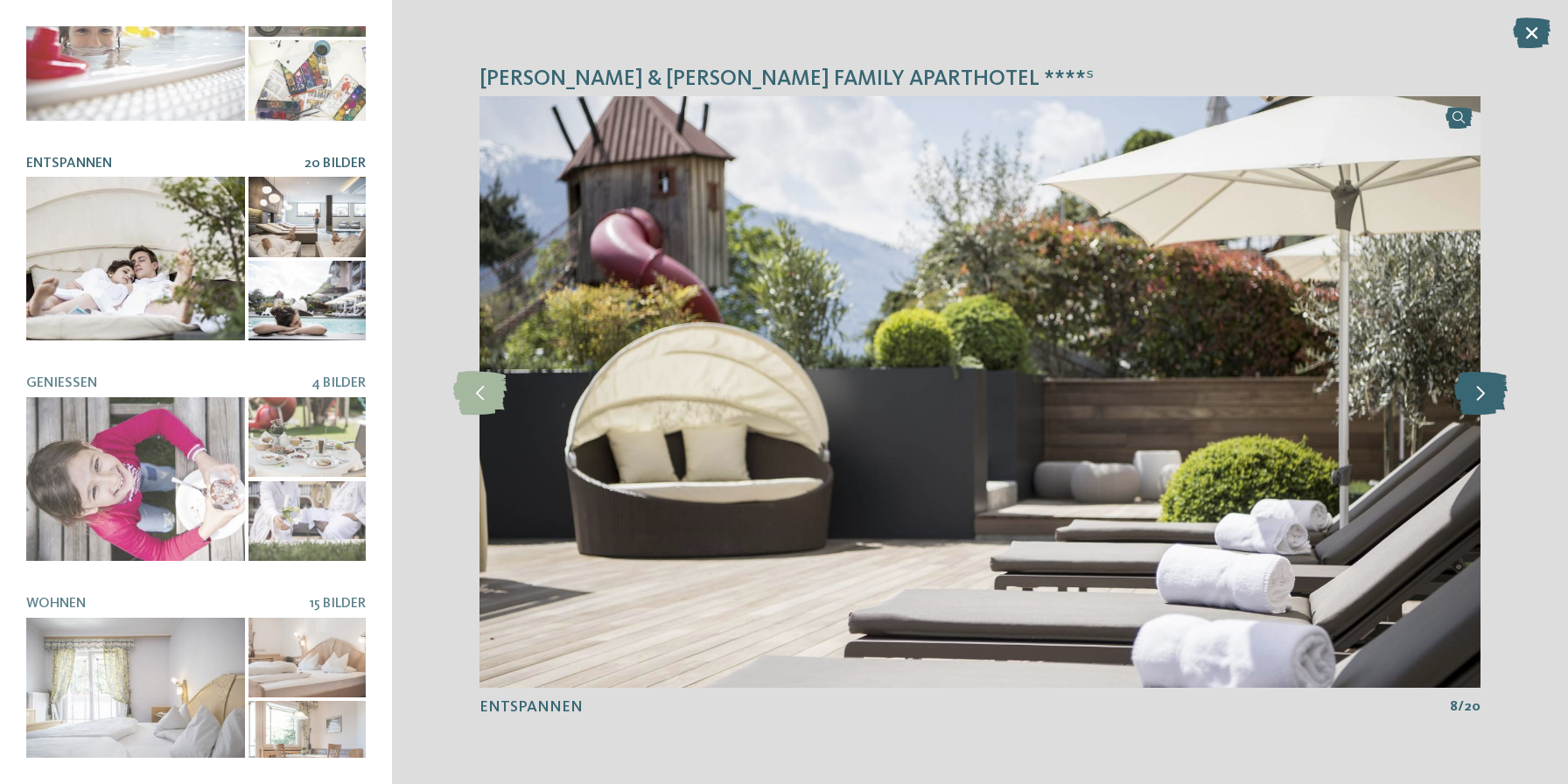
click at [1497, 392] on icon at bounding box center [1481, 392] width 53 height 44
